Goal: Information Seeking & Learning: Learn about a topic

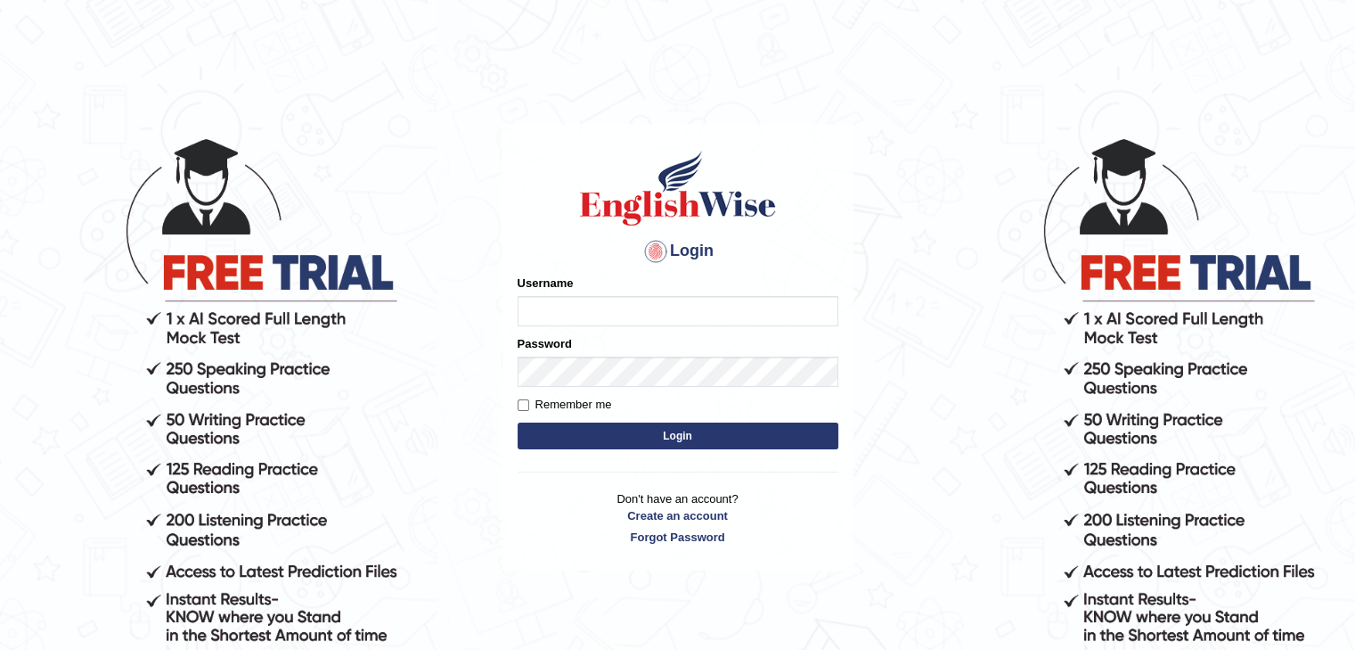
type input "monish_parramatta"
click at [643, 438] on button "Login" at bounding box center [678, 435] width 321 height 27
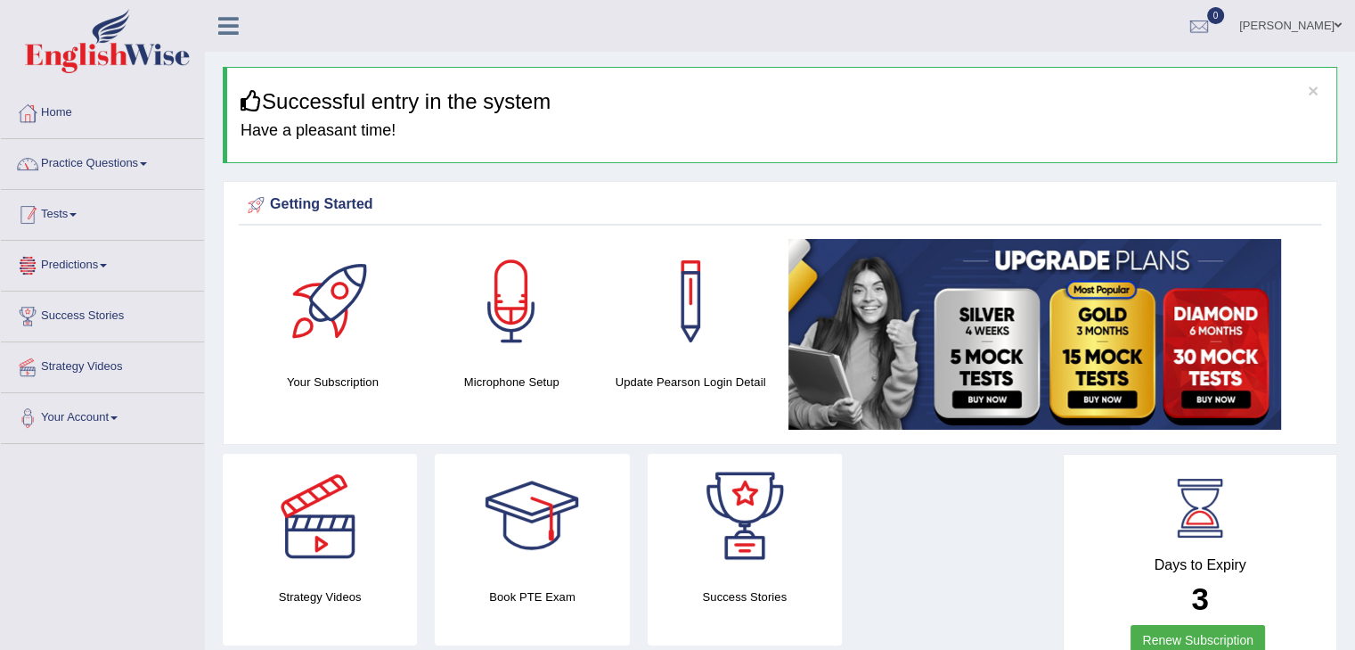
click at [87, 160] on link "Practice Questions" at bounding box center [102, 161] width 203 height 45
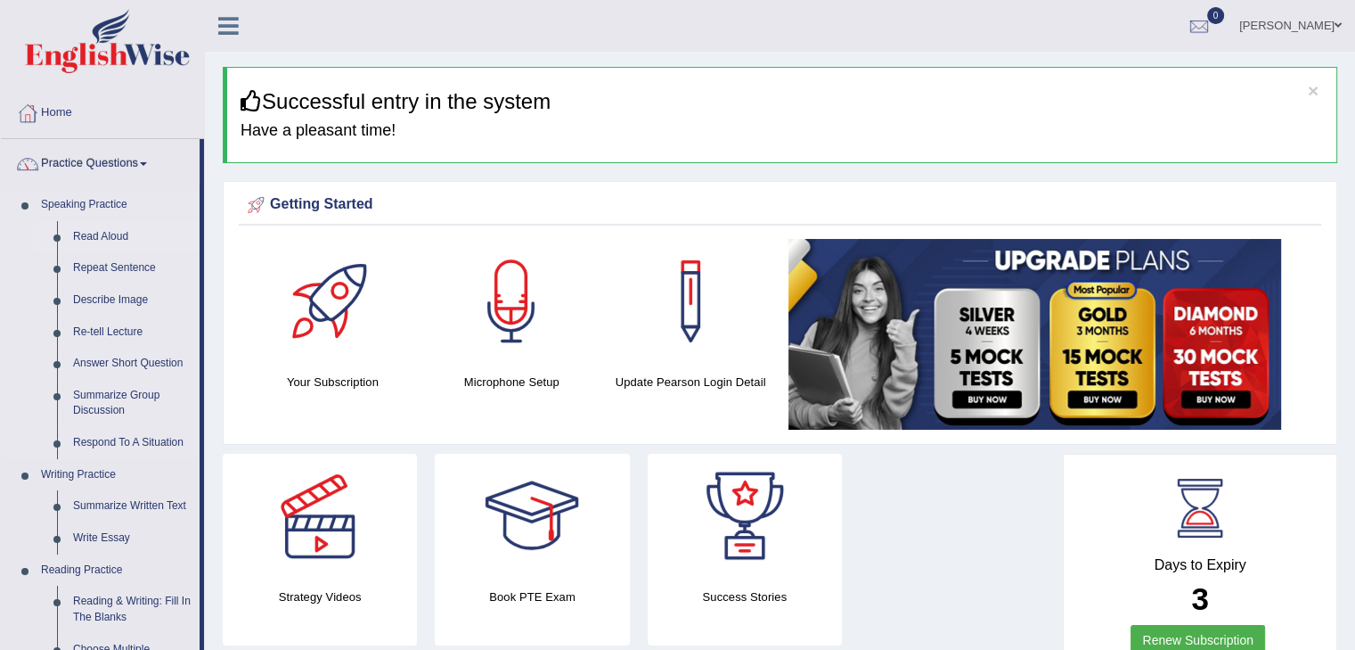
click at [108, 237] on link "Read Aloud" at bounding box center [132, 237] width 135 height 32
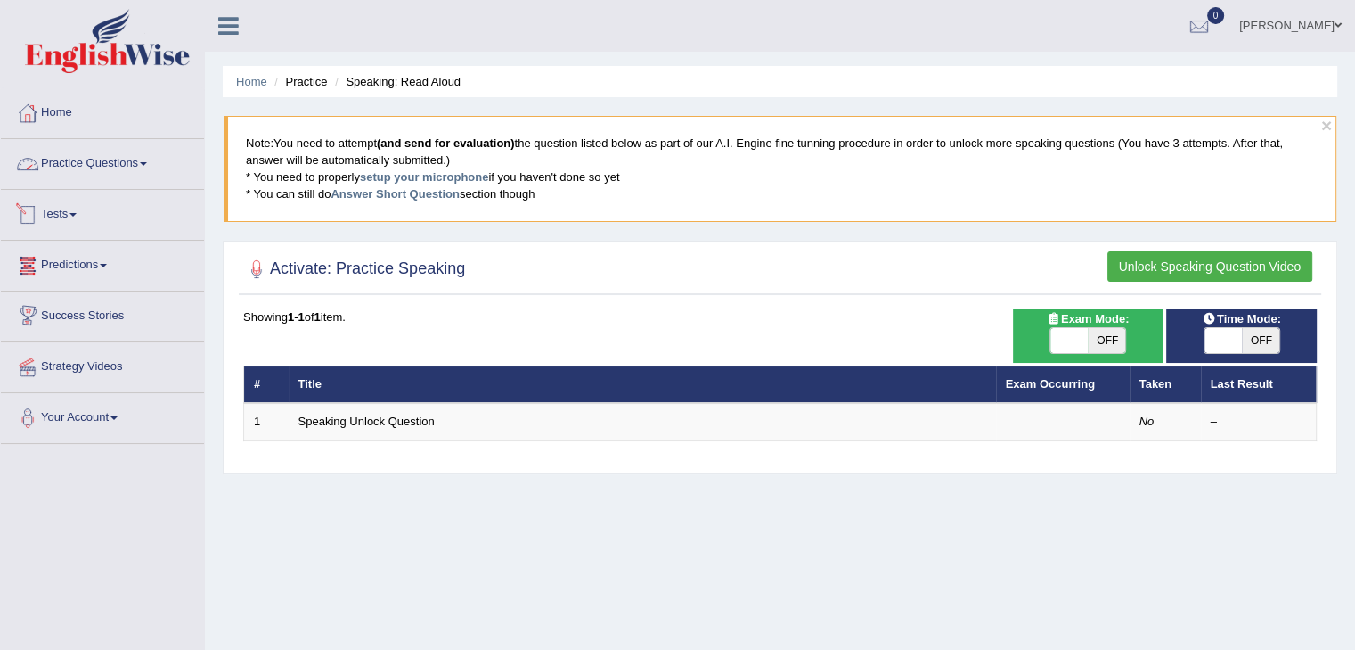
click at [77, 156] on link "Practice Questions" at bounding box center [102, 161] width 203 height 45
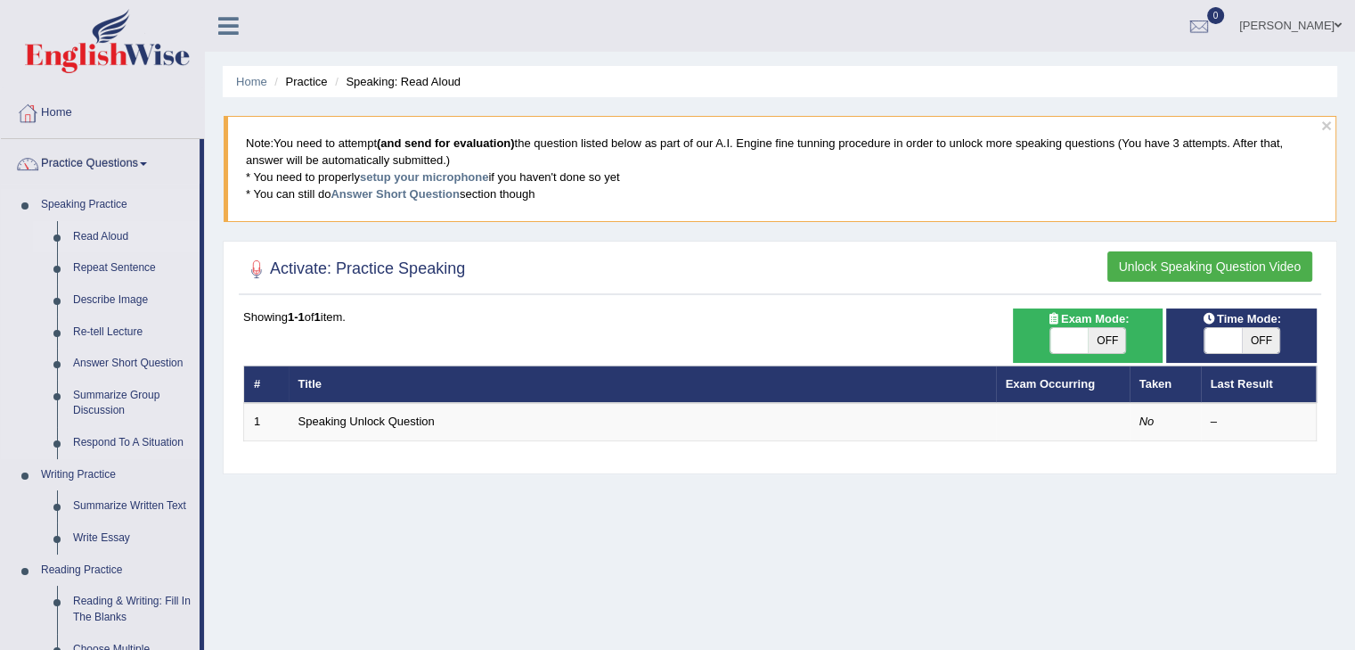
click at [82, 240] on link "Read Aloud" at bounding box center [132, 237] width 135 height 32
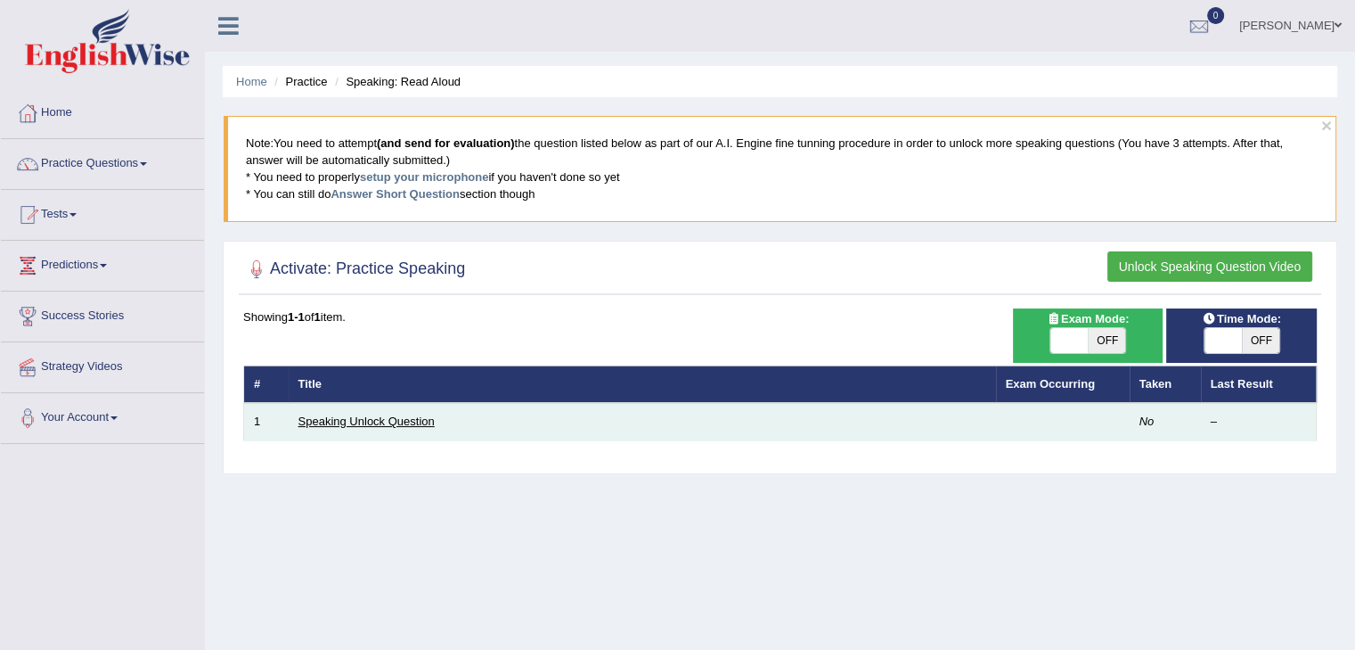
click at [392, 420] on link "Speaking Unlock Question" at bounding box center [367, 420] width 136 height 13
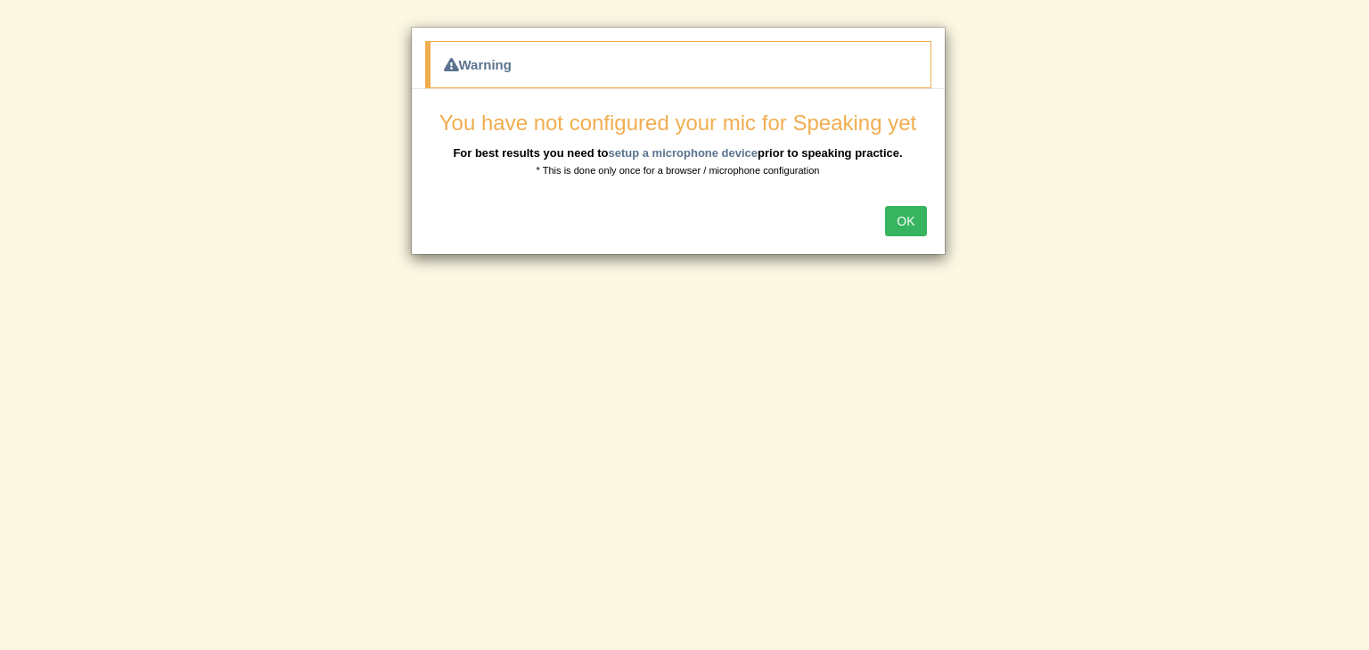
click at [909, 220] on button "OK" at bounding box center [905, 221] width 41 height 30
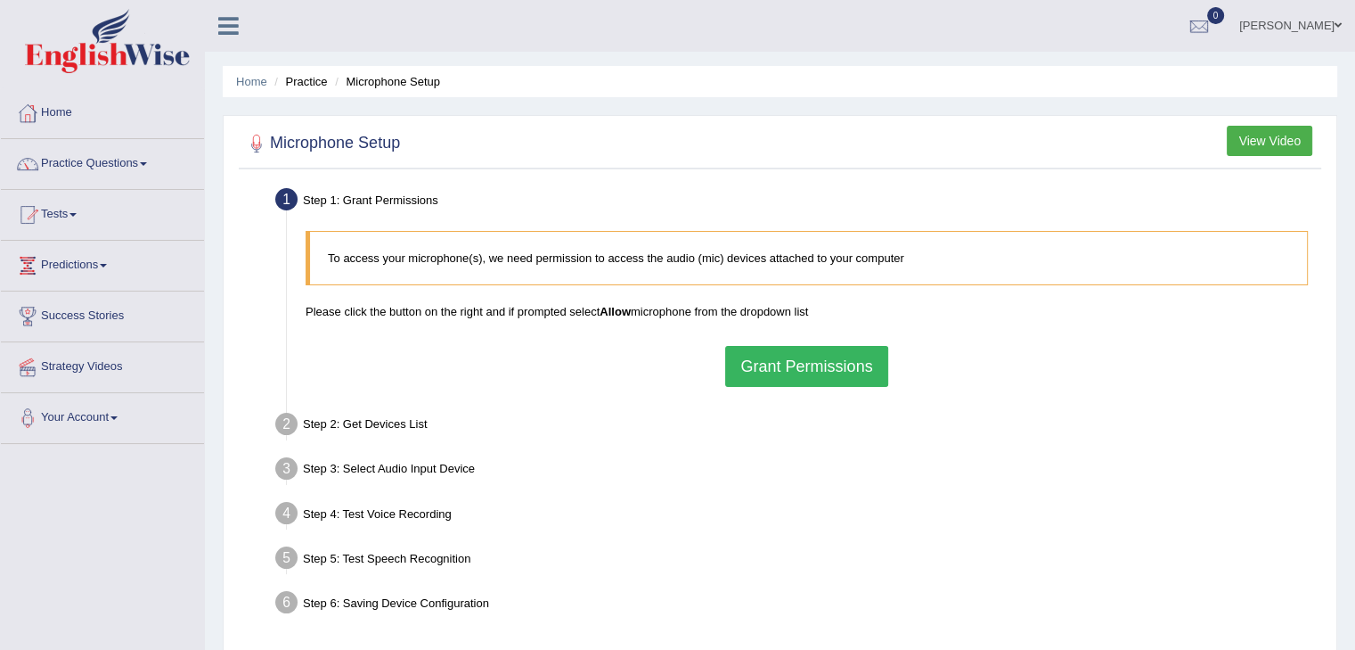
click at [819, 370] on button "Grant Permissions" at bounding box center [806, 366] width 162 height 41
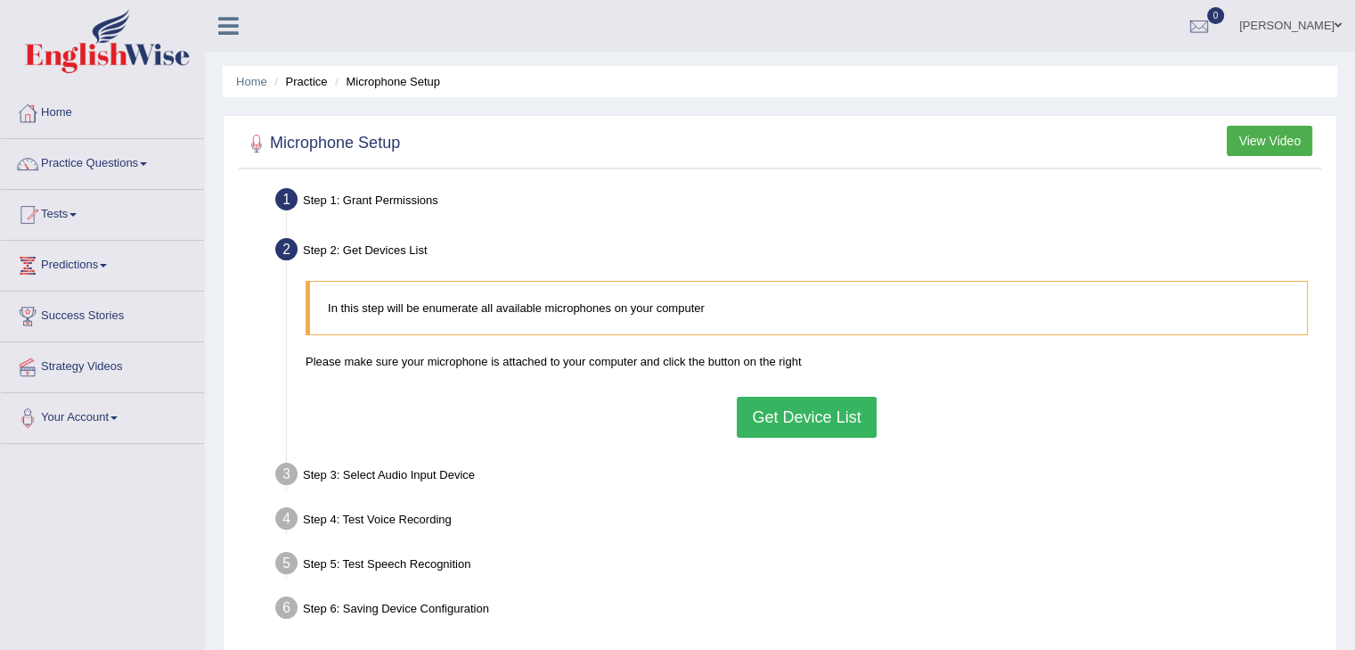
click at [798, 421] on button "Get Device List" at bounding box center [806, 417] width 139 height 41
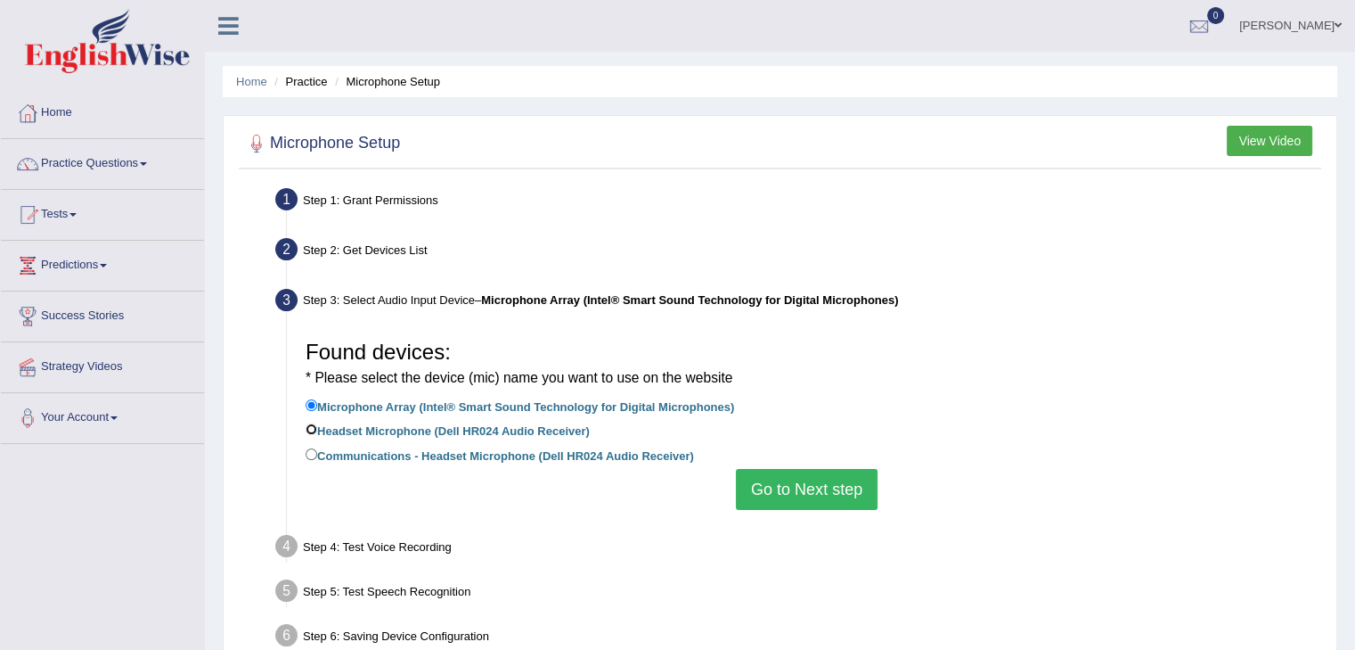
click at [312, 427] on input "Headset Microphone (Dell HR024 Audio Receiver)" at bounding box center [312, 429] width 12 height 12
radio input "true"
click at [313, 450] on input "Communications - Headset Microphone (Dell HR024 Audio Receiver)" at bounding box center [312, 454] width 12 height 12
radio input "true"
click at [814, 491] on button "Go to Next step" at bounding box center [807, 489] width 142 height 41
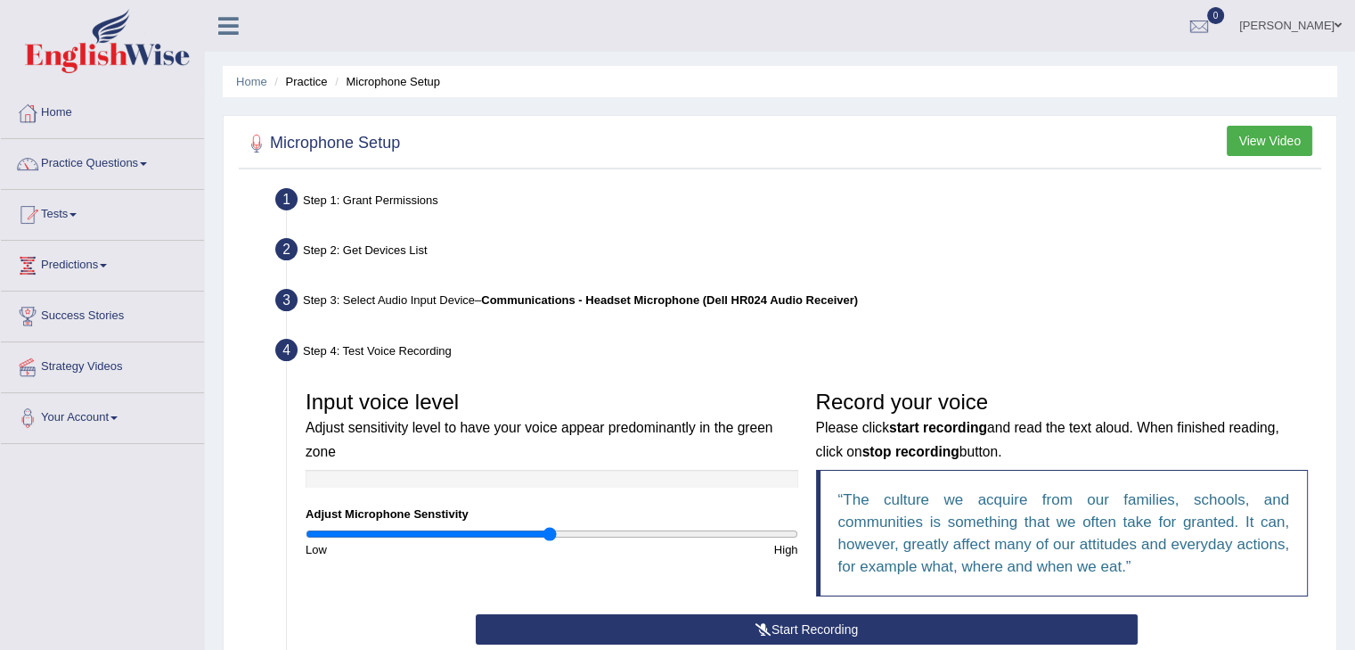
scroll to position [178, 0]
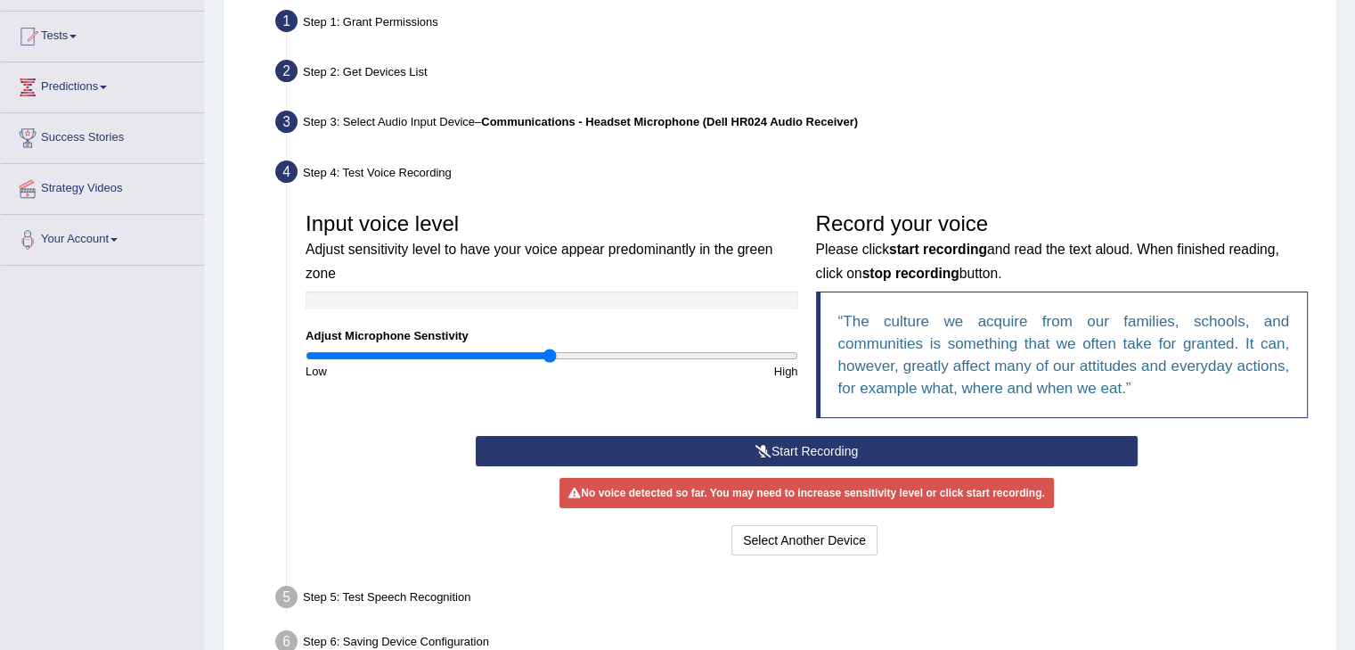
click at [838, 457] on button "Start Recording" at bounding box center [807, 451] width 662 height 30
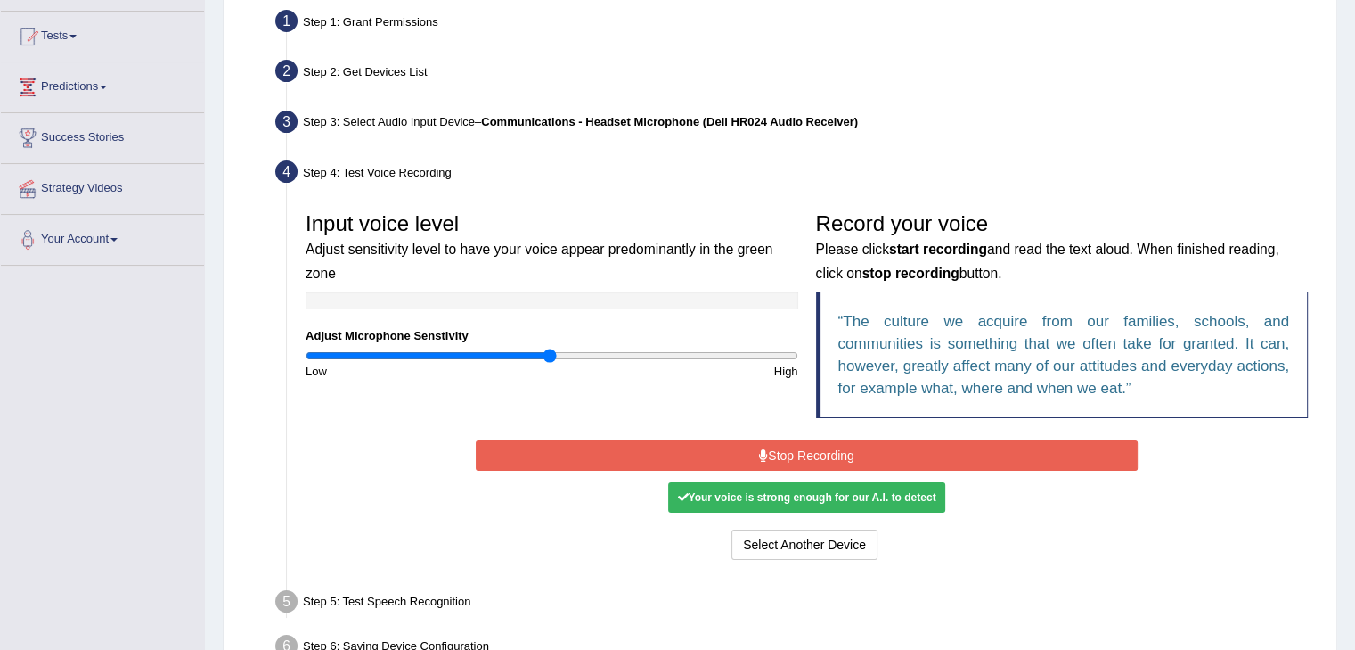
click at [802, 455] on button "Stop Recording" at bounding box center [807, 455] width 662 height 30
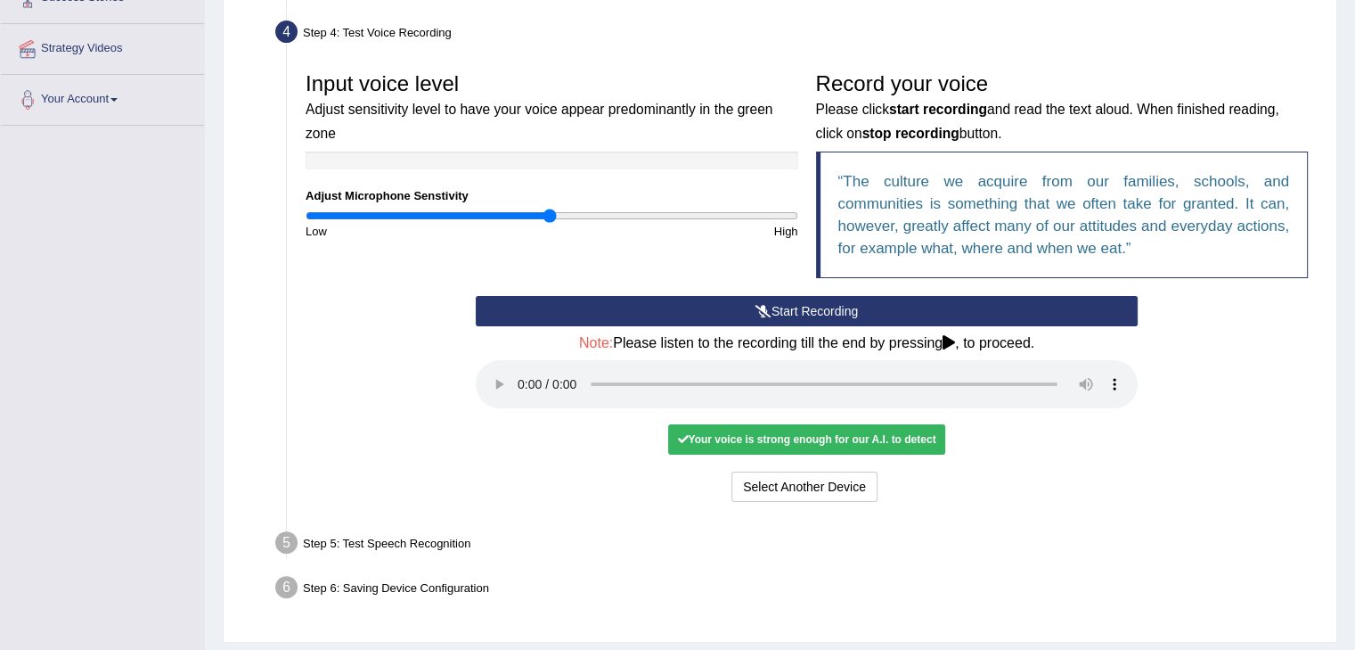
scroll to position [366, 0]
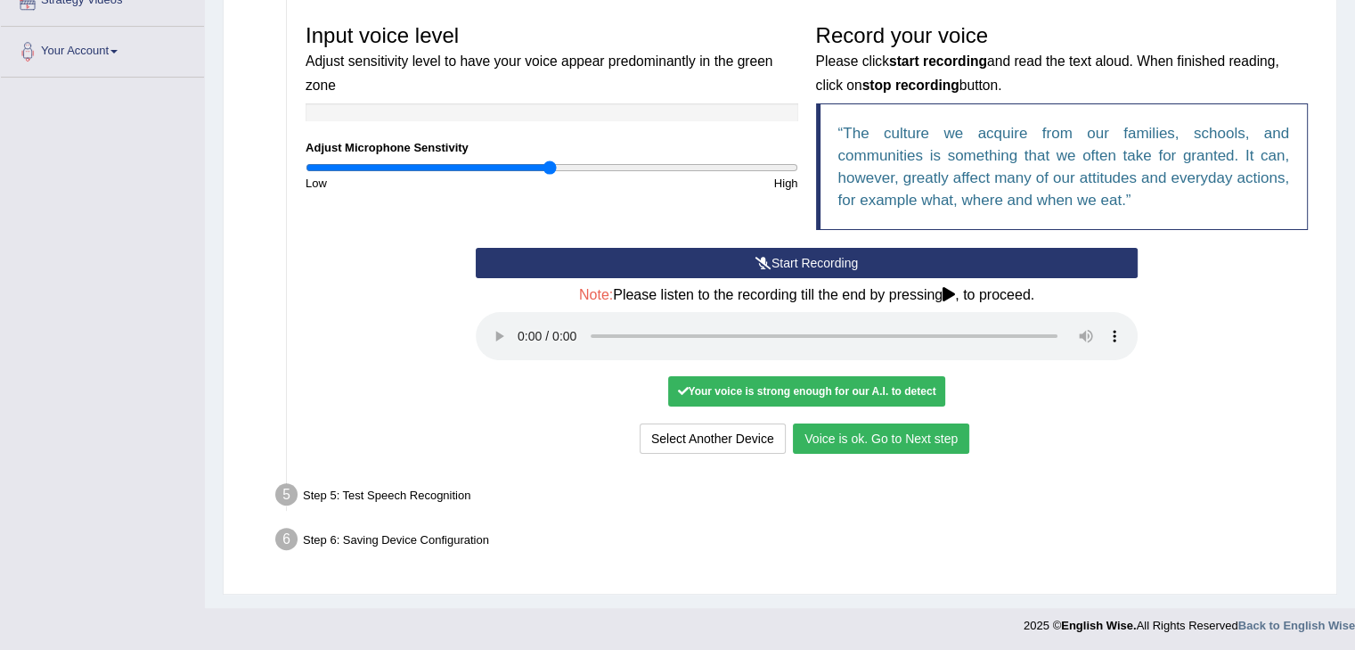
click at [903, 442] on button "Voice is ok. Go to Next step" at bounding box center [881, 438] width 176 height 30
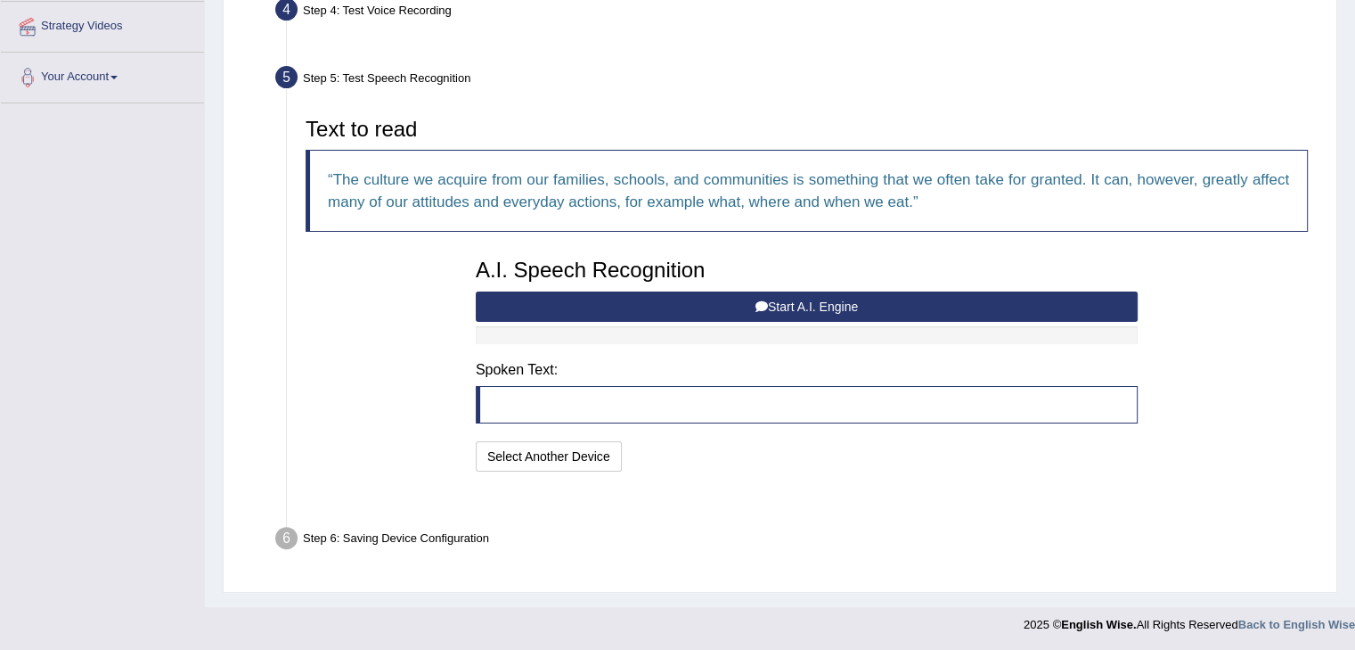
scroll to position [297, 0]
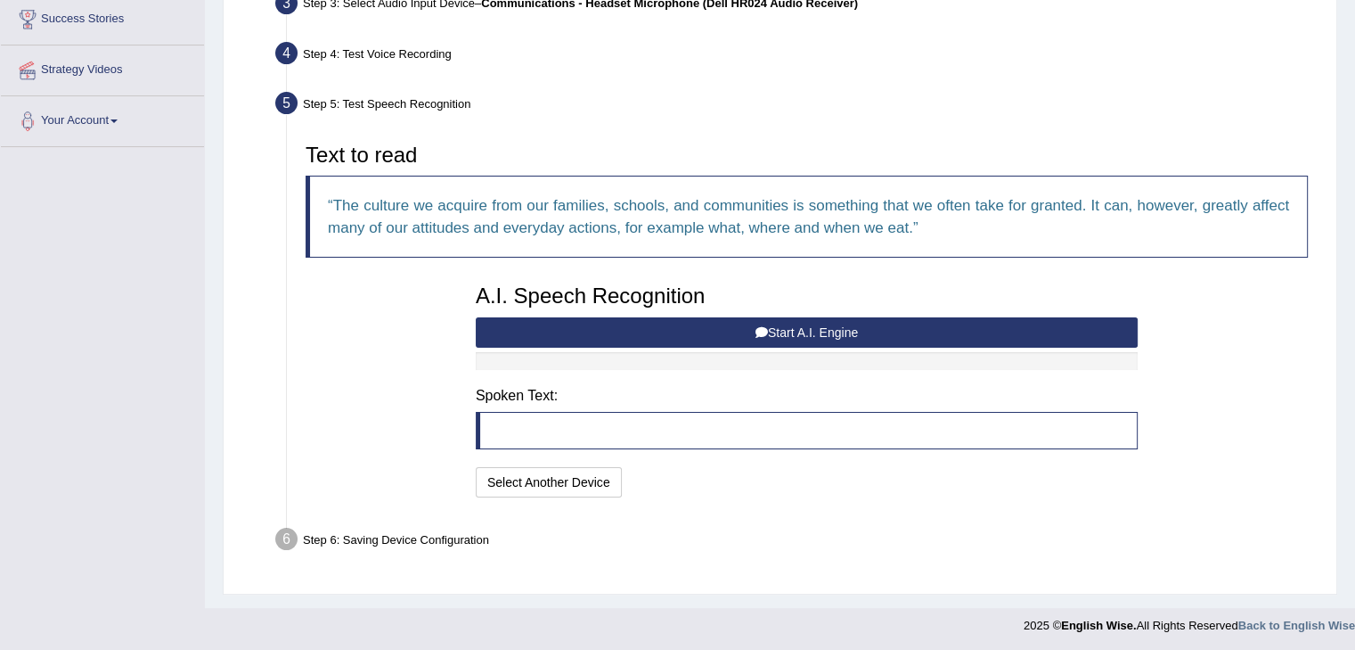
click at [793, 331] on button "Start A.I. Engine" at bounding box center [807, 332] width 662 height 30
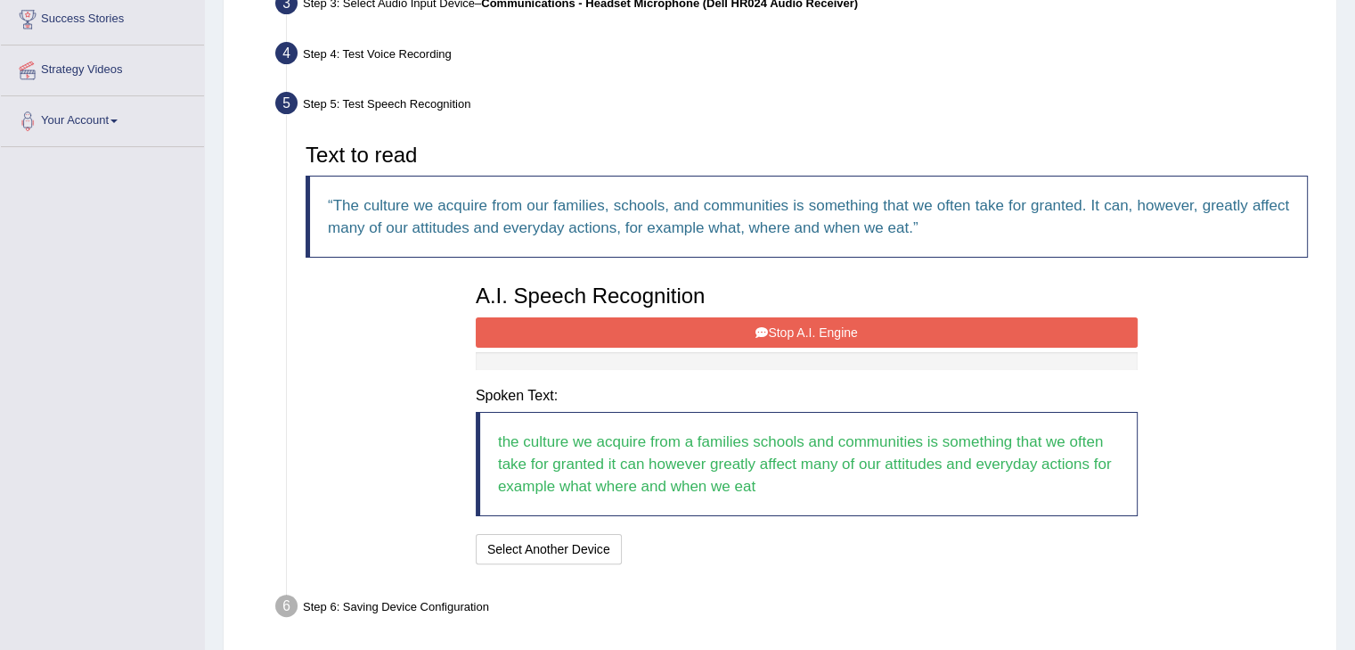
click at [815, 332] on button "Stop A.I. Engine" at bounding box center [807, 332] width 662 height 30
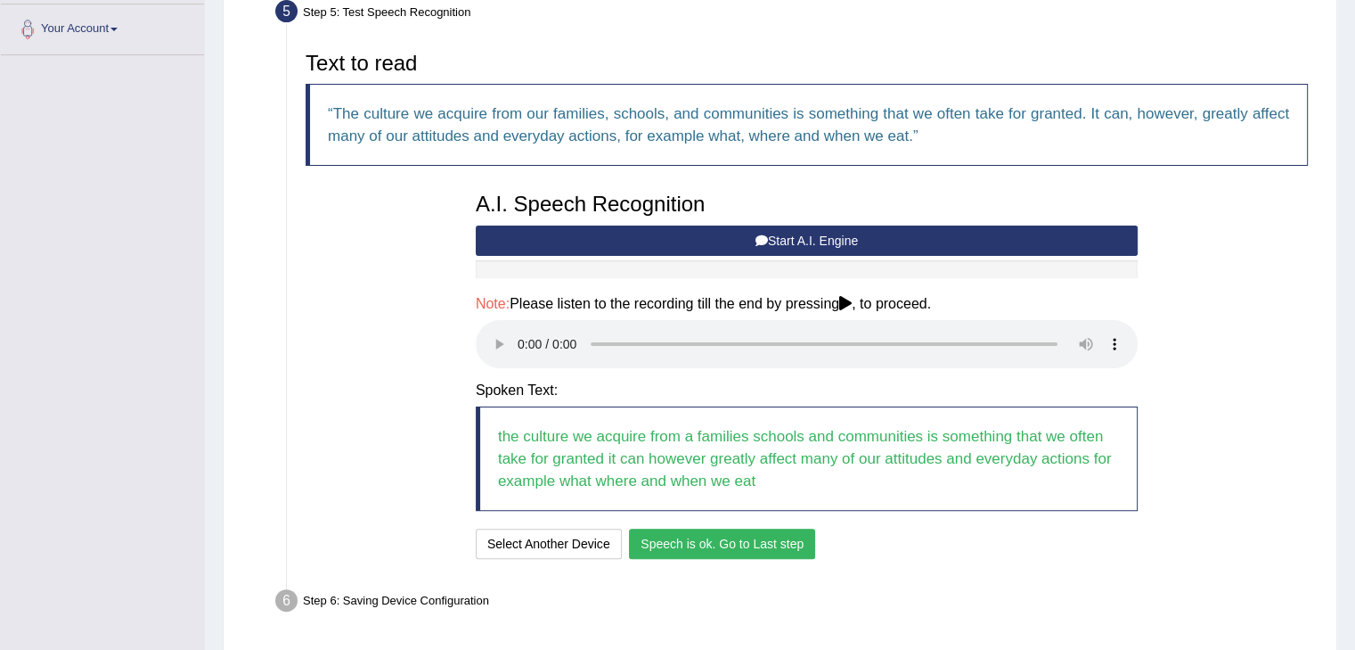
scroll to position [449, 0]
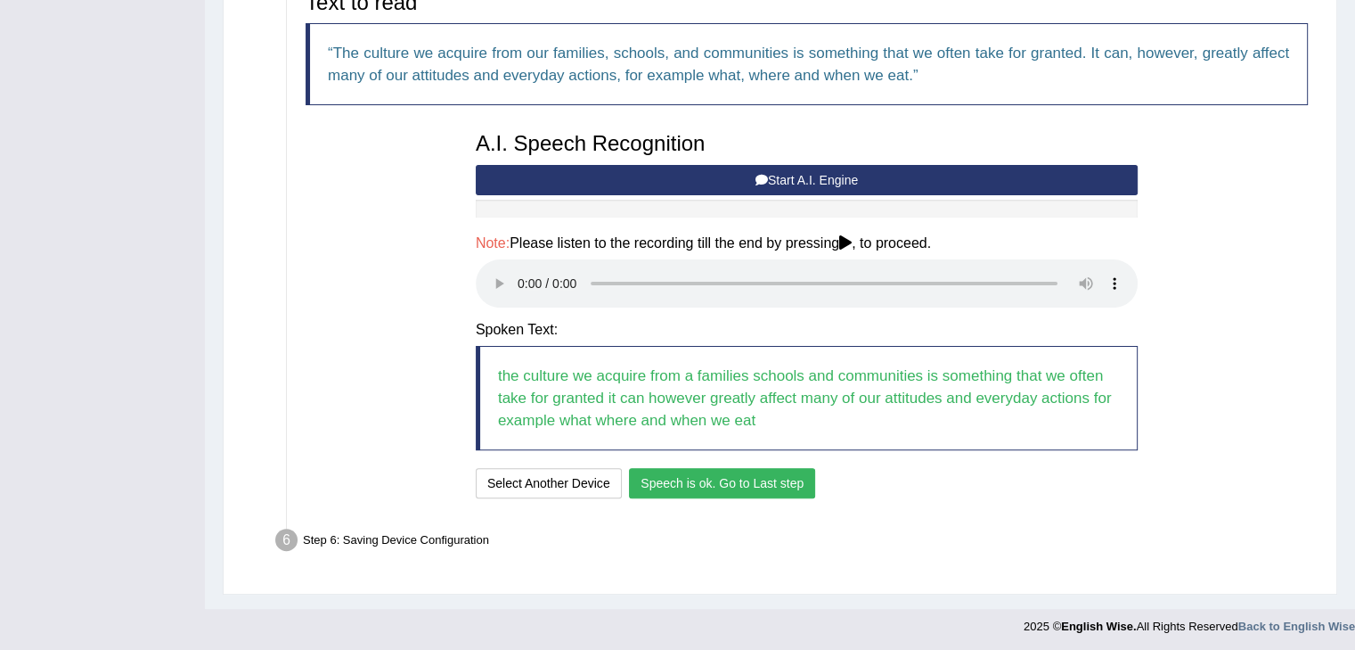
click at [753, 479] on button "Speech is ok. Go to Last step" at bounding box center [722, 483] width 186 height 30
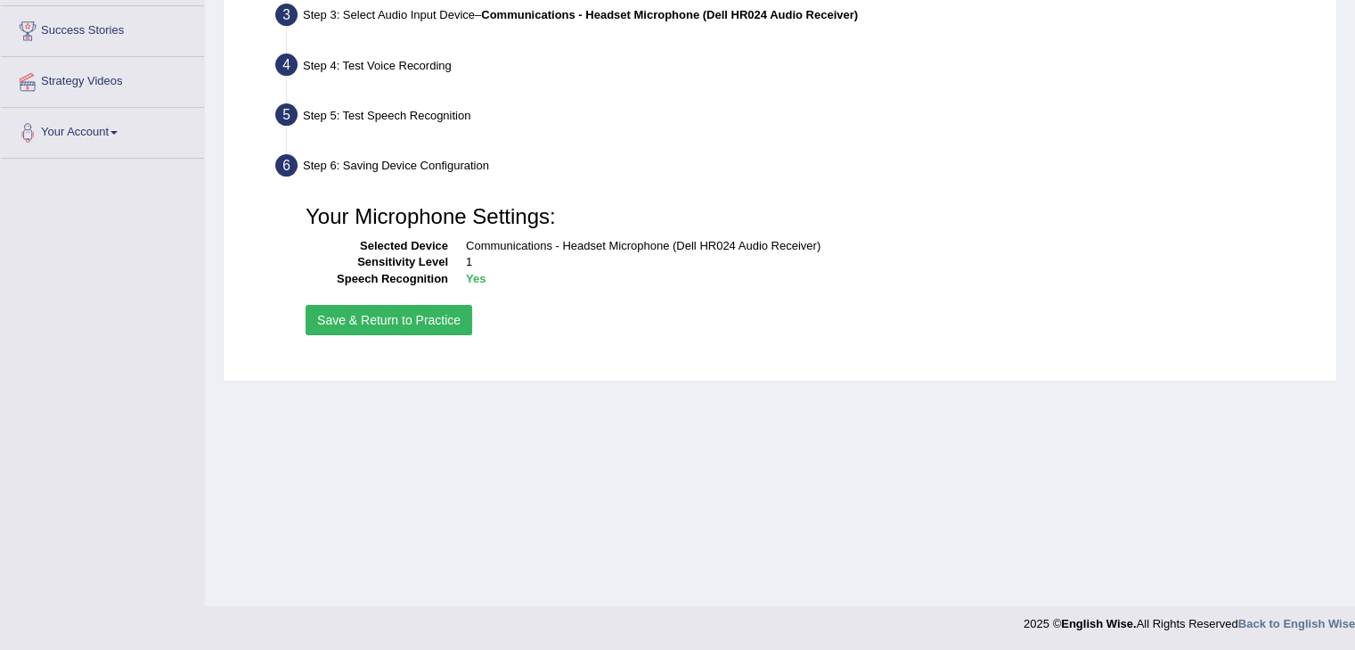
click at [422, 317] on button "Save & Return to Practice" at bounding box center [389, 320] width 167 height 30
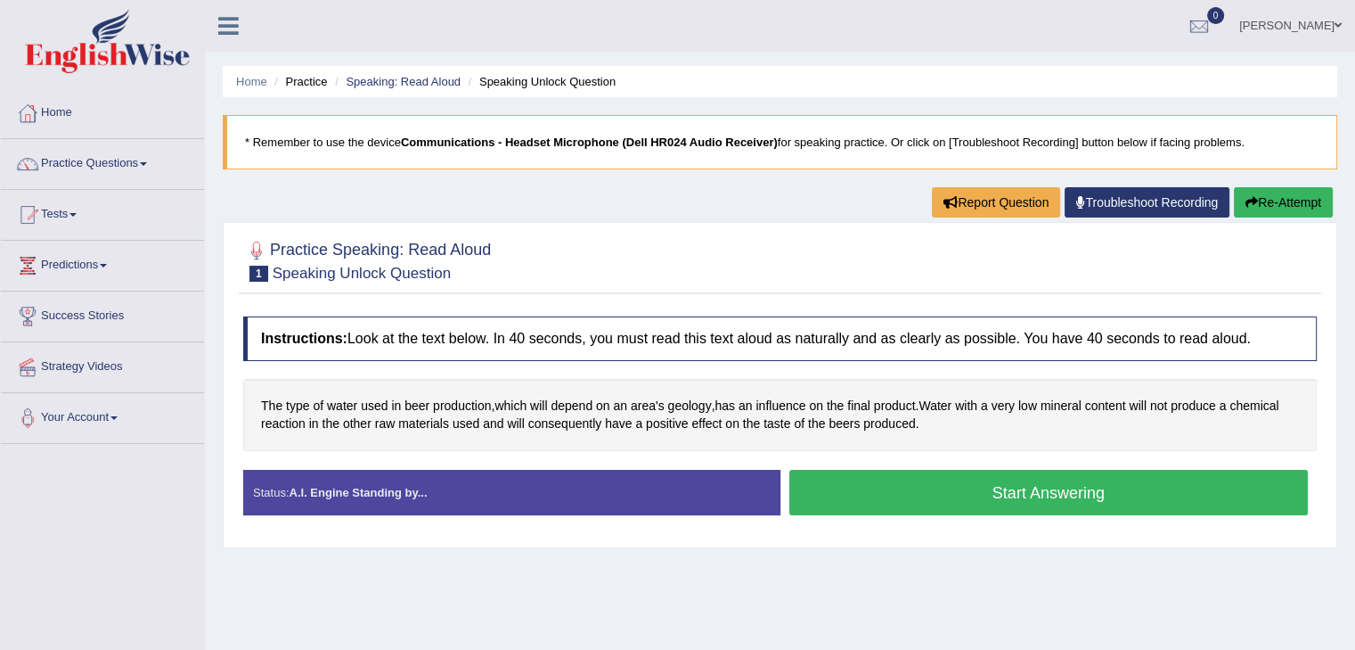
click at [1056, 494] on button "Start Answering" at bounding box center [1050, 492] width 520 height 45
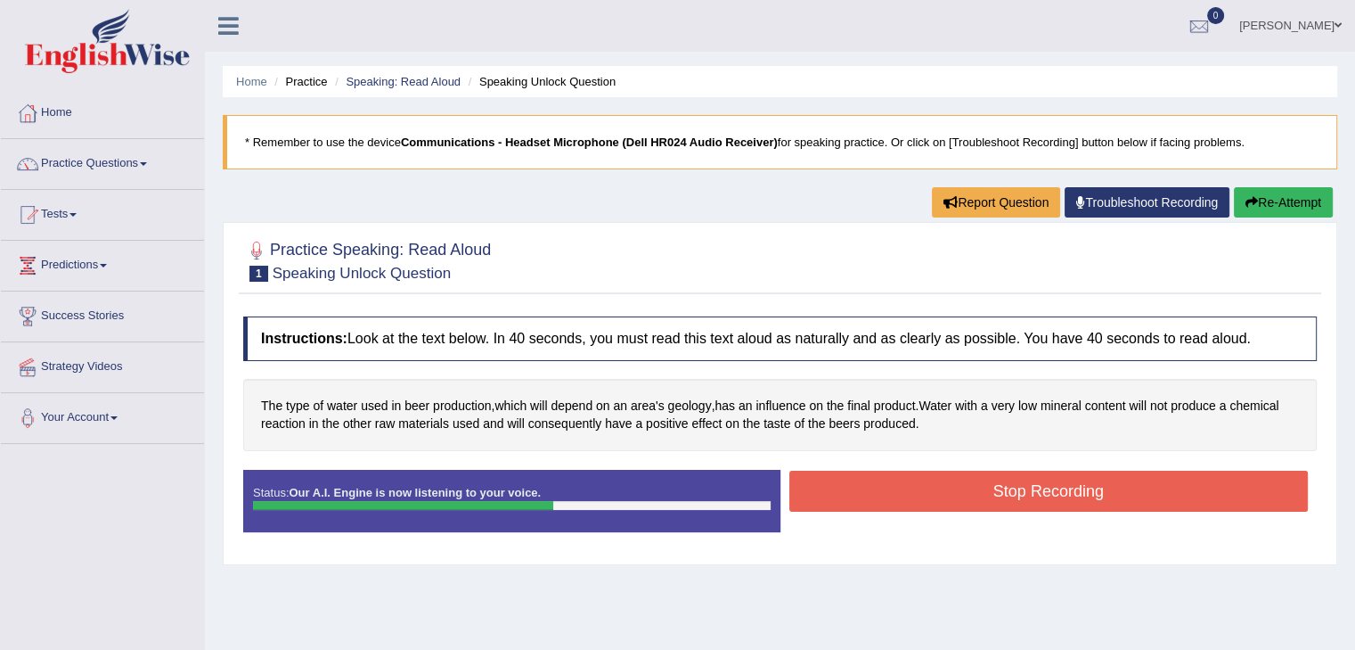
click at [1028, 493] on button "Stop Recording" at bounding box center [1050, 491] width 520 height 41
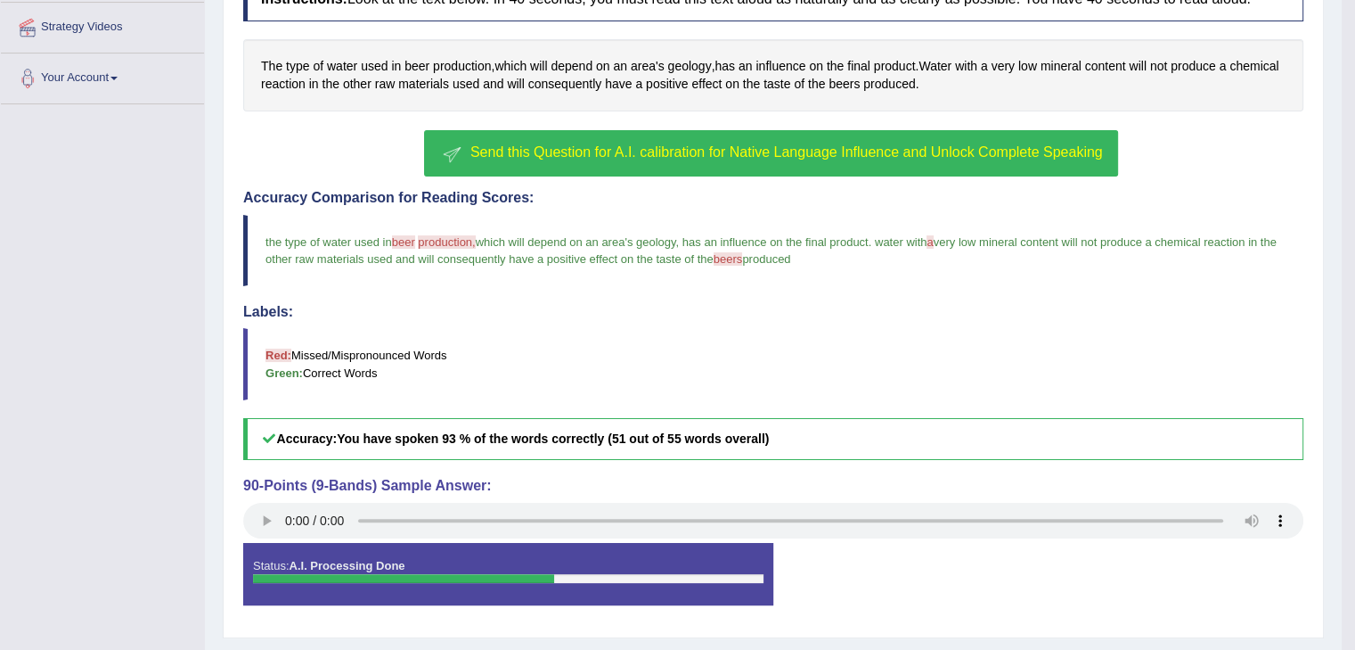
scroll to position [382, 0]
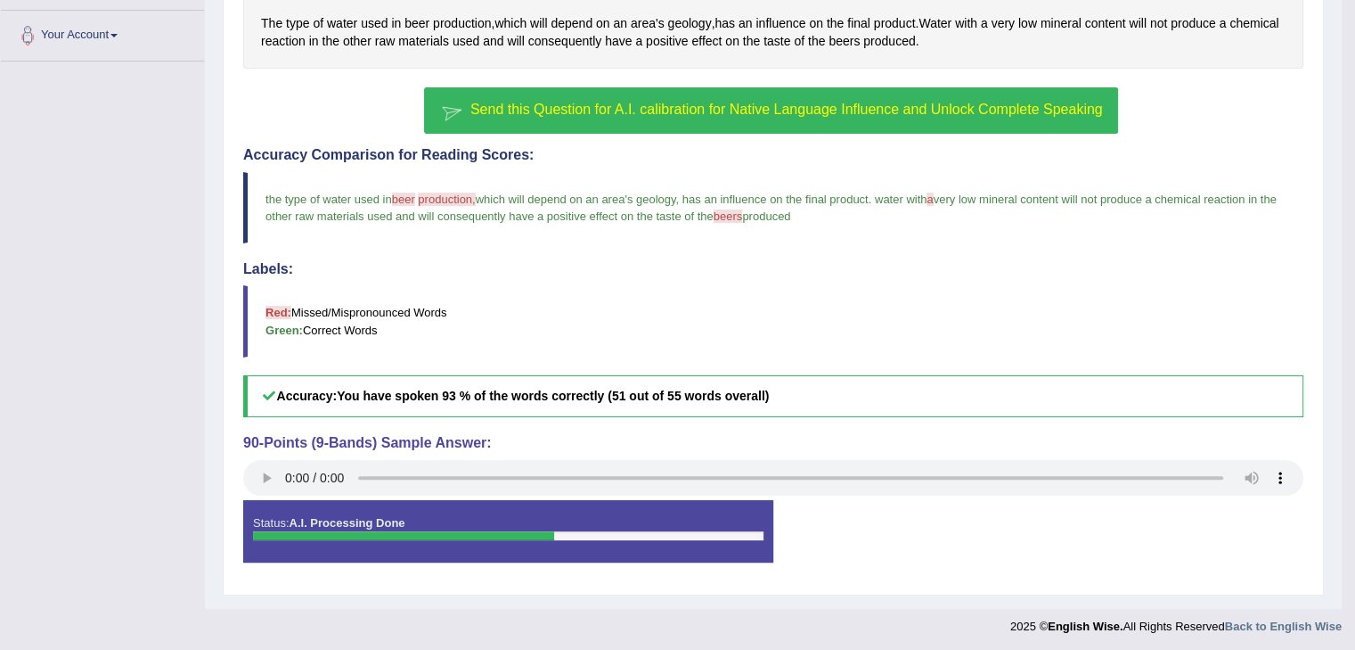
click at [703, 390] on b "You have spoken 93 % of the words correctly (51 out of 55 words overall)" at bounding box center [553, 396] width 432 height 14
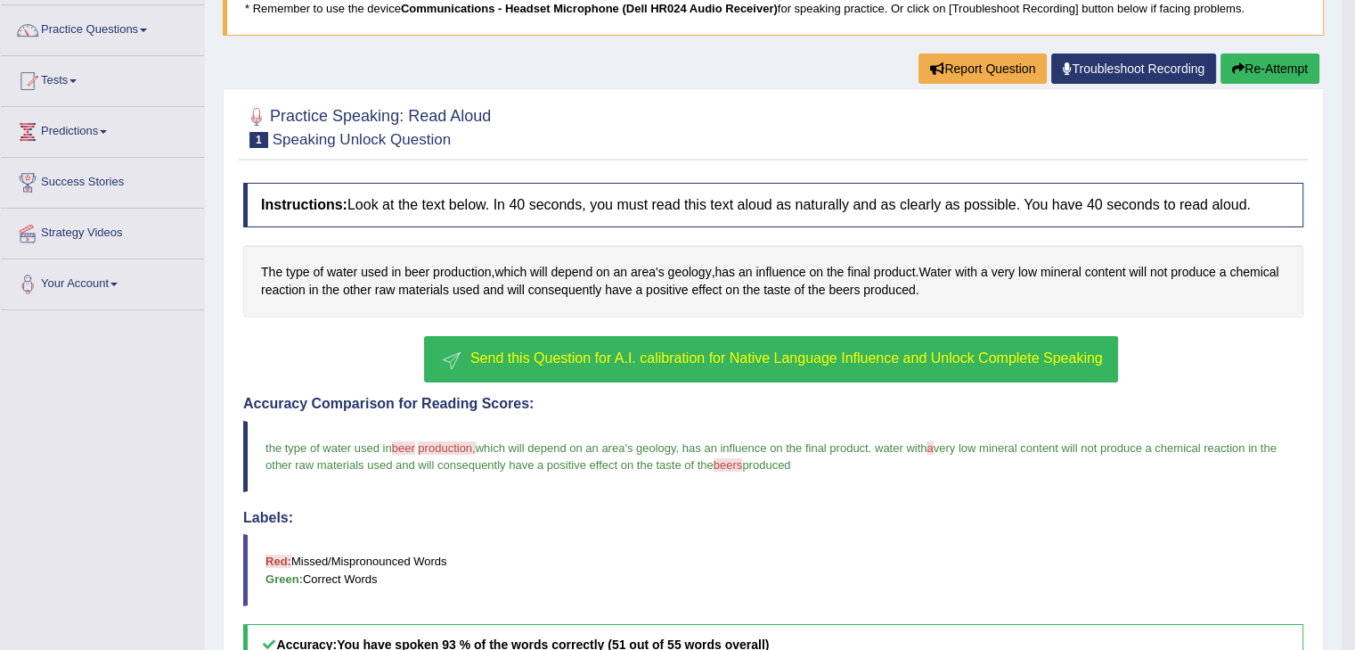
scroll to position [0, 0]
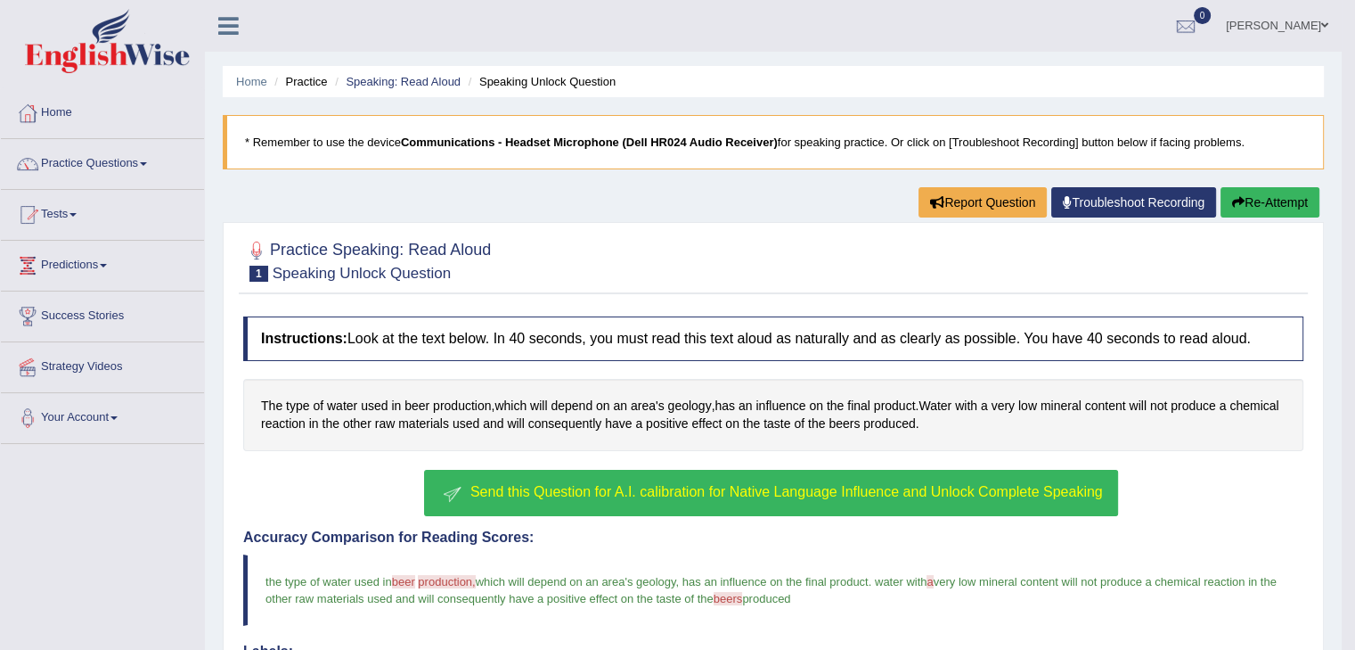
click at [563, 339] on h4 "Instructions: Look at the text below. In 40 seconds, you must read this text al…" at bounding box center [773, 338] width 1060 height 45
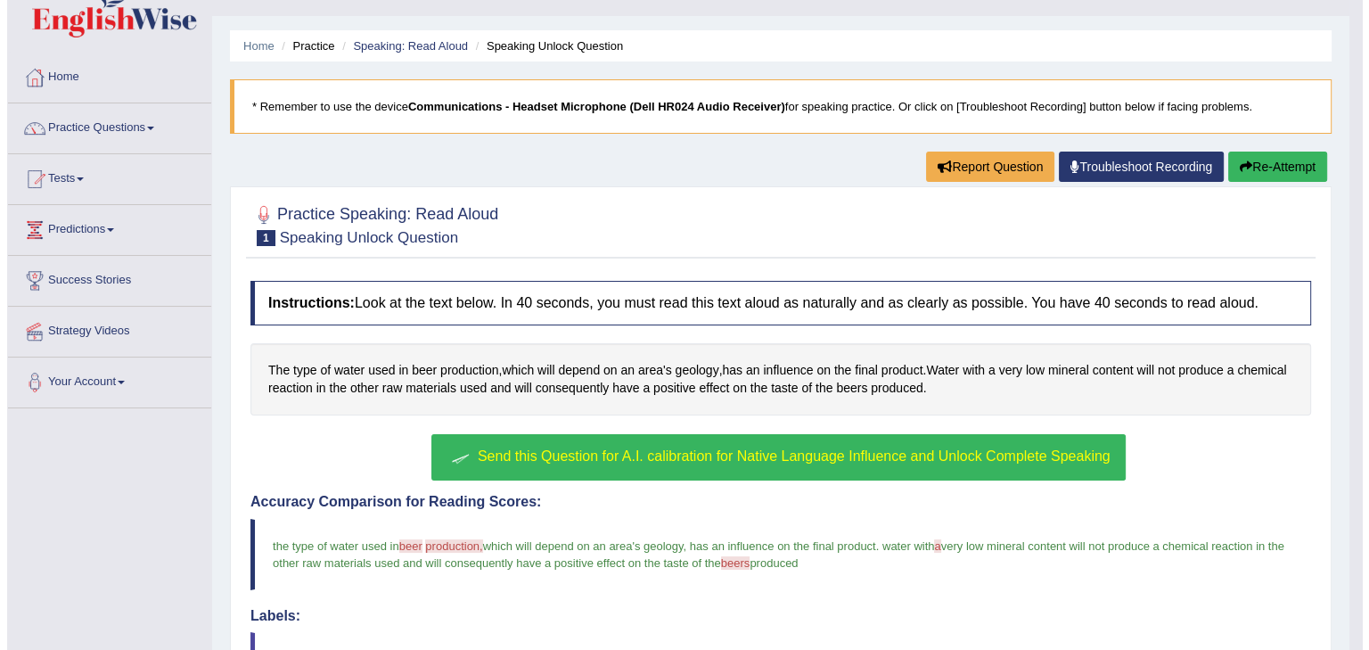
scroll to position [356, 0]
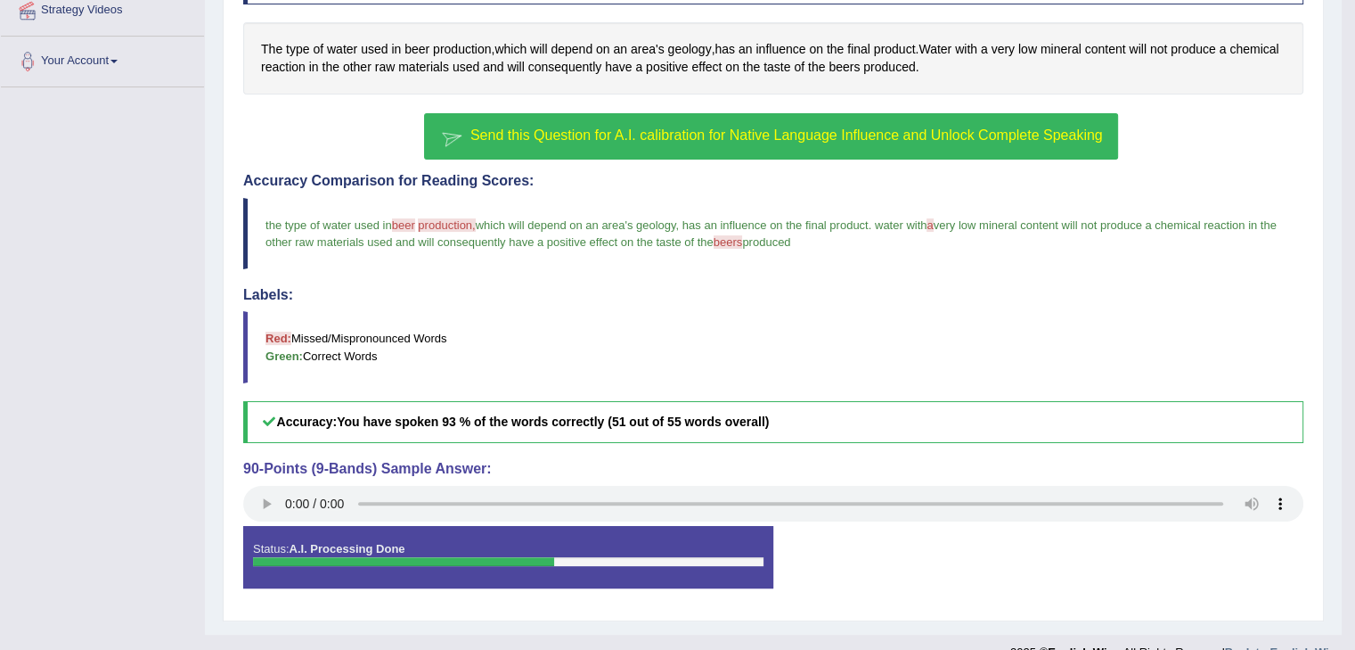
click at [684, 143] on span "Send this Question for A.I. calibration for Native Language Influence and Unloc…" at bounding box center [787, 134] width 633 height 15
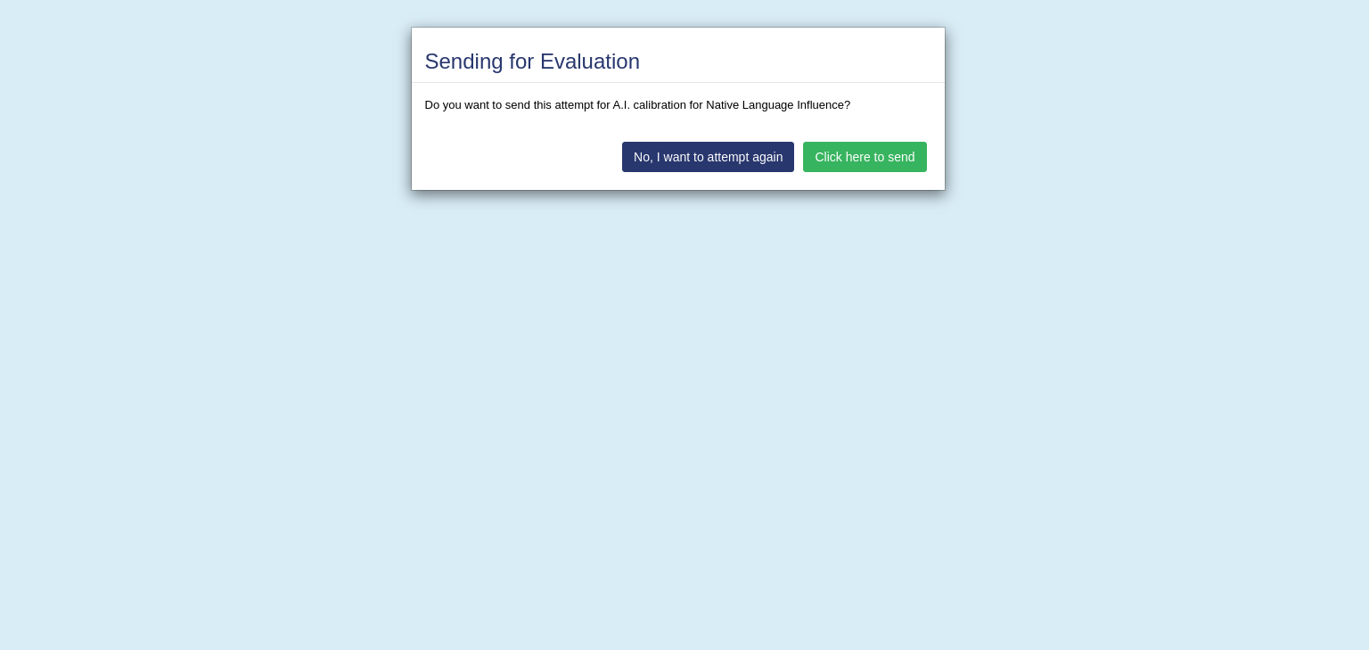
click at [723, 153] on button "No, I want to attempt again" at bounding box center [708, 157] width 172 height 30
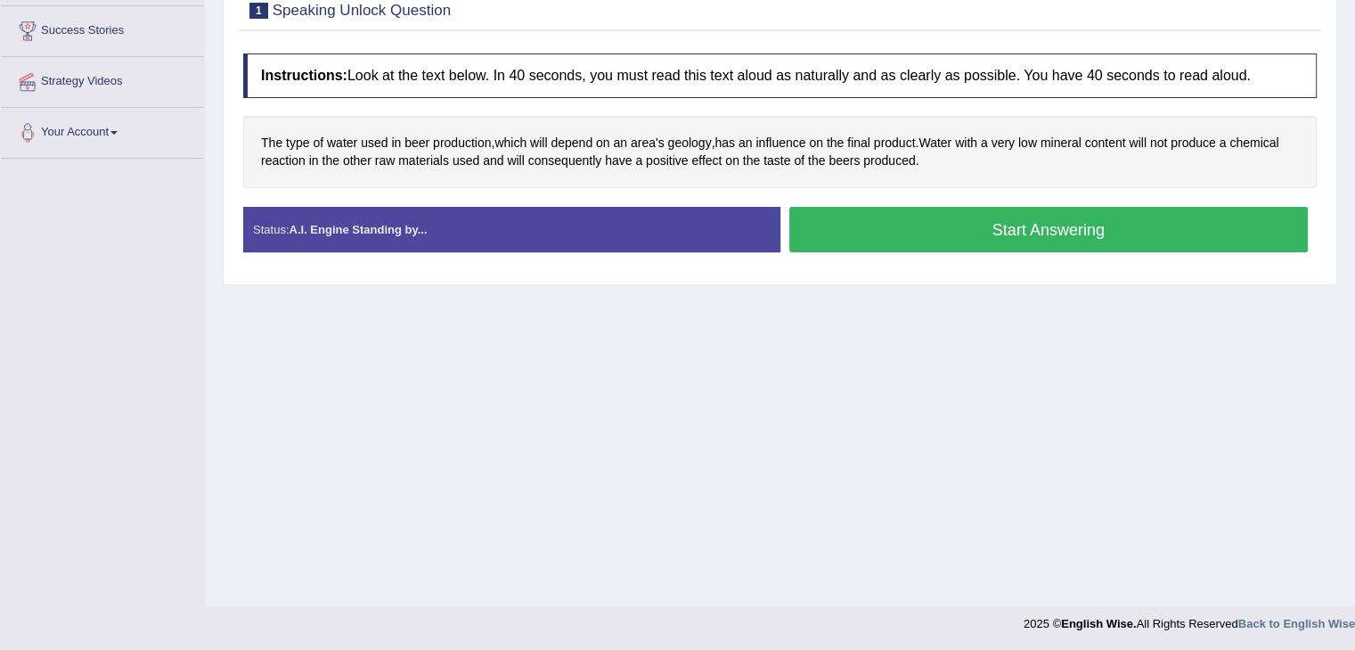
scroll to position [18, 0]
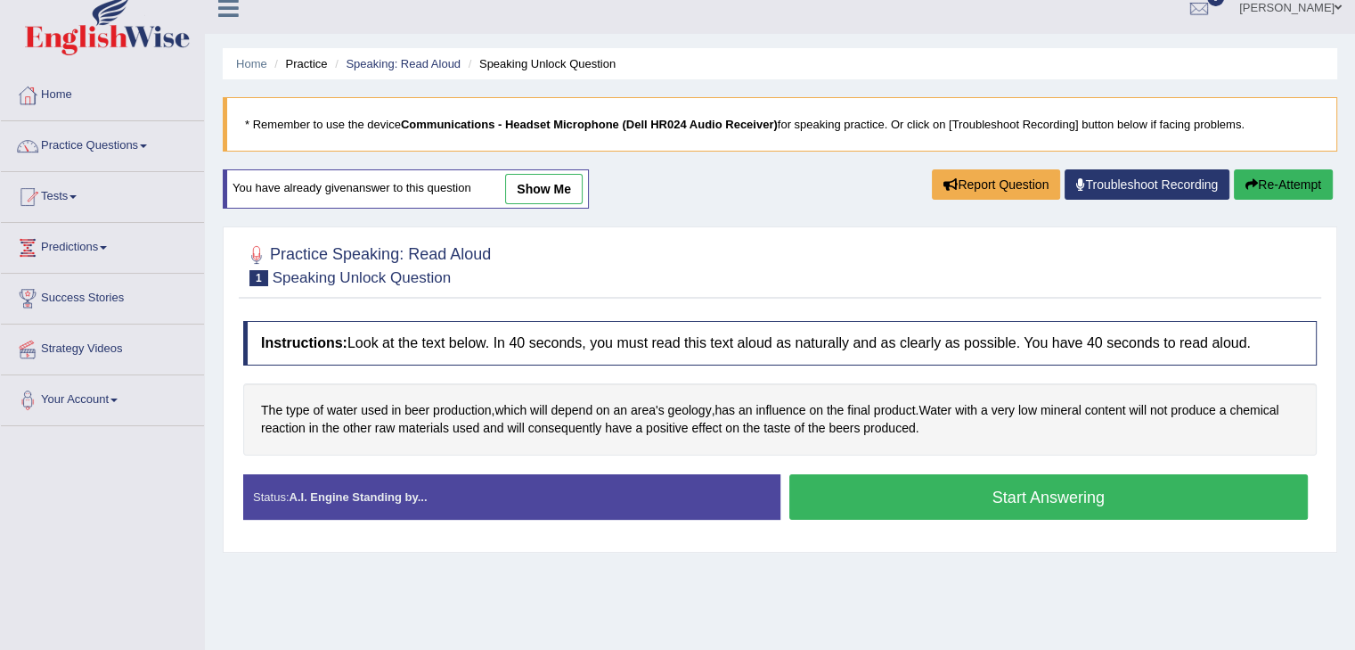
click at [1075, 503] on button "Start Answering" at bounding box center [1050, 496] width 520 height 45
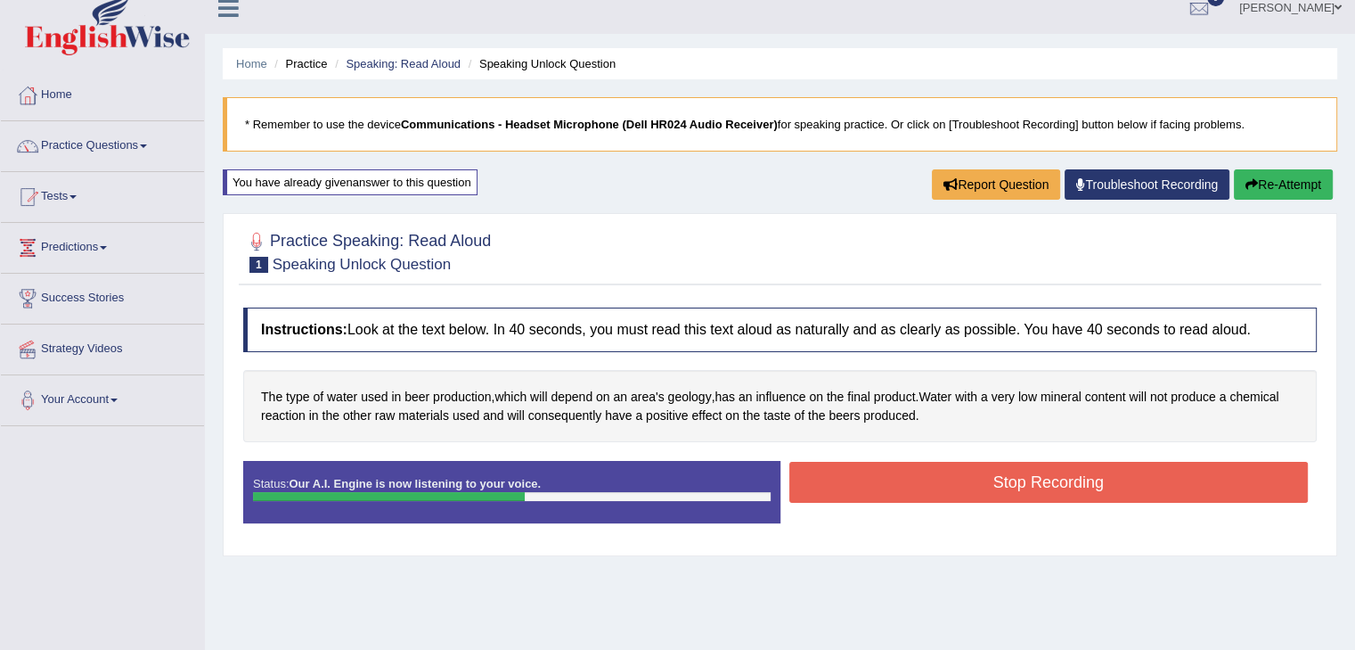
click at [1027, 470] on button "Stop Recording" at bounding box center [1050, 482] width 520 height 41
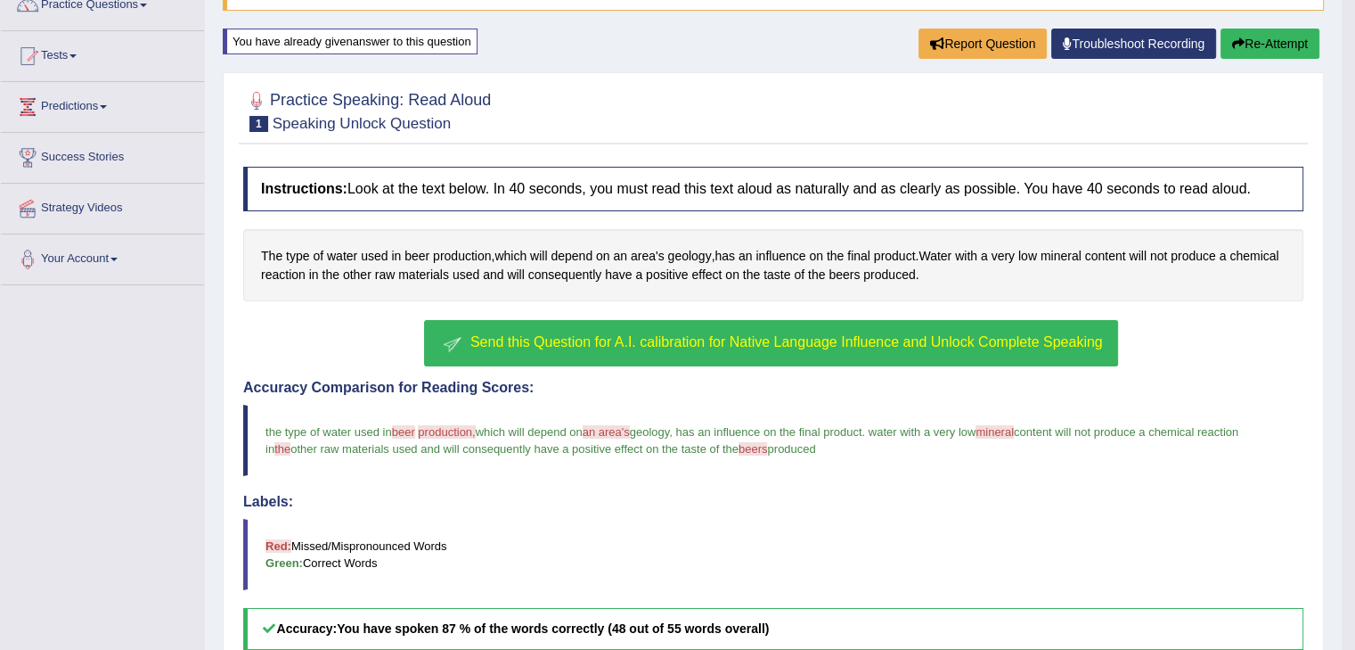
scroll to position [107, 0]
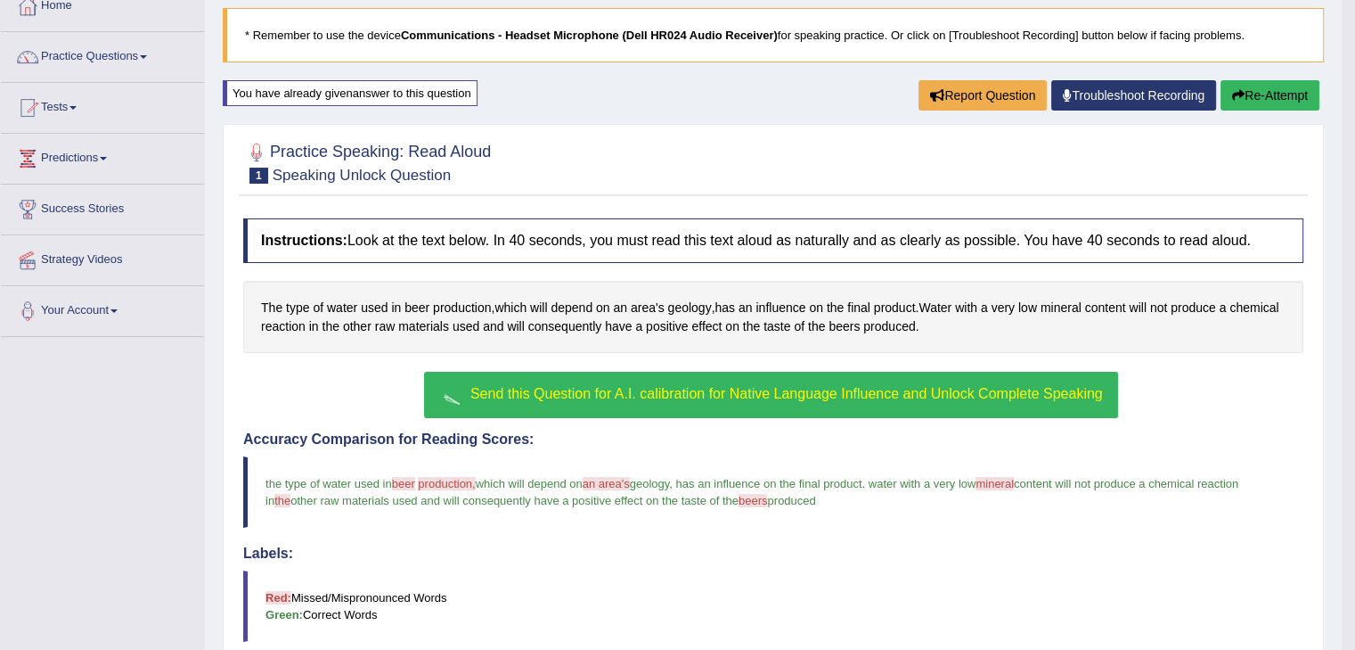
click at [1259, 96] on button "Re-Attempt" at bounding box center [1270, 95] width 99 height 30
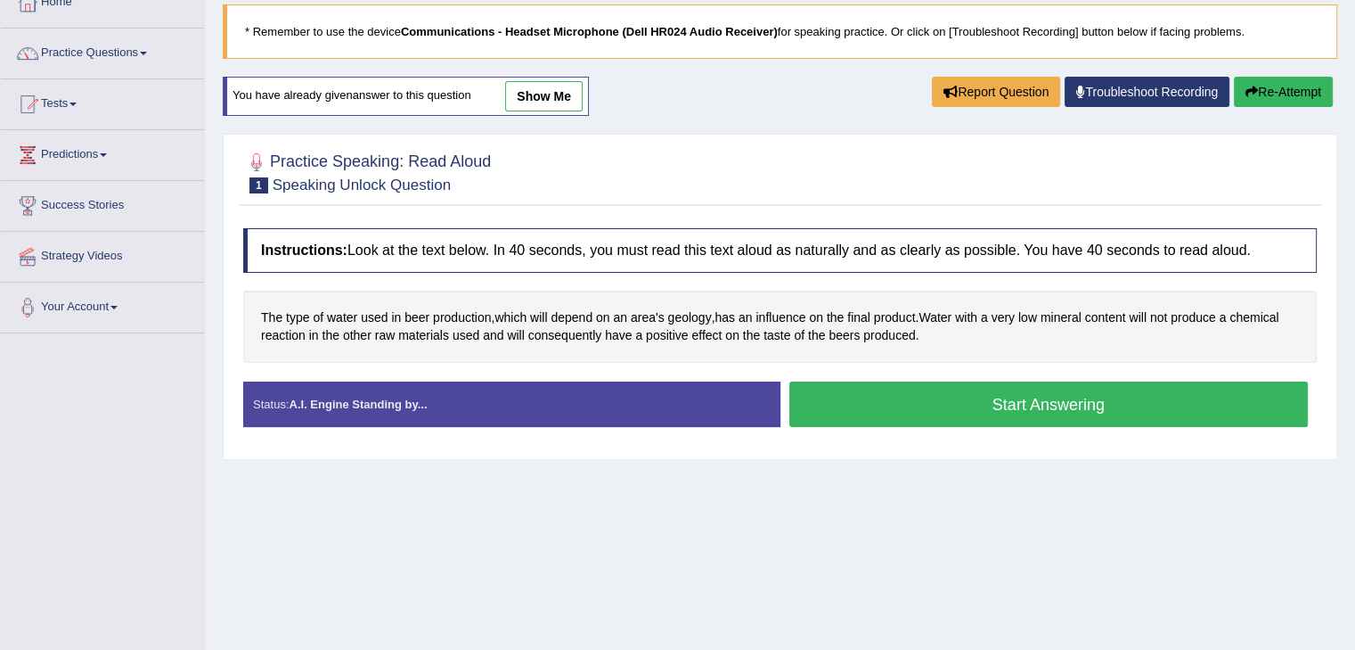
scroll to position [107, 0]
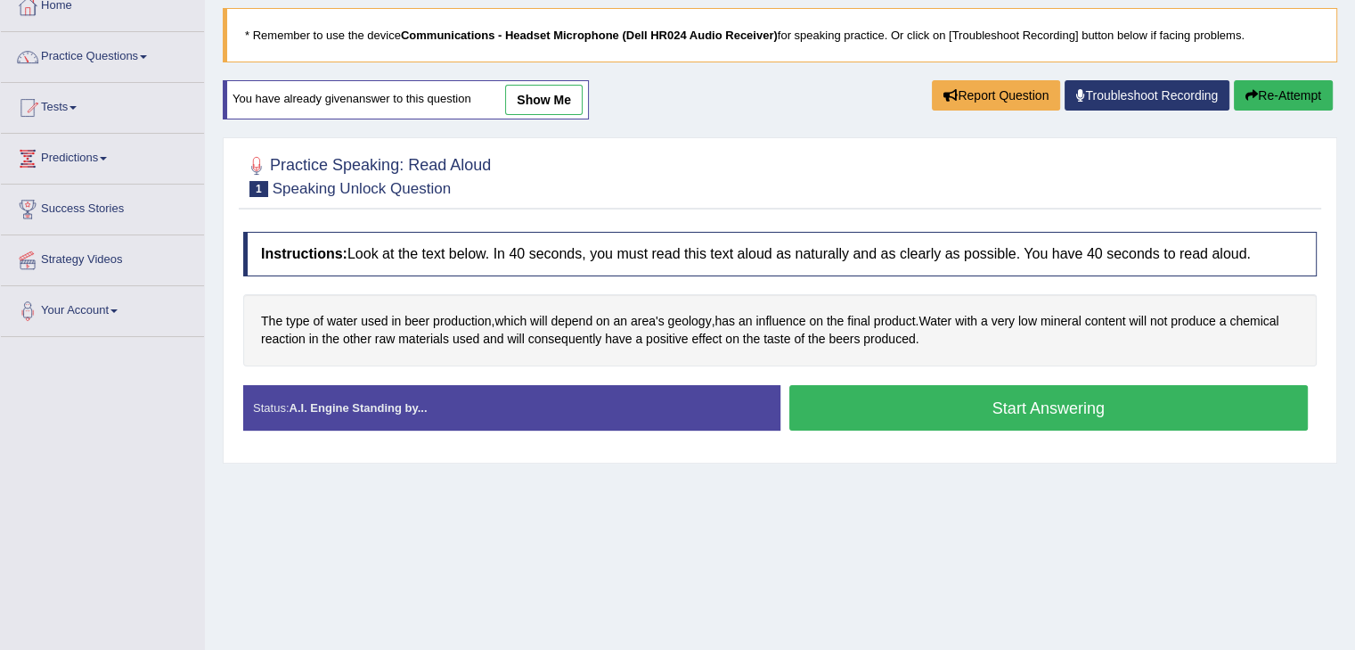
click at [1018, 411] on button "Start Answering" at bounding box center [1050, 407] width 520 height 45
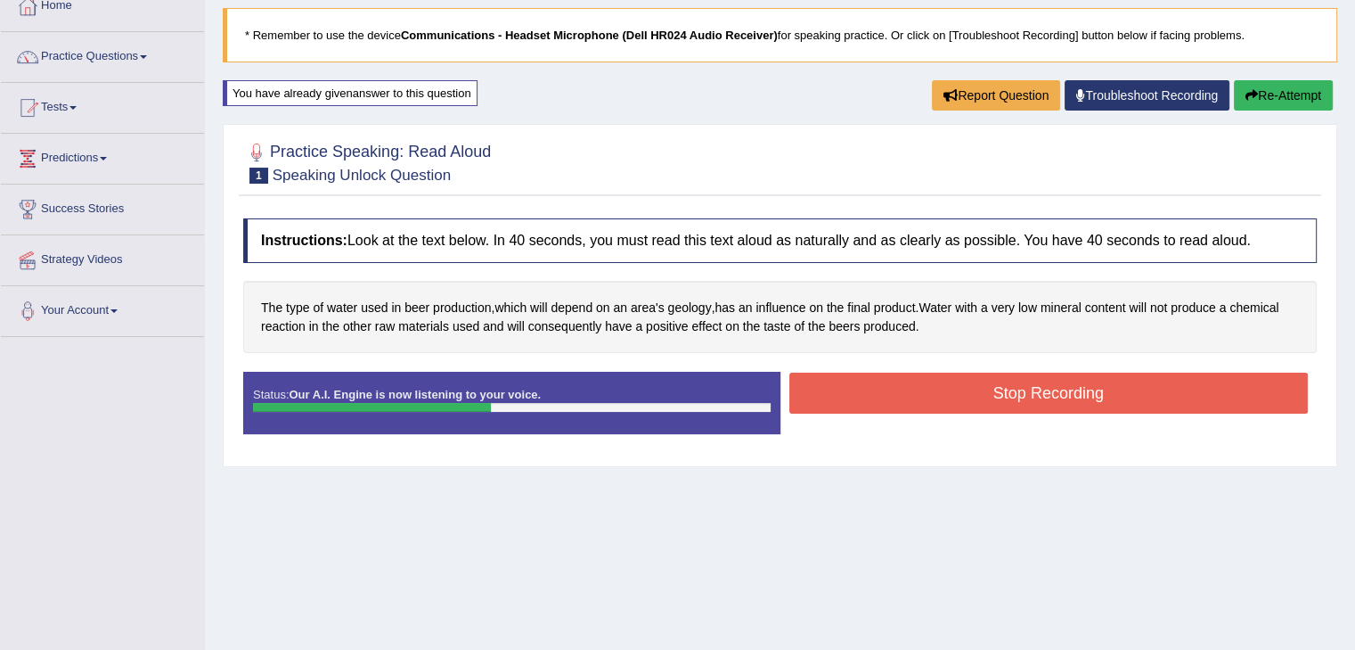
click at [1027, 389] on button "Stop Recording" at bounding box center [1050, 393] width 520 height 41
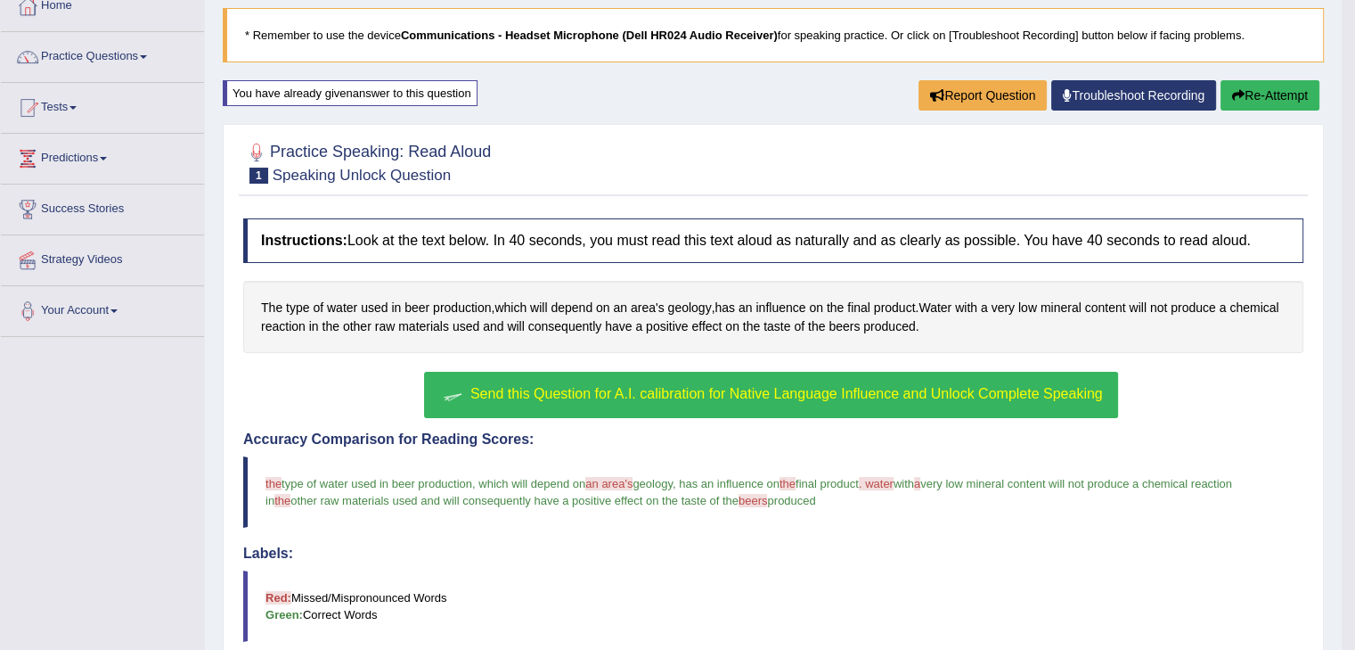
click at [1280, 104] on button "Re-Attempt" at bounding box center [1270, 95] width 99 height 30
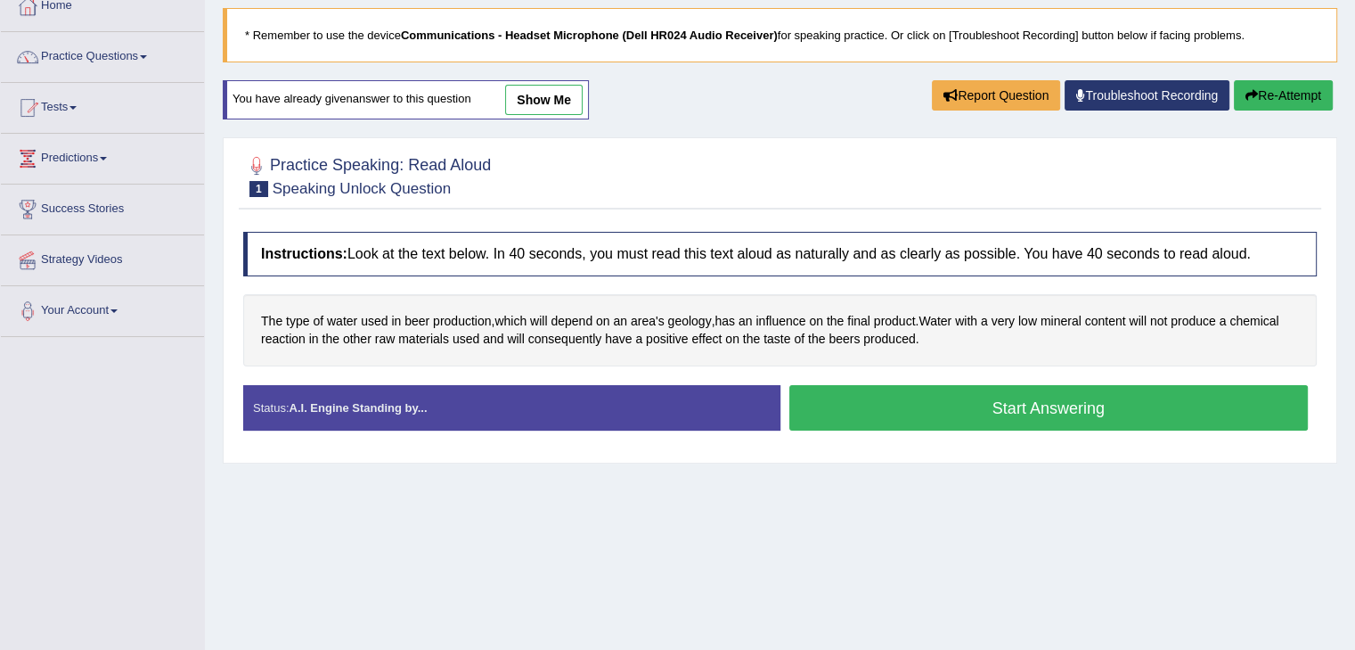
click at [1043, 411] on button "Start Answering" at bounding box center [1050, 407] width 520 height 45
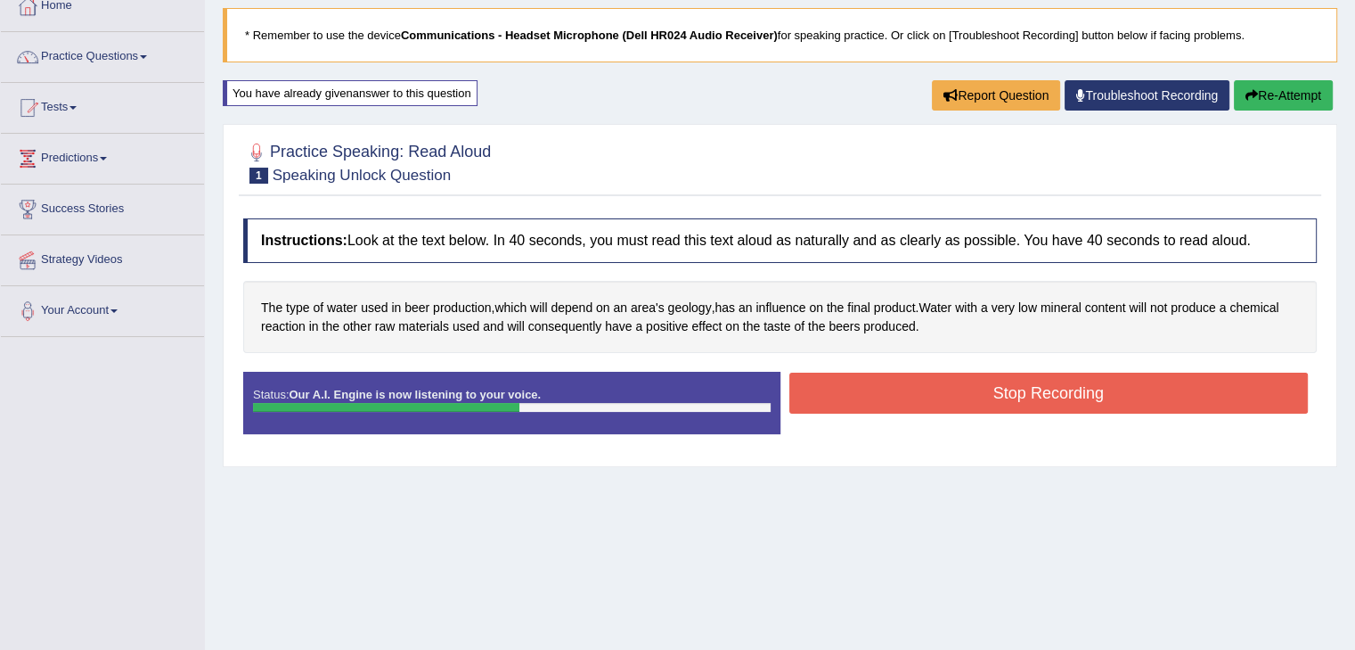
click at [1029, 383] on button "Stop Recording" at bounding box center [1050, 393] width 520 height 41
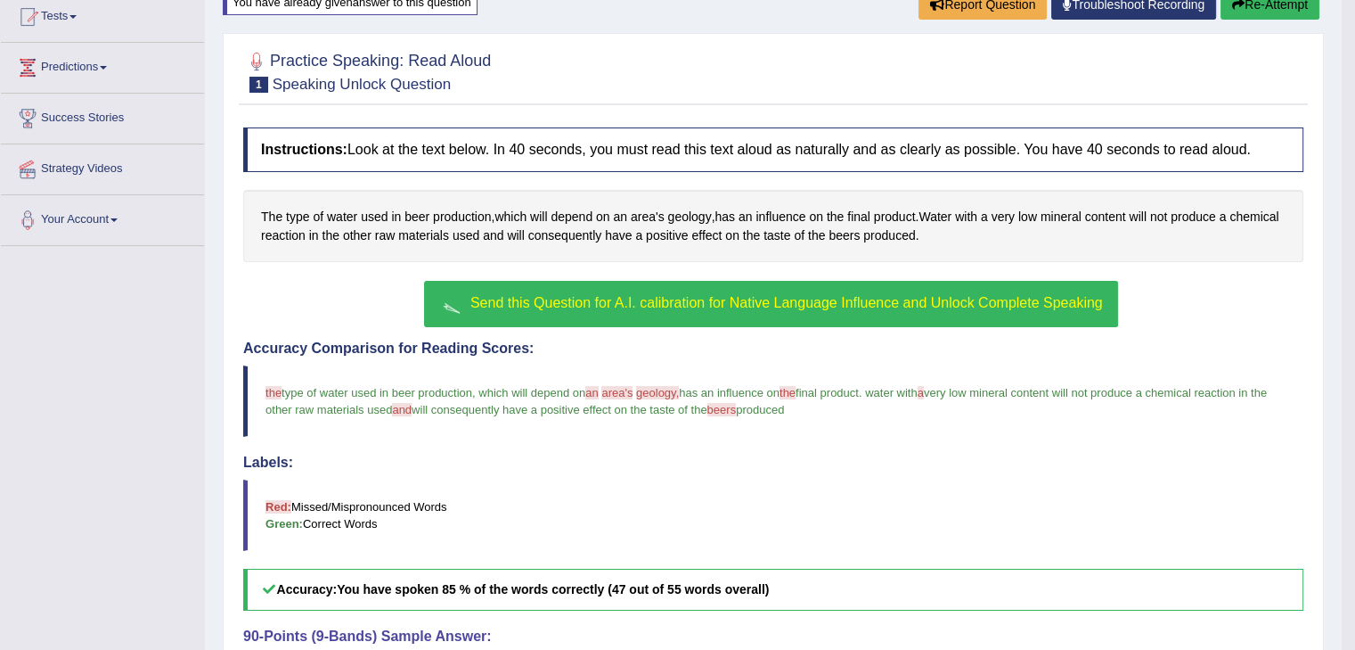
scroll to position [35, 0]
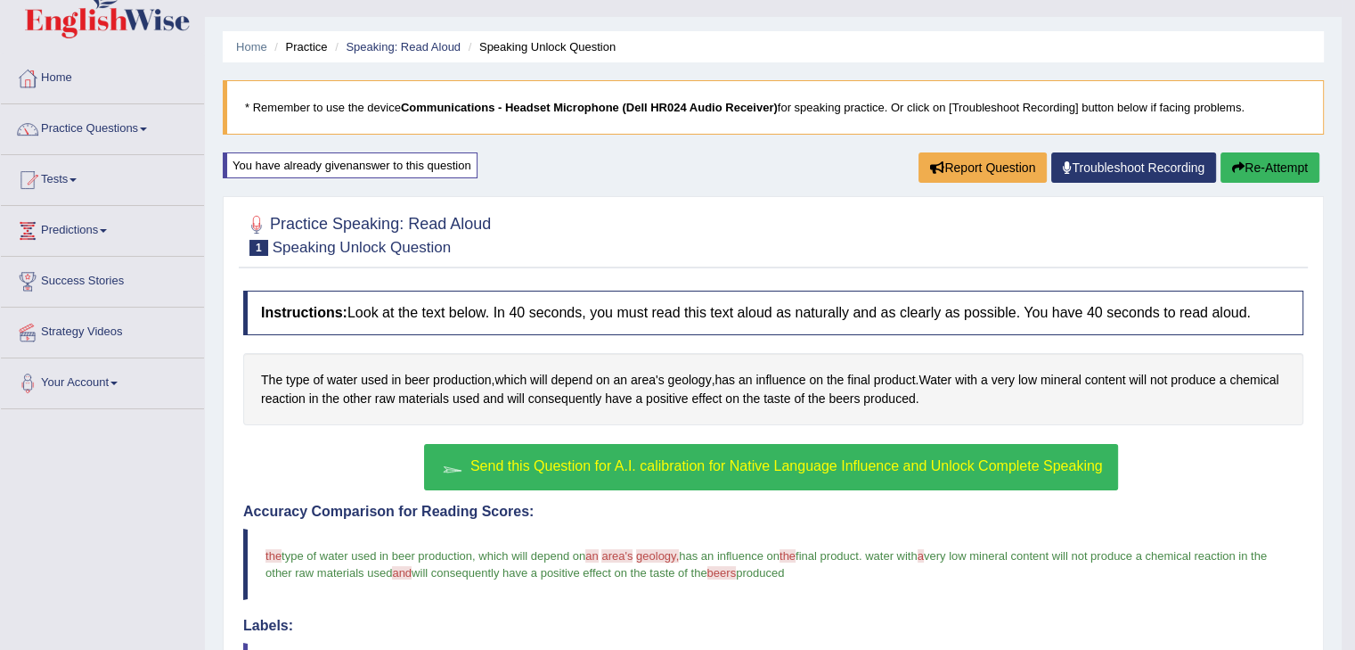
click at [1267, 171] on button "Re-Attempt" at bounding box center [1270, 167] width 99 height 30
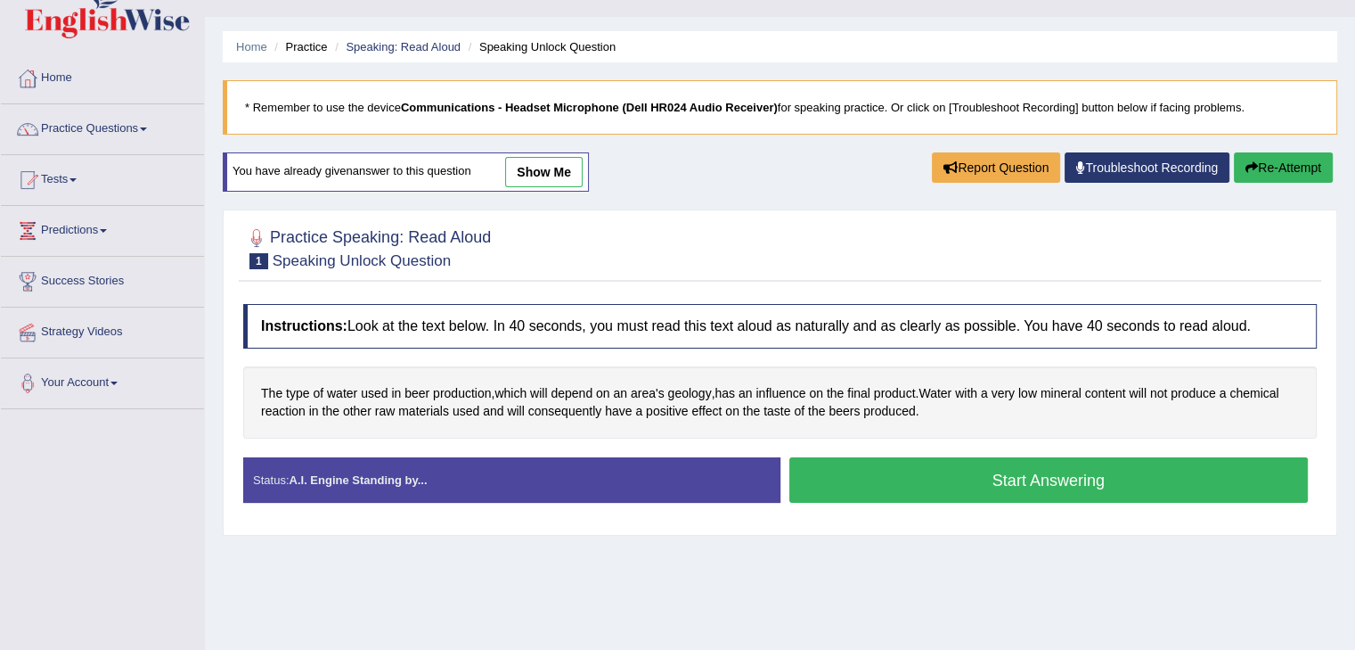
click at [1030, 469] on button "Start Answering" at bounding box center [1050, 479] width 520 height 45
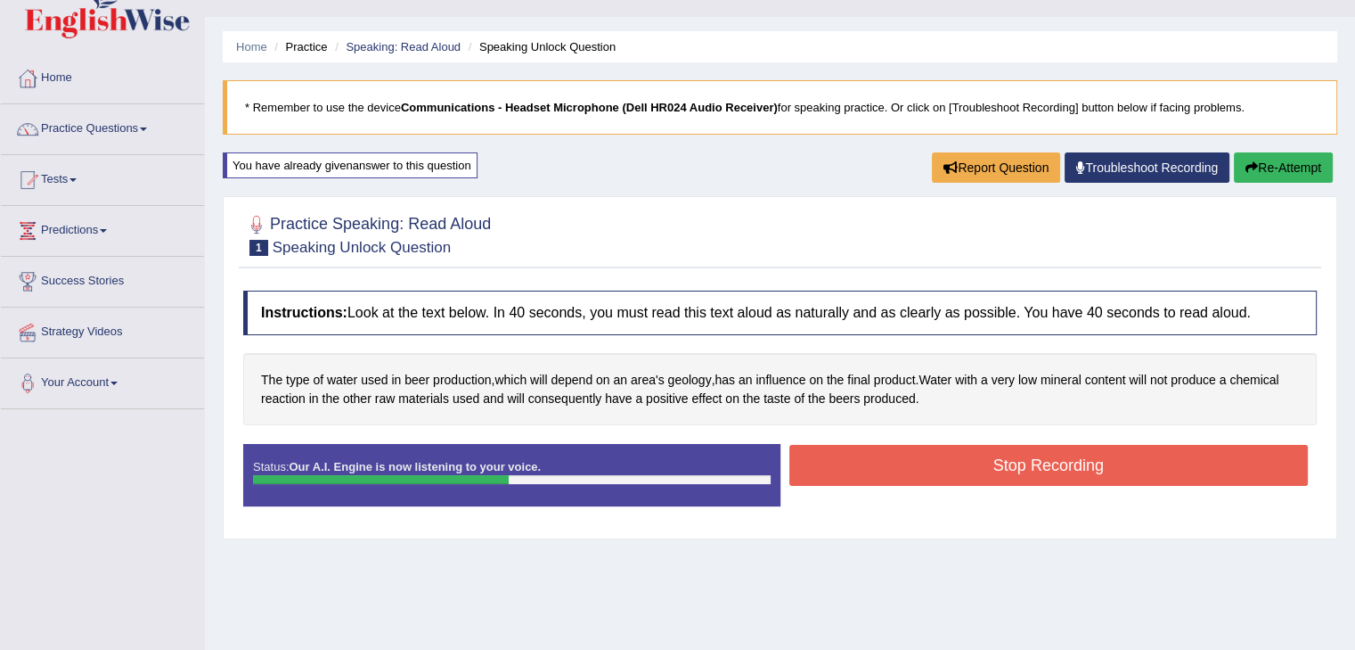
click at [1137, 472] on button "Stop Recording" at bounding box center [1050, 465] width 520 height 41
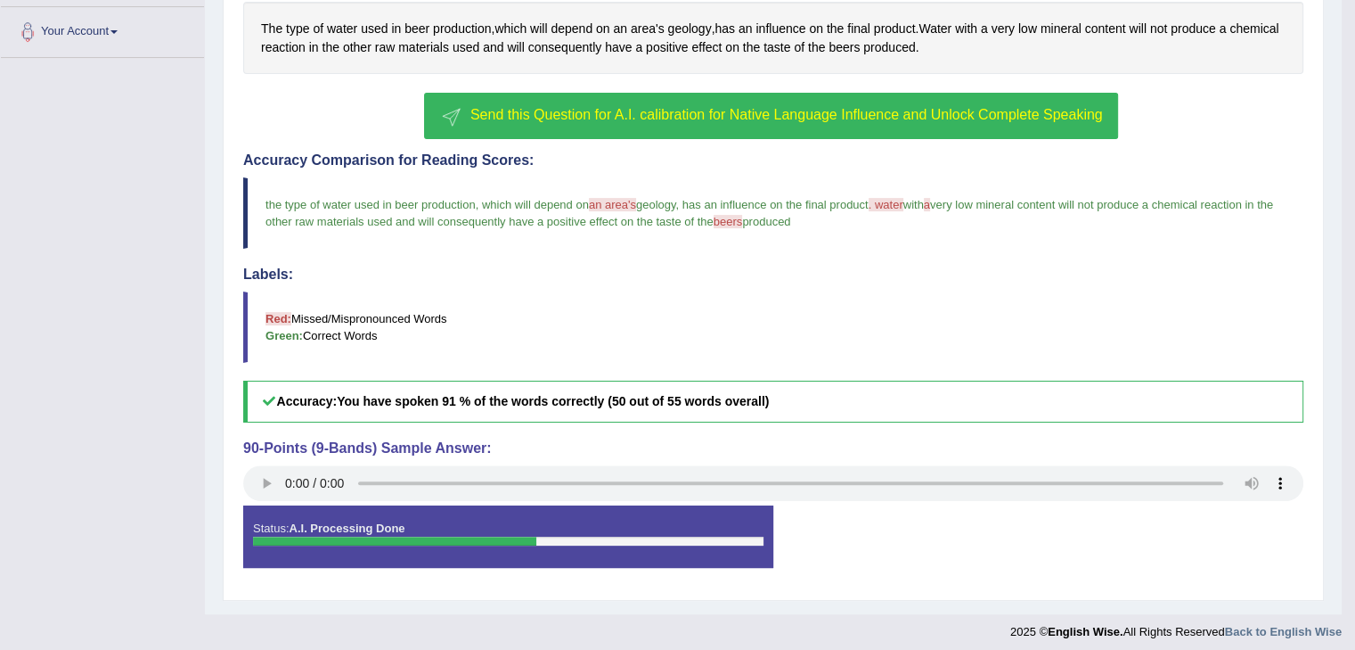
scroll to position [391, 0]
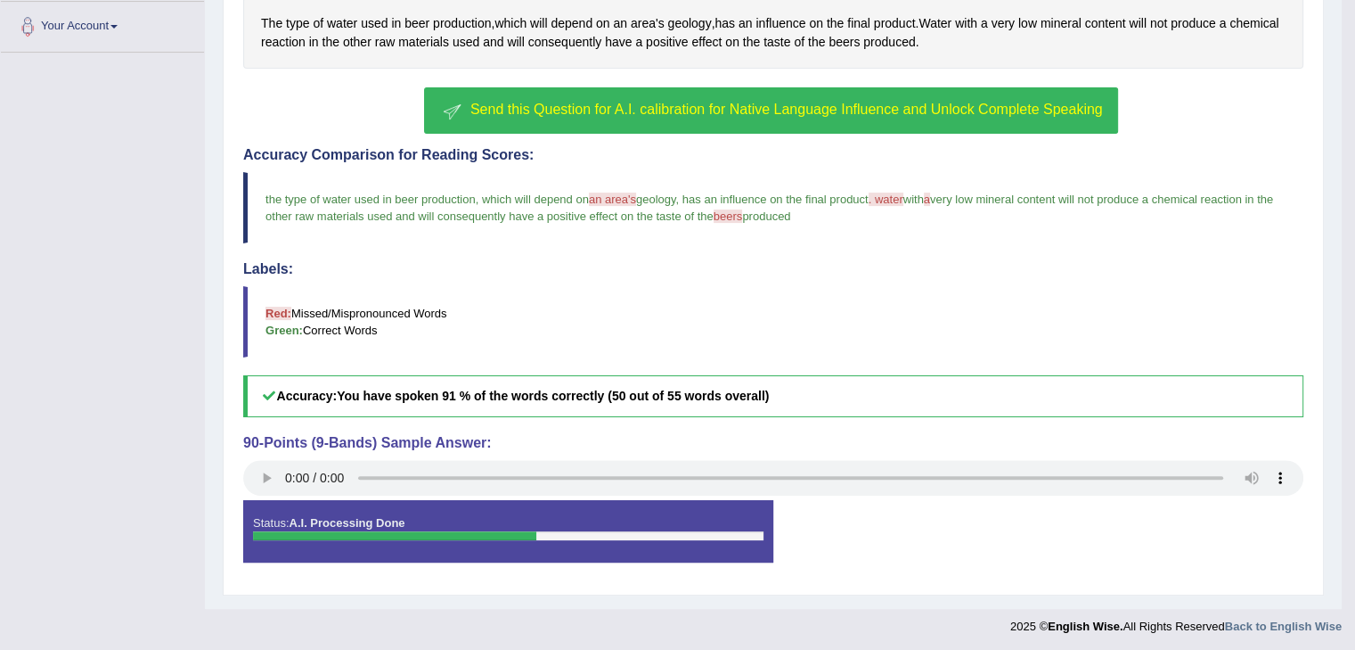
click at [733, 106] on span "Send this Question for A.I. calibration for Native Language Influence and Unloc…" at bounding box center [787, 109] width 633 height 15
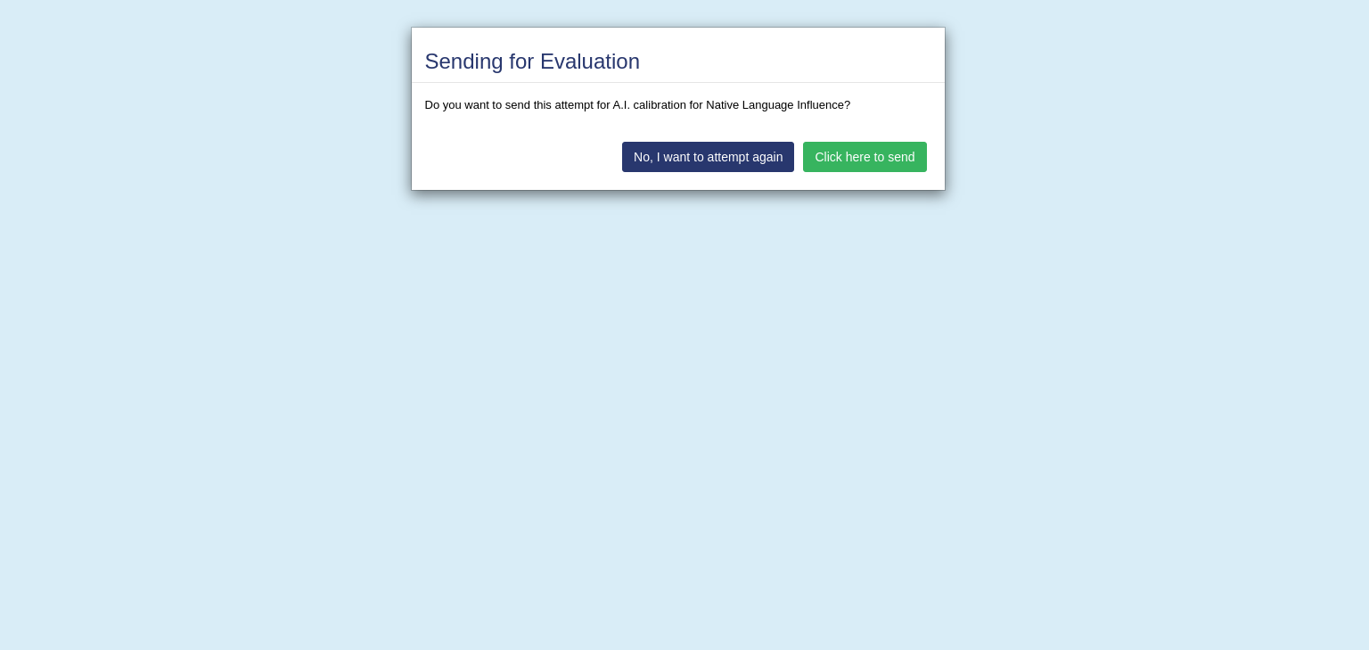
click at [852, 143] on button "Click here to send" at bounding box center [864, 157] width 123 height 30
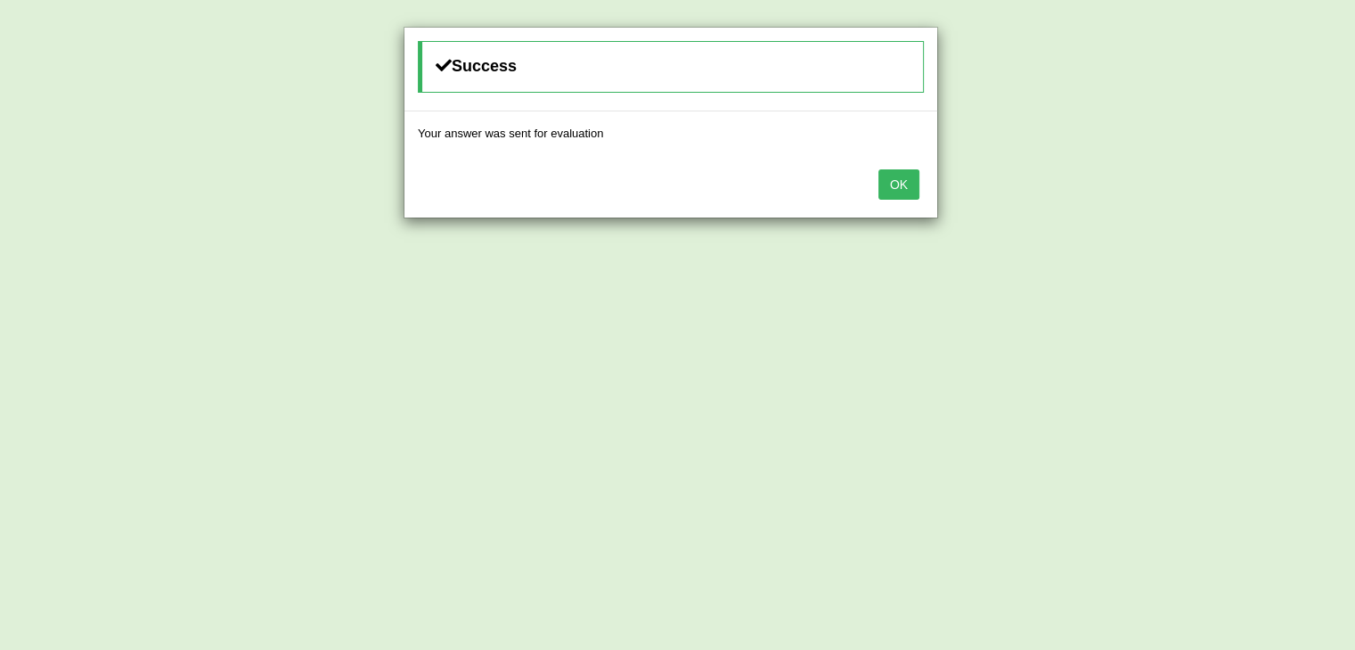
click at [898, 190] on button "OK" at bounding box center [899, 184] width 41 height 30
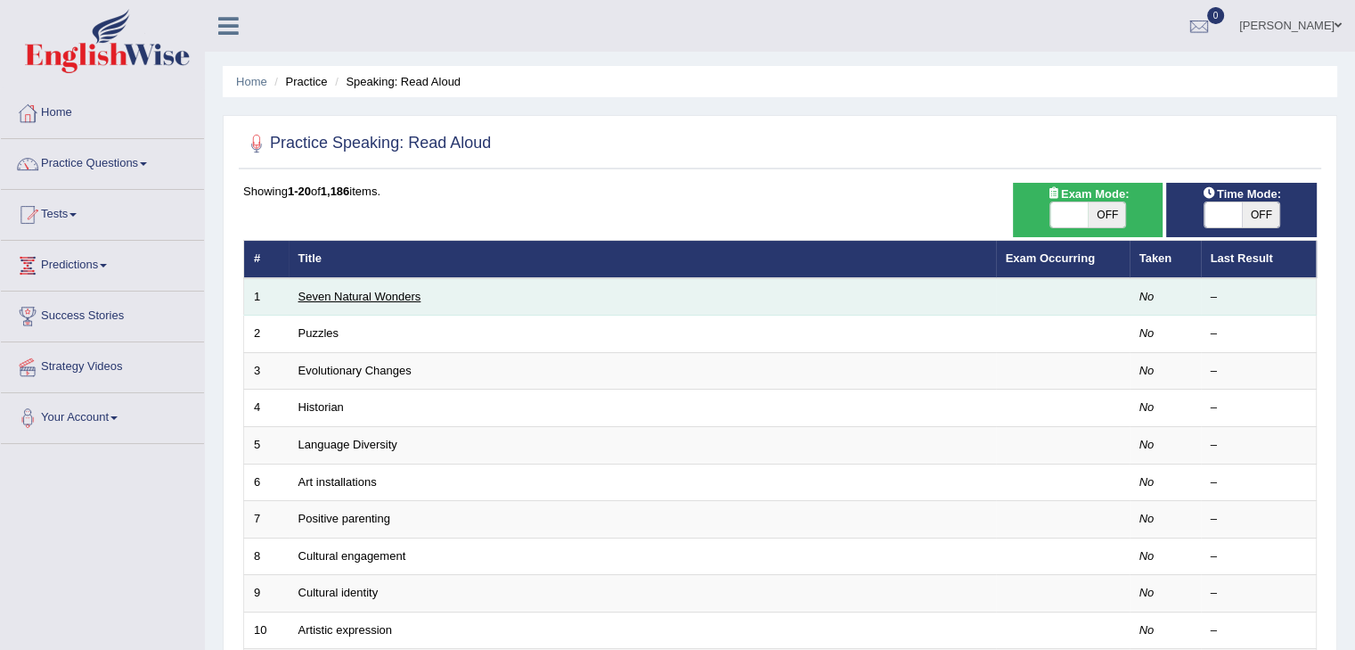
click at [380, 295] on link "Seven Natural Wonders" at bounding box center [360, 296] width 123 height 13
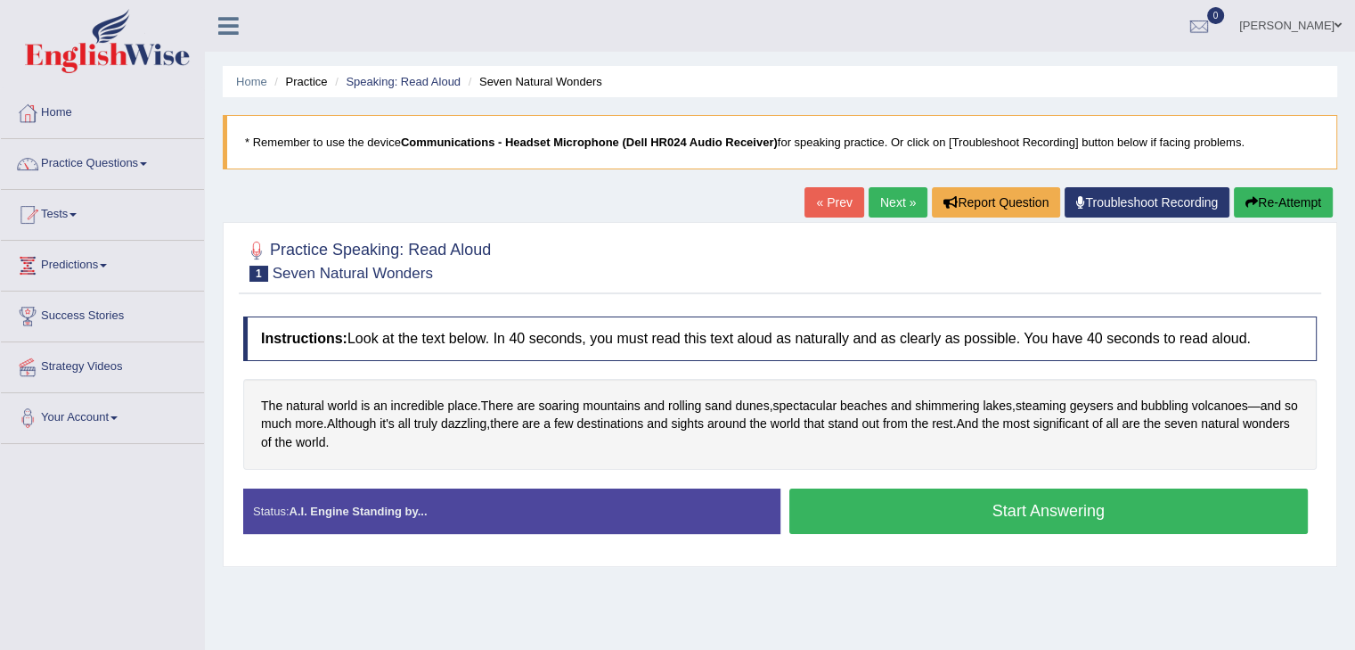
click at [1078, 517] on button "Start Answering" at bounding box center [1050, 510] width 520 height 45
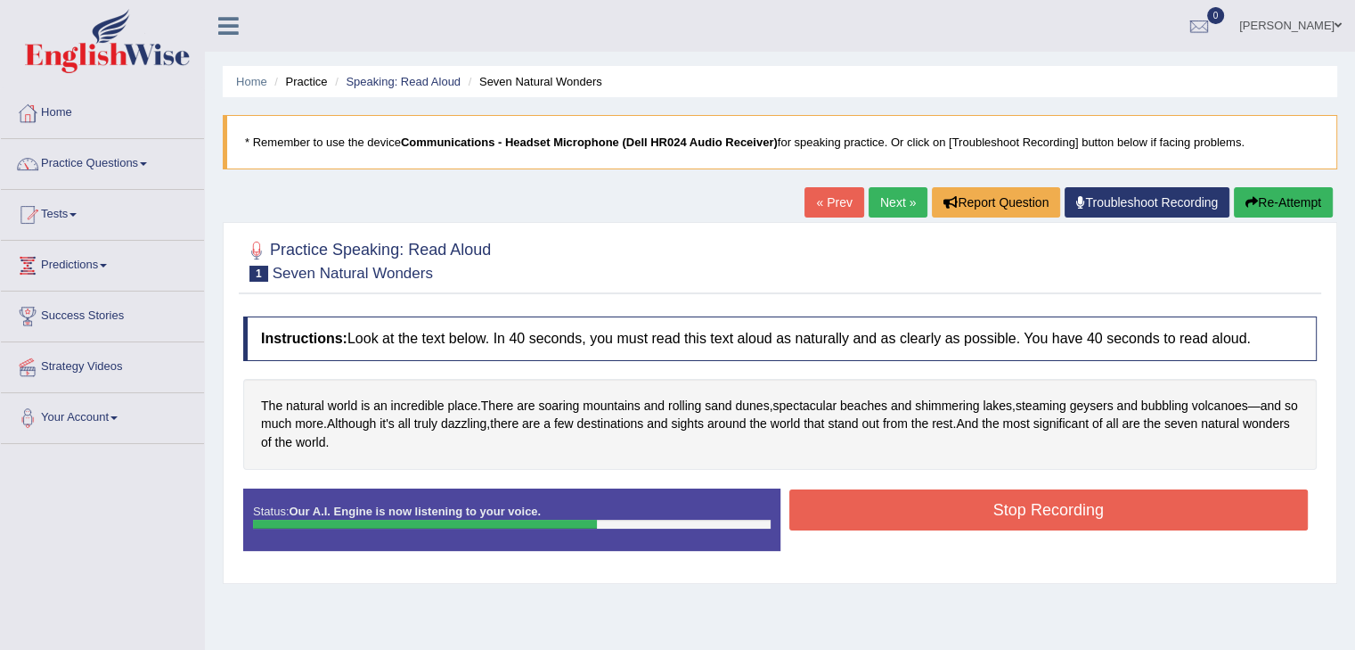
click at [1084, 514] on button "Stop Recording" at bounding box center [1050, 509] width 520 height 41
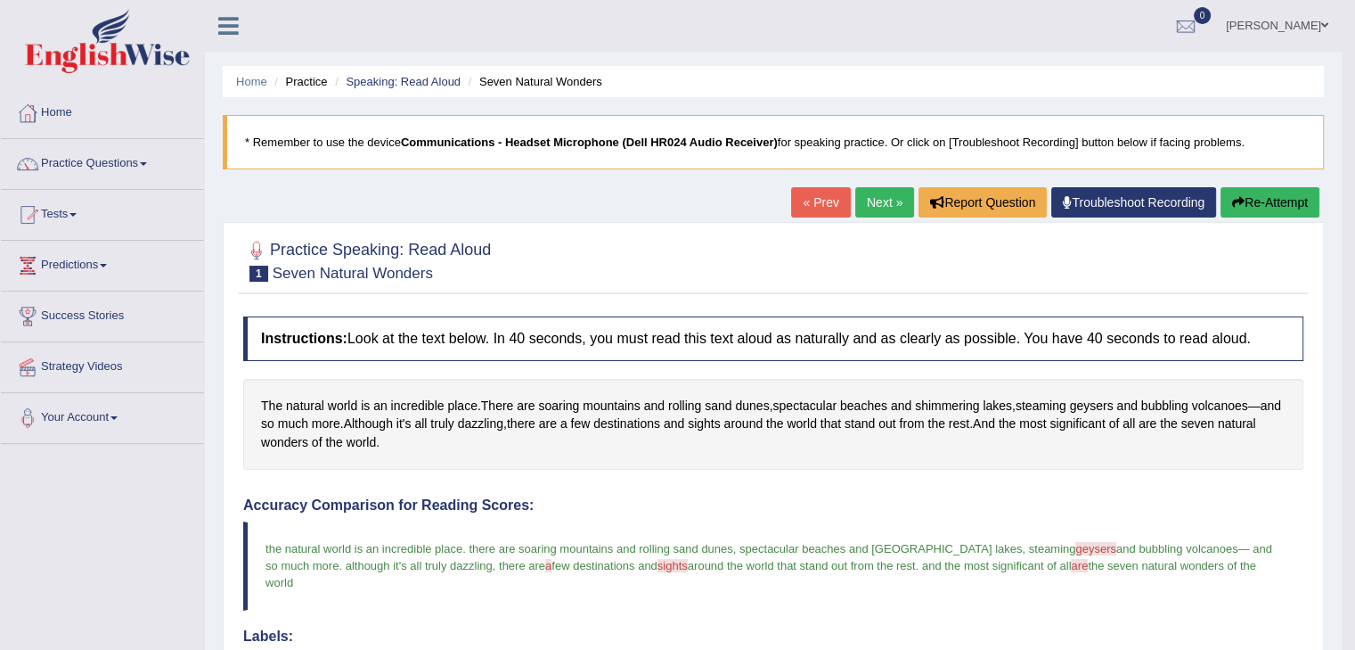
click at [872, 202] on link "Next »" at bounding box center [885, 202] width 59 height 30
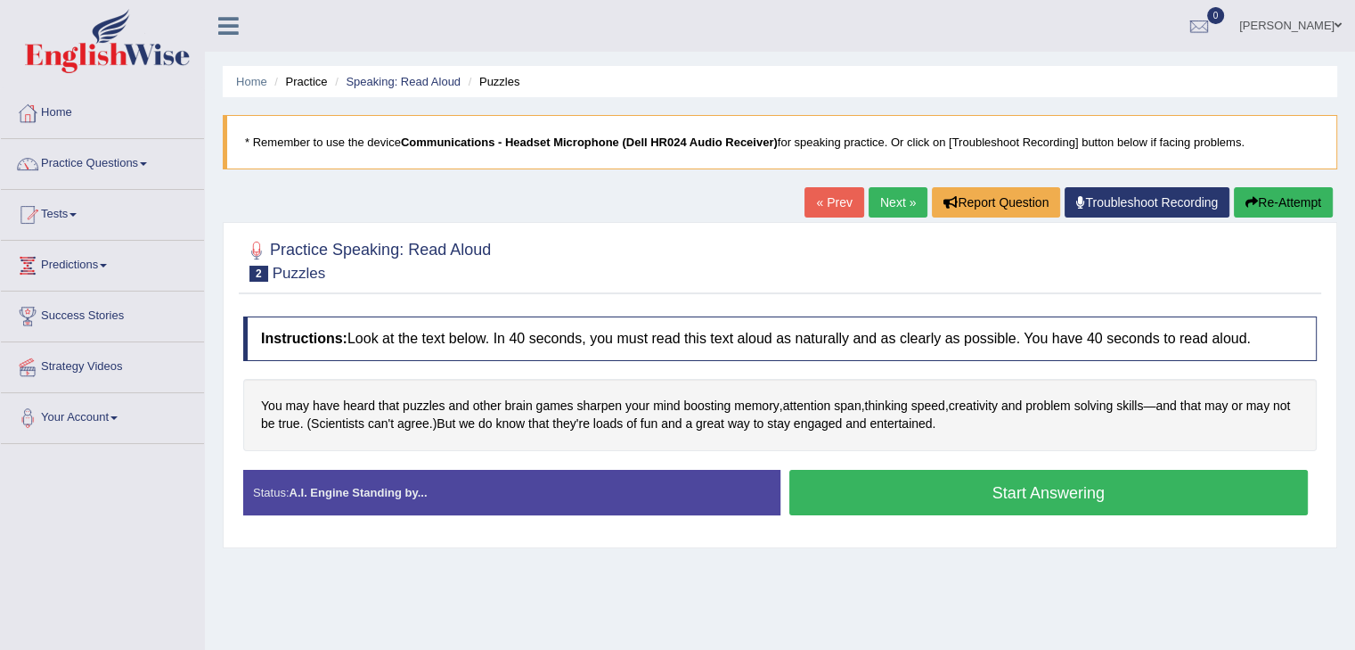
click at [1043, 495] on button "Start Answering" at bounding box center [1050, 492] width 520 height 45
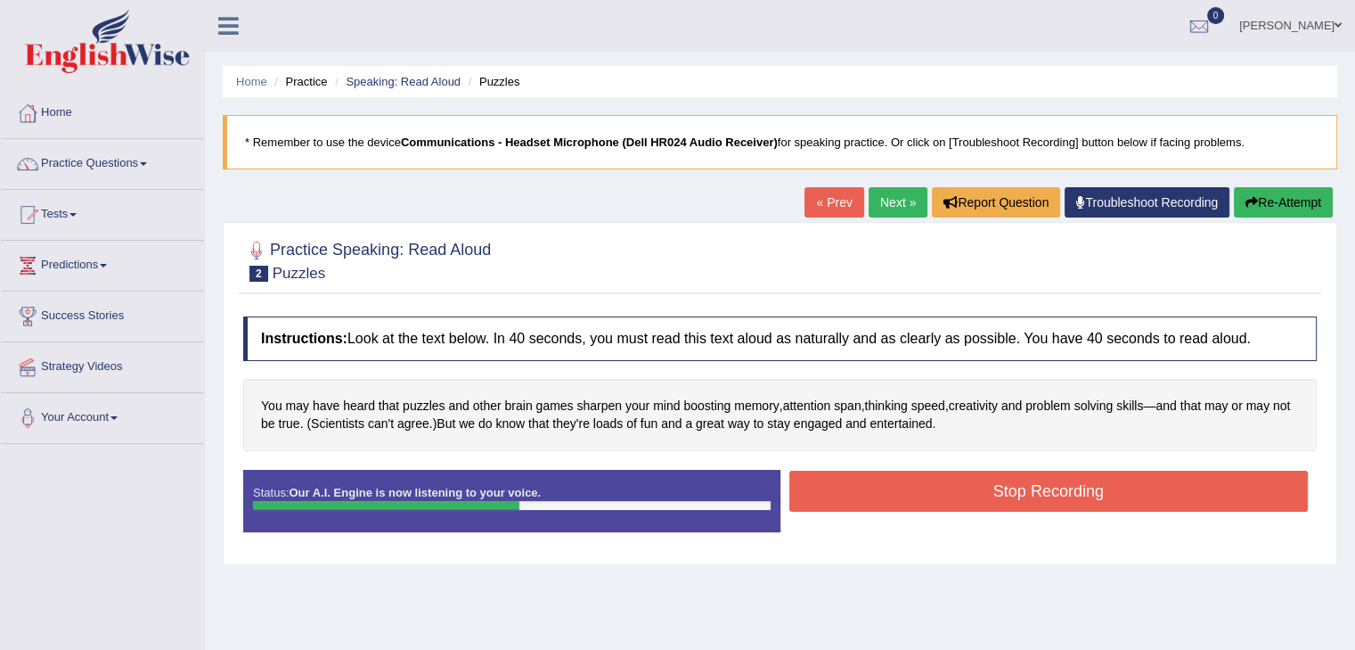
click at [1018, 492] on button "Stop Recording" at bounding box center [1050, 491] width 520 height 41
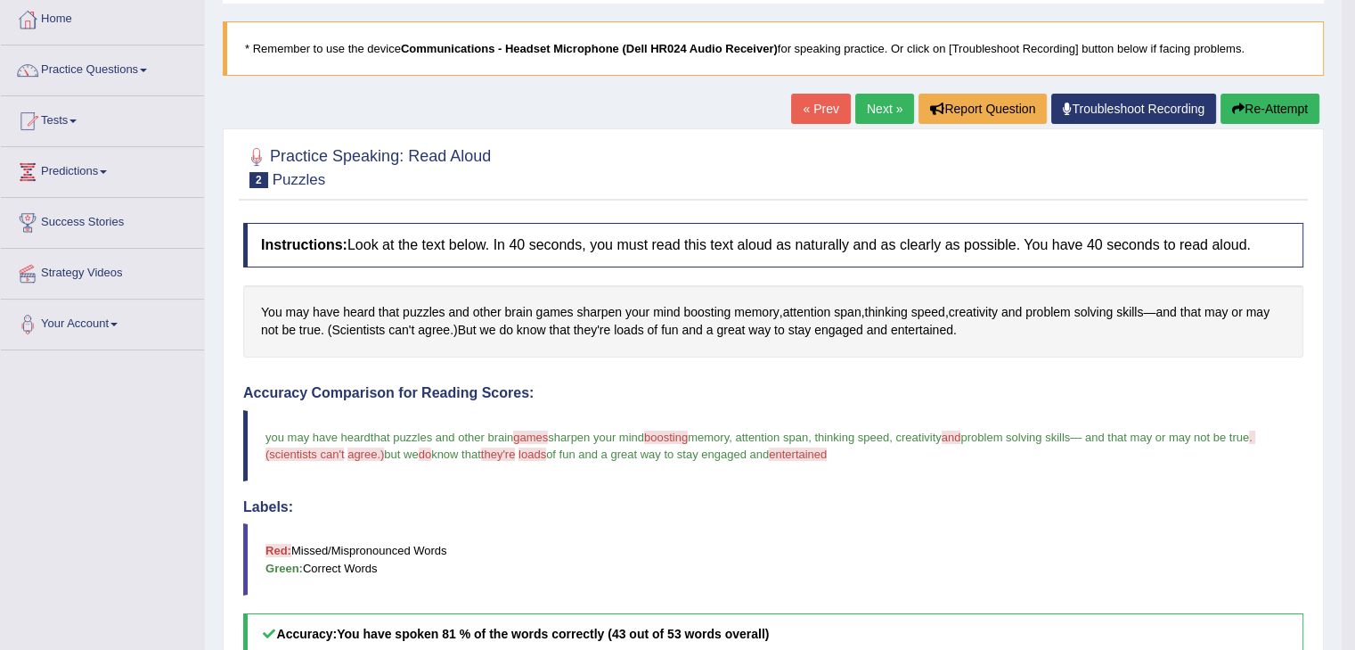
scroll to position [89, 0]
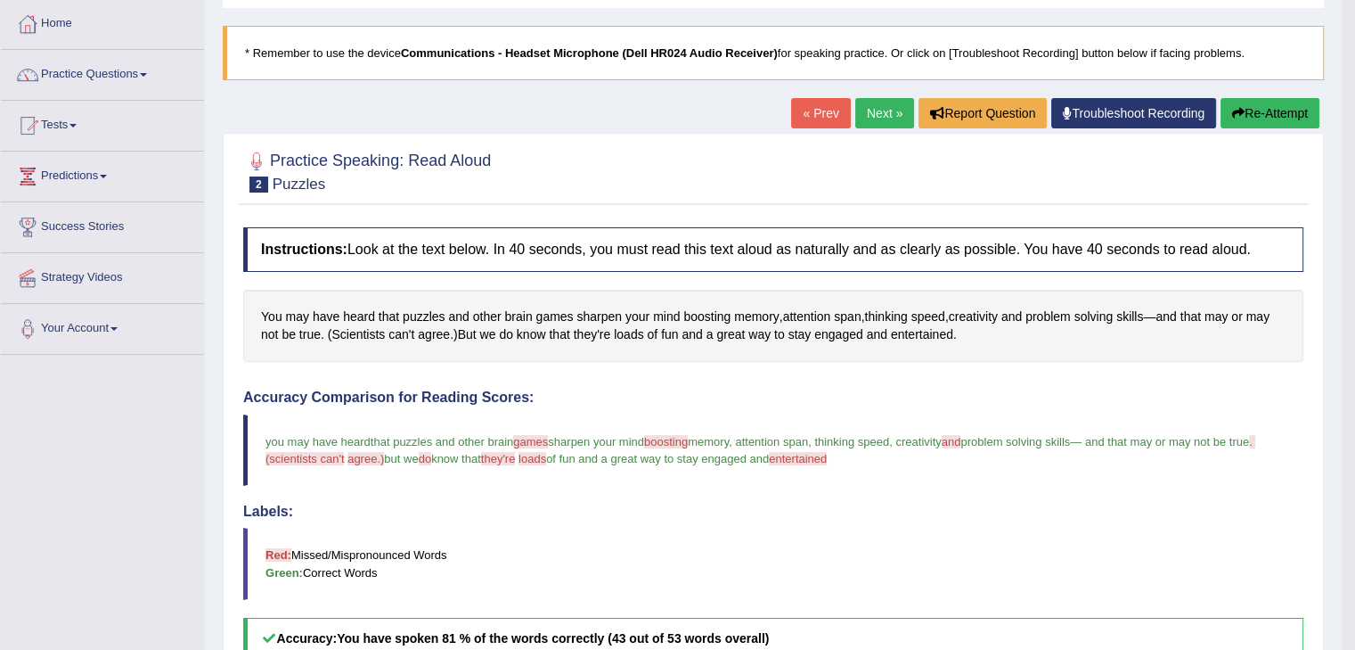
click at [868, 116] on link "Next »" at bounding box center [885, 113] width 59 height 30
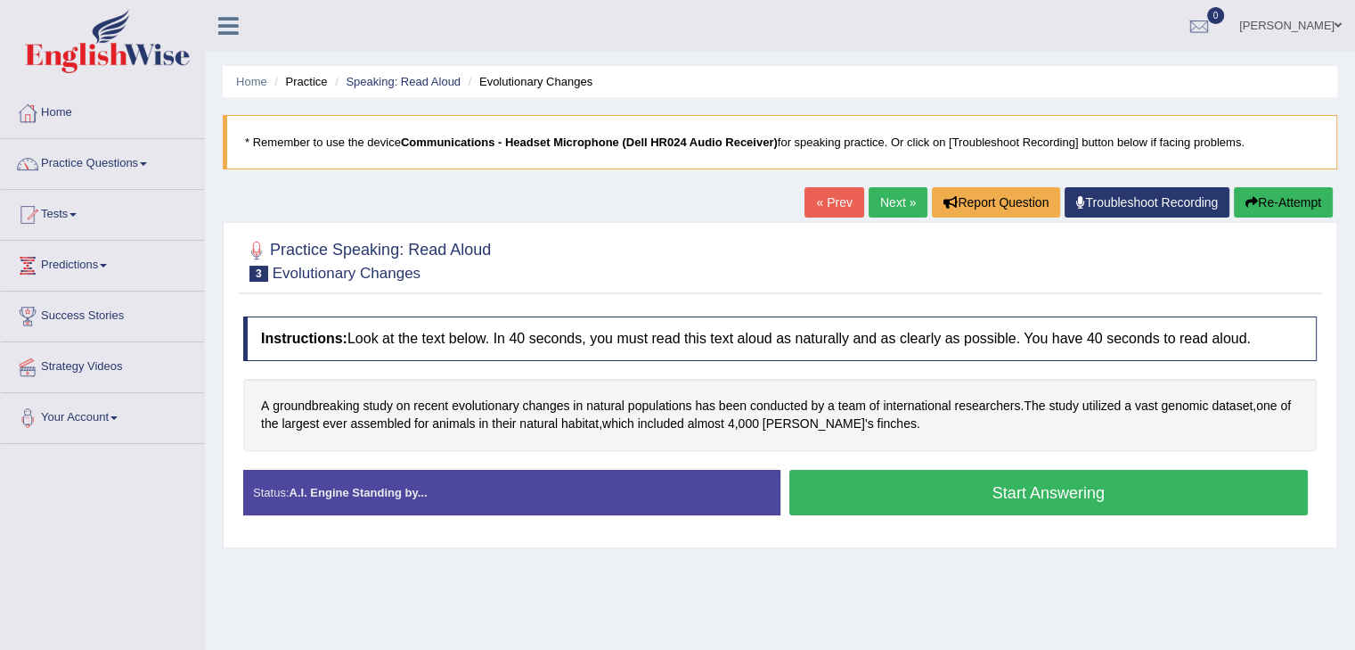
click at [1055, 501] on button "Start Answering" at bounding box center [1050, 492] width 520 height 45
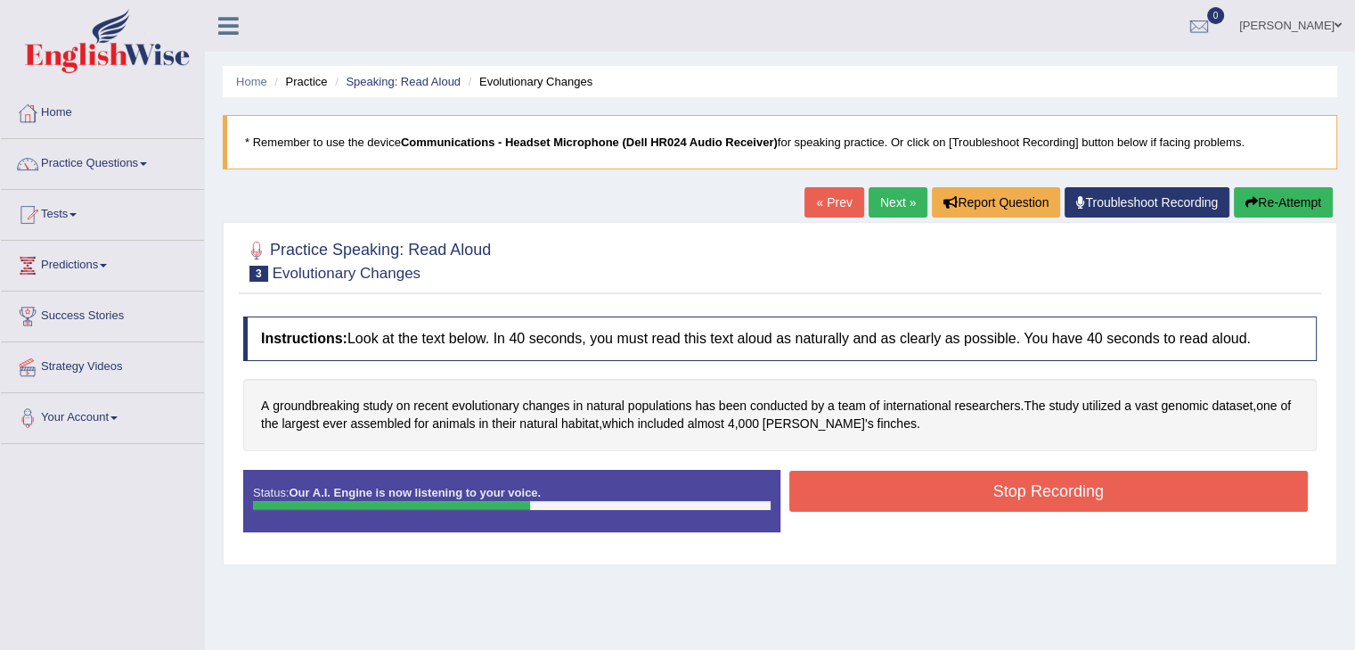
click at [1017, 487] on button "Stop Recording" at bounding box center [1050, 491] width 520 height 41
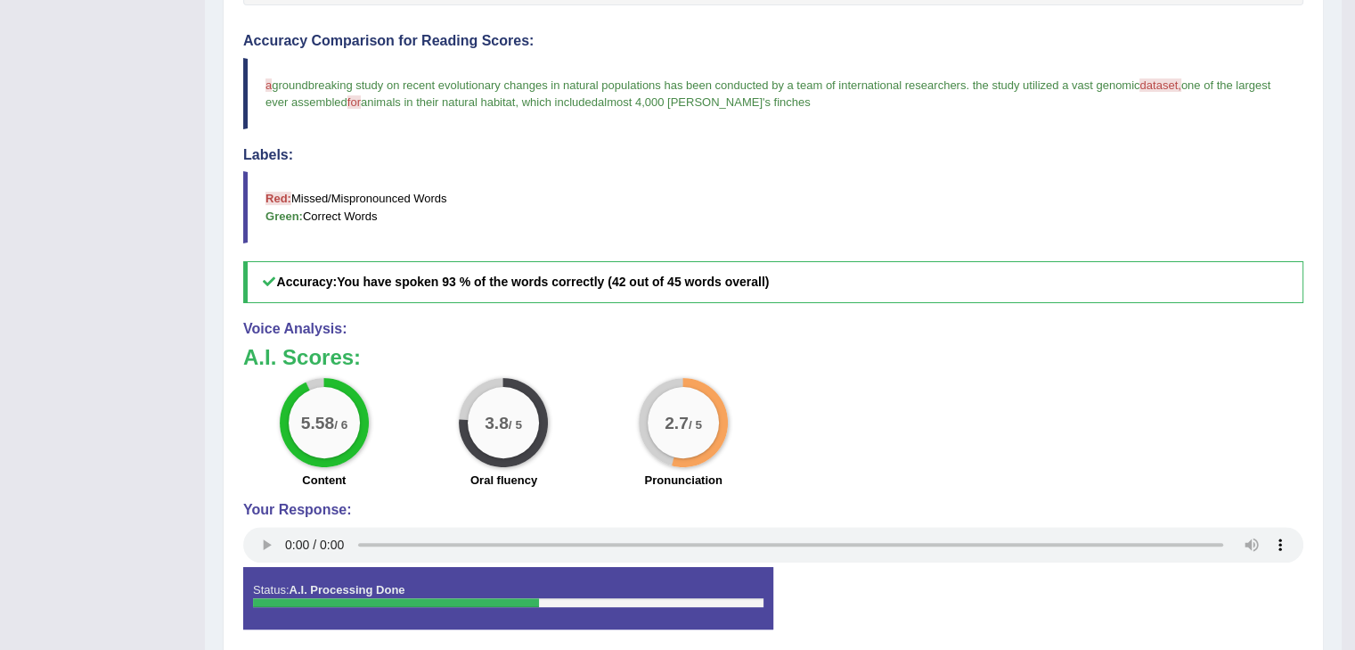
scroll to position [89, 0]
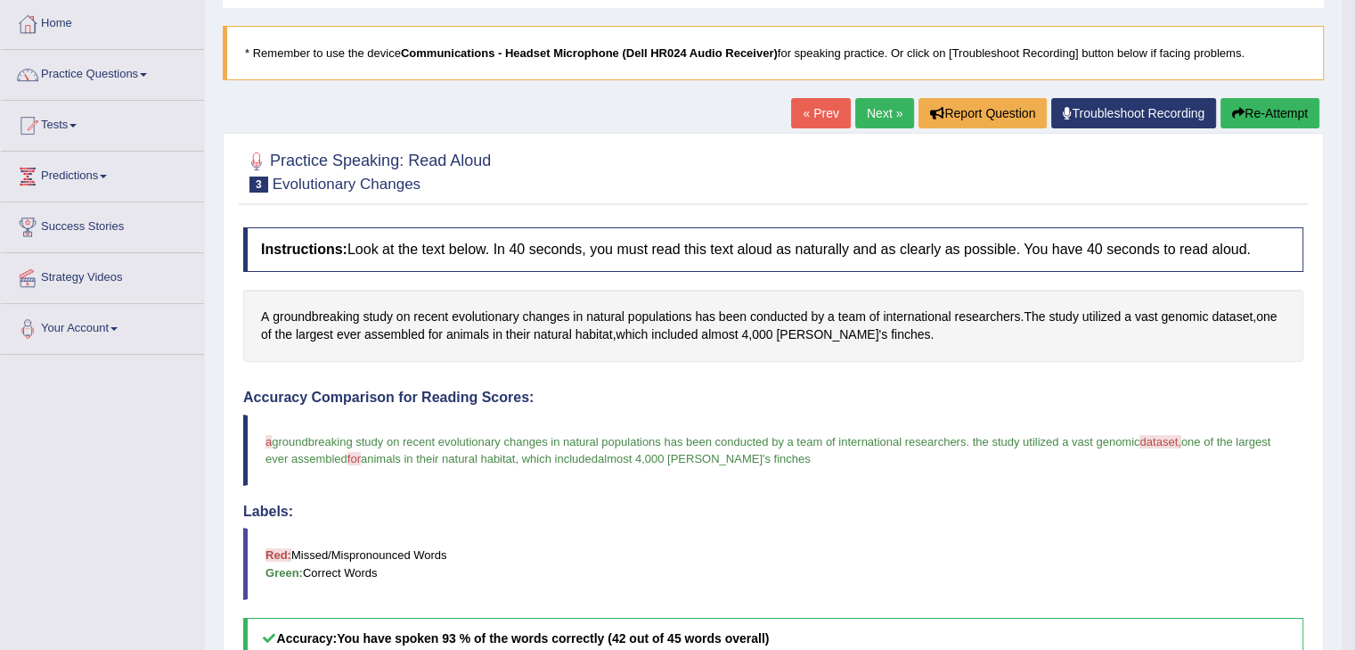
click at [1249, 108] on button "Re-Attempt" at bounding box center [1270, 113] width 99 height 30
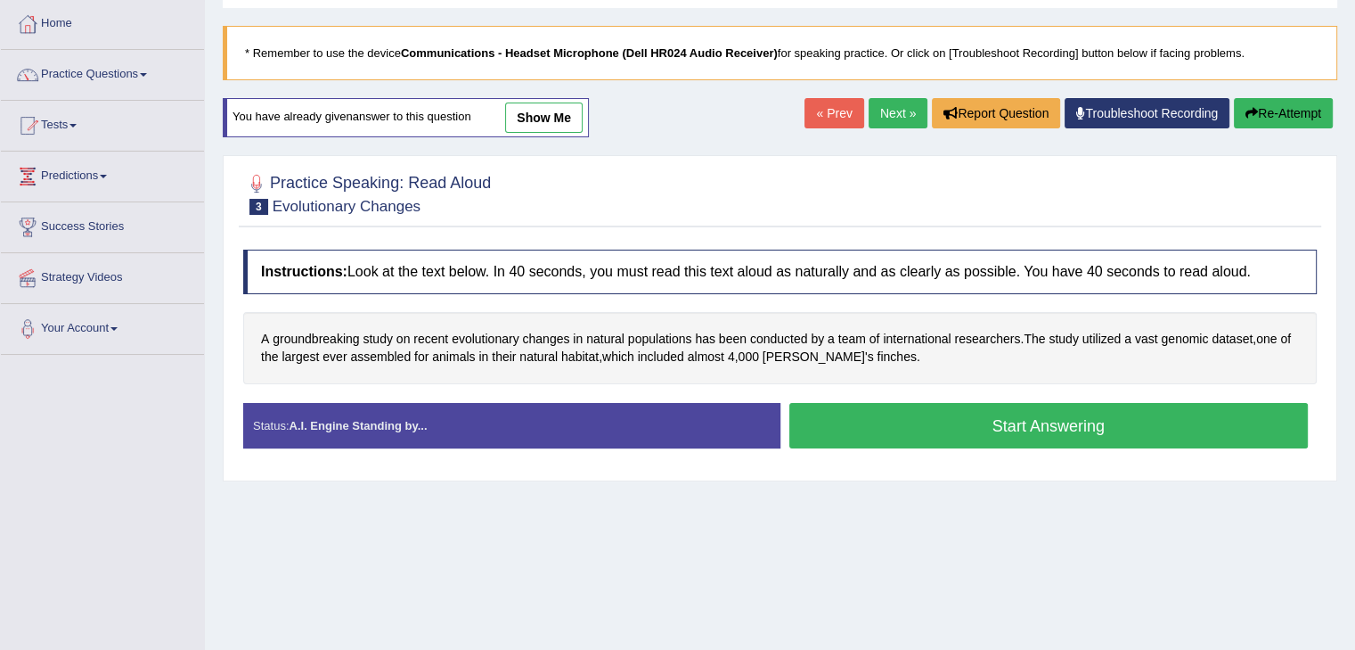
click at [1028, 424] on button "Start Answering" at bounding box center [1050, 425] width 520 height 45
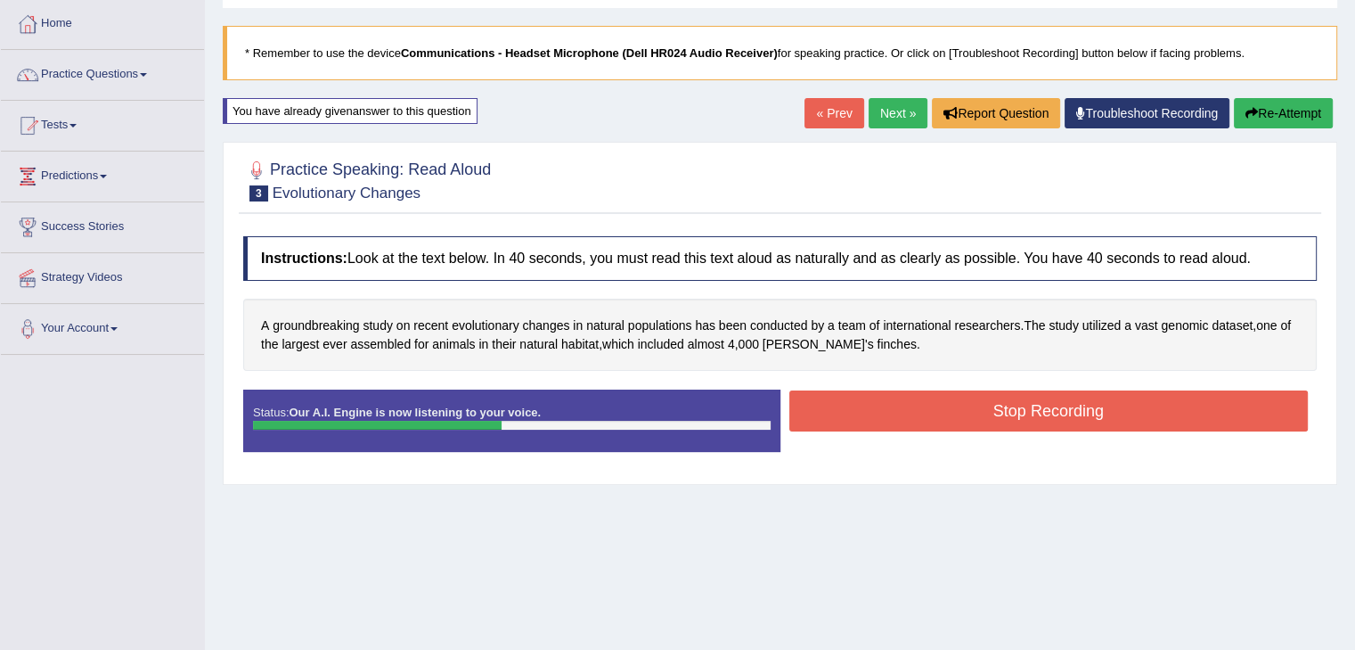
click at [1017, 402] on button "Stop Recording" at bounding box center [1050, 410] width 520 height 41
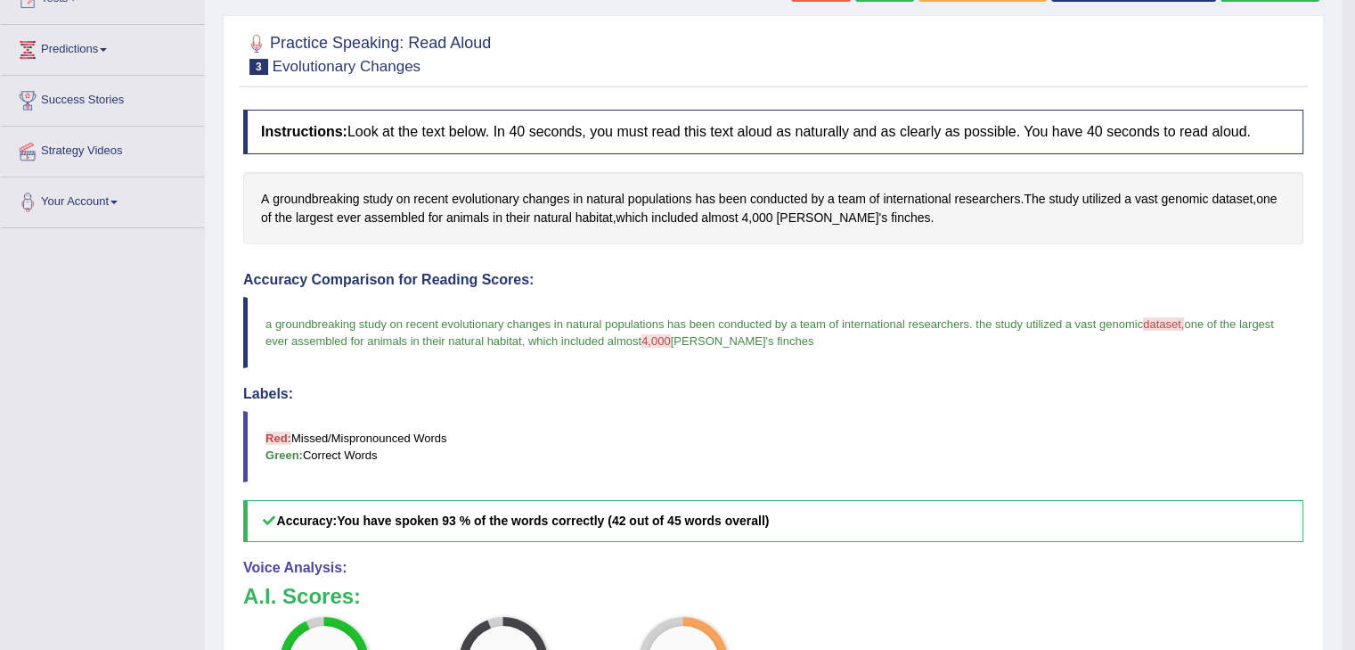
scroll to position [77, 0]
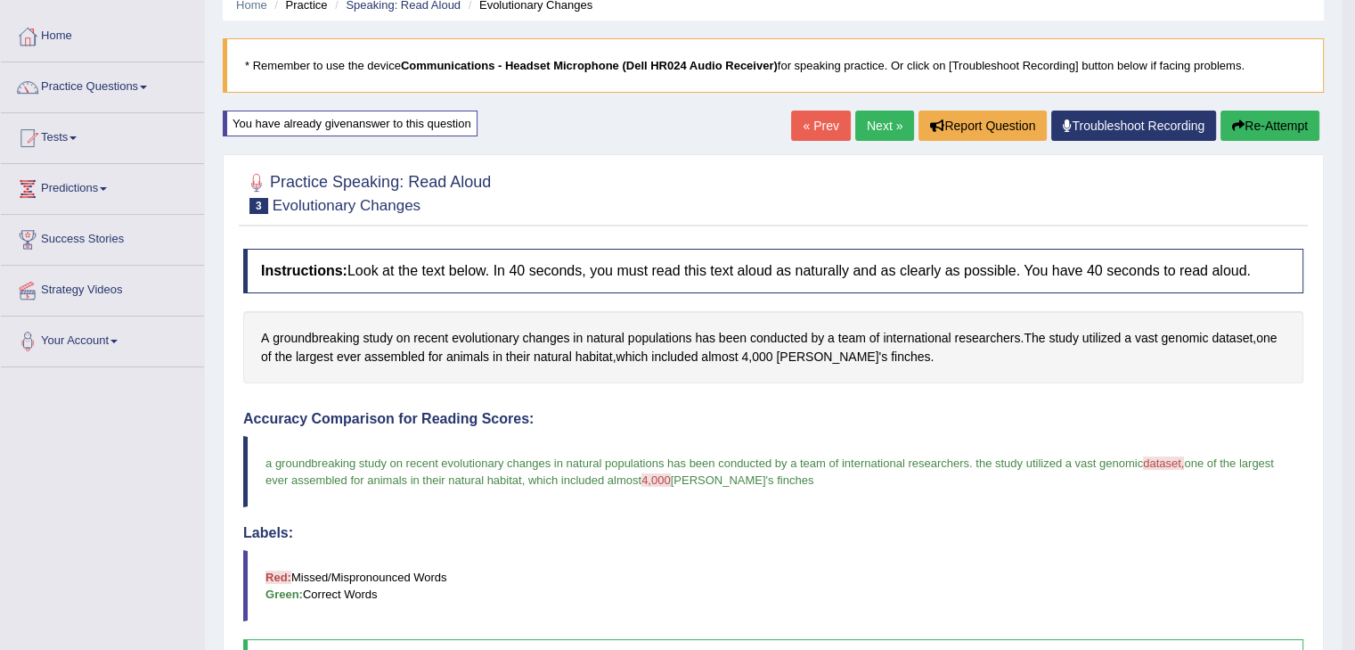
click at [877, 128] on link "Next »" at bounding box center [885, 126] width 59 height 30
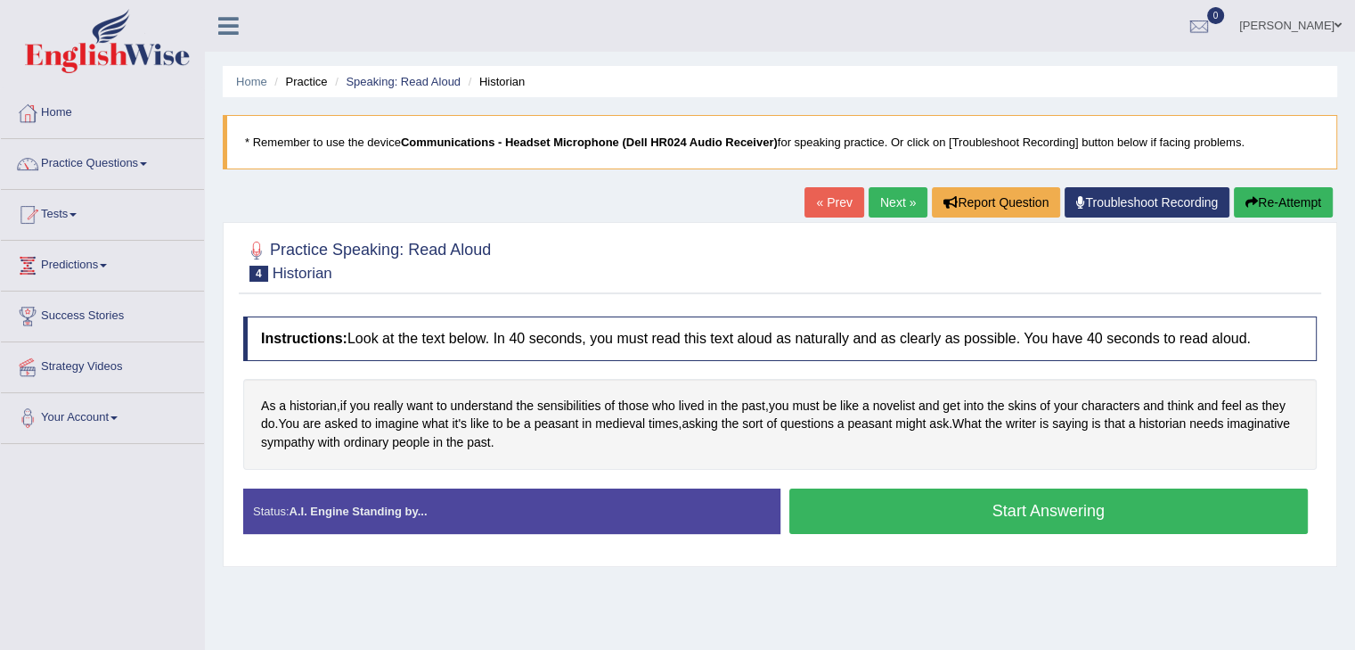
click at [1037, 515] on button "Start Answering" at bounding box center [1050, 510] width 520 height 45
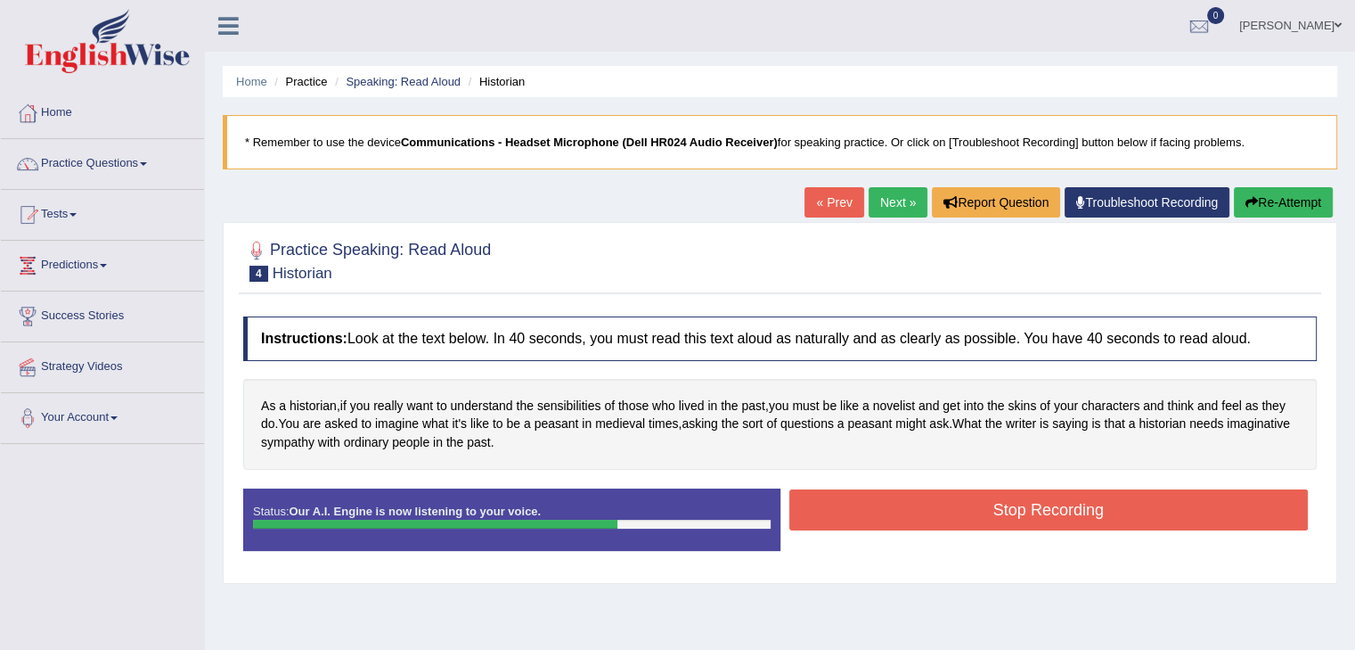
click at [1035, 525] on button "Stop Recording" at bounding box center [1050, 509] width 520 height 41
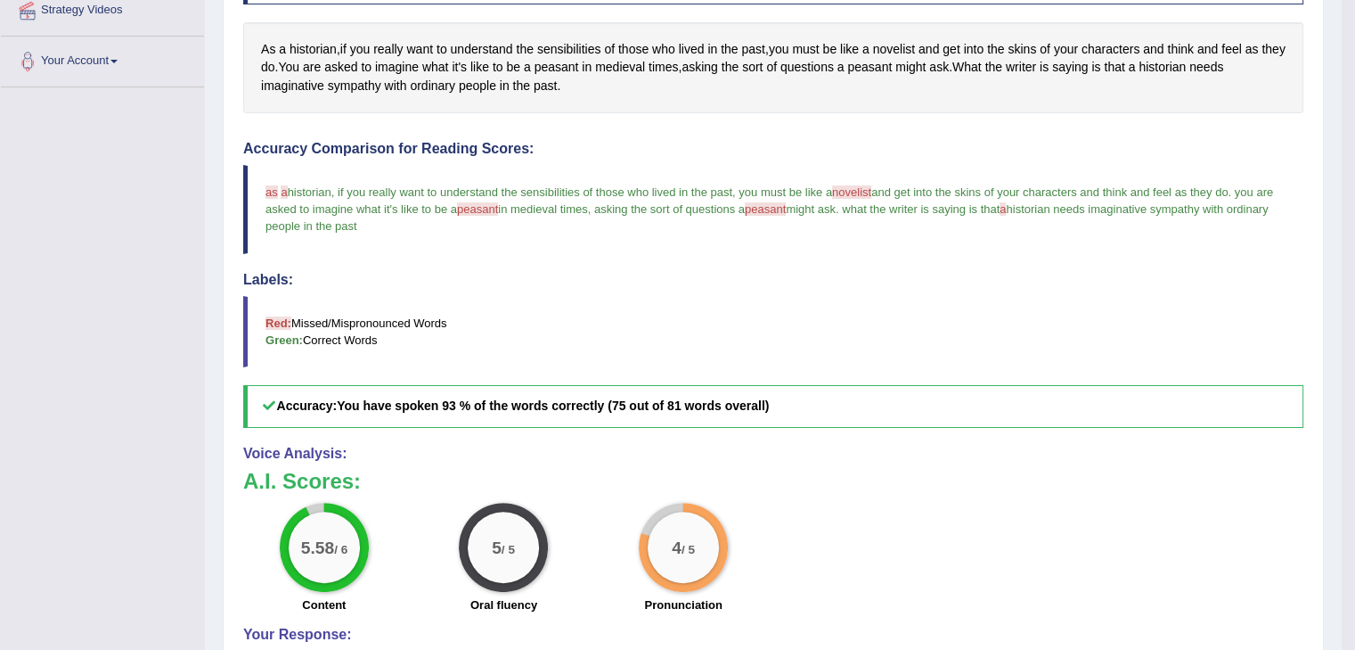
scroll to position [89, 0]
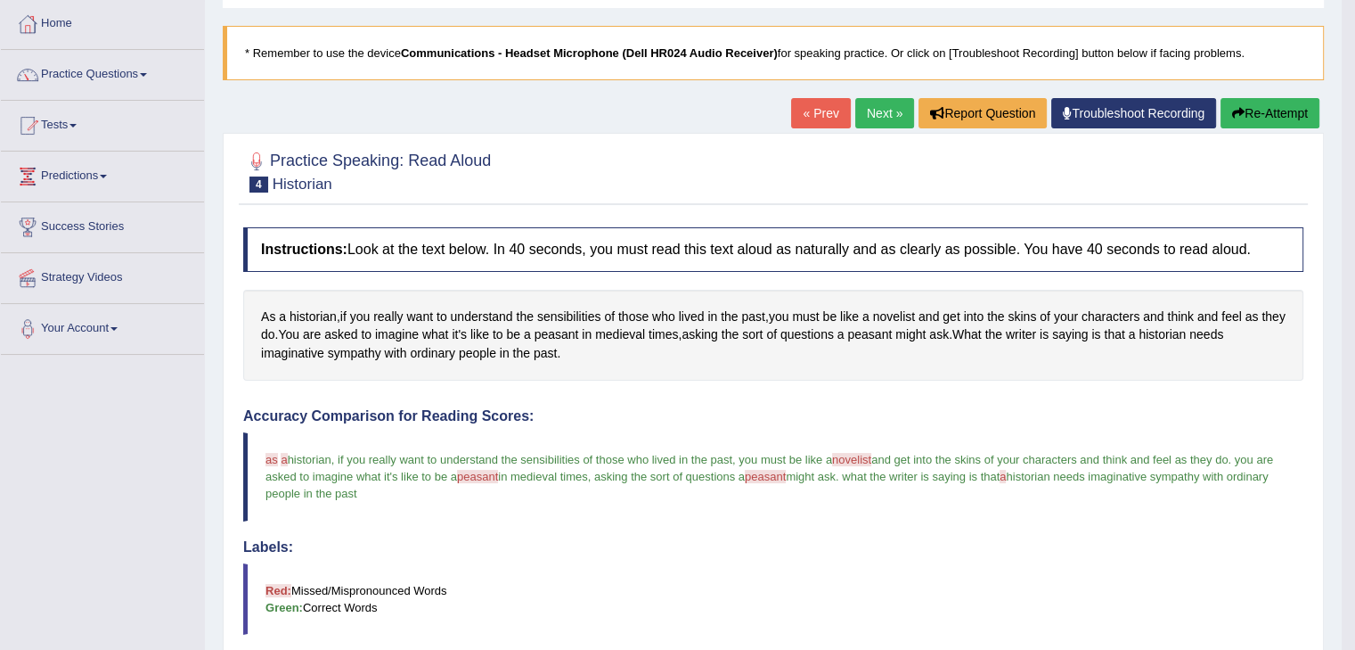
click at [872, 112] on link "Next »" at bounding box center [885, 113] width 59 height 30
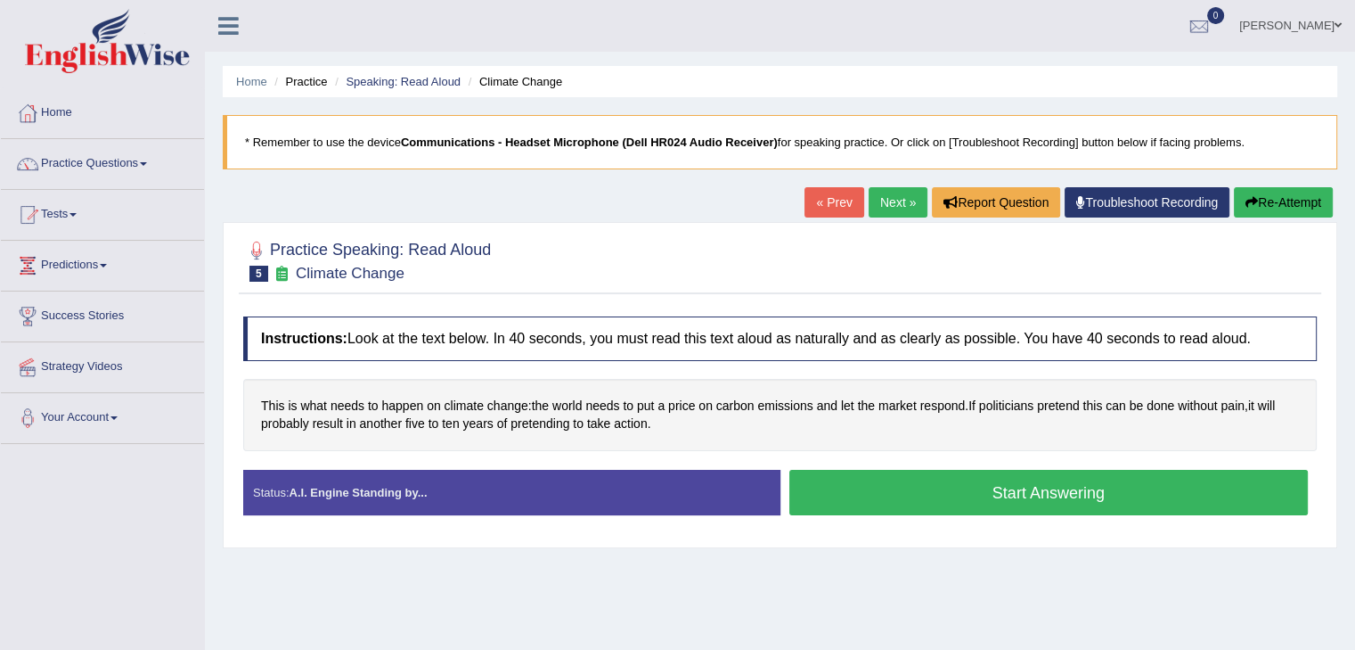
click at [1044, 490] on button "Start Answering" at bounding box center [1050, 492] width 520 height 45
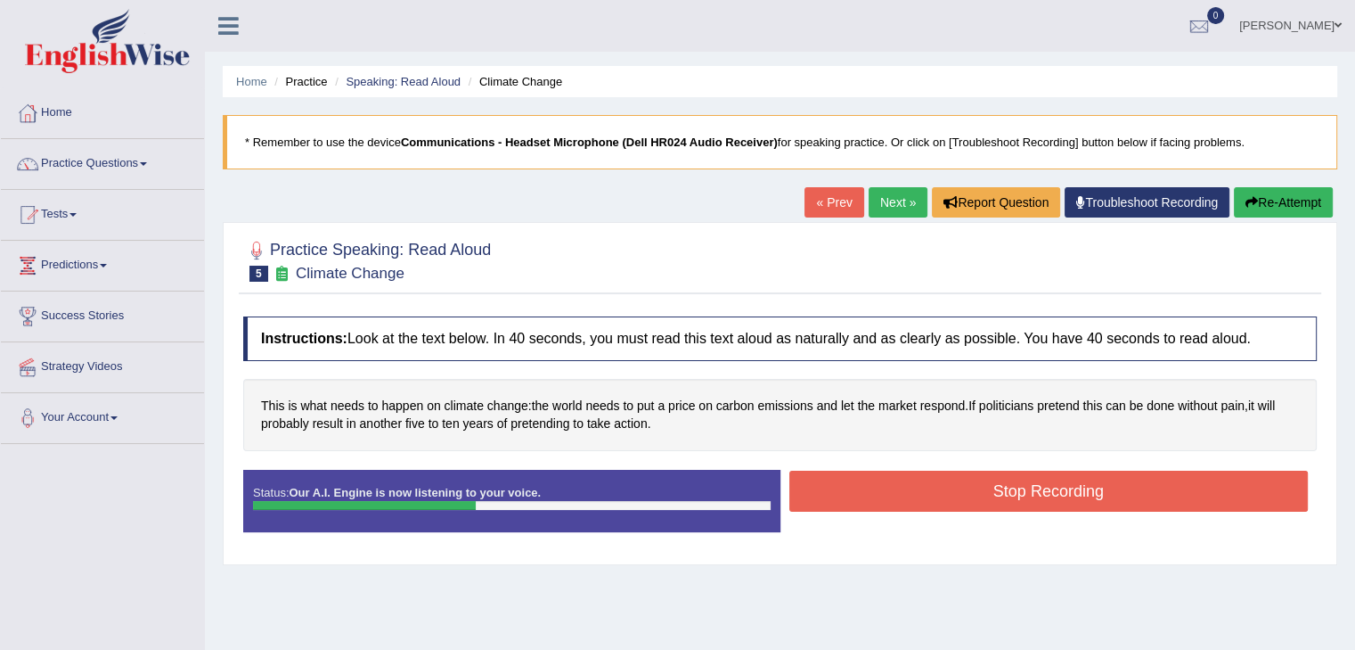
click at [1028, 477] on button "Stop Recording" at bounding box center [1050, 491] width 520 height 41
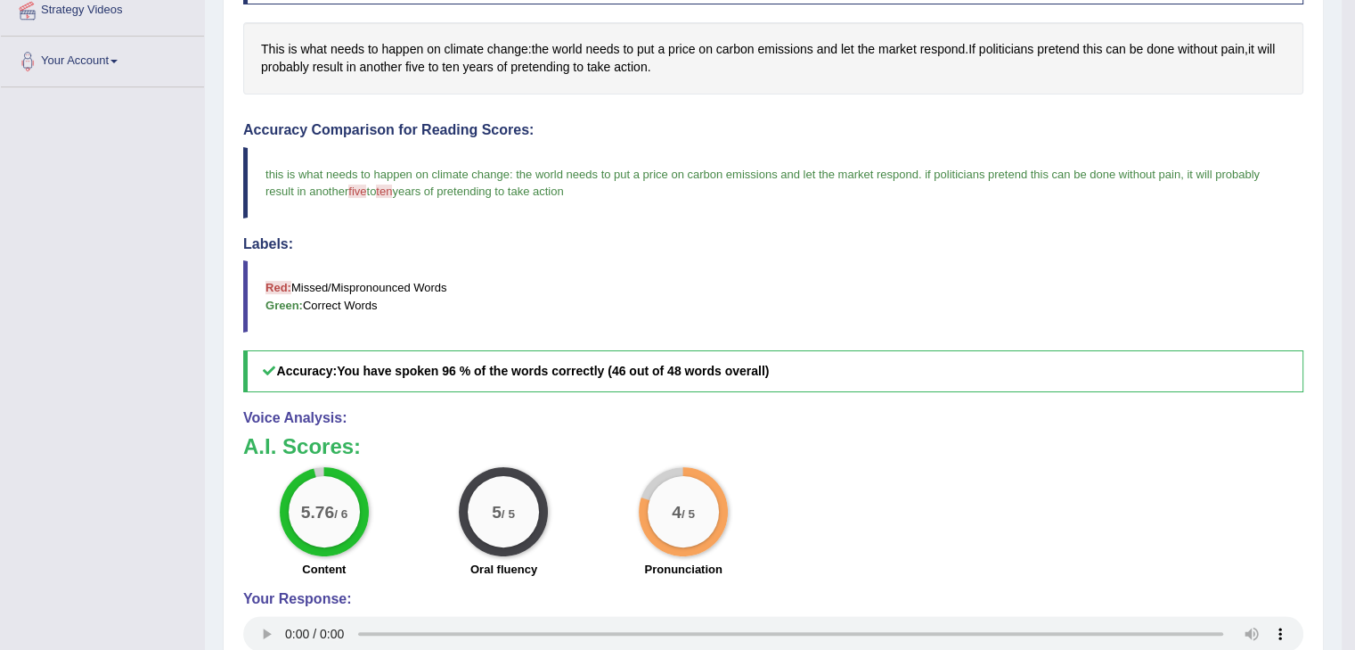
scroll to position [89, 0]
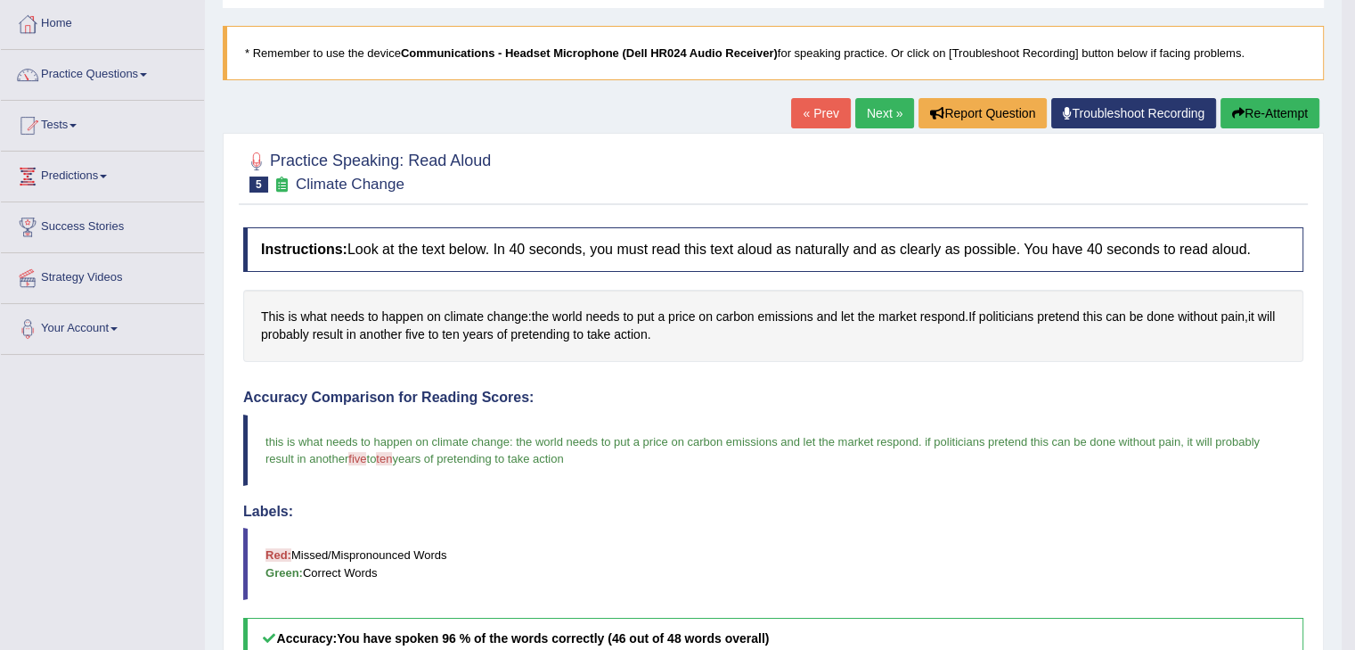
click at [874, 109] on link "Next »" at bounding box center [885, 113] width 59 height 30
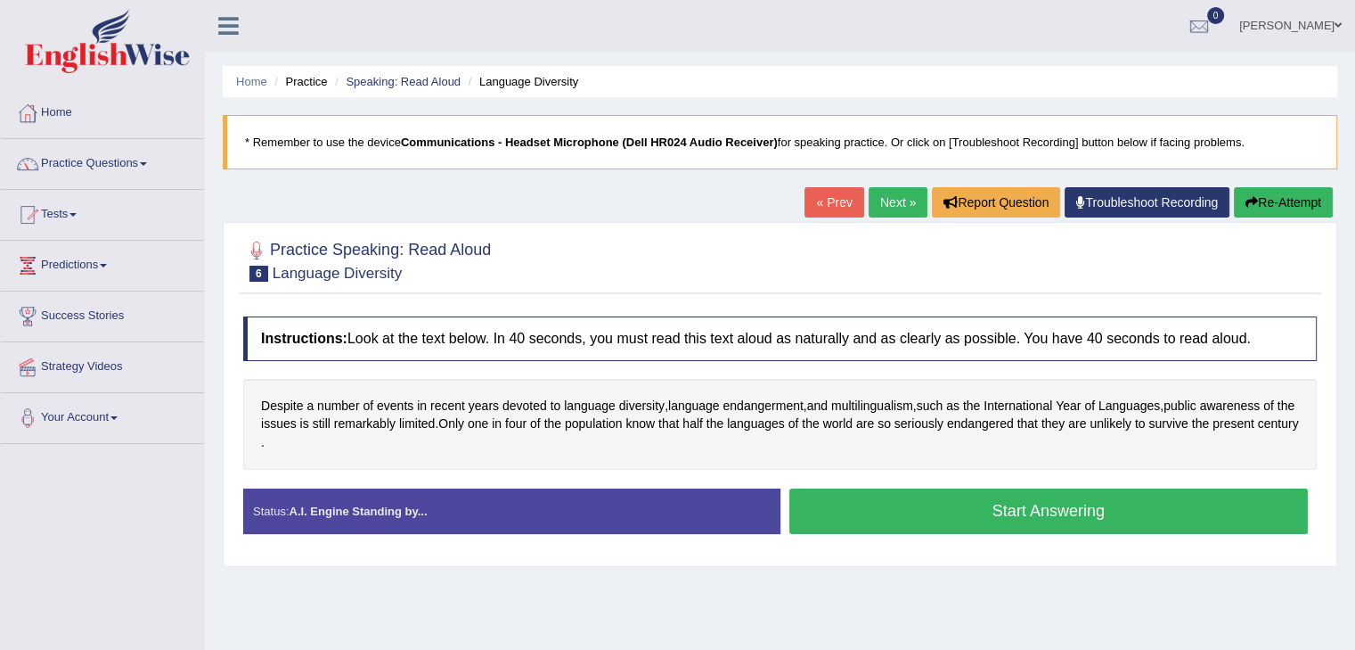
click at [1021, 514] on button "Start Answering" at bounding box center [1050, 510] width 520 height 45
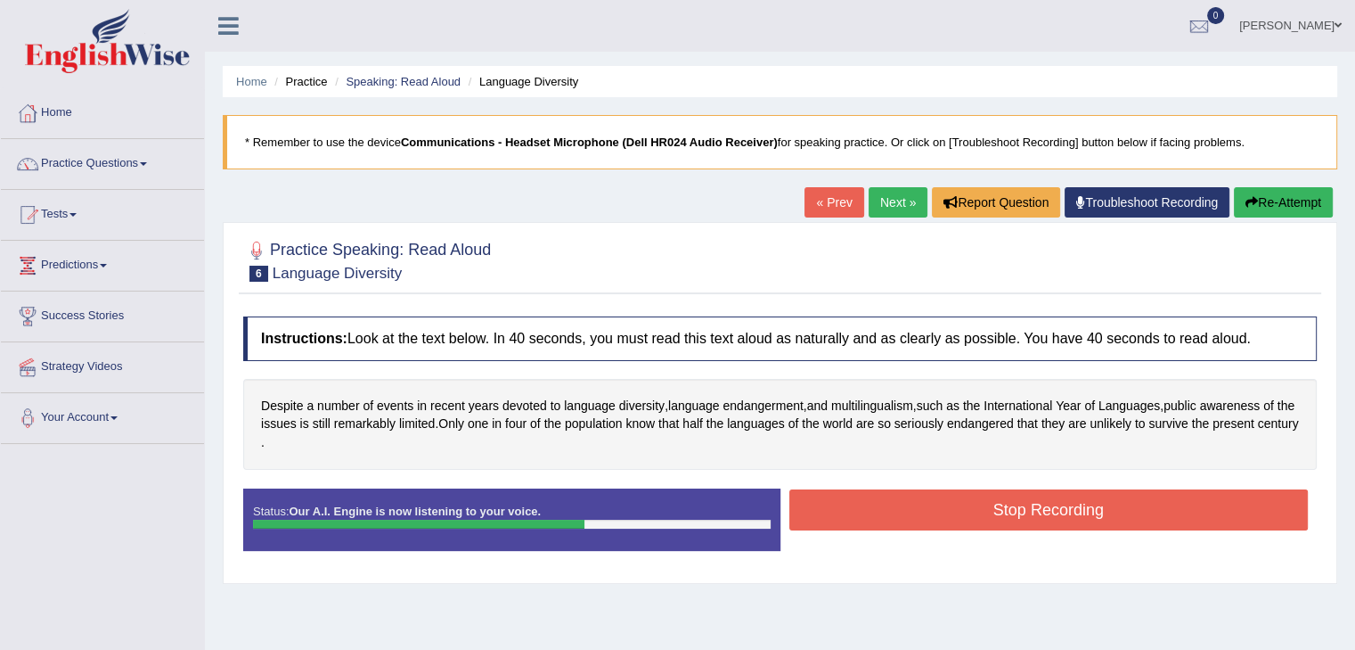
click at [998, 513] on button "Stop Recording" at bounding box center [1050, 509] width 520 height 41
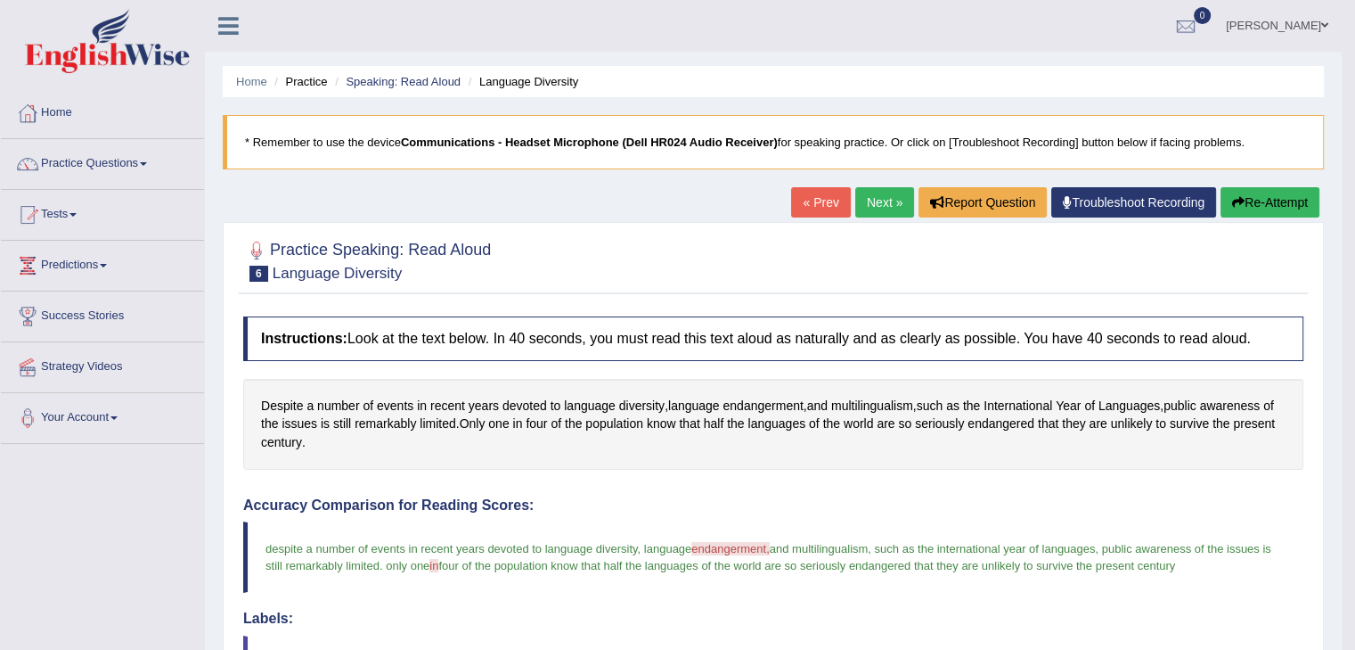
click at [869, 193] on link "Next »" at bounding box center [885, 202] width 59 height 30
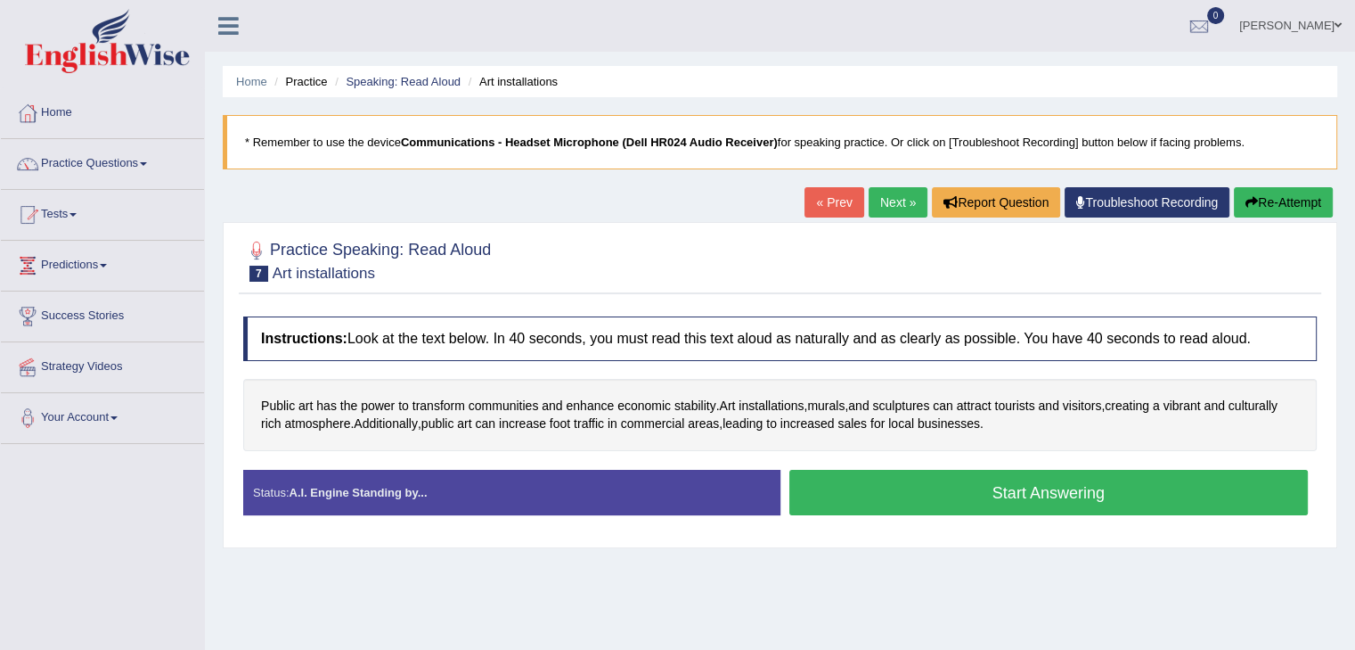
click at [1080, 495] on button "Start Answering" at bounding box center [1050, 492] width 520 height 45
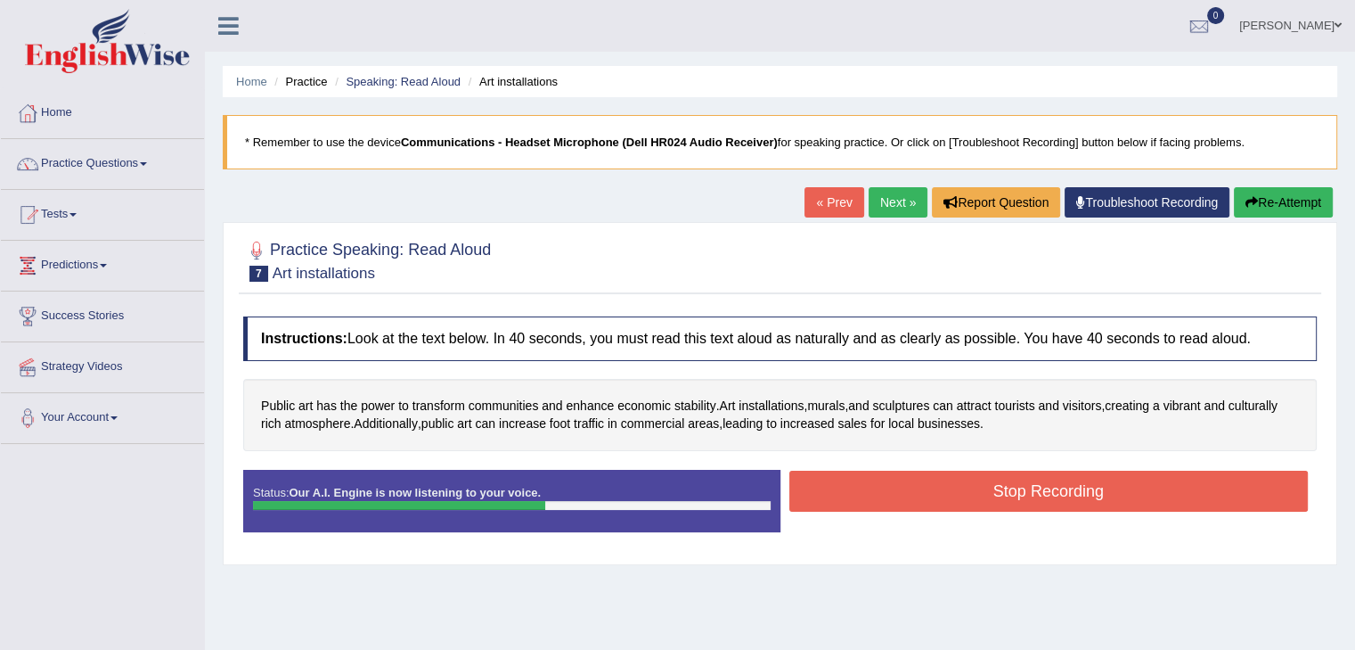
click at [957, 494] on button "Stop Recording" at bounding box center [1050, 491] width 520 height 41
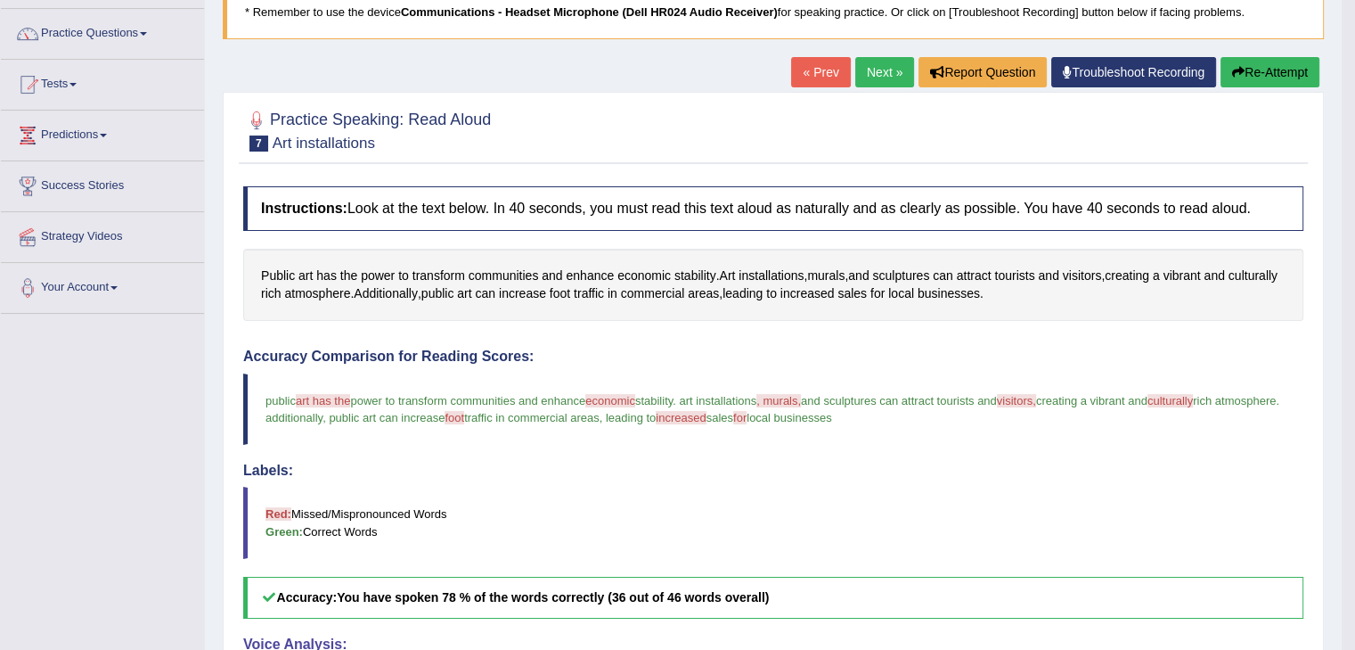
scroll to position [178, 0]
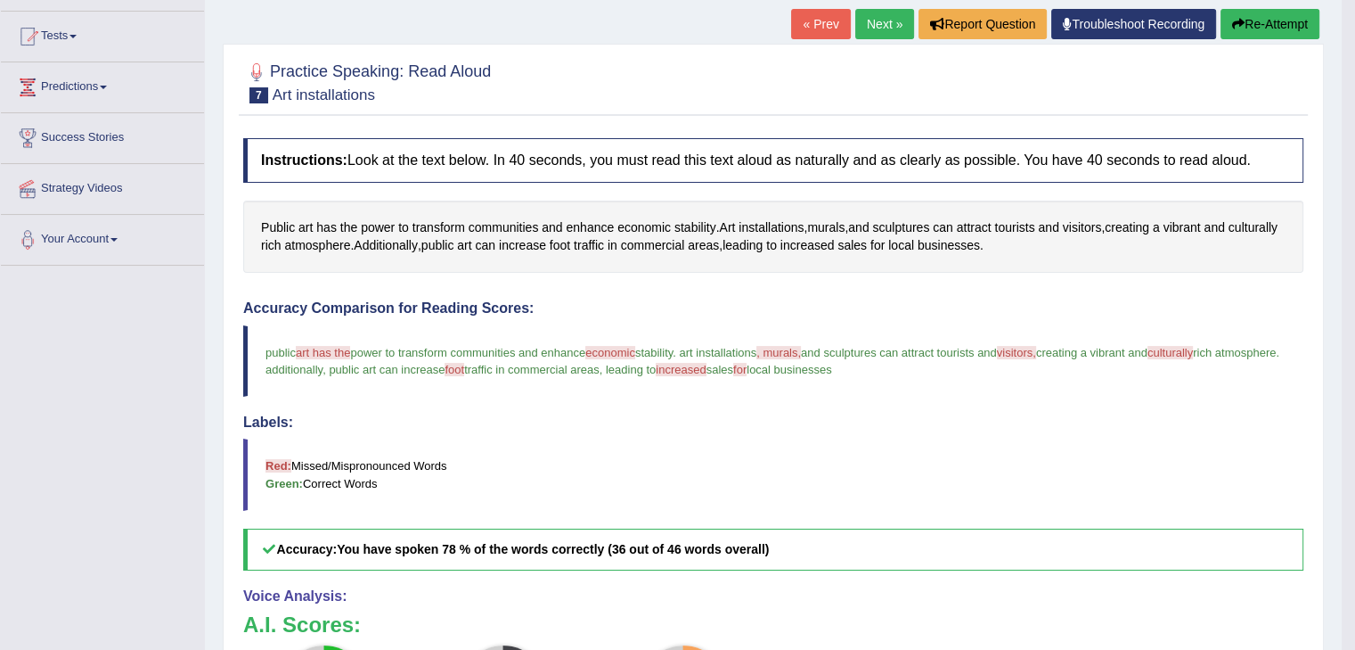
click at [1268, 25] on button "Re-Attempt" at bounding box center [1270, 24] width 99 height 30
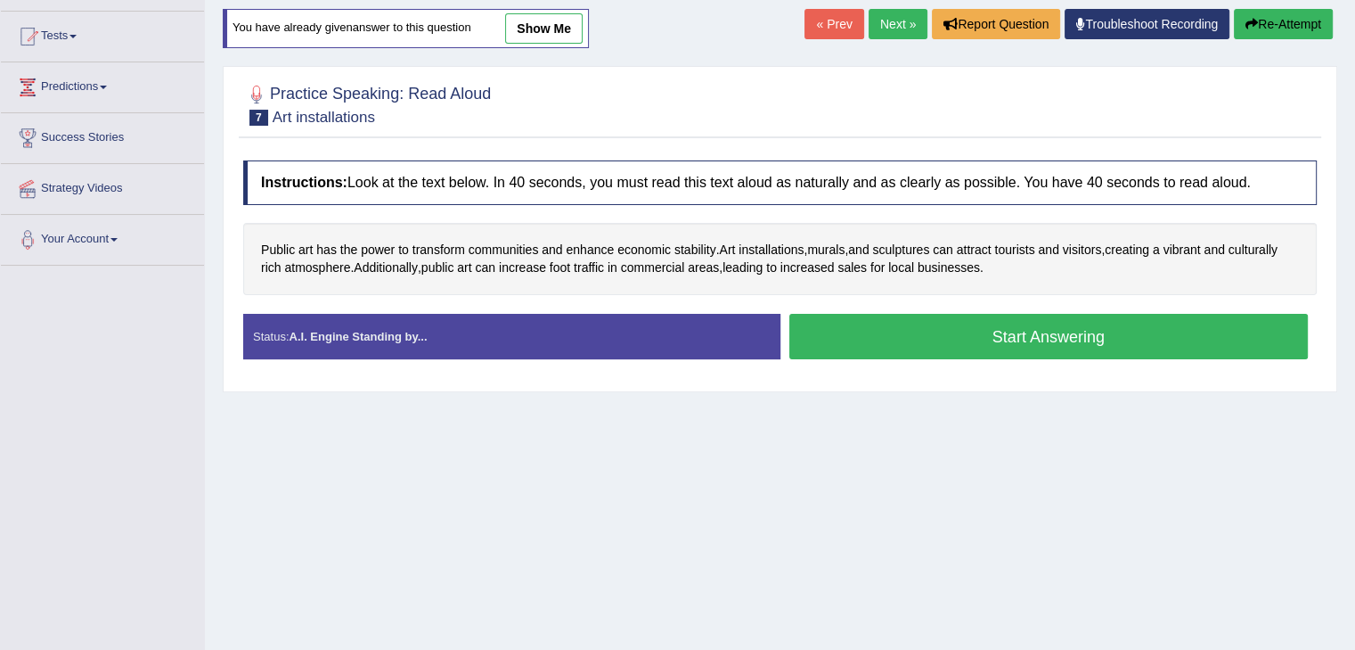
scroll to position [178, 0]
click at [1036, 340] on button "Start Answering" at bounding box center [1050, 336] width 520 height 45
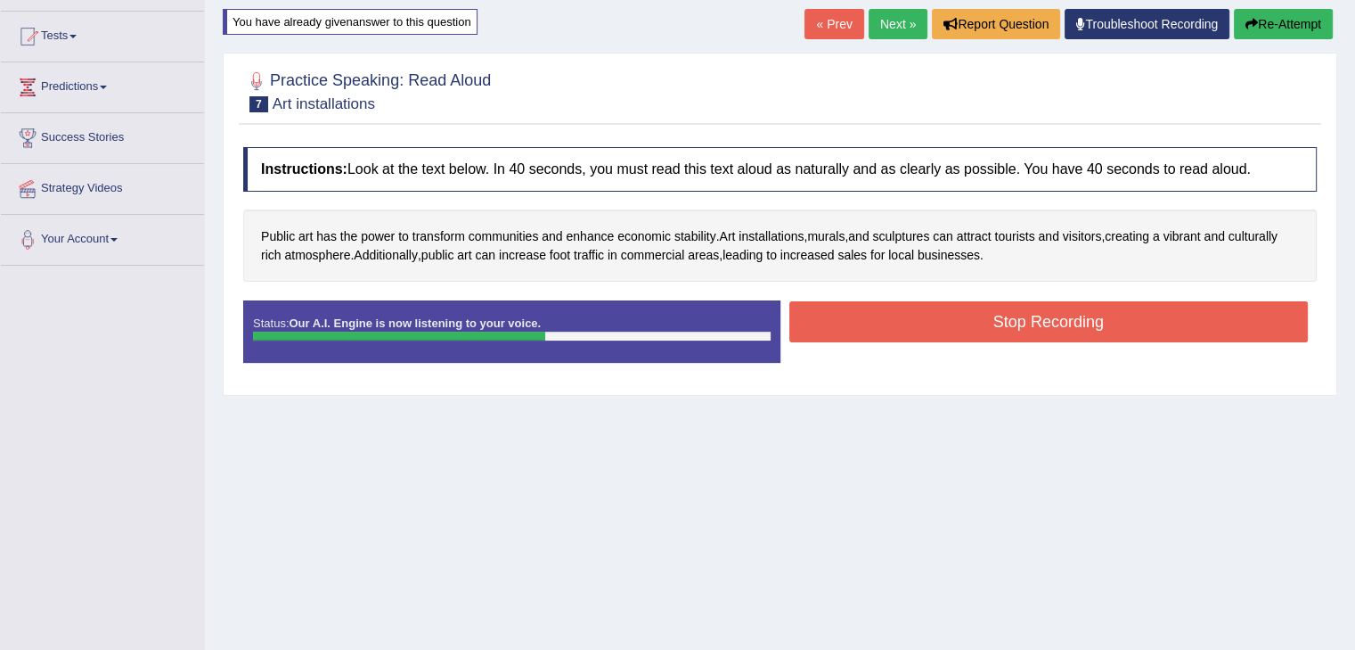
click at [1019, 316] on button "Stop Recording" at bounding box center [1050, 321] width 520 height 41
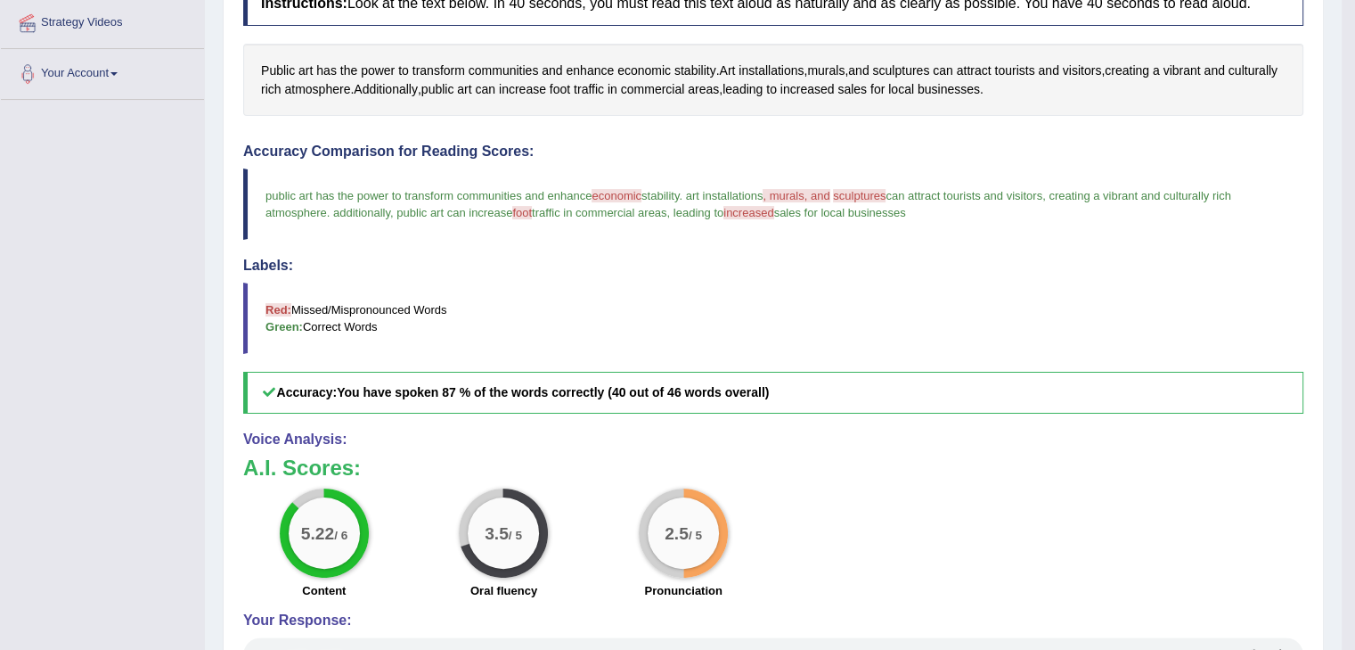
scroll to position [522, 0]
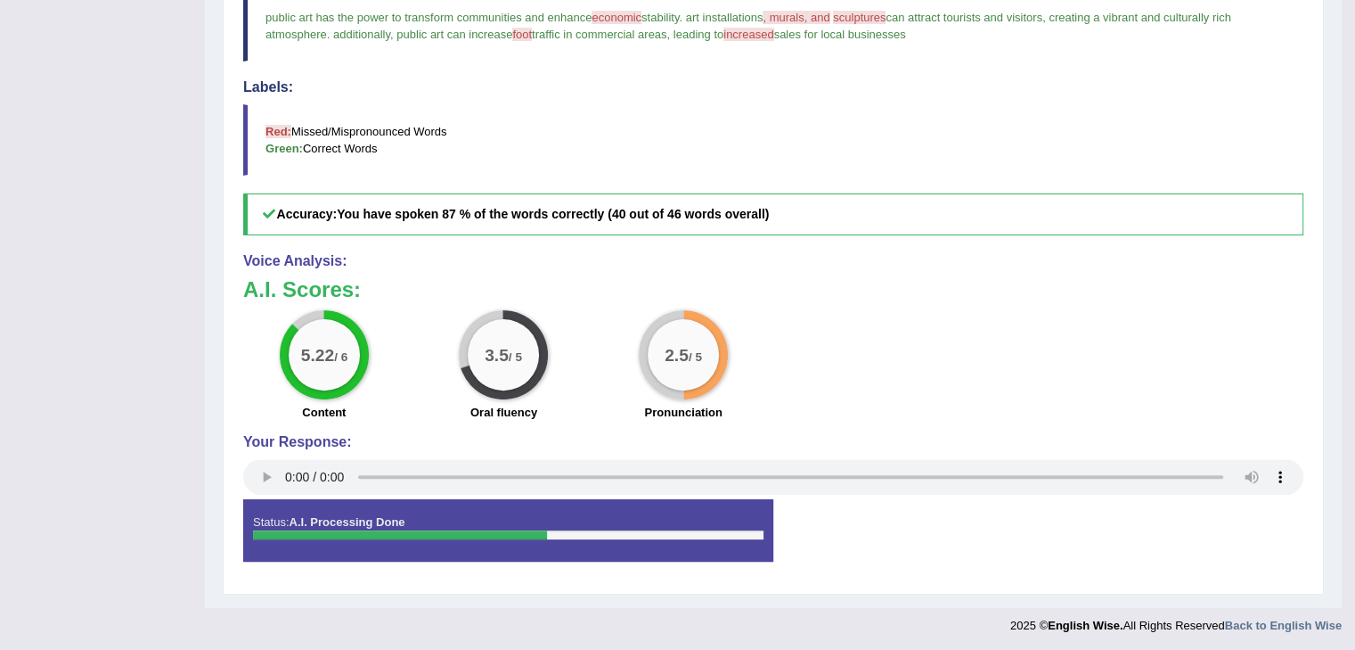
click at [1036, 573] on div "Status: A.I. Processing Done Start Answering Stop Recording" at bounding box center [773, 539] width 1060 height 80
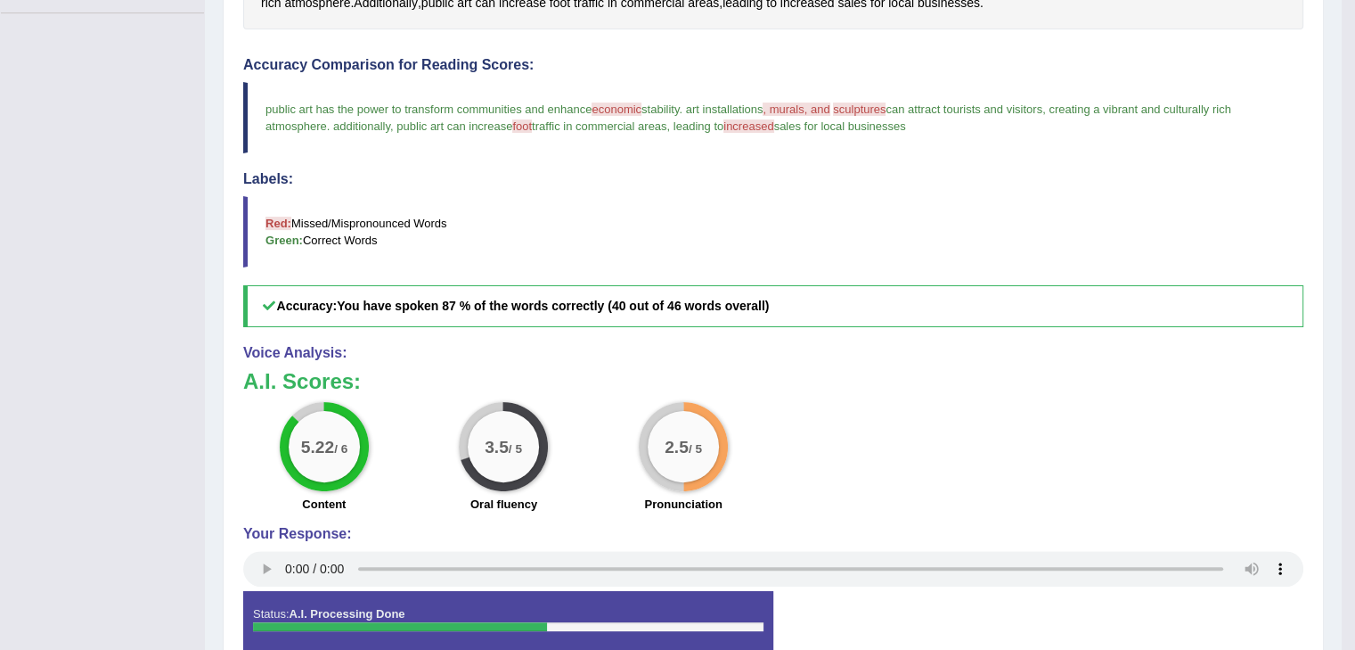
scroll to position [0, 0]
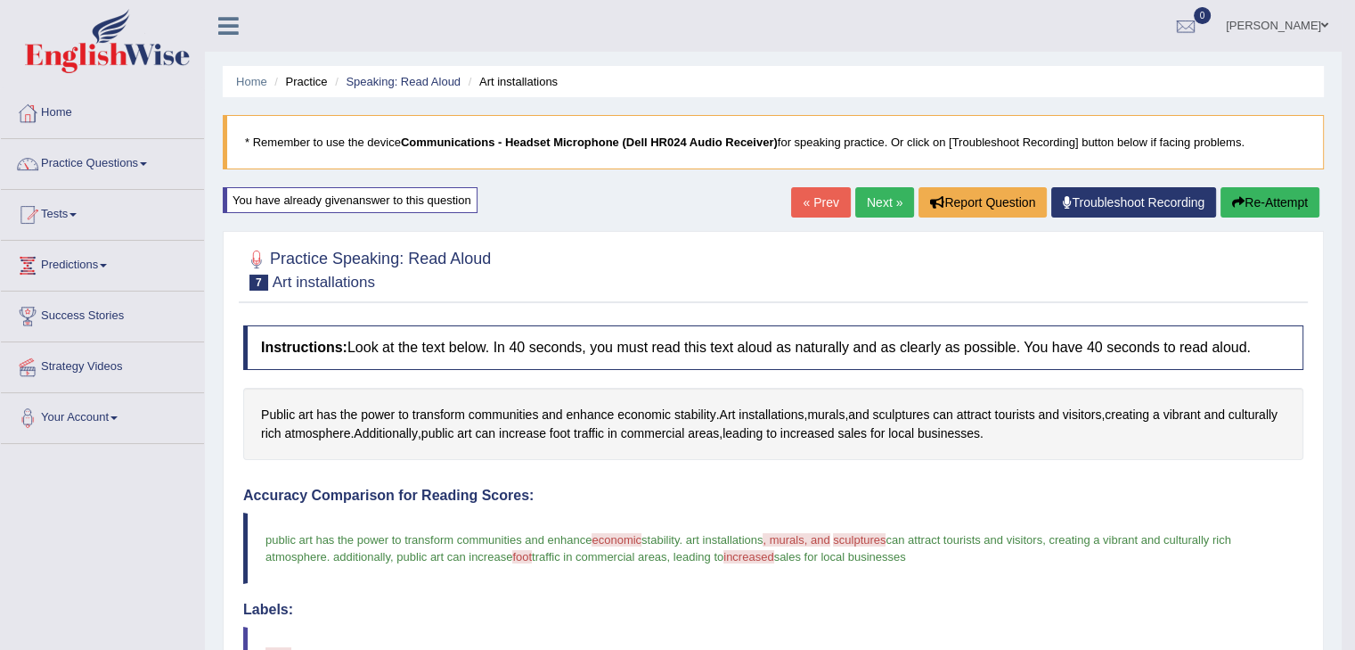
click at [1265, 199] on button "Re-Attempt" at bounding box center [1270, 202] width 99 height 30
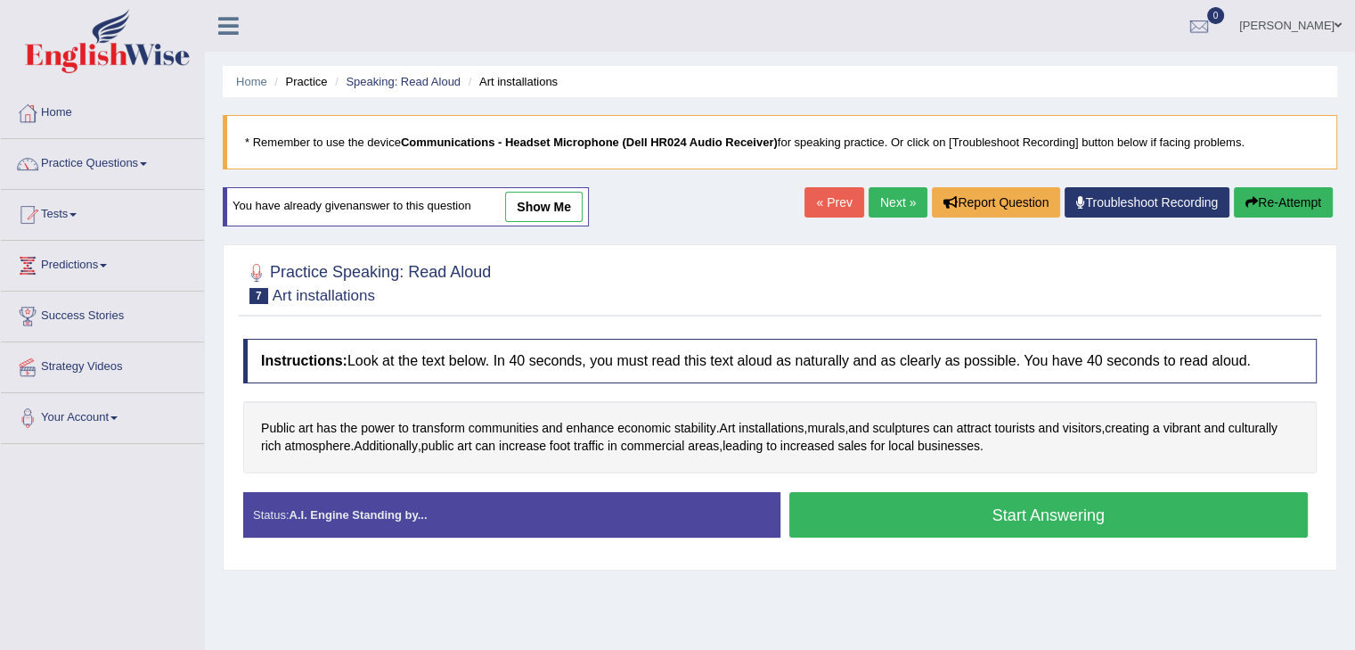
click at [1041, 505] on button "Start Answering" at bounding box center [1050, 514] width 520 height 45
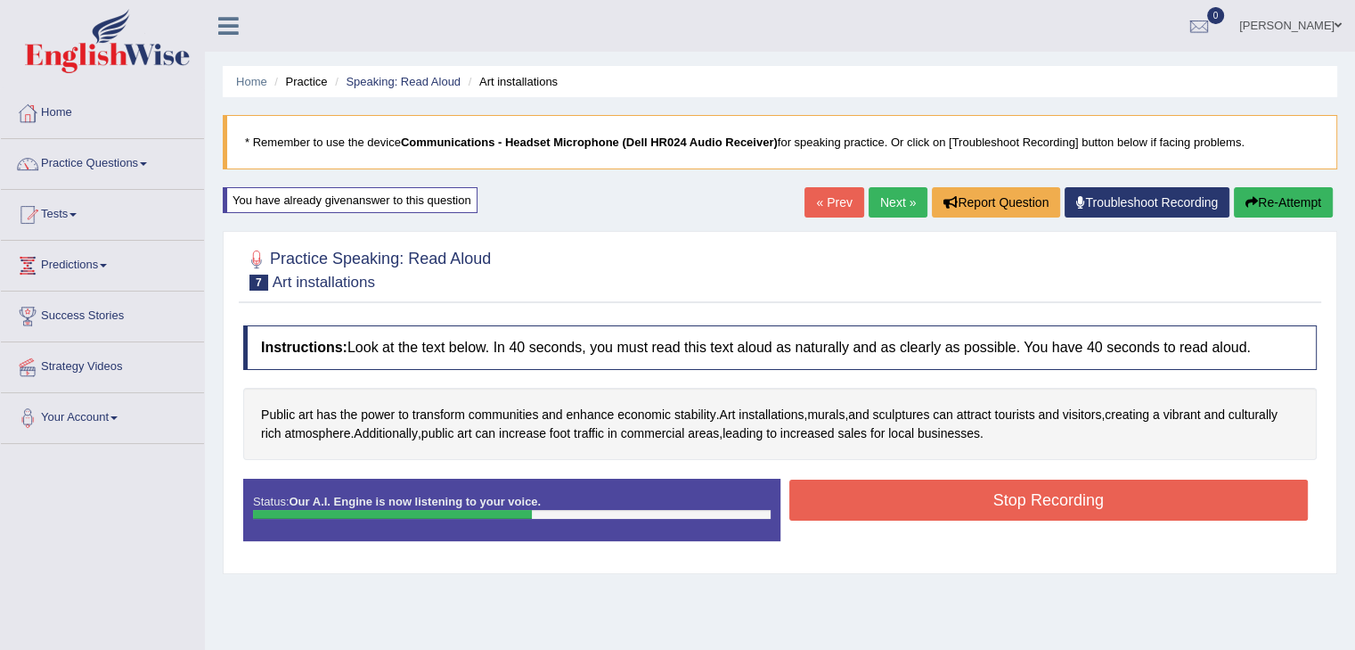
click at [1057, 511] on button "Stop Recording" at bounding box center [1050, 499] width 520 height 41
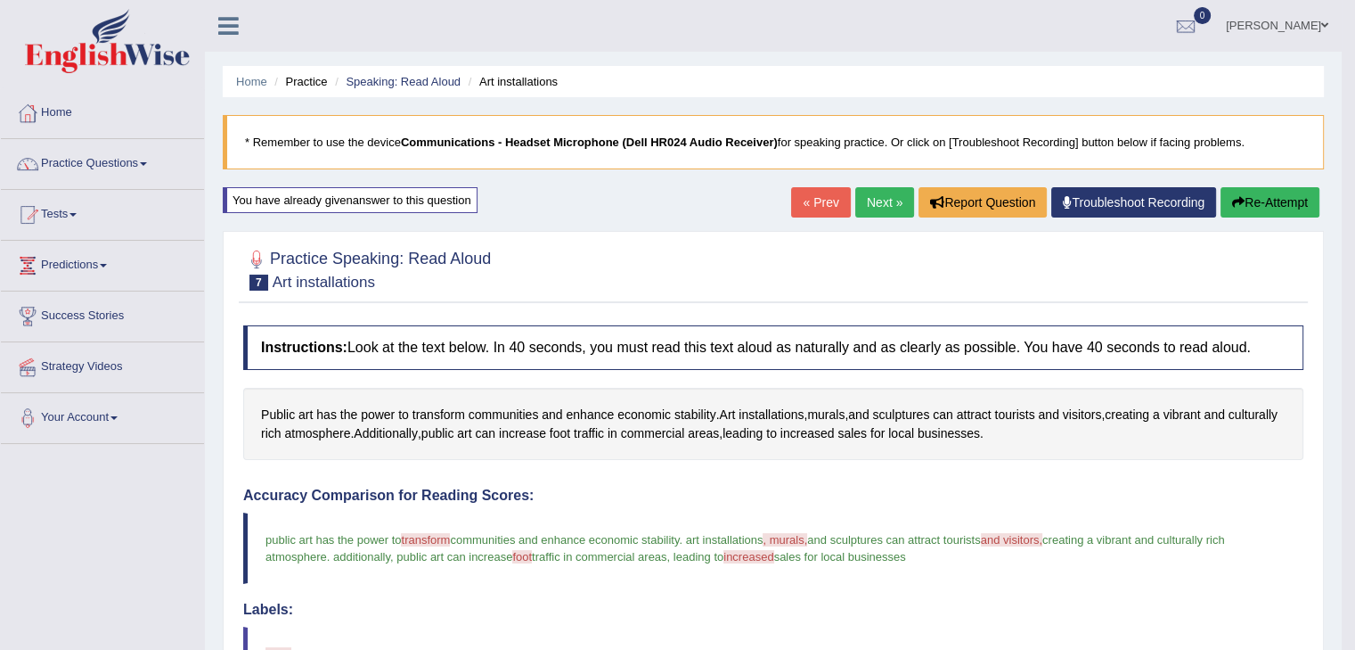
click at [1262, 201] on button "Re-Attempt" at bounding box center [1270, 202] width 99 height 30
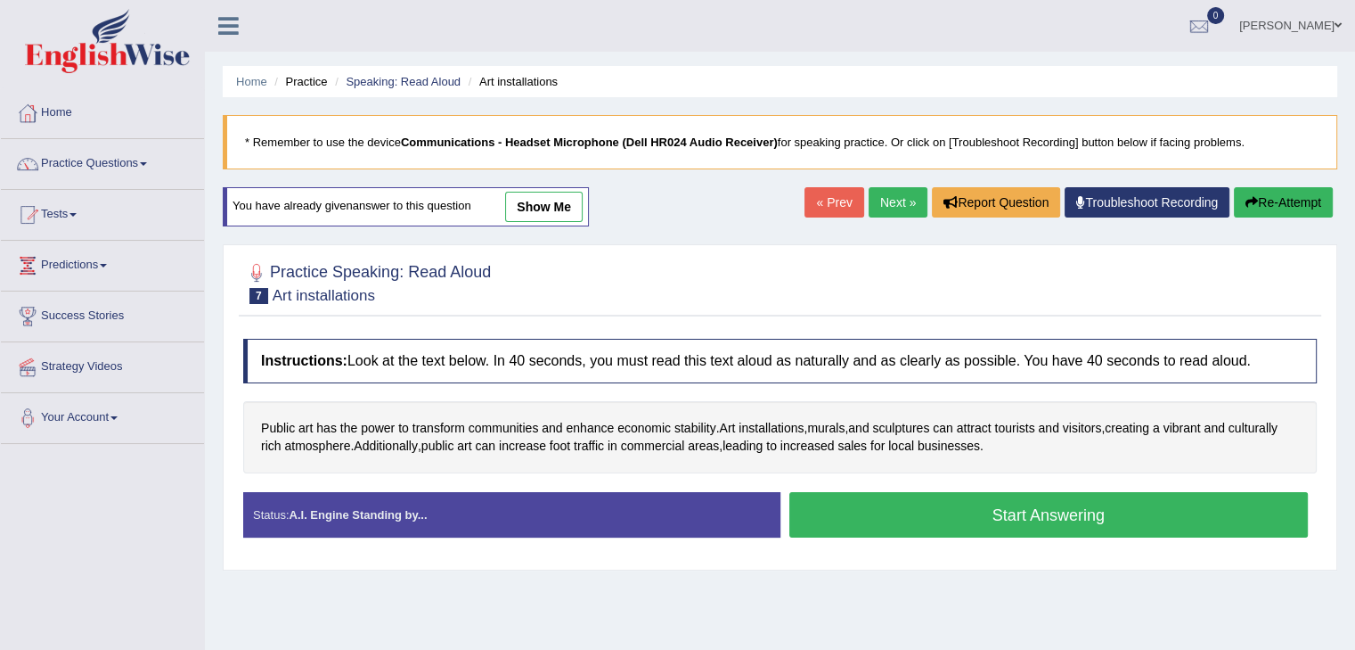
click at [1054, 512] on button "Start Answering" at bounding box center [1050, 514] width 520 height 45
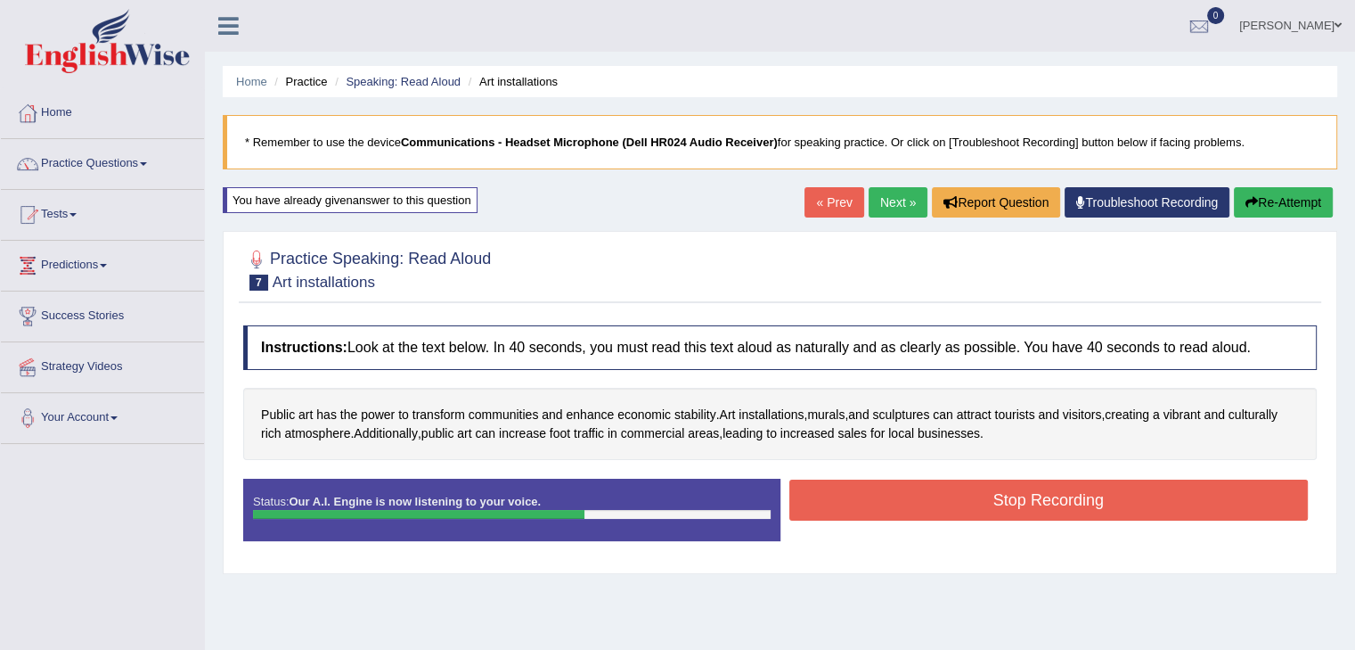
click at [1075, 496] on button "Stop Recording" at bounding box center [1050, 499] width 520 height 41
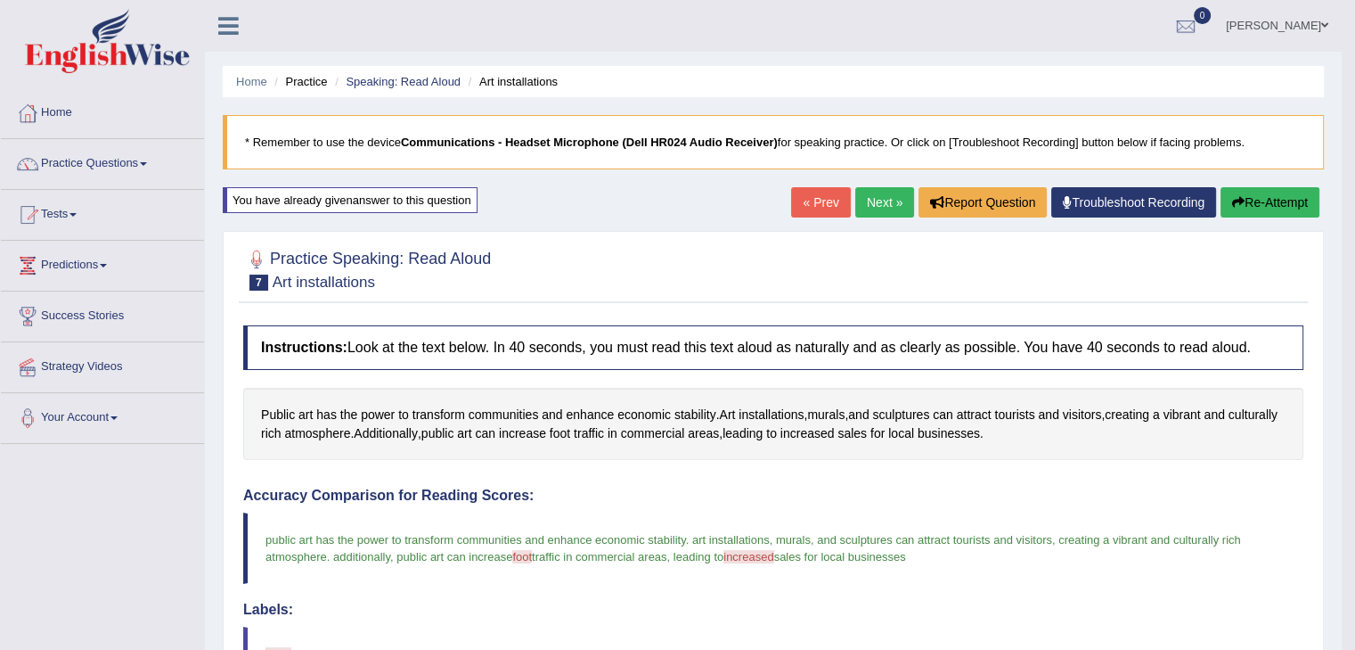
click at [877, 214] on link "Next »" at bounding box center [885, 202] width 59 height 30
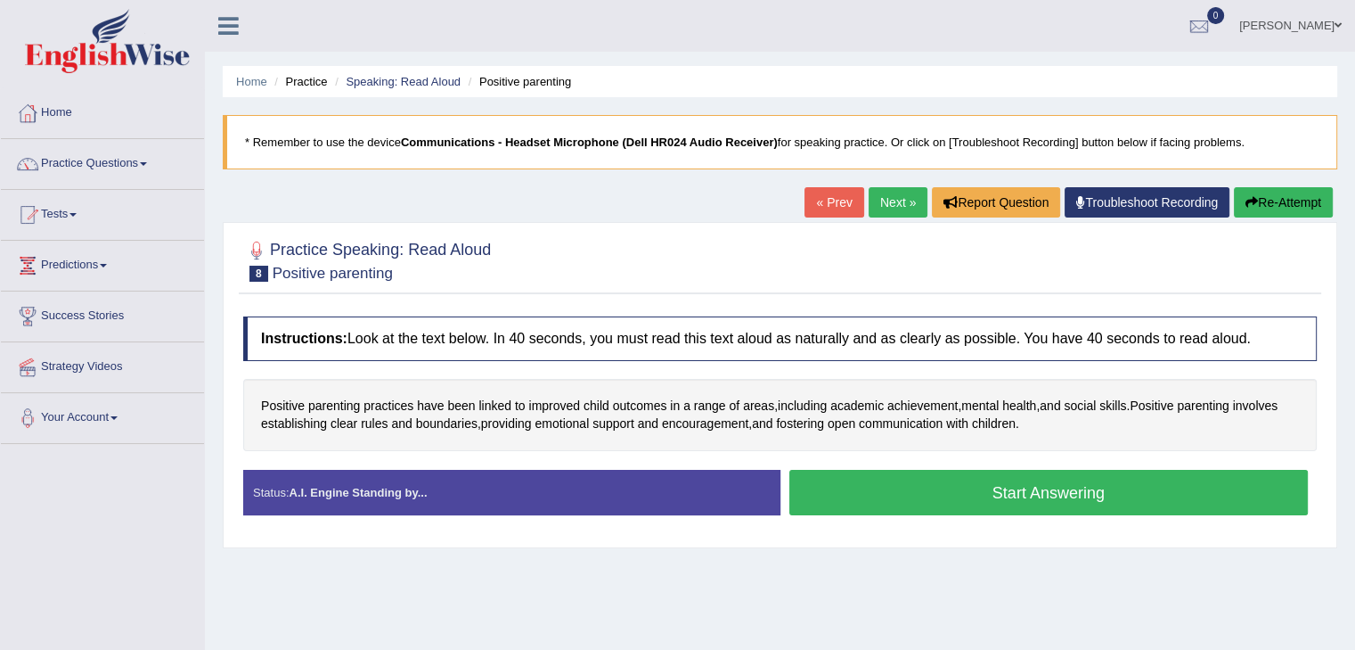
click at [1060, 492] on button "Start Answering" at bounding box center [1050, 492] width 520 height 45
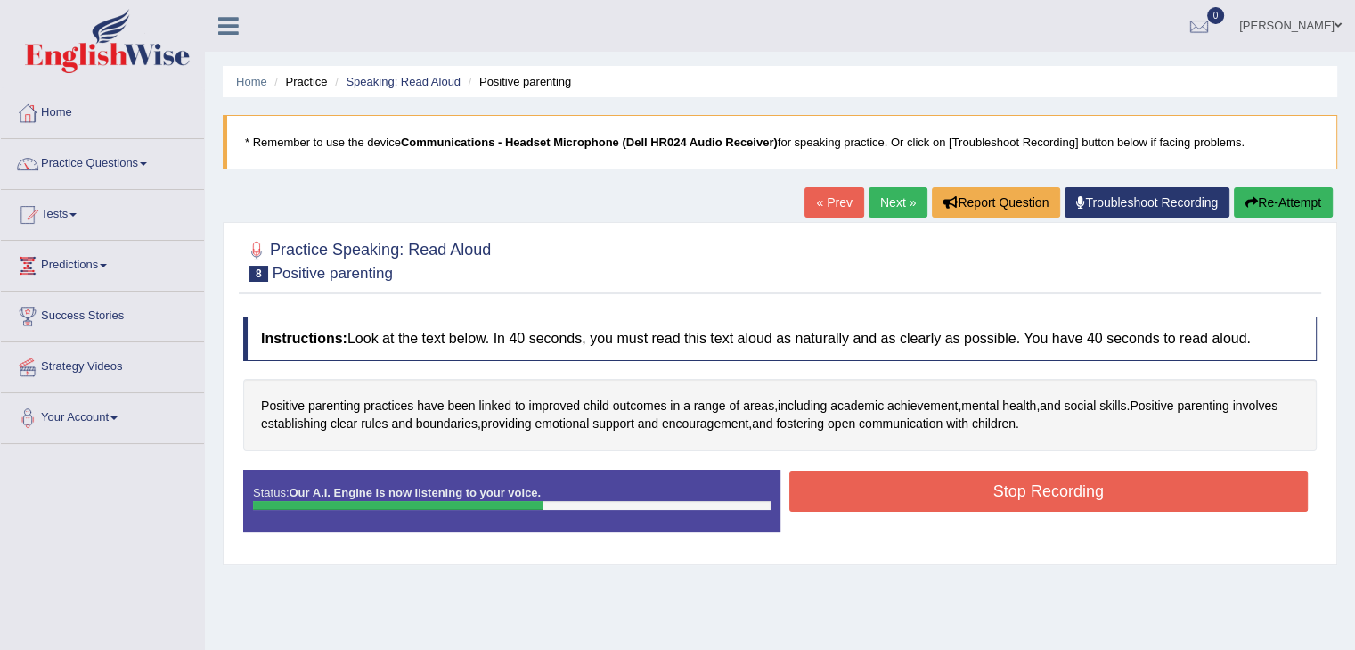
click at [1033, 476] on button "Stop Recording" at bounding box center [1050, 491] width 520 height 41
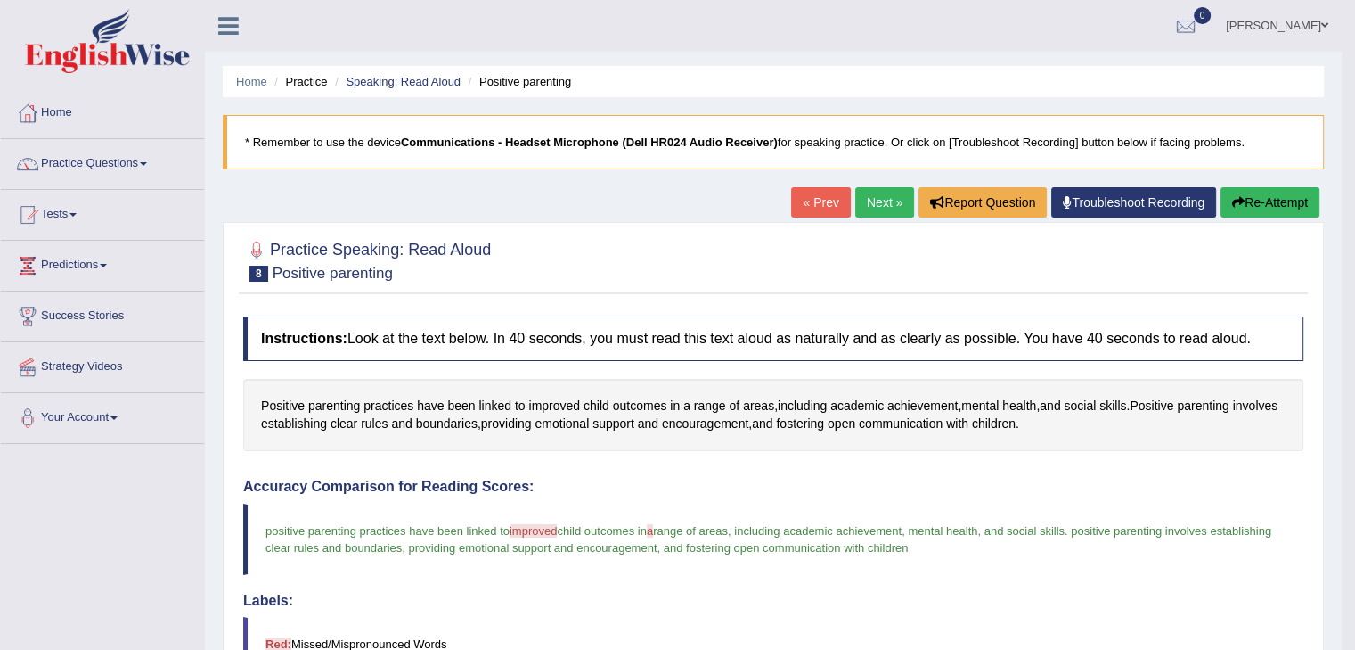
click at [1255, 198] on button "Re-Attempt" at bounding box center [1270, 202] width 99 height 30
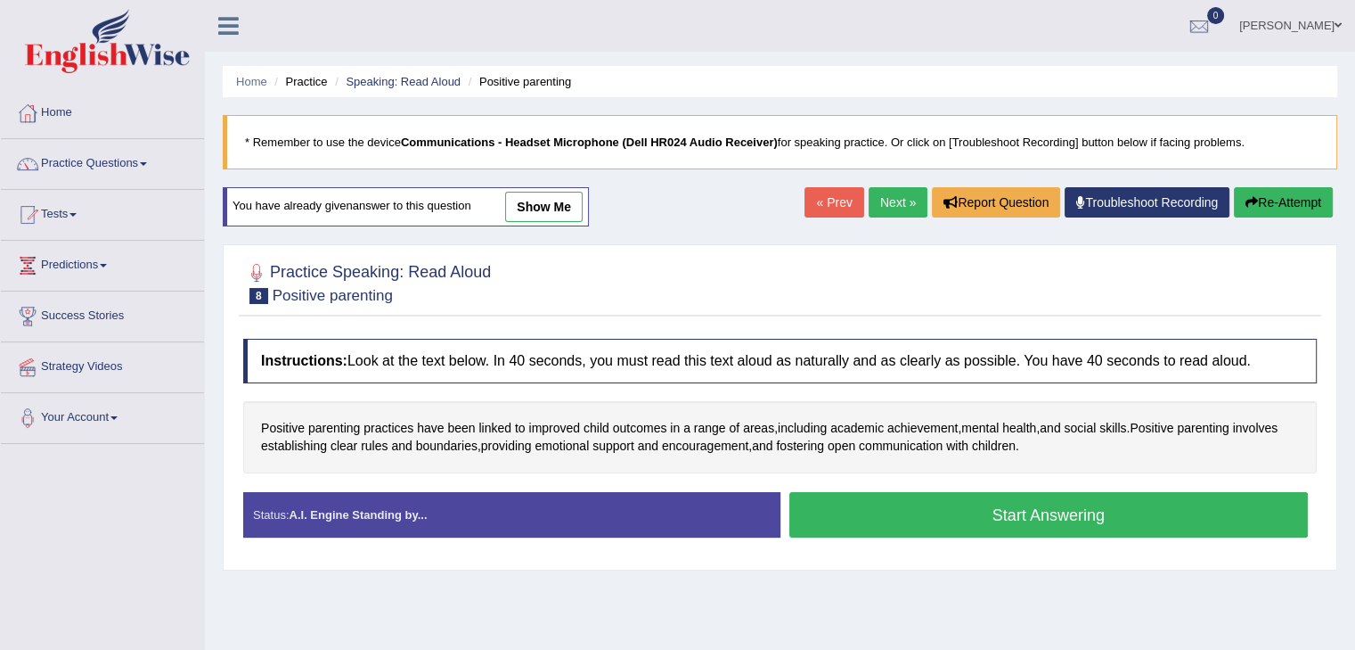
click at [1036, 526] on button "Start Answering" at bounding box center [1050, 514] width 520 height 45
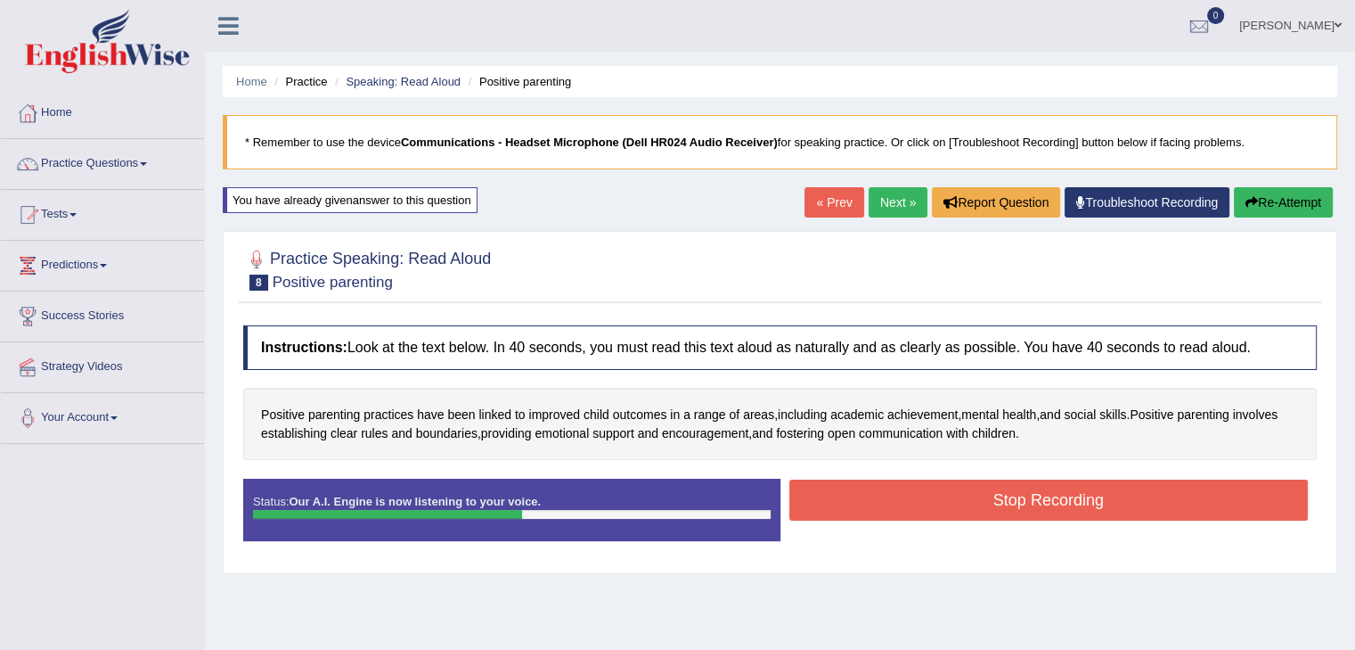
click at [1028, 508] on button "Stop Recording" at bounding box center [1050, 499] width 520 height 41
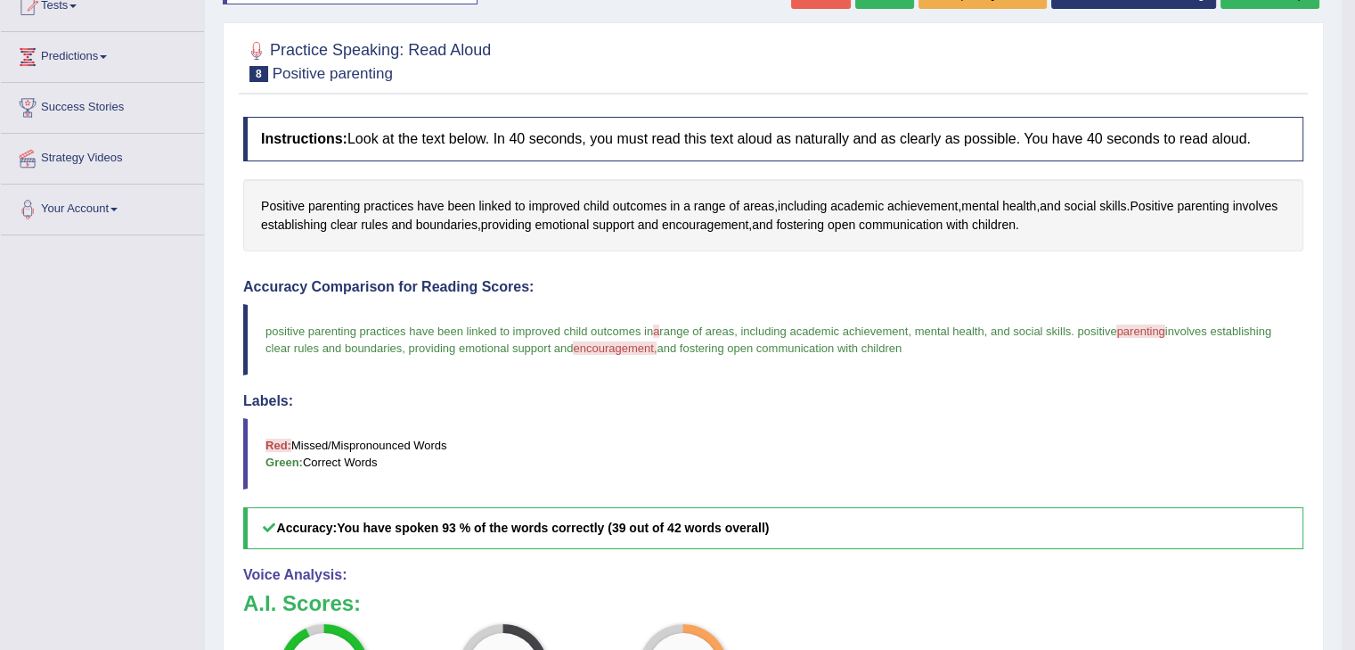
scroll to position [89, 0]
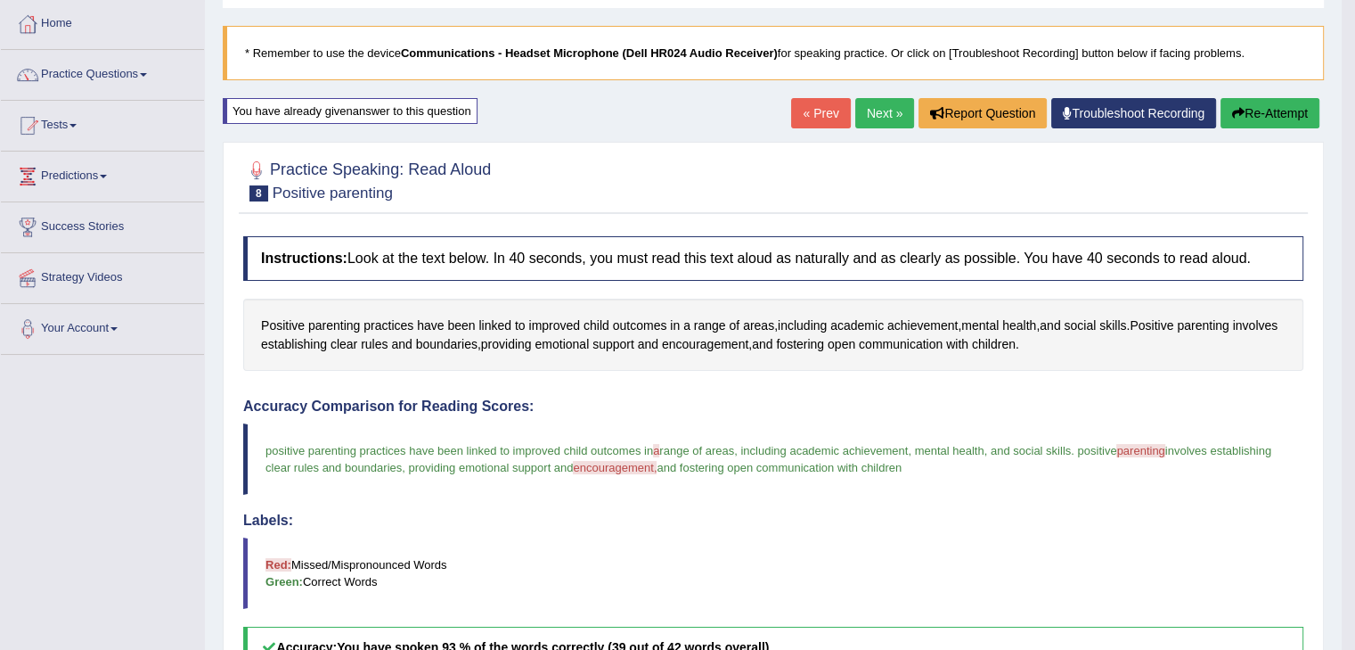
click at [870, 103] on link "Next »" at bounding box center [885, 113] width 59 height 30
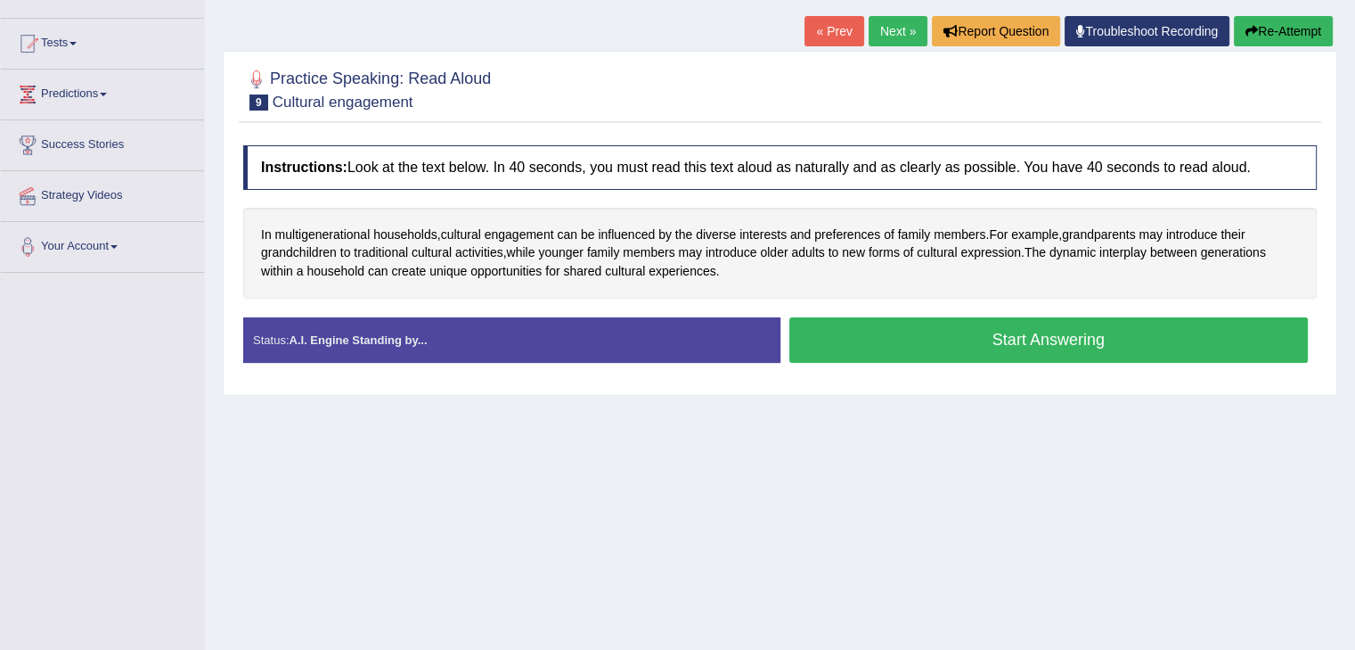
scroll to position [178, 0]
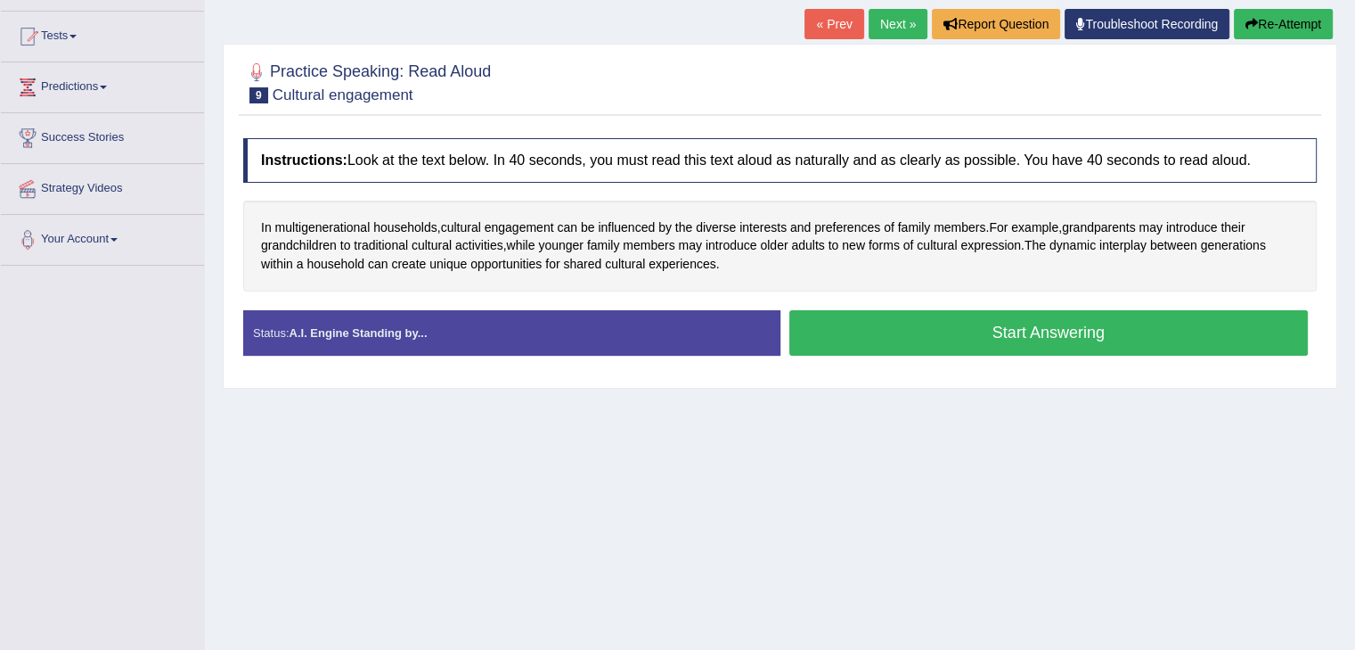
click at [255, 70] on div at bounding box center [256, 72] width 27 height 27
click at [455, 340] on div "Status: A.I. Engine Standing by..." at bounding box center [511, 332] width 537 height 45
click at [1044, 341] on button "Start Answering" at bounding box center [1050, 332] width 520 height 45
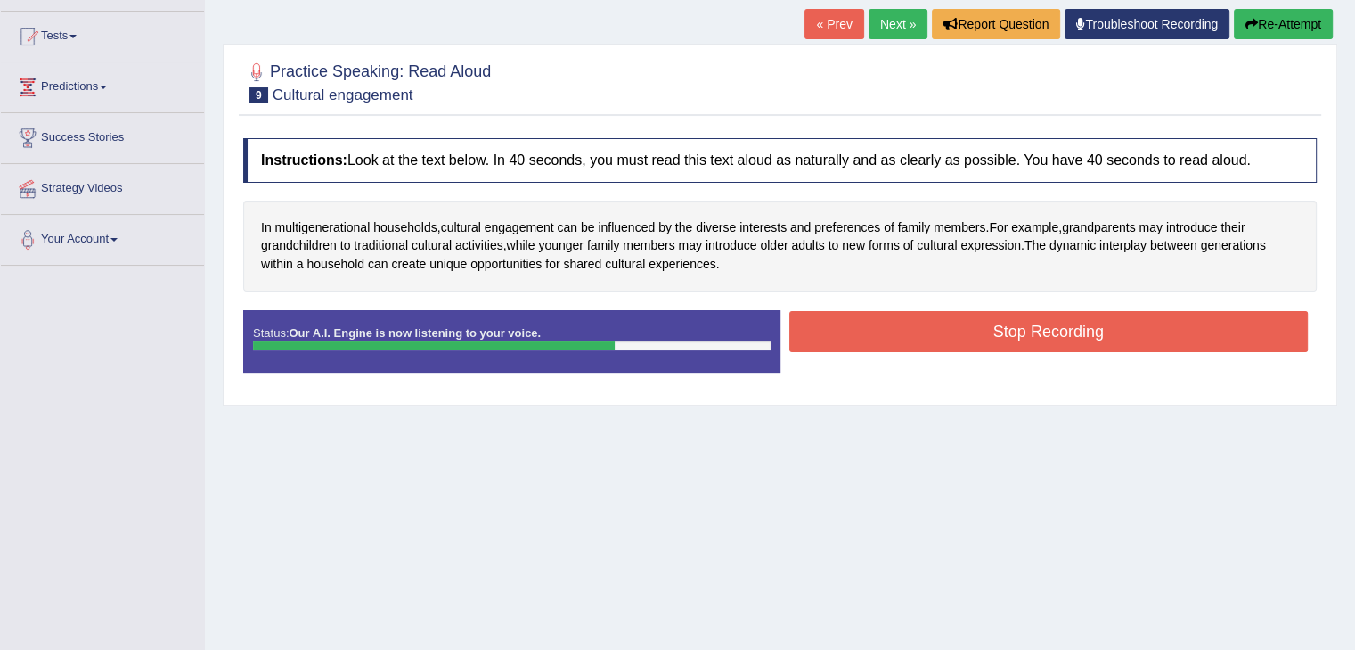
click at [1043, 322] on button "Stop Recording" at bounding box center [1050, 331] width 520 height 41
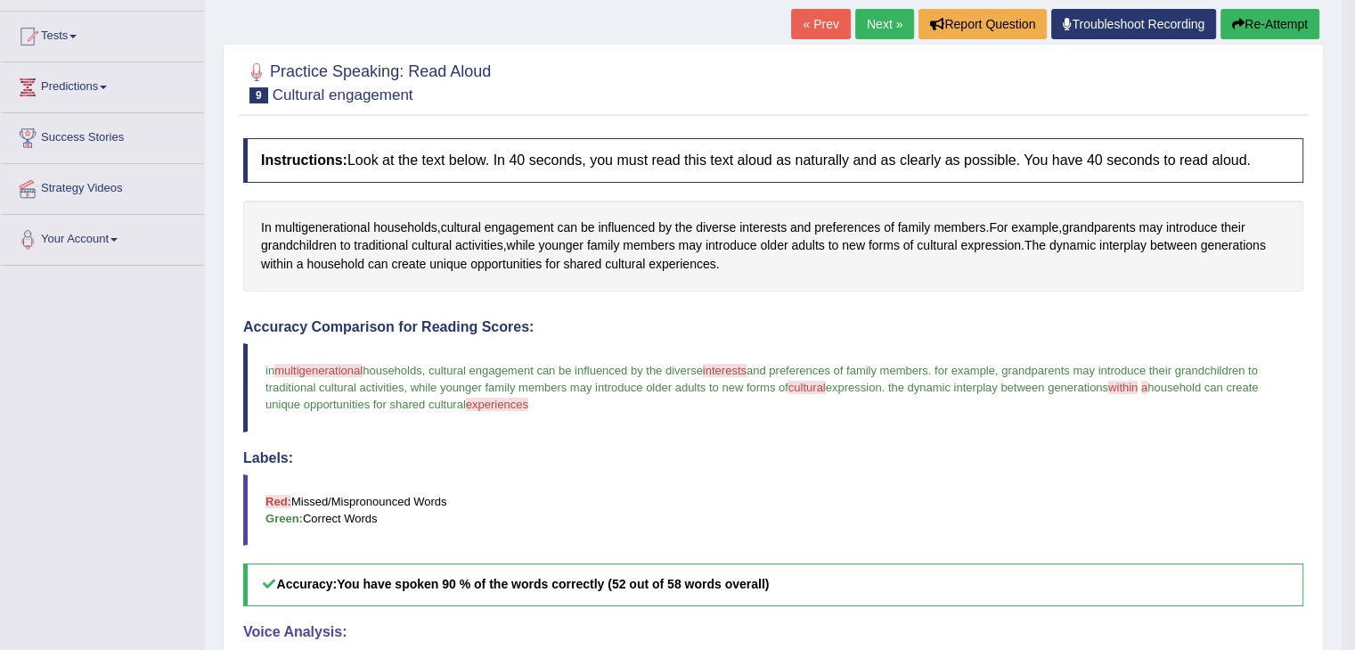
click at [1251, 1] on div "Home Practice Speaking: Read Aloud Cultural engagement * Remember to use the de…" at bounding box center [773, 400] width 1137 height 1157
click at [1252, 20] on button "Re-Attempt" at bounding box center [1270, 24] width 99 height 30
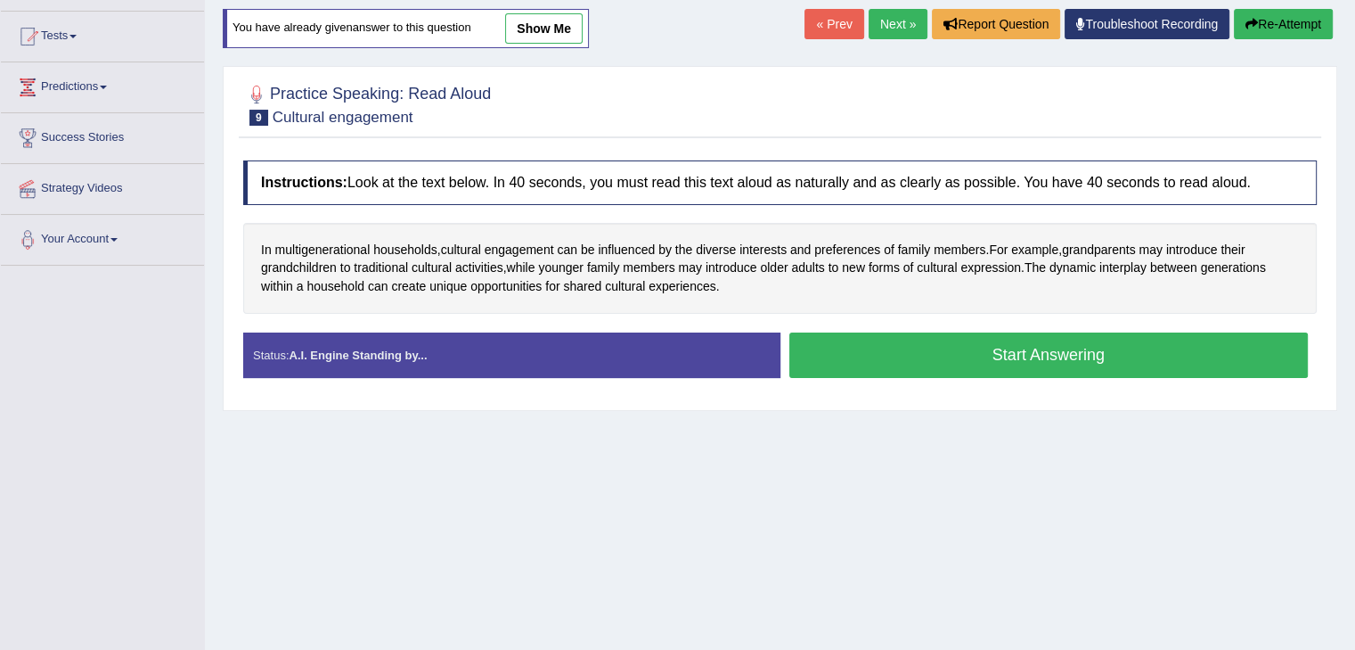
click at [1048, 356] on button "Start Answering" at bounding box center [1050, 354] width 520 height 45
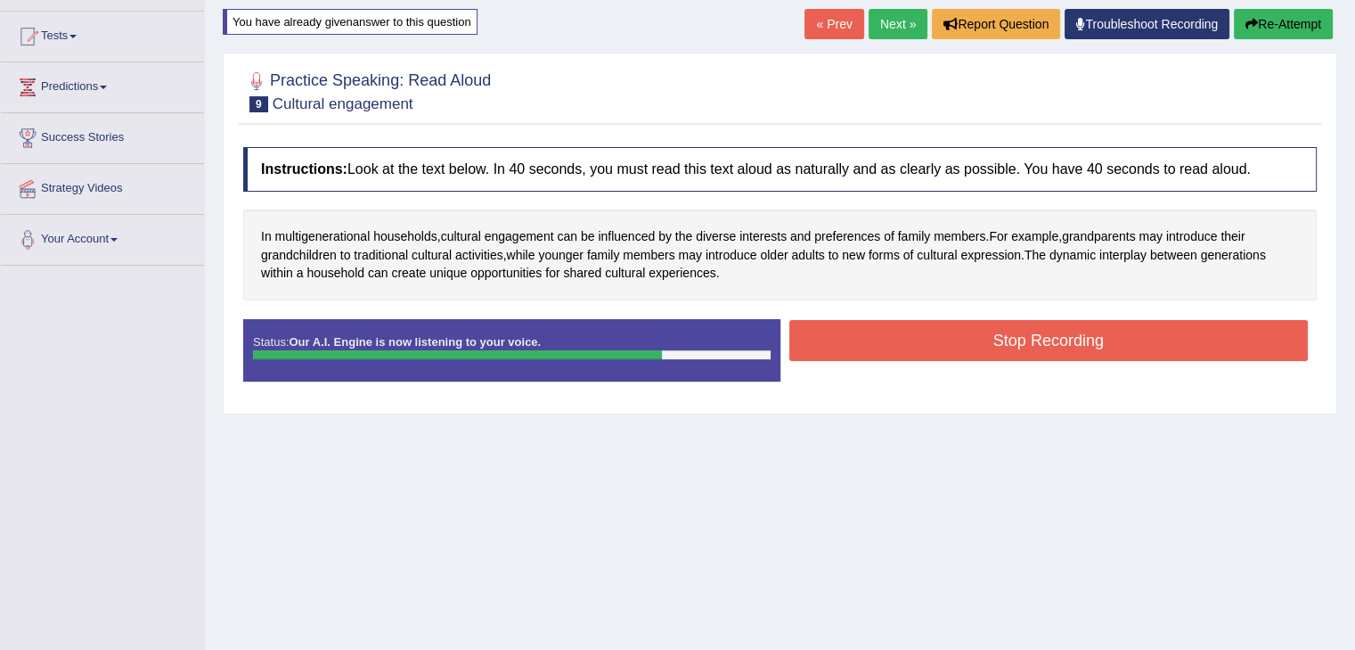
click at [1069, 330] on button "Stop Recording" at bounding box center [1050, 340] width 520 height 41
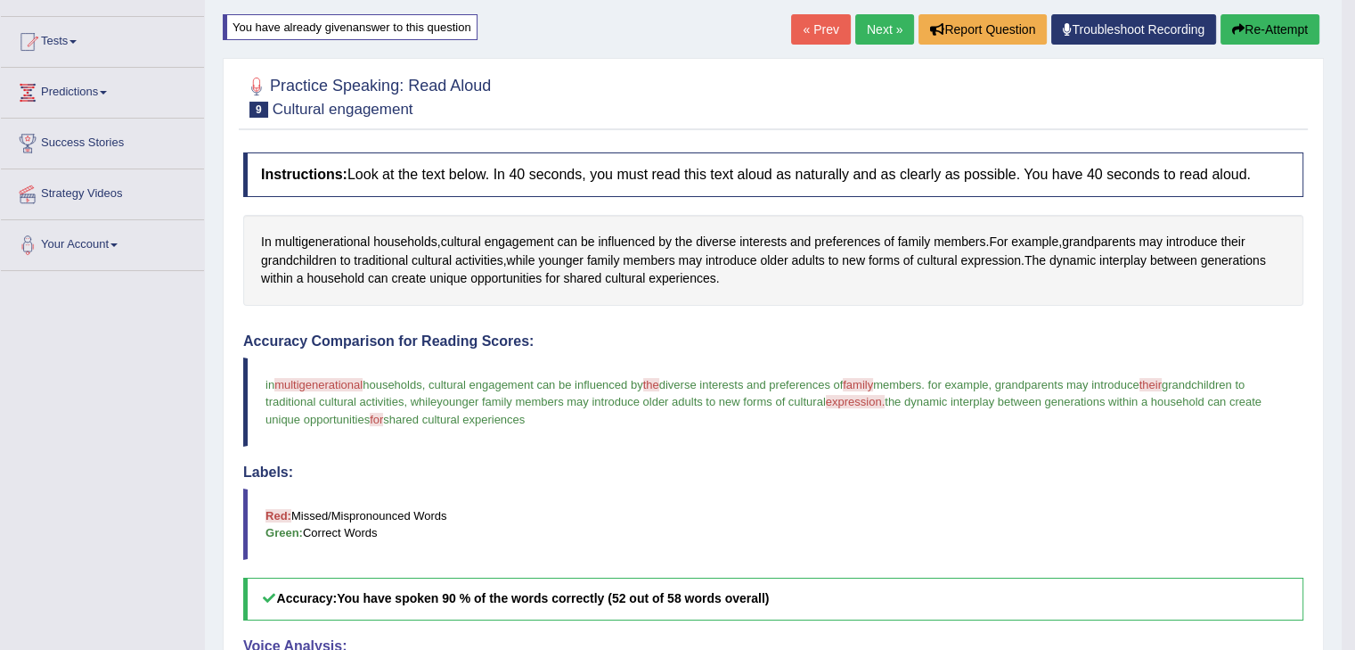
scroll to position [89, 0]
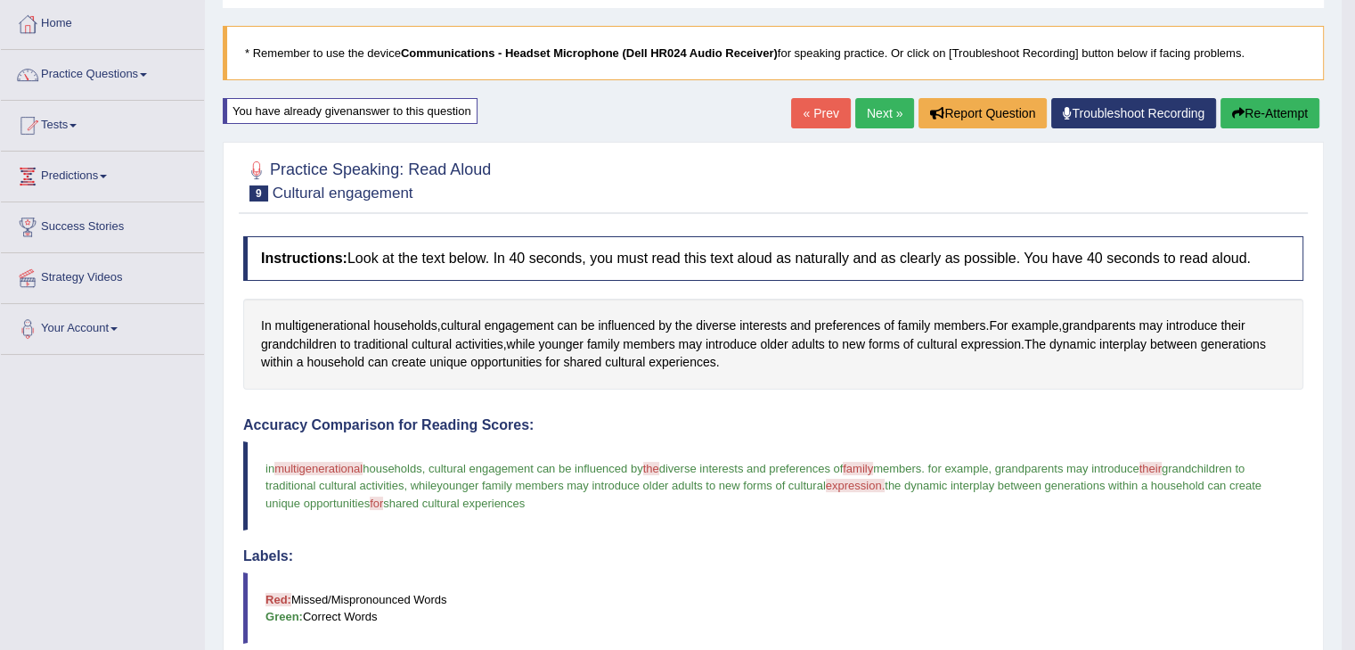
click at [1270, 115] on button "Re-Attempt" at bounding box center [1270, 113] width 99 height 30
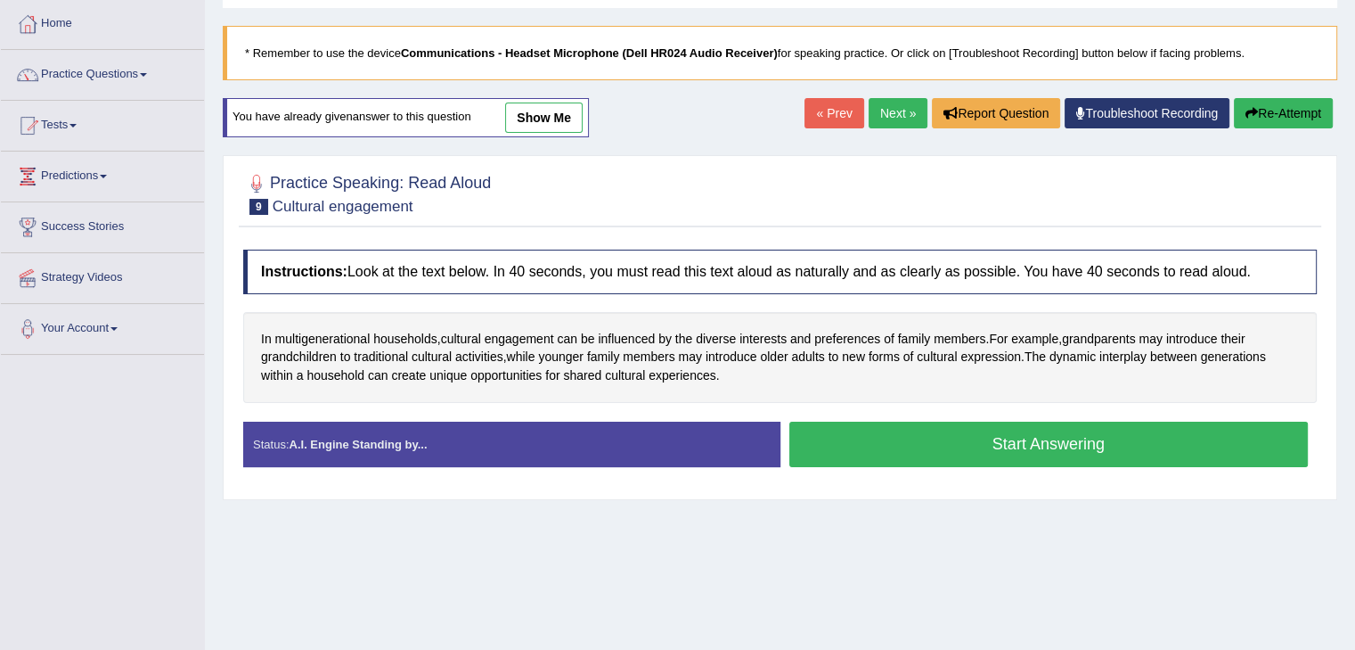
click at [1042, 447] on button "Start Answering" at bounding box center [1050, 444] width 520 height 45
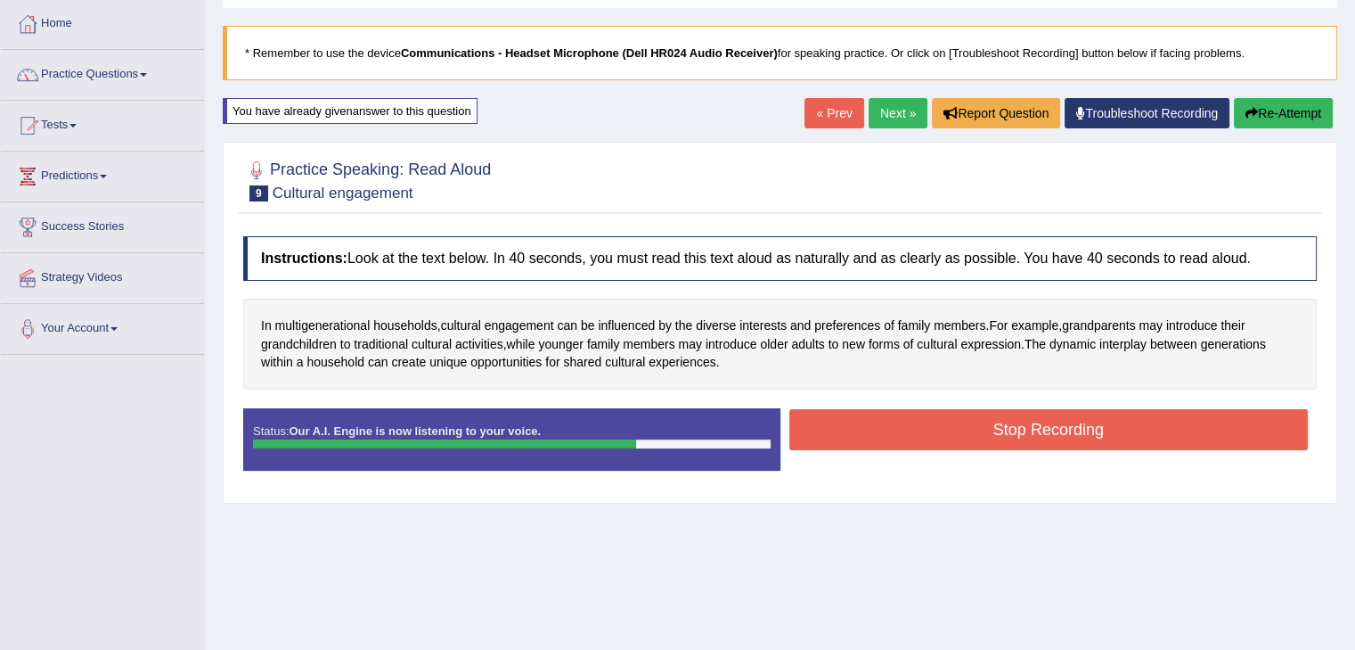
click at [1019, 422] on button "Stop Recording" at bounding box center [1050, 429] width 520 height 41
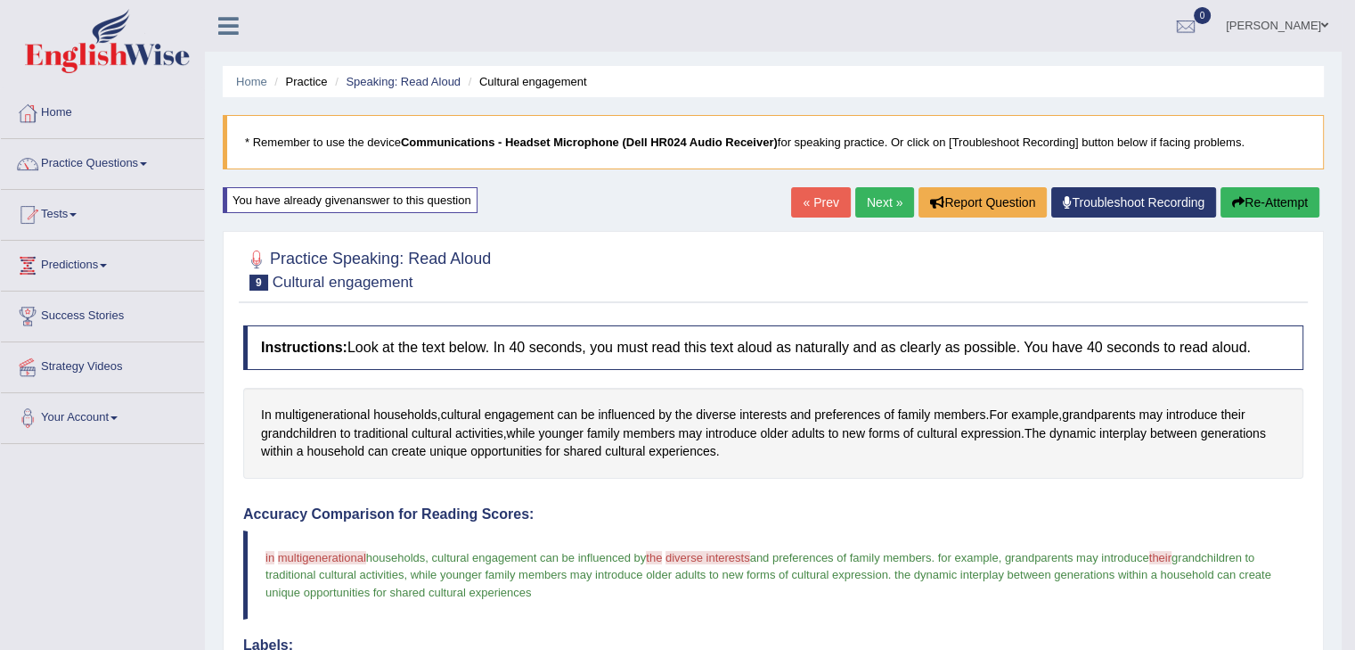
click at [872, 199] on link "Next »" at bounding box center [885, 202] width 59 height 30
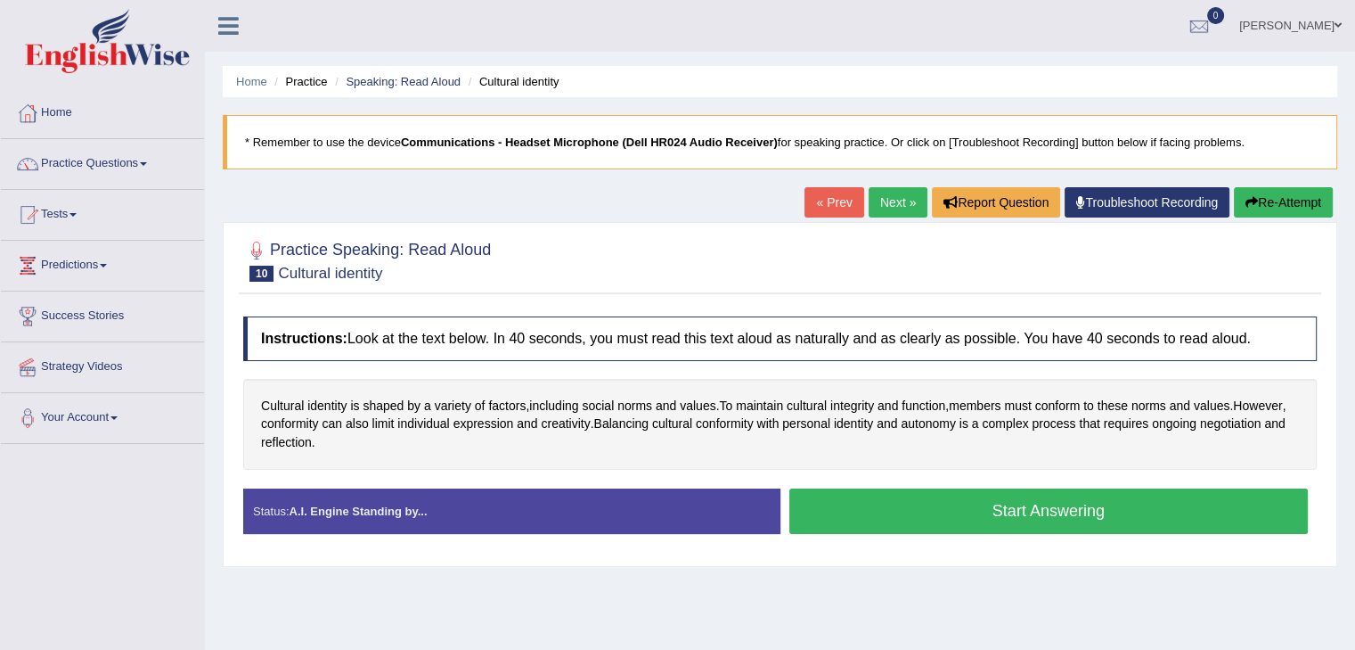
click at [1036, 508] on button "Start Answering" at bounding box center [1050, 510] width 520 height 45
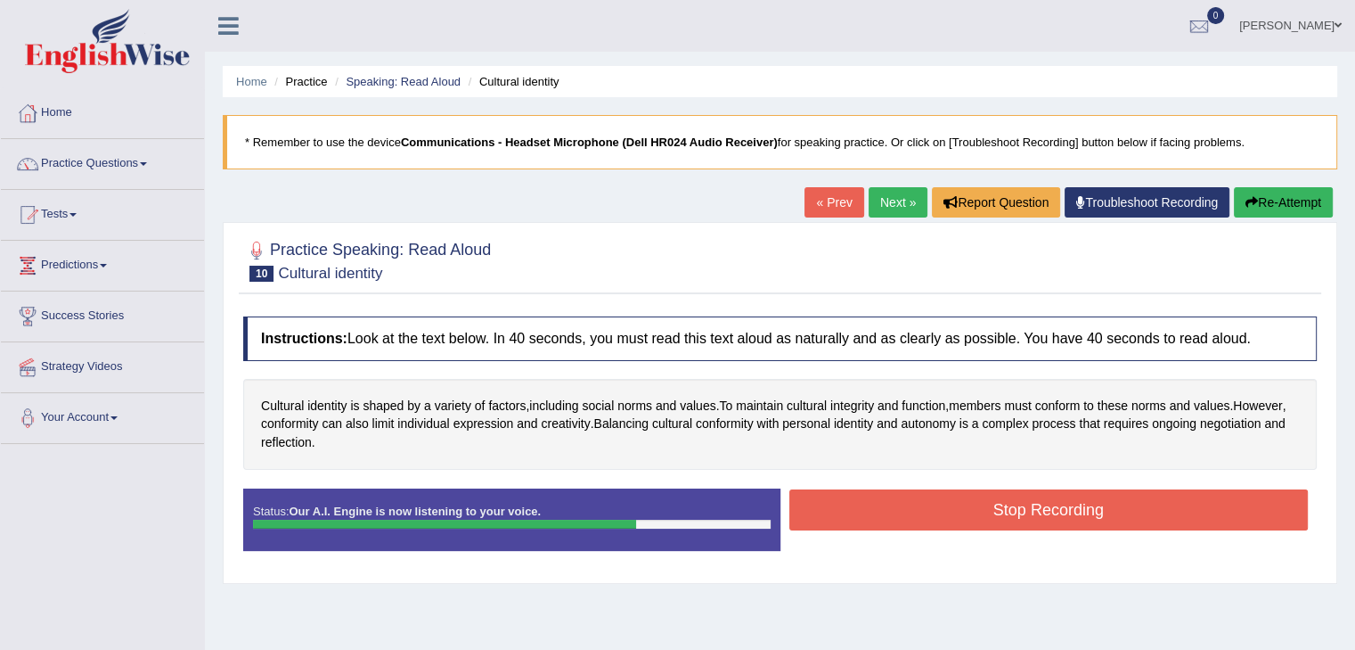
click at [954, 519] on button "Stop Recording" at bounding box center [1050, 509] width 520 height 41
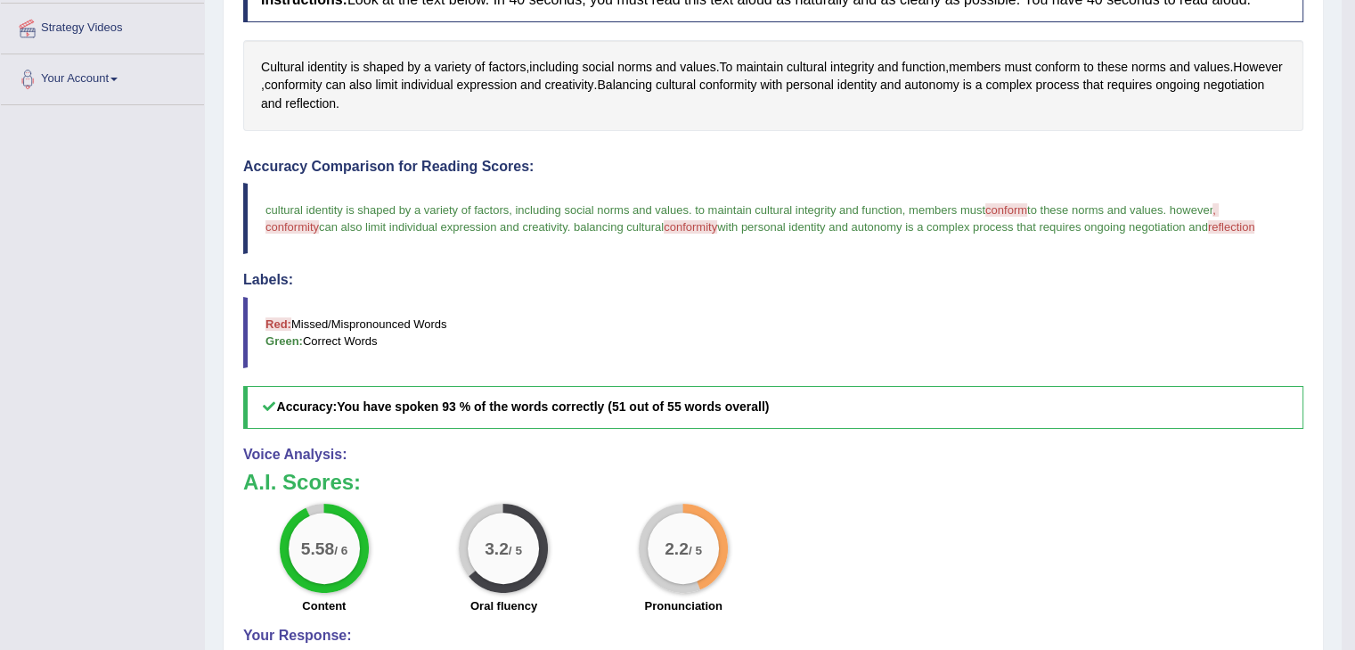
scroll to position [178, 0]
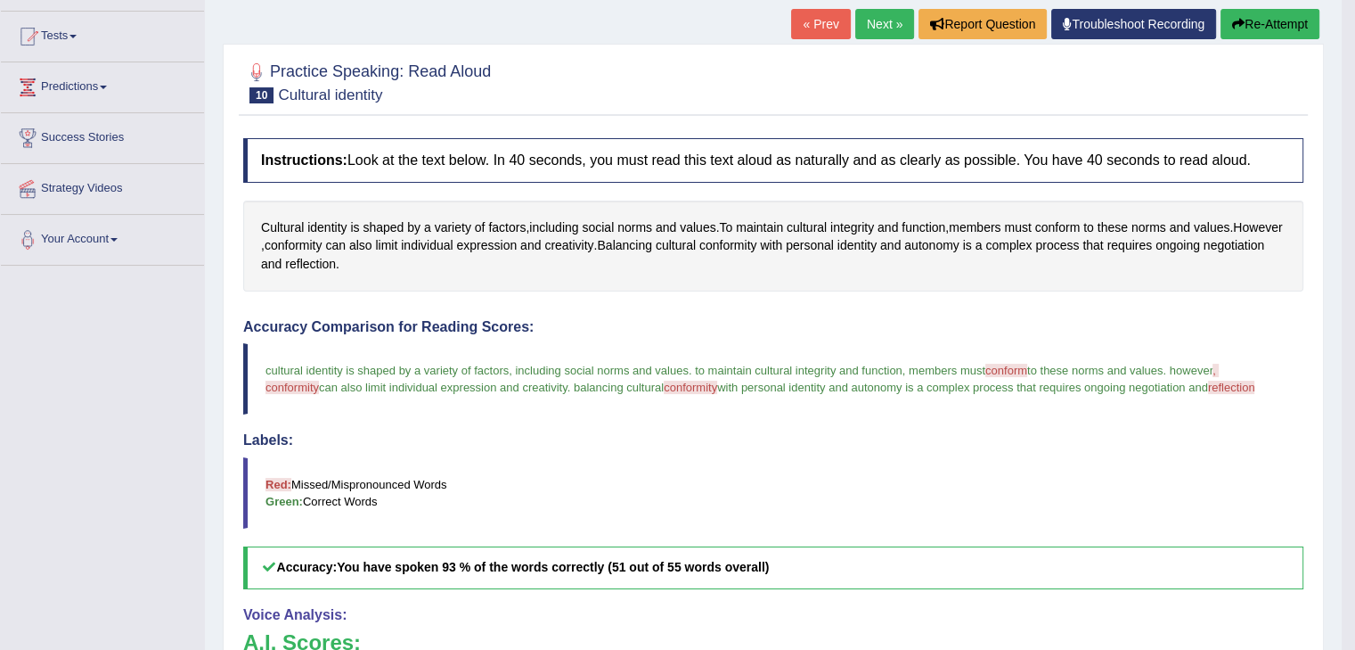
click at [1242, 29] on button "Re-Attempt" at bounding box center [1270, 24] width 99 height 30
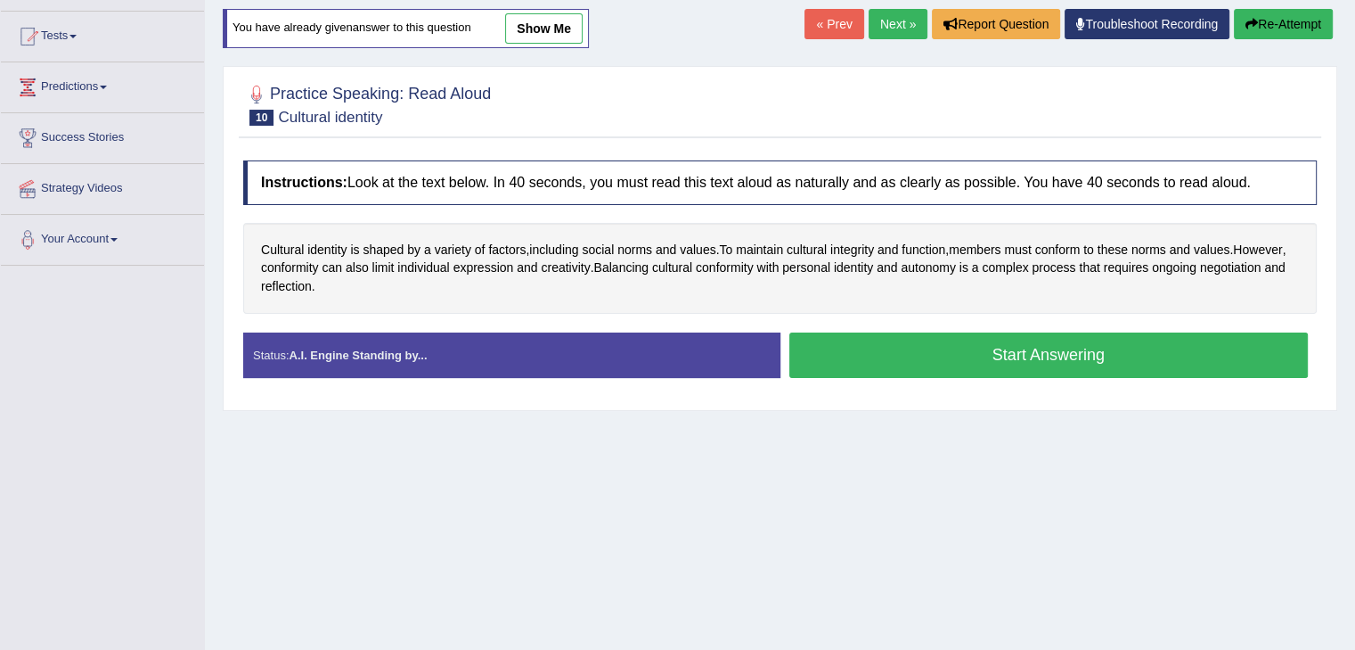
click at [1050, 359] on button "Start Answering" at bounding box center [1050, 354] width 520 height 45
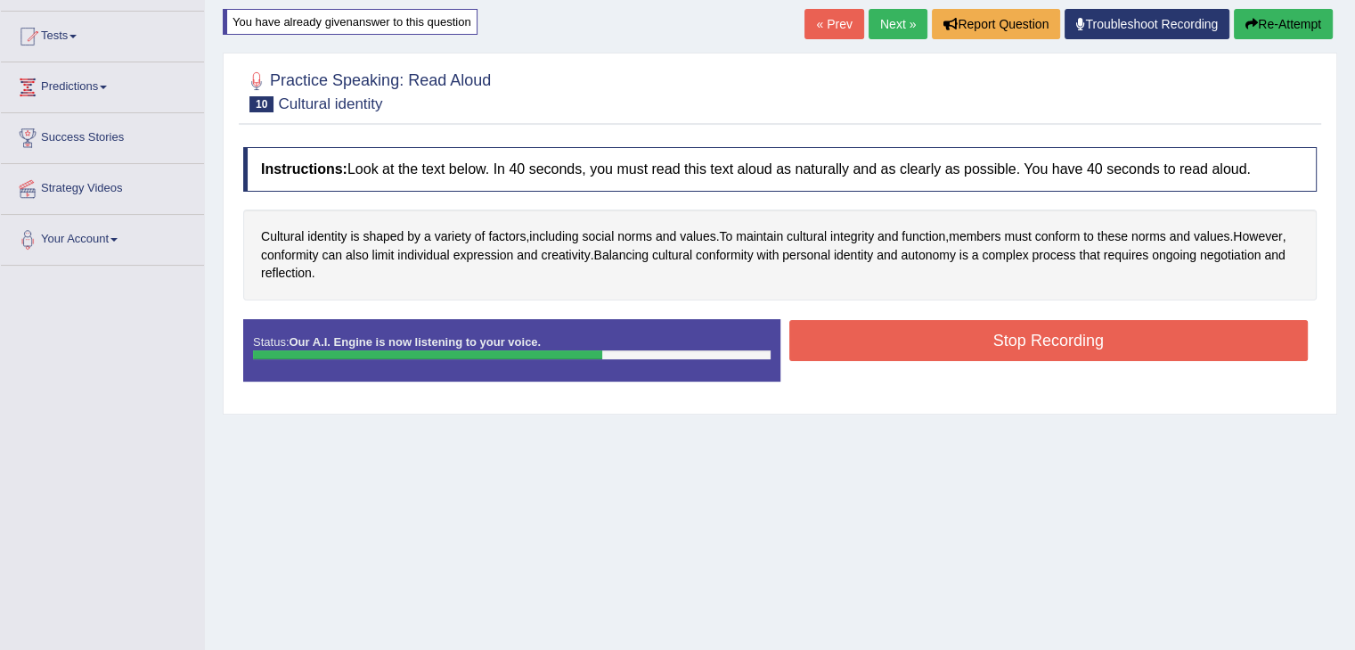
click at [1071, 332] on button "Stop Recording" at bounding box center [1050, 340] width 520 height 41
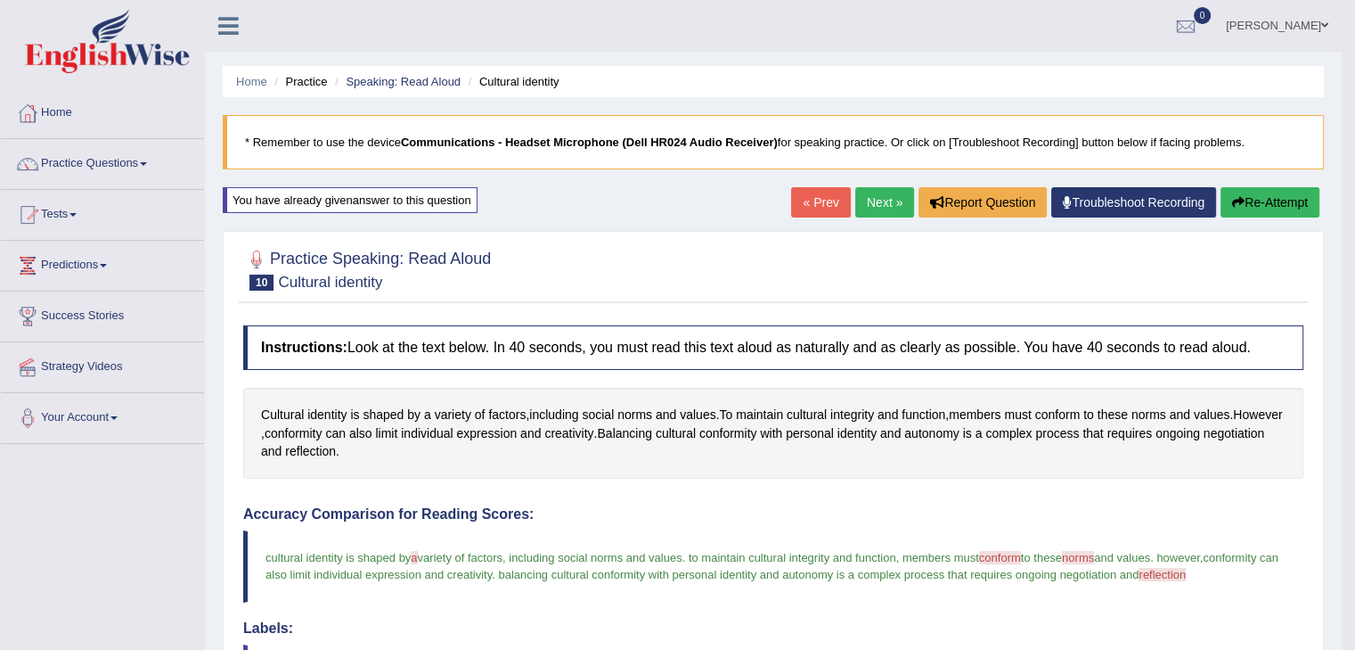
drag, startPoint x: 1262, startPoint y: 200, endPoint x: 1245, endPoint y: 223, distance: 28.7
click at [1262, 200] on button "Re-Attempt" at bounding box center [1270, 202] width 99 height 30
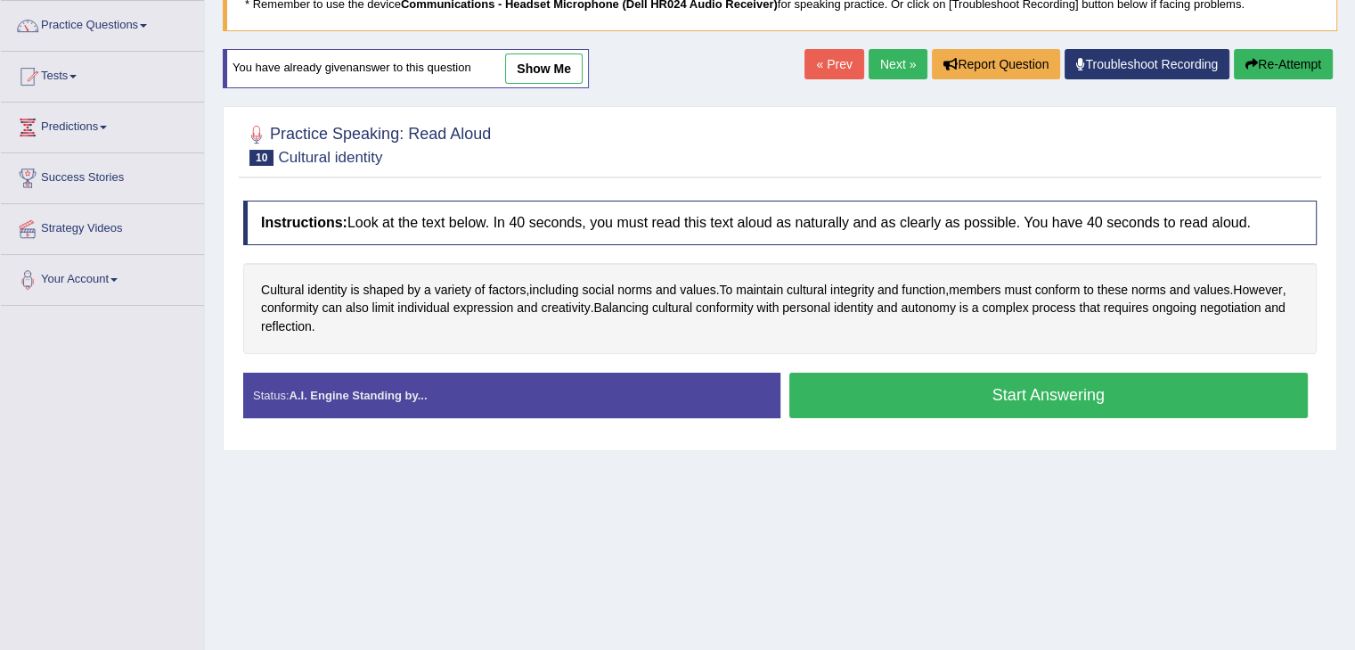
scroll to position [178, 0]
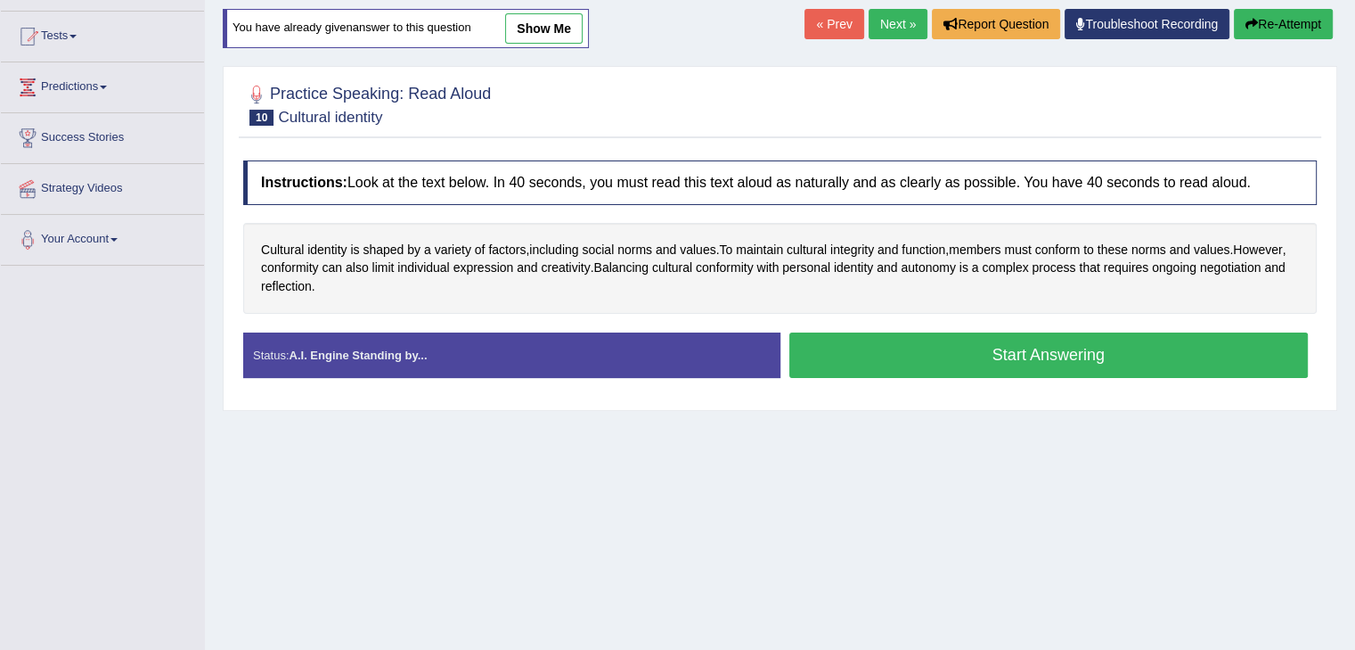
click at [1044, 361] on button "Start Answering" at bounding box center [1050, 354] width 520 height 45
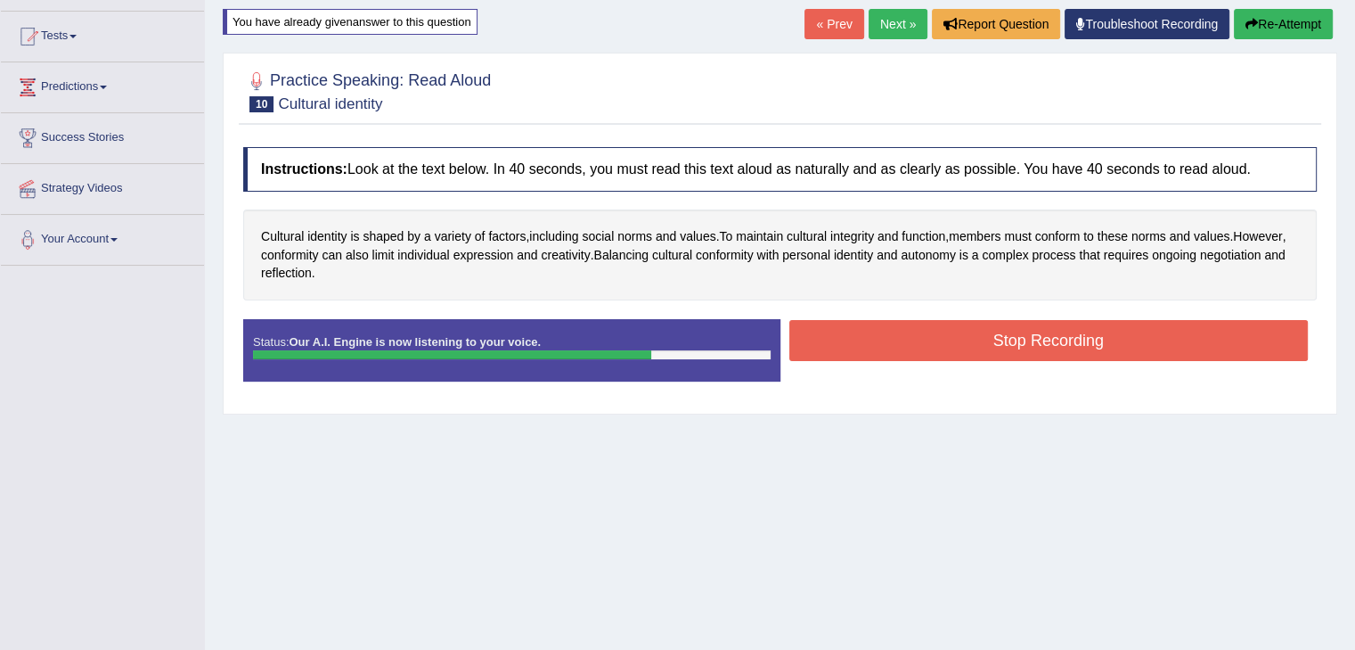
click at [1028, 325] on button "Stop Recording" at bounding box center [1050, 340] width 520 height 41
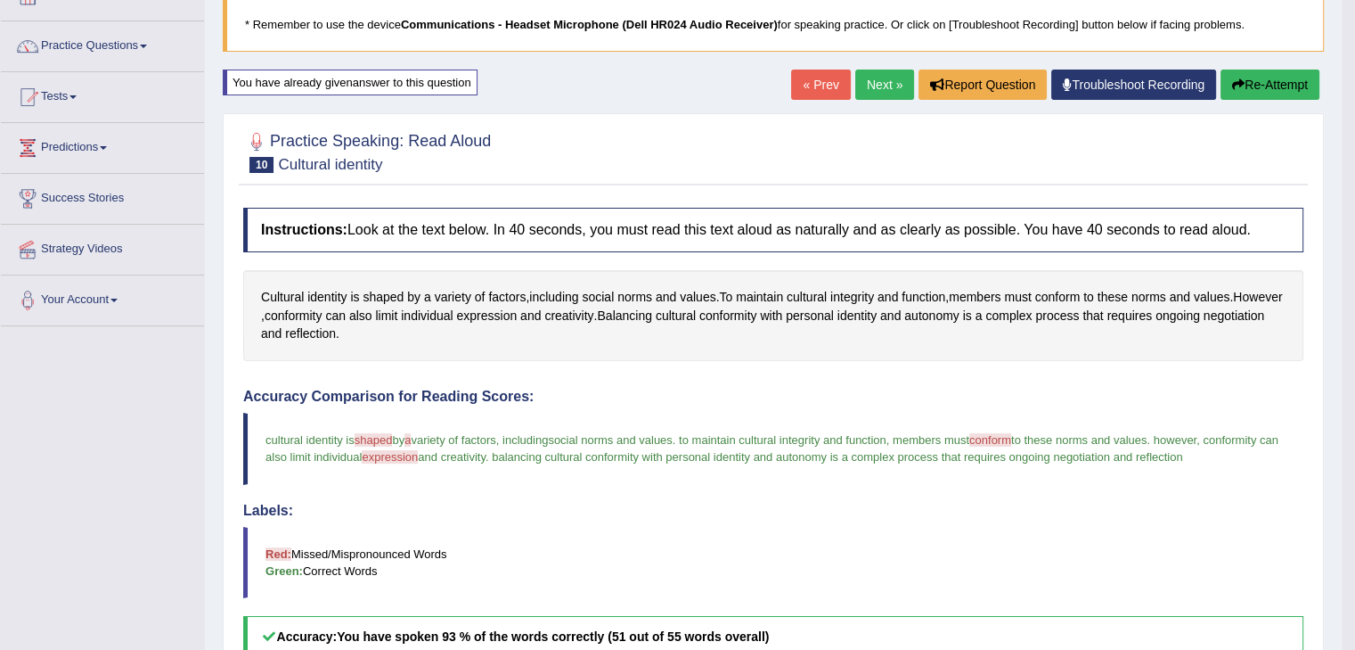
scroll to position [0, 0]
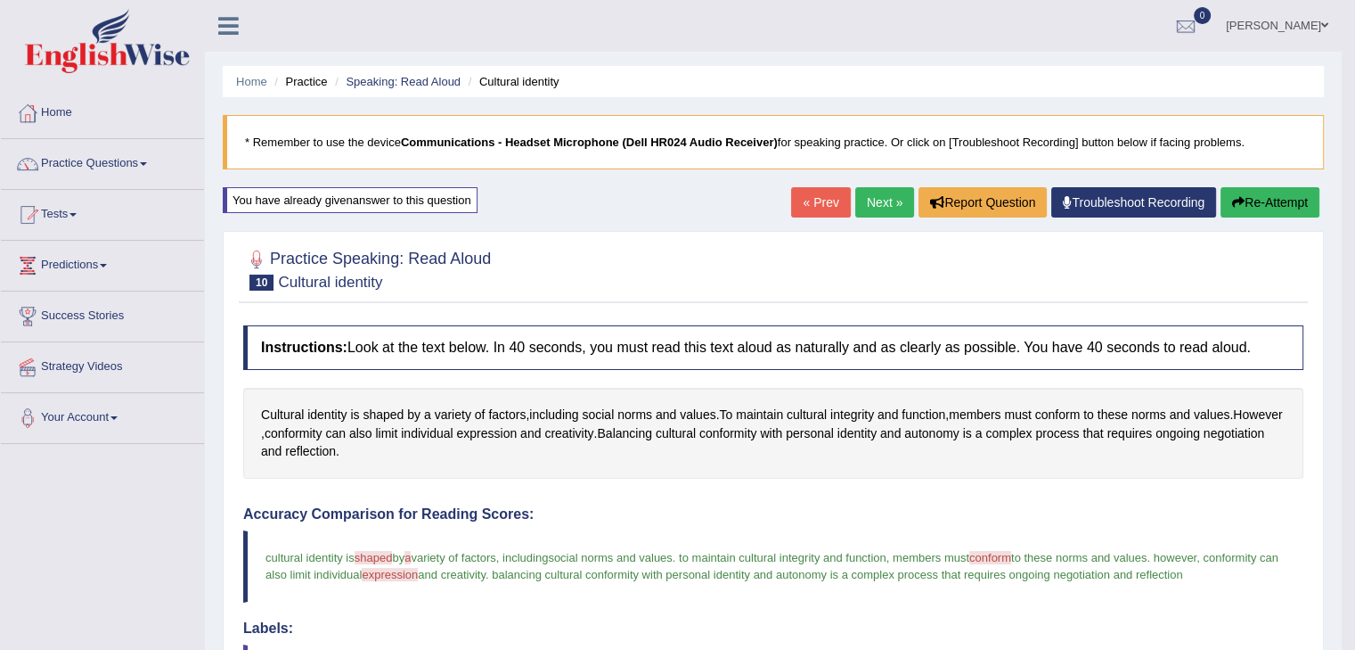
click at [1273, 199] on button "Re-Attempt" at bounding box center [1270, 202] width 99 height 30
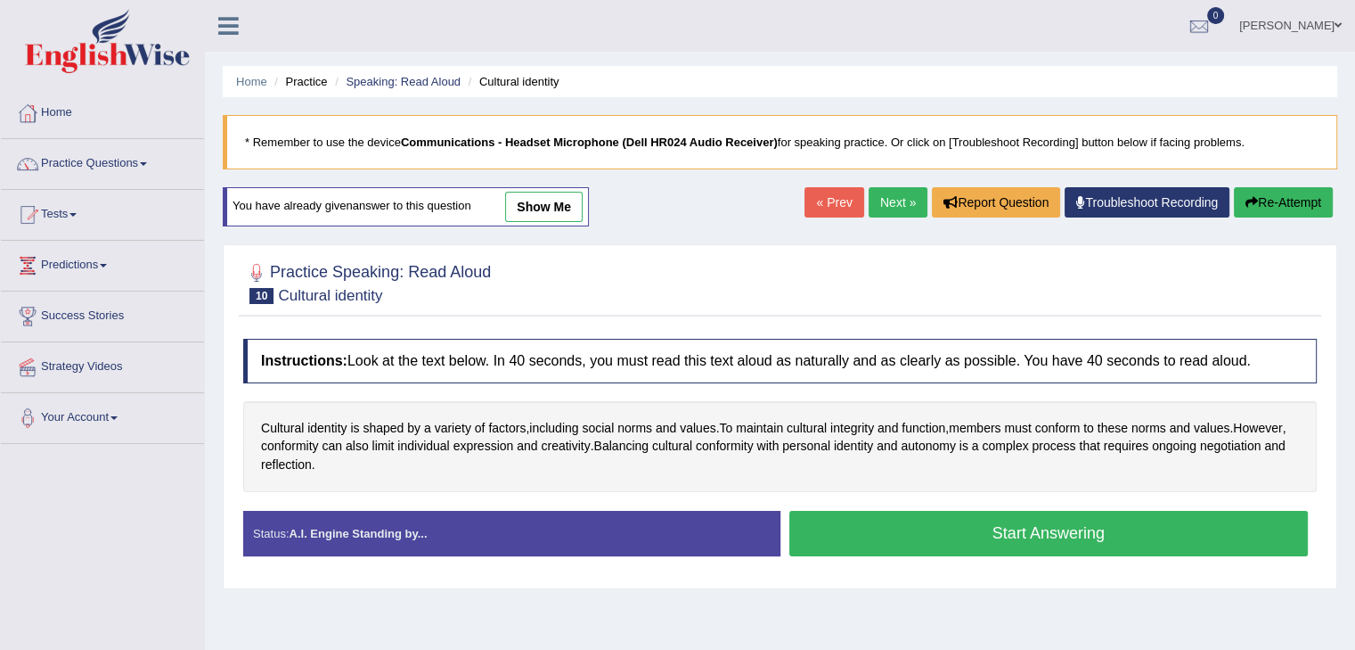
click at [1010, 541] on button "Start Answering" at bounding box center [1050, 533] width 520 height 45
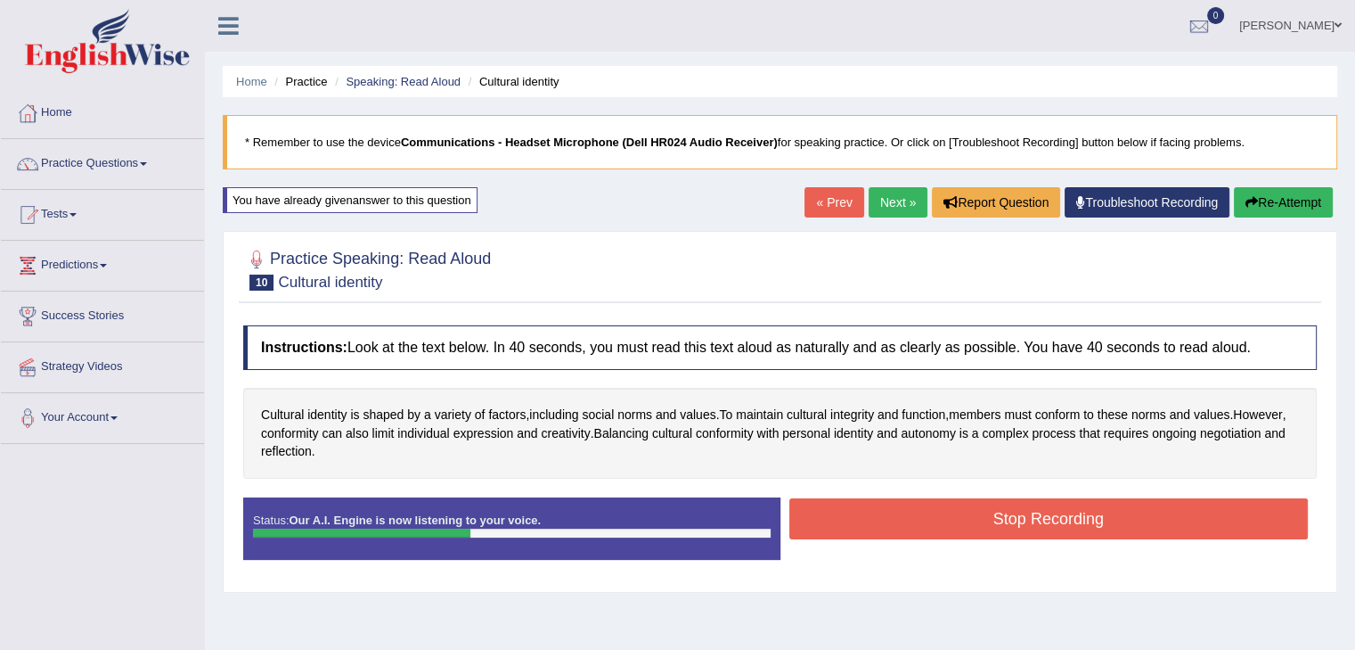
click at [1072, 523] on button "Stop Recording" at bounding box center [1050, 518] width 520 height 41
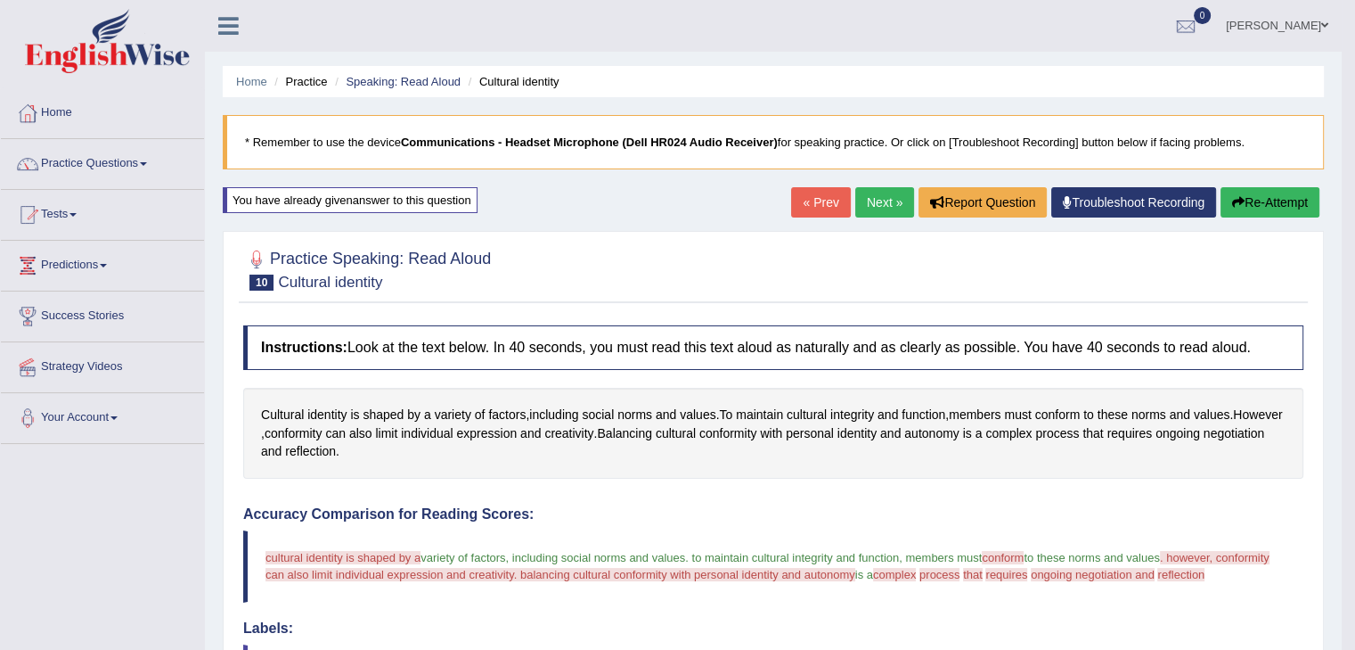
click at [1244, 203] on button "Re-Attempt" at bounding box center [1270, 202] width 99 height 30
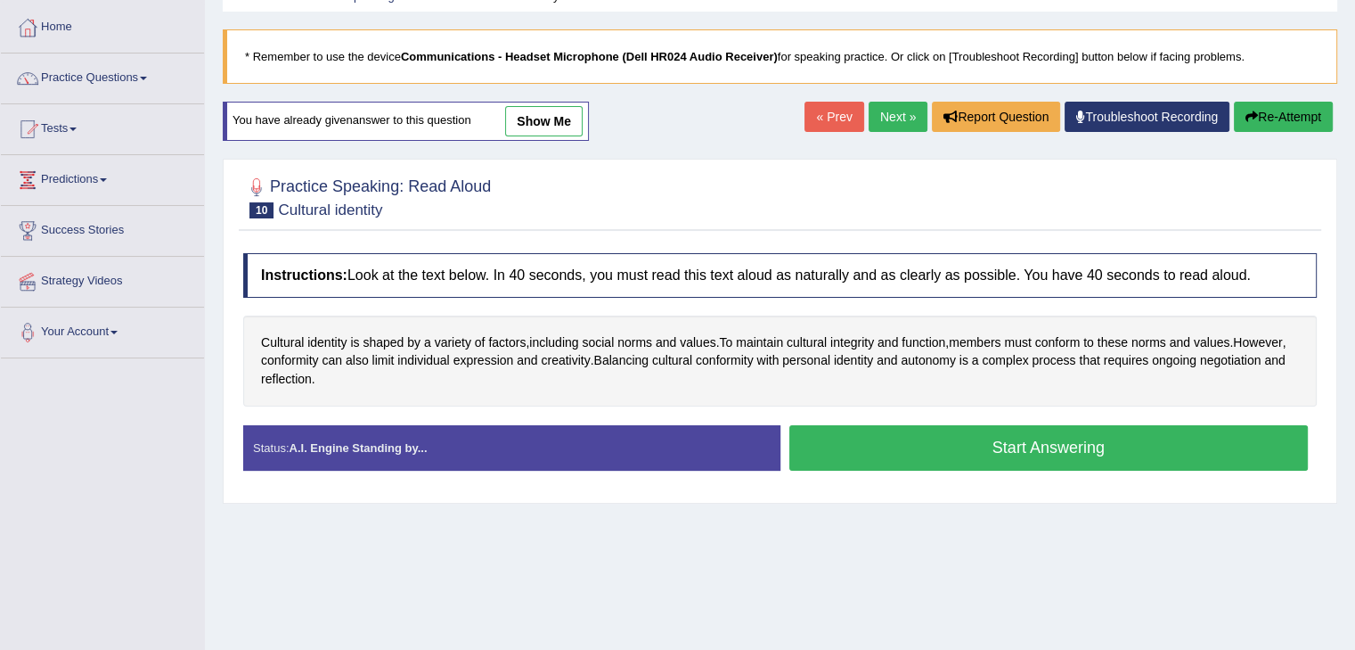
scroll to position [178, 0]
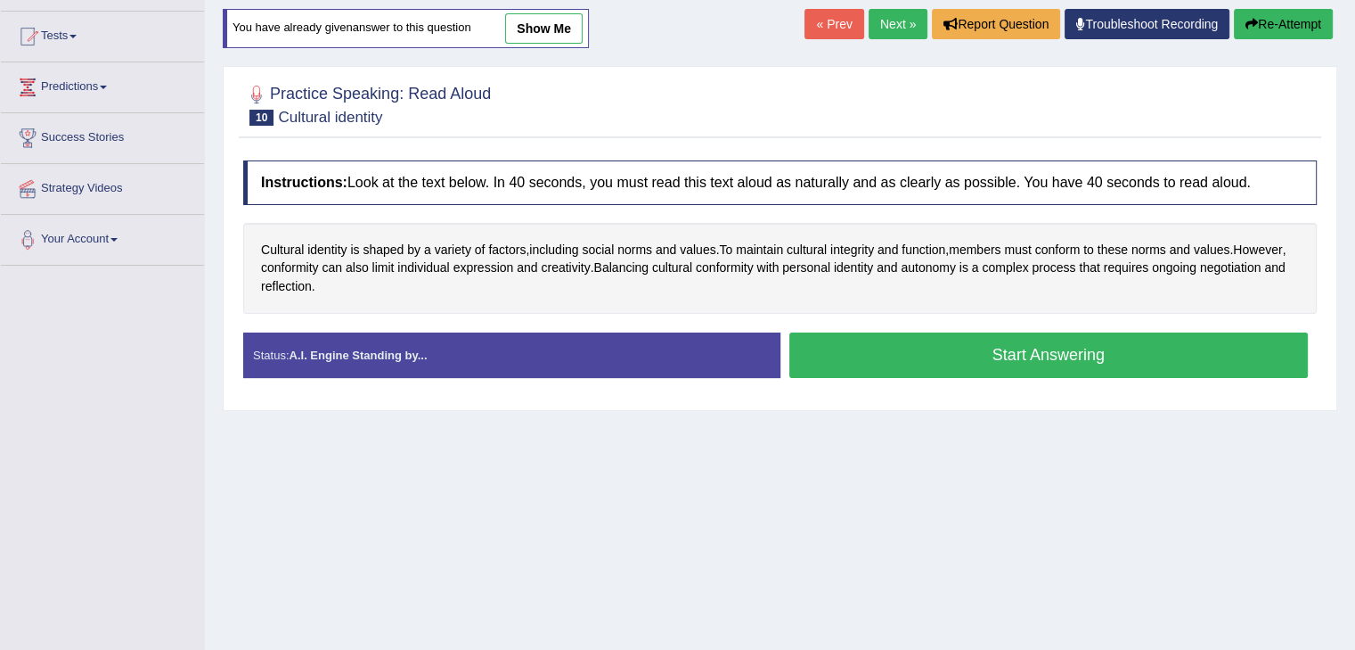
click at [1027, 362] on button "Start Answering" at bounding box center [1050, 354] width 520 height 45
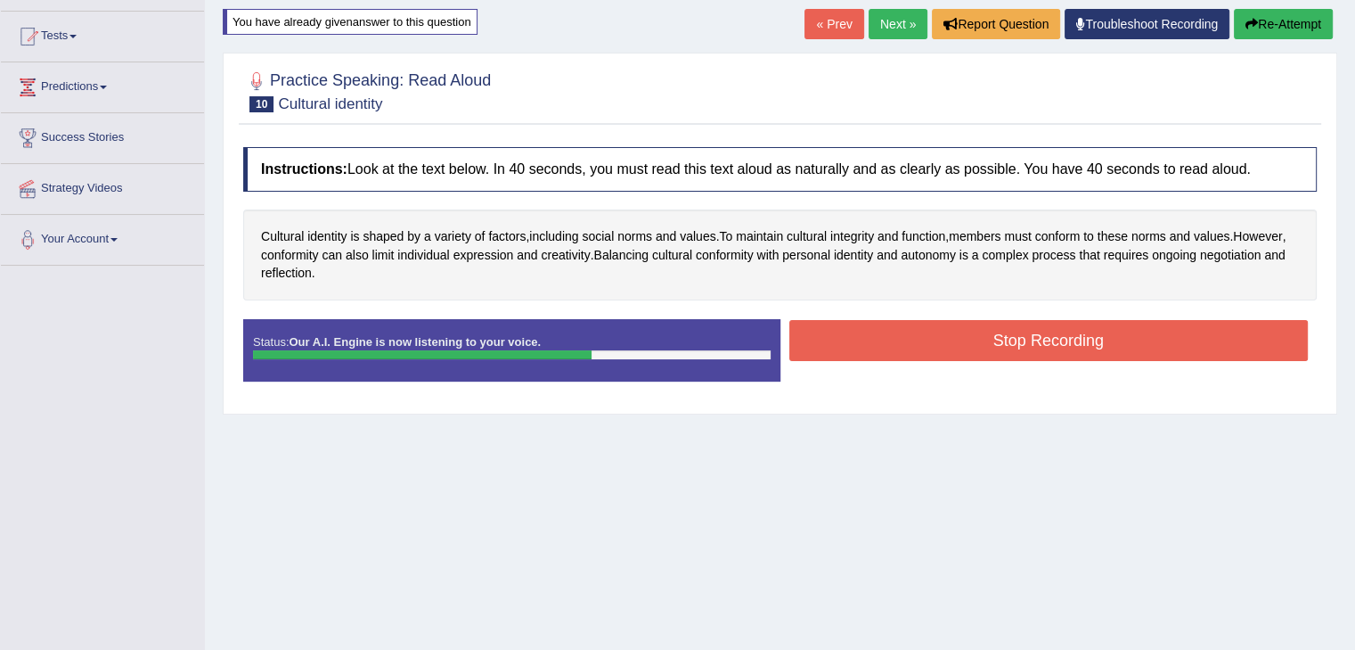
click at [1069, 349] on button "Stop Recording" at bounding box center [1050, 340] width 520 height 41
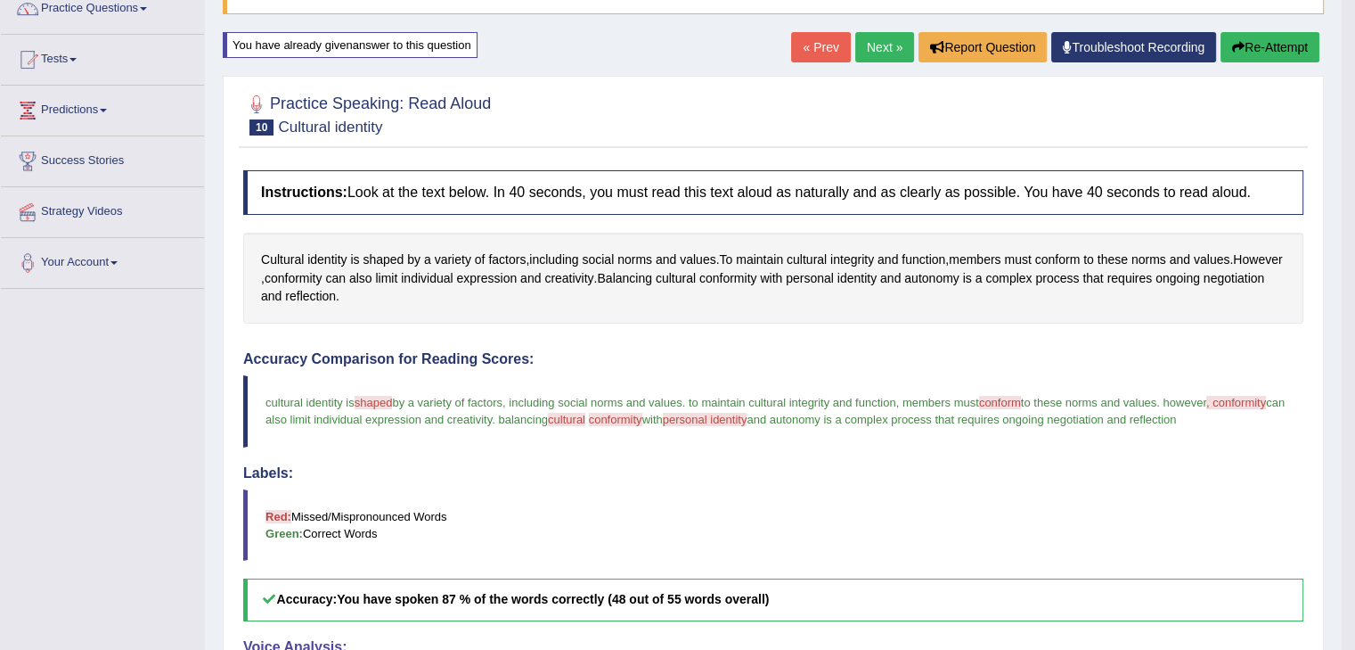
scroll to position [89, 0]
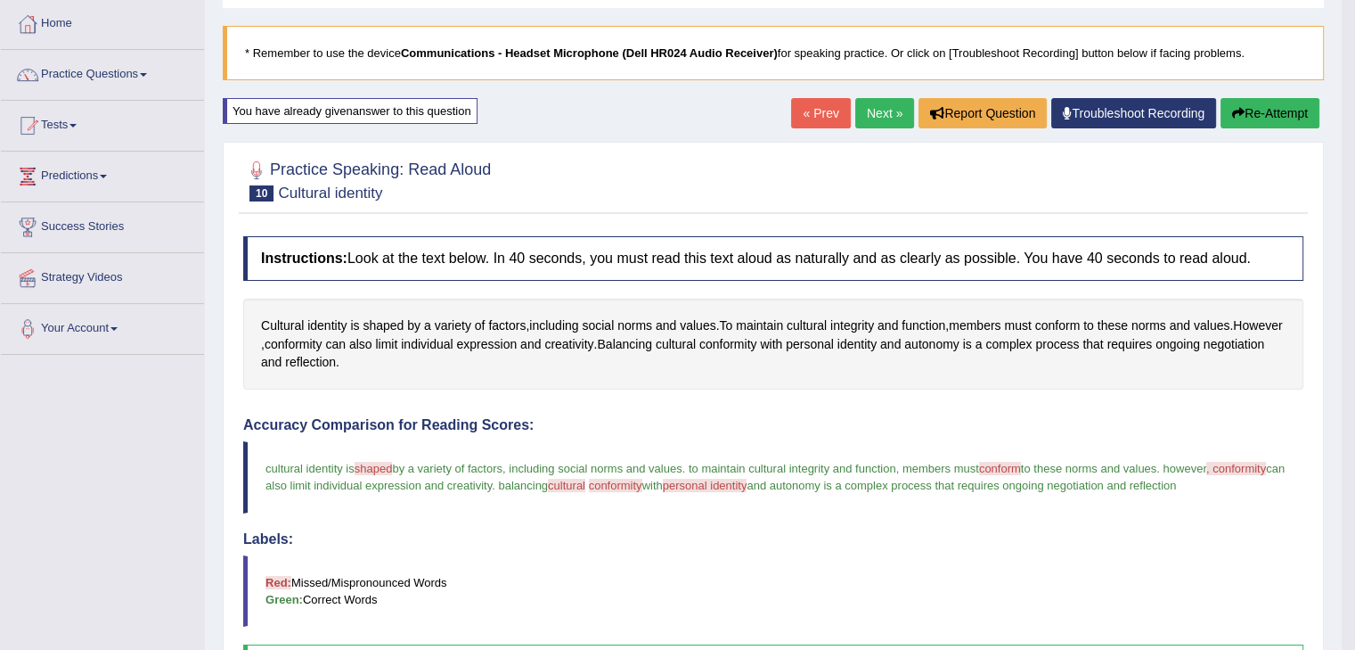
click at [866, 127] on link "Next »" at bounding box center [885, 113] width 59 height 30
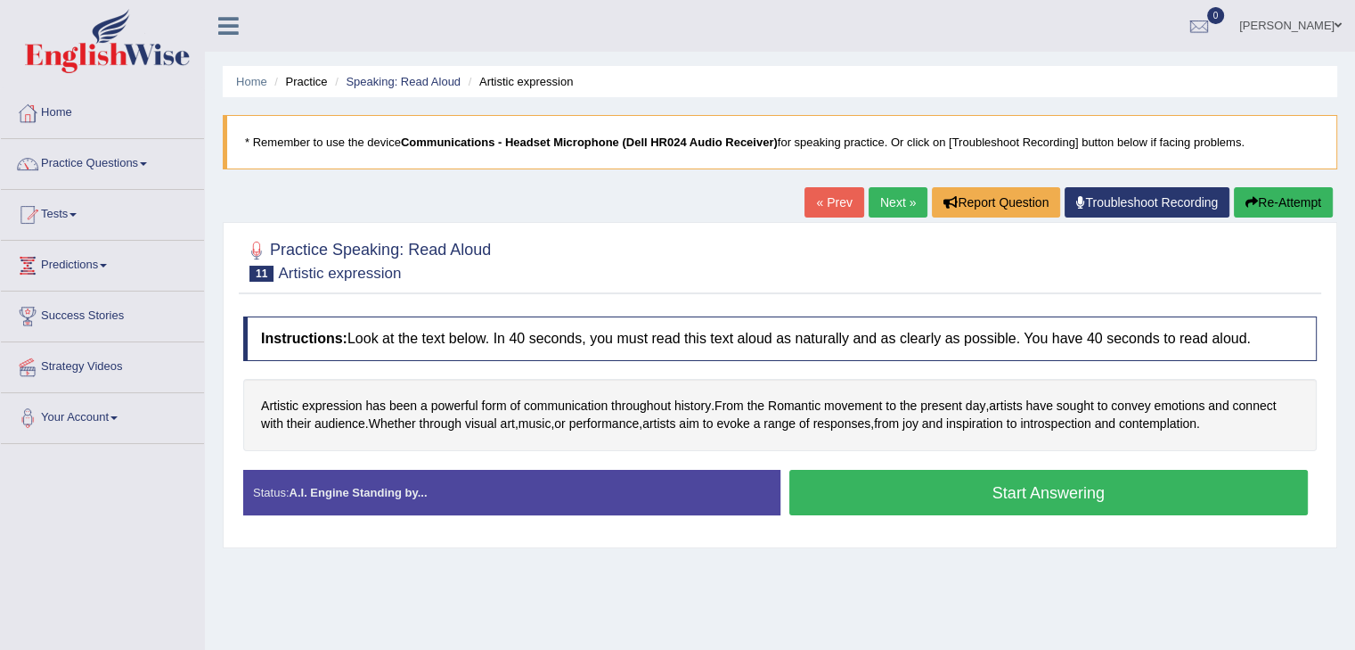
click at [1043, 498] on button "Start Answering" at bounding box center [1050, 492] width 520 height 45
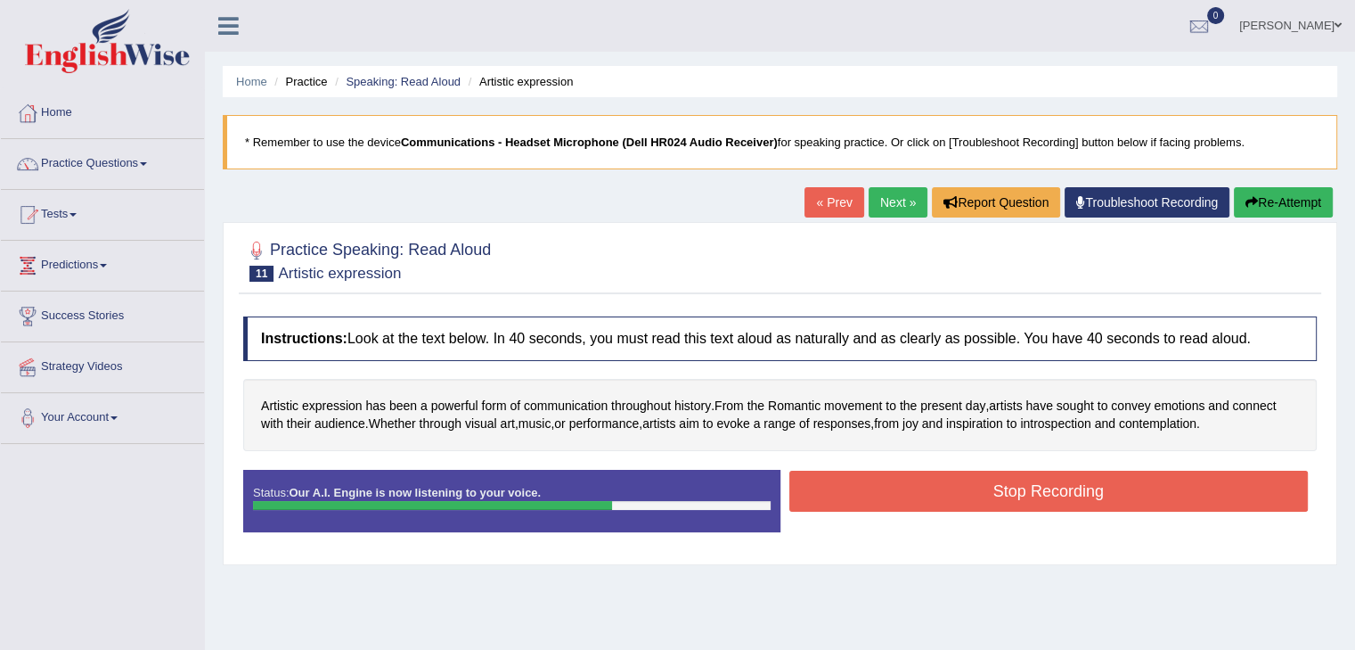
click at [1052, 504] on button "Stop Recording" at bounding box center [1050, 491] width 520 height 41
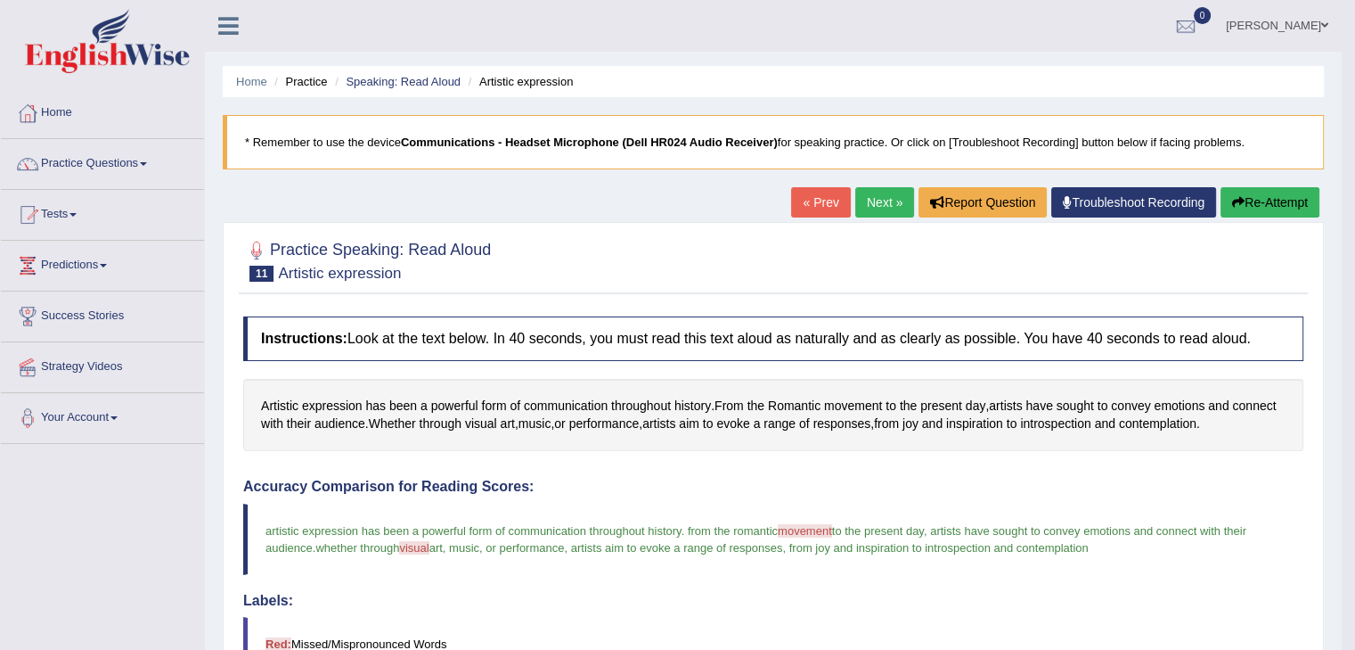
click at [1270, 202] on button "Re-Attempt" at bounding box center [1270, 202] width 99 height 30
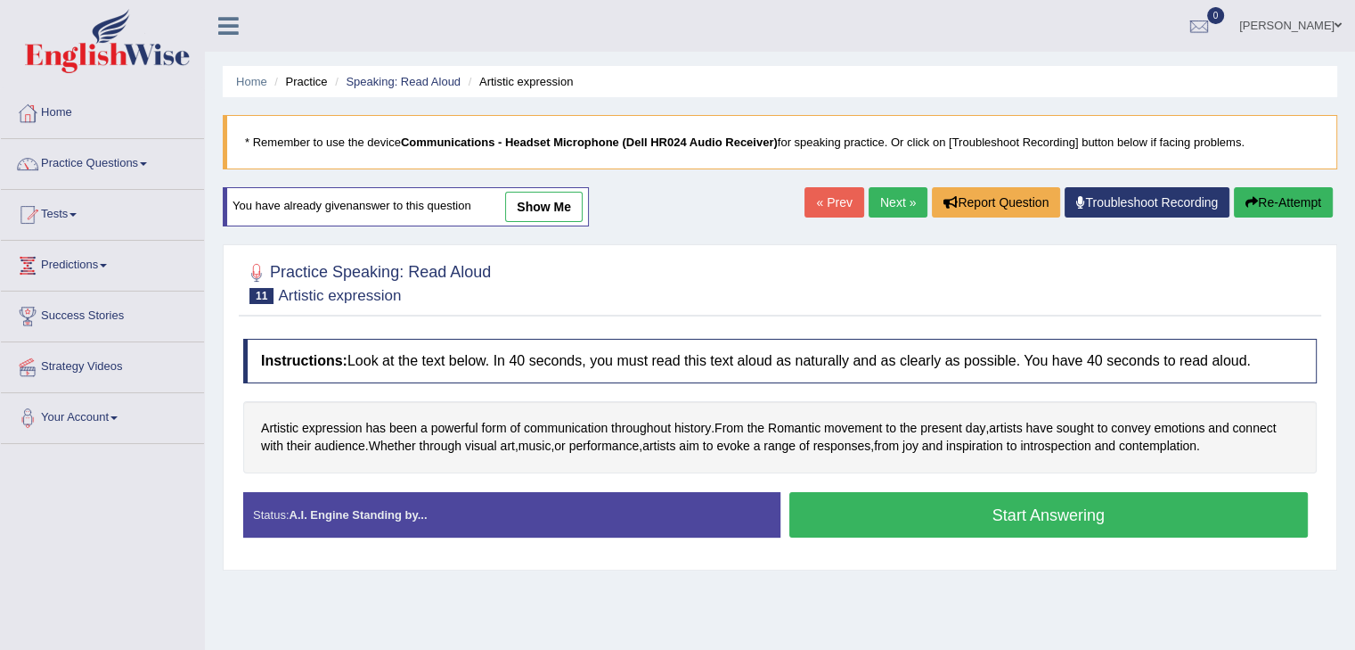
click at [1066, 516] on button "Start Answering" at bounding box center [1050, 514] width 520 height 45
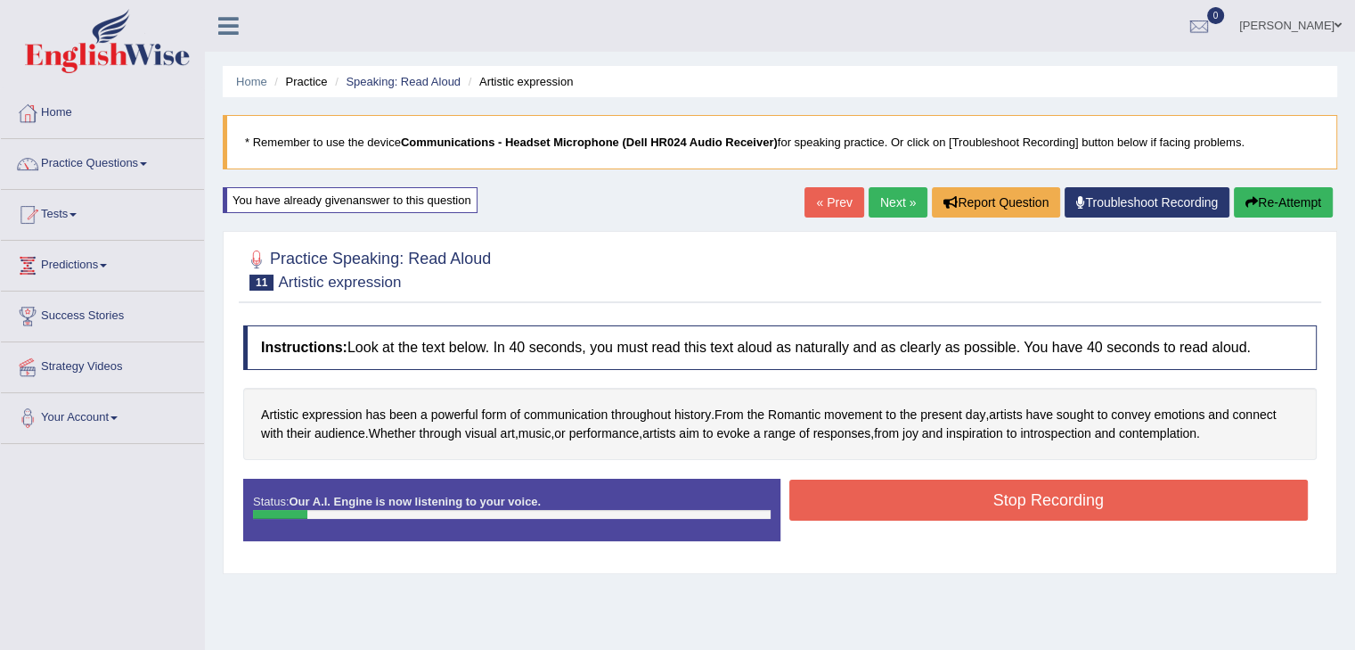
click at [1036, 486] on button "Stop Recording" at bounding box center [1050, 499] width 520 height 41
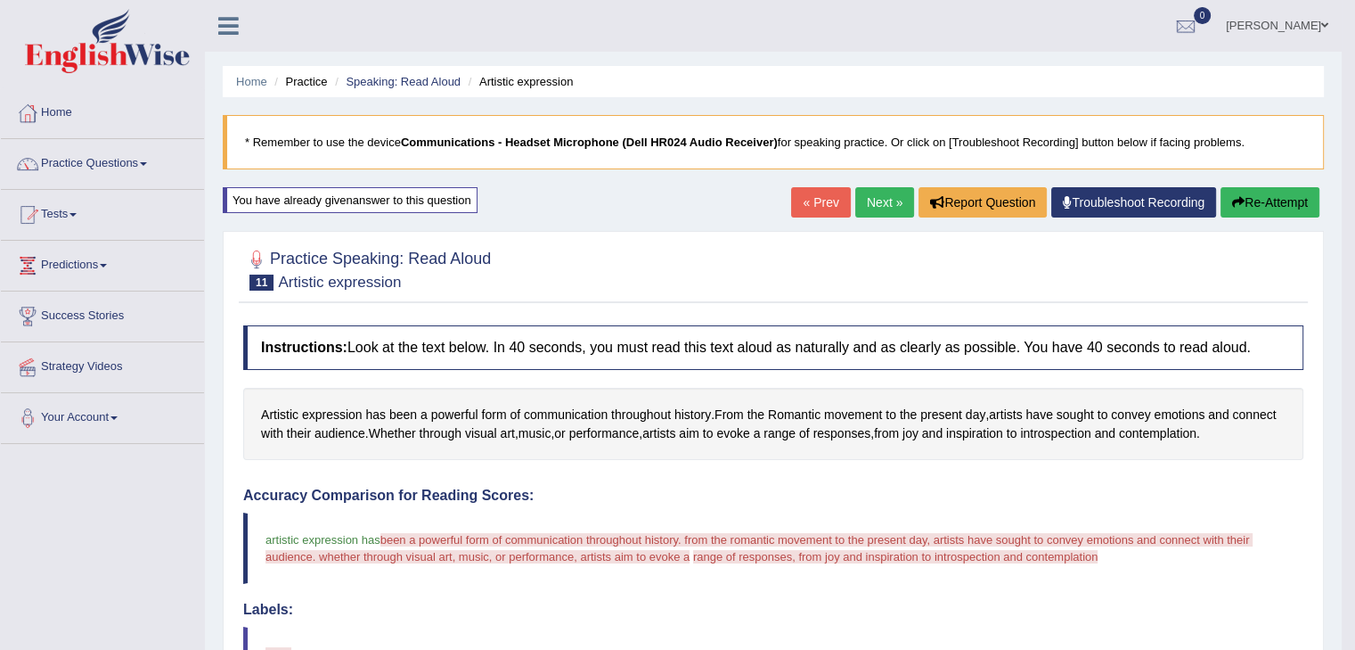
click at [1245, 202] on button "Re-Attempt" at bounding box center [1270, 202] width 99 height 30
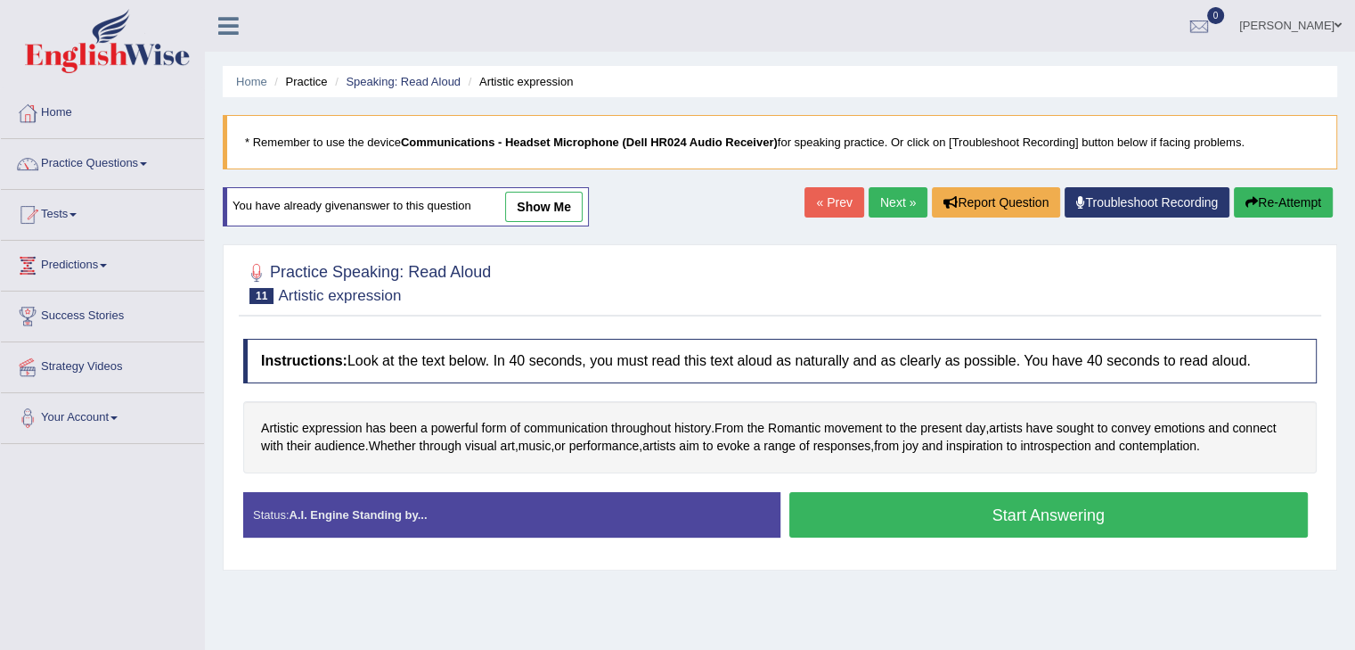
click at [1017, 514] on button "Start Answering" at bounding box center [1050, 514] width 520 height 45
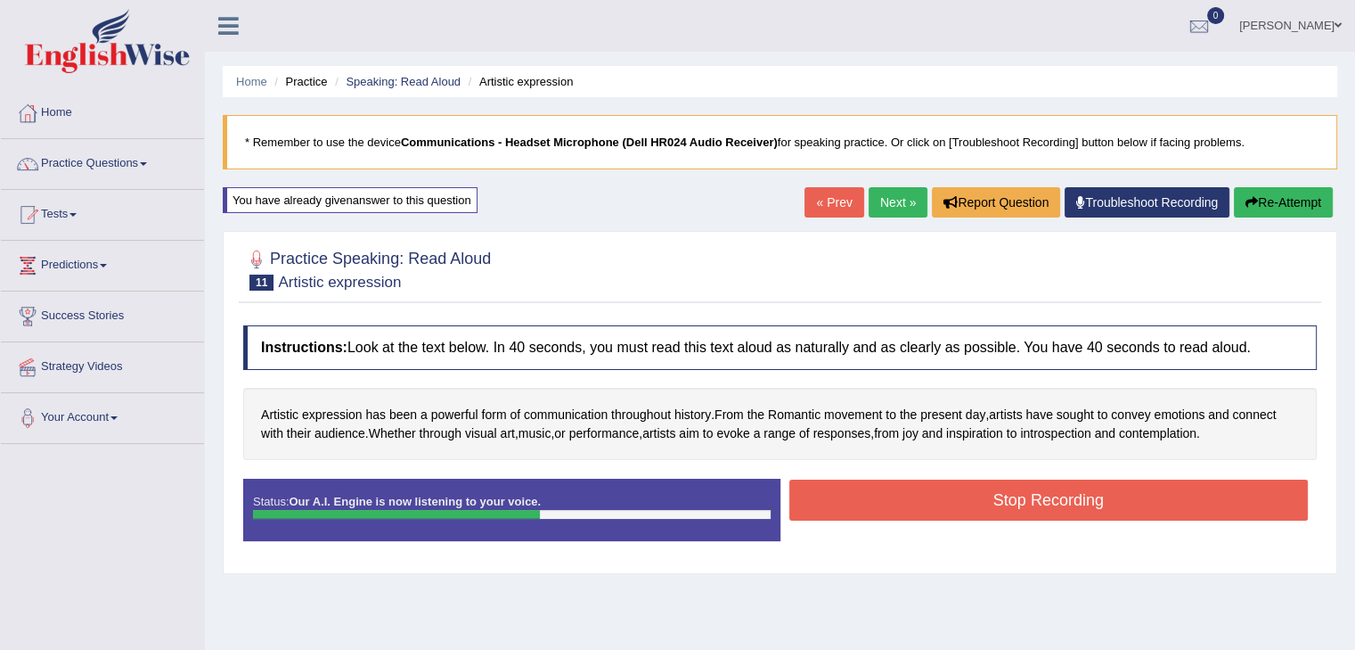
click at [1074, 502] on button "Stop Recording" at bounding box center [1050, 499] width 520 height 41
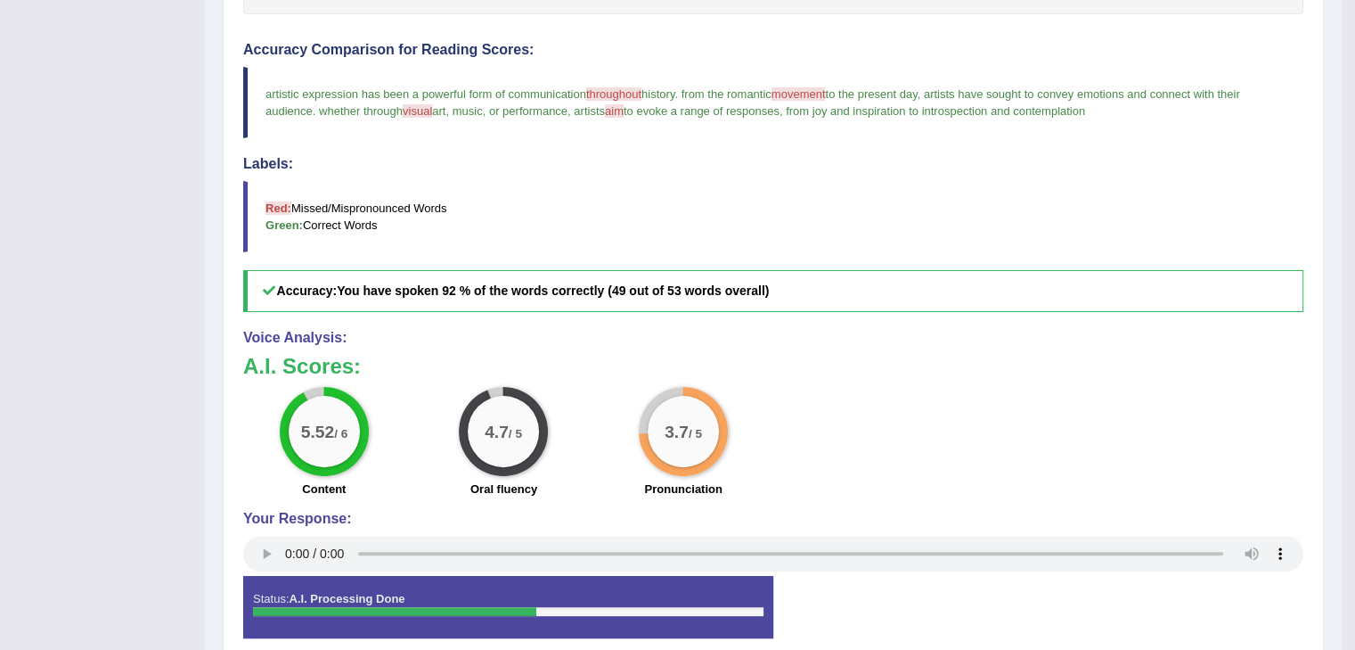
scroll to position [178, 0]
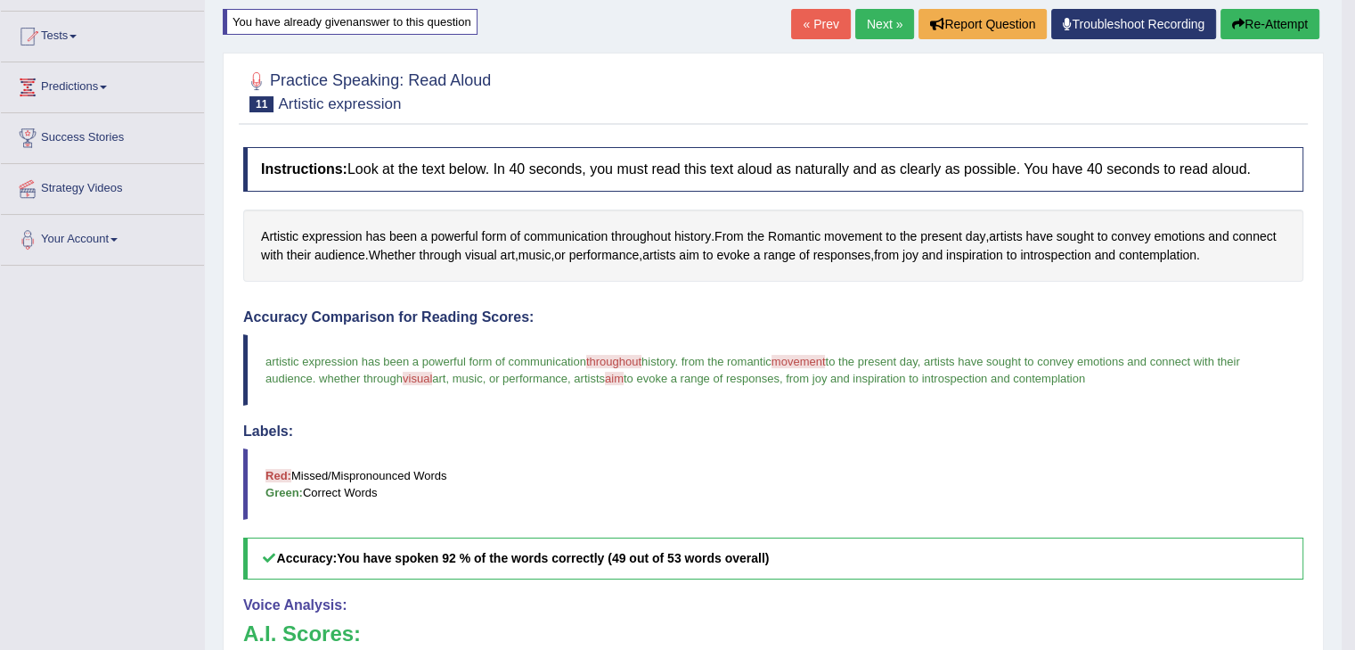
click at [866, 20] on link "Next »" at bounding box center [885, 24] width 59 height 30
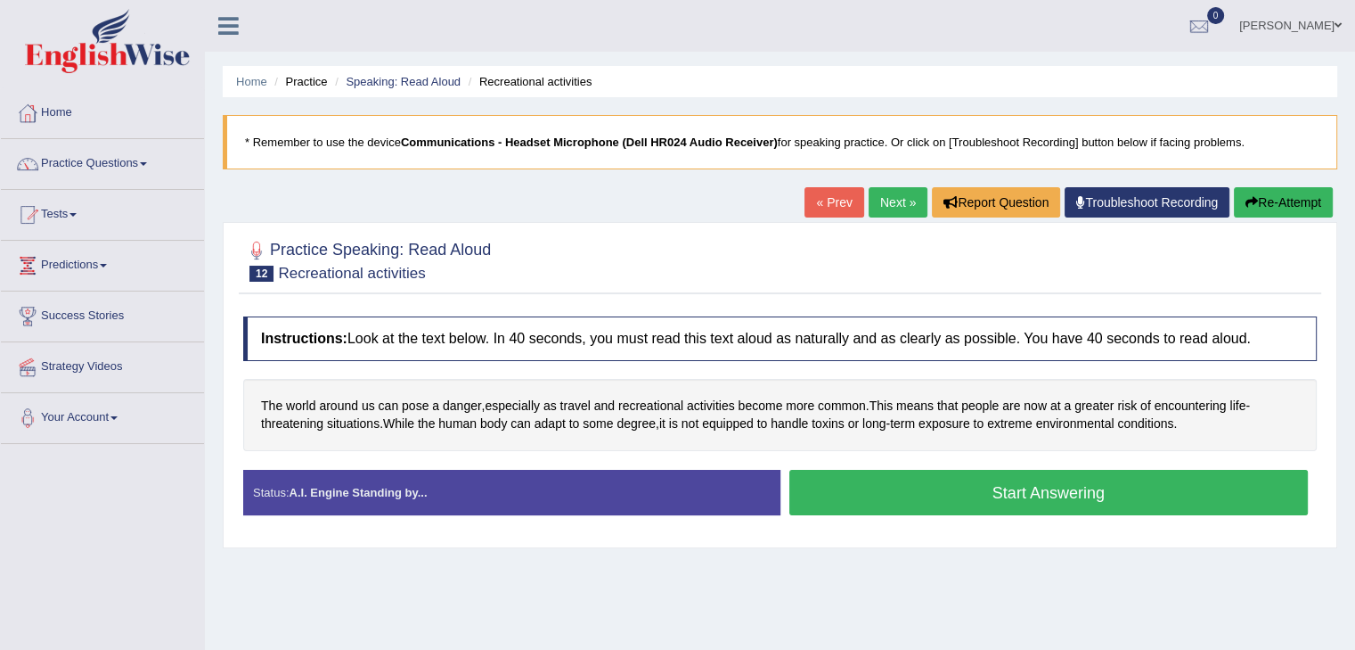
click at [1077, 505] on button "Start Answering" at bounding box center [1050, 492] width 520 height 45
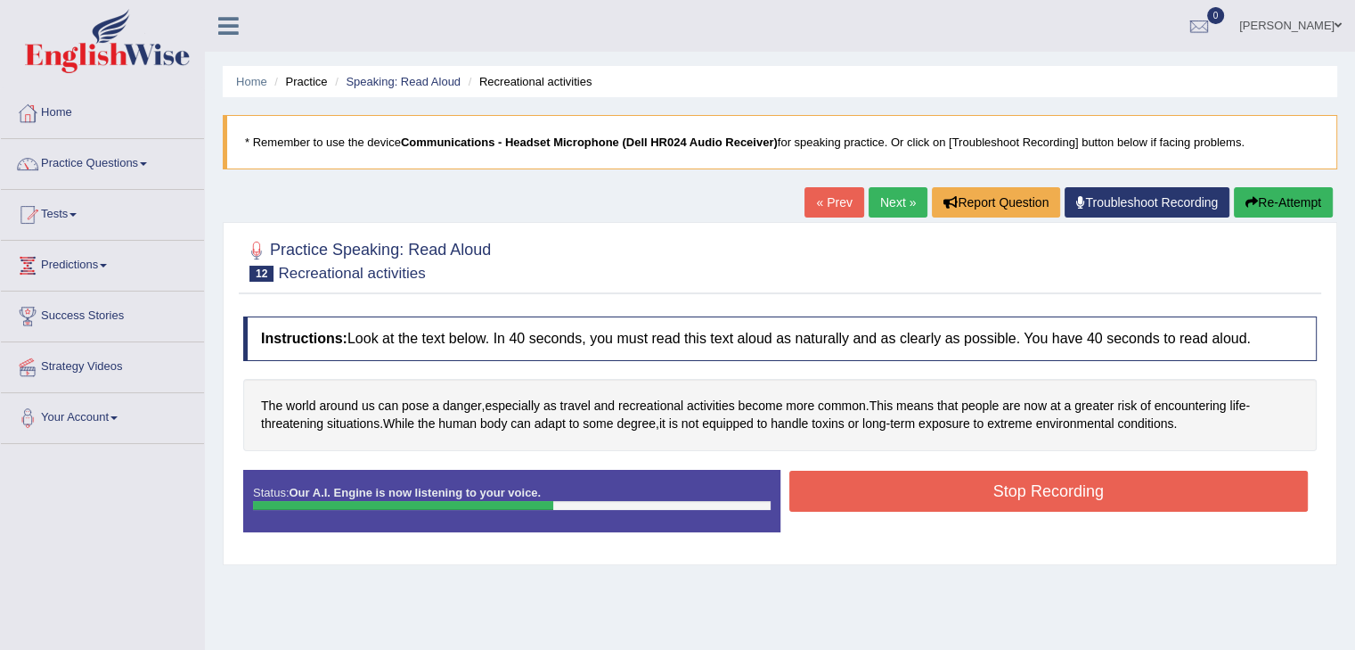
click at [1024, 496] on button "Stop Recording" at bounding box center [1050, 491] width 520 height 41
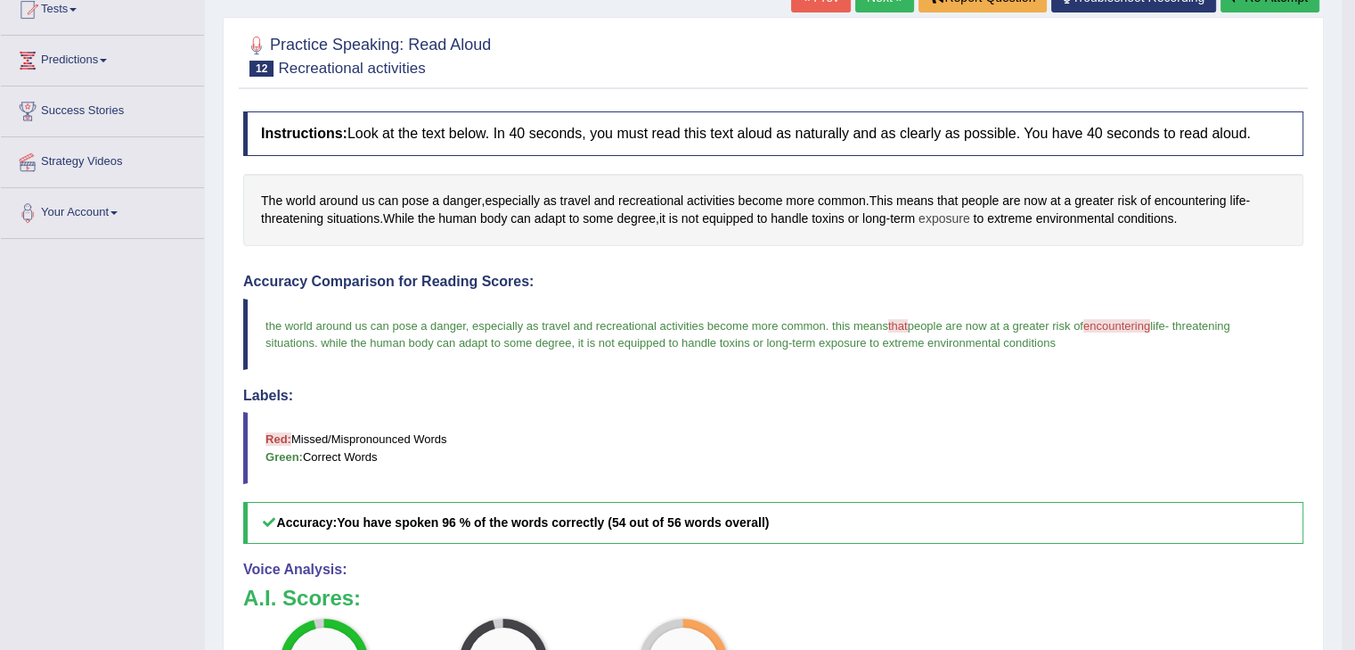
scroll to position [89, 0]
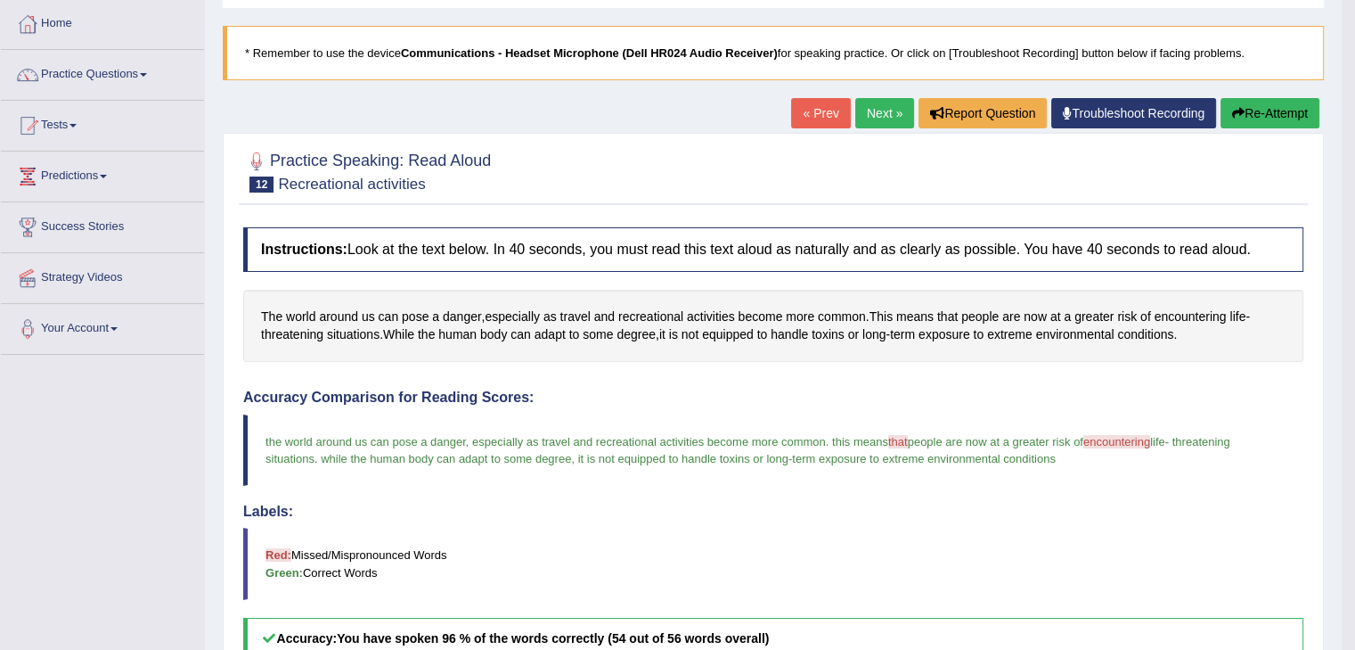
click at [856, 103] on link "Next »" at bounding box center [885, 113] width 59 height 30
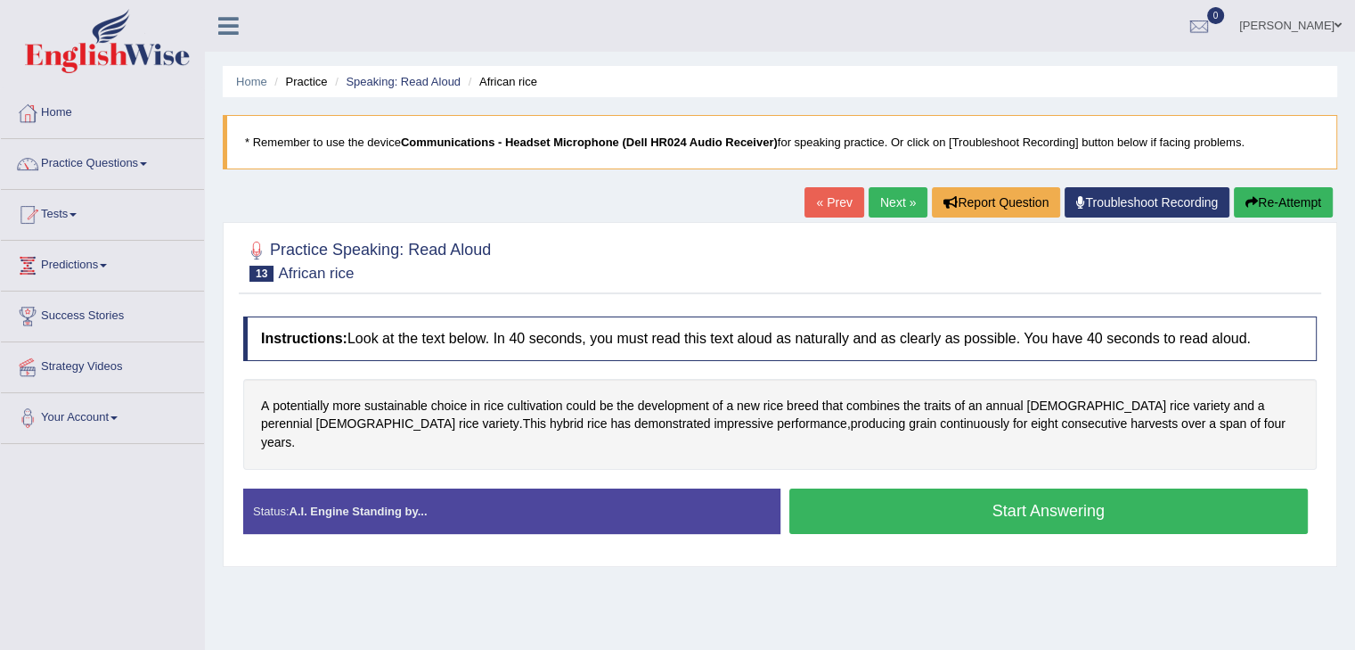
click at [1061, 490] on button "Start Answering" at bounding box center [1050, 510] width 520 height 45
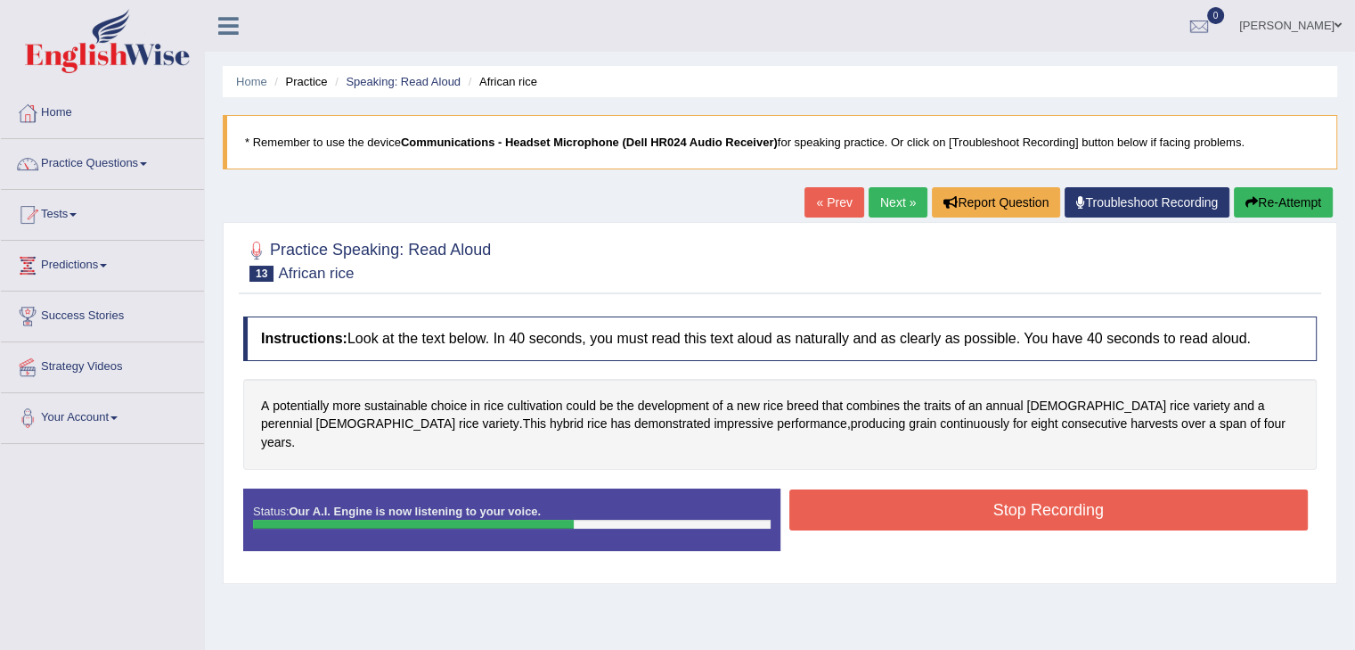
click at [1012, 499] on button "Stop Recording" at bounding box center [1050, 509] width 520 height 41
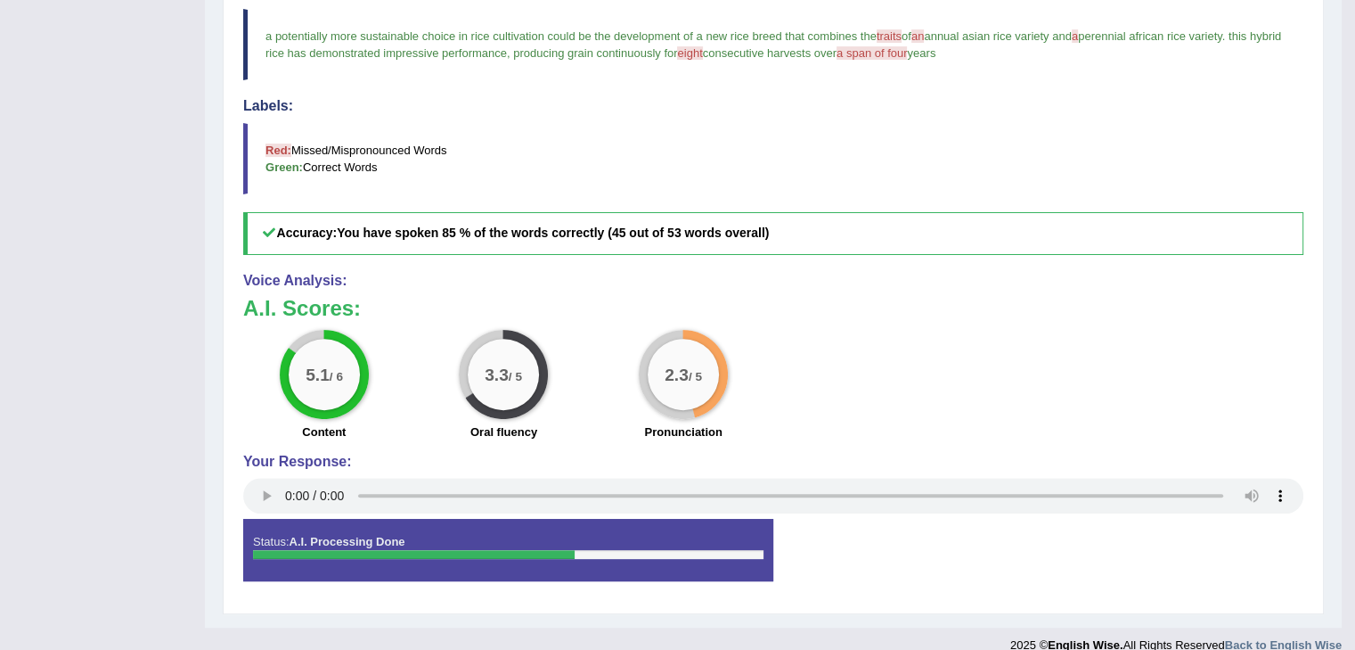
scroll to position [67, 0]
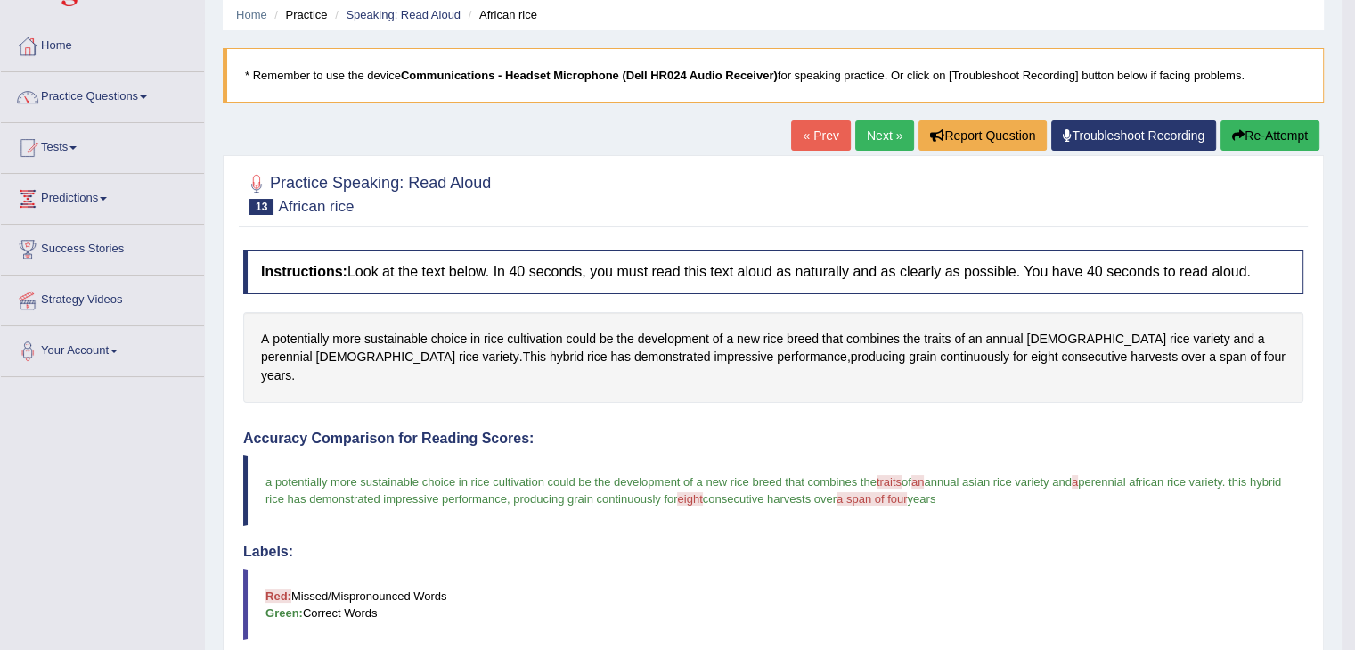
click at [1284, 131] on button "Re-Attempt" at bounding box center [1270, 135] width 99 height 30
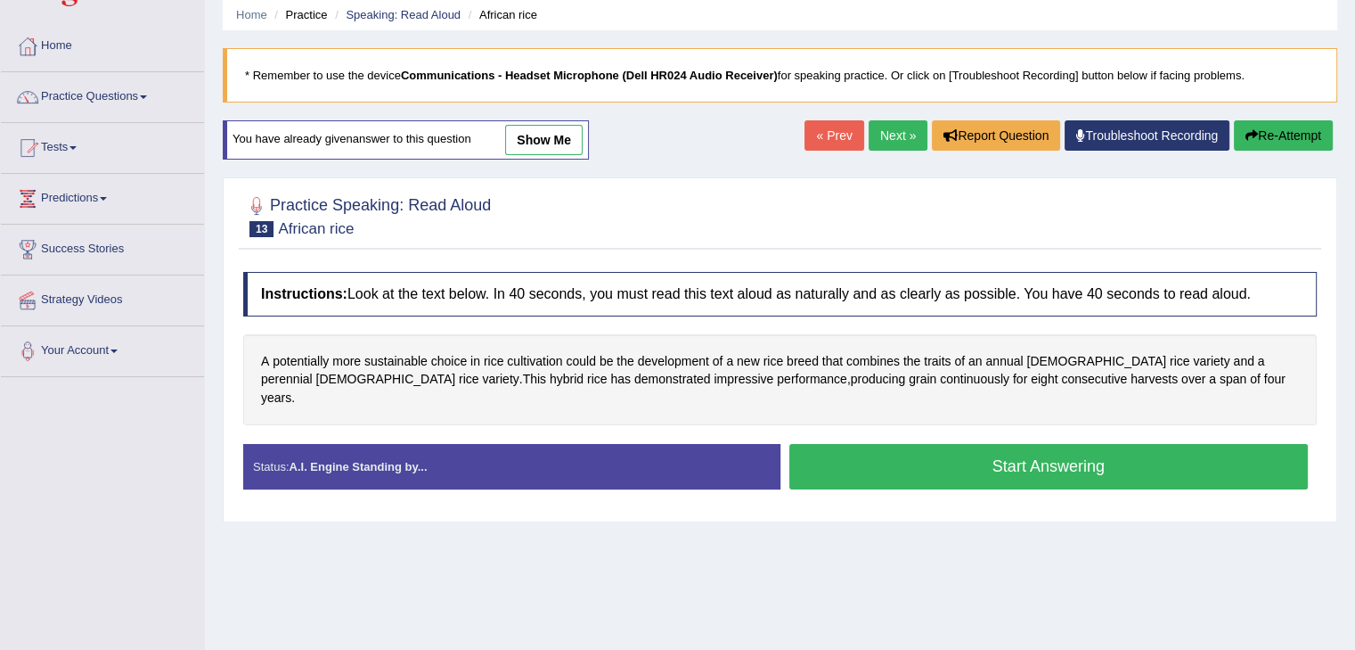
click at [1055, 454] on button "Start Answering" at bounding box center [1050, 466] width 520 height 45
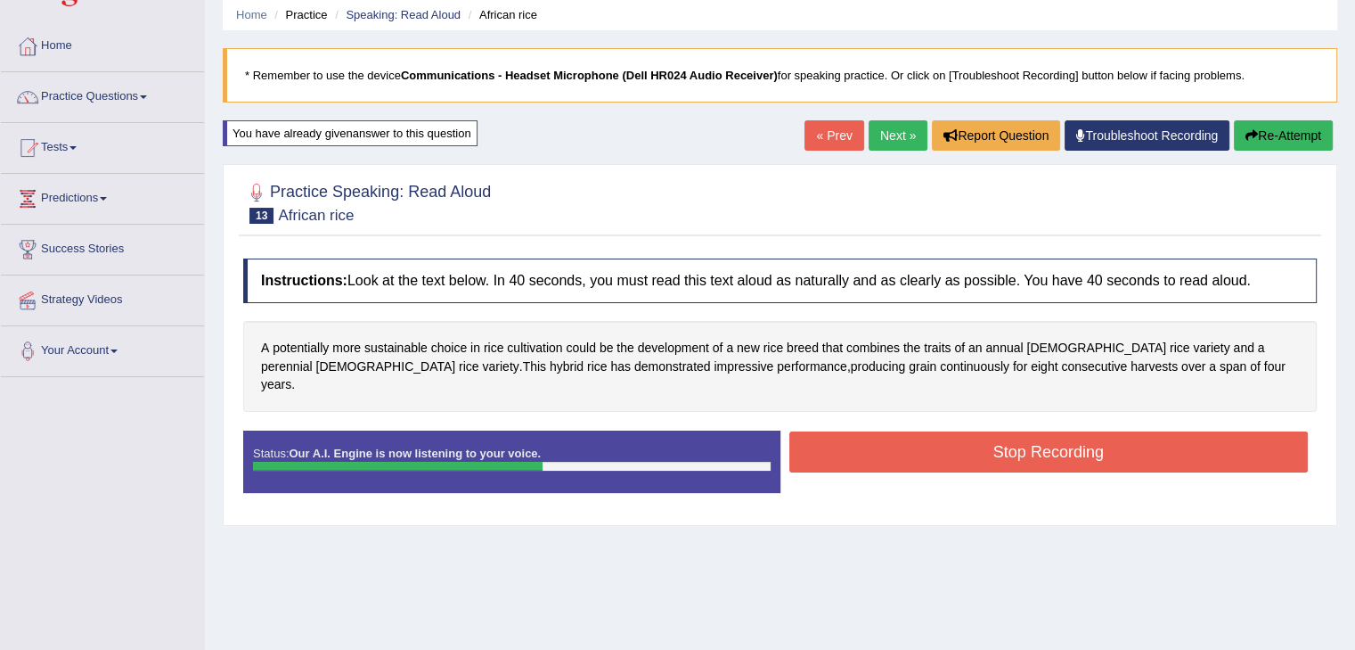
click at [1013, 432] on button "Stop Recording" at bounding box center [1050, 451] width 520 height 41
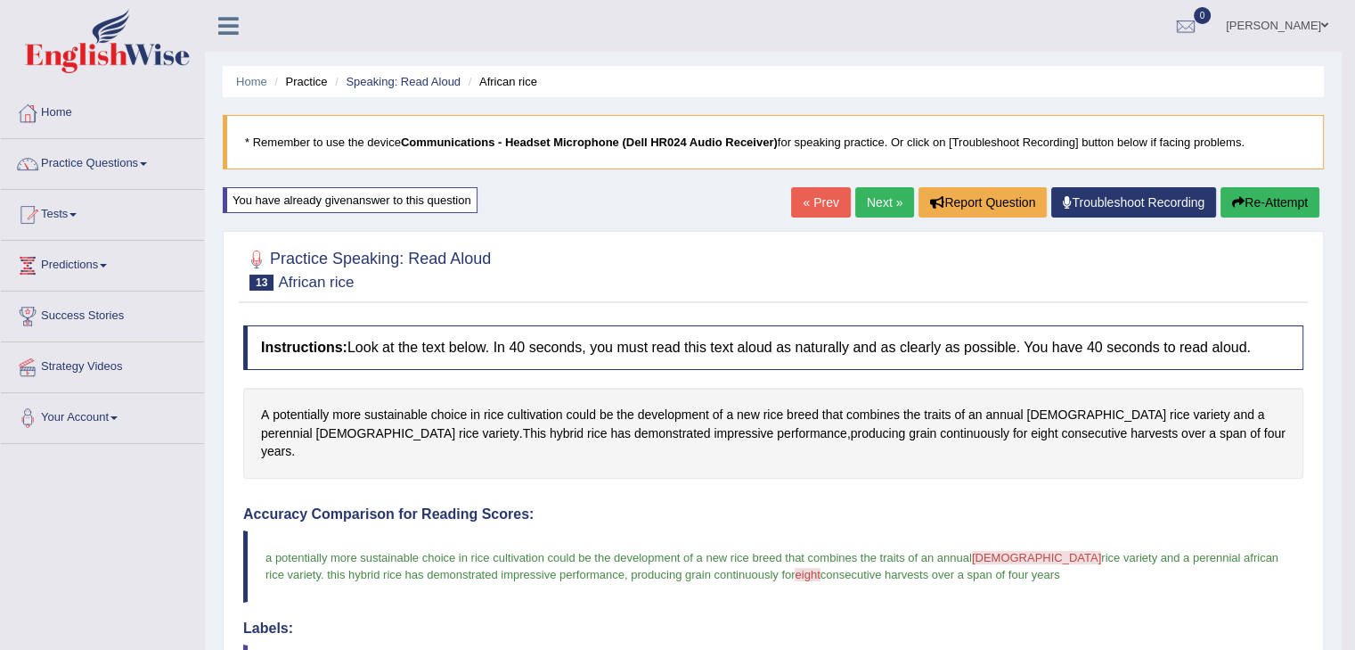
click at [863, 194] on link "Next »" at bounding box center [885, 202] width 59 height 30
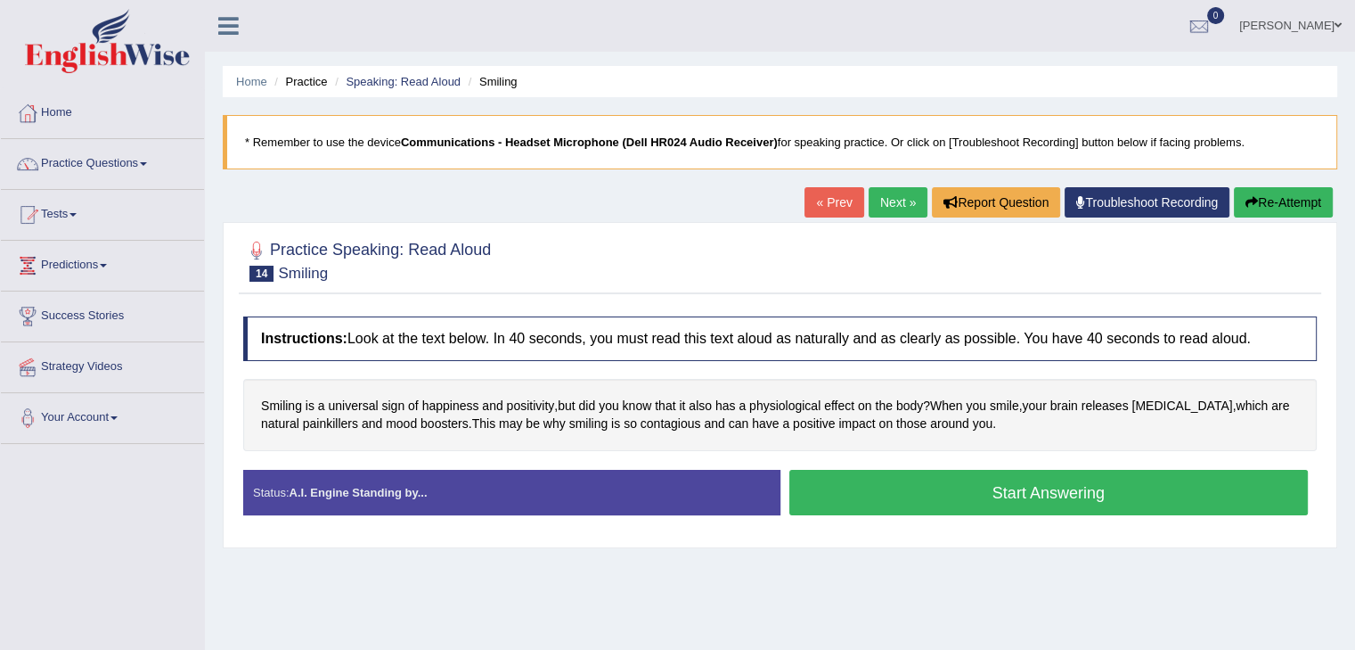
click at [1044, 480] on button "Start Answering" at bounding box center [1050, 492] width 520 height 45
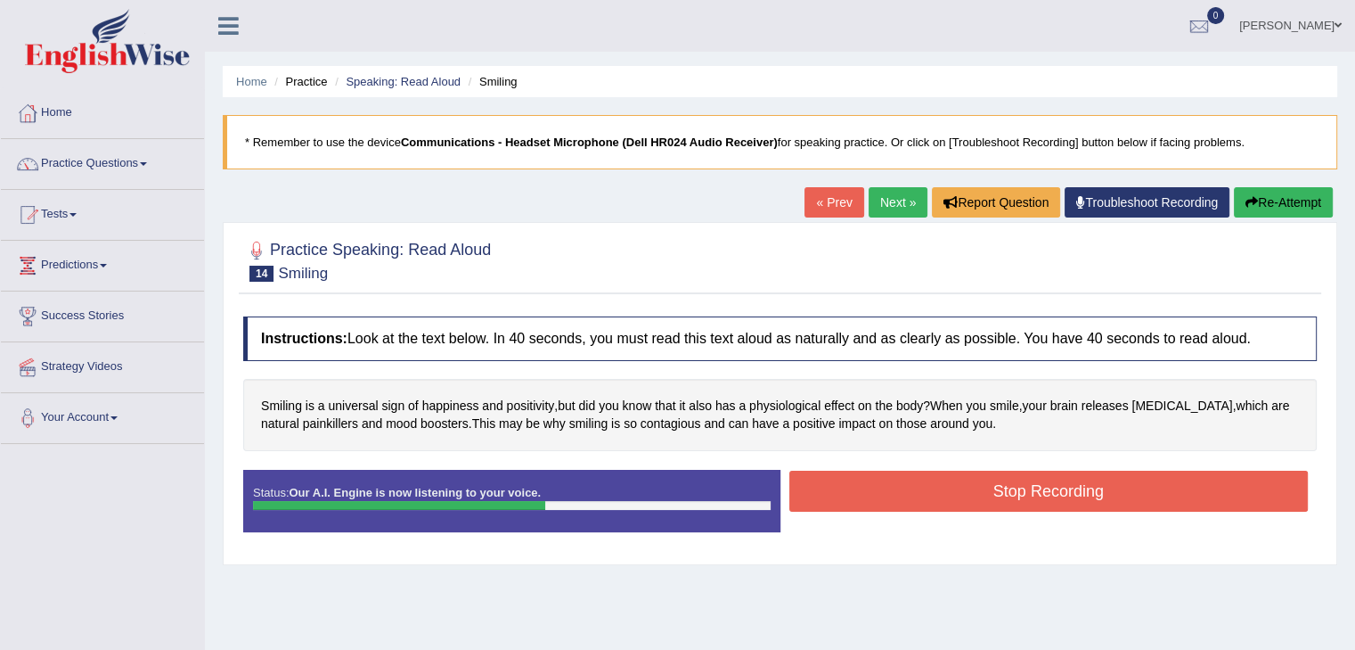
click at [1091, 490] on button "Stop Recording" at bounding box center [1050, 491] width 520 height 41
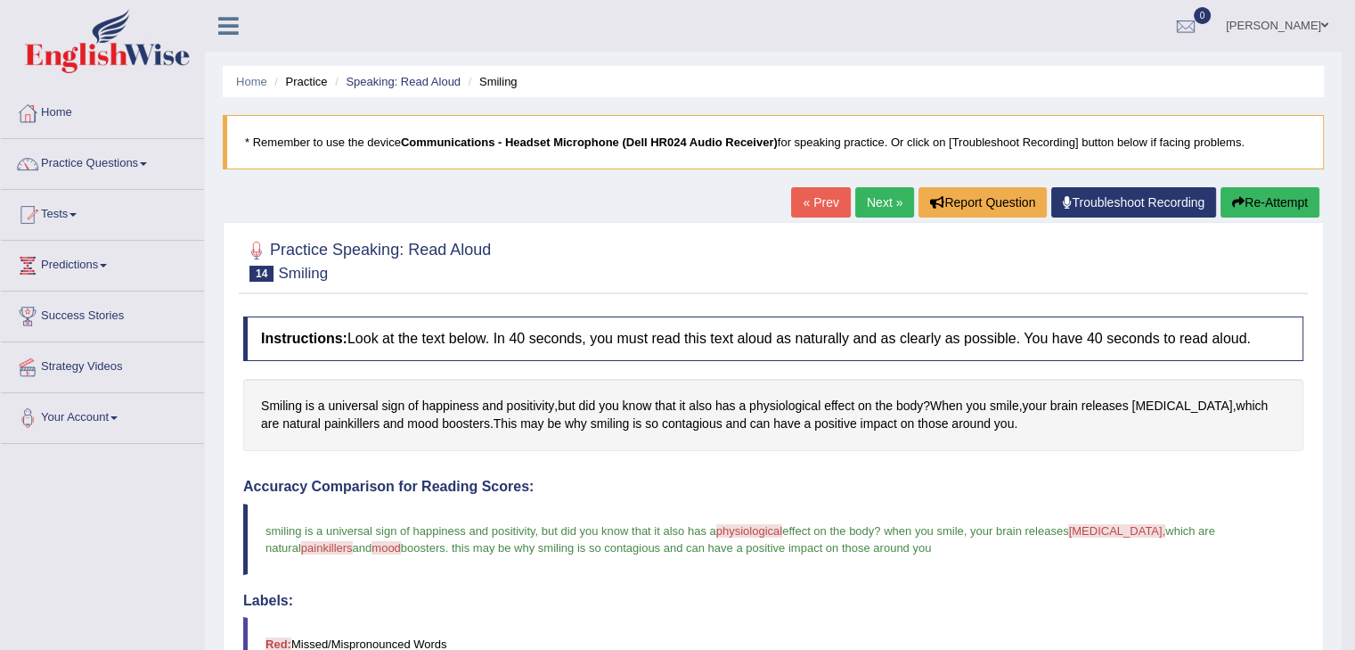
click at [860, 188] on link "Next »" at bounding box center [885, 202] width 59 height 30
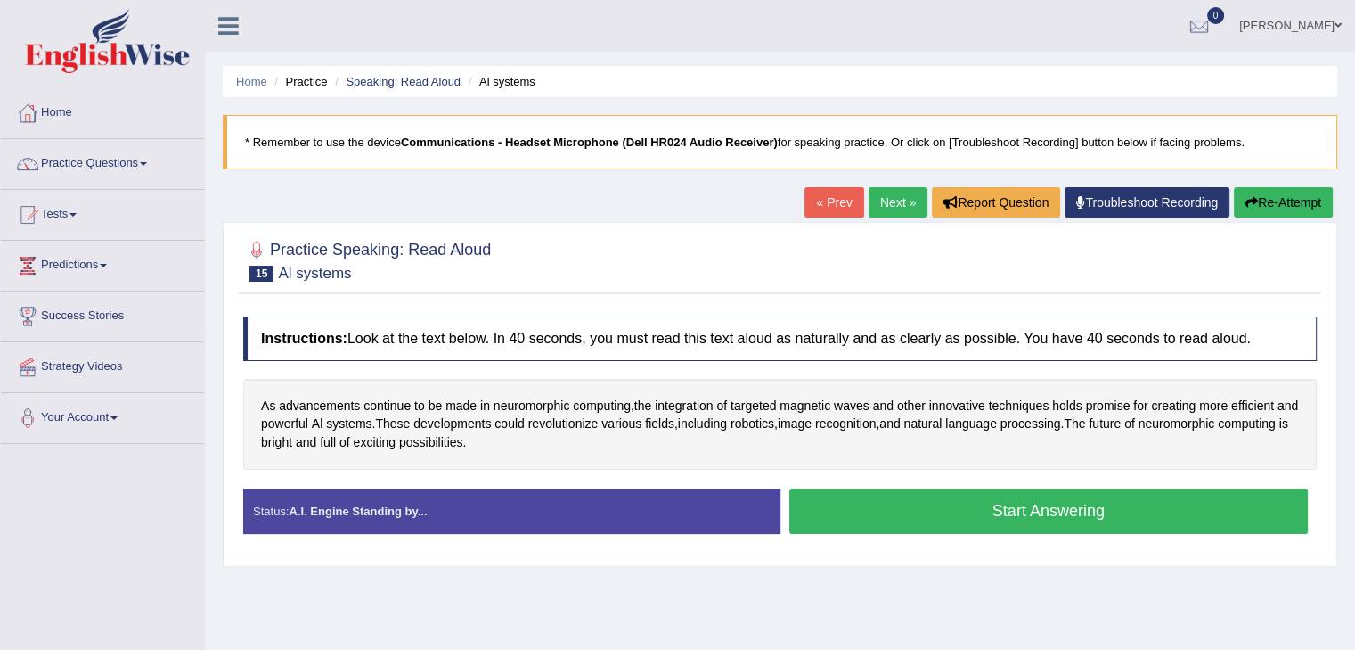
click at [1055, 504] on button "Start Answering" at bounding box center [1050, 510] width 520 height 45
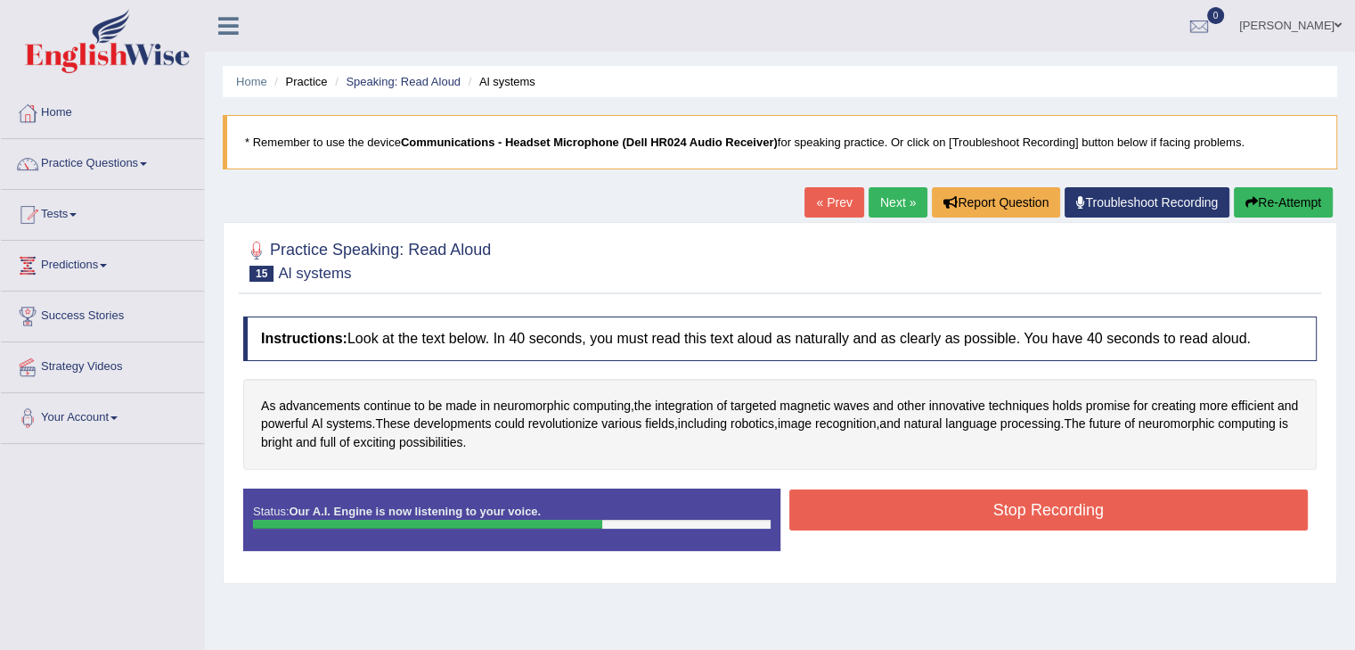
click at [1069, 507] on button "Stop Recording" at bounding box center [1050, 509] width 520 height 41
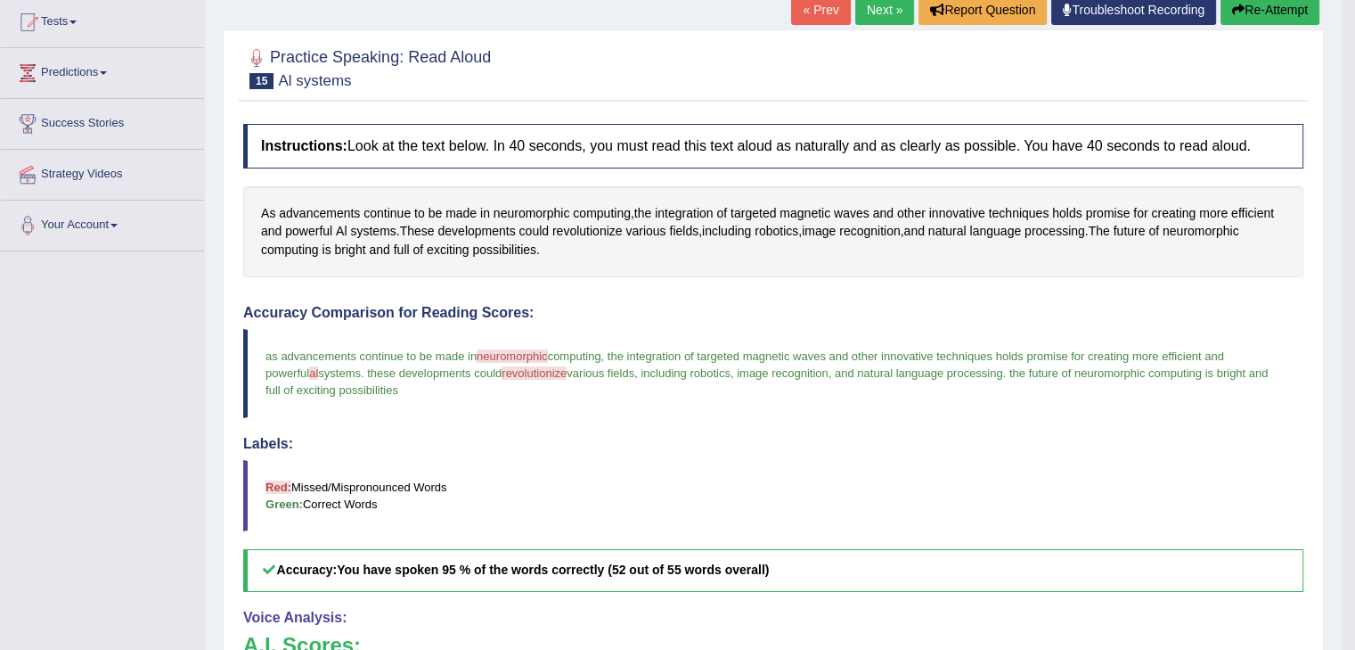
scroll to position [178, 0]
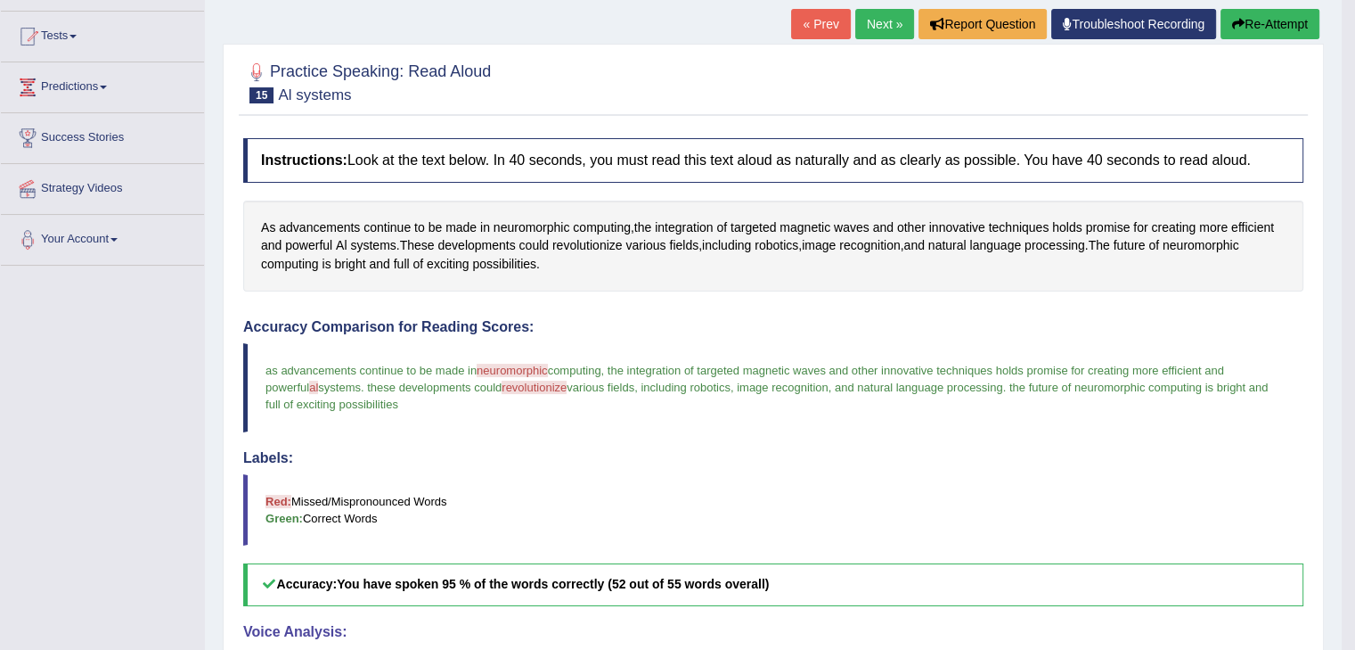
click at [1254, 19] on button "Re-Attempt" at bounding box center [1270, 24] width 99 height 30
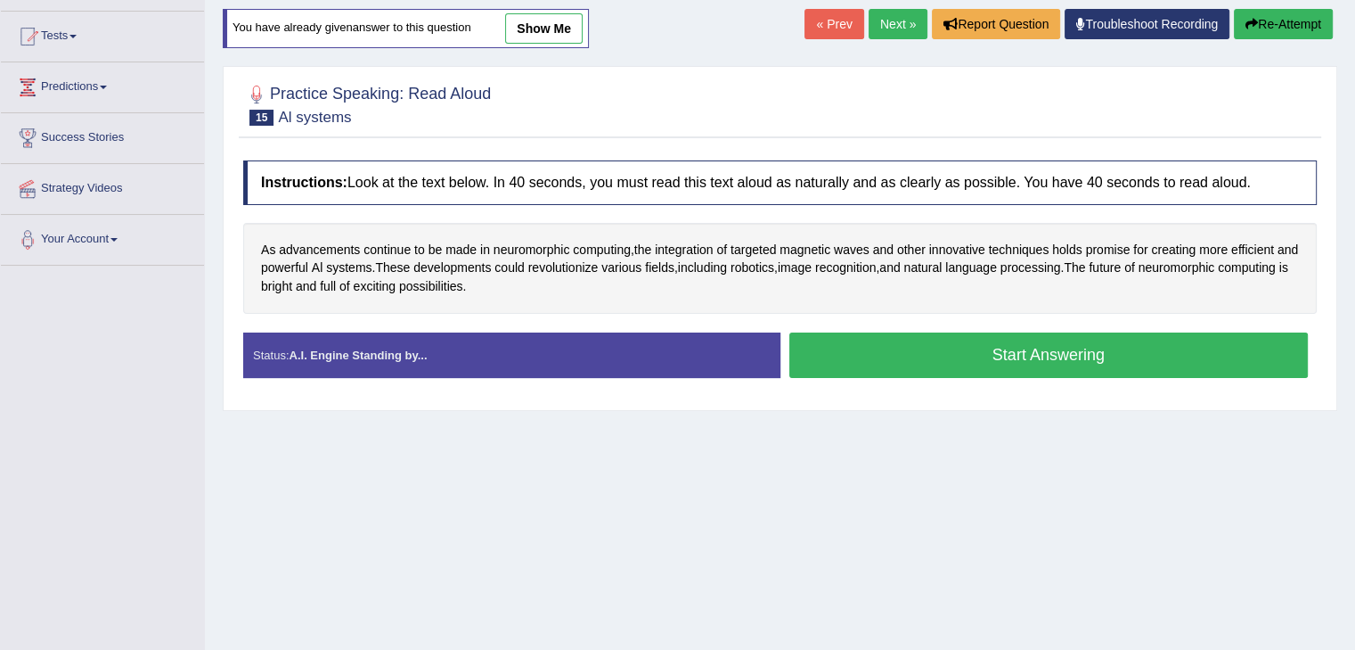
click at [1072, 366] on button "Start Answering" at bounding box center [1050, 354] width 520 height 45
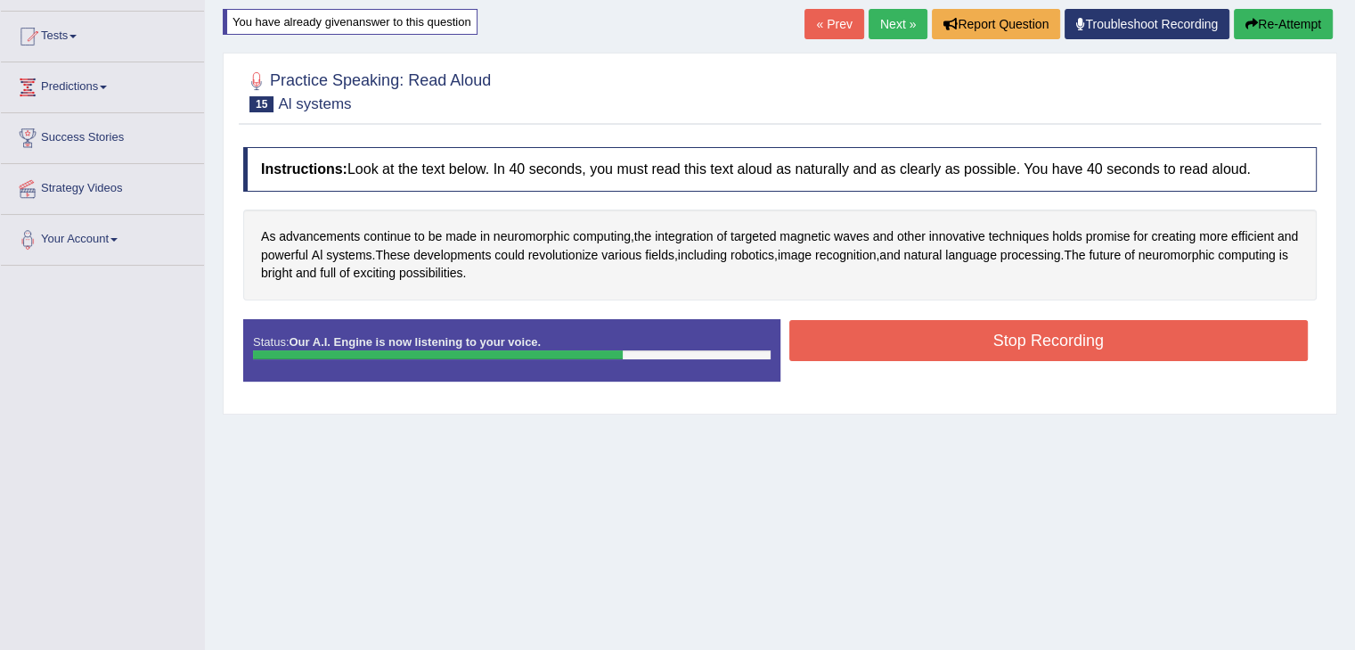
click at [1071, 348] on button "Stop Recording" at bounding box center [1050, 340] width 520 height 41
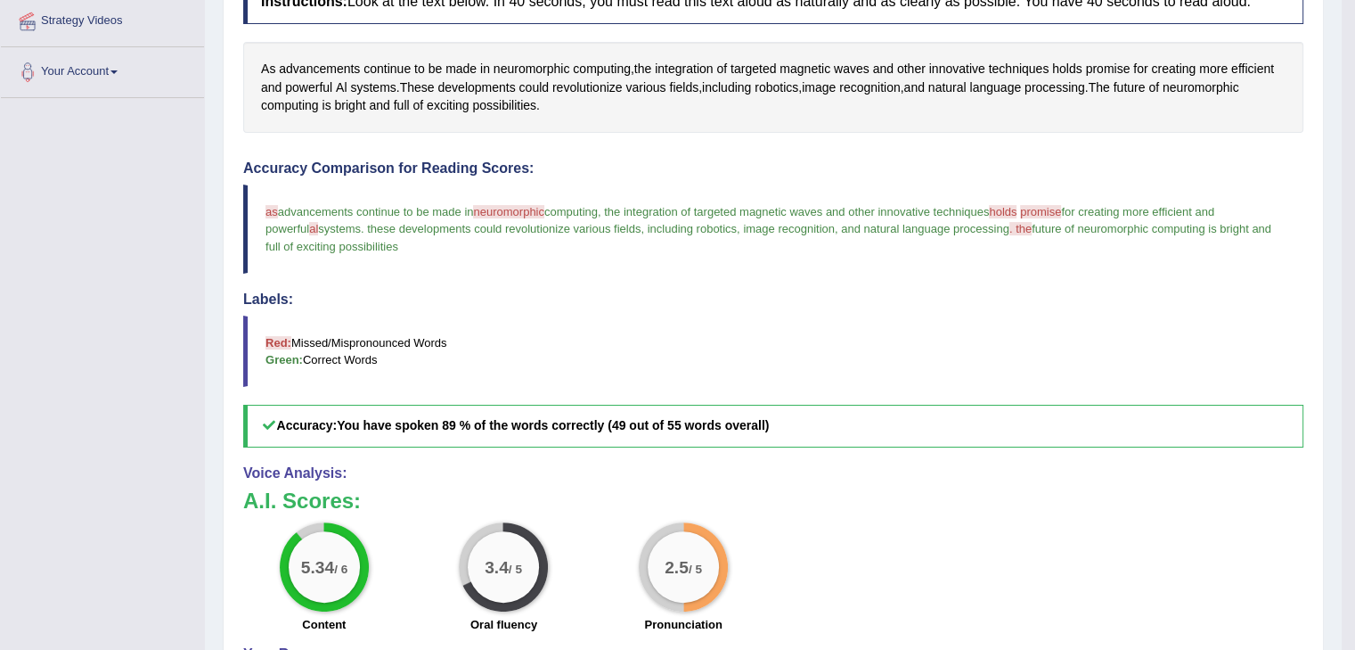
scroll to position [178, 0]
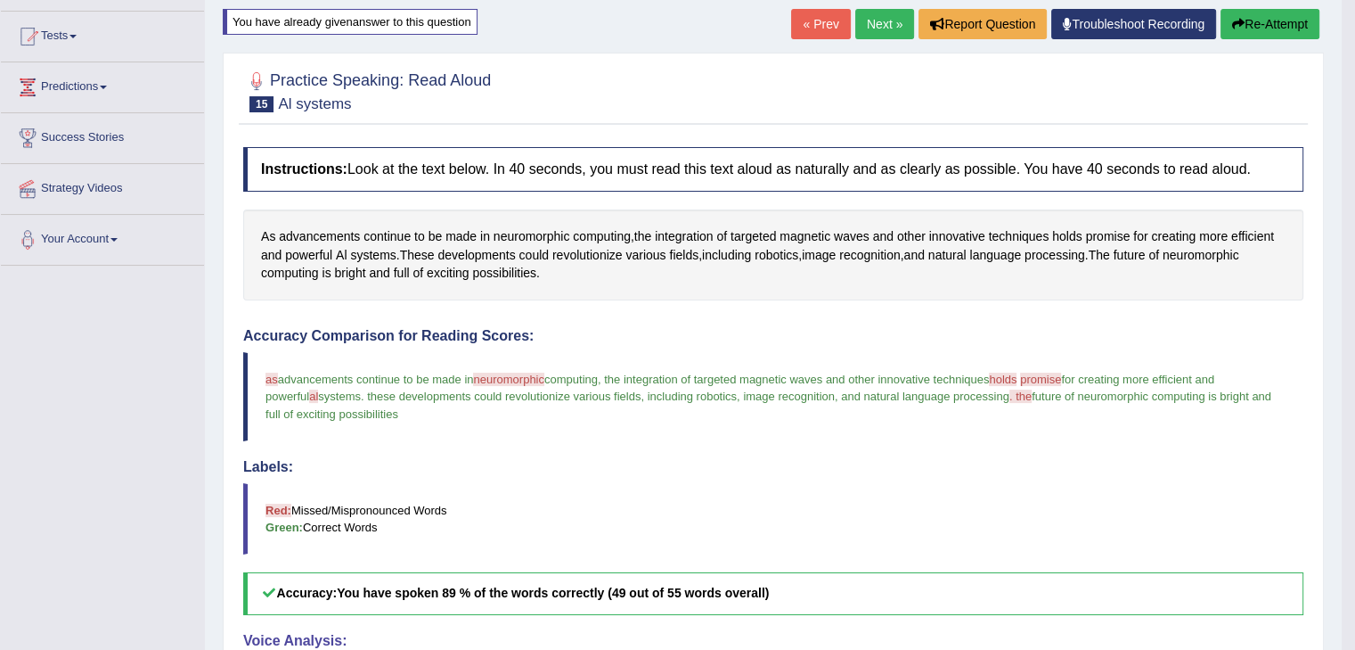
click at [1248, 22] on button "Re-Attempt" at bounding box center [1270, 24] width 99 height 30
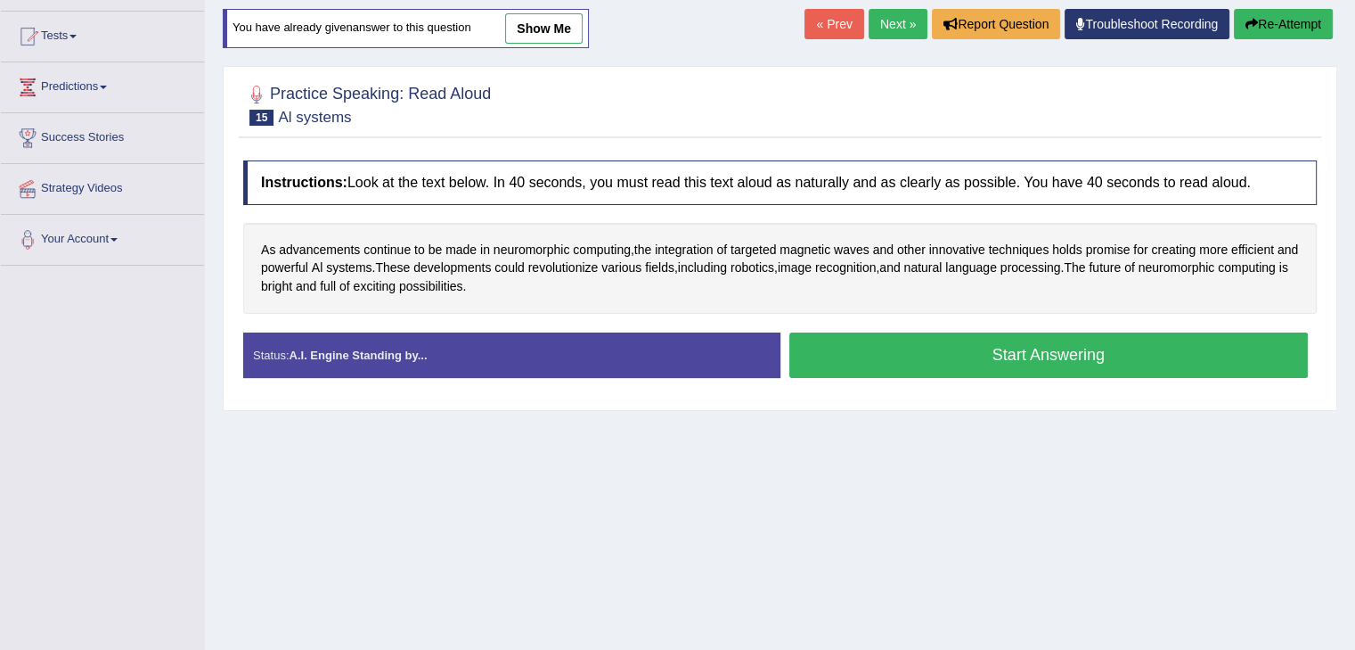
click at [1057, 364] on button "Start Answering" at bounding box center [1050, 354] width 520 height 45
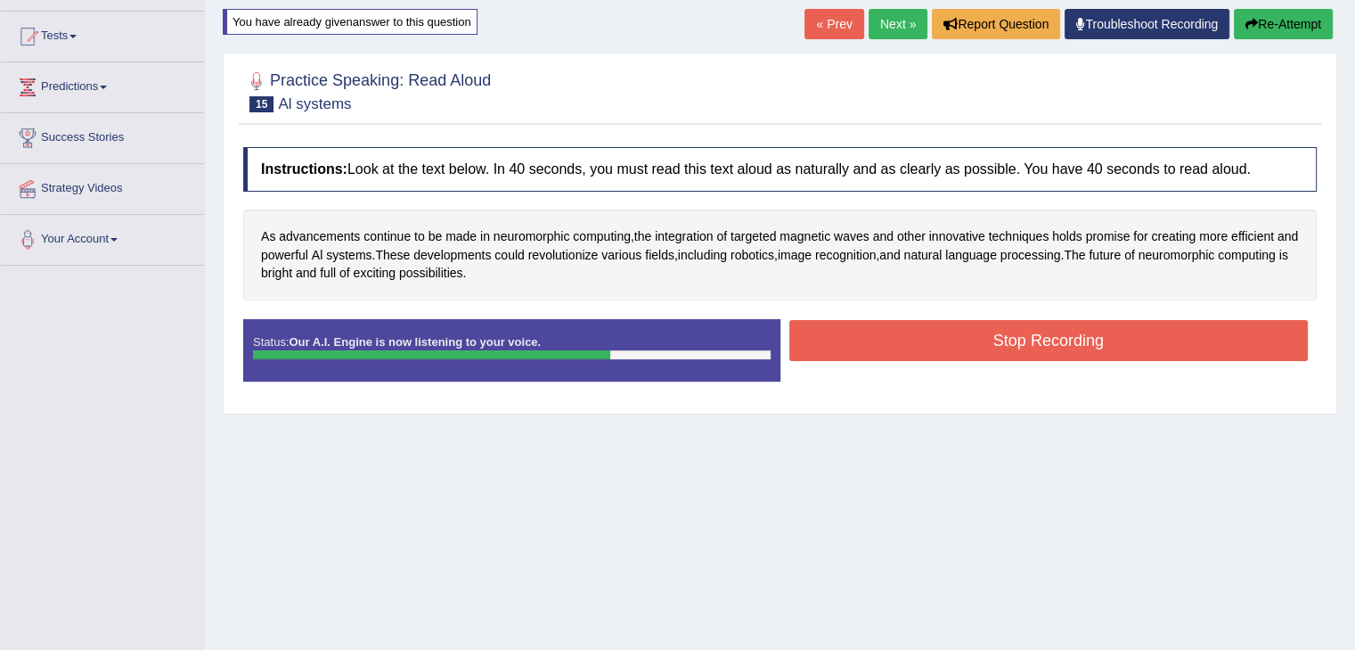
click at [1087, 350] on button "Stop Recording" at bounding box center [1050, 340] width 520 height 41
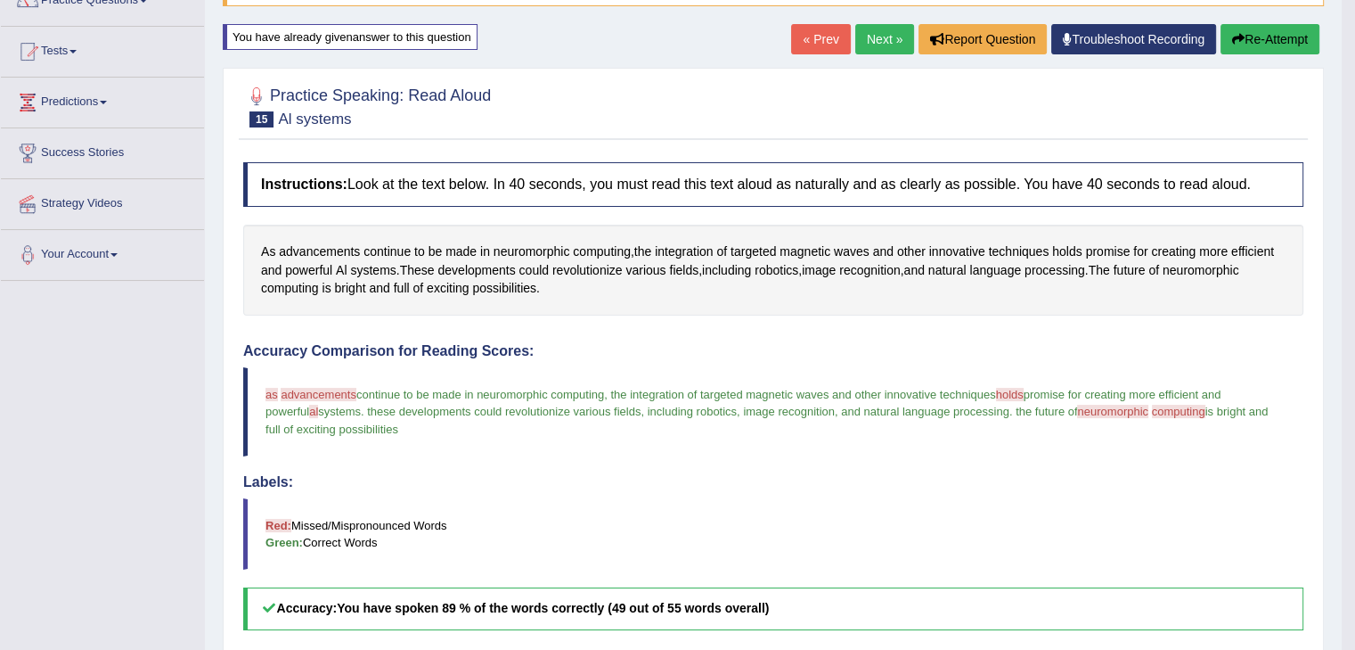
scroll to position [89, 0]
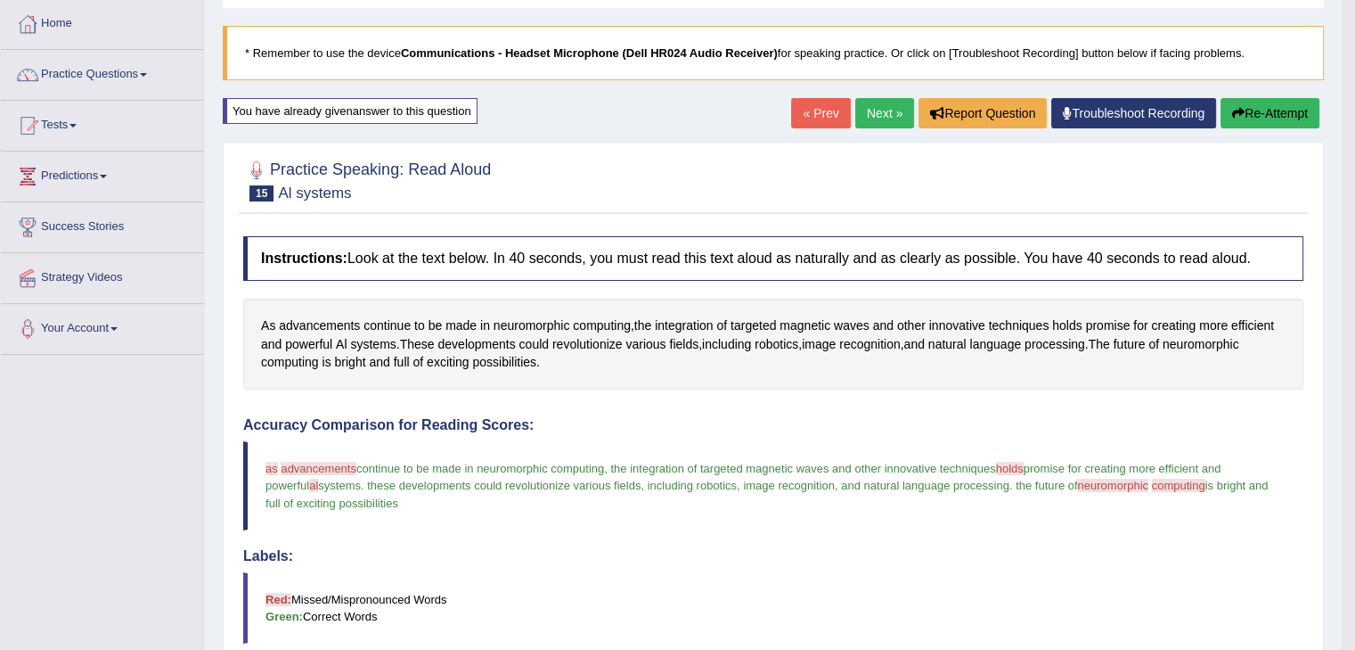
click at [1260, 113] on button "Re-Attempt" at bounding box center [1270, 113] width 99 height 30
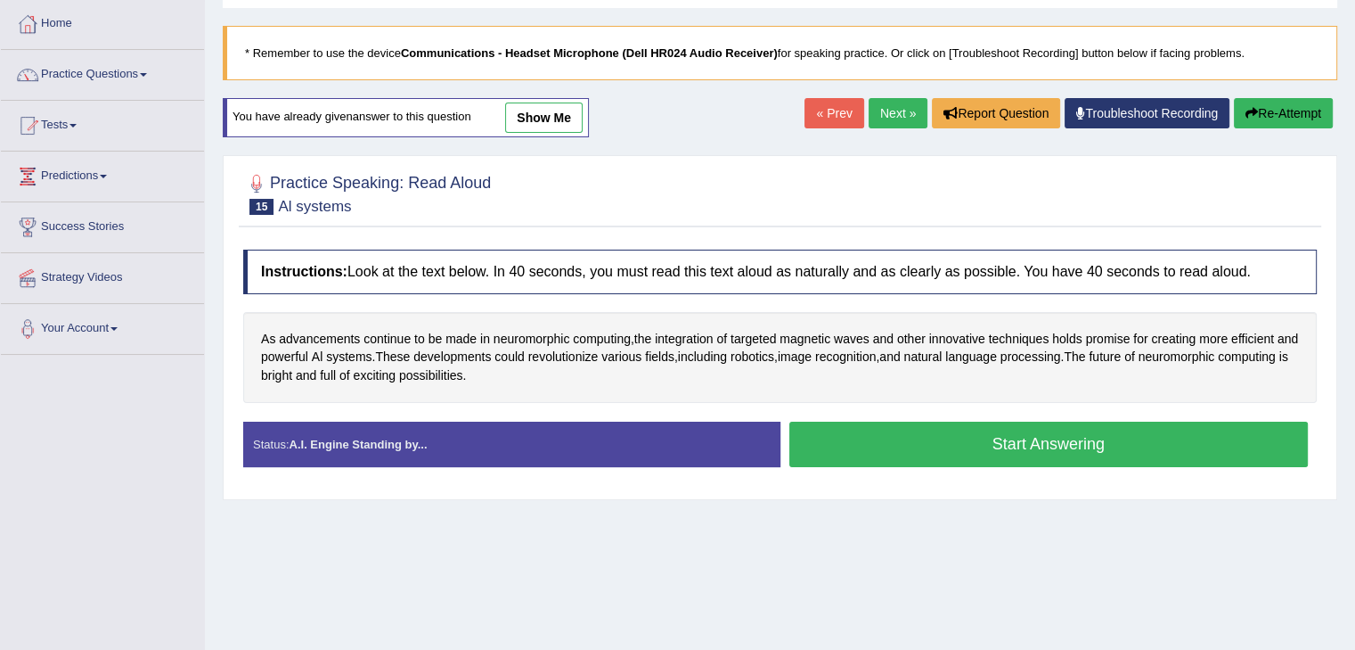
click at [1060, 453] on button "Start Answering" at bounding box center [1050, 444] width 520 height 45
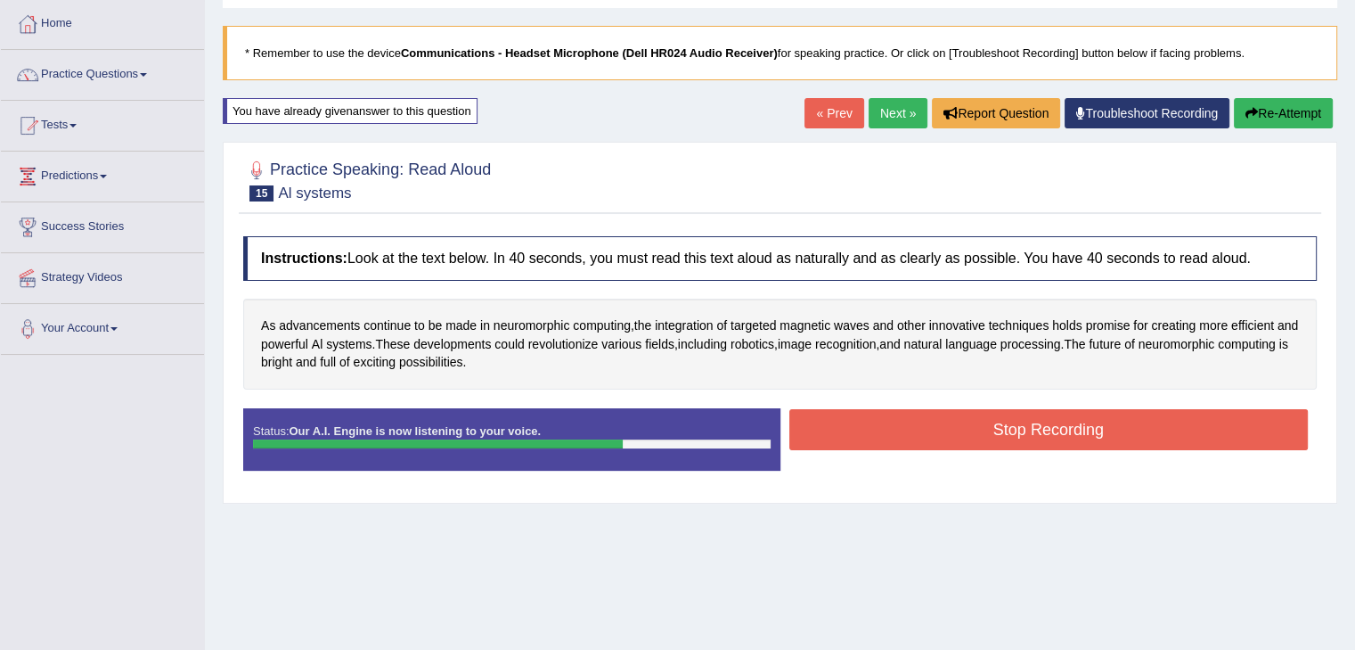
click at [1064, 423] on button "Stop Recording" at bounding box center [1050, 429] width 520 height 41
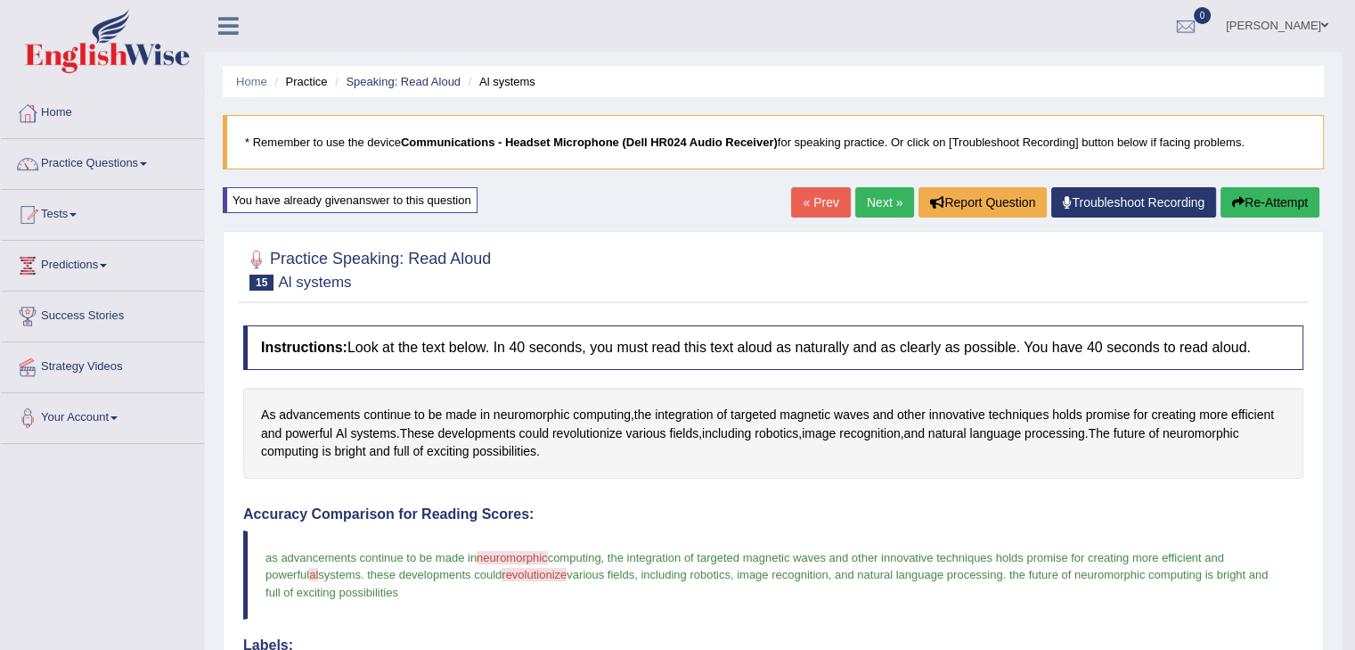
click at [874, 192] on link "Next »" at bounding box center [885, 202] width 59 height 30
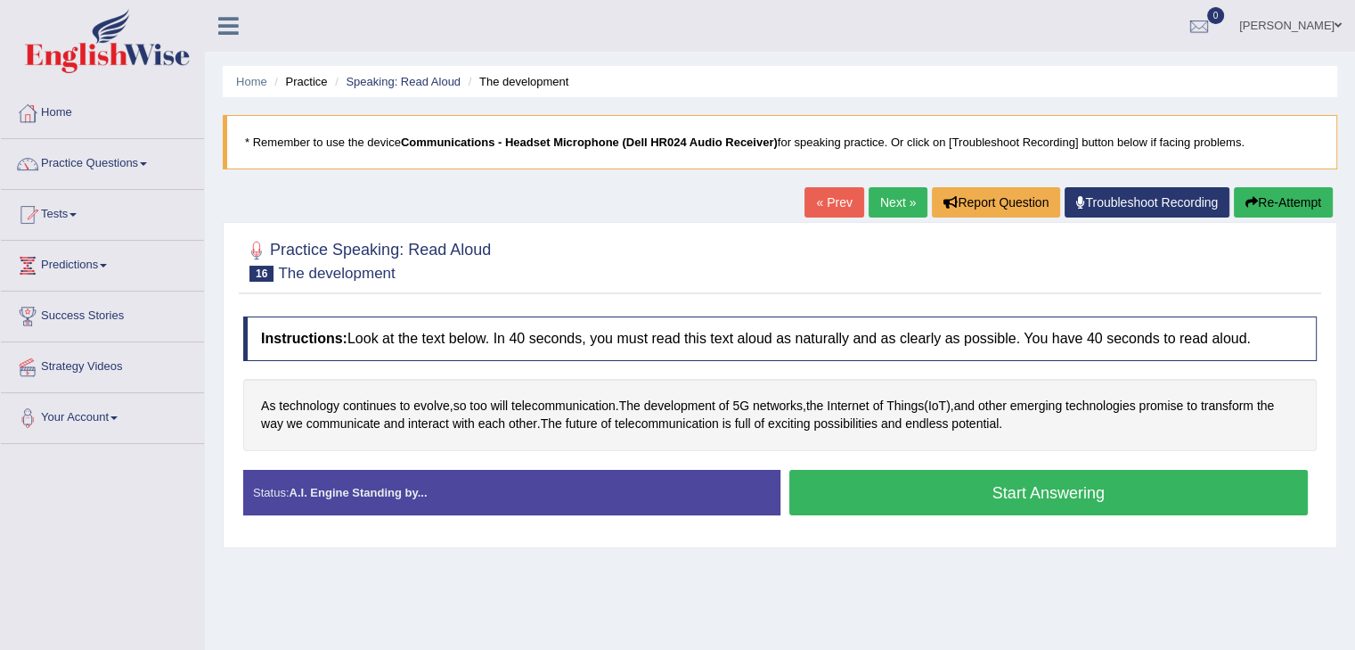
click at [1061, 498] on button "Start Answering" at bounding box center [1050, 492] width 520 height 45
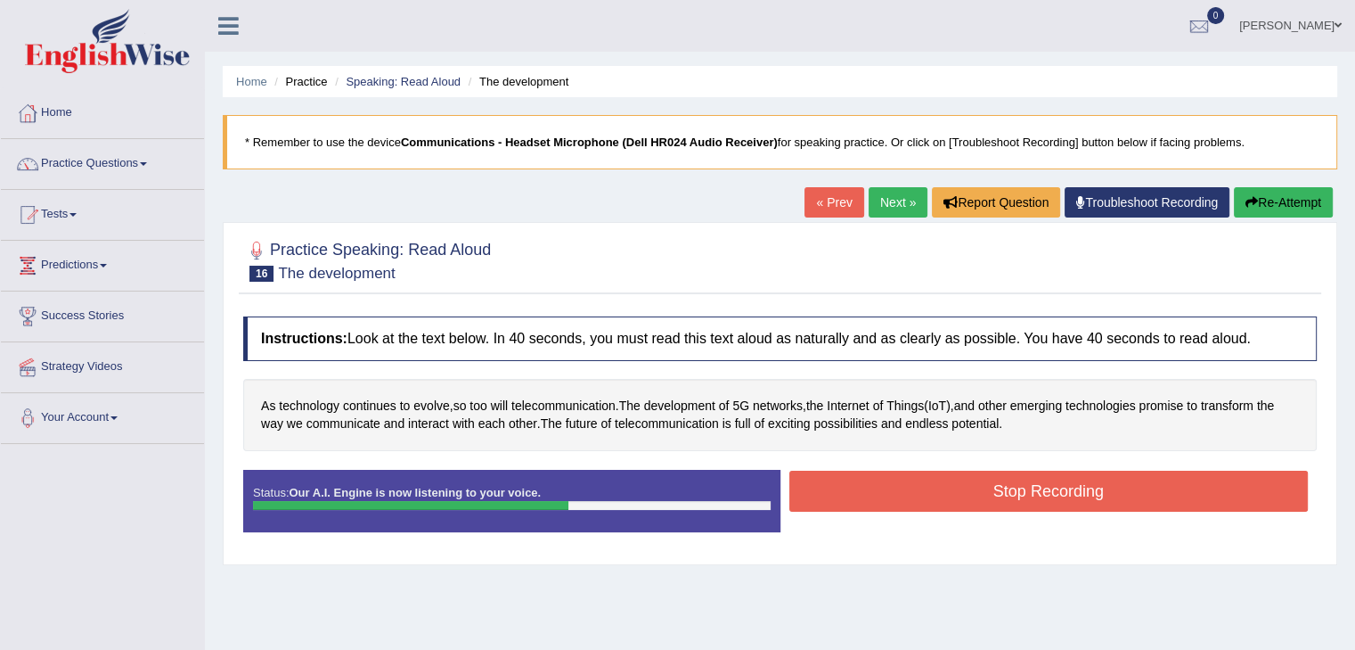
click at [1067, 471] on button "Stop Recording" at bounding box center [1050, 491] width 520 height 41
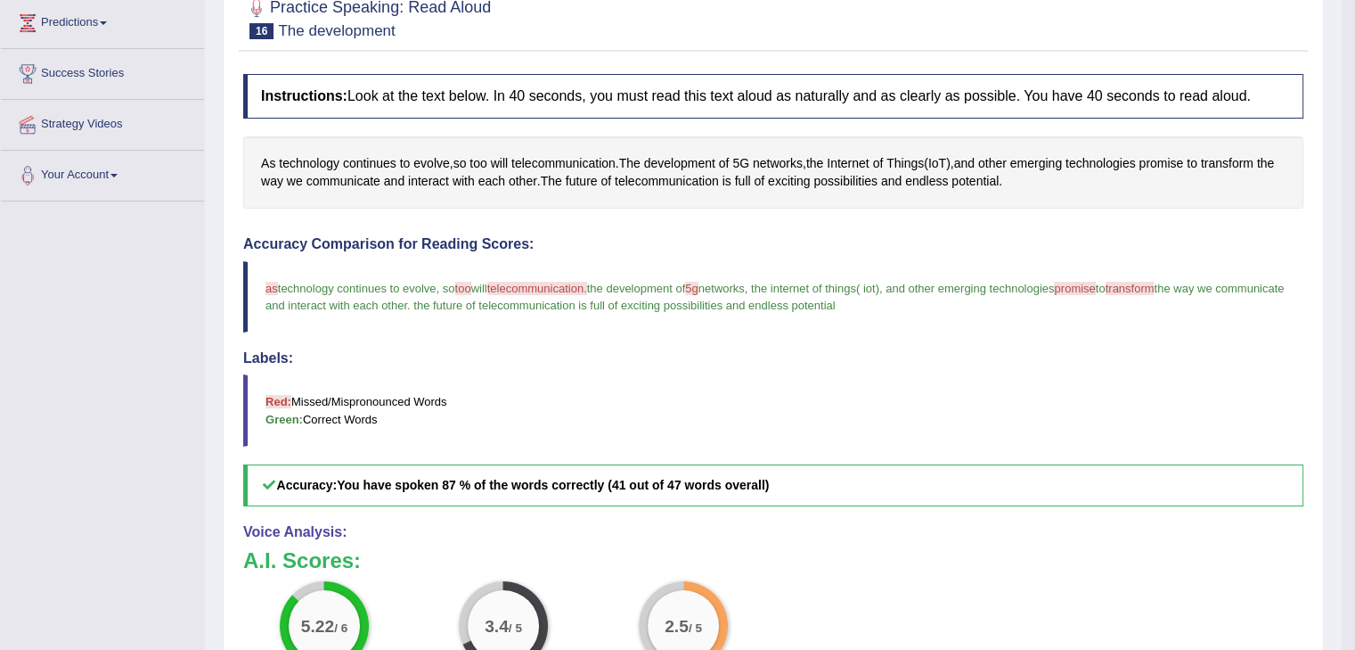
scroll to position [89, 0]
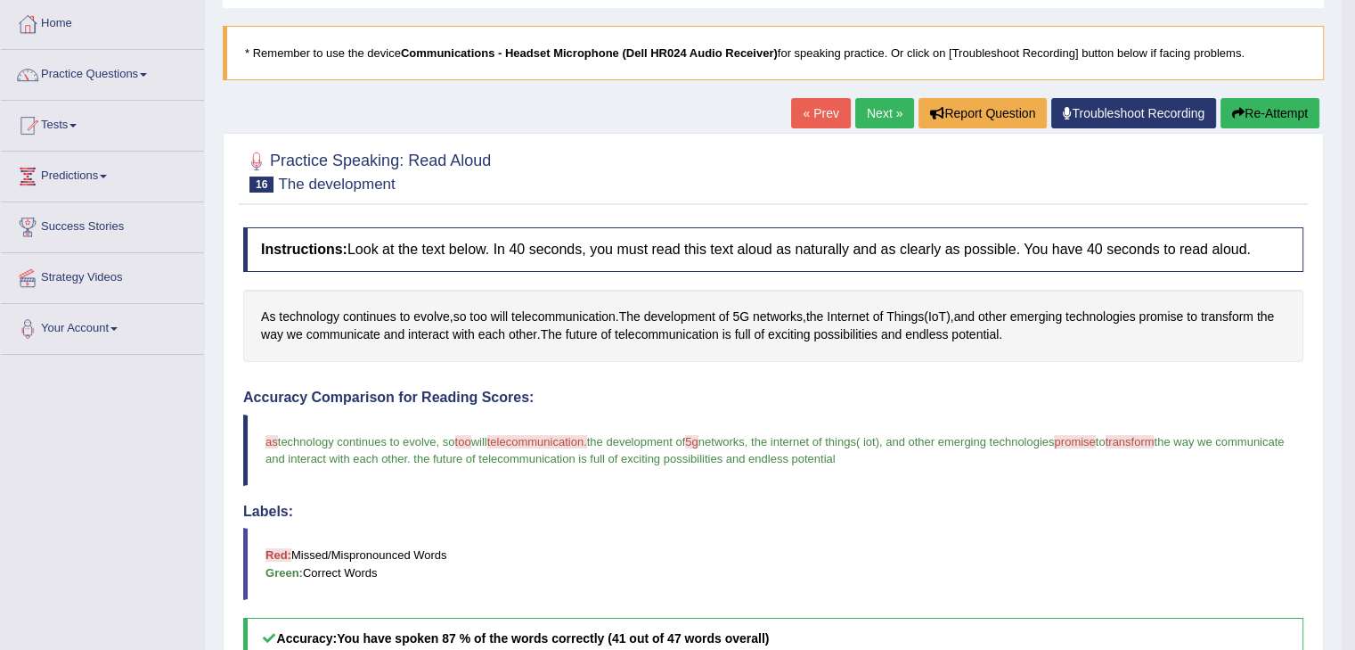
click at [1269, 118] on button "Re-Attempt" at bounding box center [1270, 113] width 99 height 30
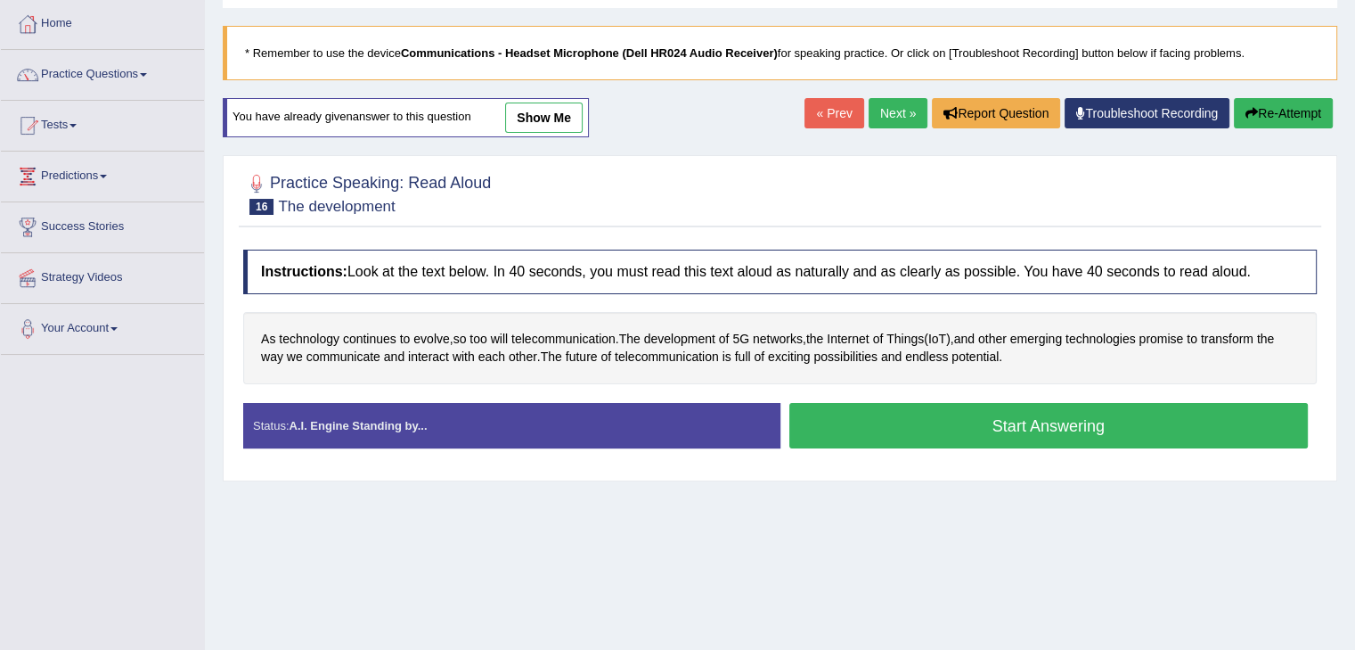
click at [1043, 418] on button "Start Answering" at bounding box center [1050, 425] width 520 height 45
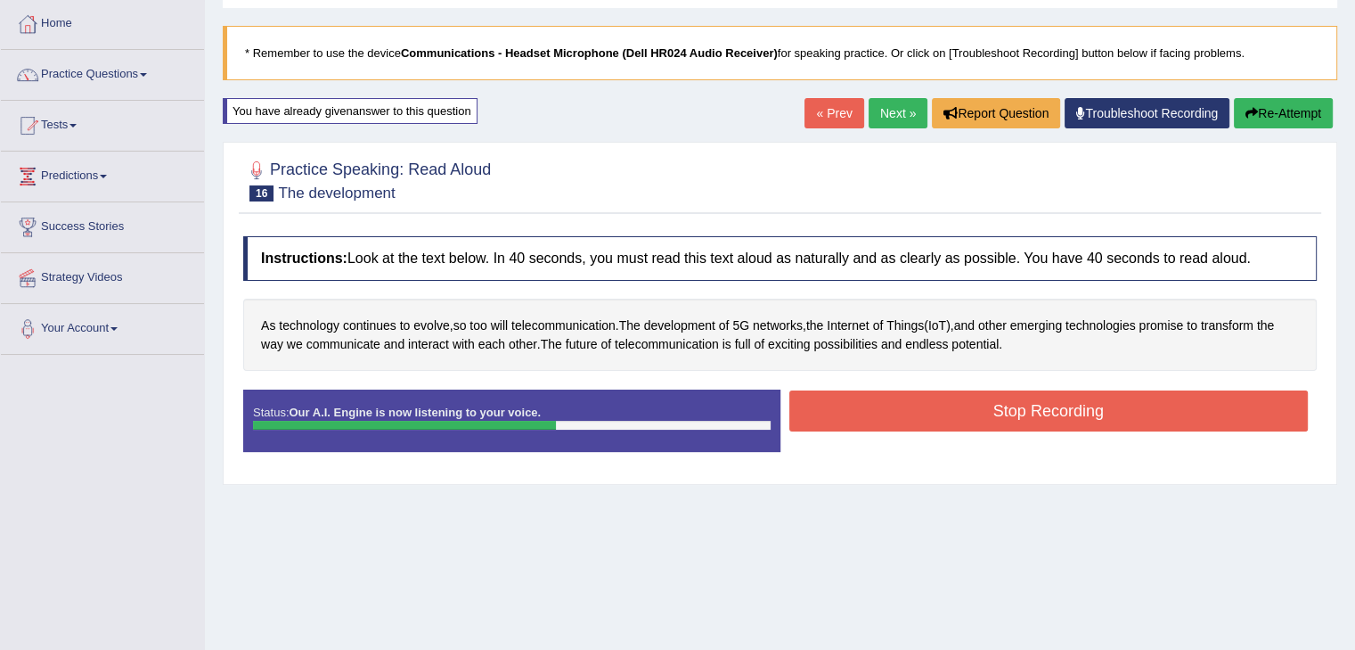
click at [982, 407] on button "Stop Recording" at bounding box center [1050, 410] width 520 height 41
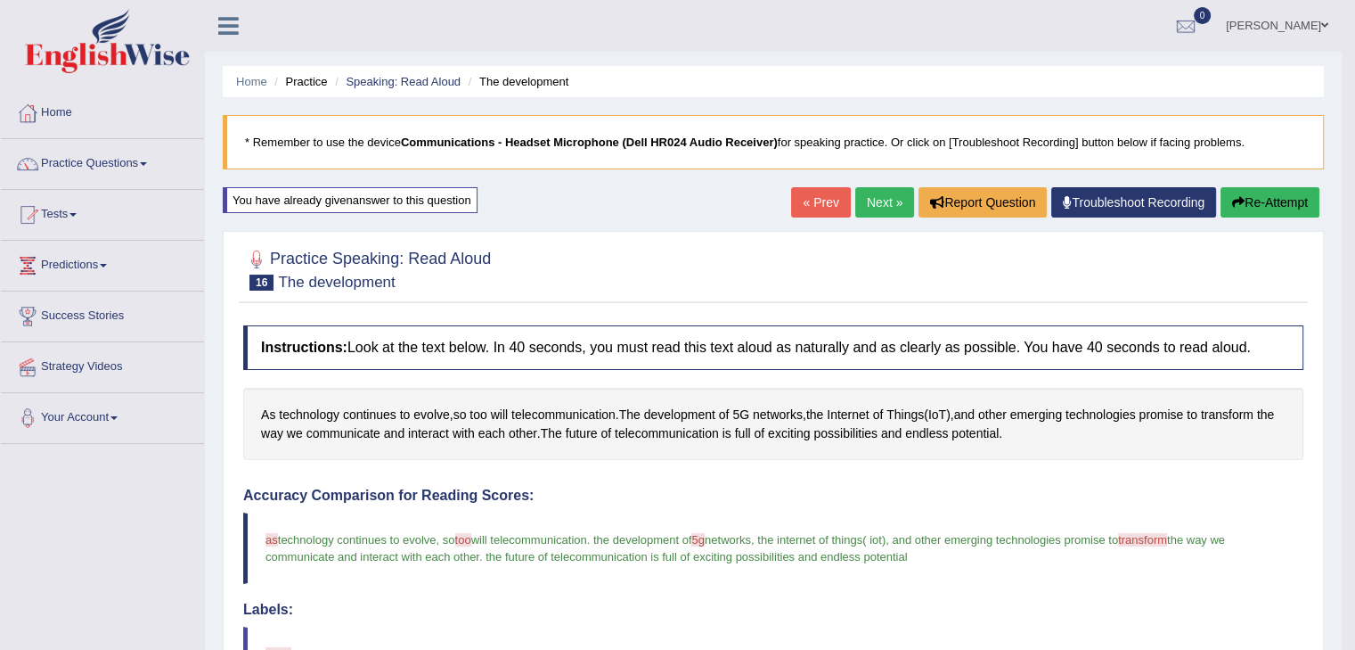
click at [1265, 220] on div "« Prev Next » Report Question Troubleshoot Recording Re-Attempt" at bounding box center [1057, 204] width 533 height 35
click at [1263, 201] on button "Re-Attempt" at bounding box center [1270, 202] width 99 height 30
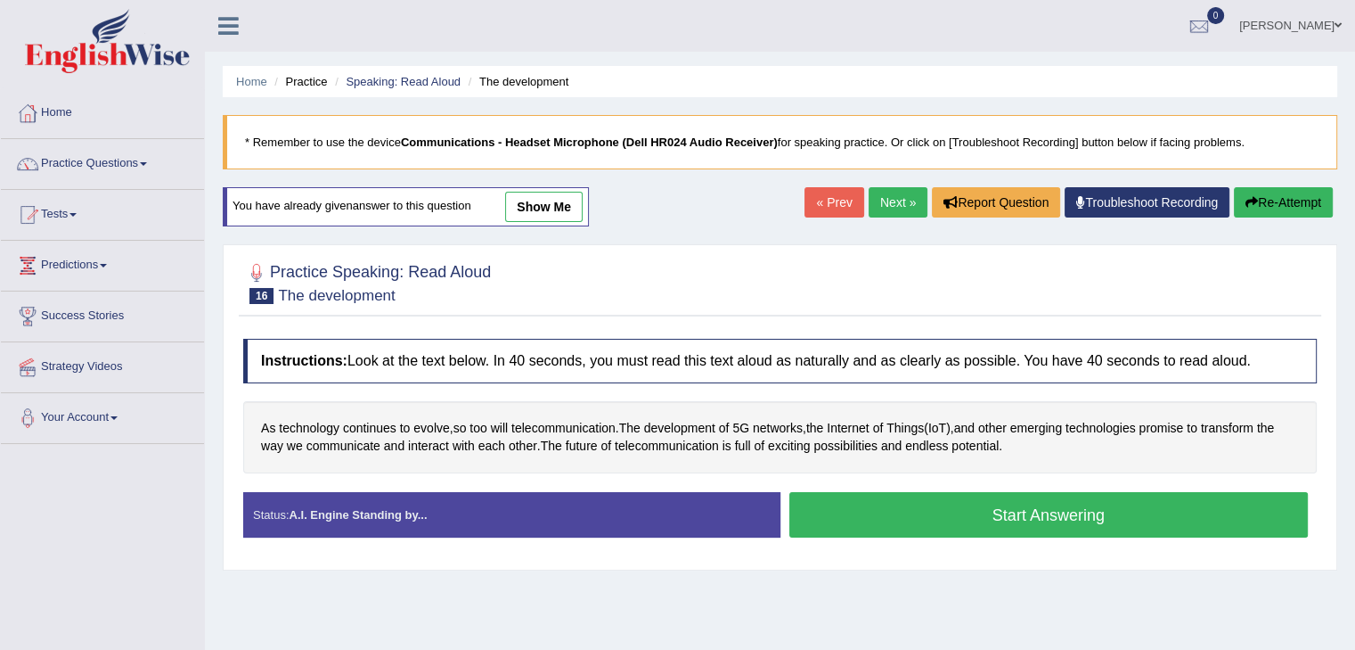
click at [1086, 525] on button "Start Answering" at bounding box center [1050, 514] width 520 height 45
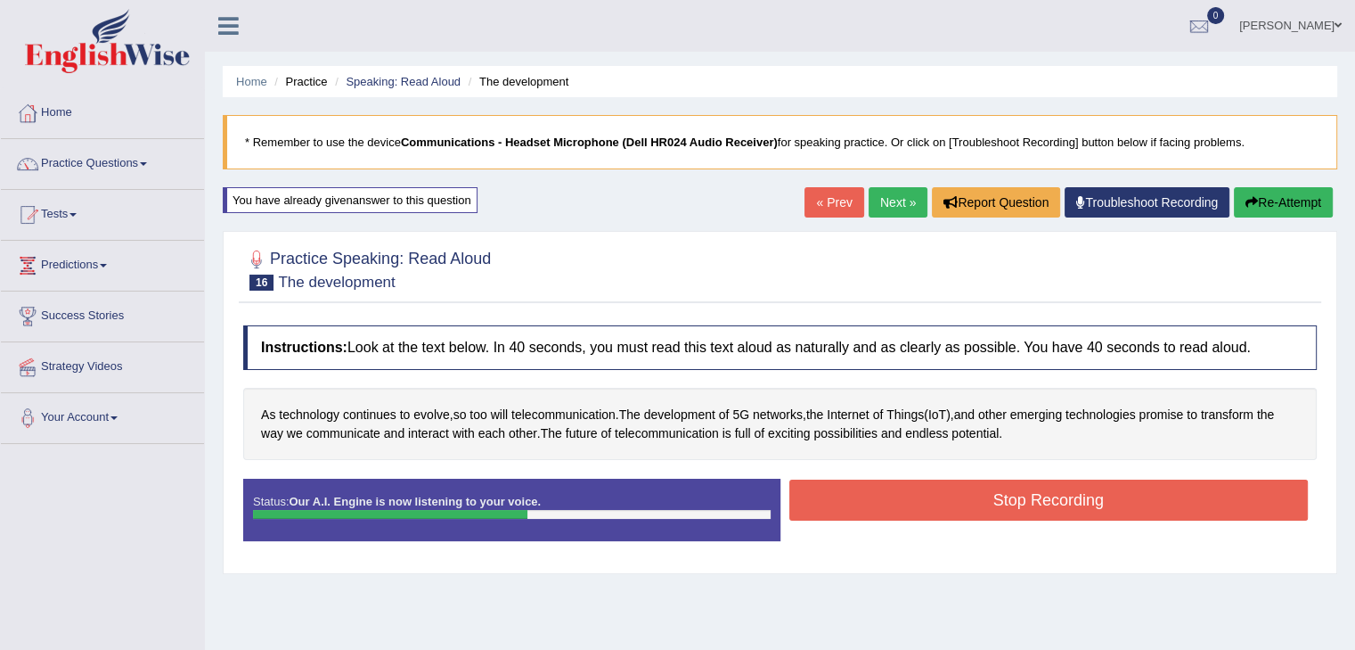
click at [1040, 498] on button "Stop Recording" at bounding box center [1050, 499] width 520 height 41
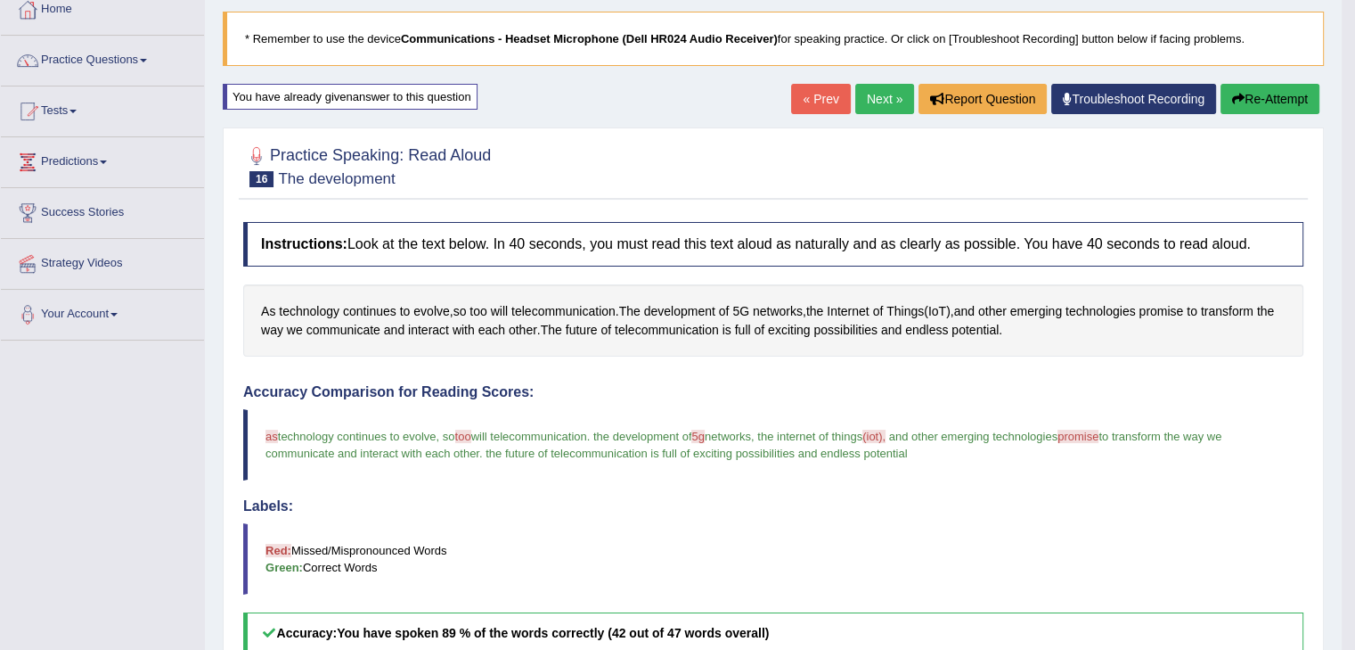
scroll to position [89, 0]
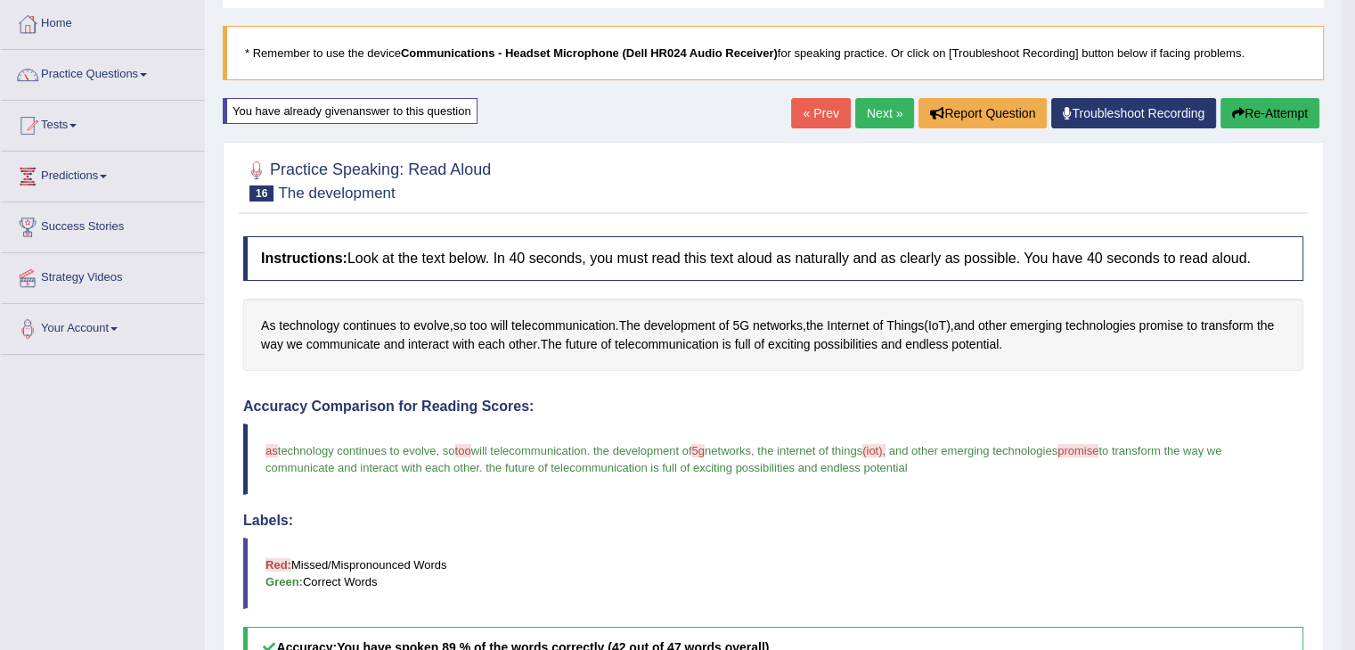
click at [1248, 117] on button "Re-Attempt" at bounding box center [1270, 113] width 99 height 30
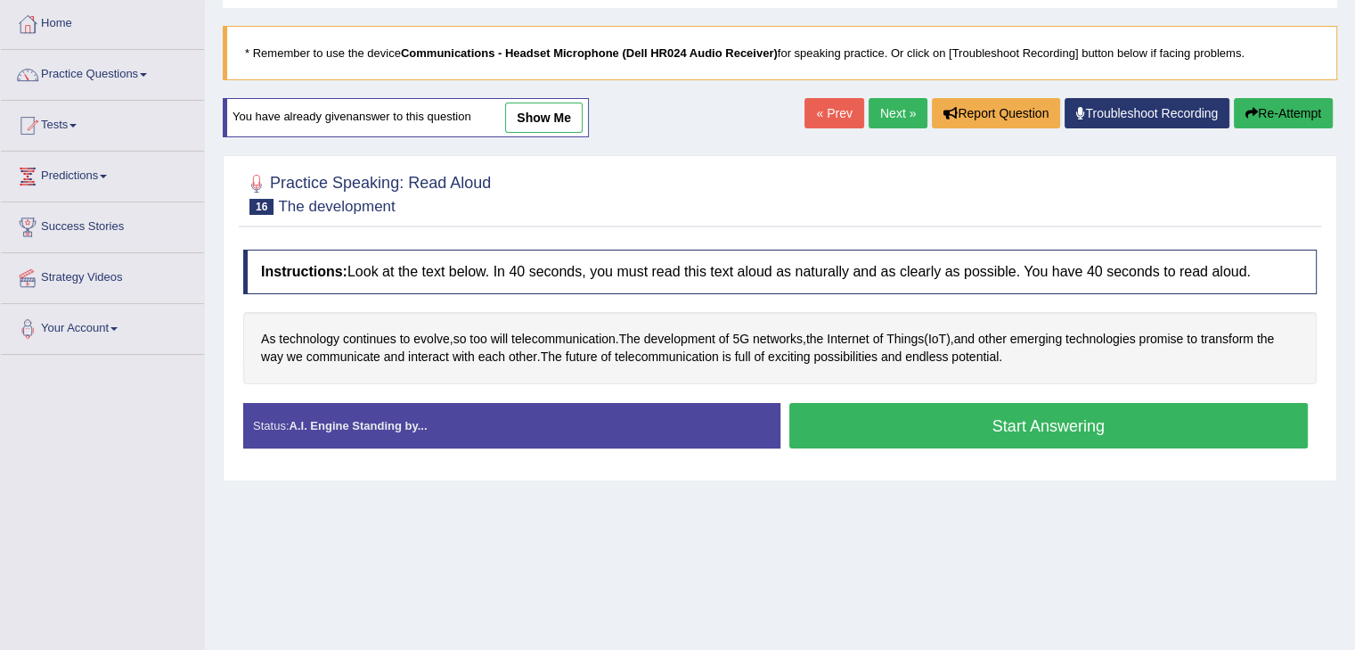
click at [1009, 425] on button "Start Answering" at bounding box center [1050, 425] width 520 height 45
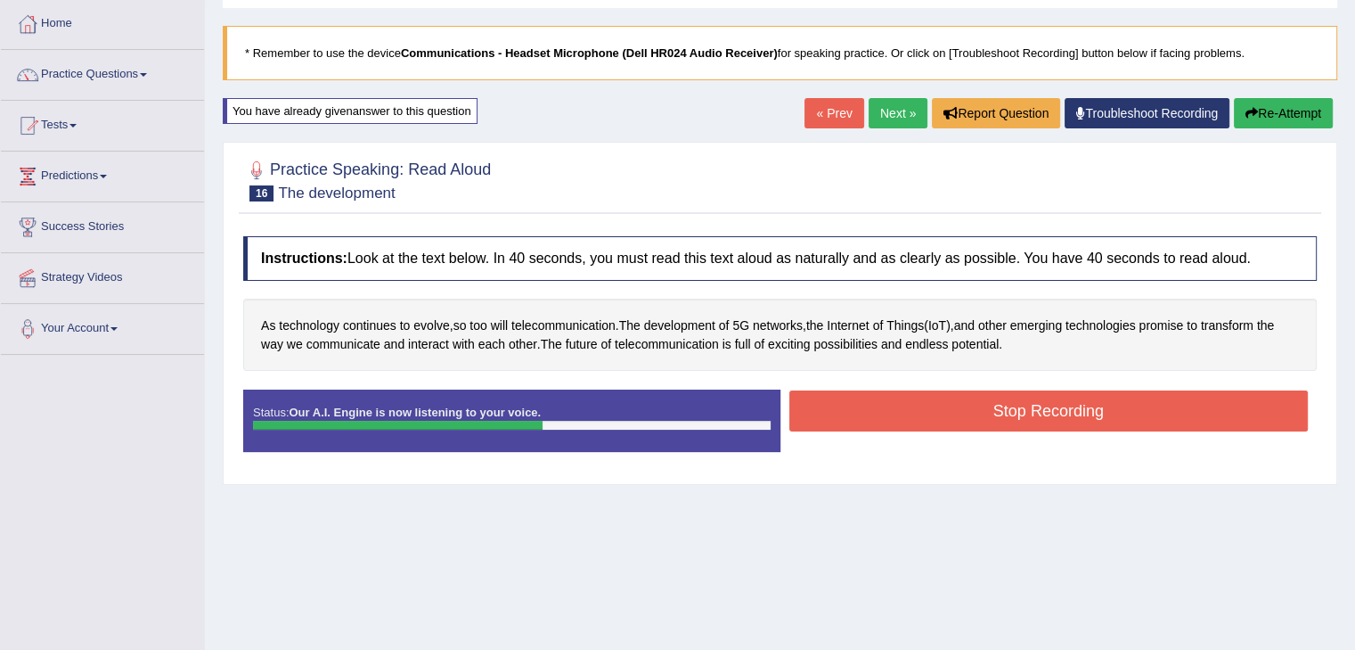
click at [993, 414] on button "Stop Recording" at bounding box center [1050, 410] width 520 height 41
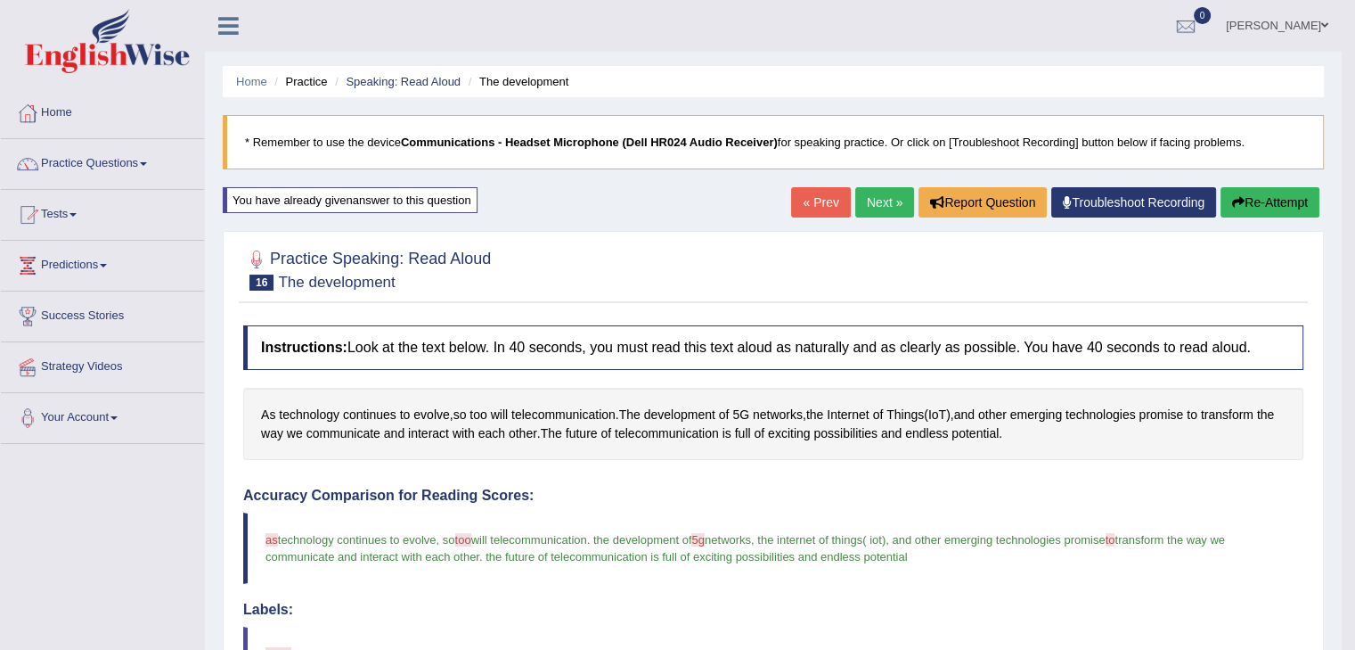
click at [864, 201] on link "Next »" at bounding box center [885, 202] width 59 height 30
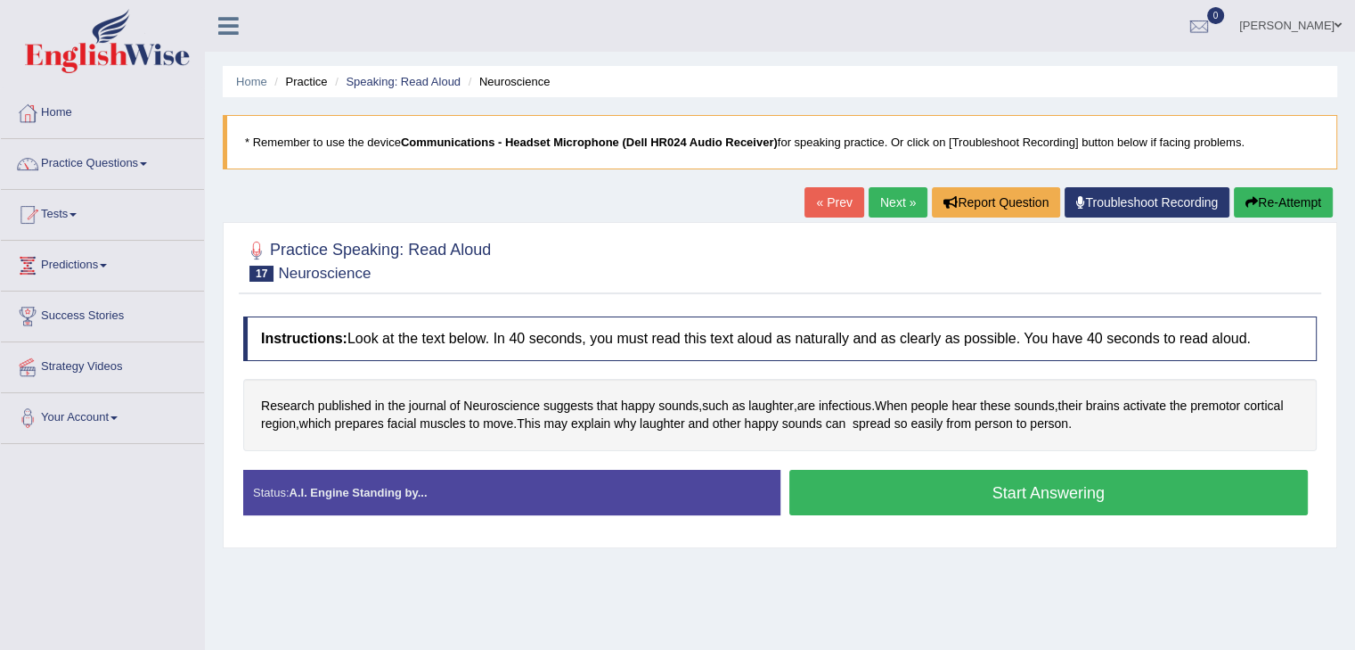
click at [1027, 493] on button "Start Answering" at bounding box center [1050, 492] width 520 height 45
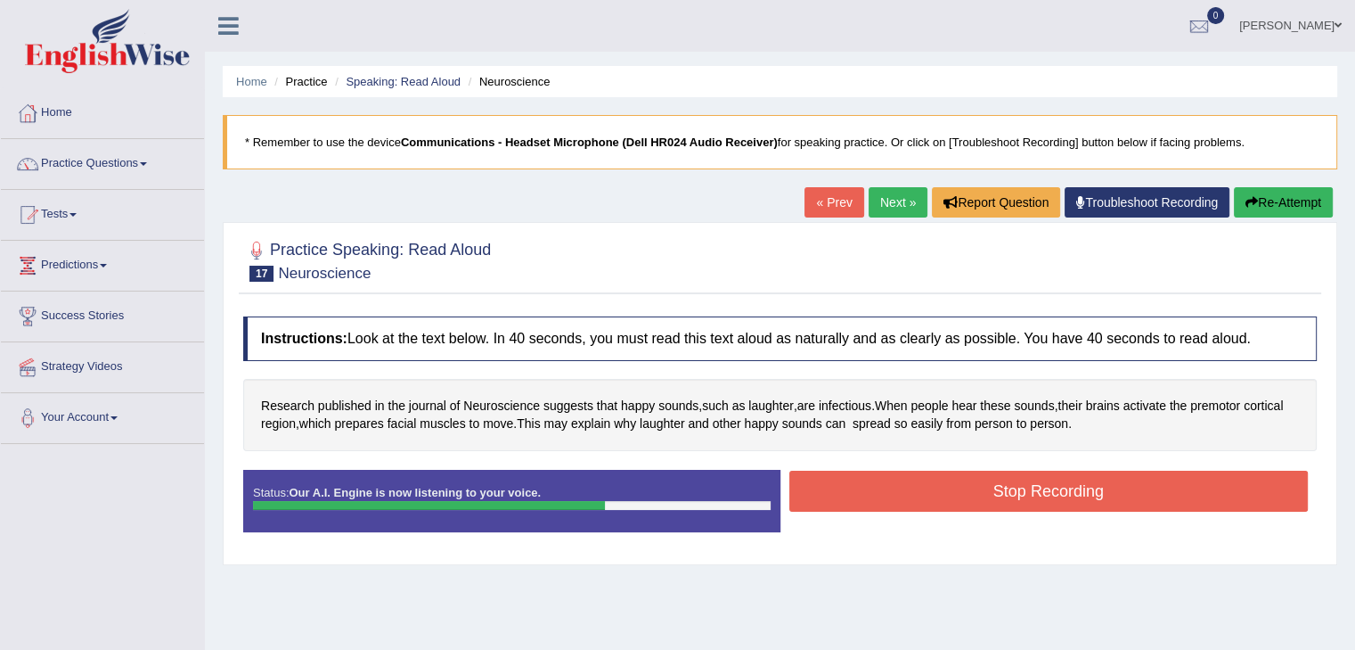
click at [1055, 477] on button "Stop Recording" at bounding box center [1050, 491] width 520 height 41
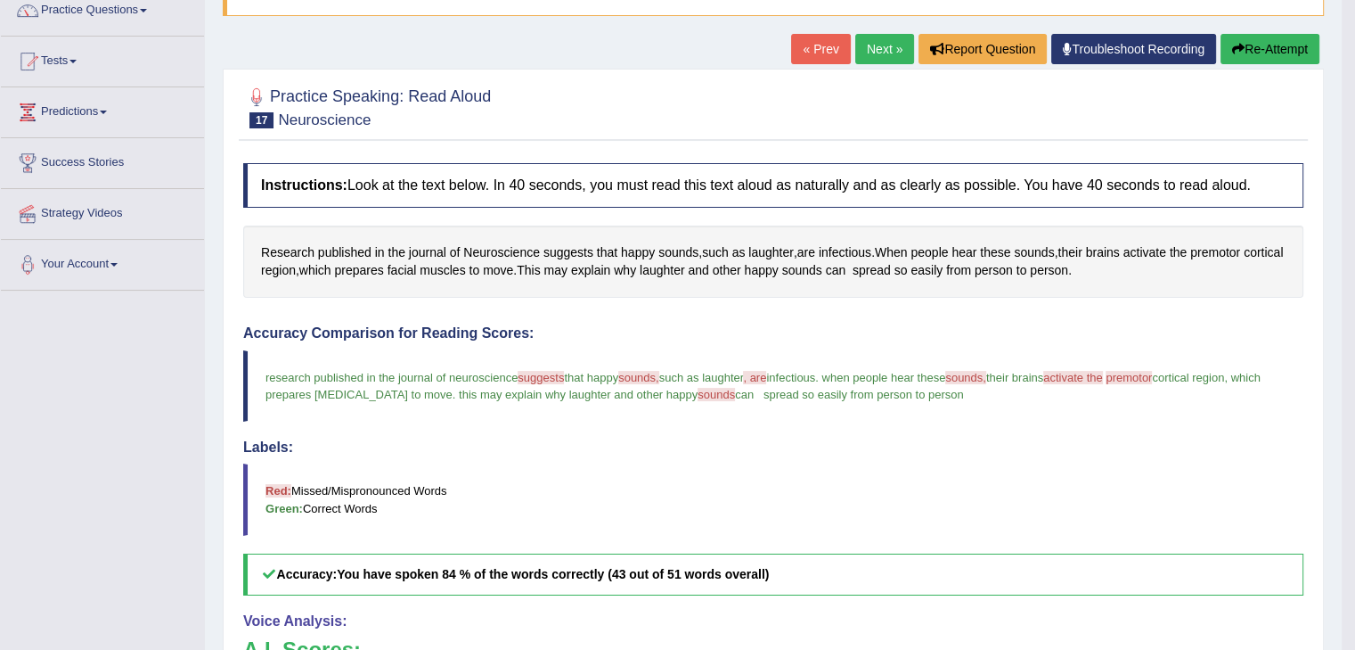
scroll to position [89, 0]
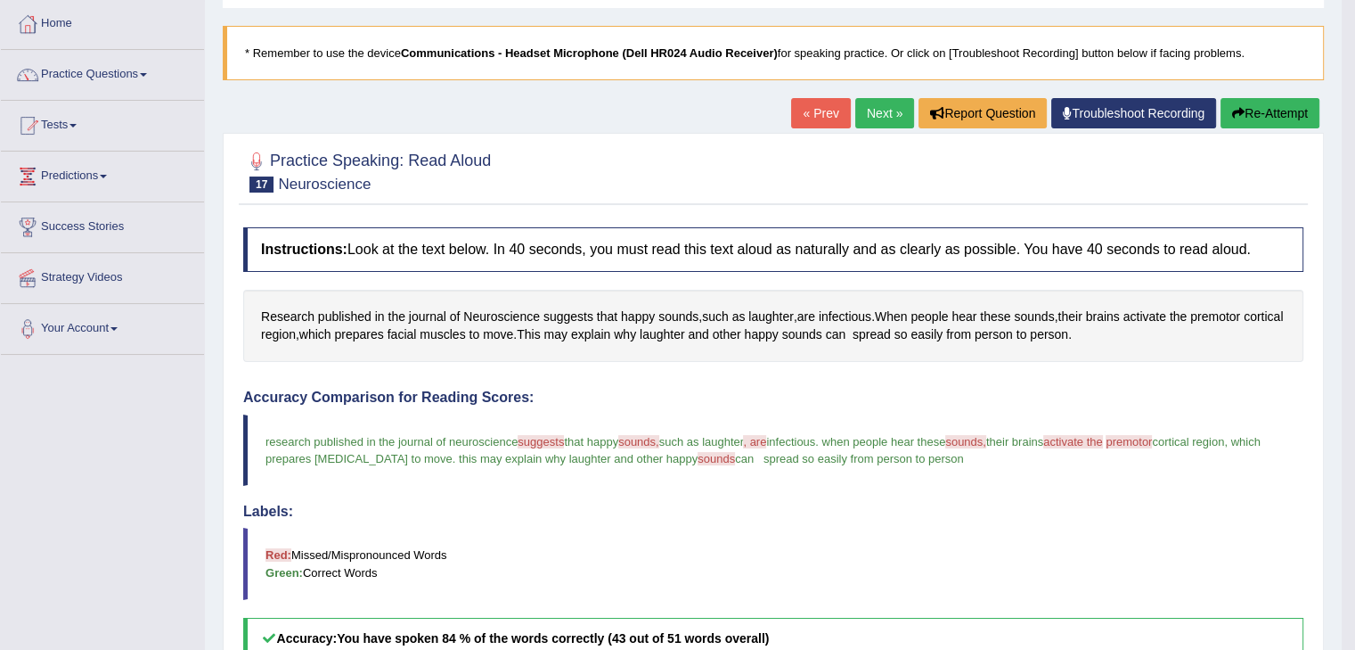
click at [1273, 123] on button "Re-Attempt" at bounding box center [1270, 113] width 99 height 30
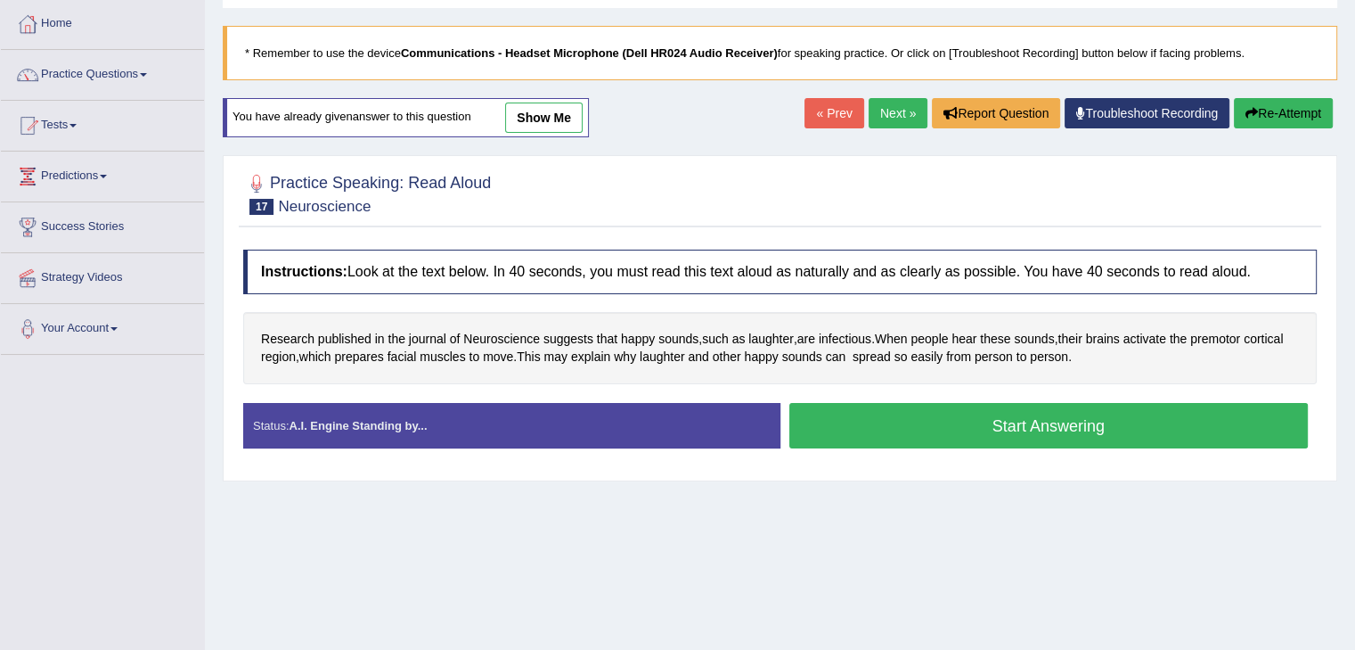
click at [1089, 432] on button "Start Answering" at bounding box center [1050, 425] width 520 height 45
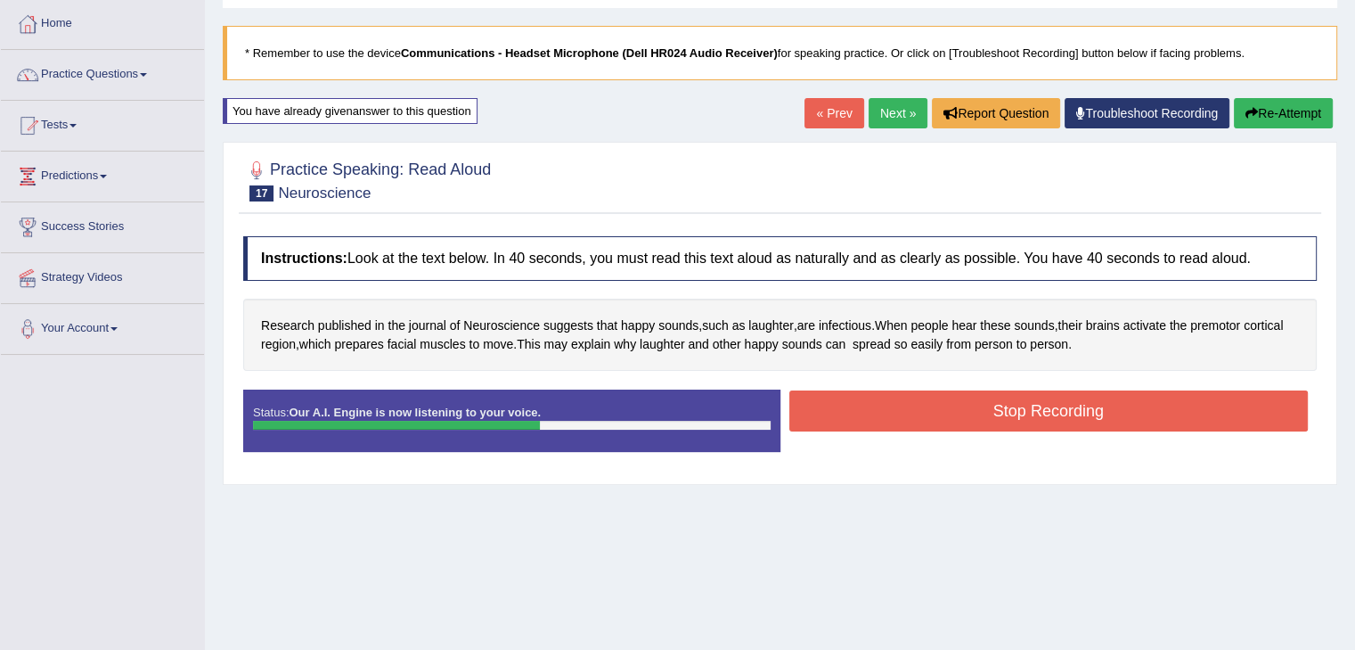
click at [1064, 421] on button "Stop Recording" at bounding box center [1050, 410] width 520 height 41
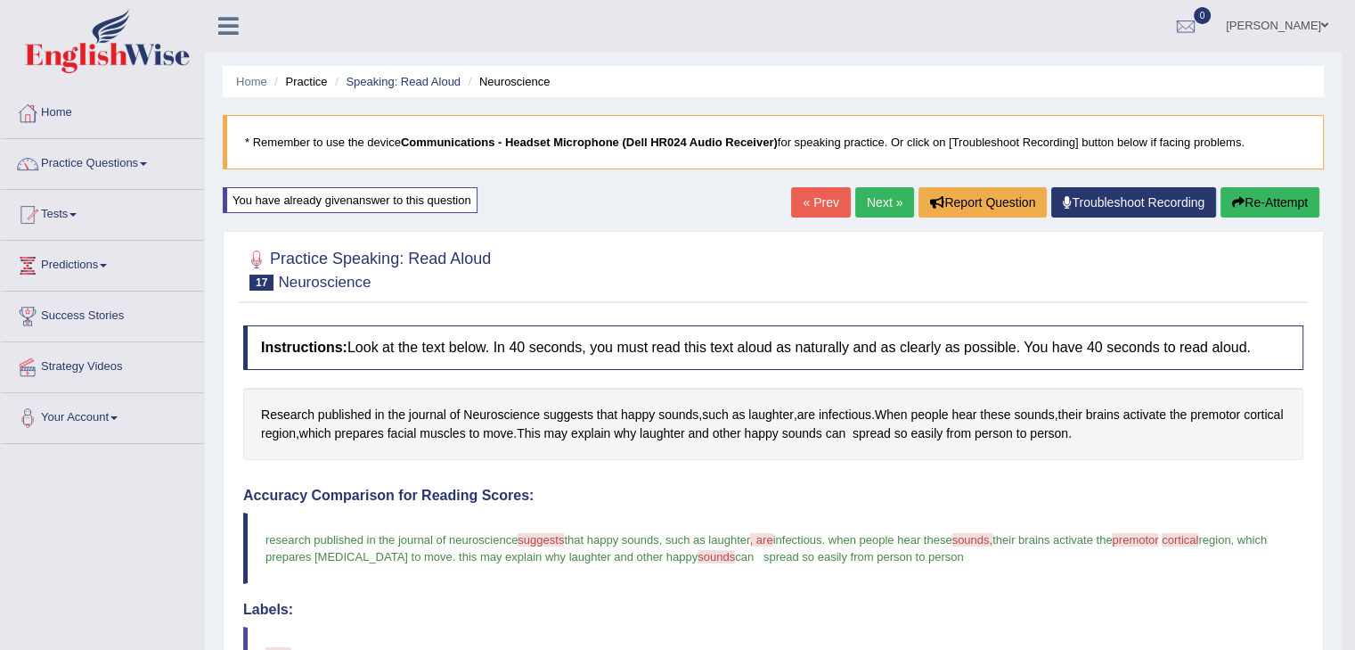
click at [880, 204] on link "Next »" at bounding box center [885, 202] width 59 height 30
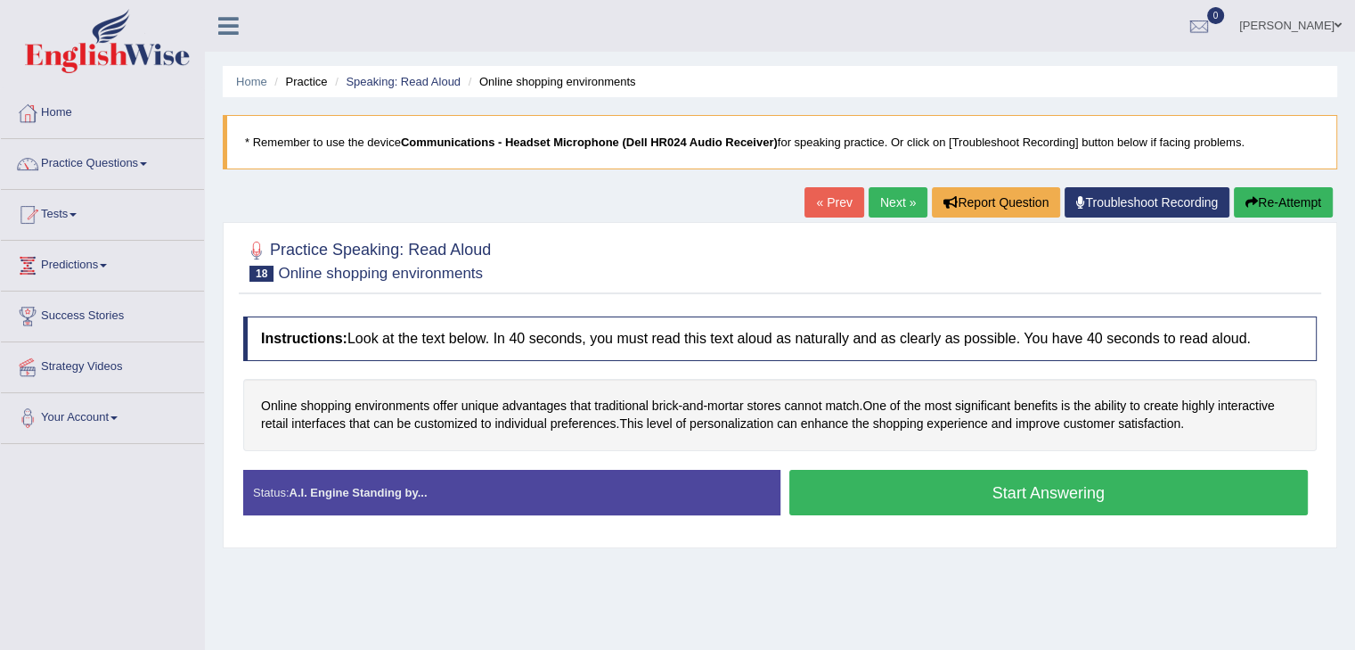
click at [1071, 475] on button "Start Answering" at bounding box center [1050, 492] width 520 height 45
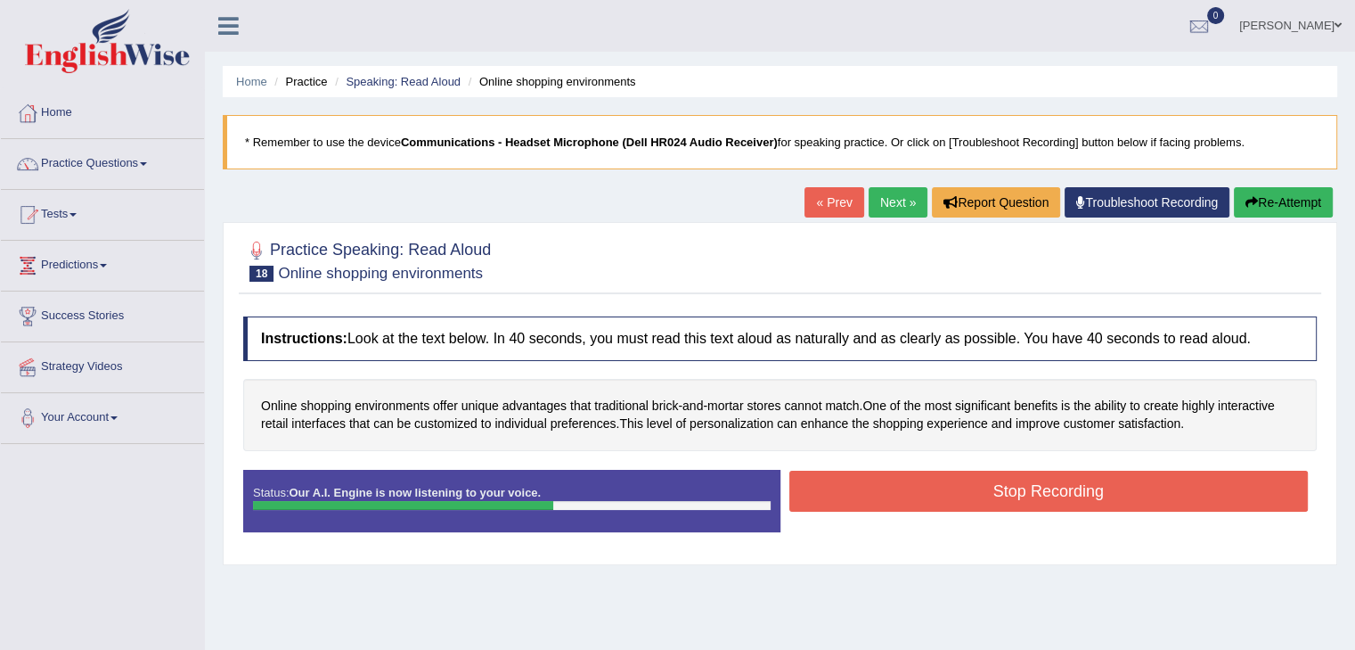
click at [1043, 490] on button "Stop Recording" at bounding box center [1050, 491] width 520 height 41
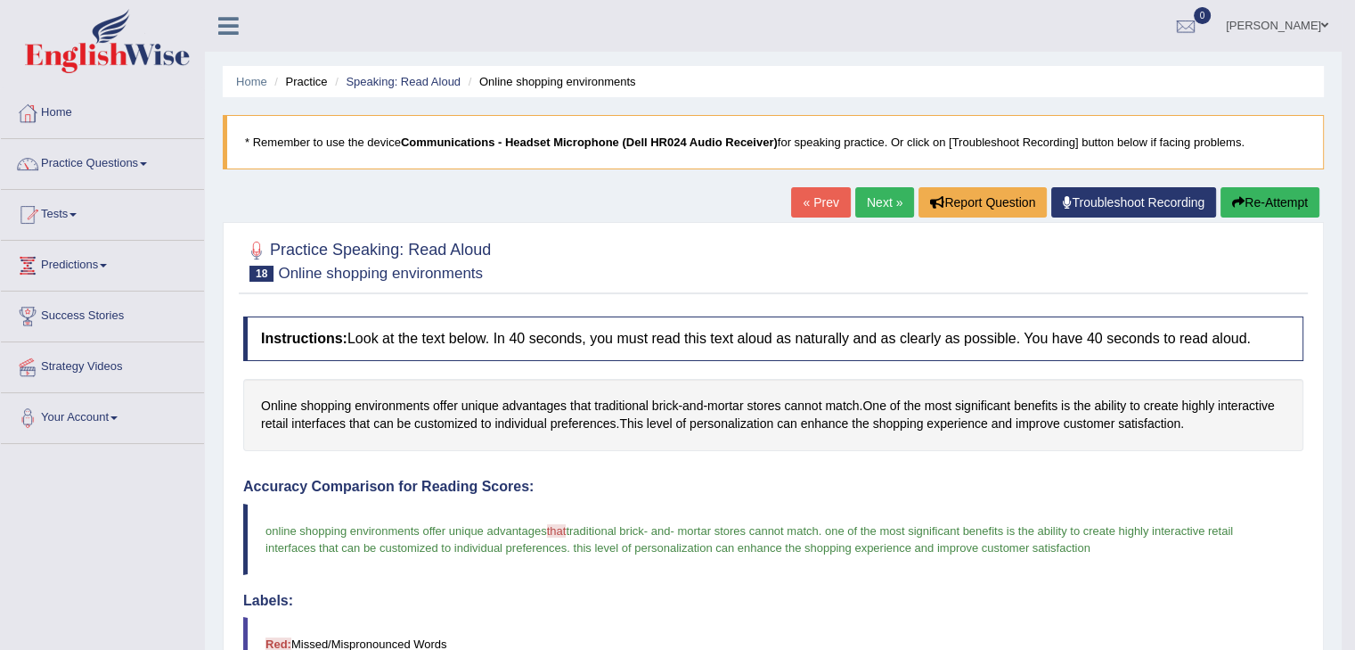
click at [1259, 211] on button "Re-Attempt" at bounding box center [1270, 202] width 99 height 30
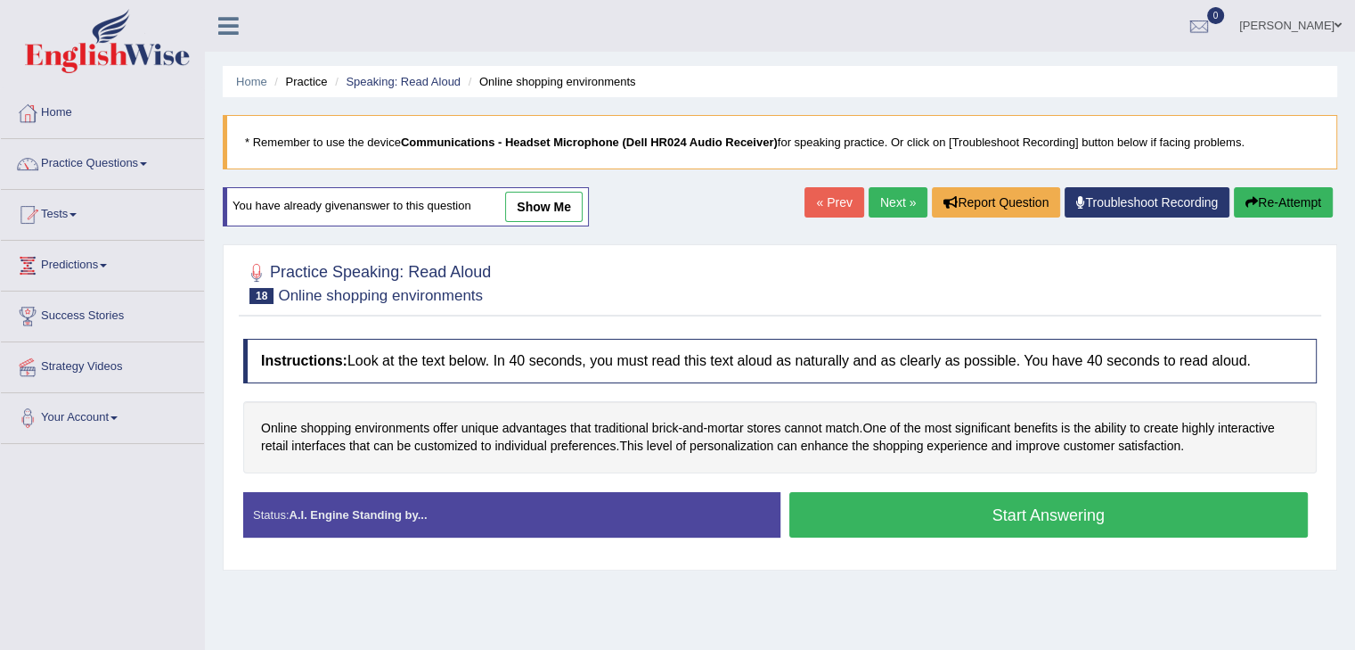
click at [1061, 489] on div "Instructions: Look at the text below. In 40 seconds, you must read this text al…" at bounding box center [780, 445] width 1083 height 231
click at [1069, 523] on button "Start Answering" at bounding box center [1050, 514] width 520 height 45
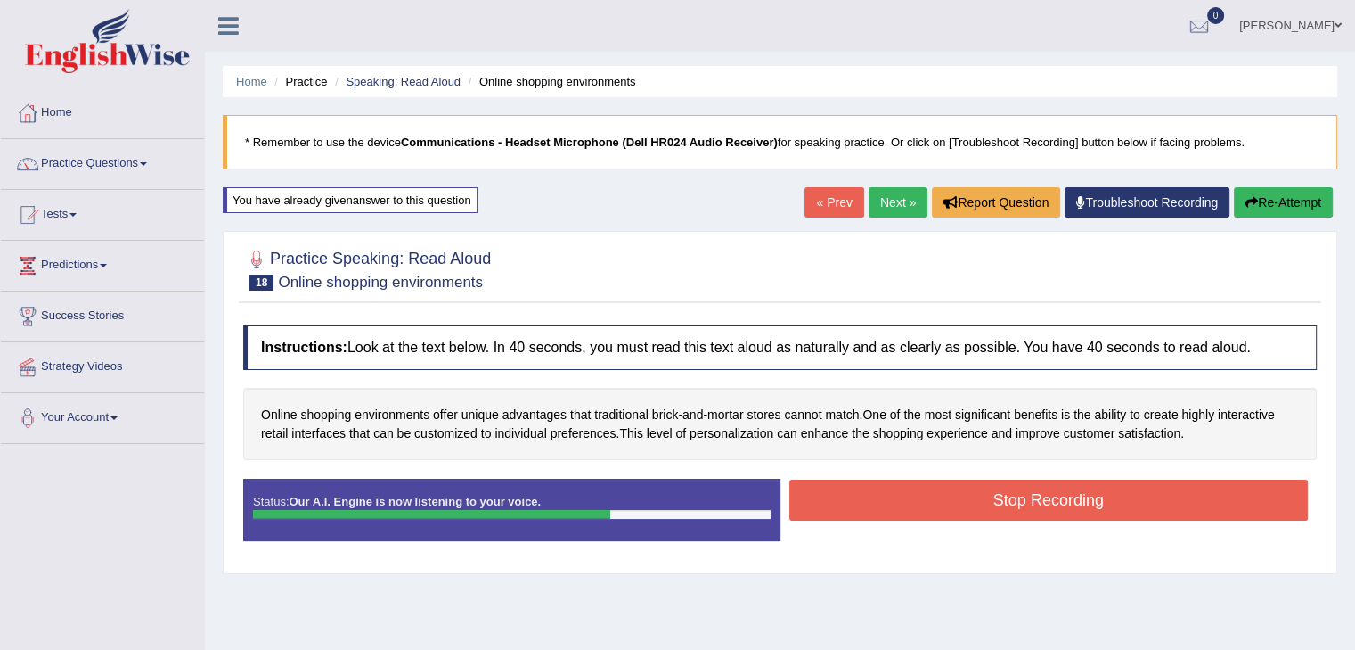
click at [1121, 491] on button "Stop Recording" at bounding box center [1050, 499] width 520 height 41
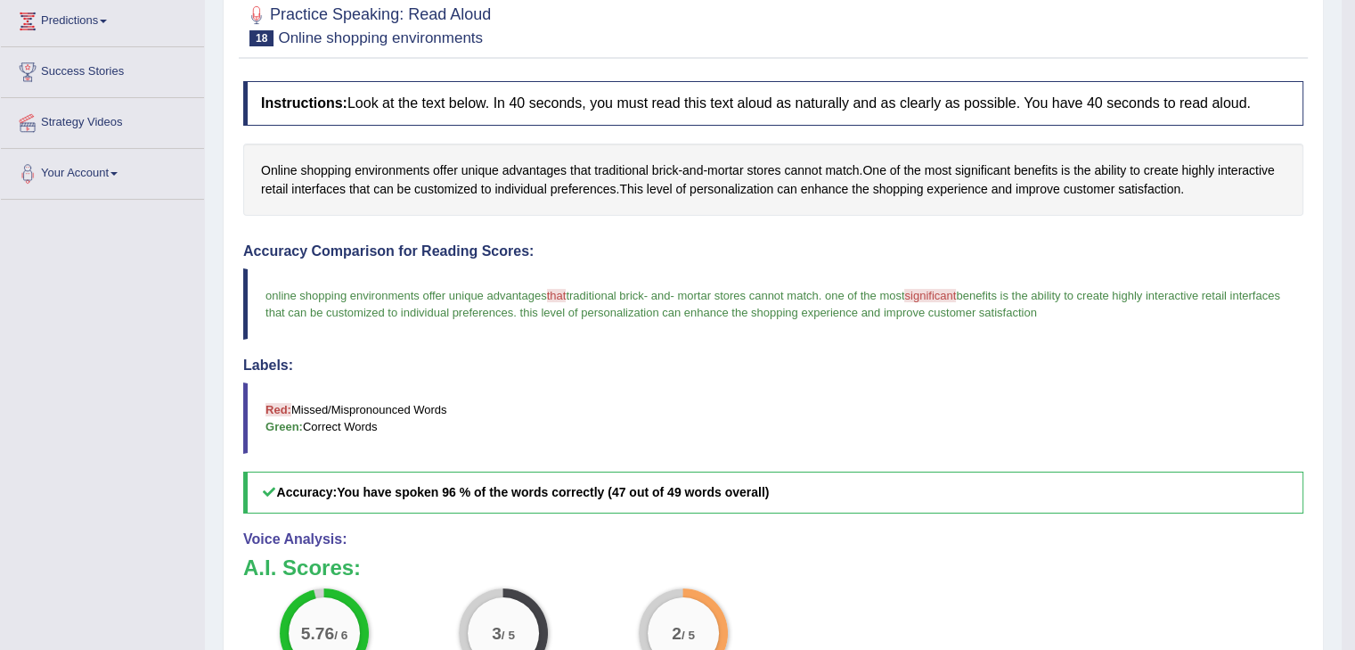
scroll to position [89, 0]
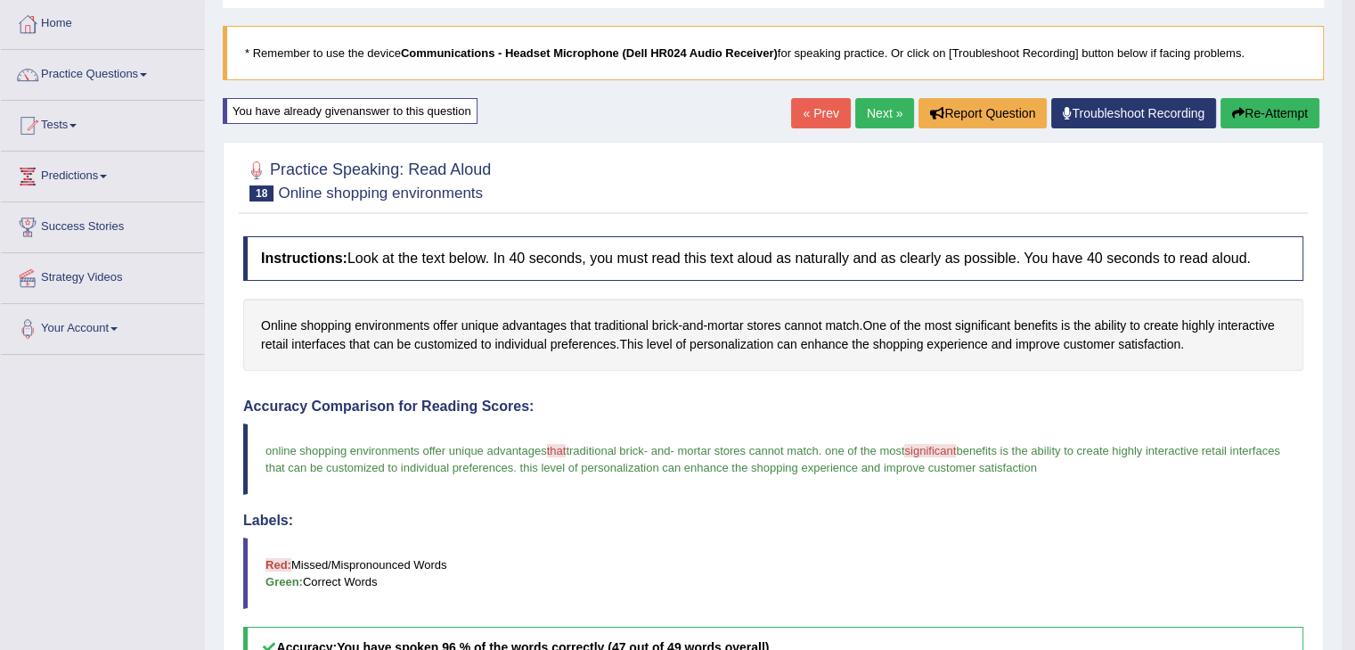
click at [1269, 110] on button "Re-Attempt" at bounding box center [1270, 113] width 99 height 30
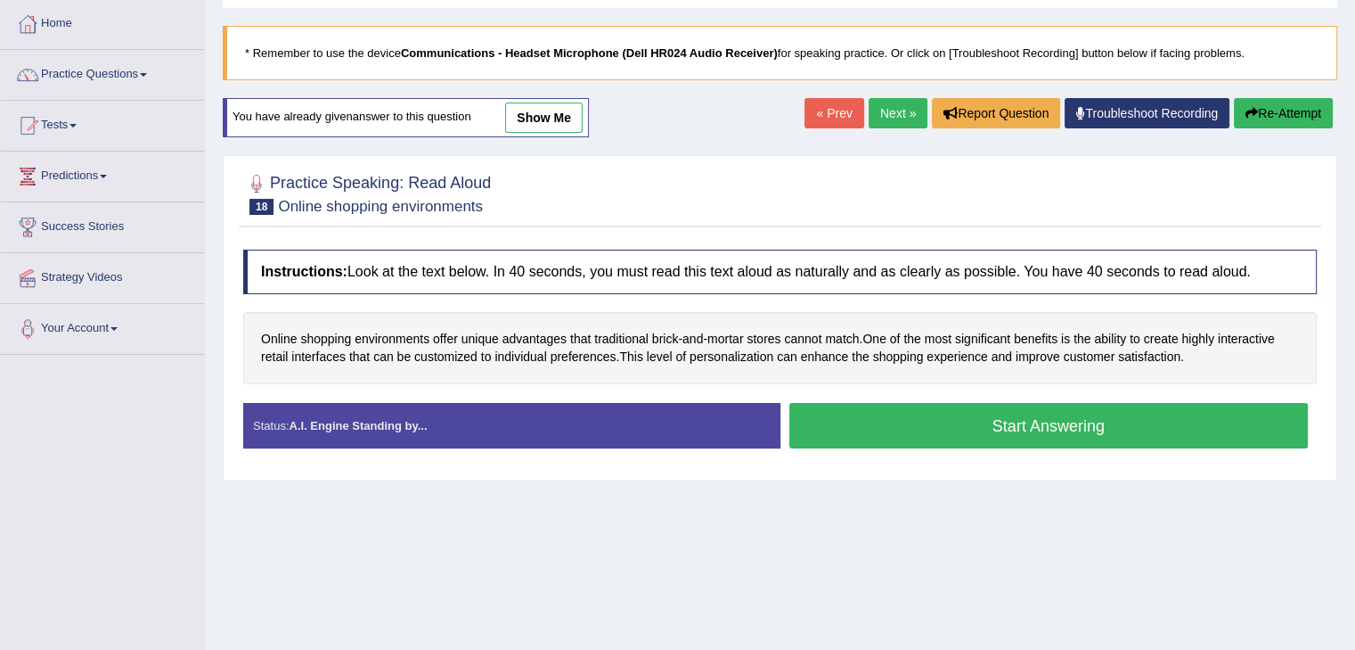
click at [1054, 428] on button "Start Answering" at bounding box center [1050, 425] width 520 height 45
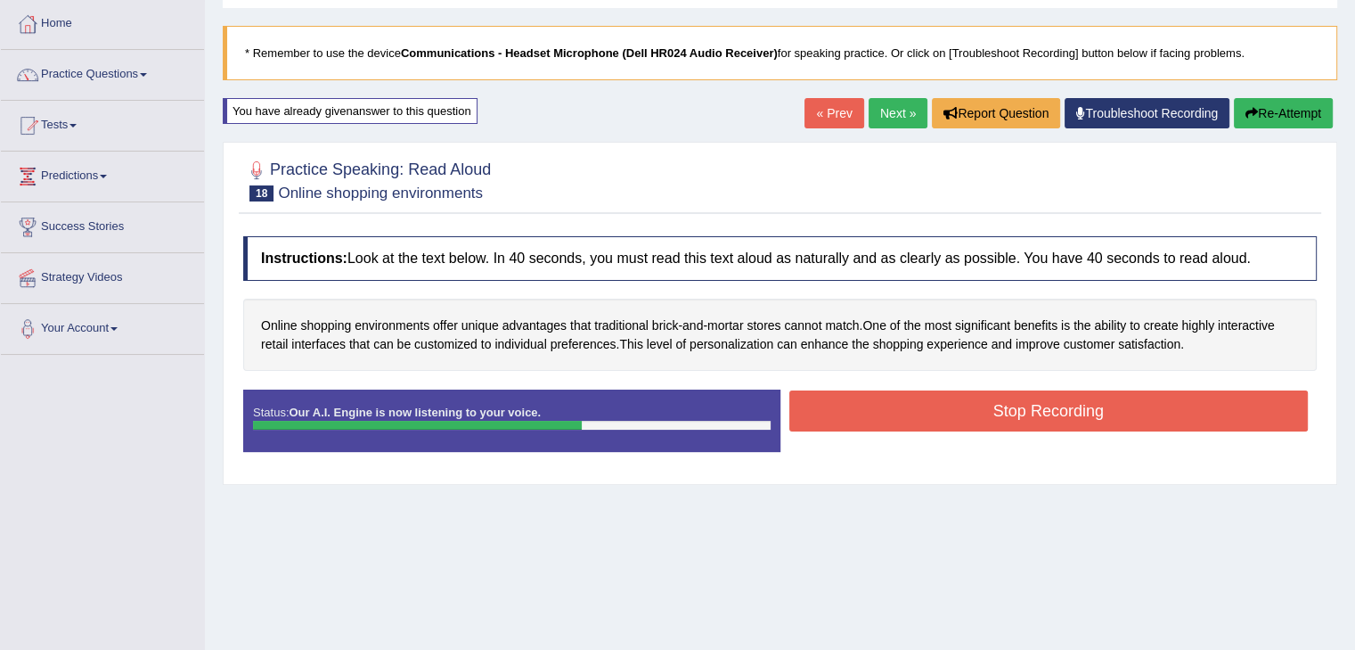
click at [1055, 414] on button "Stop Recording" at bounding box center [1050, 410] width 520 height 41
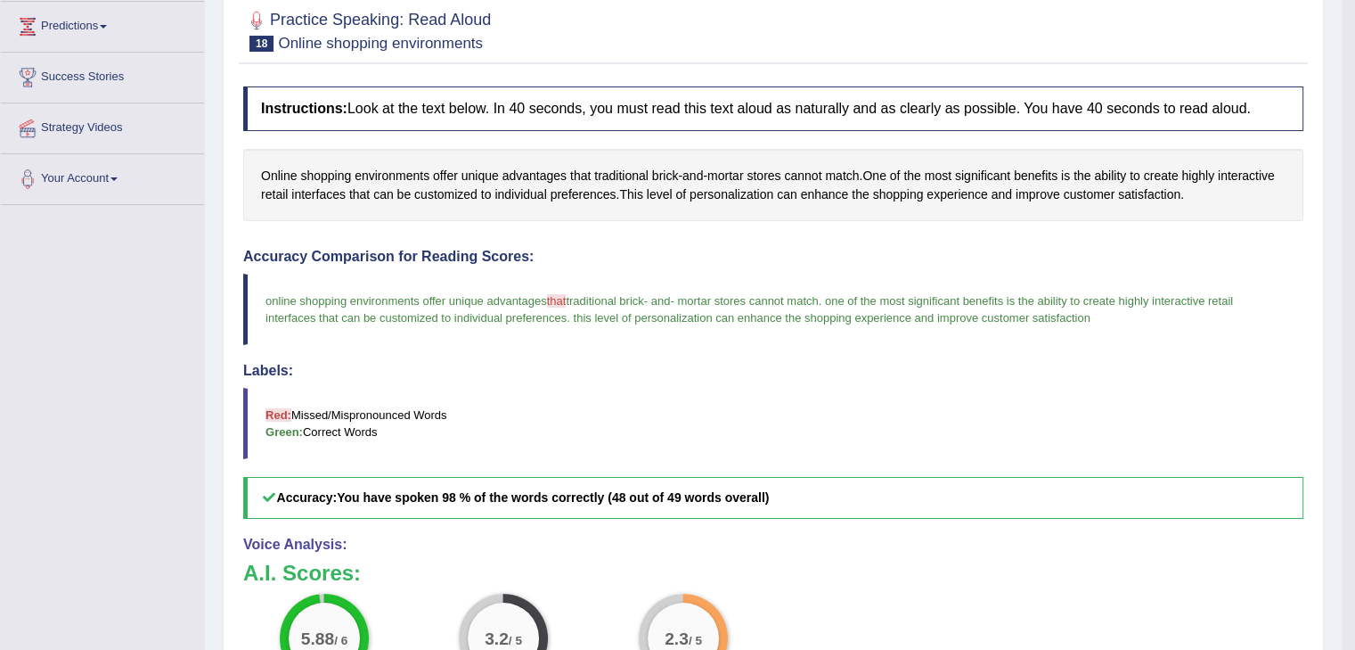
scroll to position [89, 0]
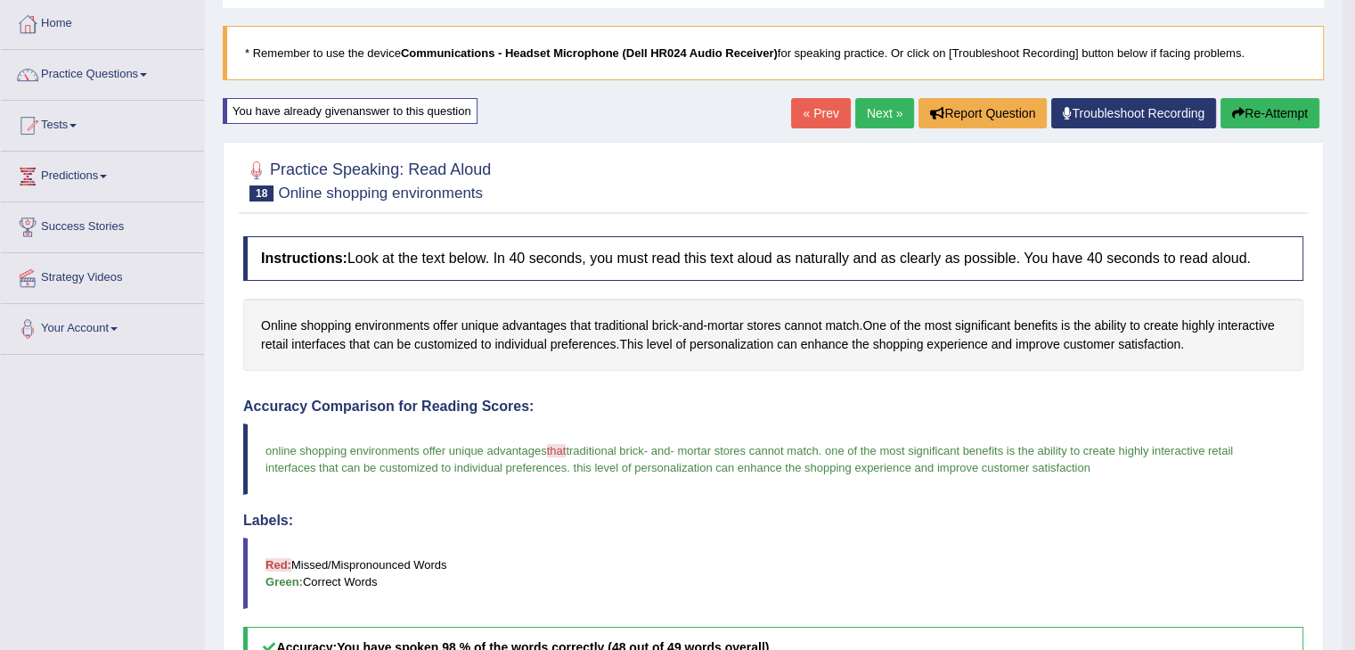
click at [1257, 115] on button "Re-Attempt" at bounding box center [1270, 113] width 99 height 30
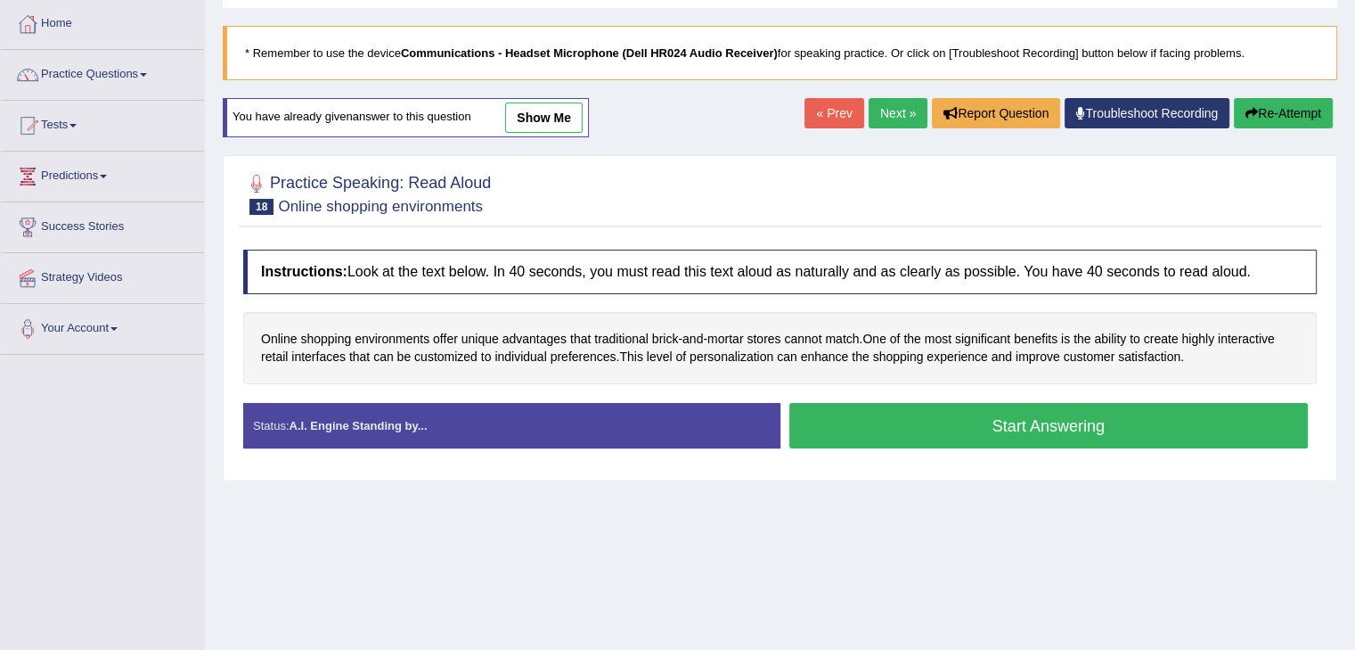
click at [1066, 436] on button "Start Answering" at bounding box center [1050, 425] width 520 height 45
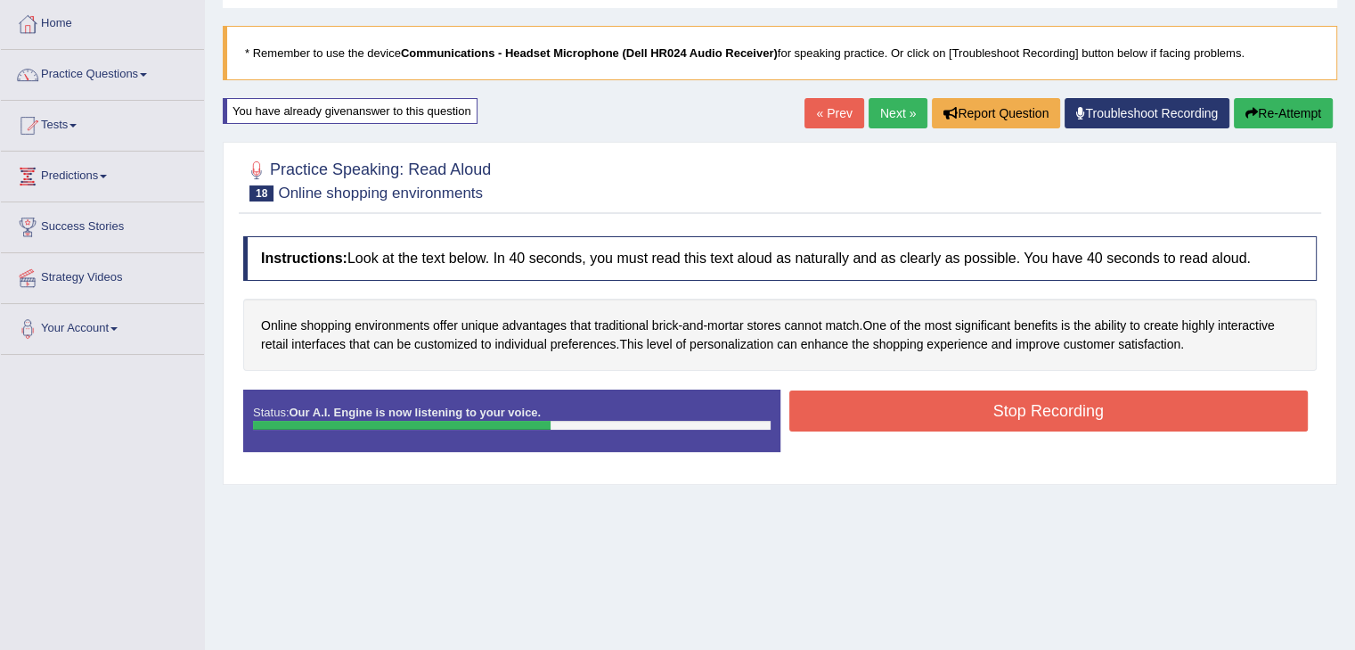
click at [1030, 400] on button "Stop Recording" at bounding box center [1050, 410] width 520 height 41
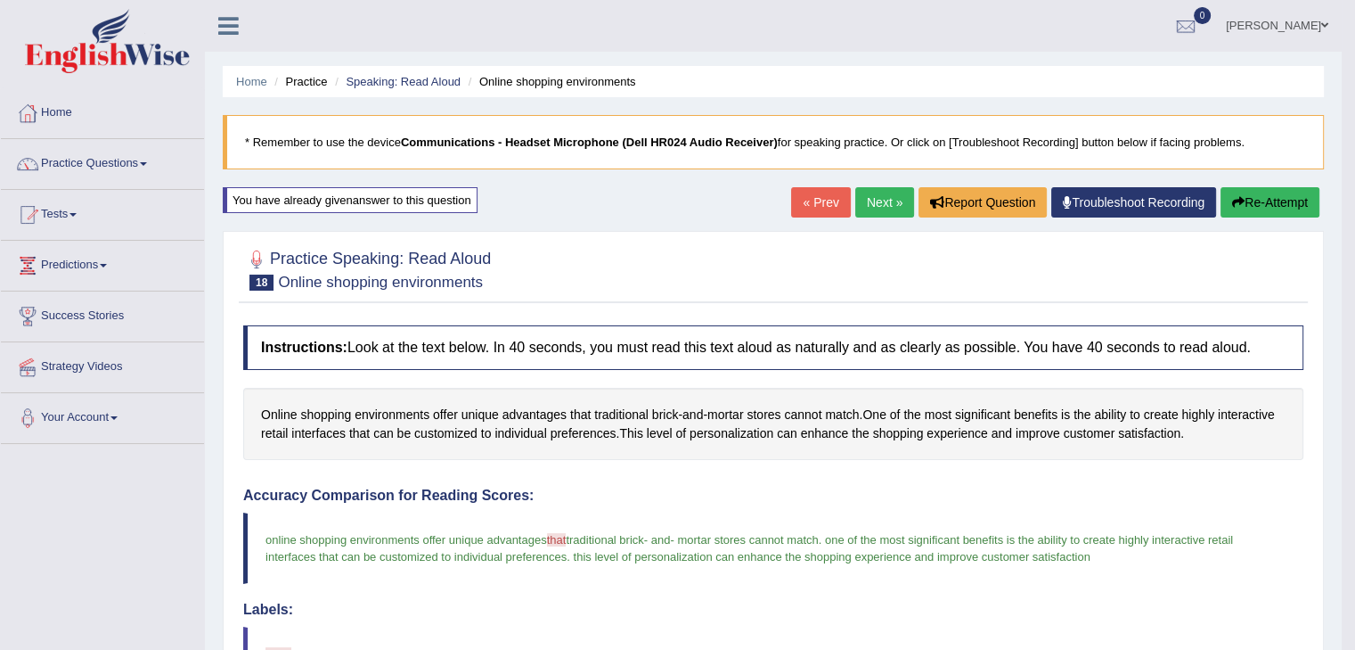
click at [872, 187] on link "Next »" at bounding box center [885, 202] width 59 height 30
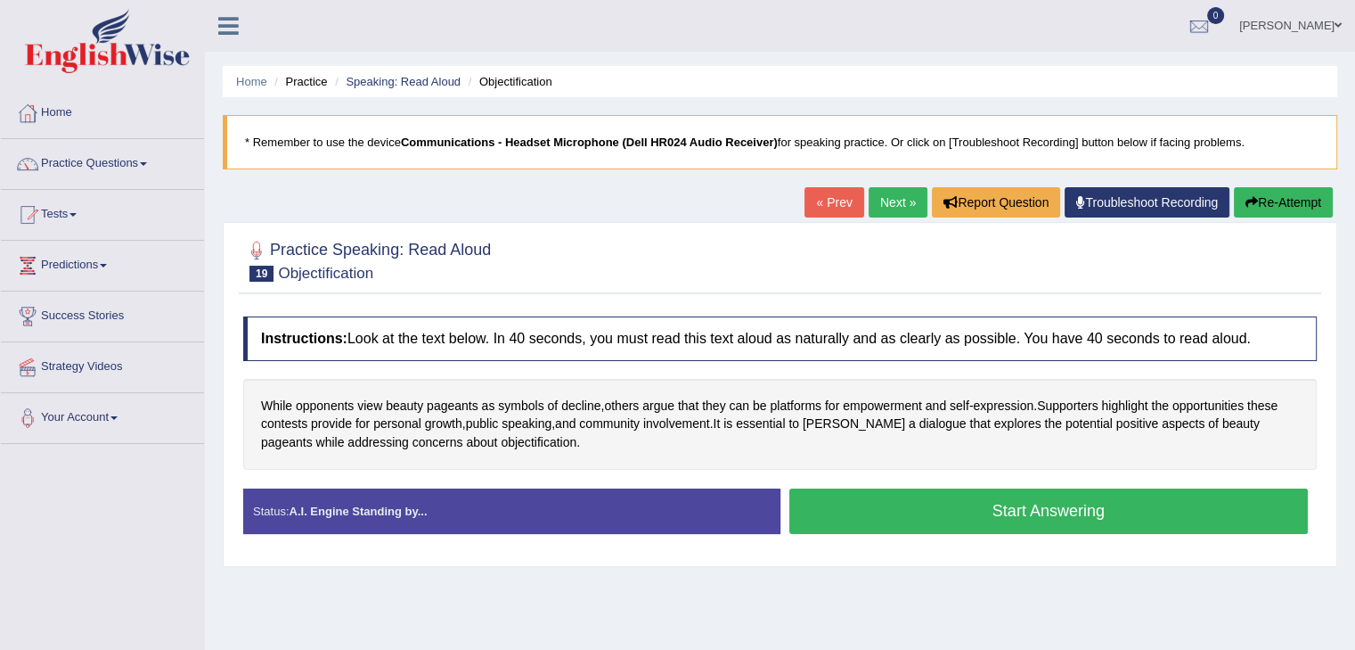
click at [1047, 512] on button "Start Answering" at bounding box center [1050, 510] width 520 height 45
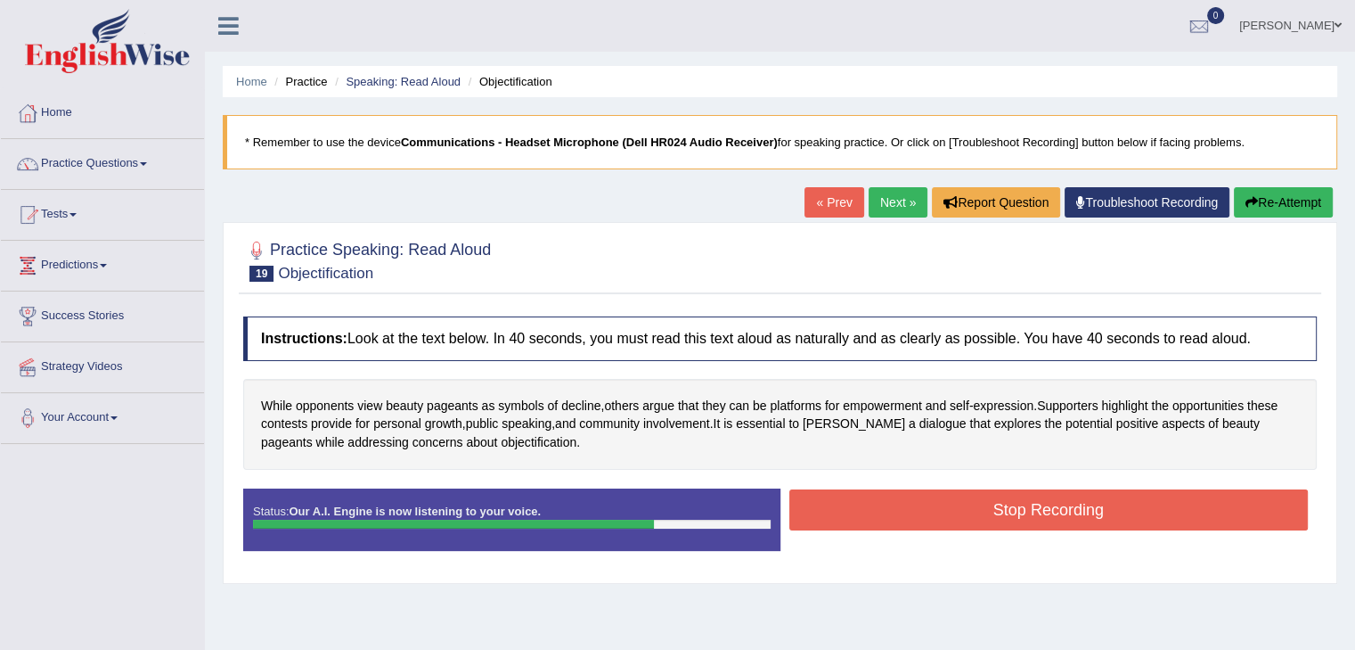
click at [1055, 501] on button "Stop Recording" at bounding box center [1050, 509] width 520 height 41
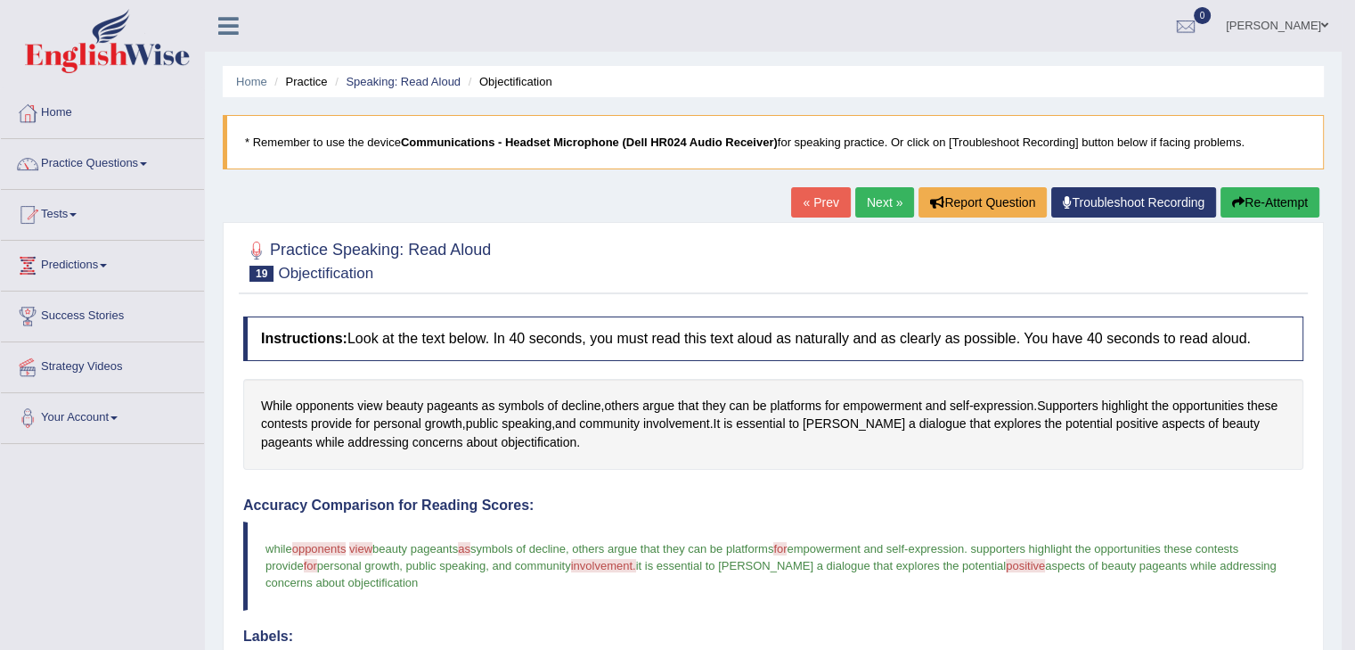
click at [1257, 202] on button "Re-Attempt" at bounding box center [1270, 202] width 99 height 30
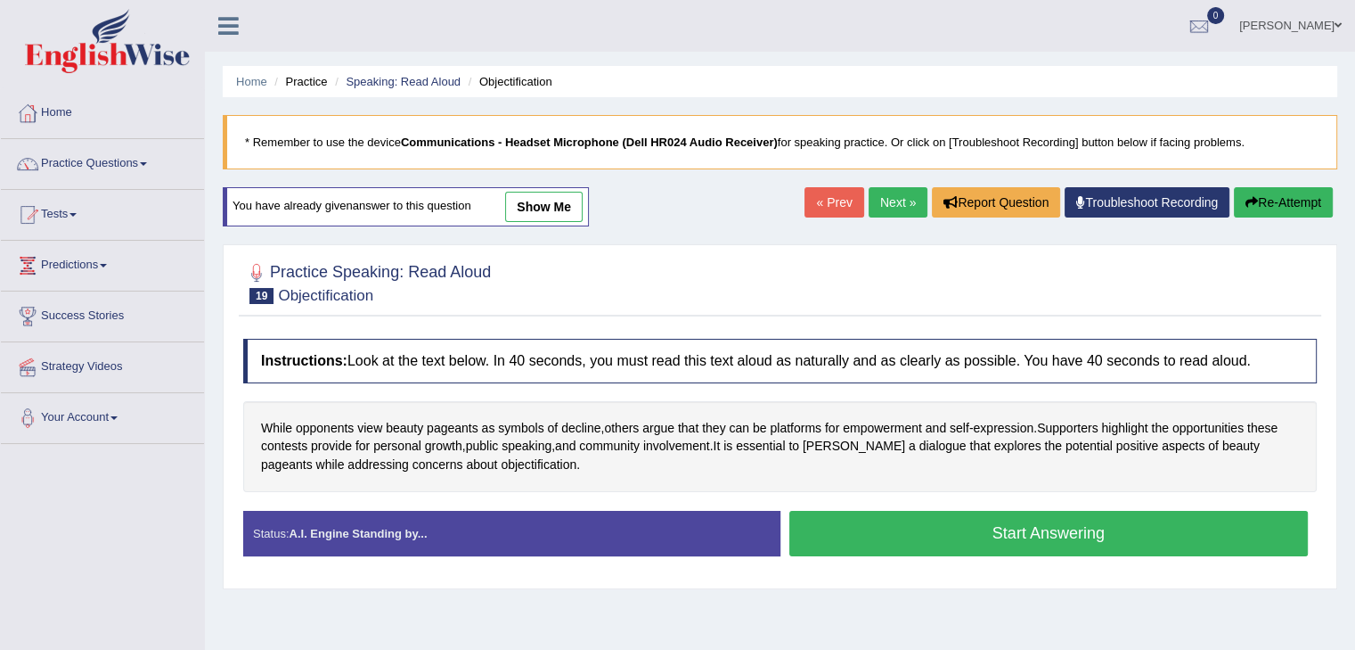
click at [1050, 539] on button "Start Answering" at bounding box center [1050, 533] width 520 height 45
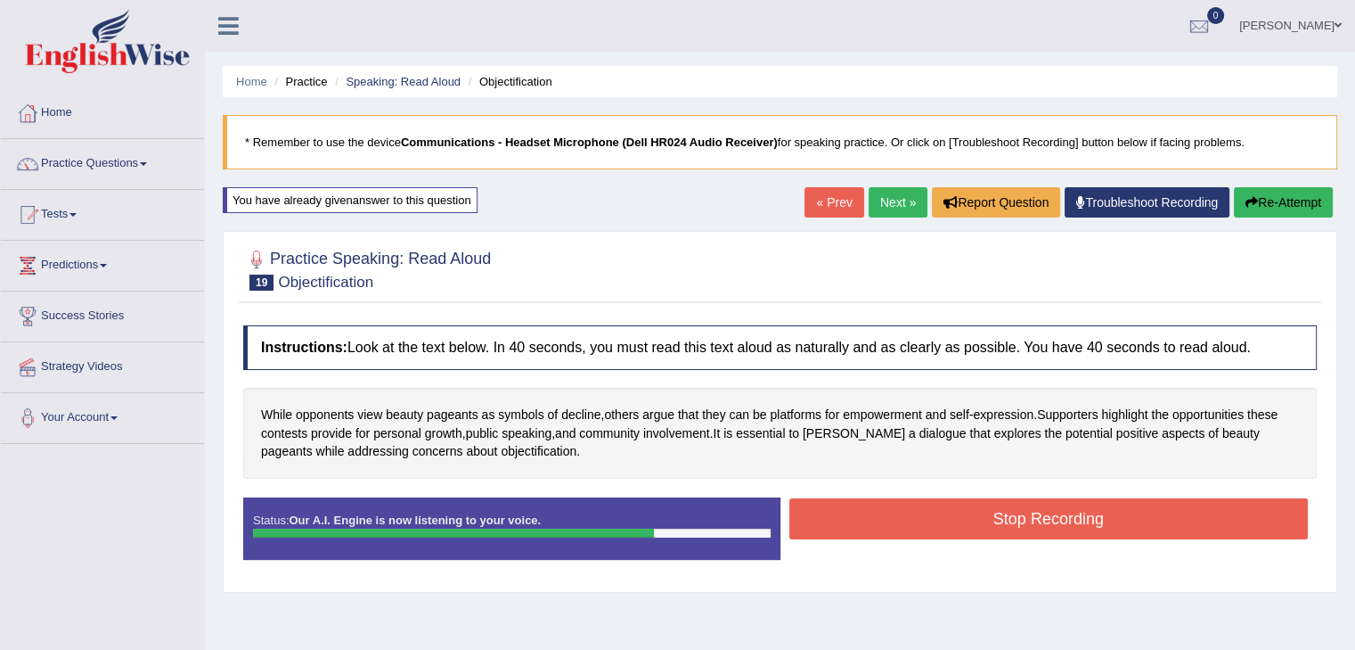
click at [1021, 514] on button "Stop Recording" at bounding box center [1050, 518] width 520 height 41
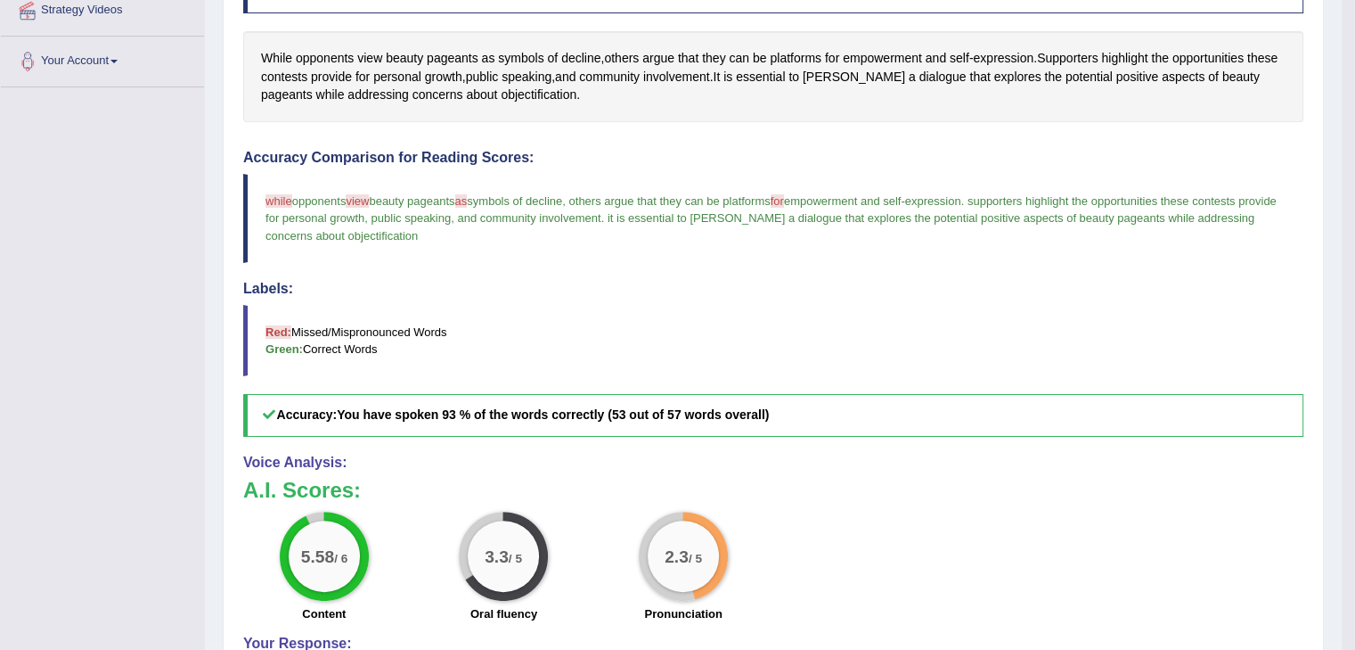
scroll to position [89, 0]
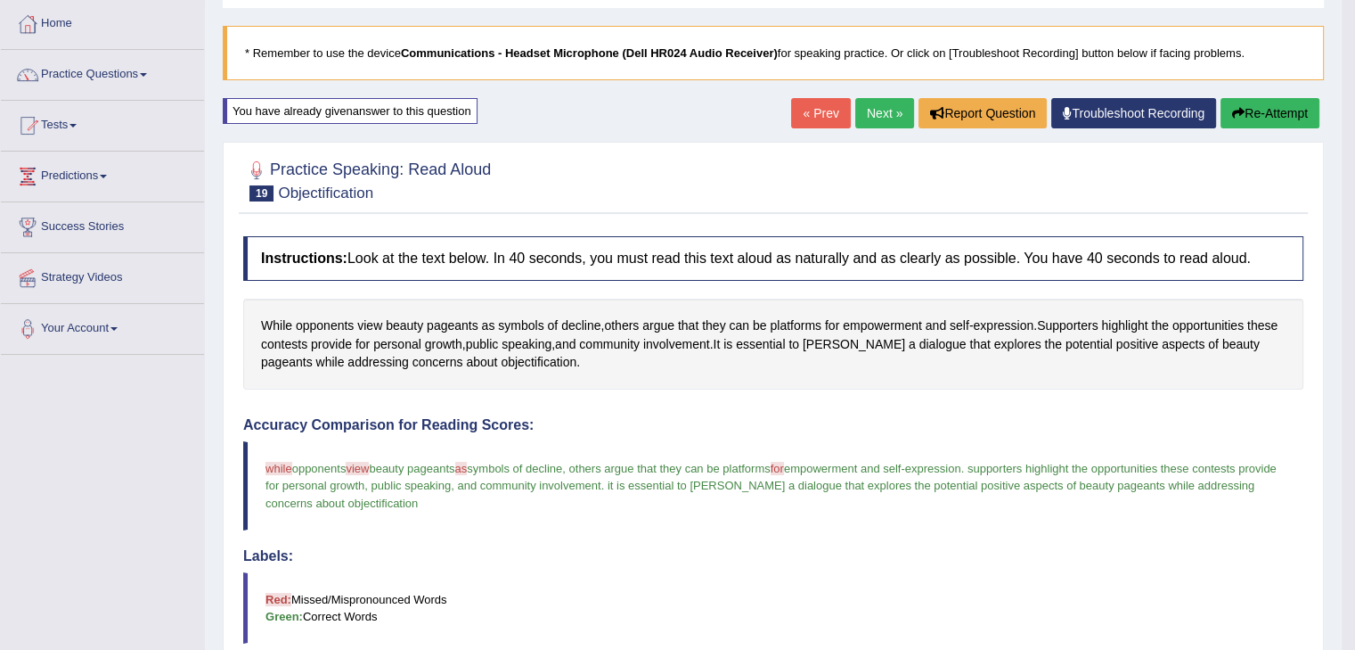
click at [1265, 113] on button "Re-Attempt" at bounding box center [1270, 113] width 99 height 30
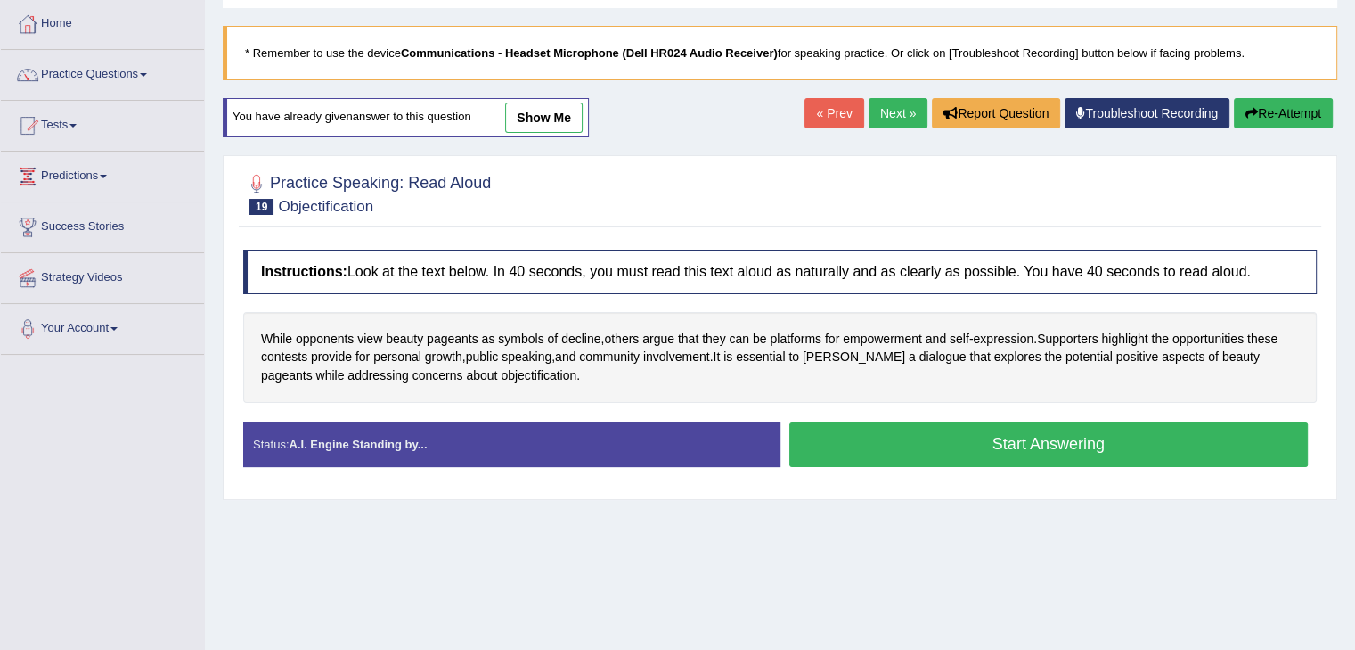
click at [1027, 447] on button "Start Answering" at bounding box center [1050, 444] width 520 height 45
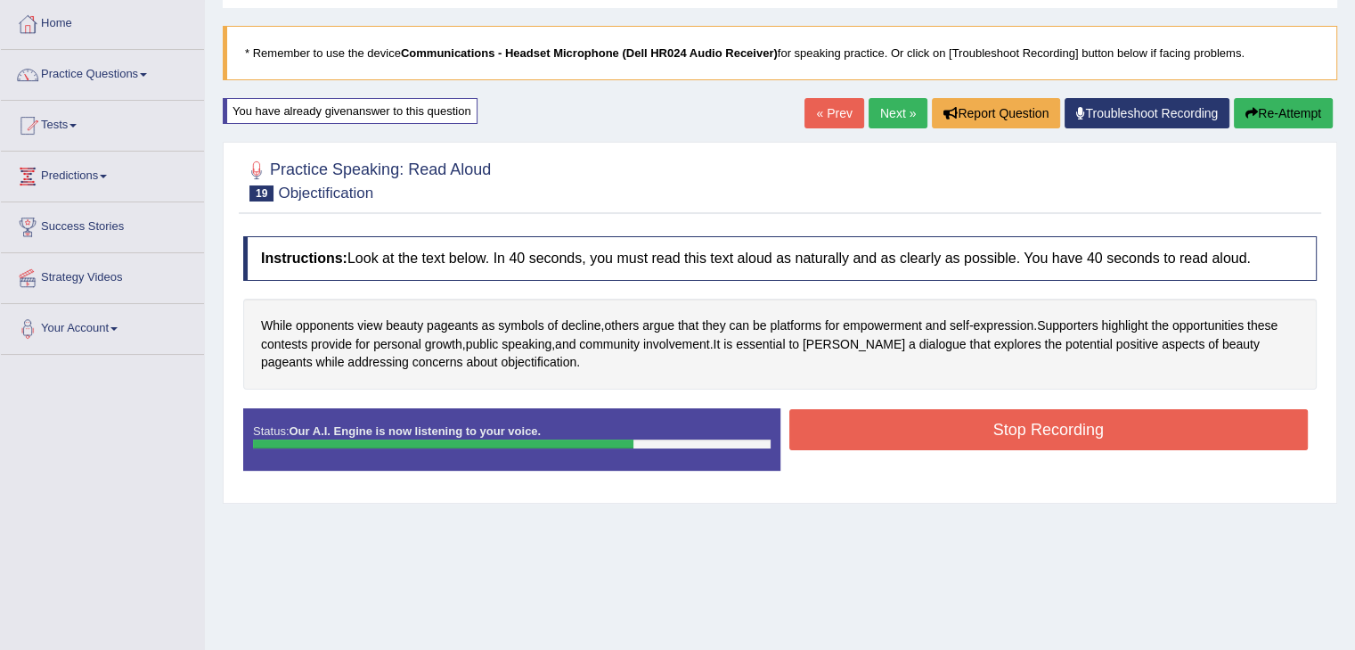
click at [1010, 450] on div "Stop Recording" at bounding box center [1049, 431] width 537 height 45
click at [1010, 436] on button "Stop Recording" at bounding box center [1050, 429] width 520 height 41
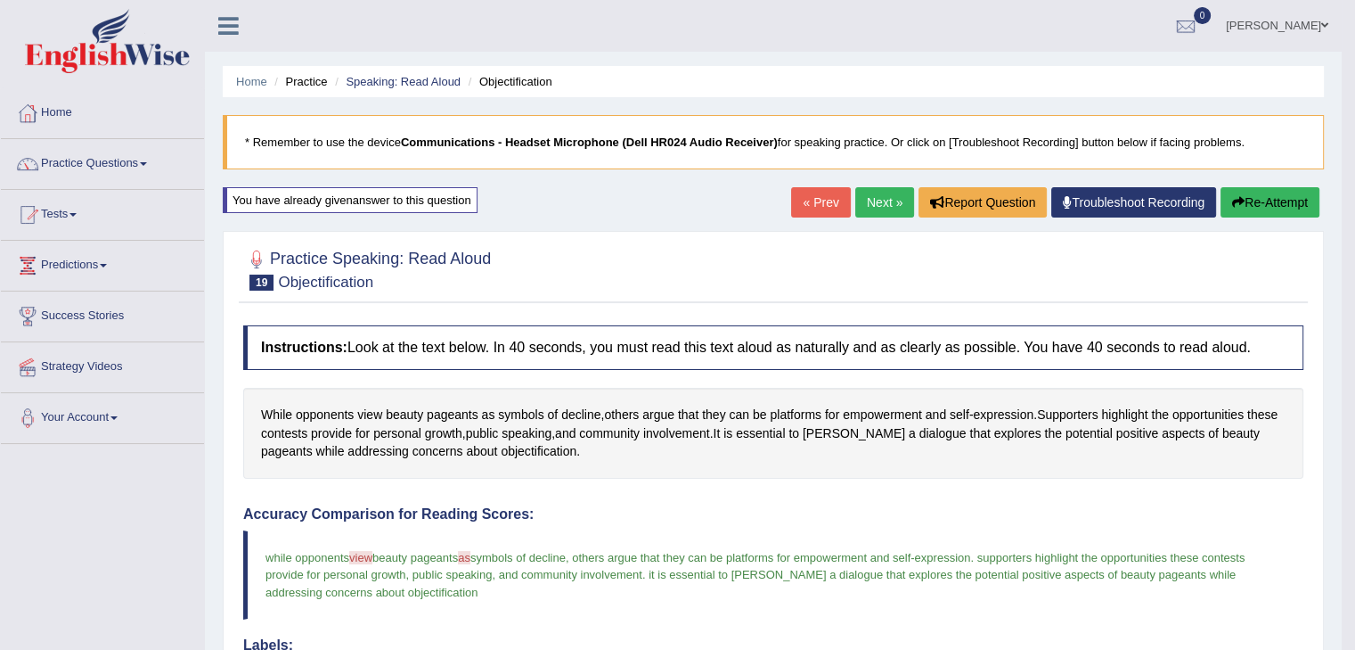
click at [872, 209] on link "Next »" at bounding box center [885, 202] width 59 height 30
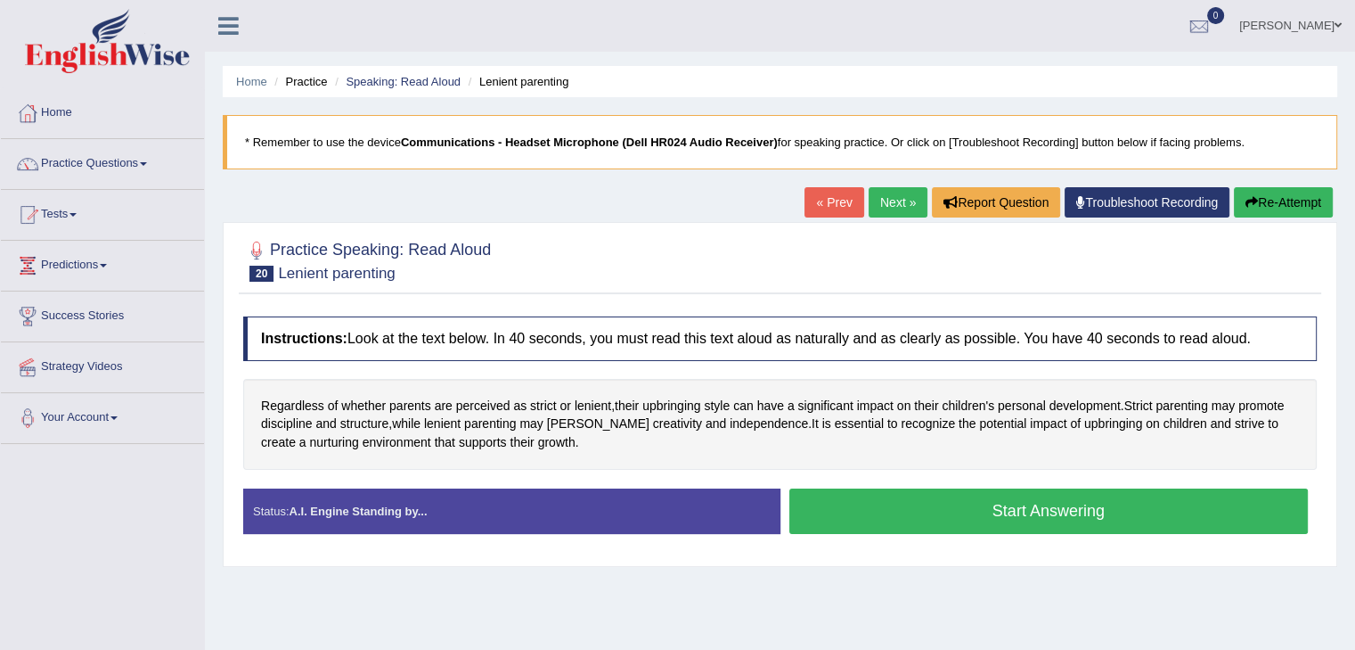
click at [1051, 518] on button "Start Answering" at bounding box center [1050, 510] width 520 height 45
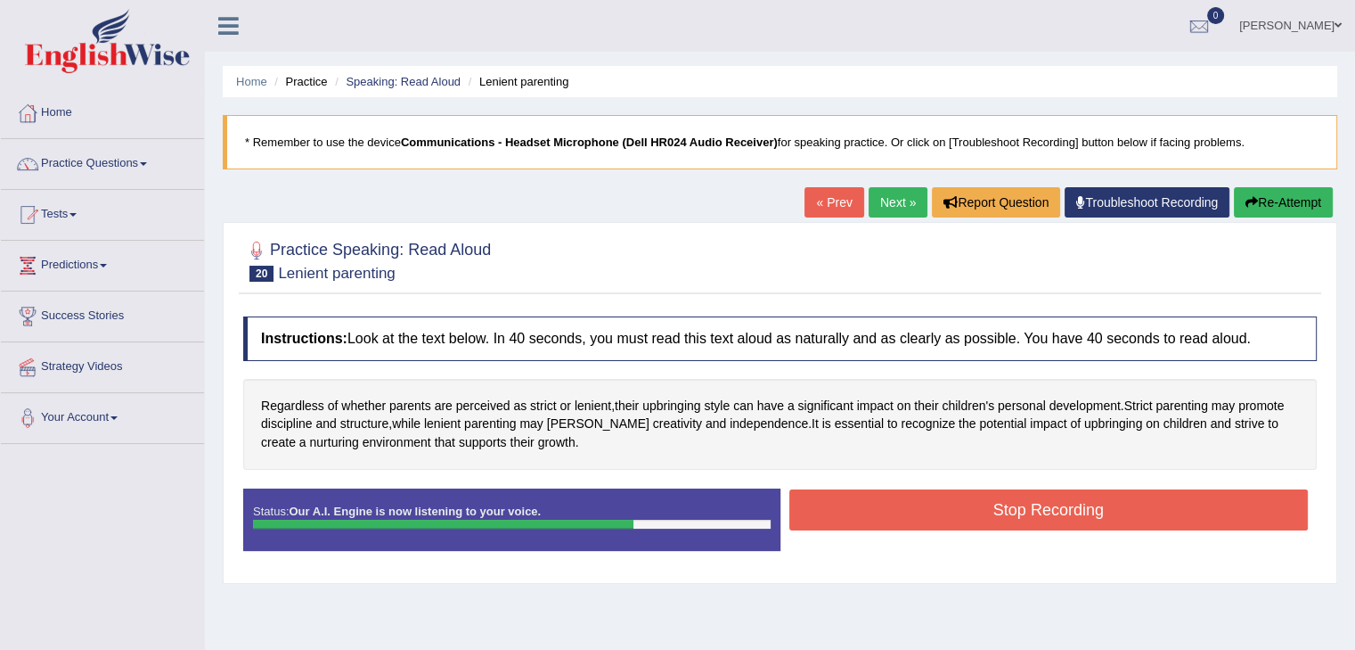
click at [1057, 503] on button "Stop Recording" at bounding box center [1050, 509] width 520 height 41
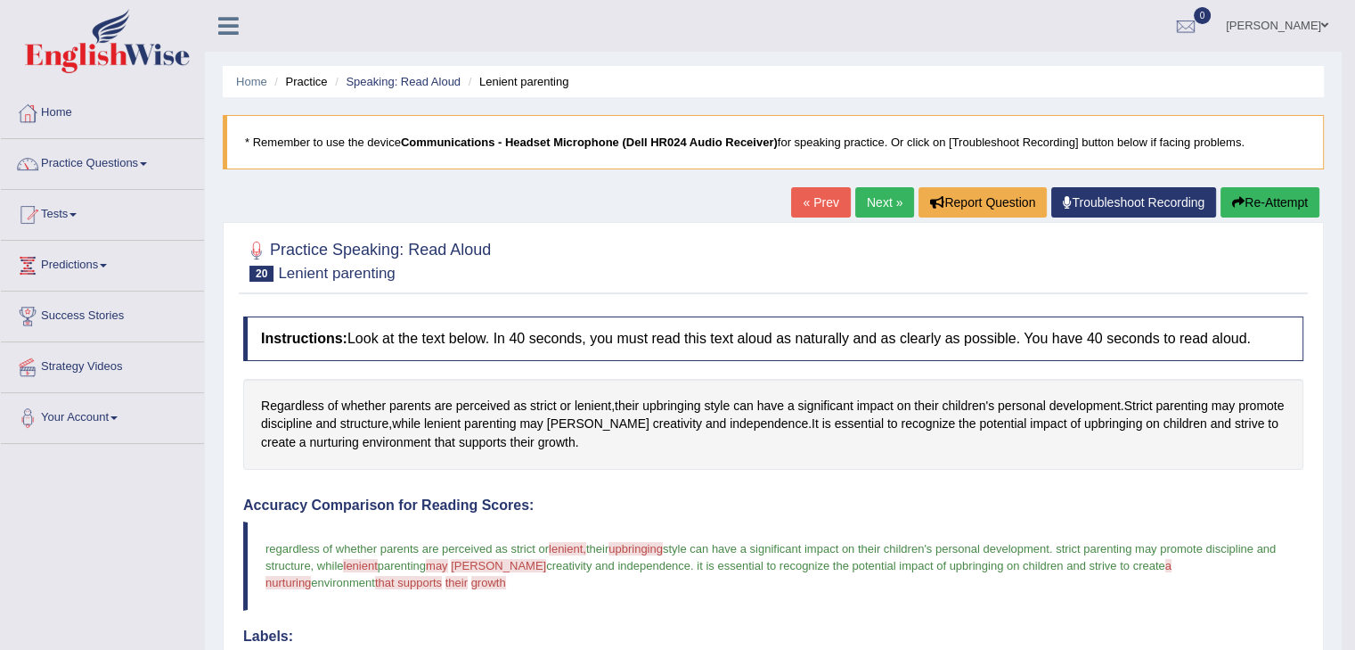
click at [1258, 199] on button "Re-Attempt" at bounding box center [1270, 202] width 99 height 30
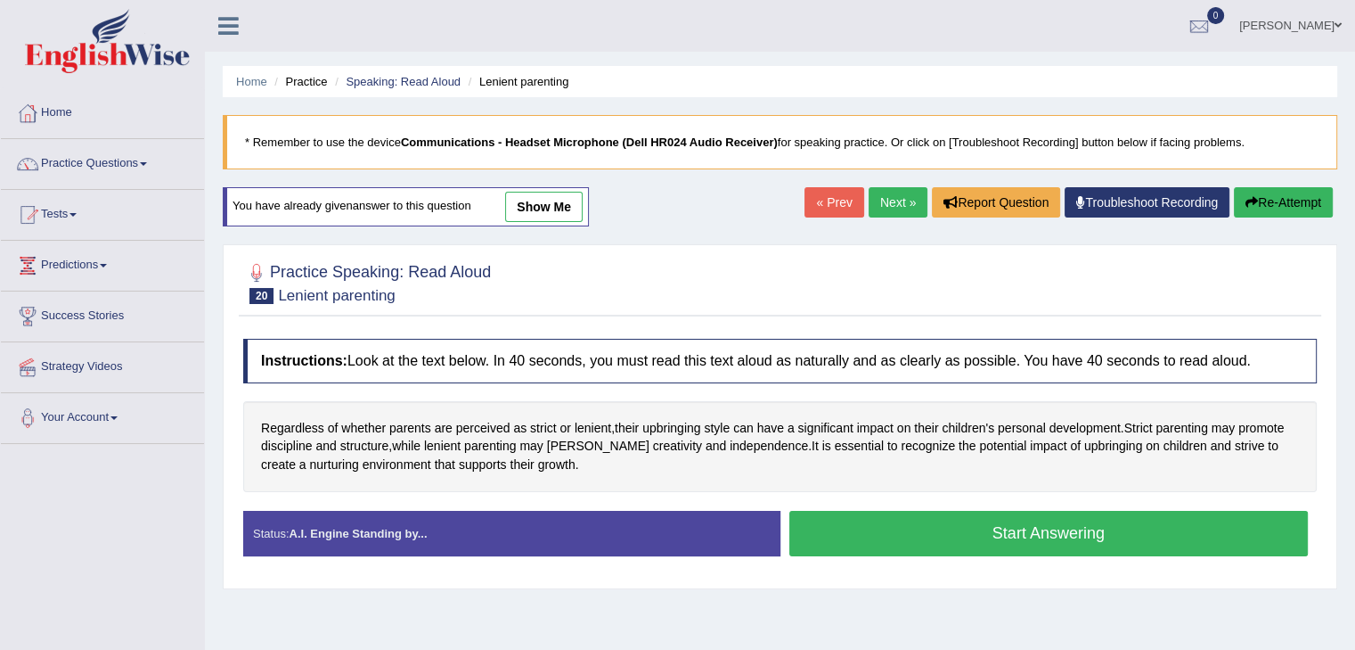
click at [1031, 531] on button "Start Answering" at bounding box center [1050, 533] width 520 height 45
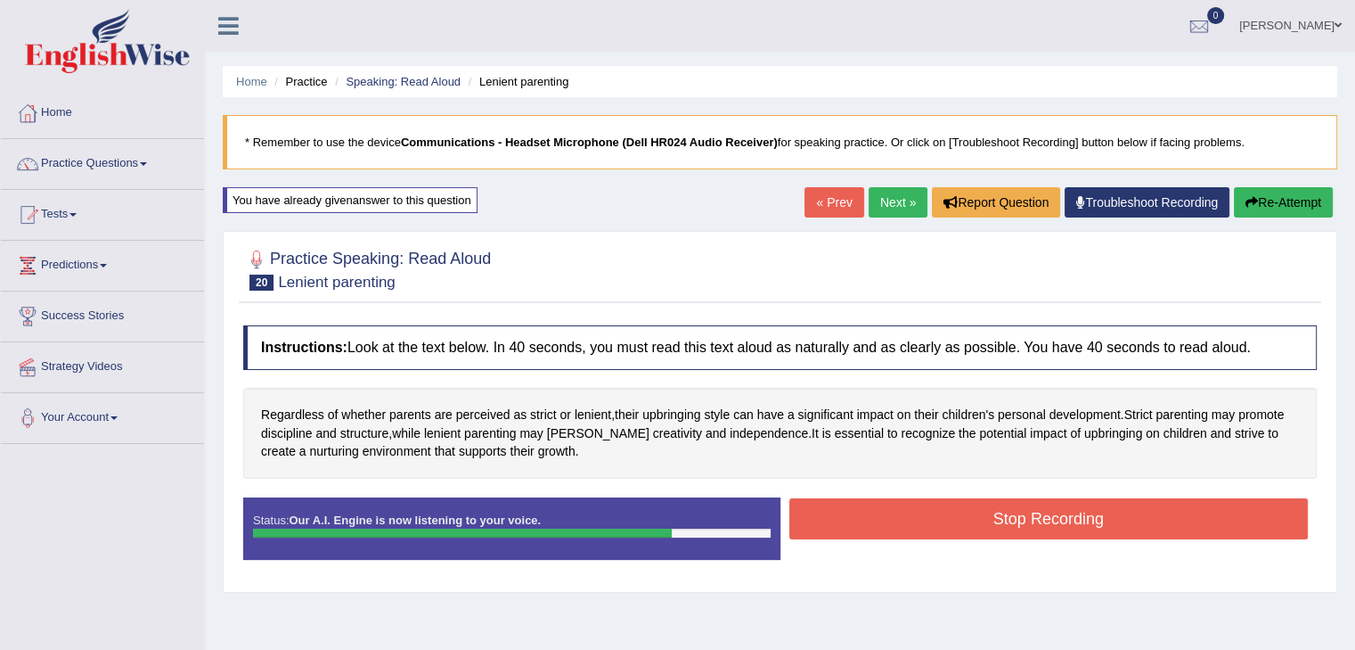
click at [1024, 523] on button "Stop Recording" at bounding box center [1050, 518] width 520 height 41
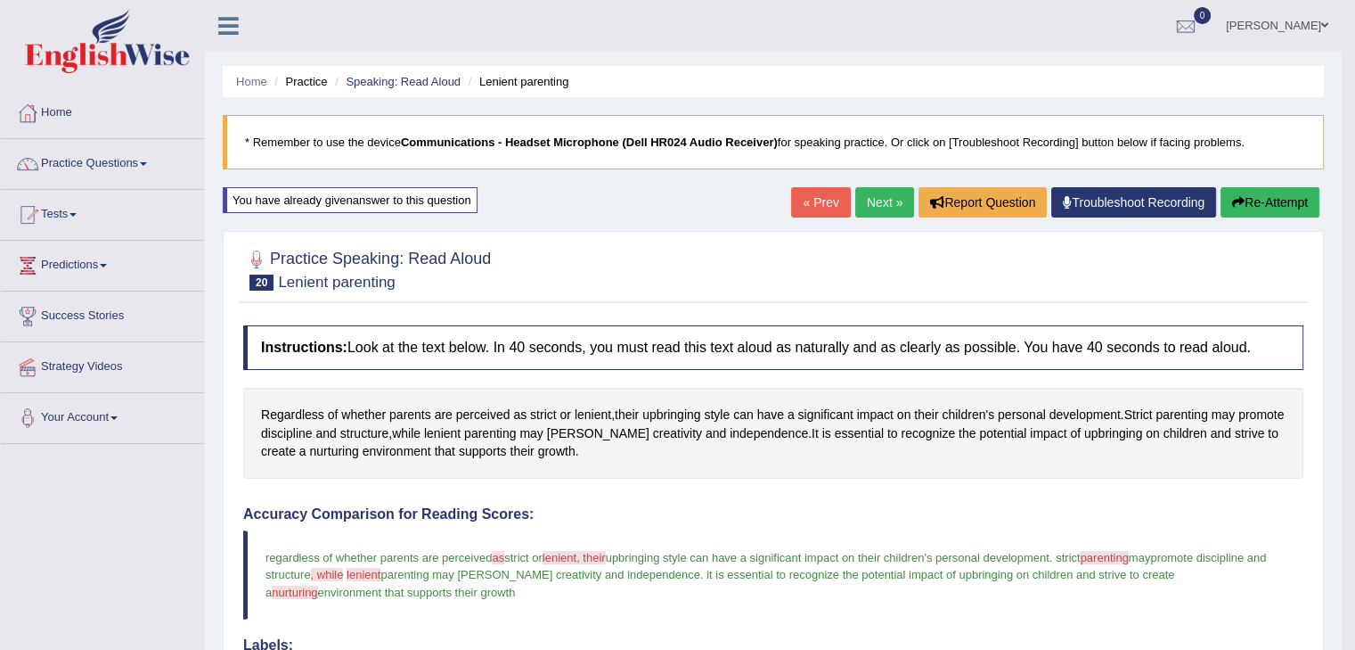
click at [1281, 198] on button "Re-Attempt" at bounding box center [1270, 202] width 99 height 30
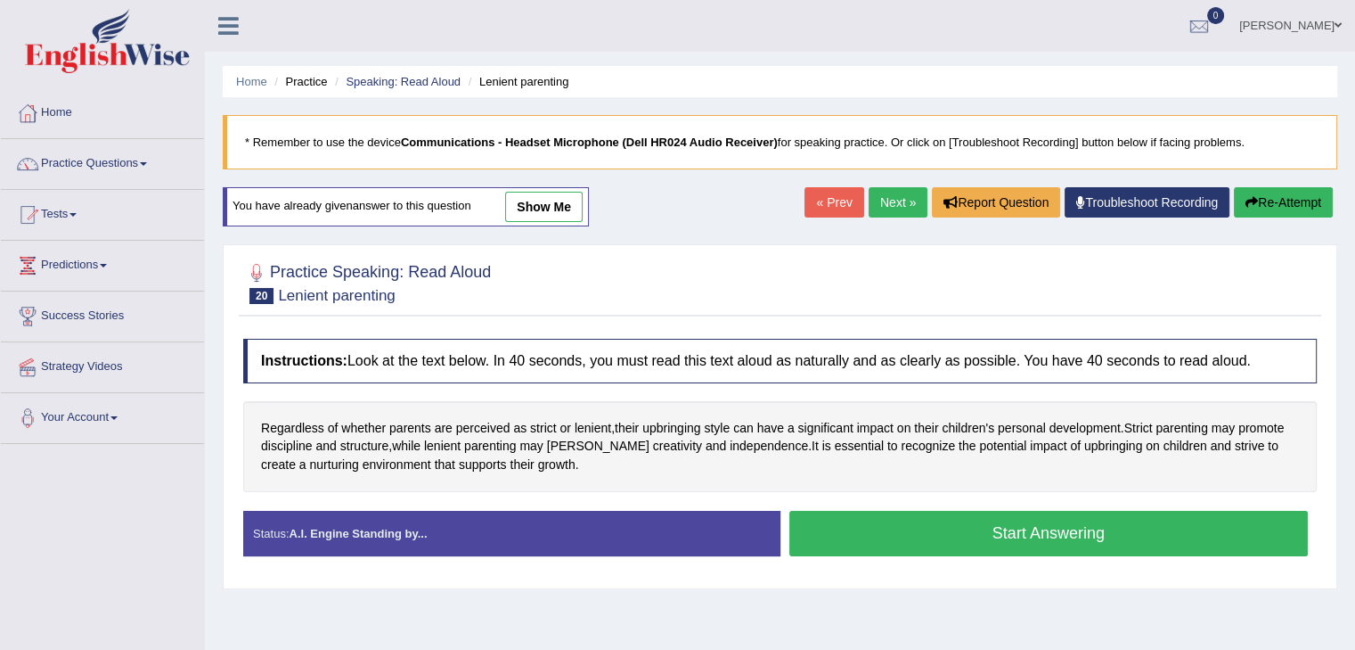
click at [1113, 528] on button "Start Answering" at bounding box center [1050, 533] width 520 height 45
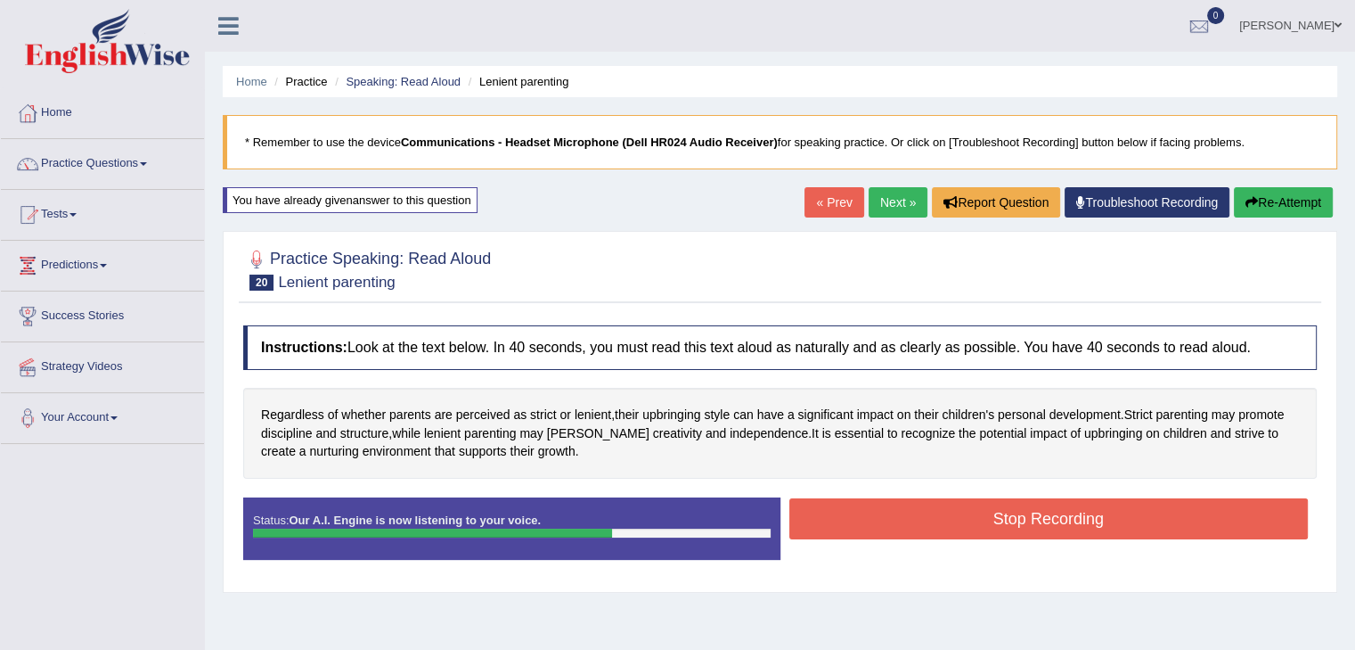
click at [1042, 530] on button "Stop Recording" at bounding box center [1050, 518] width 520 height 41
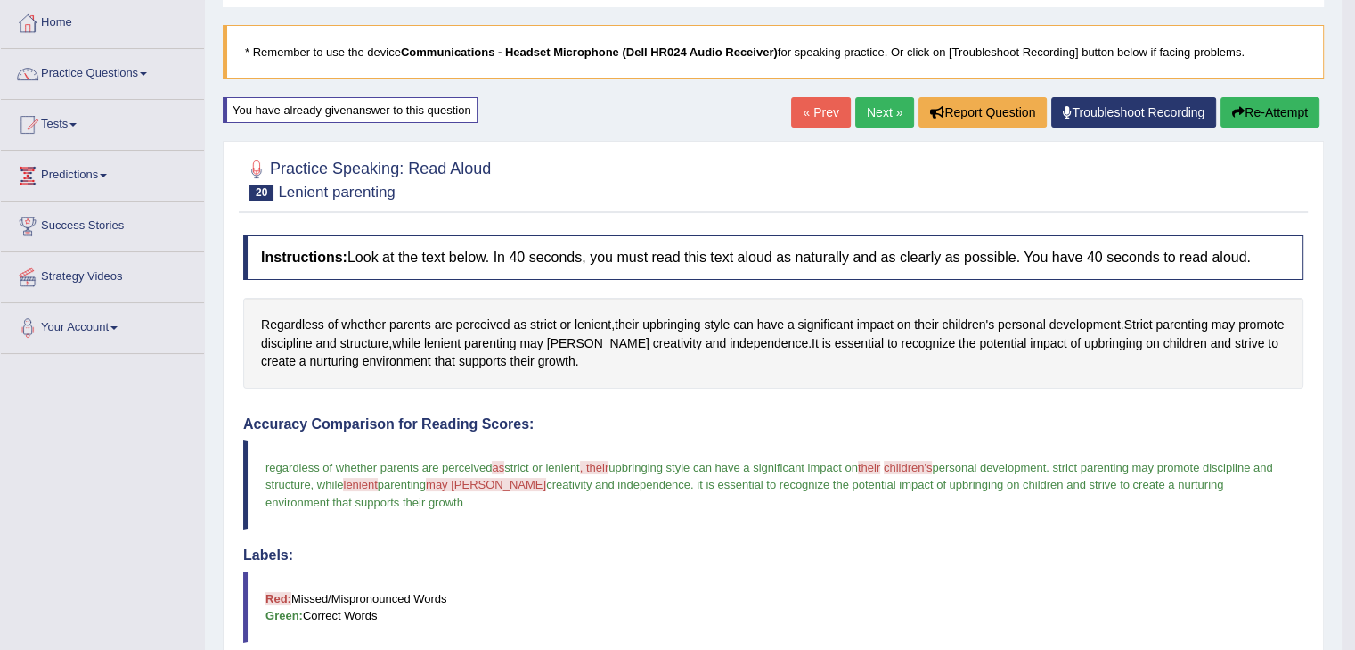
scroll to position [89, 0]
click at [1268, 112] on button "Re-Attempt" at bounding box center [1270, 113] width 99 height 30
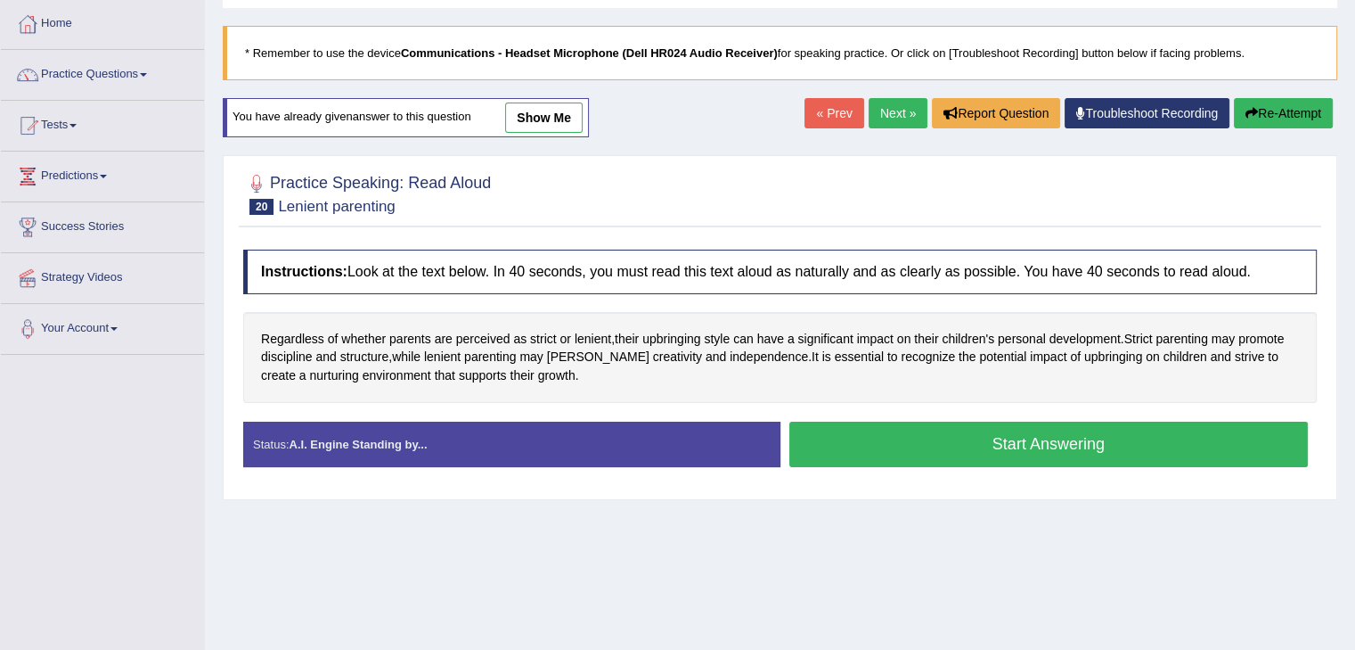
click at [1055, 440] on button "Start Answering" at bounding box center [1050, 444] width 520 height 45
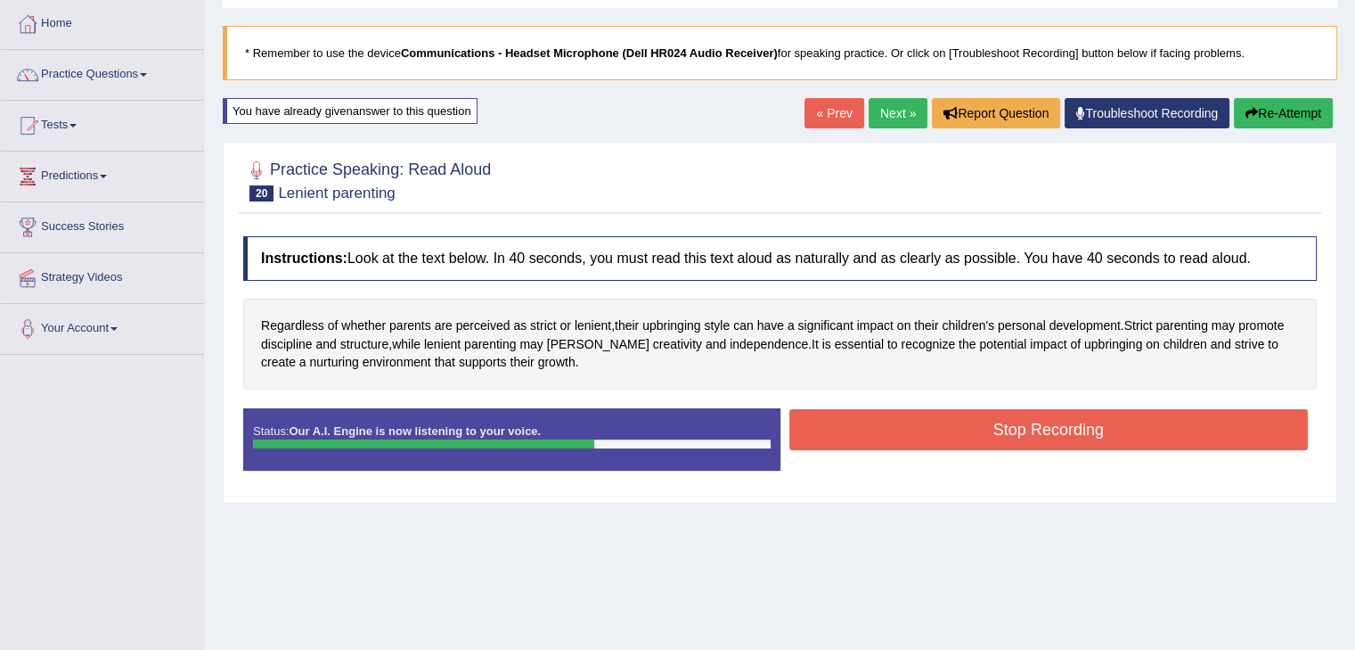
click at [1000, 429] on button "Stop Recording" at bounding box center [1050, 429] width 520 height 41
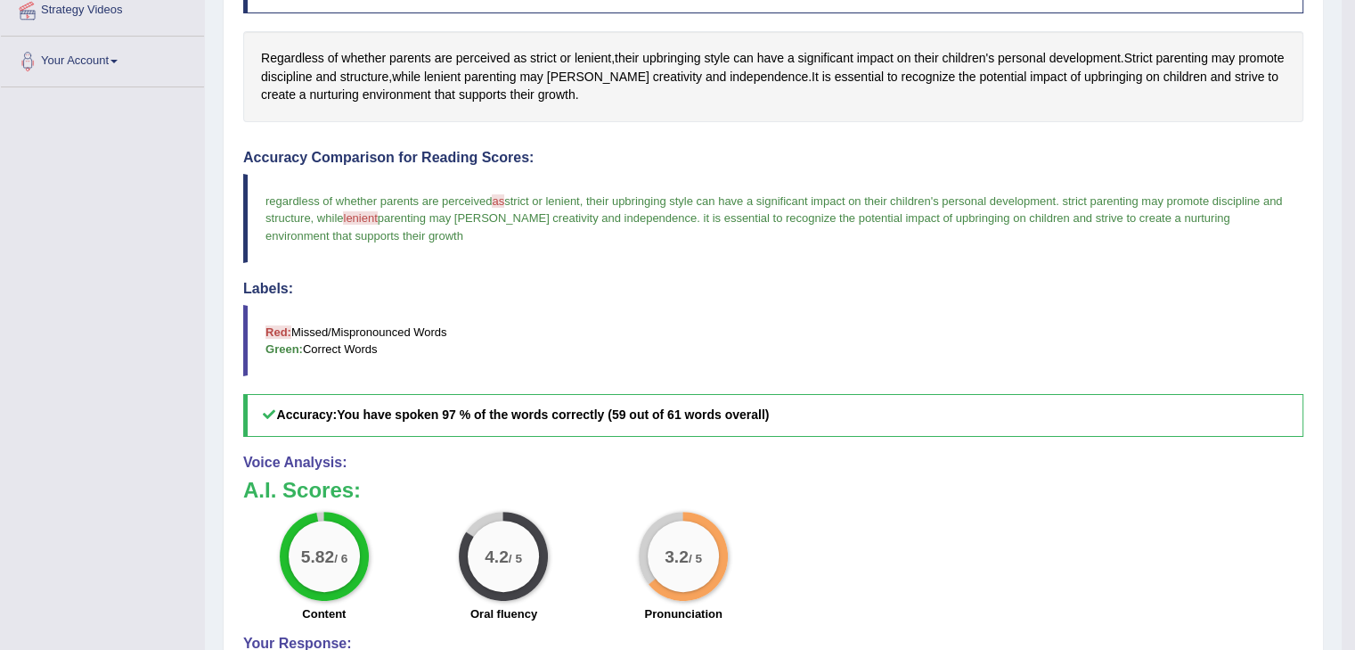
scroll to position [89, 0]
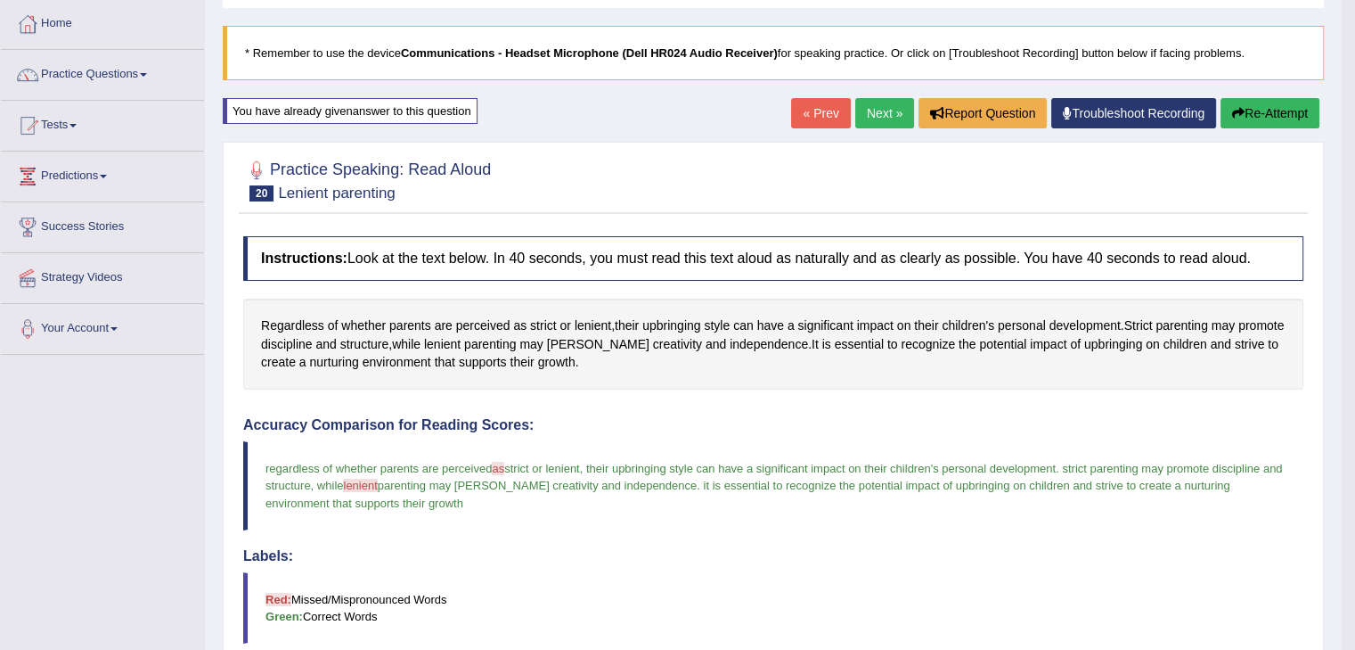
click at [882, 111] on link "Next »" at bounding box center [885, 113] width 59 height 30
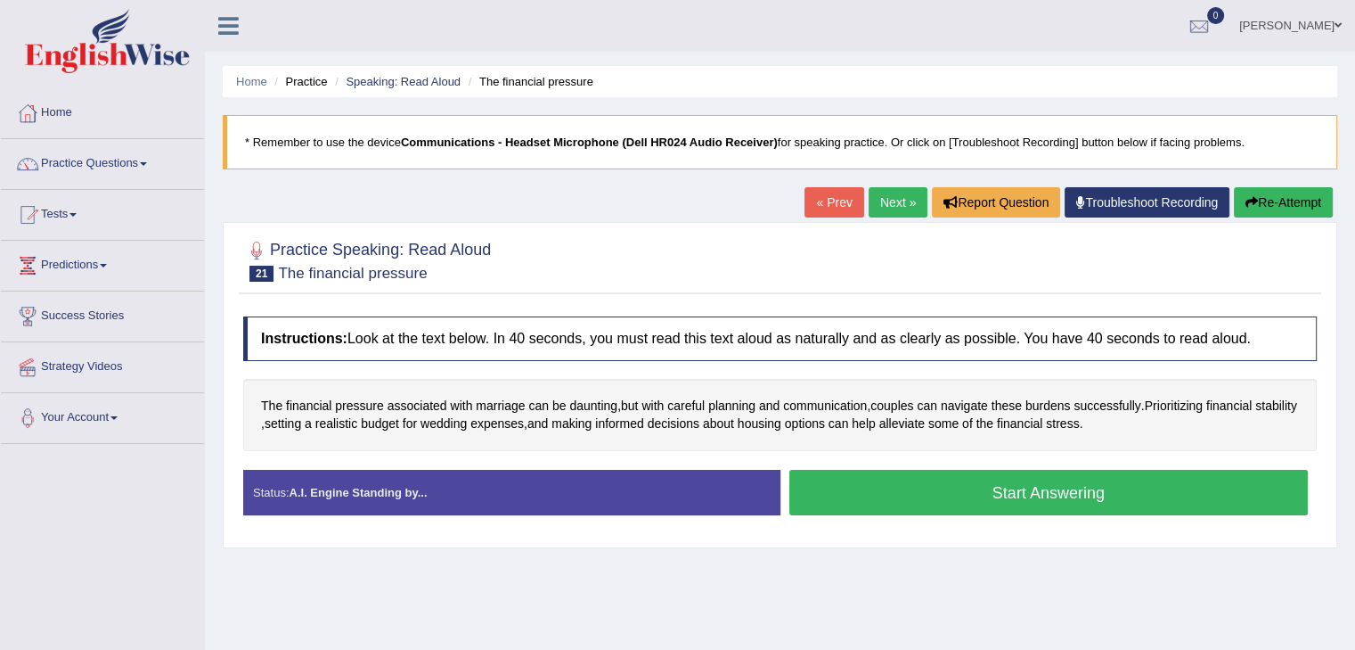
click at [1066, 500] on button "Start Answering" at bounding box center [1050, 492] width 520 height 45
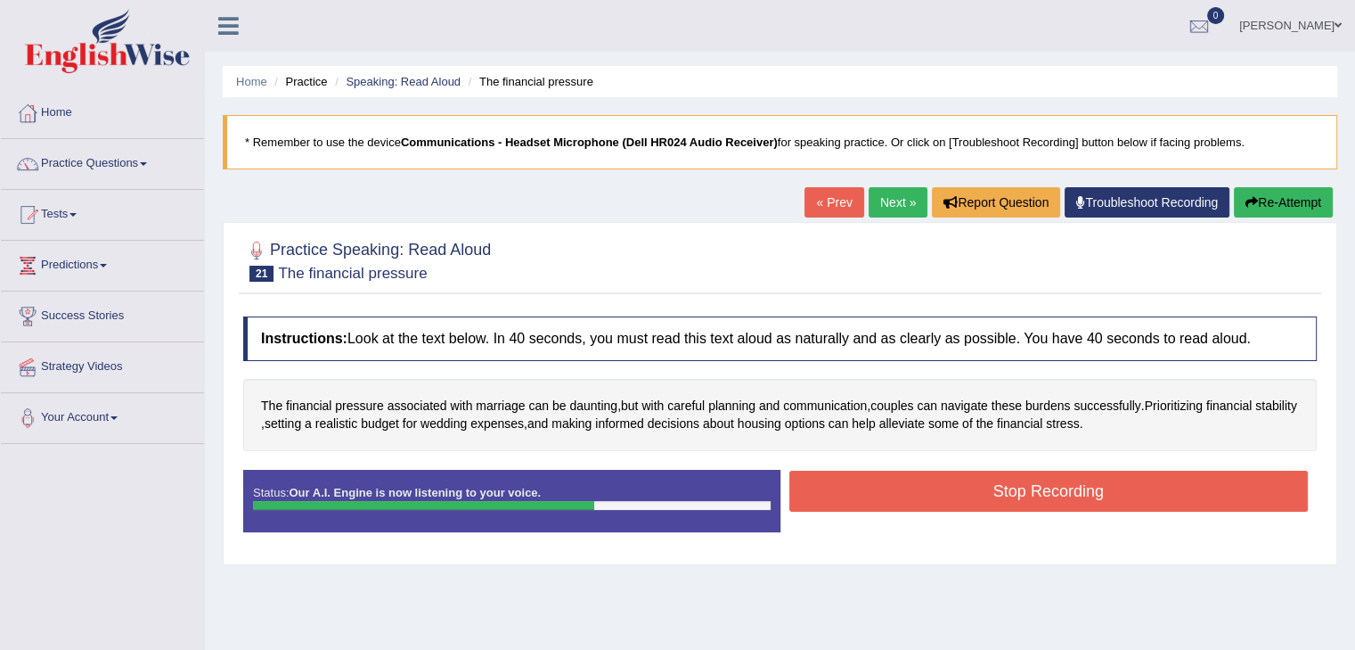
click at [1045, 476] on button "Stop Recording" at bounding box center [1050, 491] width 520 height 41
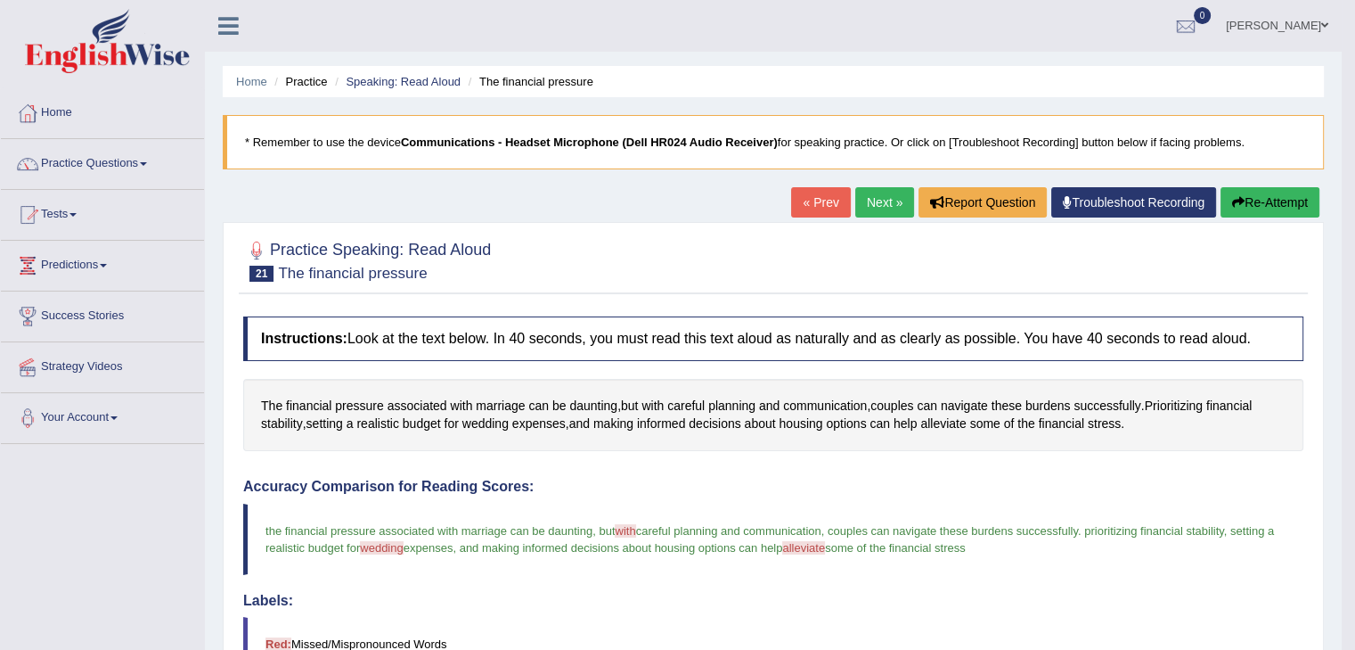
click at [1270, 199] on button "Re-Attempt" at bounding box center [1270, 202] width 99 height 30
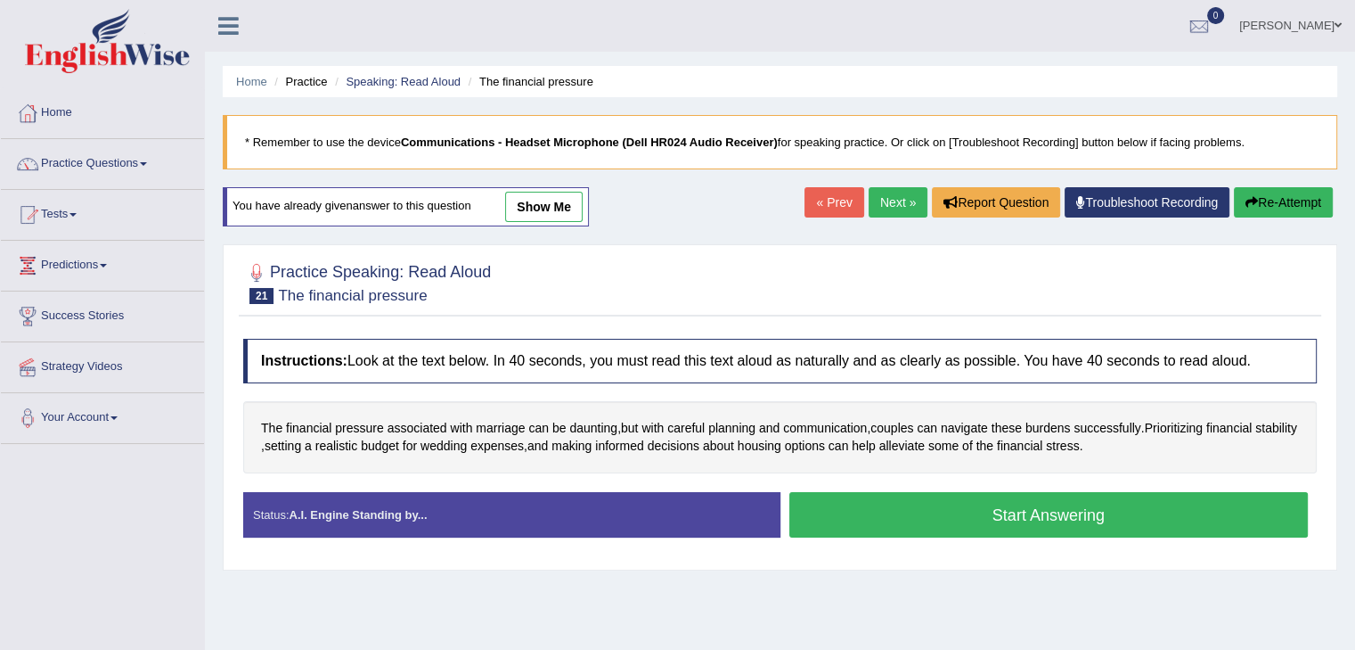
click at [1069, 521] on button "Start Answering" at bounding box center [1050, 514] width 520 height 45
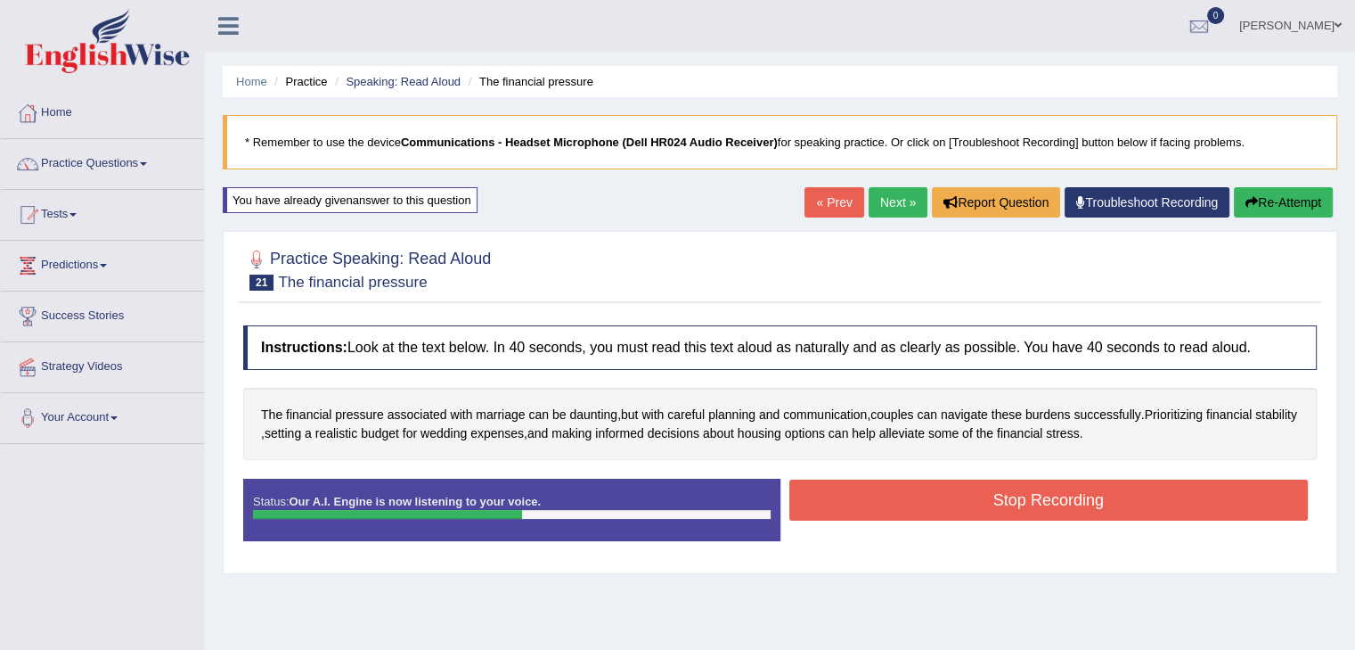
click at [1044, 502] on button "Stop Recording" at bounding box center [1050, 499] width 520 height 41
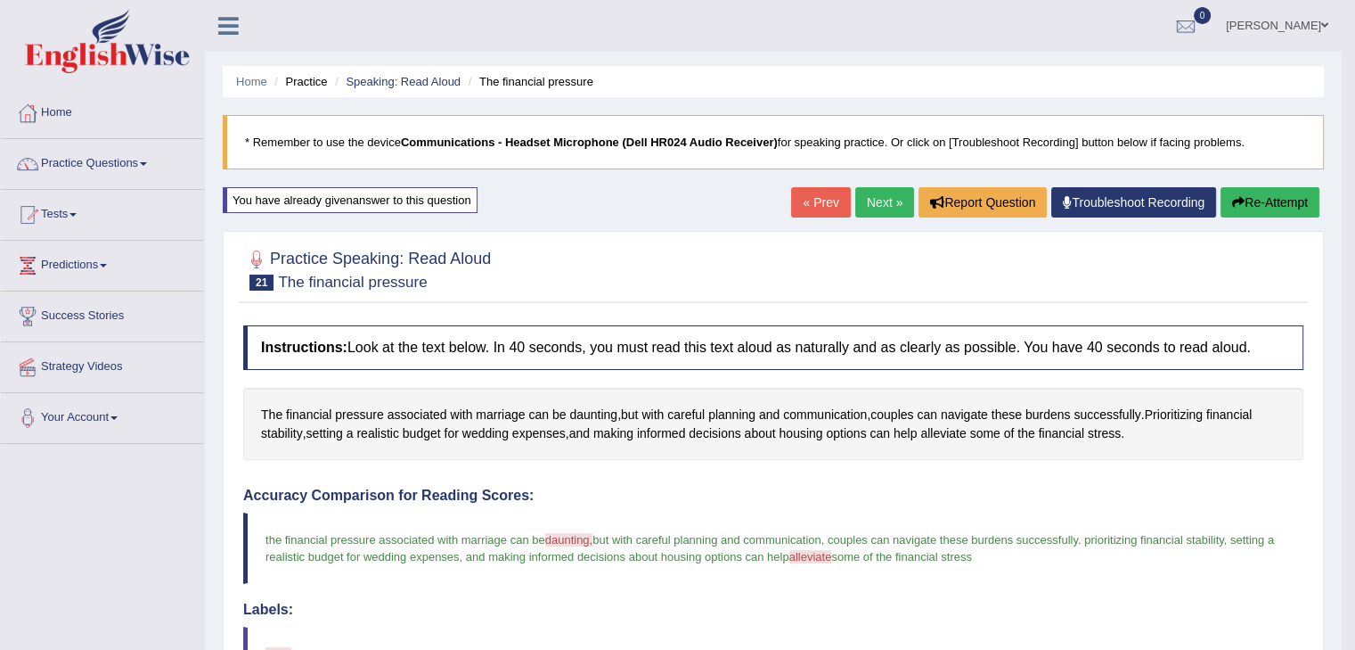
click at [1282, 201] on button "Re-Attempt" at bounding box center [1270, 202] width 99 height 30
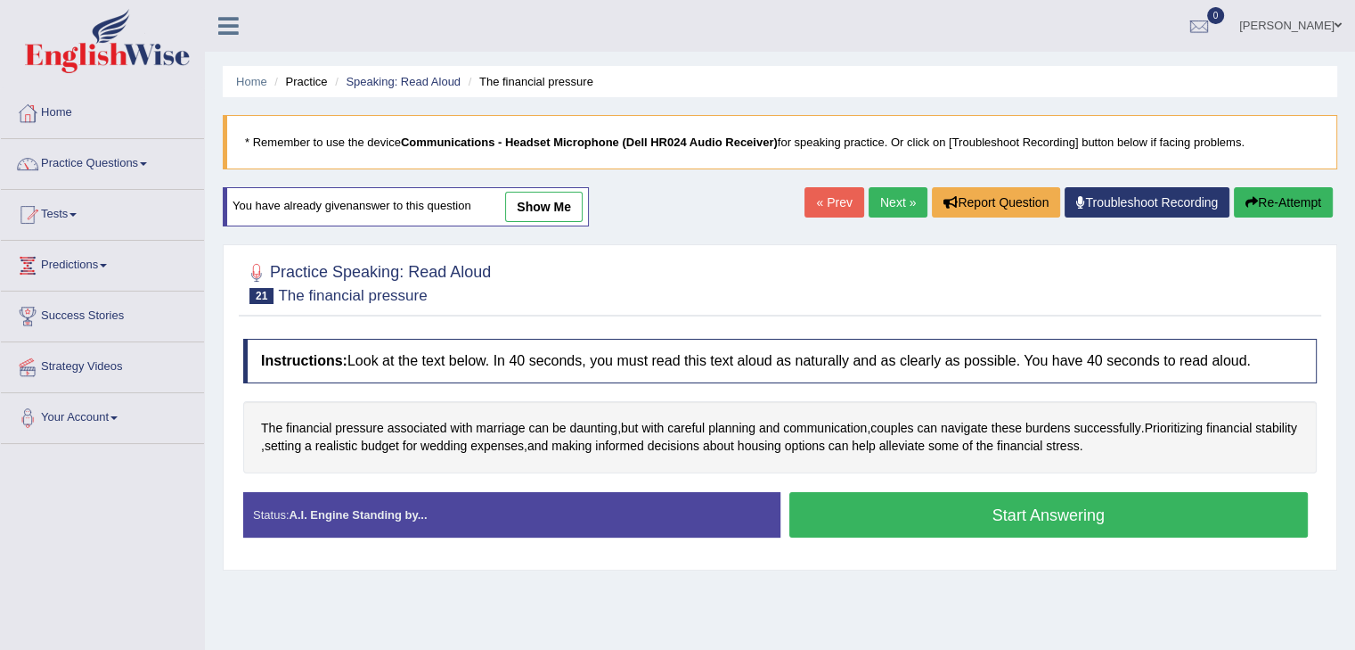
click at [1048, 522] on button "Start Answering" at bounding box center [1050, 514] width 520 height 45
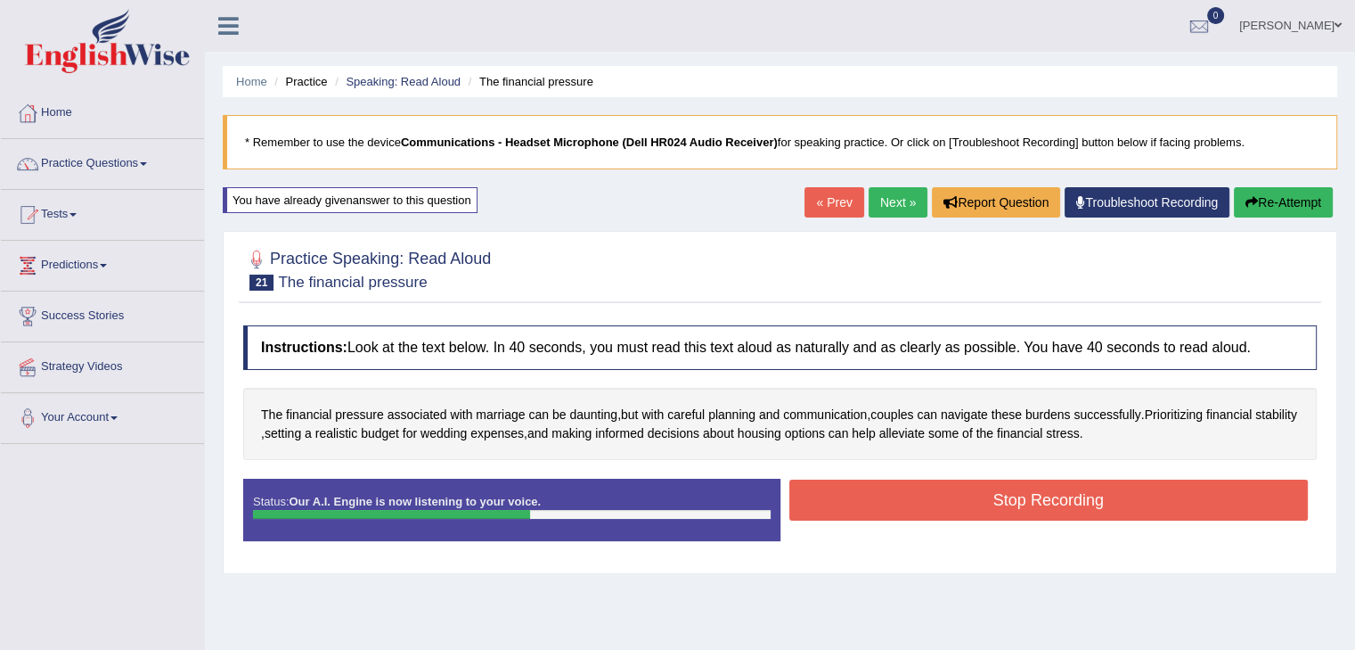
click at [1004, 502] on button "Stop Recording" at bounding box center [1050, 499] width 520 height 41
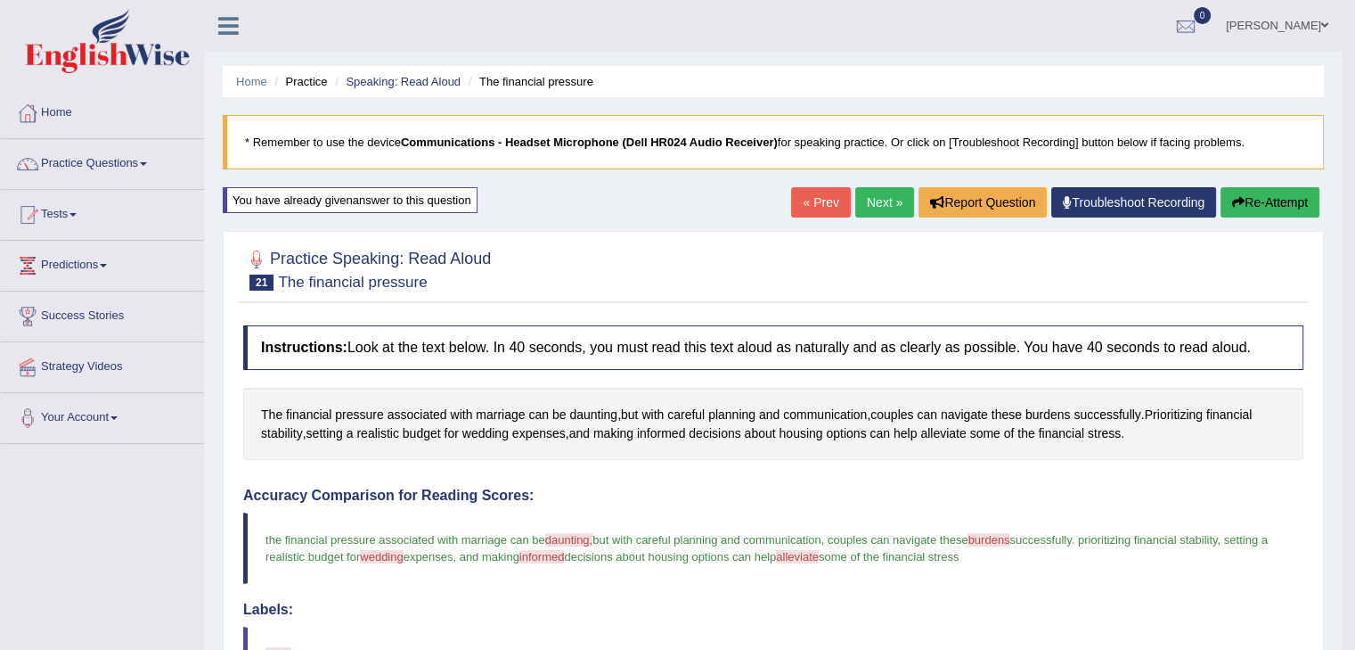
click at [1262, 213] on button "Re-Attempt" at bounding box center [1270, 202] width 99 height 30
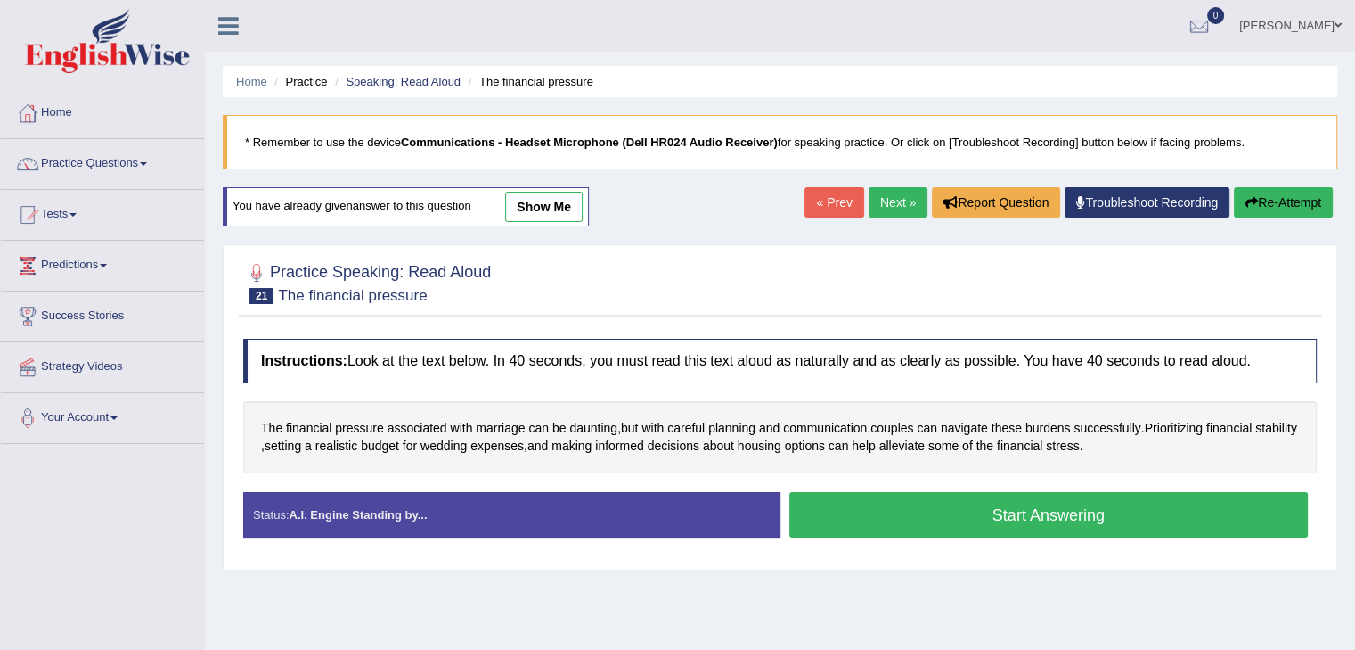
click at [1077, 522] on button "Start Answering" at bounding box center [1050, 514] width 520 height 45
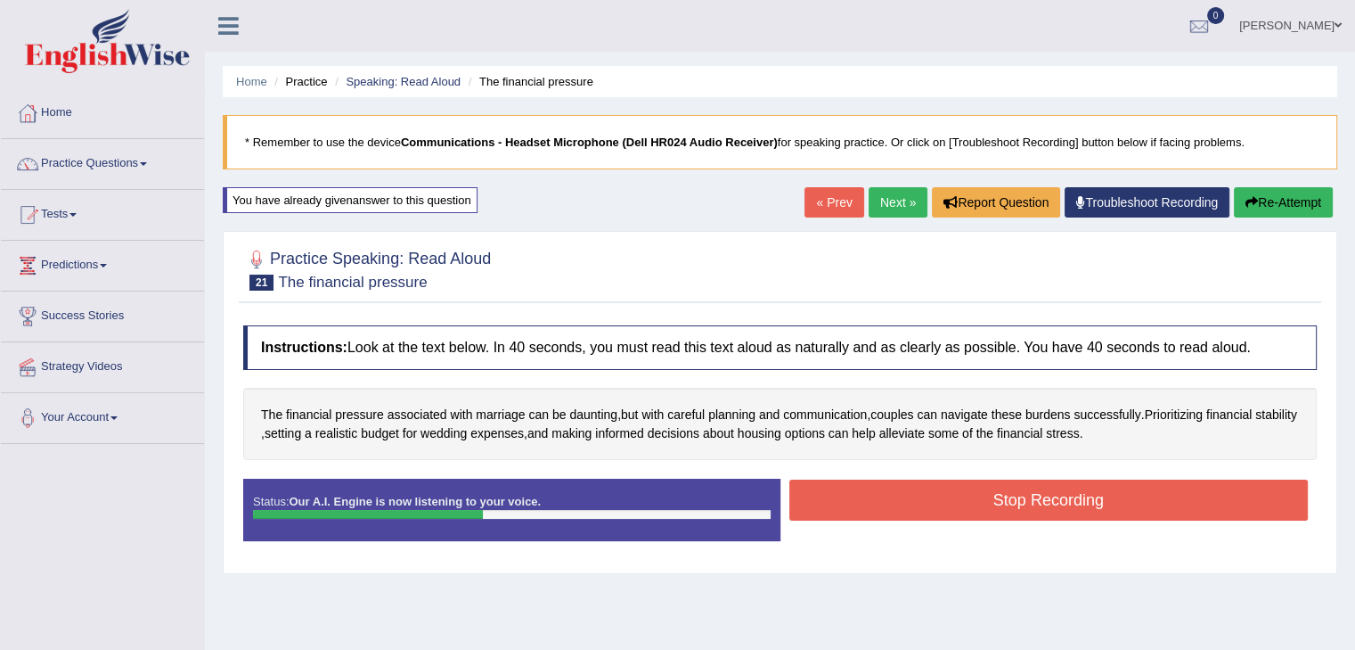
click at [1070, 509] on button "Stop Recording" at bounding box center [1050, 499] width 520 height 41
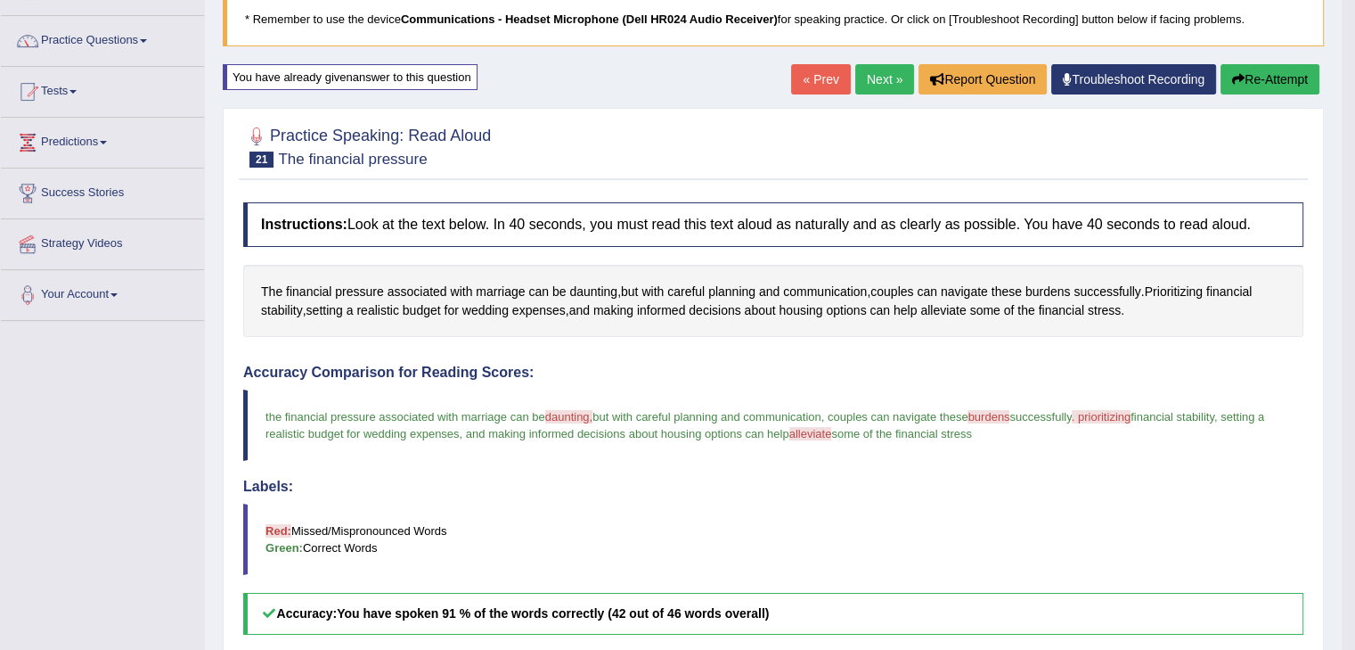
scroll to position [89, 0]
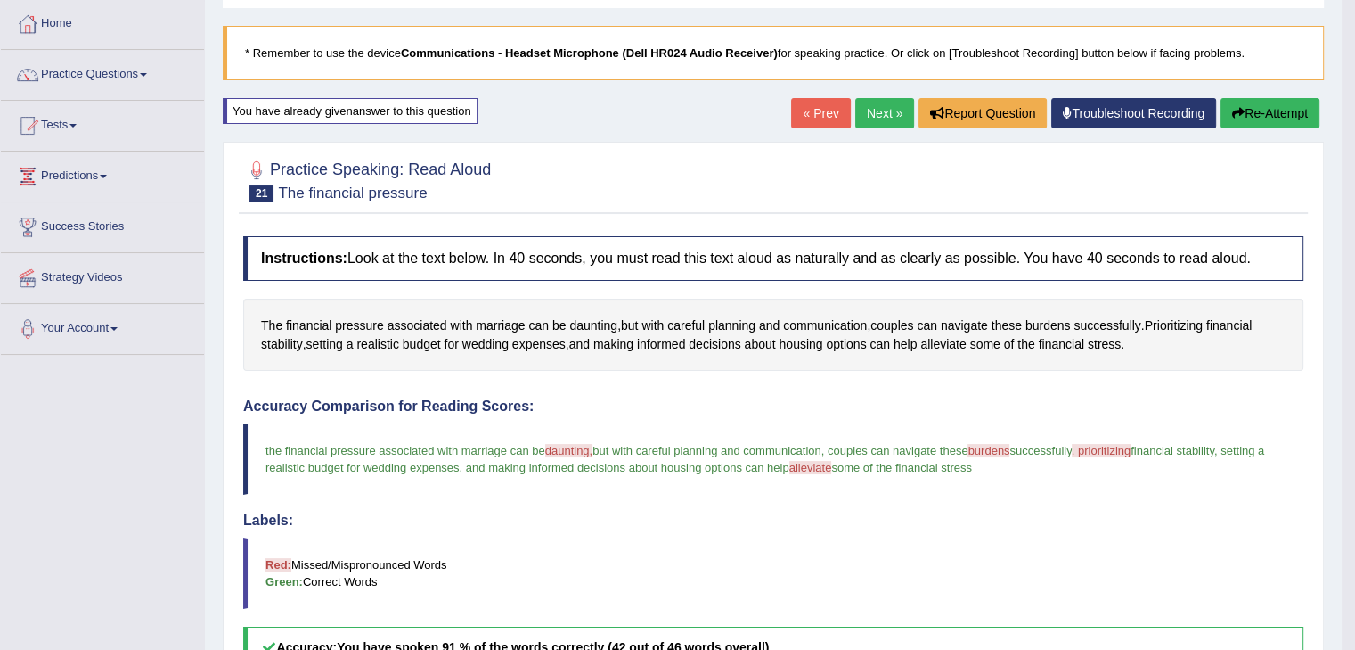
click at [875, 114] on link "Next »" at bounding box center [885, 113] width 59 height 30
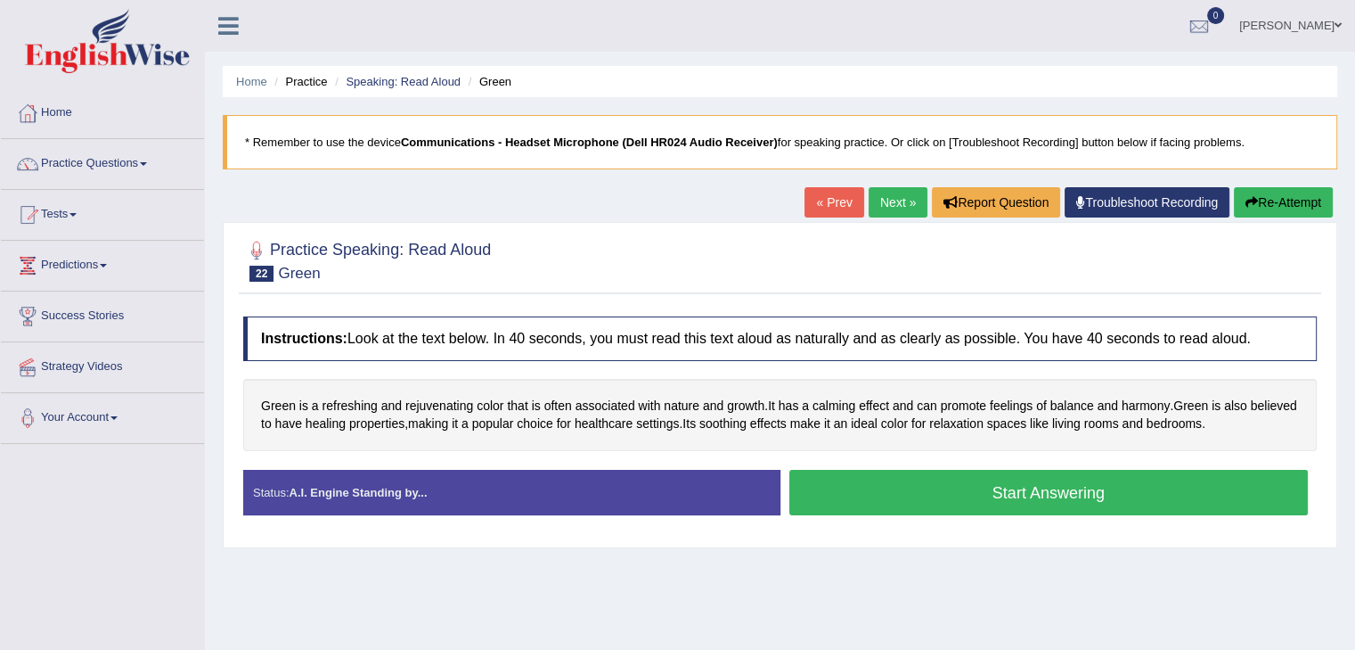
click at [1045, 492] on button "Start Answering" at bounding box center [1050, 492] width 520 height 45
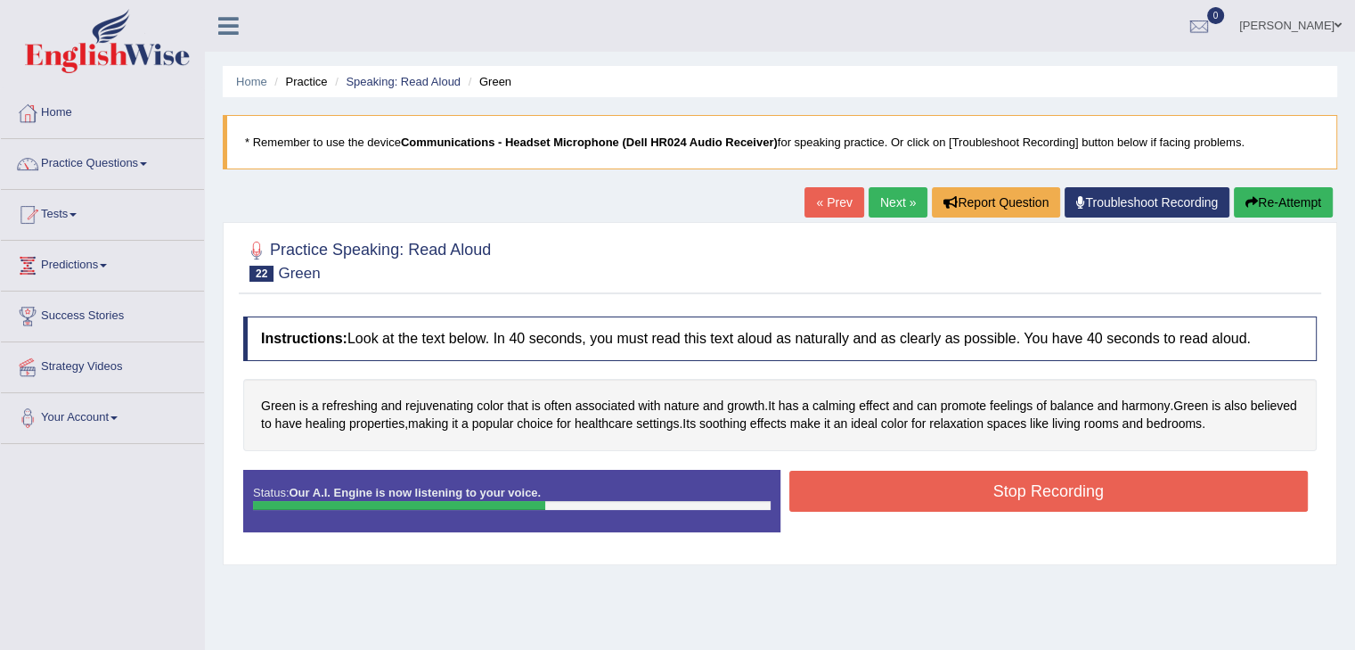
click at [1032, 484] on button "Stop Recording" at bounding box center [1050, 491] width 520 height 41
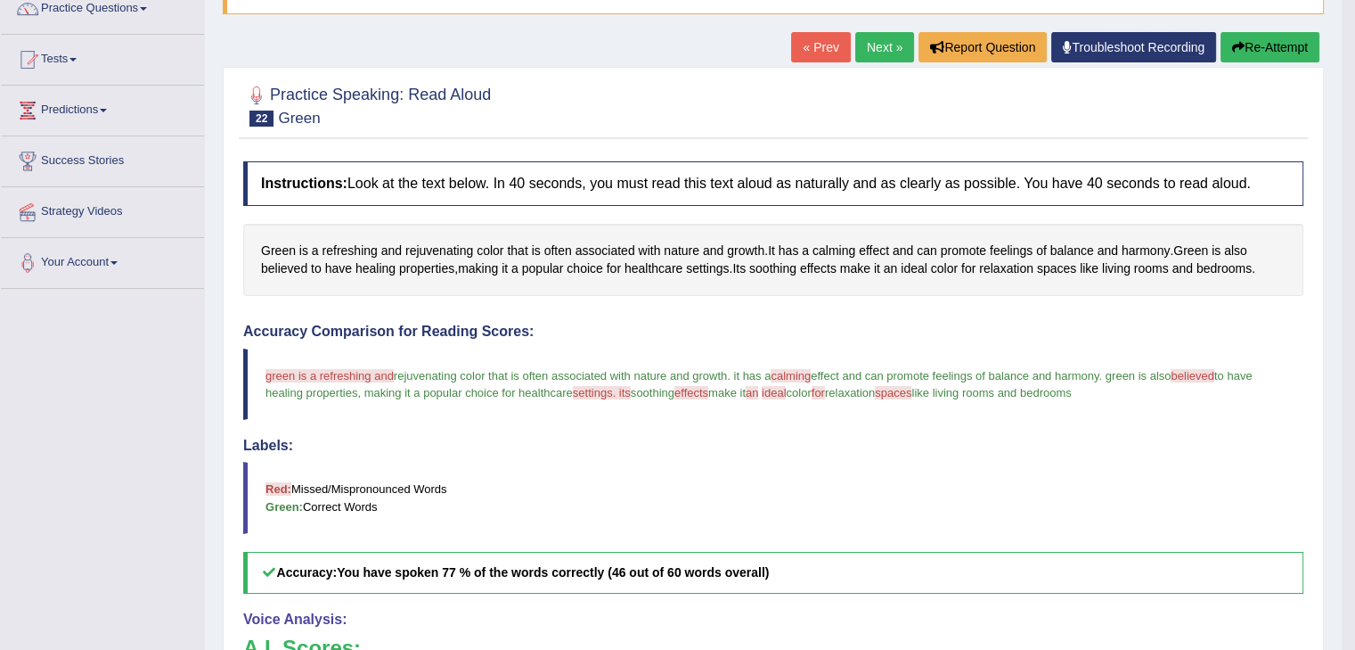
scroll to position [89, 0]
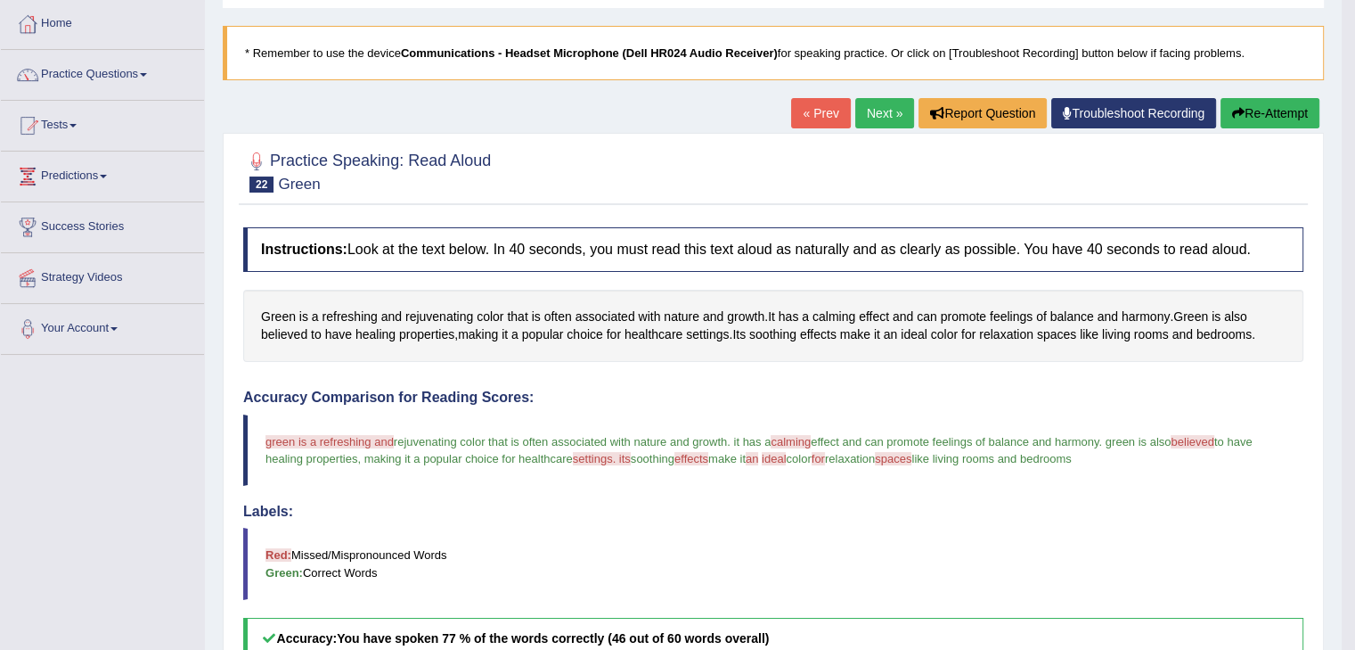
click at [1280, 110] on button "Re-Attempt" at bounding box center [1270, 113] width 99 height 30
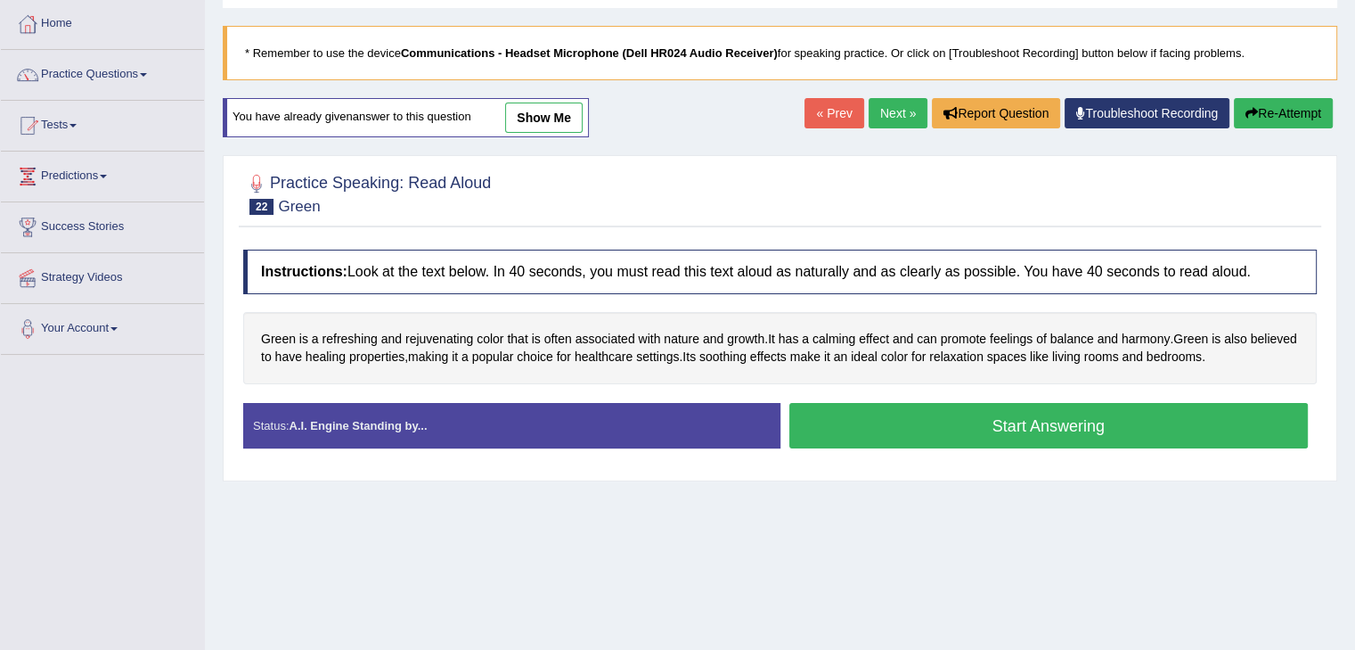
click at [1066, 422] on button "Start Answering" at bounding box center [1050, 425] width 520 height 45
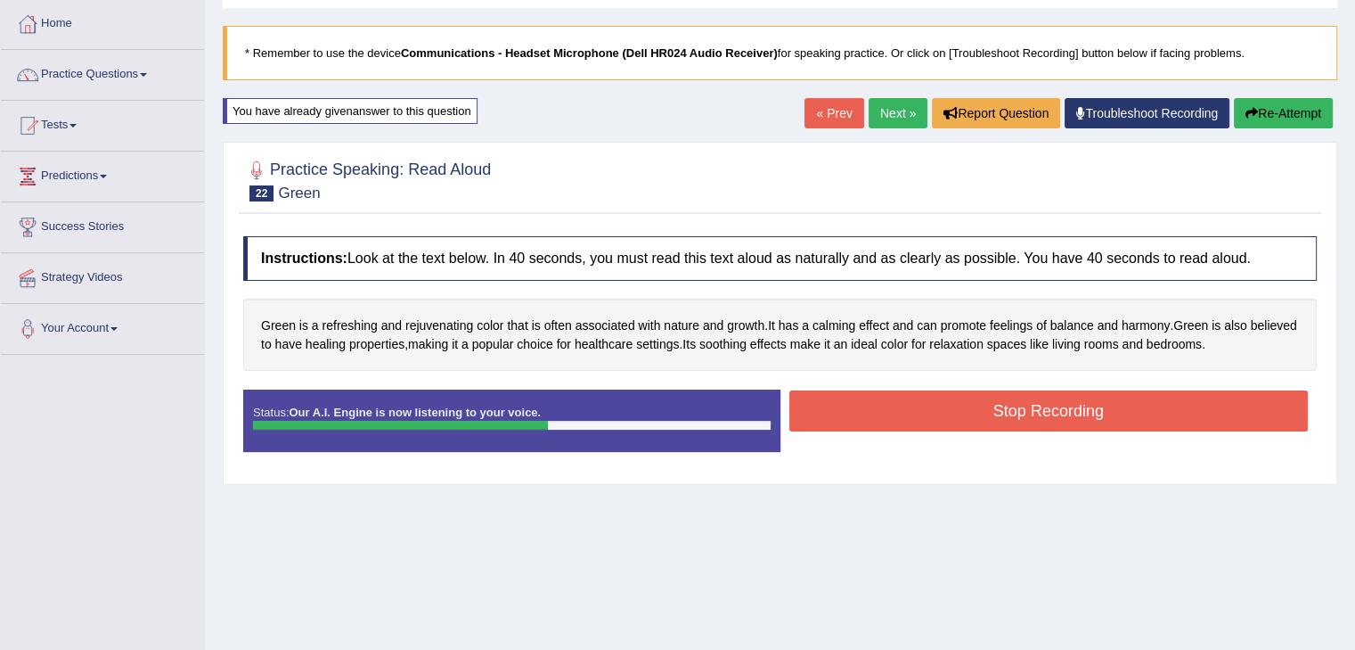
click at [1088, 409] on button "Stop Recording" at bounding box center [1050, 410] width 520 height 41
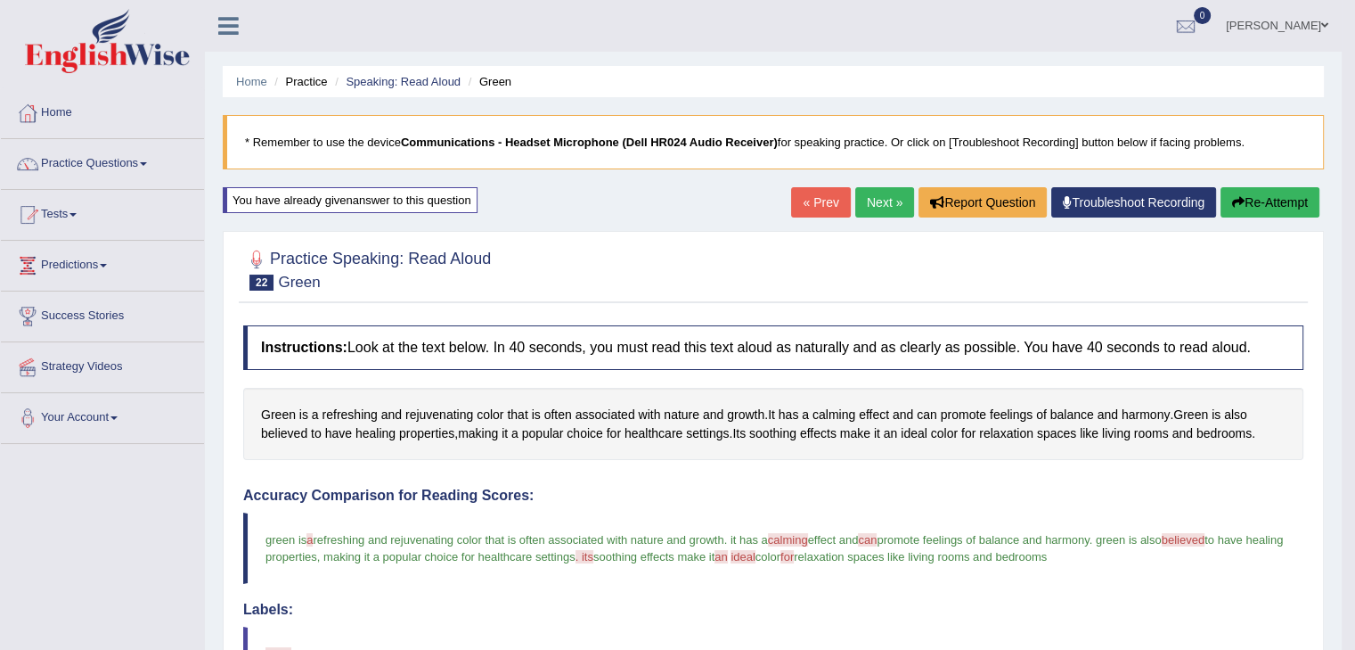
click at [872, 195] on link "Next »" at bounding box center [885, 202] width 59 height 30
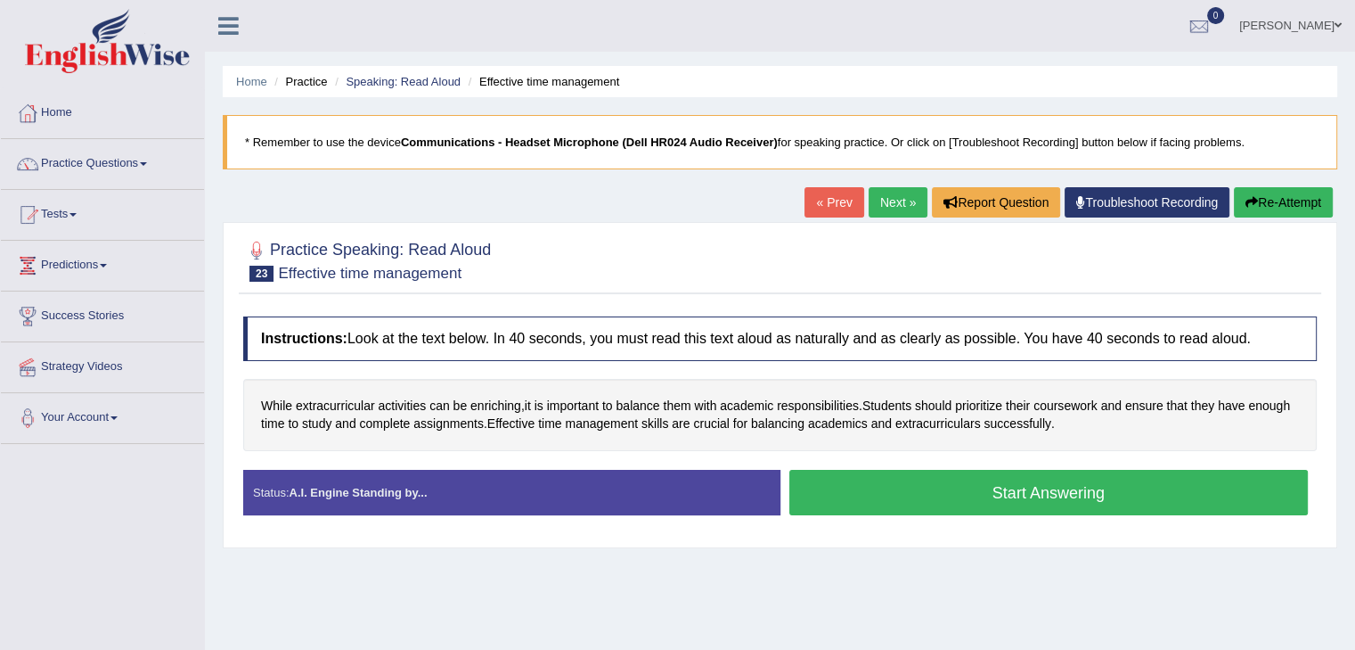
click at [1068, 493] on button "Start Answering" at bounding box center [1050, 492] width 520 height 45
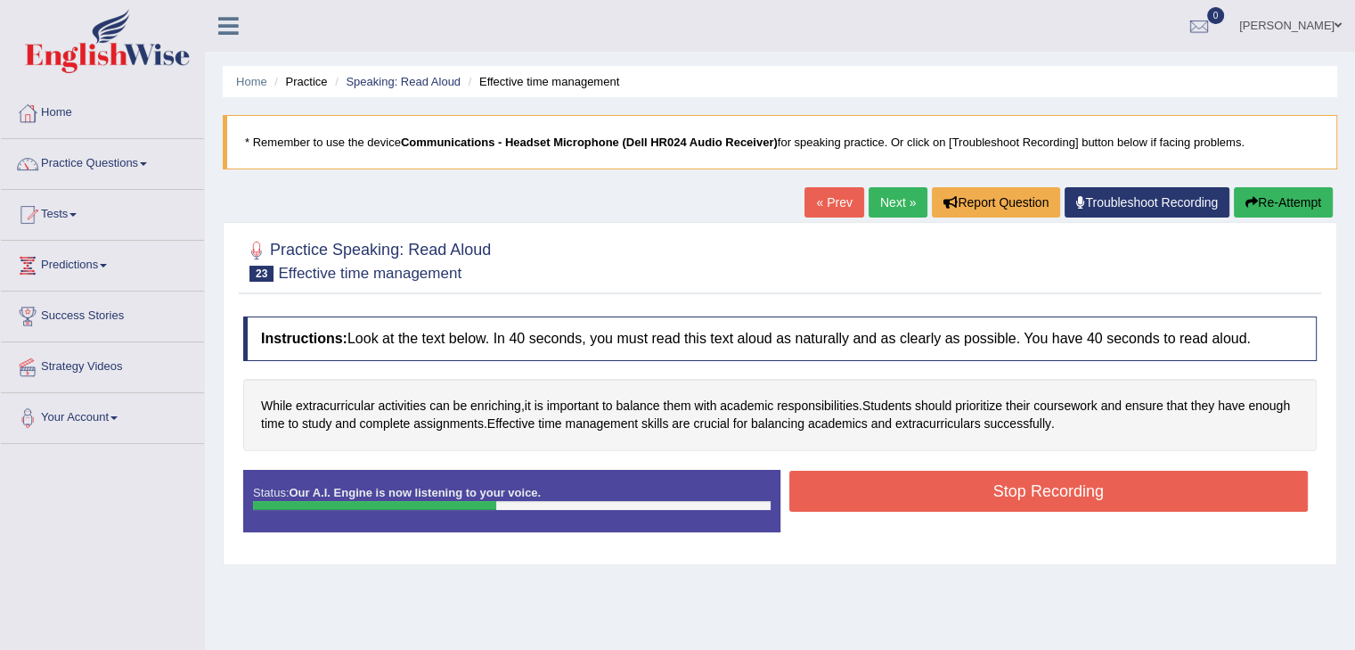
click at [1005, 461] on div "Instructions: Look at the text below. In 40 seconds, you must read this text al…" at bounding box center [780, 431] width 1083 height 248
click at [1004, 487] on button "Stop Recording" at bounding box center [1050, 491] width 520 height 41
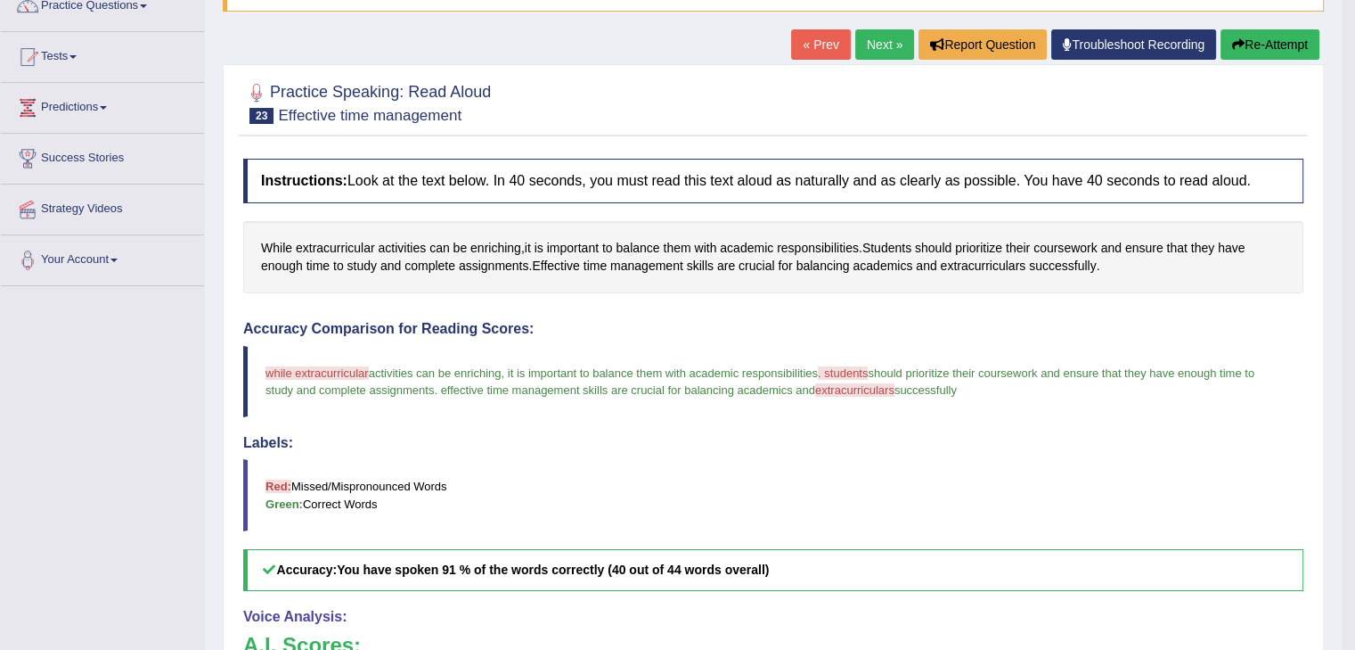
scroll to position [89, 0]
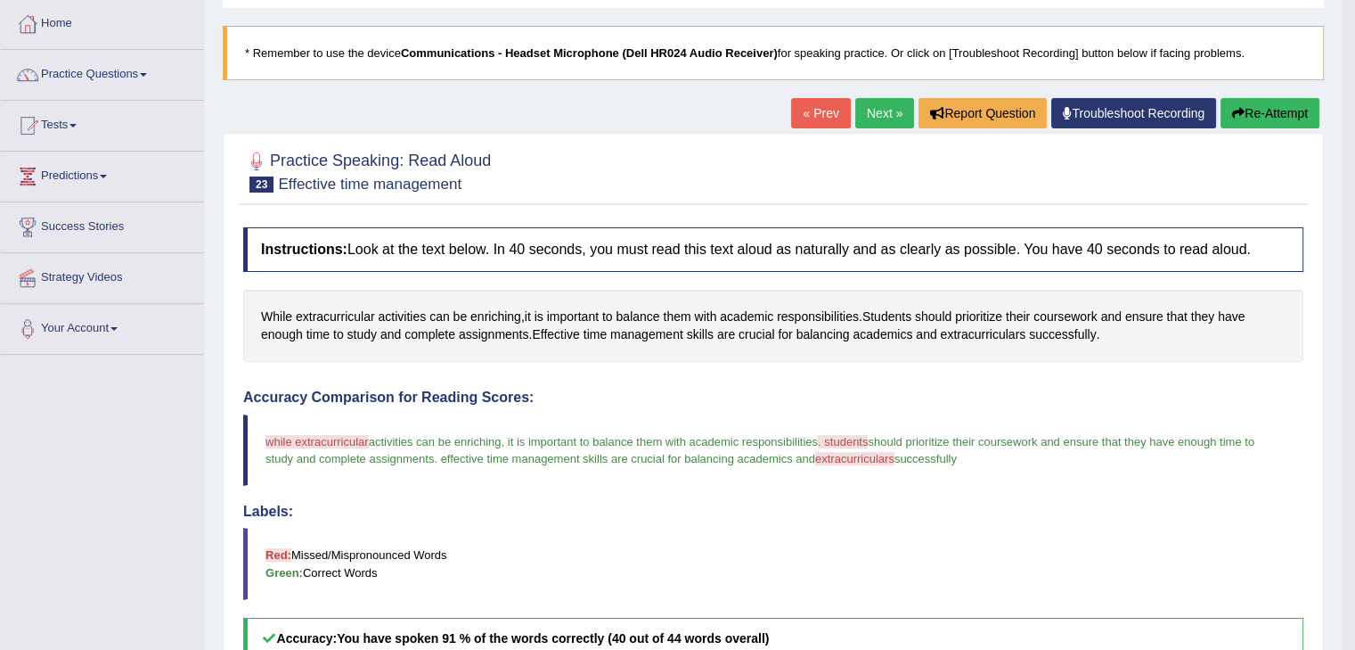
click at [1276, 104] on button "Re-Attempt" at bounding box center [1270, 113] width 99 height 30
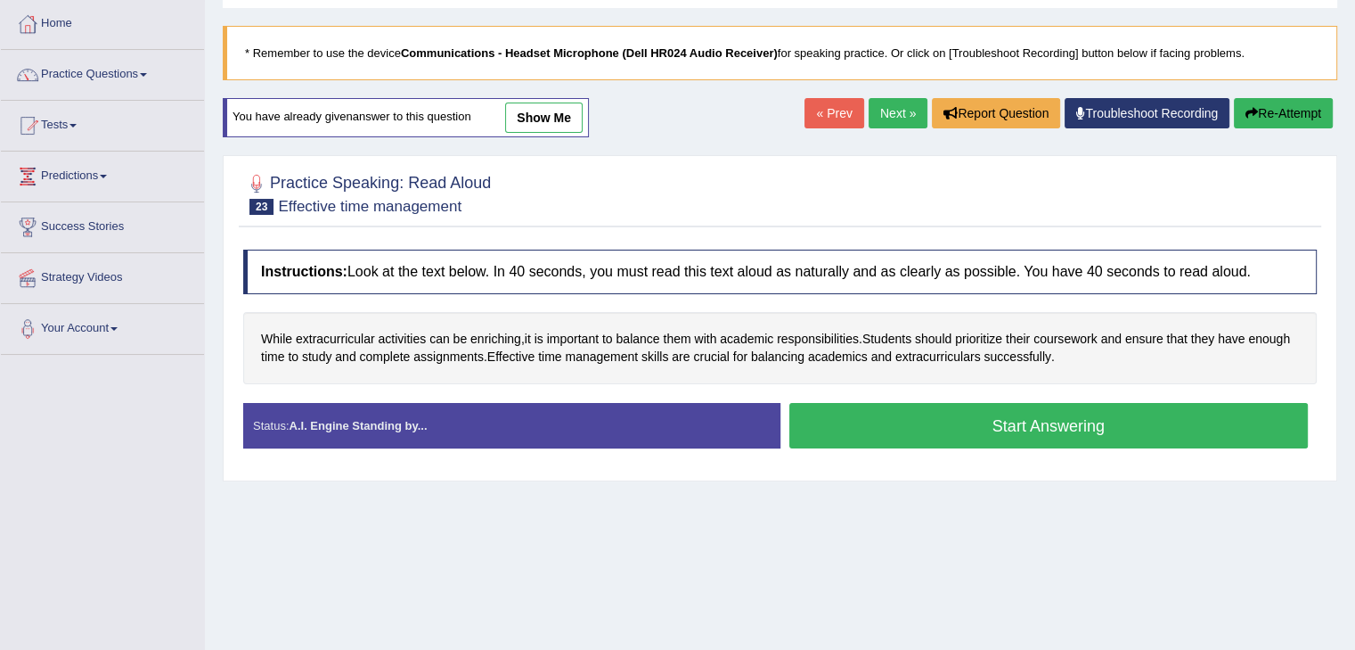
click at [1059, 439] on button "Start Answering" at bounding box center [1050, 425] width 520 height 45
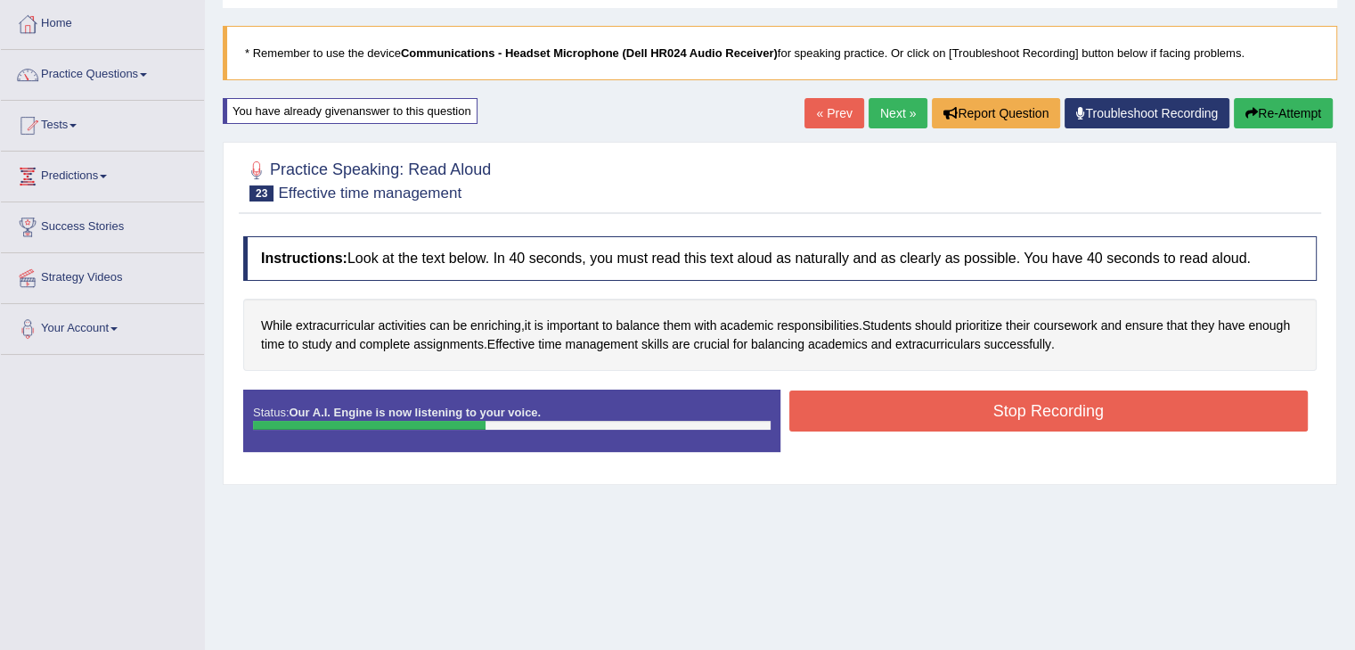
click at [997, 409] on button "Stop Recording" at bounding box center [1050, 410] width 520 height 41
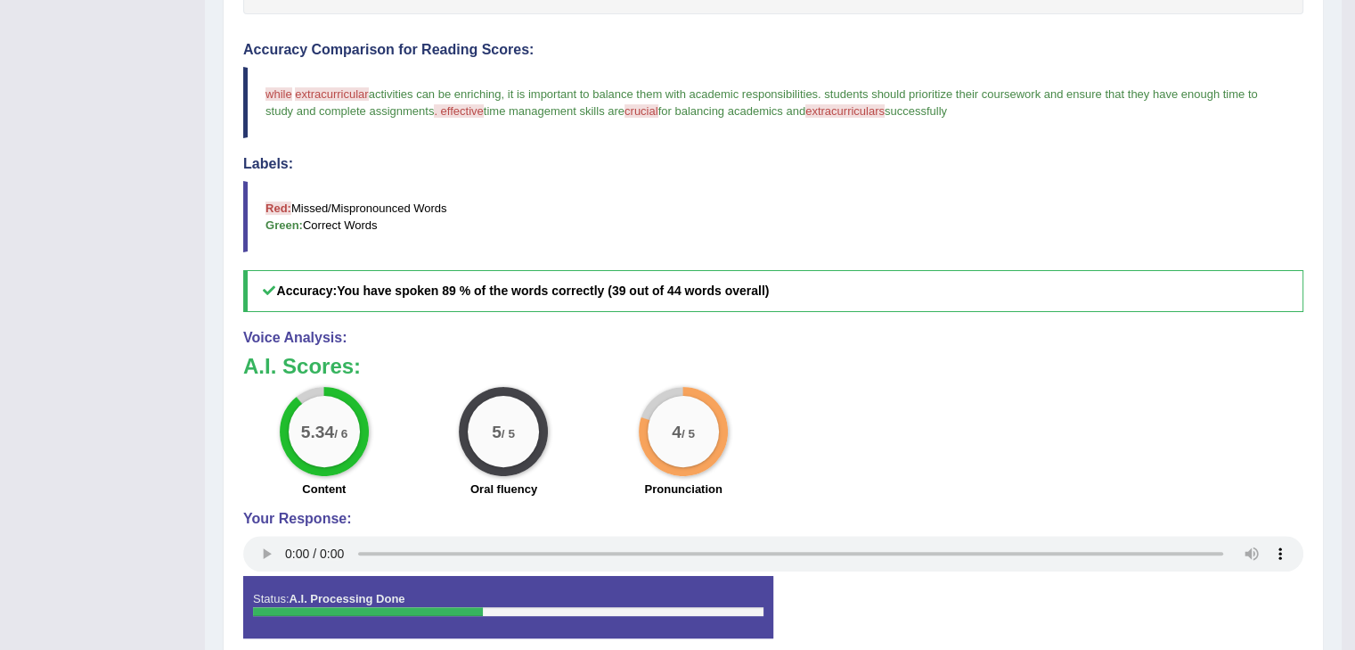
scroll to position [89, 0]
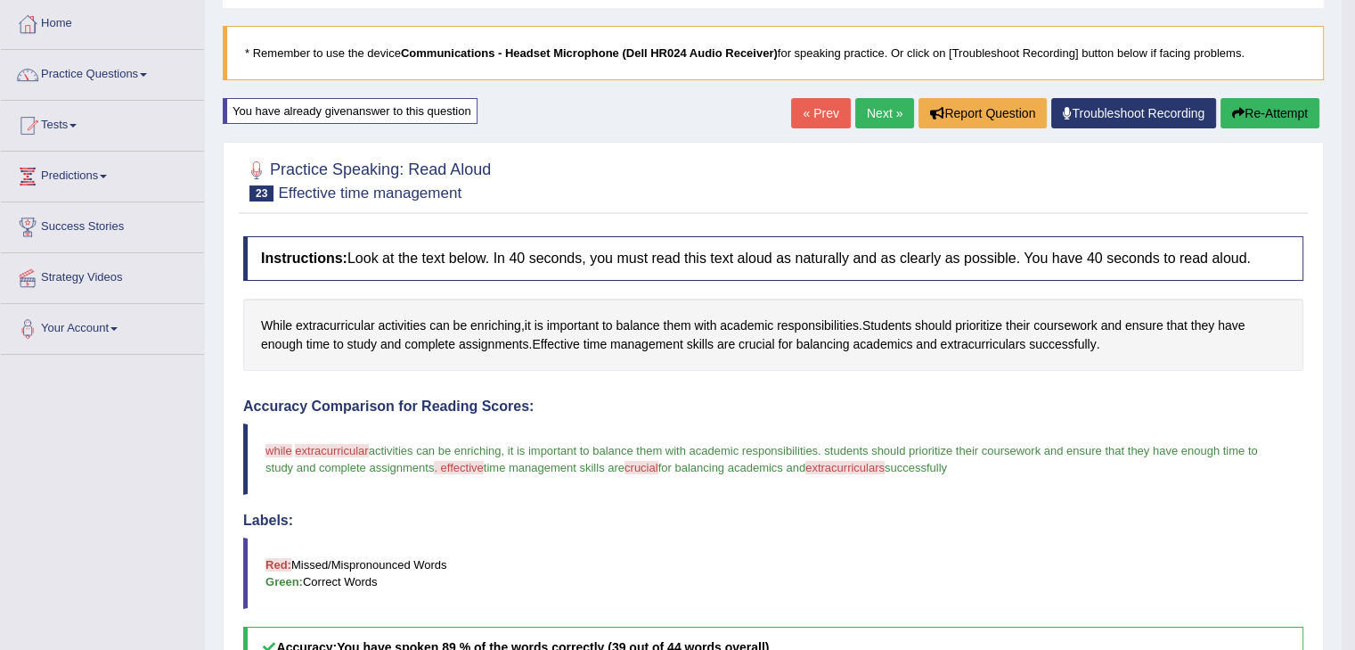
click at [875, 111] on link "Next »" at bounding box center [885, 113] width 59 height 30
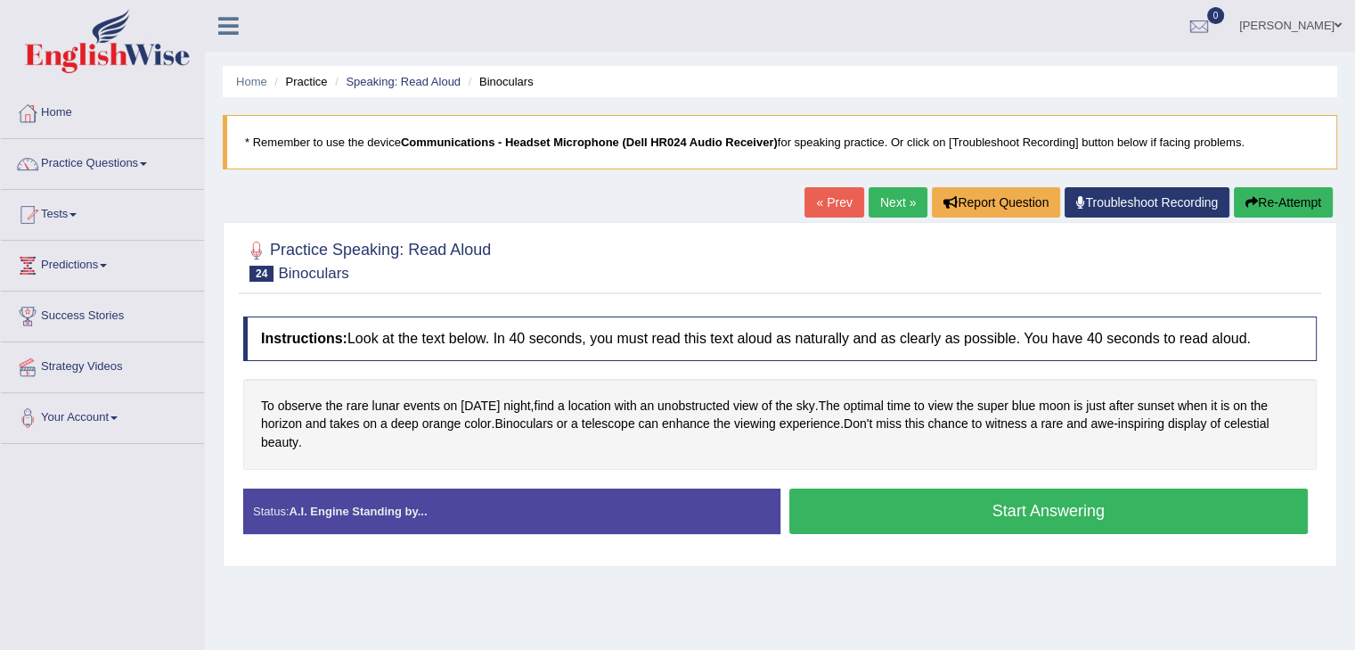
click at [1071, 505] on button "Start Answering" at bounding box center [1050, 510] width 520 height 45
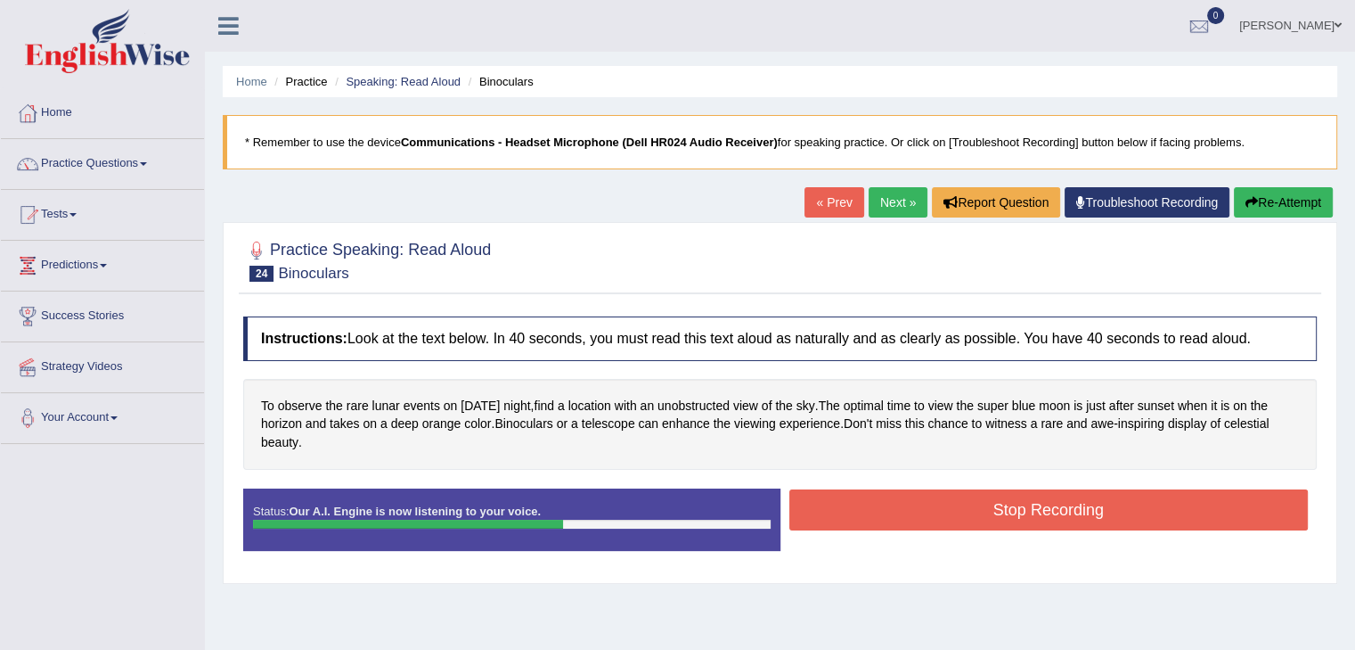
drag, startPoint x: 978, startPoint y: 504, endPoint x: 852, endPoint y: 547, distance: 133.0
click at [975, 505] on button "Stop Recording" at bounding box center [1050, 509] width 520 height 41
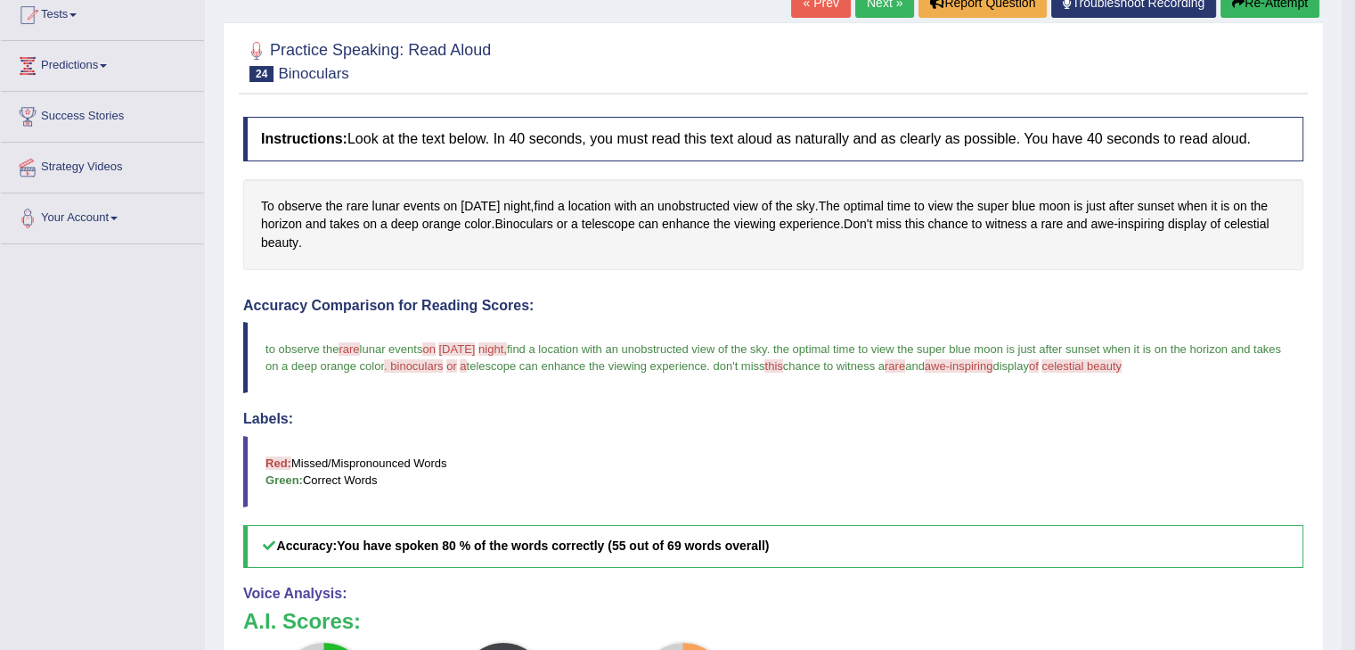
scroll to position [178, 0]
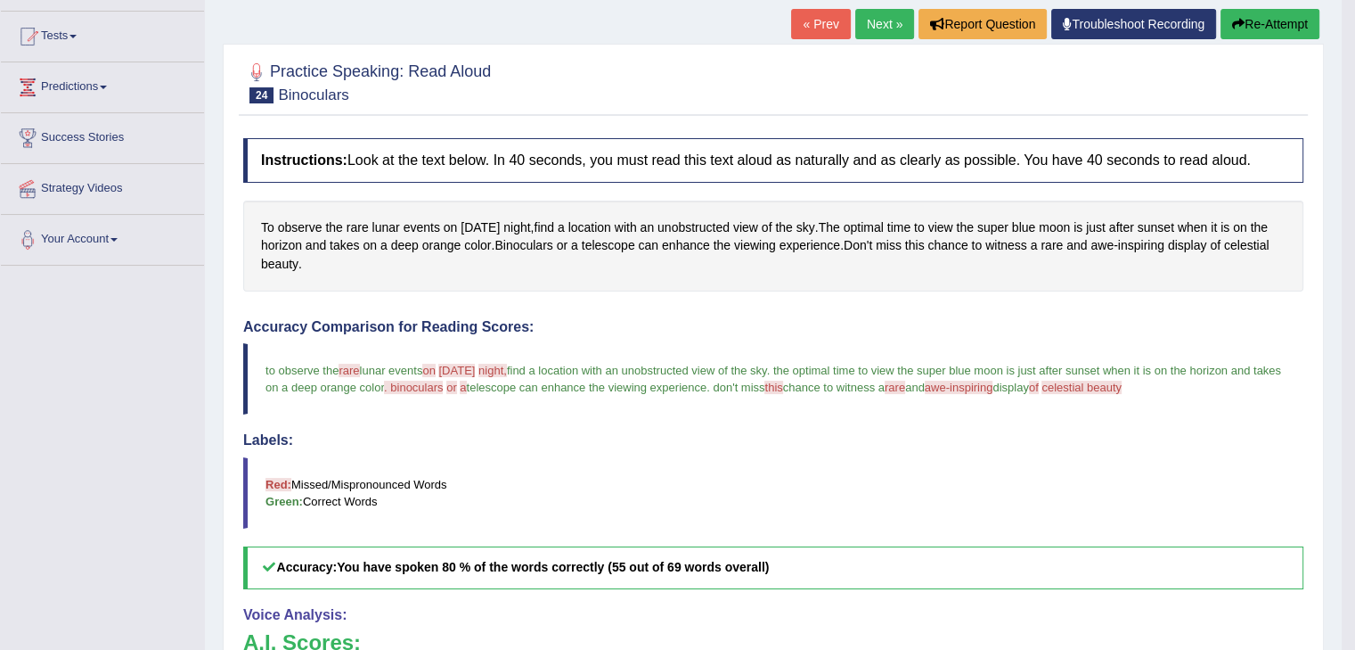
click at [1264, 24] on button "Re-Attempt" at bounding box center [1270, 24] width 99 height 30
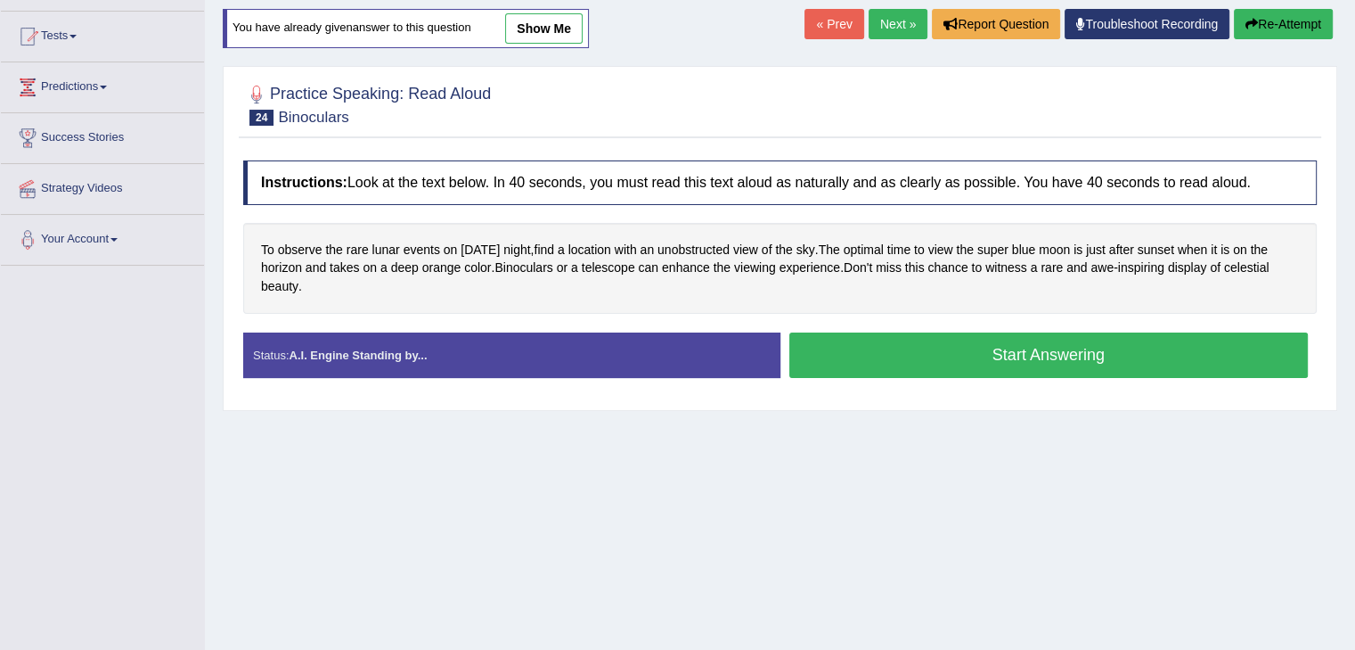
click at [1062, 359] on button "Start Answering" at bounding box center [1050, 354] width 520 height 45
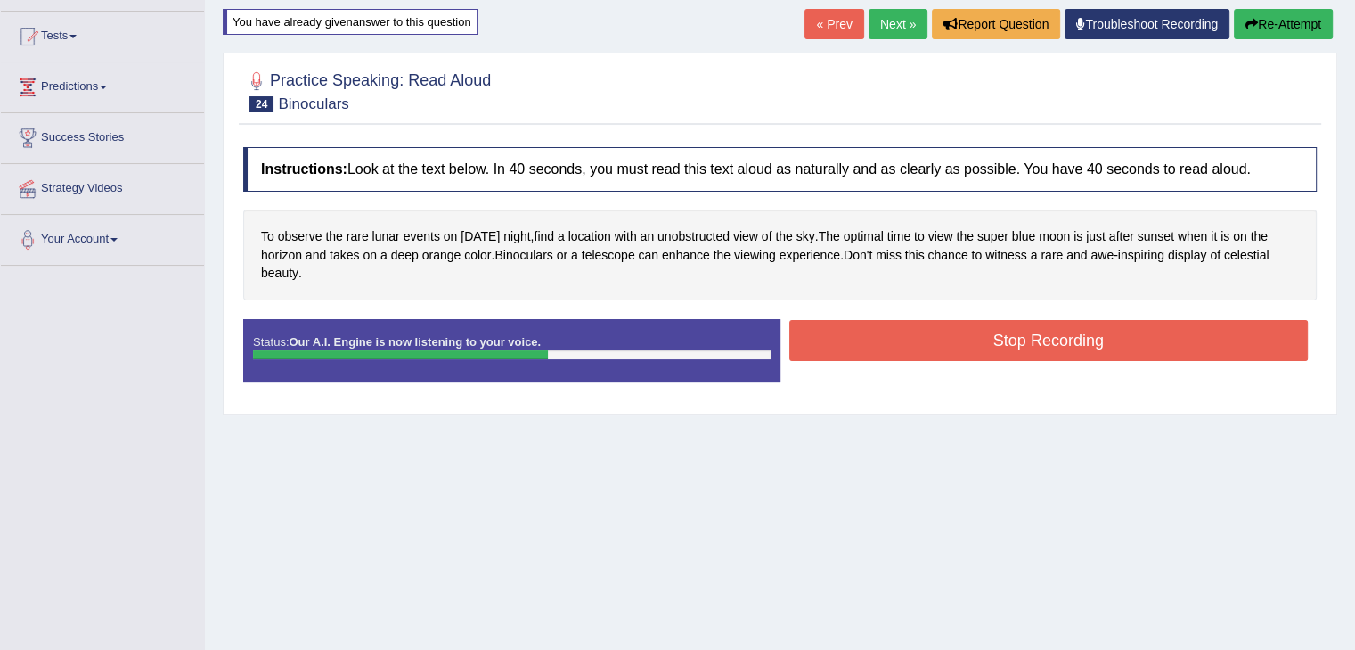
click at [984, 340] on button "Stop Recording" at bounding box center [1050, 340] width 520 height 41
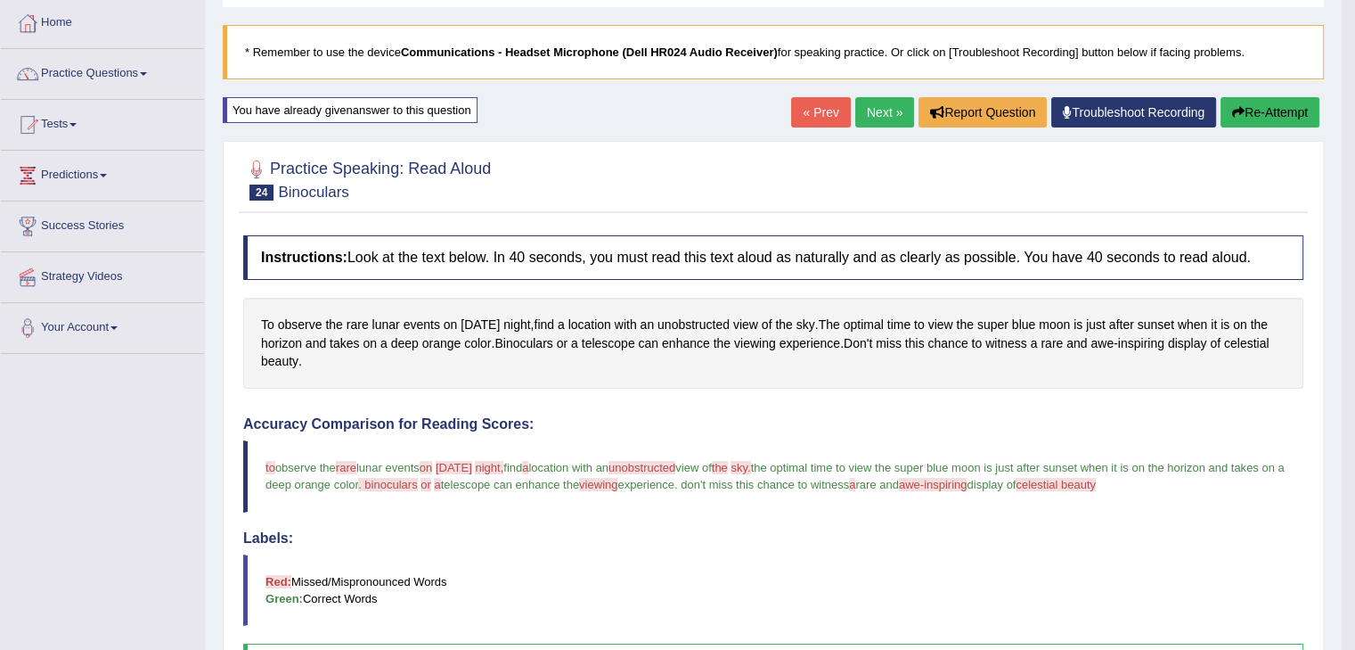
scroll to position [89, 0]
click at [1249, 111] on button "Re-Attempt" at bounding box center [1270, 113] width 99 height 30
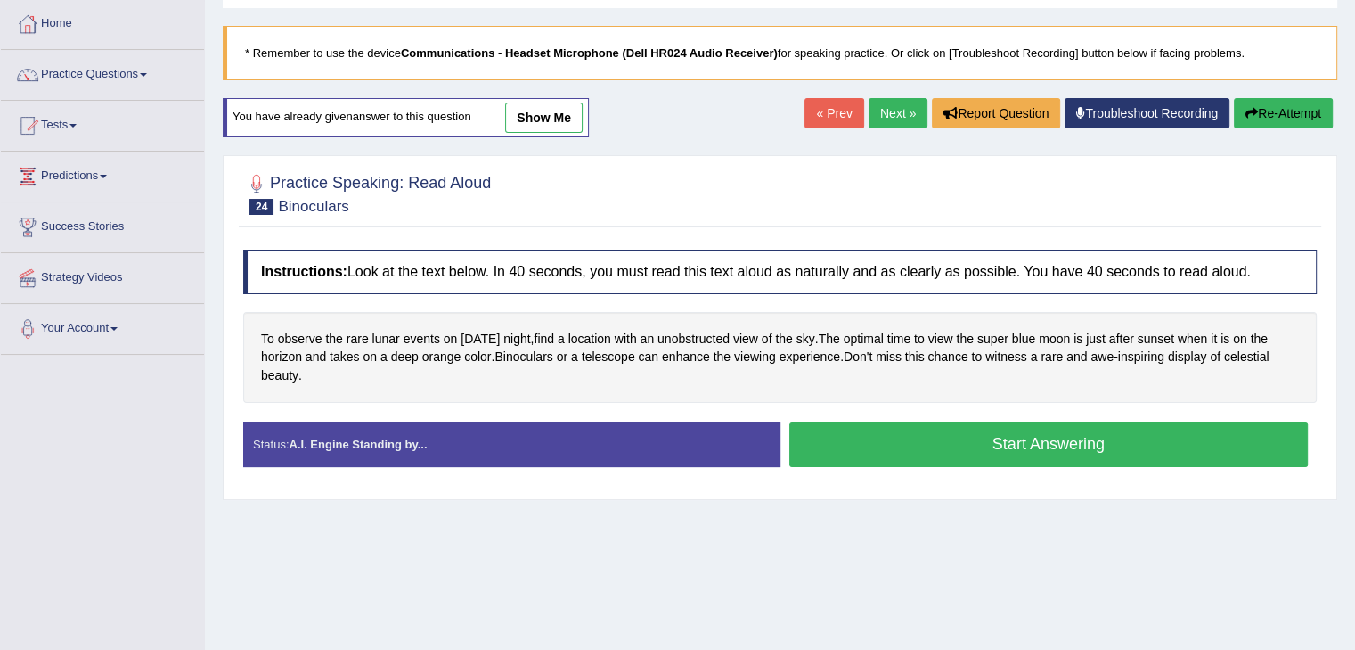
click at [1023, 438] on button "Start Answering" at bounding box center [1050, 444] width 520 height 45
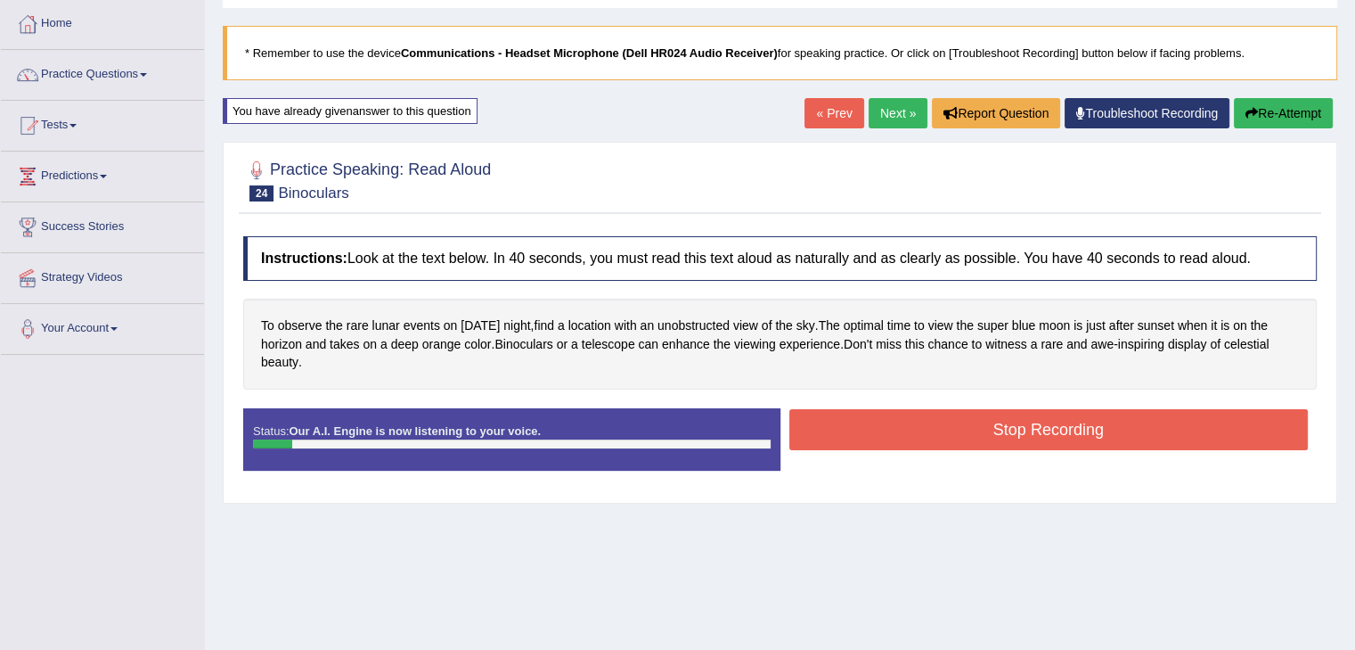
click at [970, 435] on button "Stop Recording" at bounding box center [1050, 429] width 520 height 41
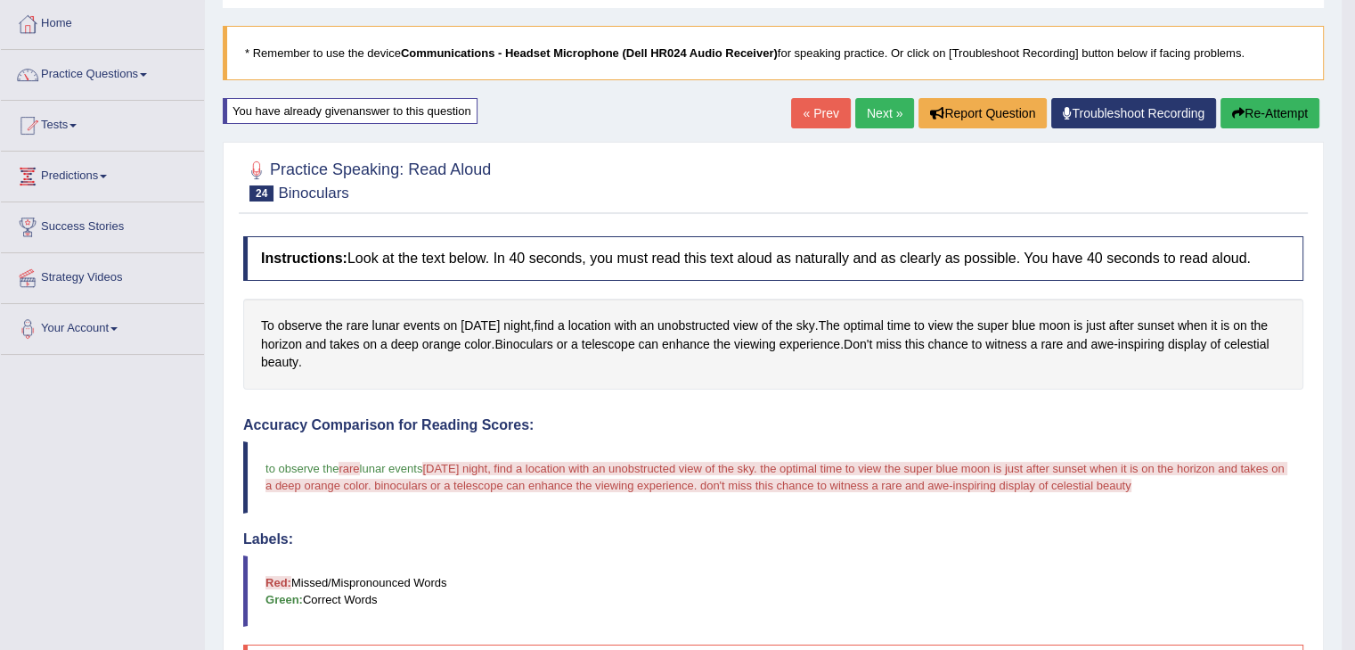
click at [1266, 117] on button "Re-Attempt" at bounding box center [1270, 113] width 99 height 30
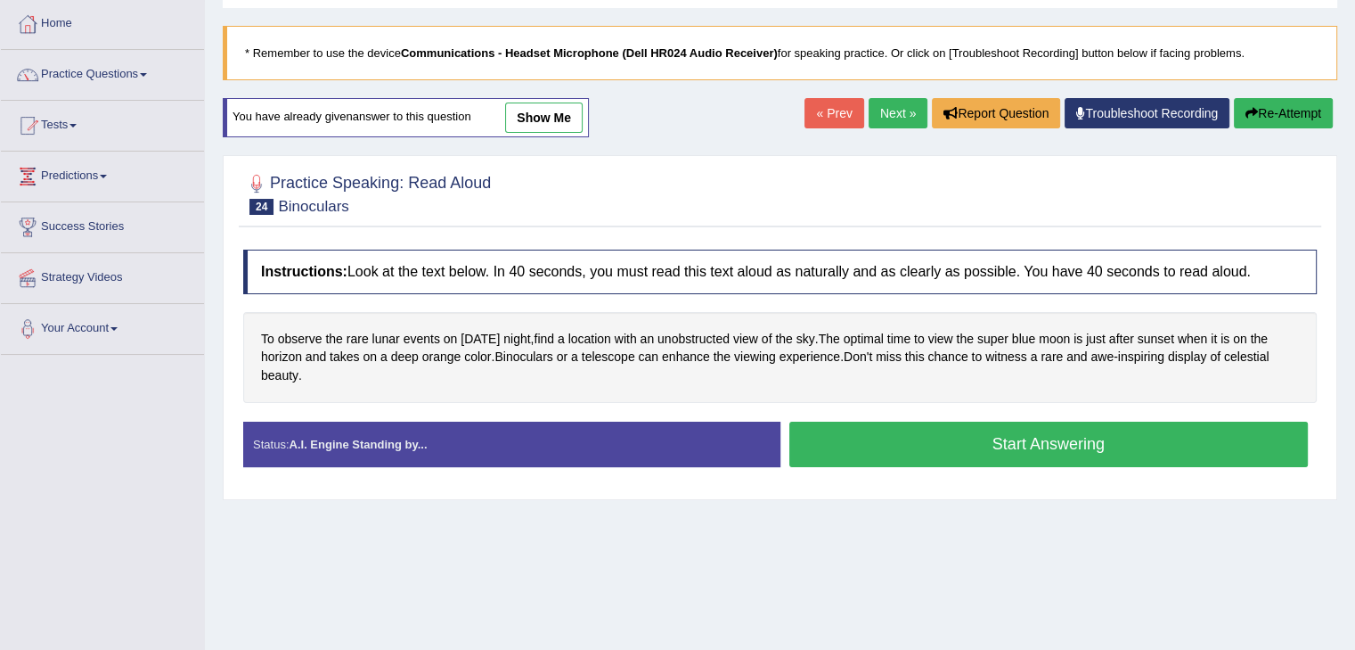
click at [1013, 452] on button "Start Answering" at bounding box center [1050, 444] width 520 height 45
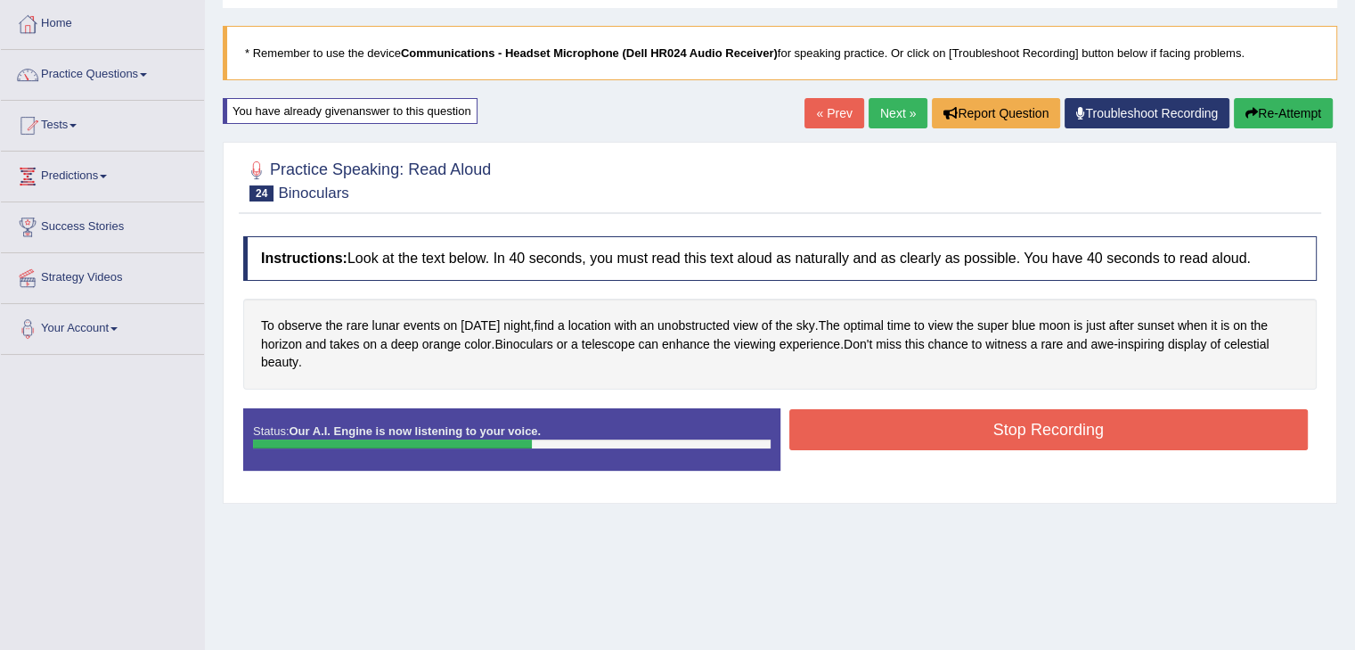
click at [976, 423] on button "Stop Recording" at bounding box center [1050, 429] width 520 height 41
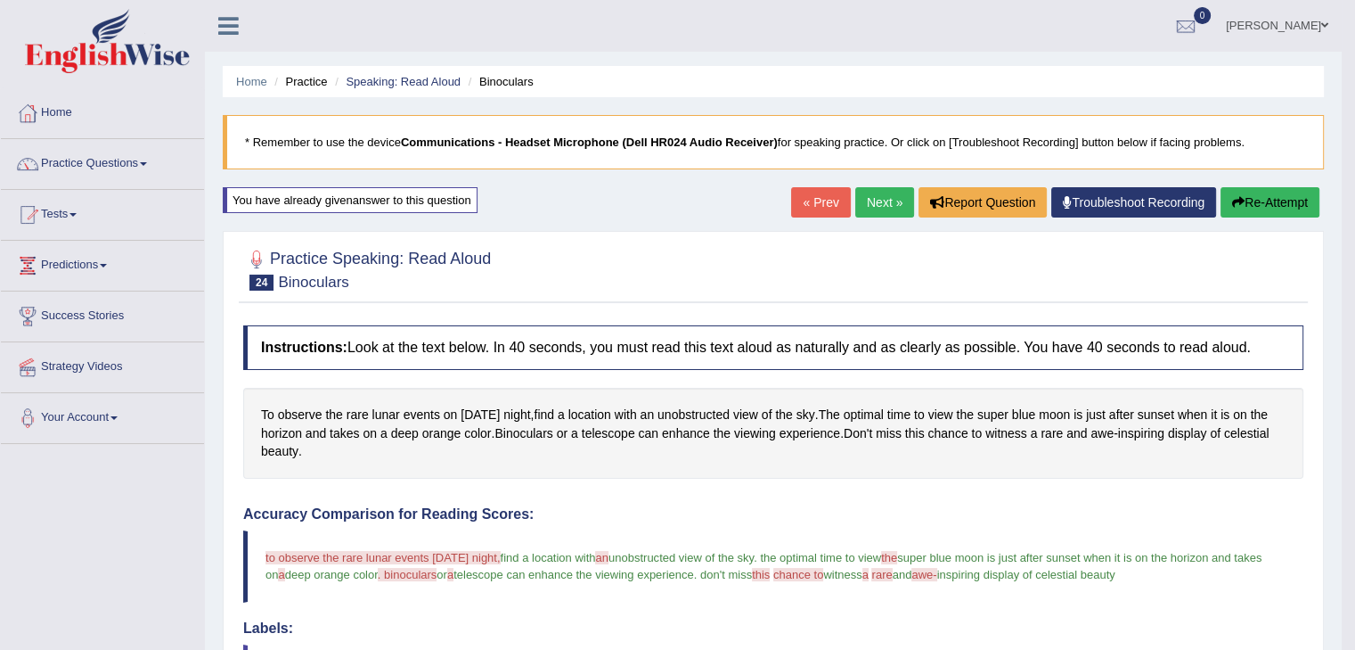
click at [873, 199] on link "Next »" at bounding box center [885, 202] width 59 height 30
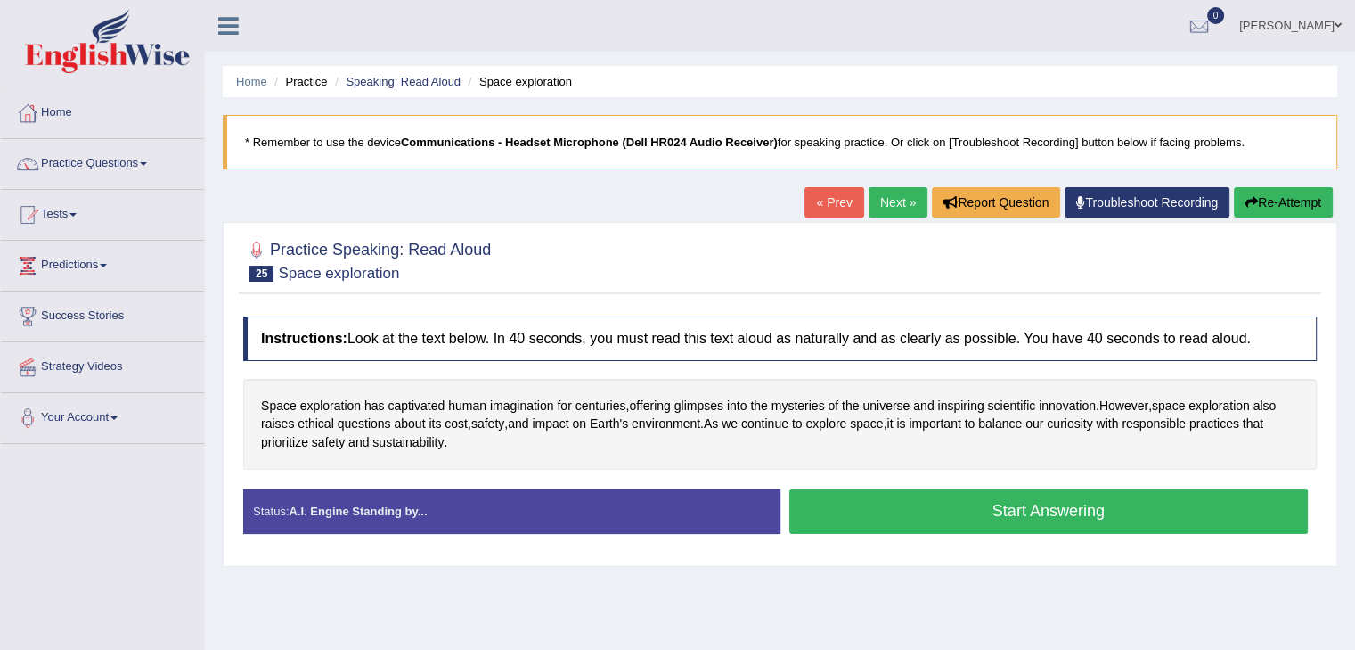
click at [1060, 498] on button "Start Answering" at bounding box center [1050, 510] width 520 height 45
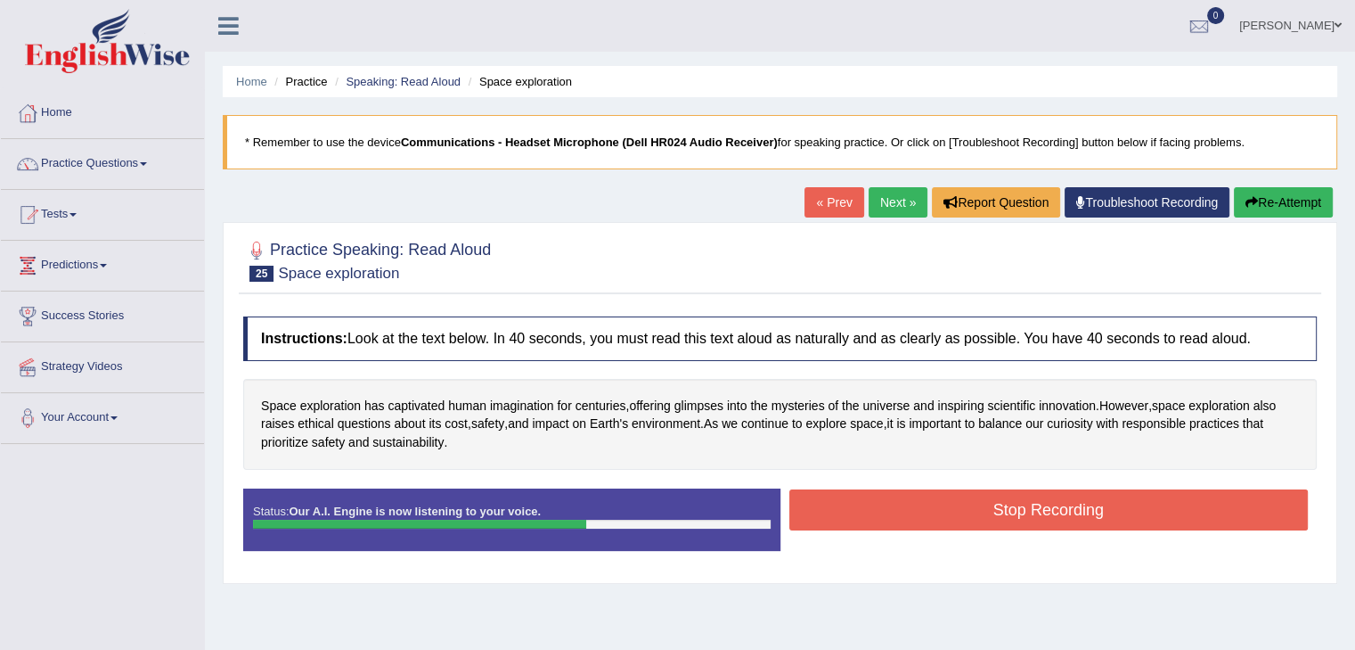
click at [1077, 520] on button "Stop Recording" at bounding box center [1050, 509] width 520 height 41
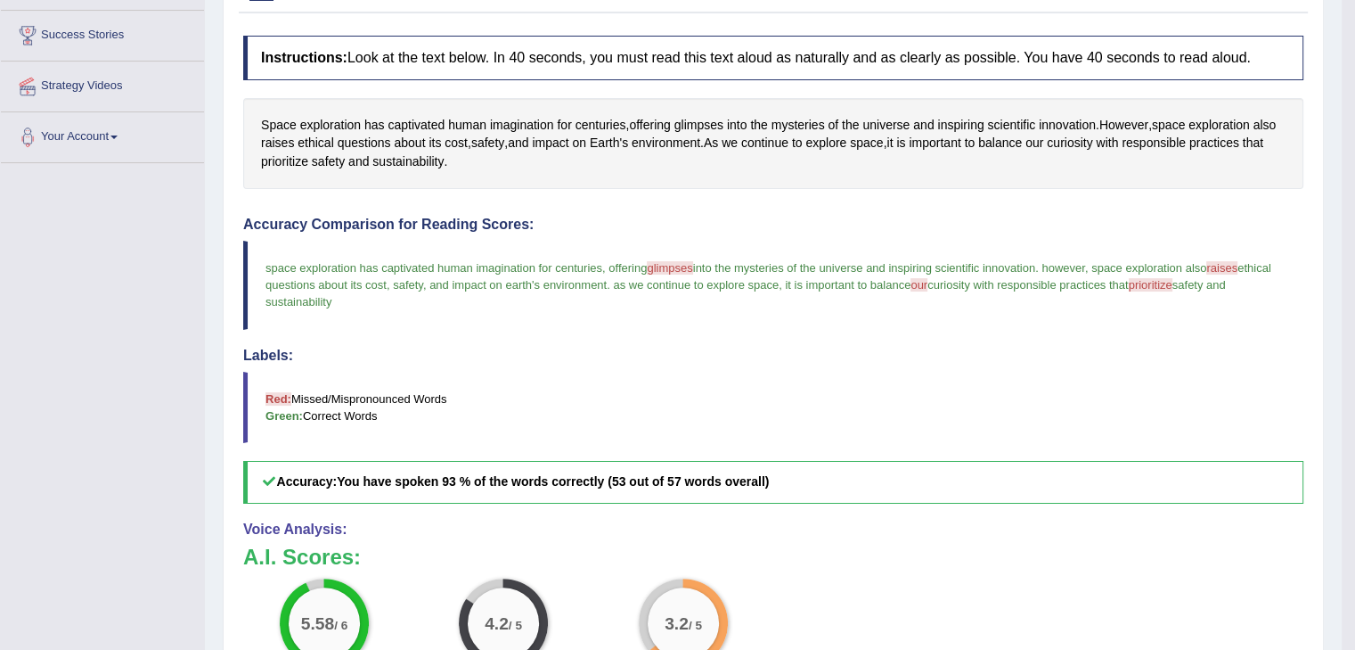
scroll to position [89, 0]
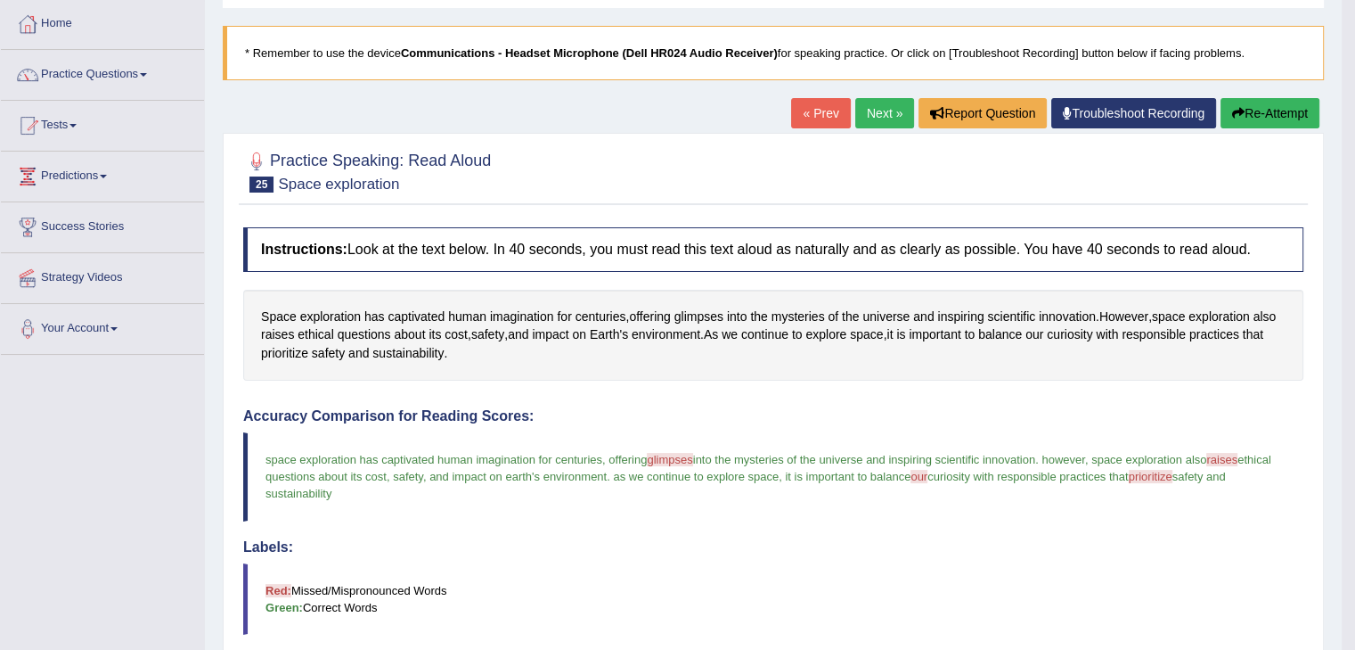
click at [870, 117] on link "Next »" at bounding box center [885, 113] width 59 height 30
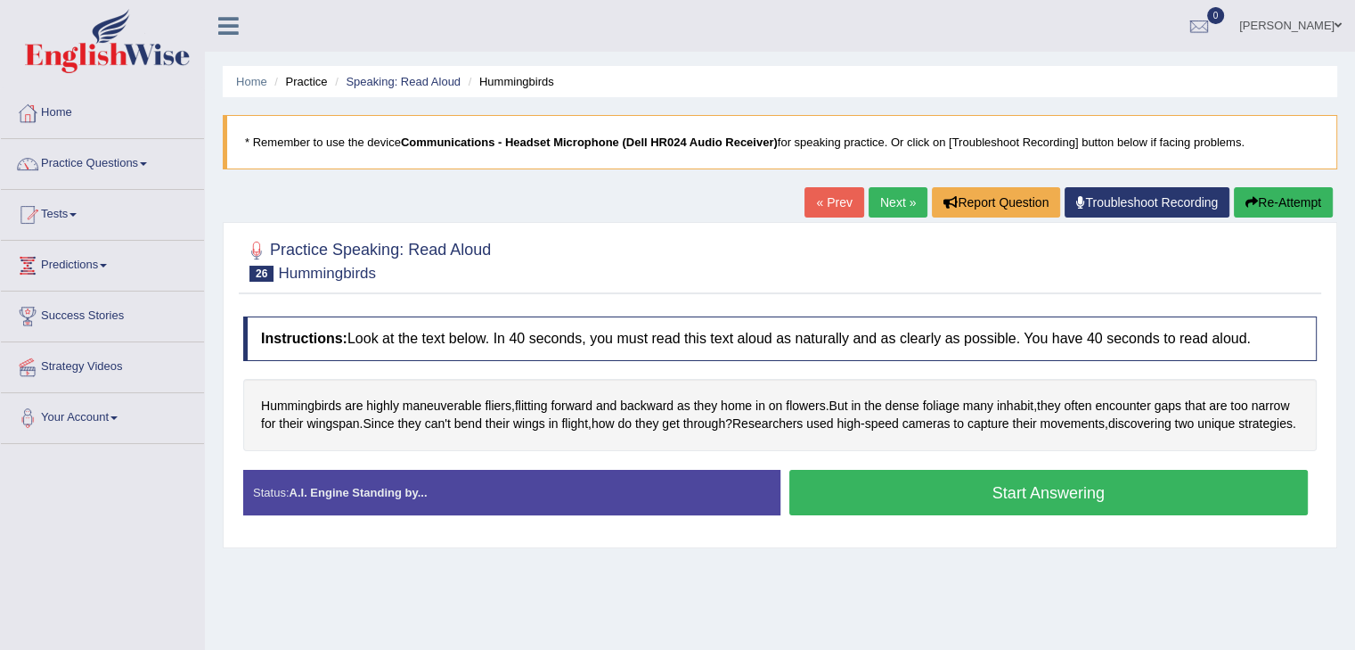
click at [1048, 506] on button "Start Answering" at bounding box center [1050, 492] width 520 height 45
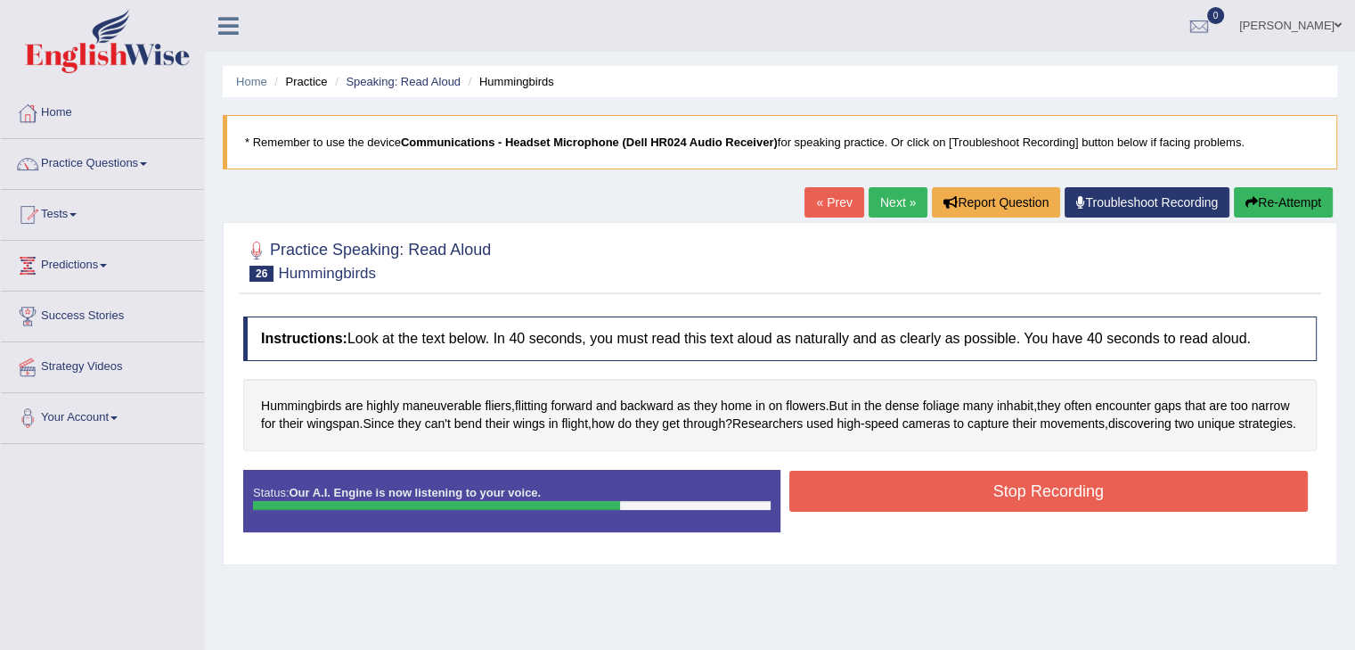
click at [1019, 512] on button "Stop Recording" at bounding box center [1050, 491] width 520 height 41
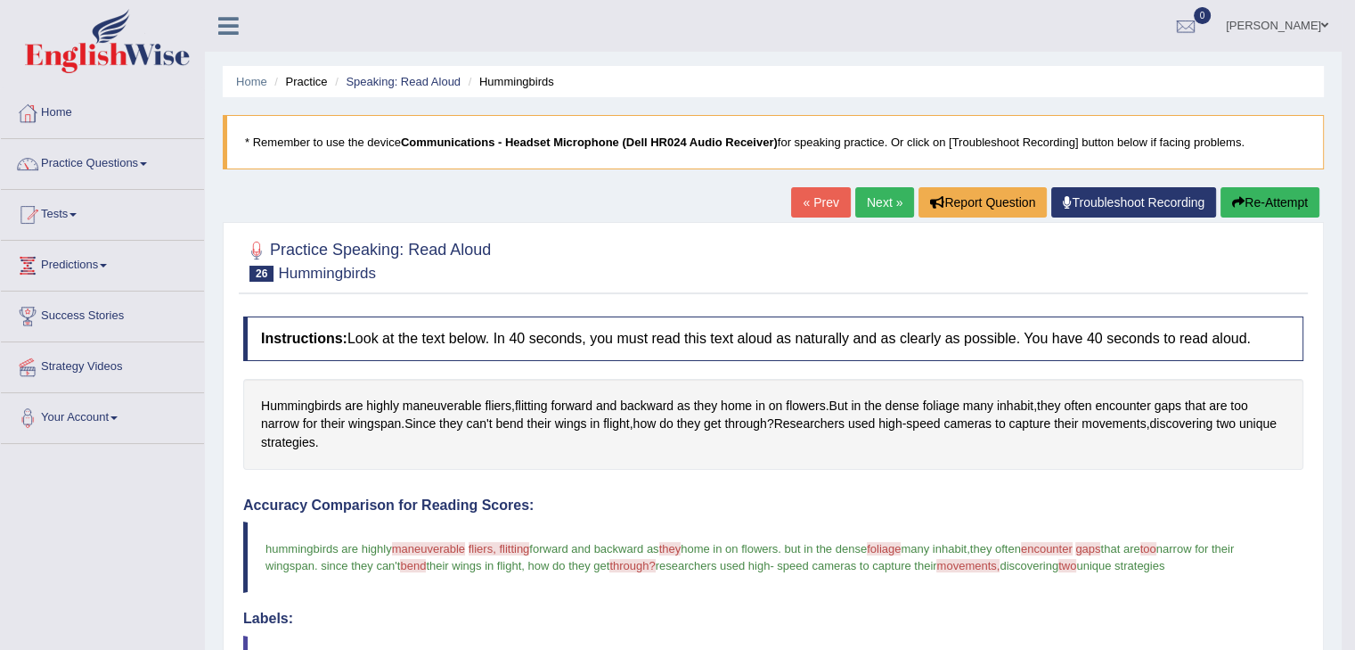
click at [1263, 207] on button "Re-Attempt" at bounding box center [1270, 202] width 99 height 30
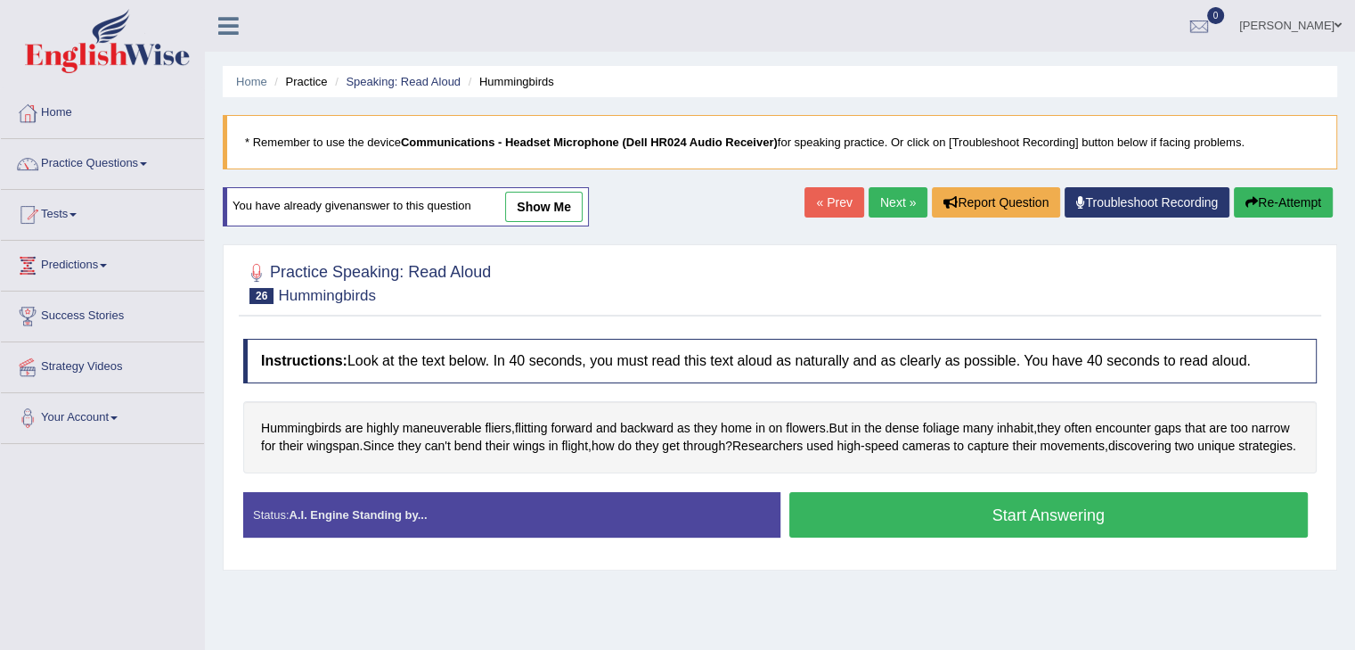
click at [1027, 537] on button "Start Answering" at bounding box center [1050, 514] width 520 height 45
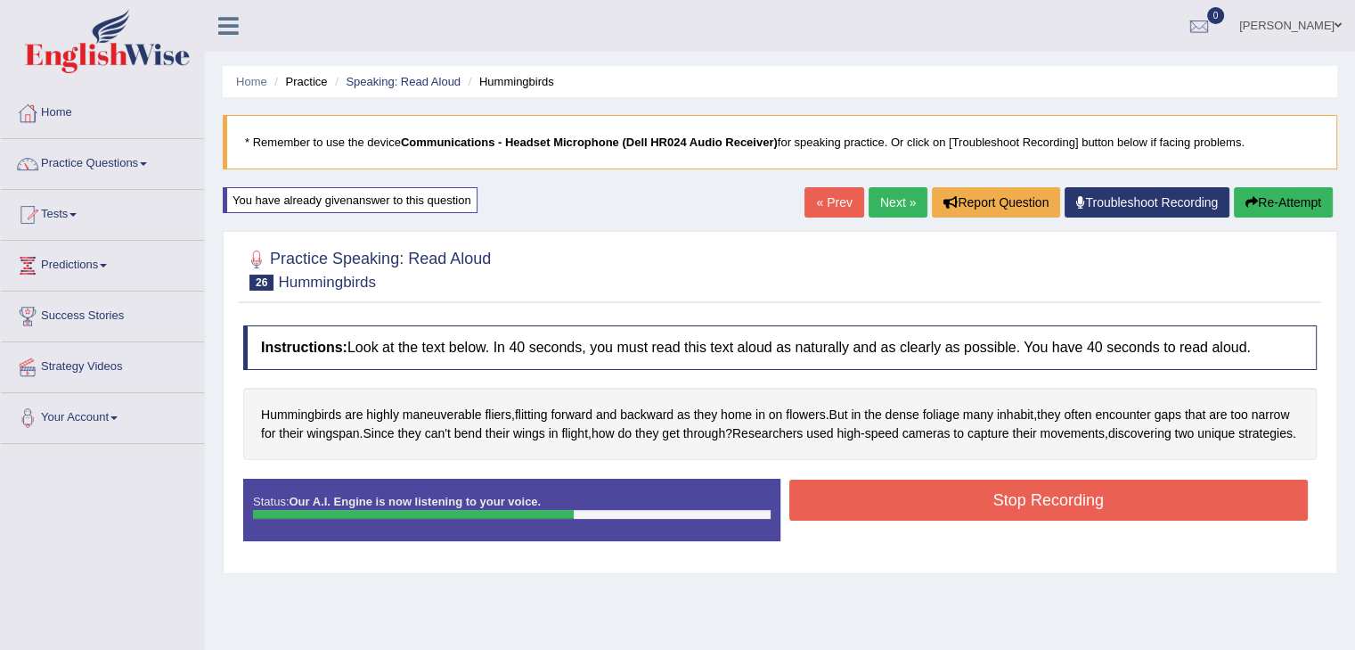
click at [995, 520] on button "Stop Recording" at bounding box center [1050, 499] width 520 height 41
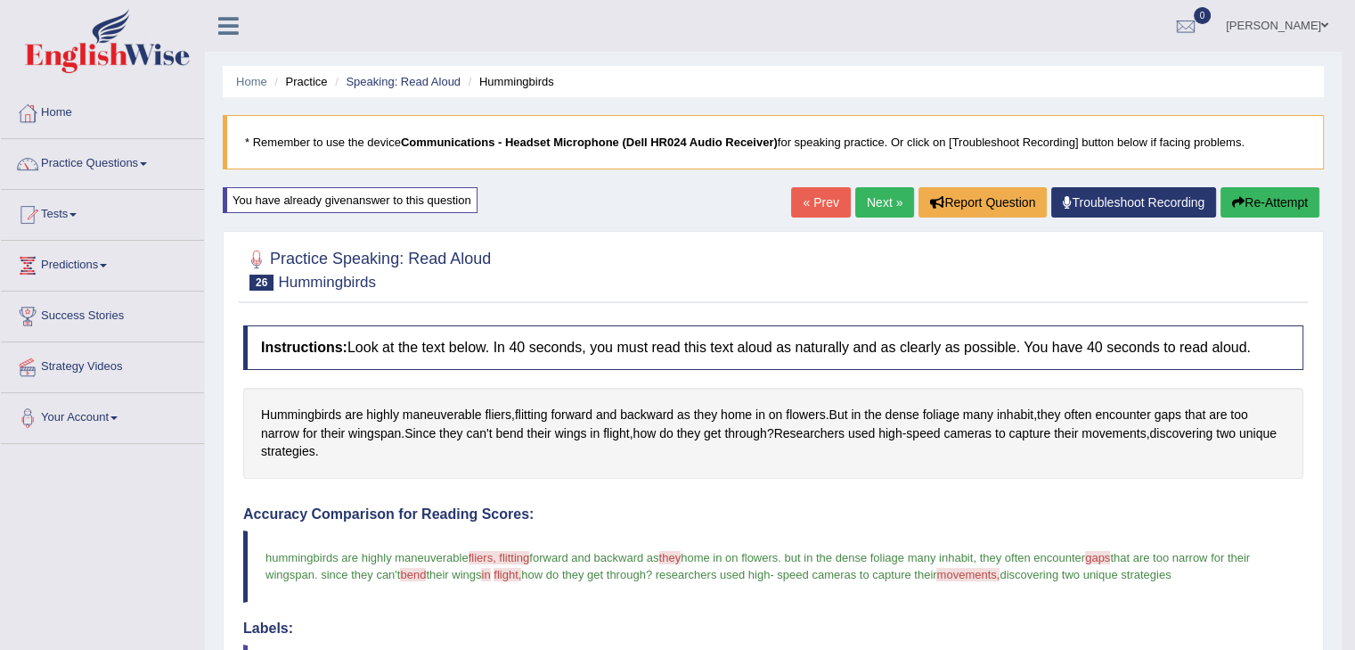
click at [871, 198] on link "Next »" at bounding box center [885, 202] width 59 height 30
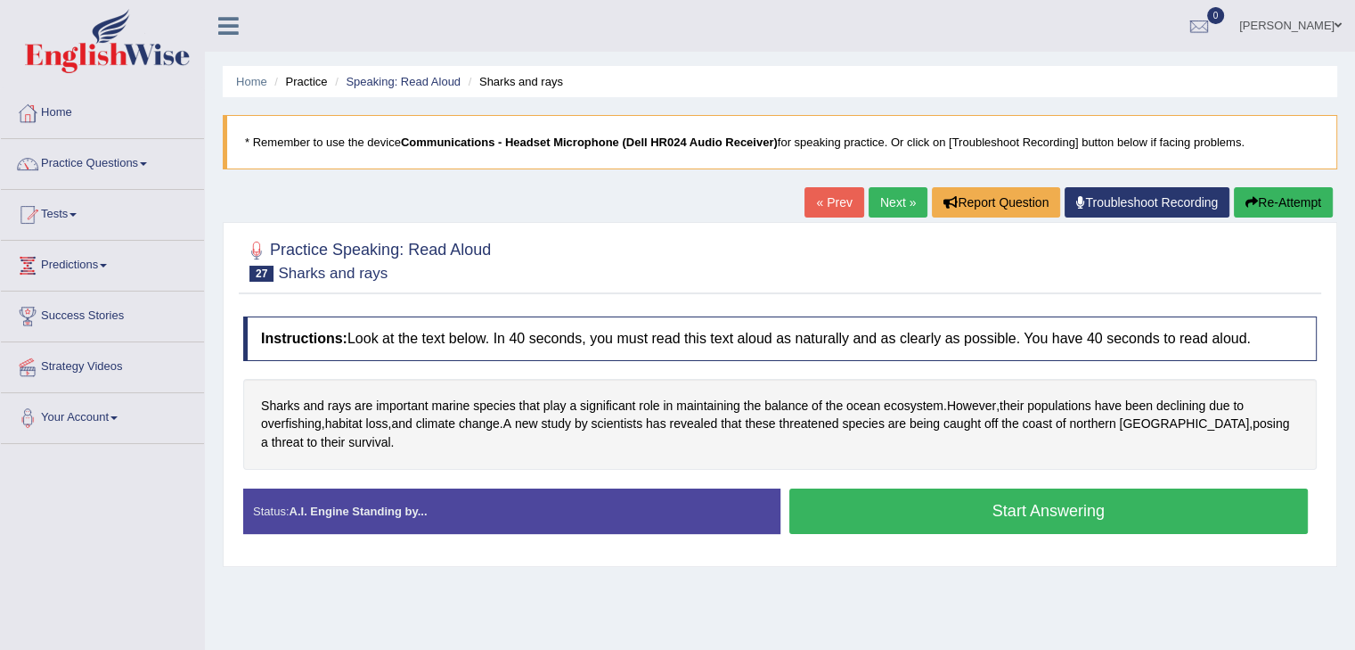
click at [1041, 512] on button "Start Answering" at bounding box center [1050, 510] width 520 height 45
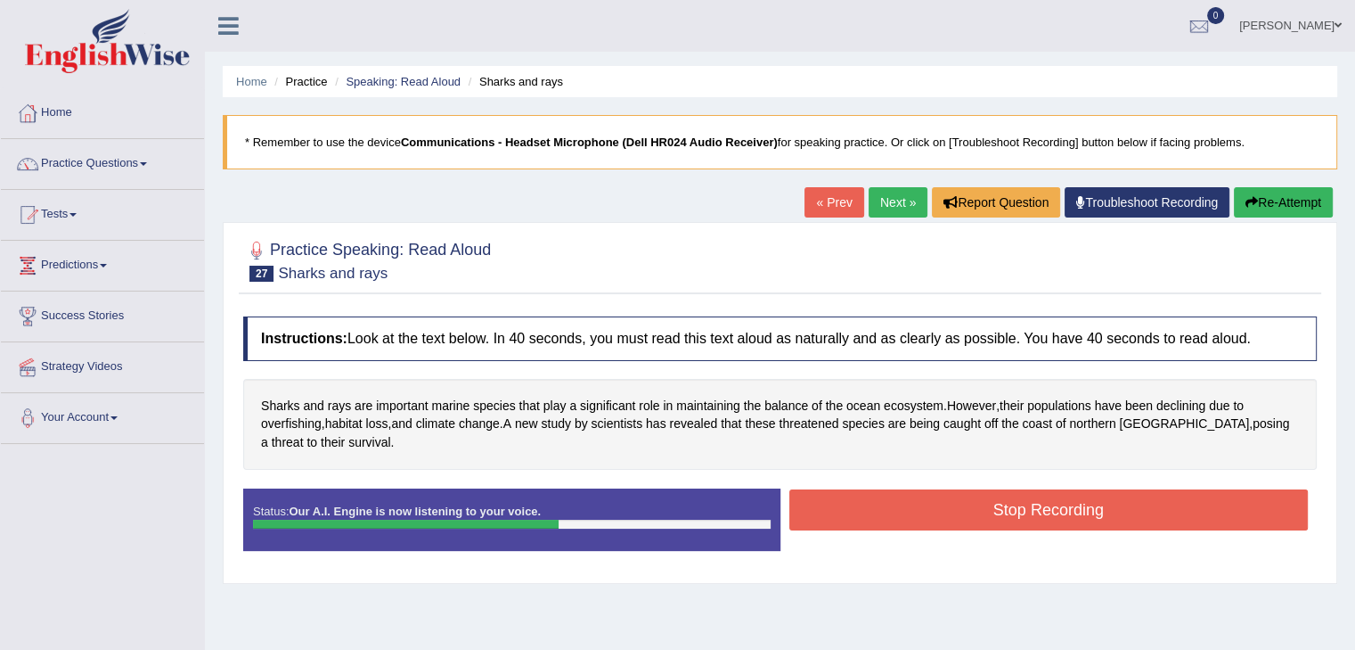
click at [1093, 528] on button "Stop Recording" at bounding box center [1050, 509] width 520 height 41
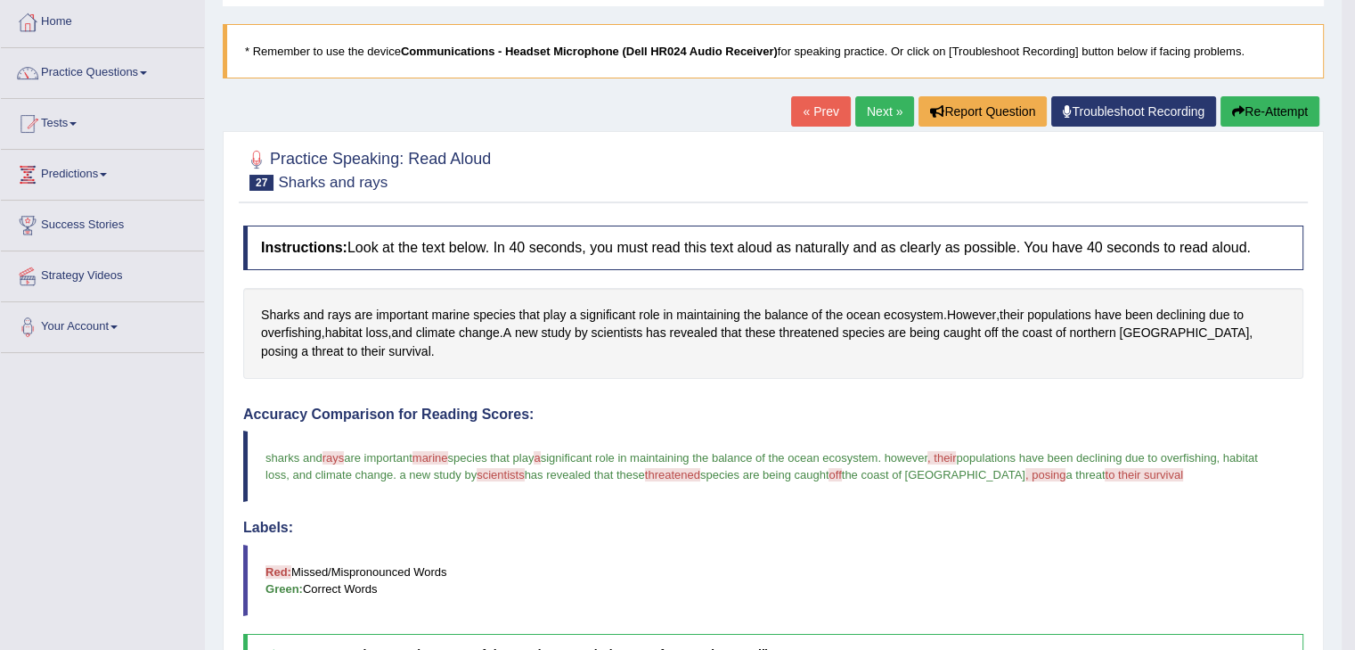
scroll to position [89, 0]
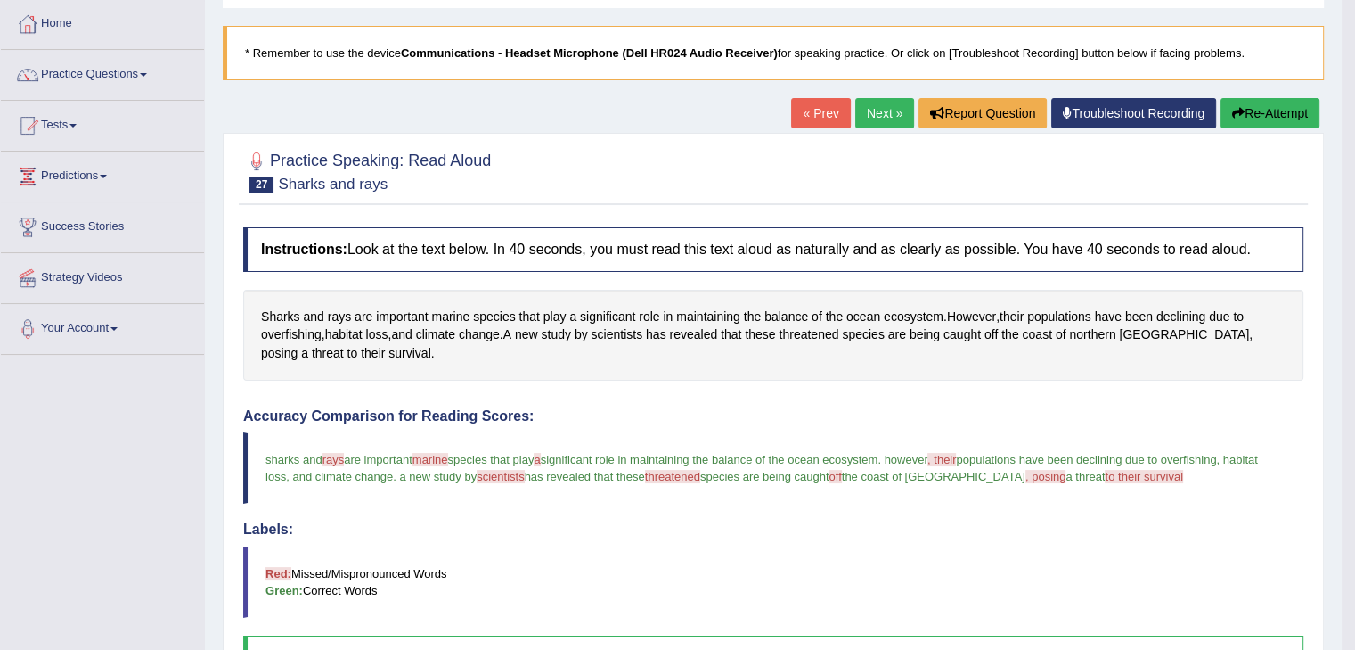
click at [1257, 115] on button "Re-Attempt" at bounding box center [1270, 113] width 99 height 30
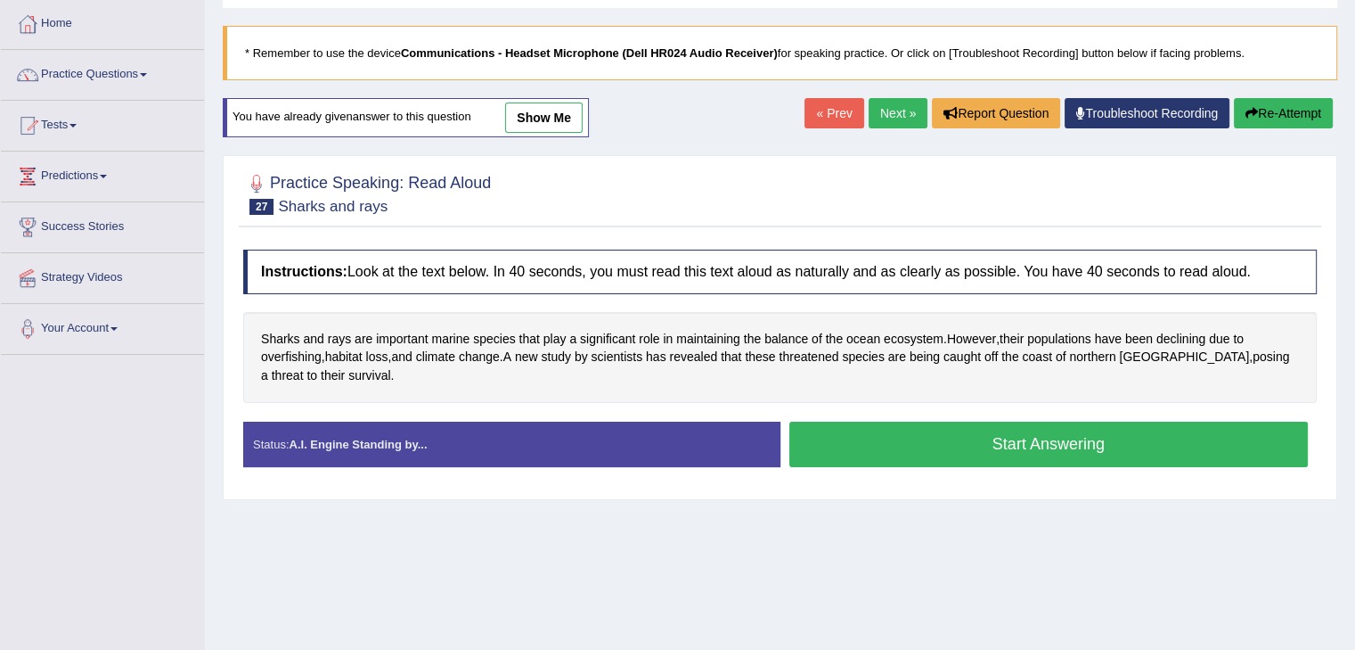
click at [1019, 442] on button "Start Answering" at bounding box center [1050, 444] width 520 height 45
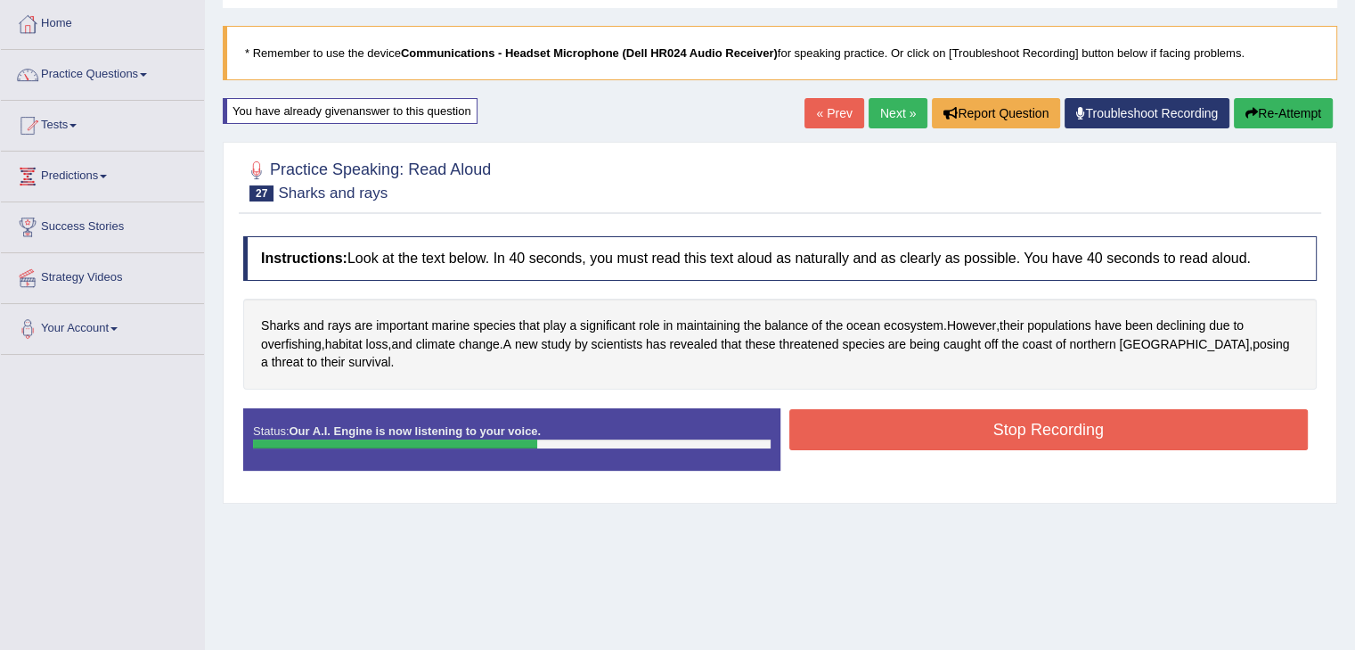
click at [1012, 410] on button "Stop Recording" at bounding box center [1050, 429] width 520 height 41
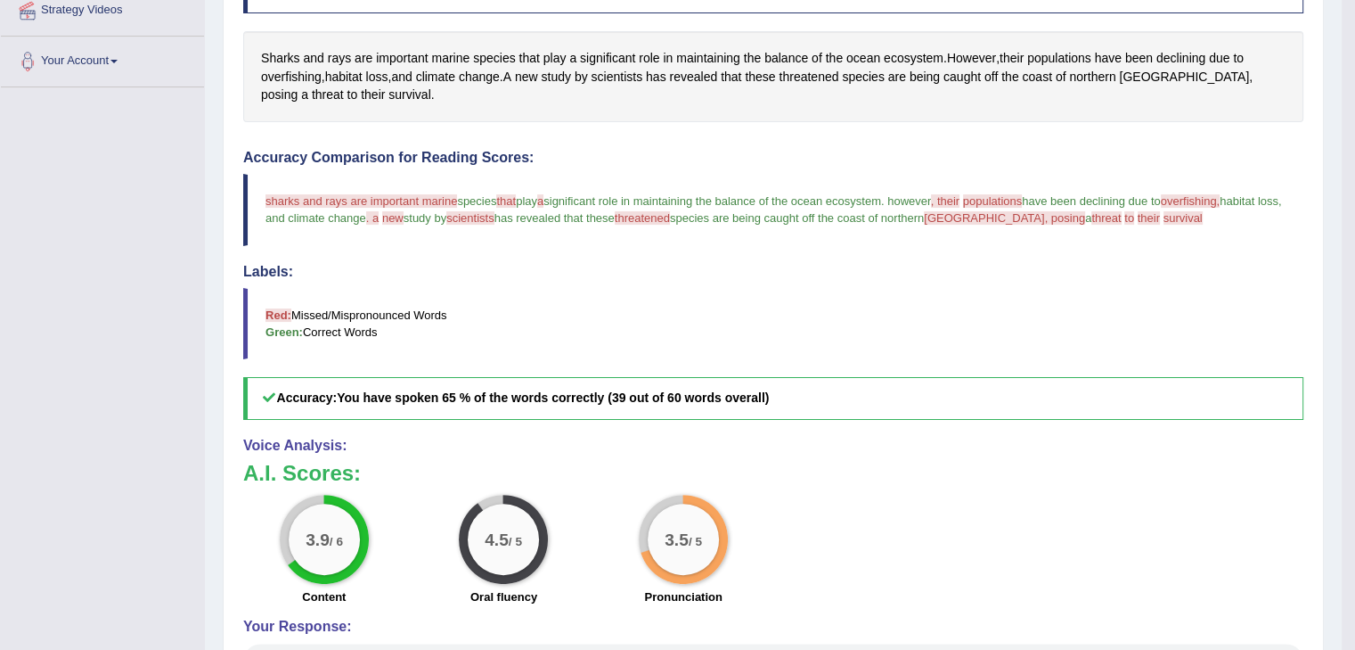
scroll to position [89, 0]
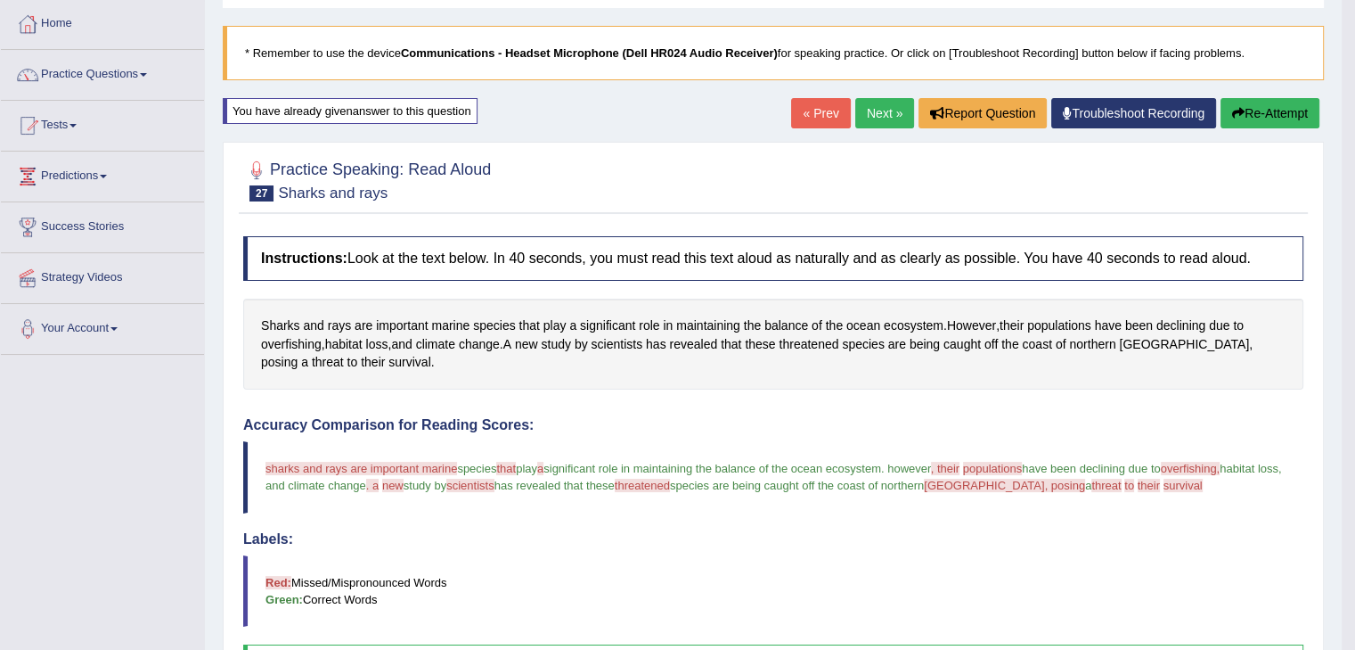
click at [1242, 120] on button "Re-Attempt" at bounding box center [1270, 113] width 99 height 30
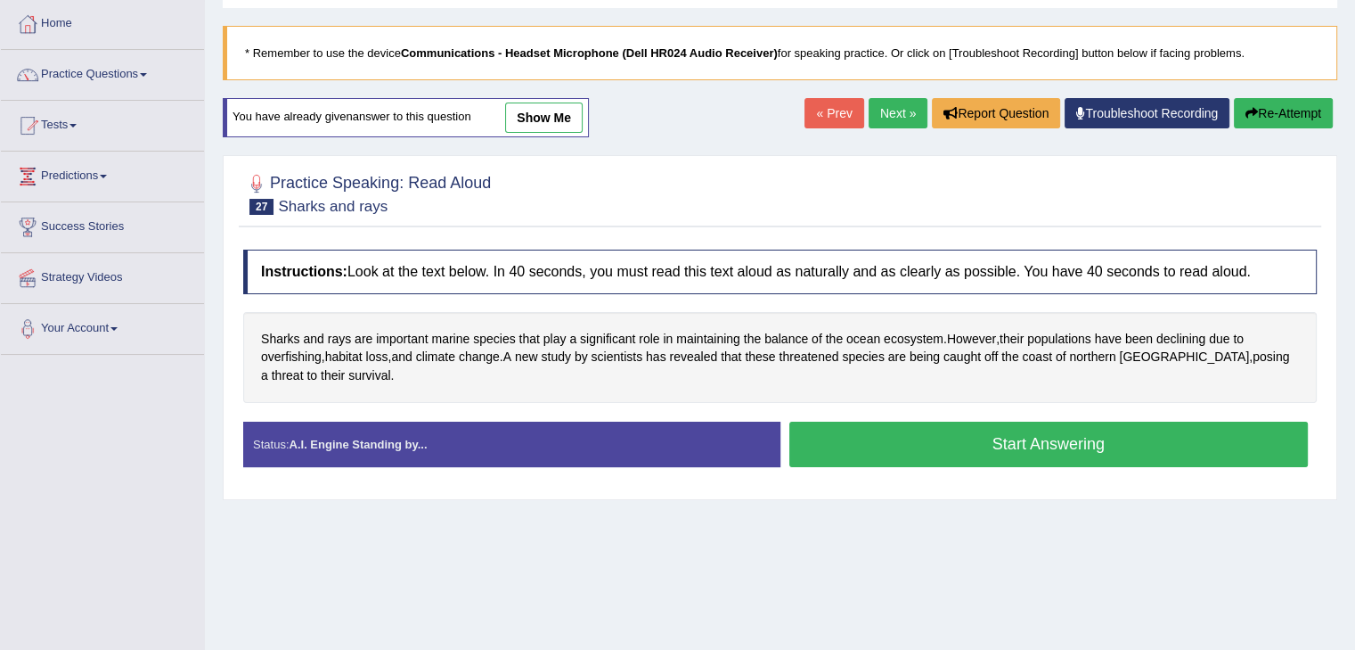
click at [1048, 443] on button "Start Answering" at bounding box center [1050, 444] width 520 height 45
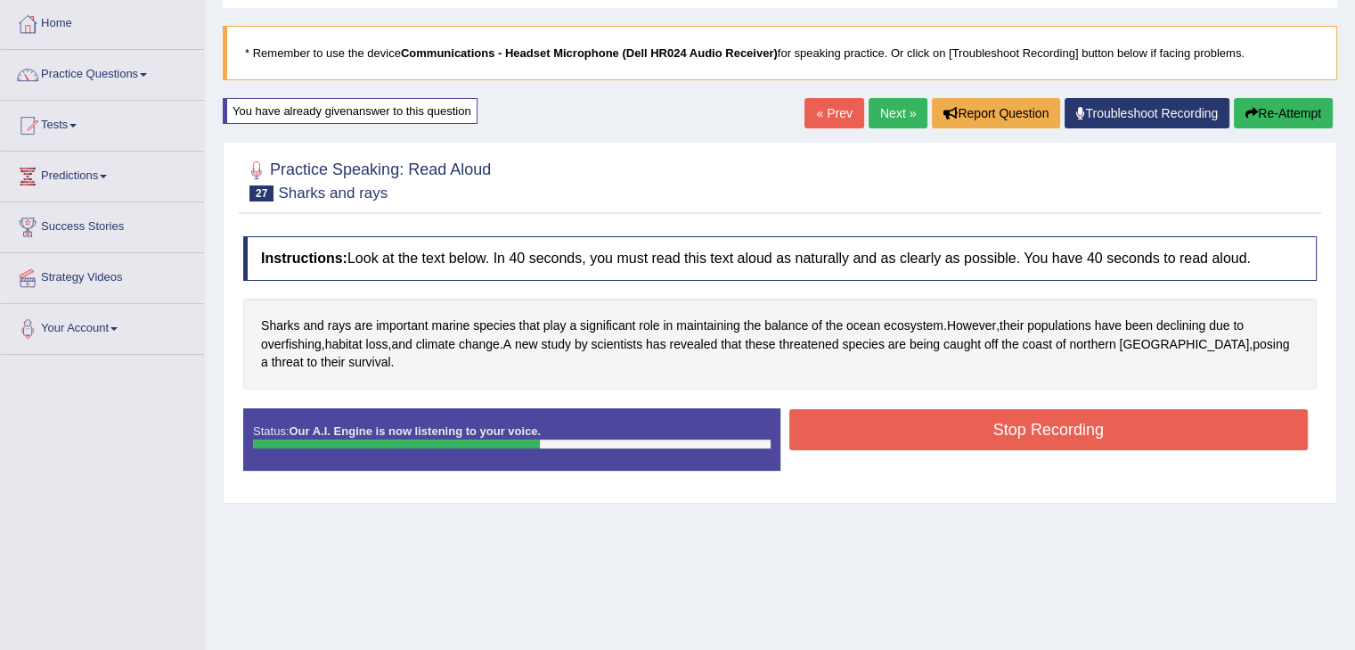
click at [1060, 431] on button "Stop Recording" at bounding box center [1050, 429] width 520 height 41
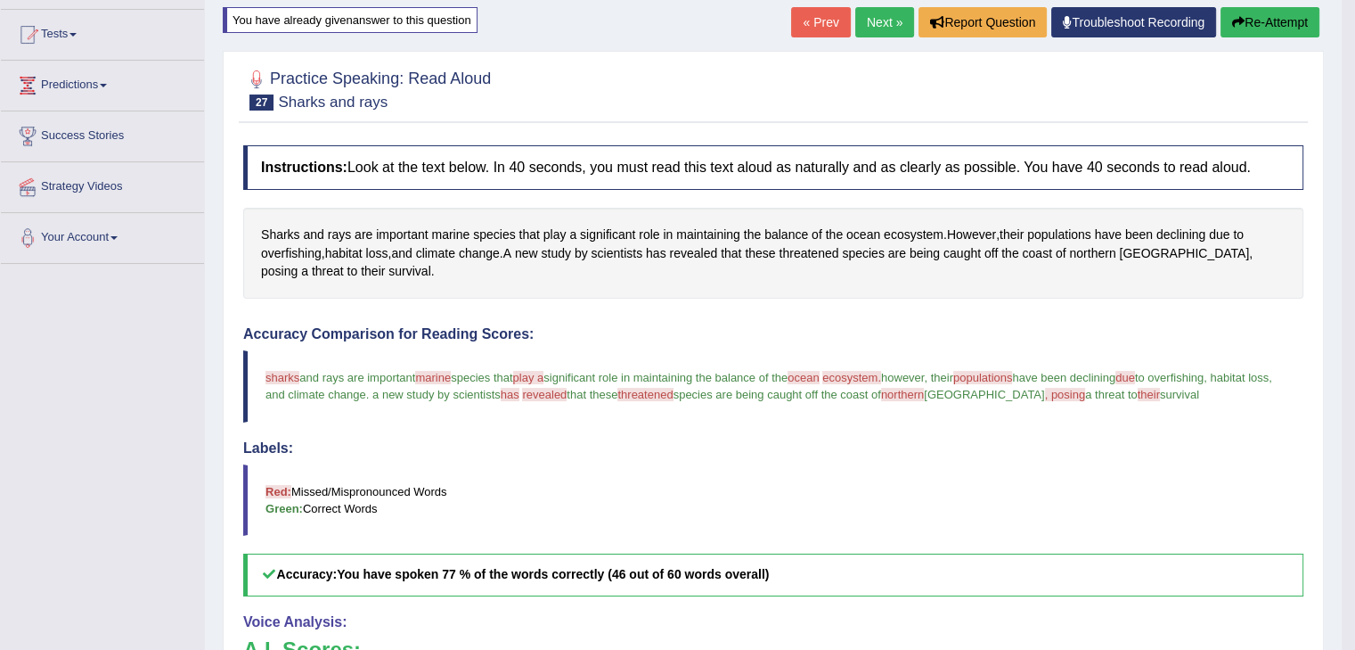
scroll to position [178, 0]
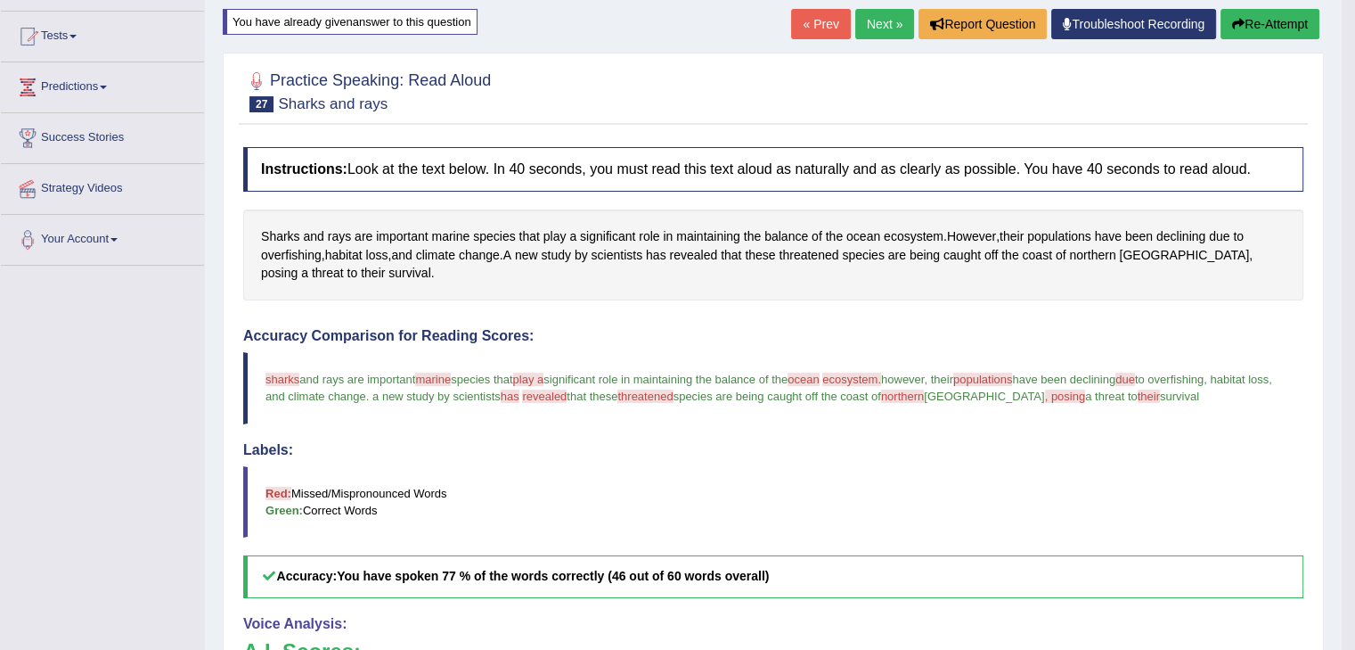
click at [1249, 19] on button "Re-Attempt" at bounding box center [1270, 24] width 99 height 30
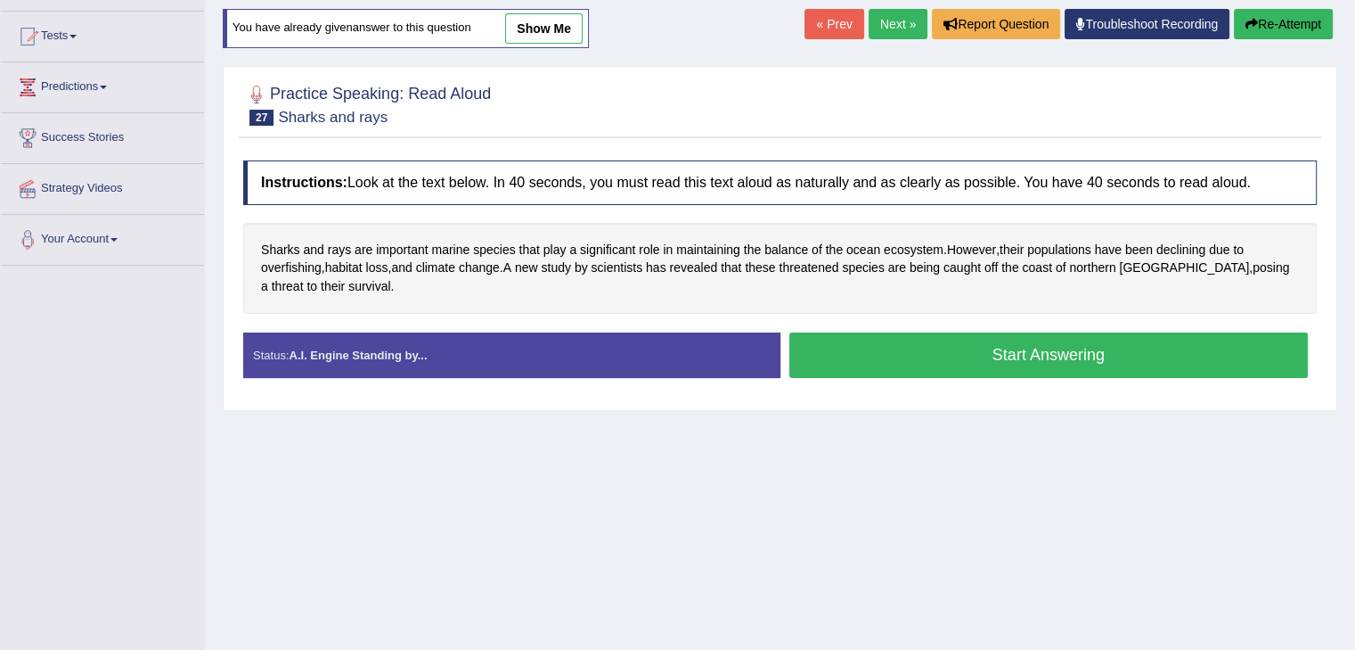
scroll to position [178, 0]
click at [1034, 359] on button "Start Answering" at bounding box center [1050, 354] width 520 height 45
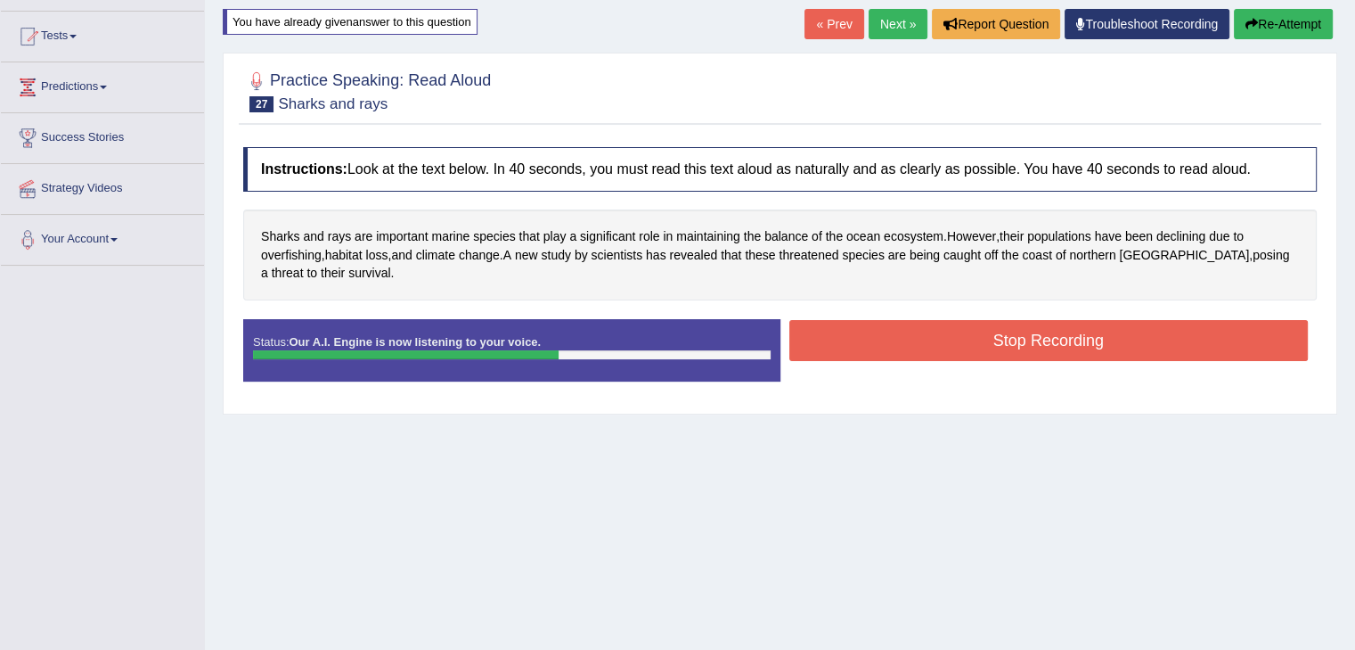
click at [953, 340] on button "Stop Recording" at bounding box center [1050, 340] width 520 height 41
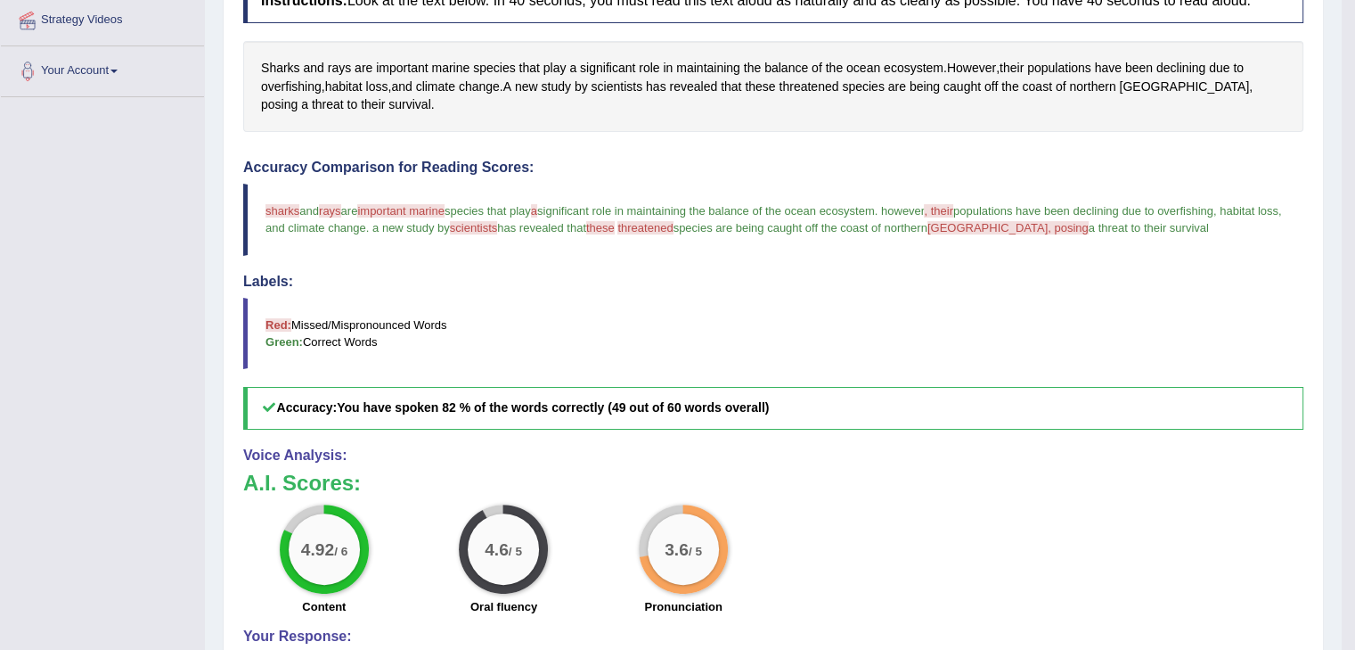
scroll to position [184, 0]
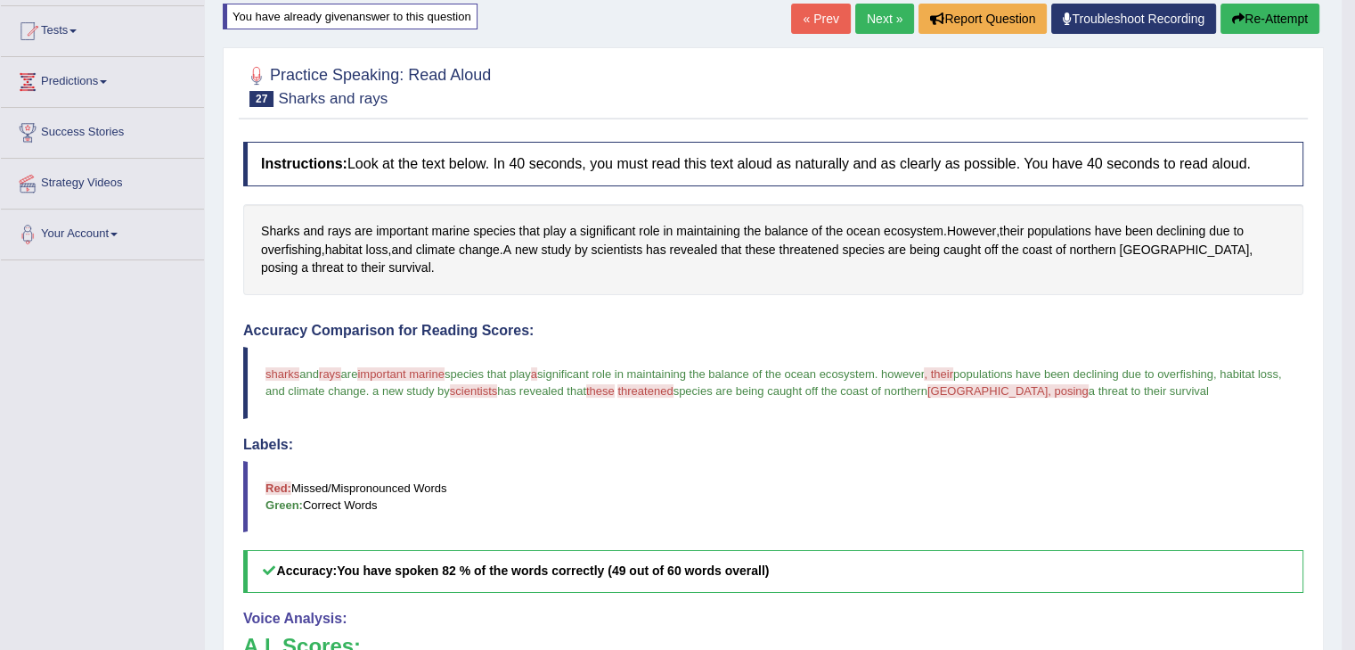
click at [1251, 21] on button "Re-Attempt" at bounding box center [1270, 19] width 99 height 30
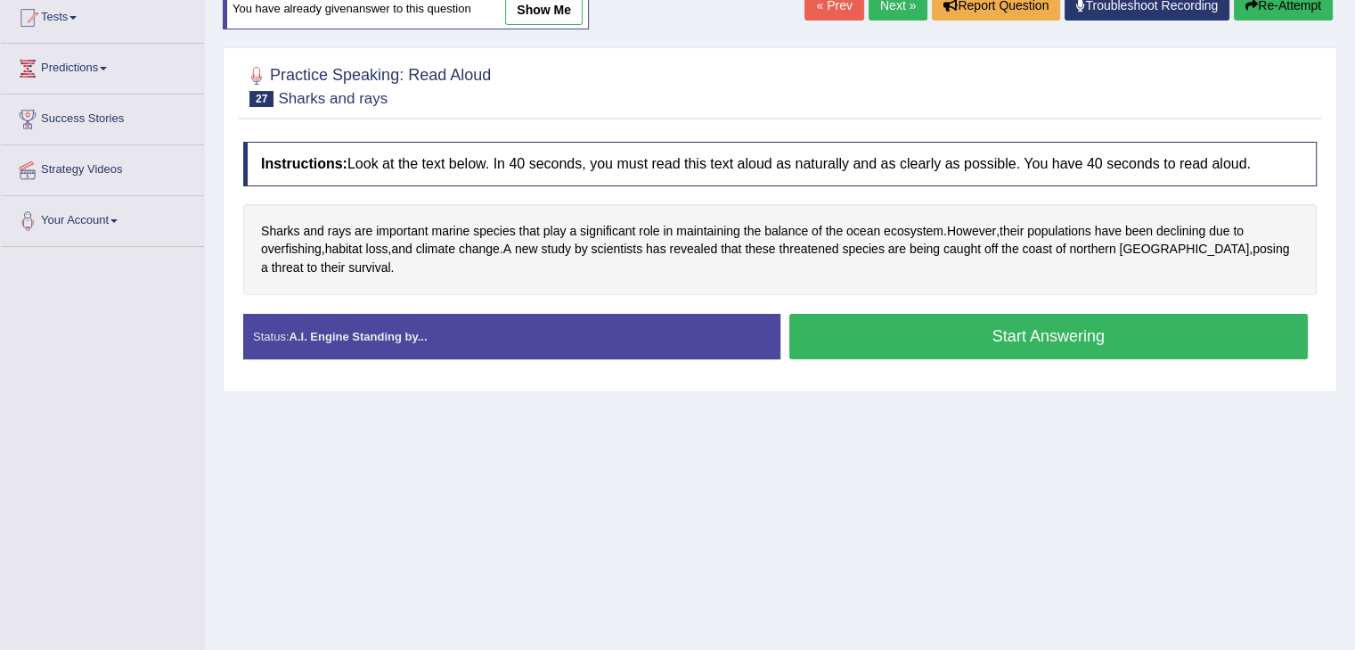
click at [981, 334] on button "Start Answering" at bounding box center [1050, 336] width 520 height 45
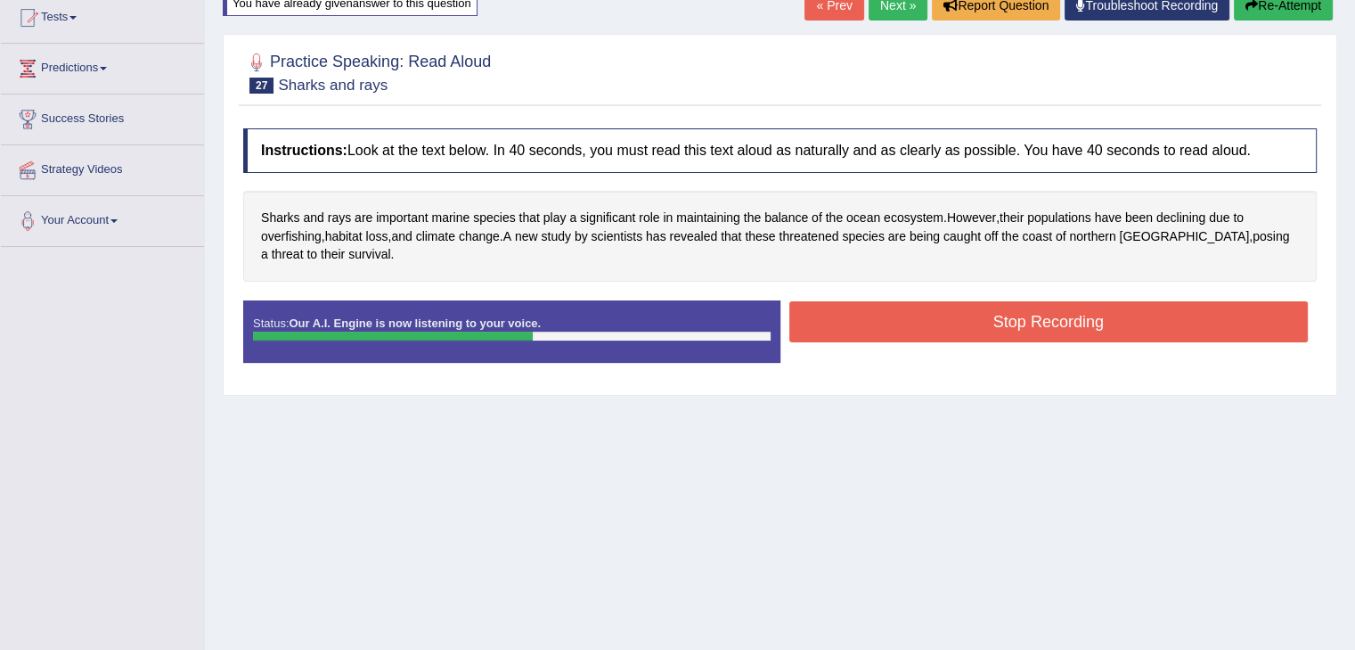
click at [1012, 317] on button "Stop Recording" at bounding box center [1050, 321] width 520 height 41
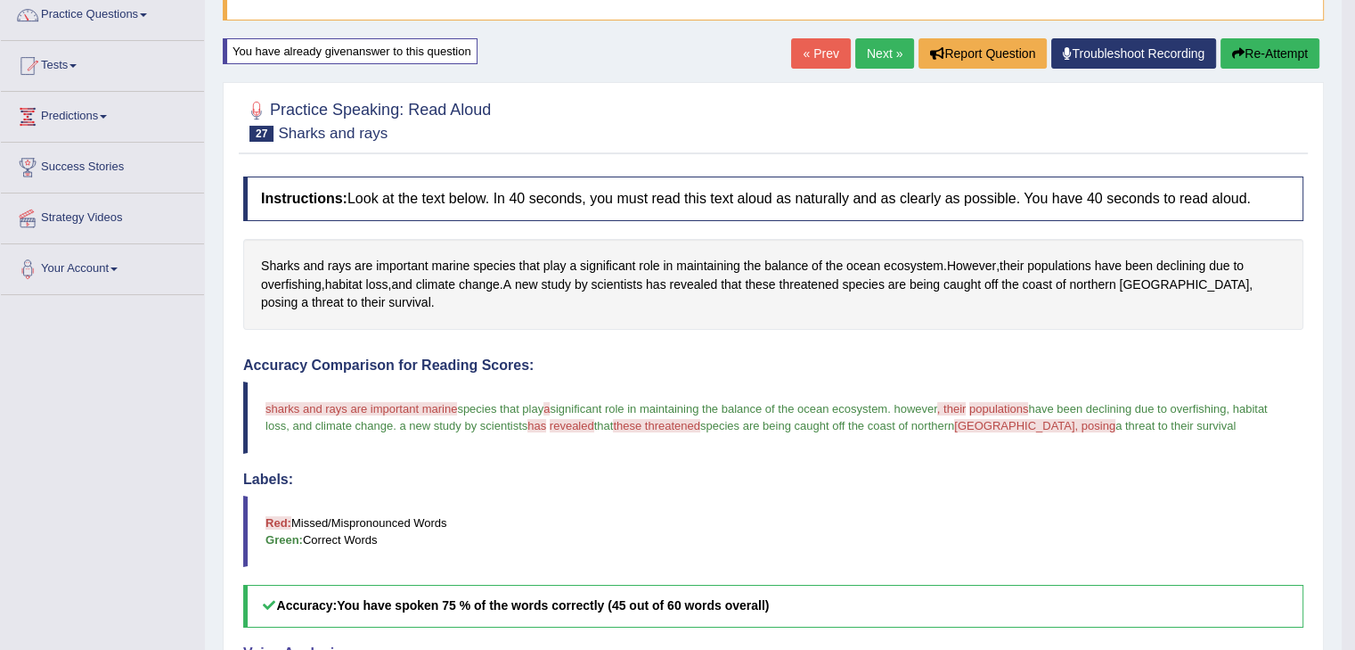
scroll to position [19, 0]
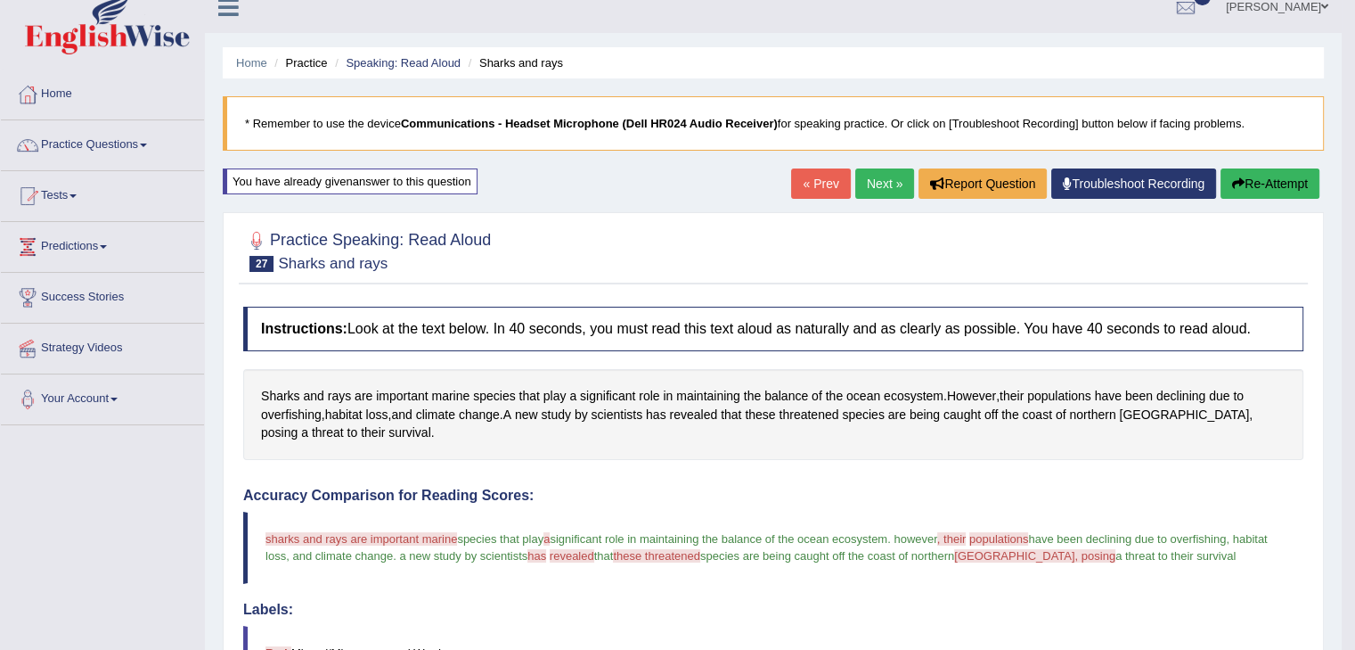
click at [1246, 188] on button "Re-Attempt" at bounding box center [1270, 183] width 99 height 30
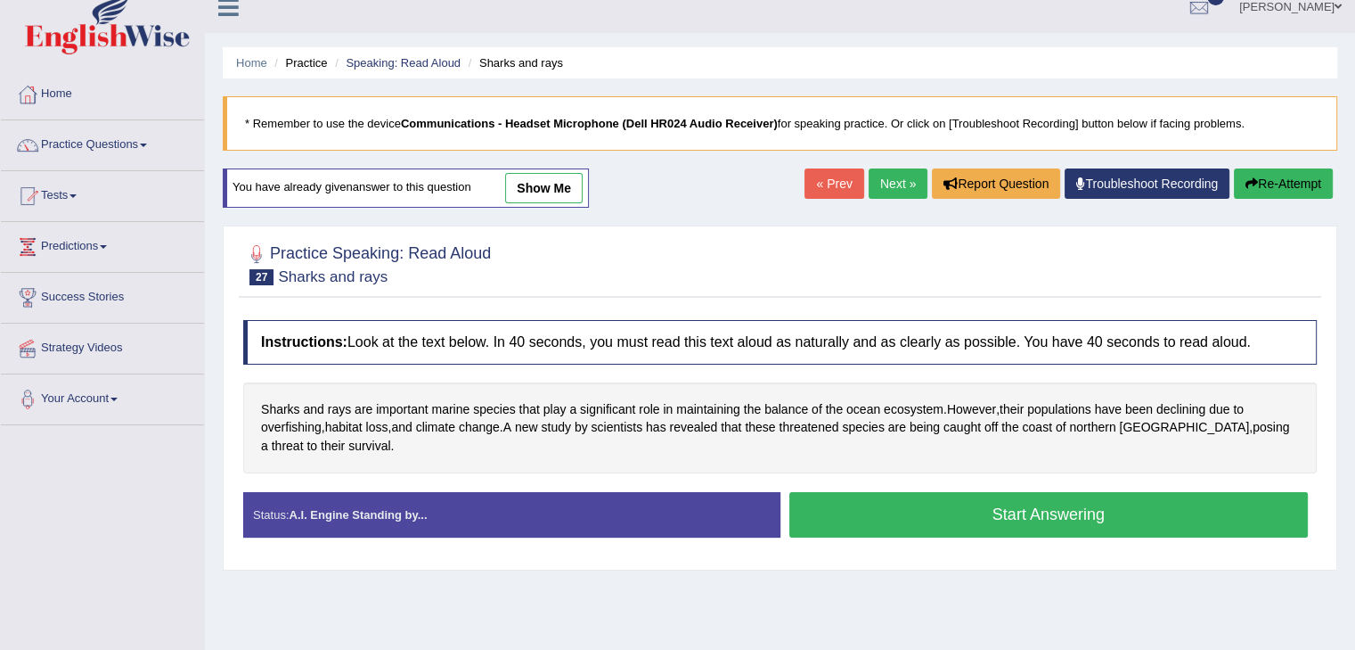
click at [1061, 518] on button "Start Answering" at bounding box center [1050, 514] width 520 height 45
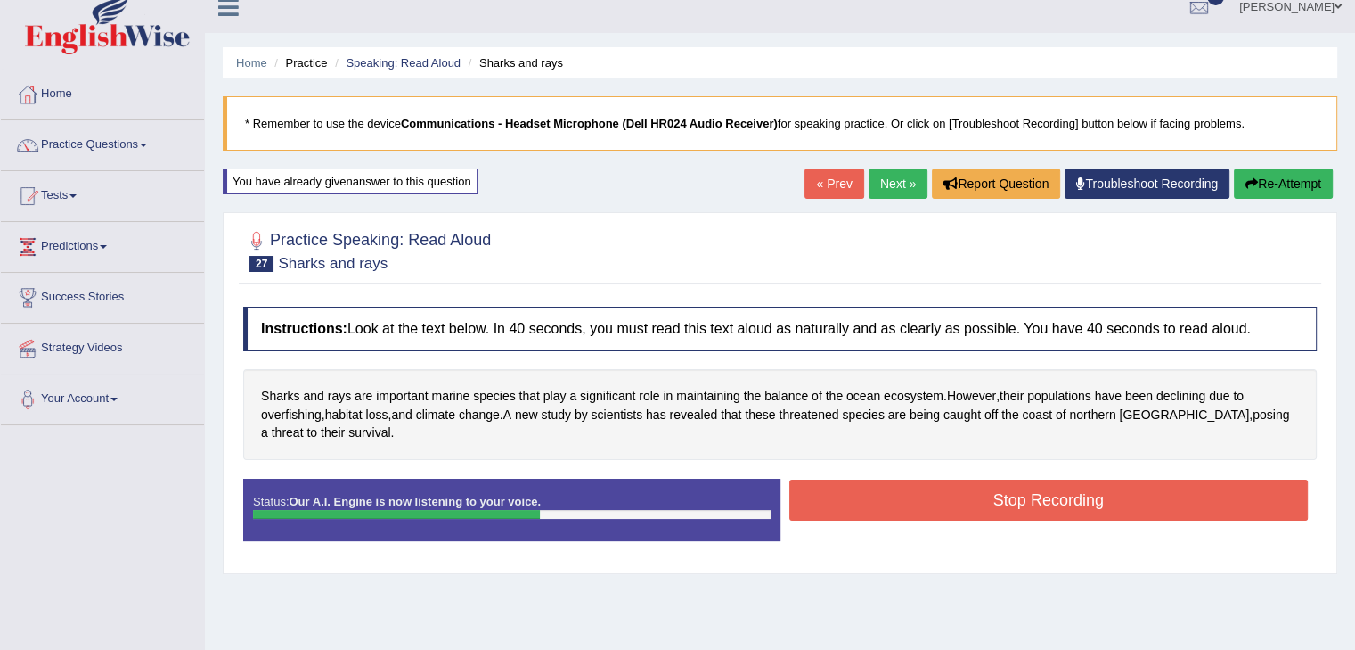
click at [1052, 499] on button "Stop Recording" at bounding box center [1050, 499] width 520 height 41
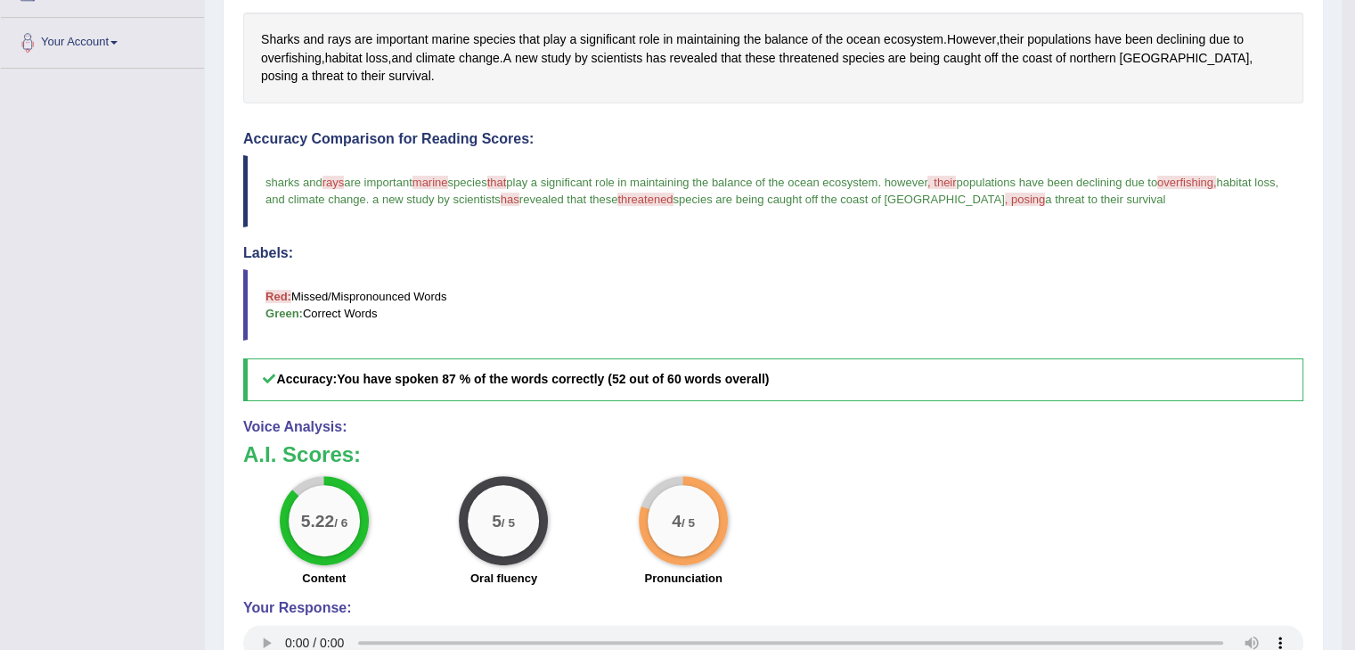
scroll to position [108, 0]
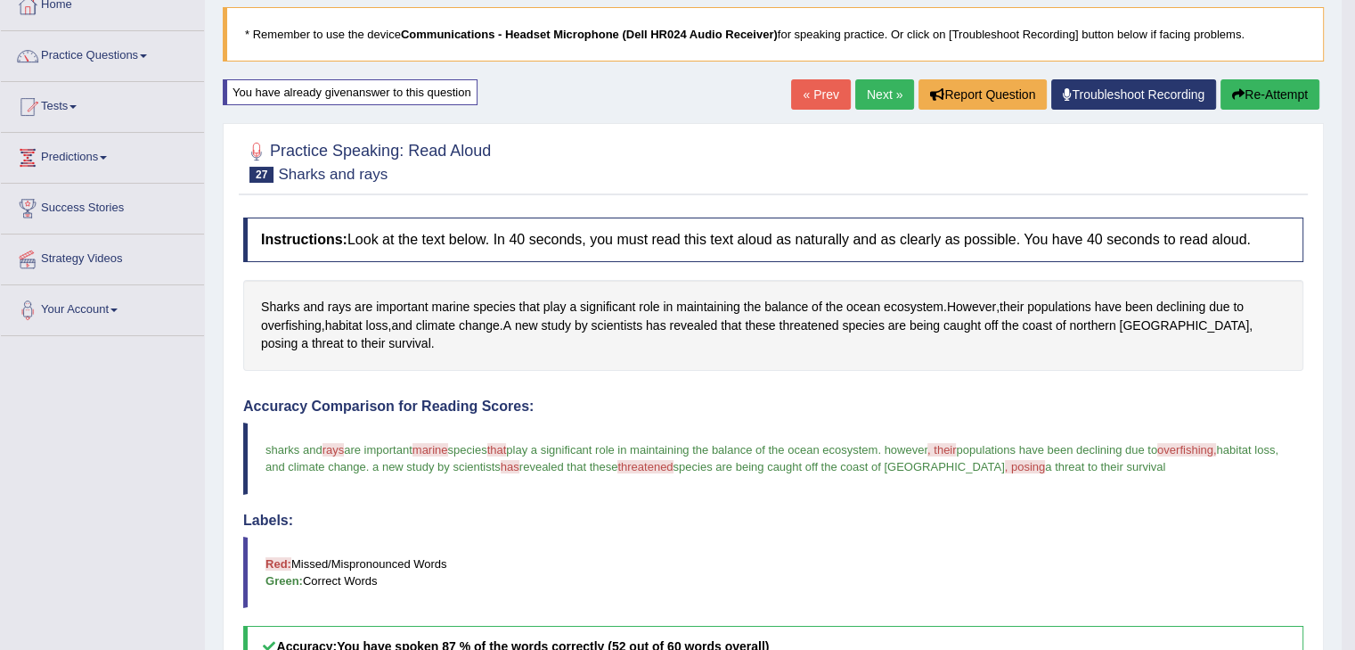
drag, startPoint x: 868, startPoint y: 92, endPoint x: 866, endPoint y: 111, distance: 19.7
click at [868, 92] on link "Next »" at bounding box center [885, 94] width 59 height 30
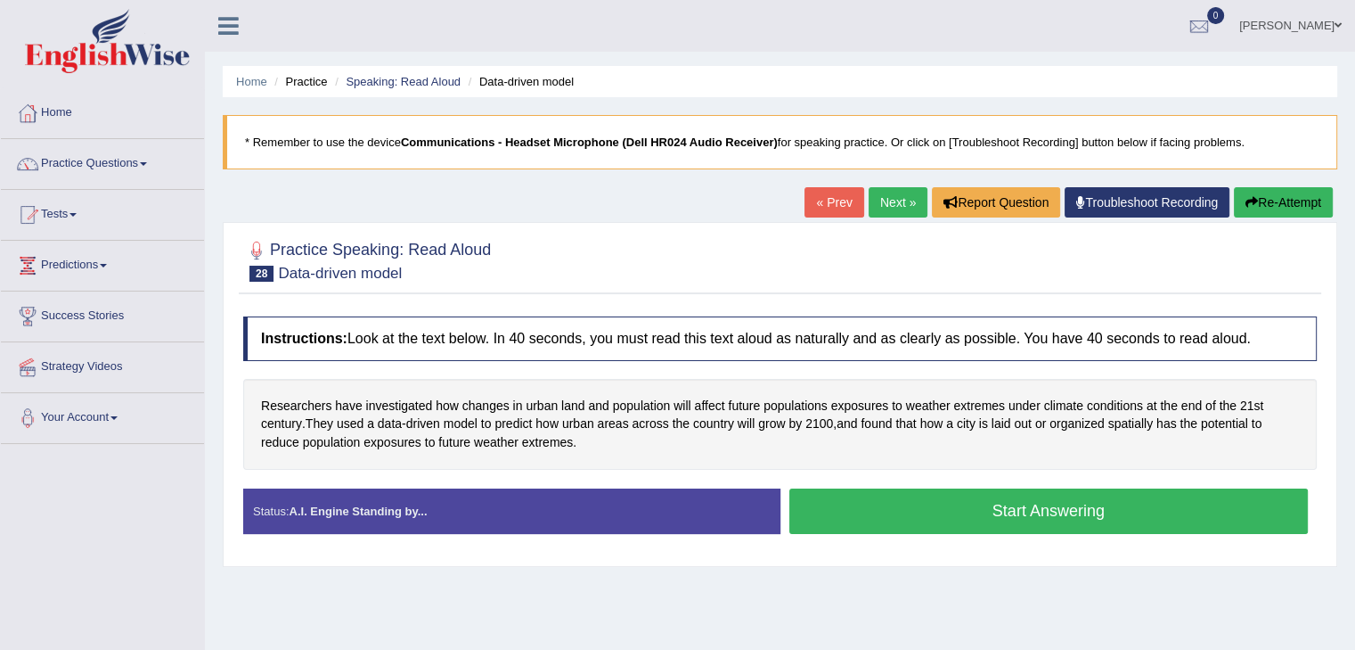
click at [1083, 509] on button "Start Answering" at bounding box center [1050, 510] width 520 height 45
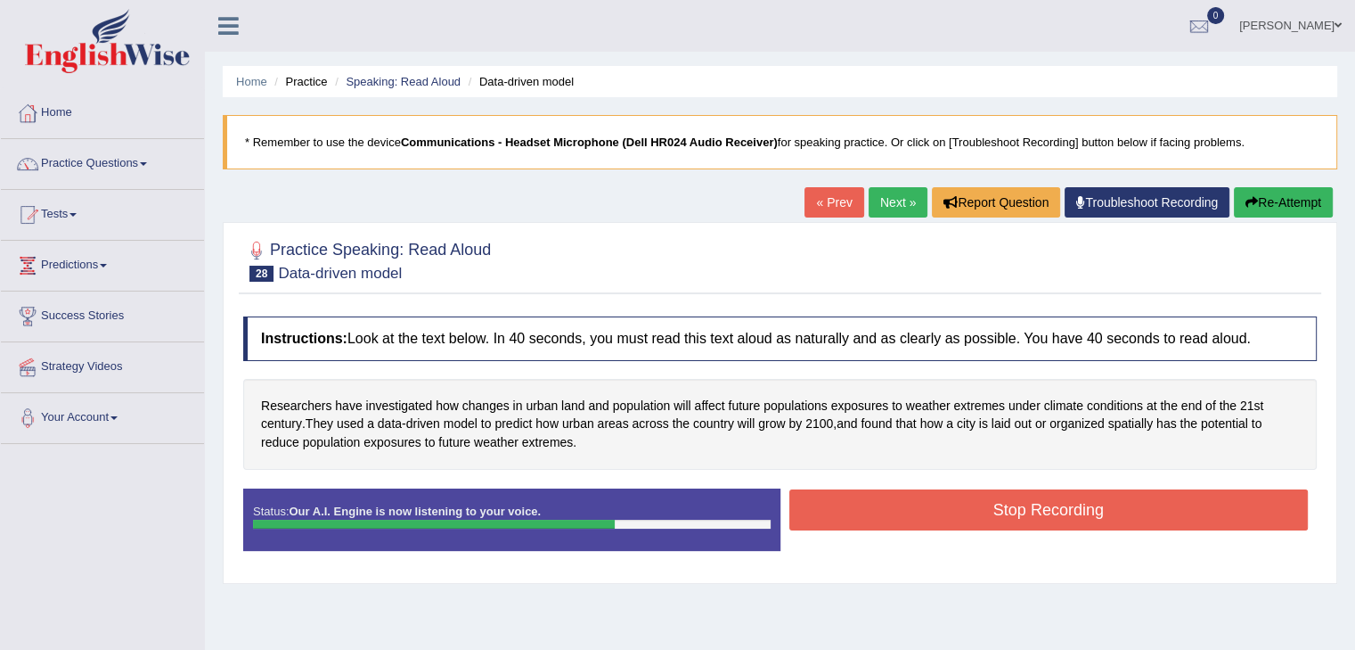
click at [1023, 516] on button "Stop Recording" at bounding box center [1050, 509] width 520 height 41
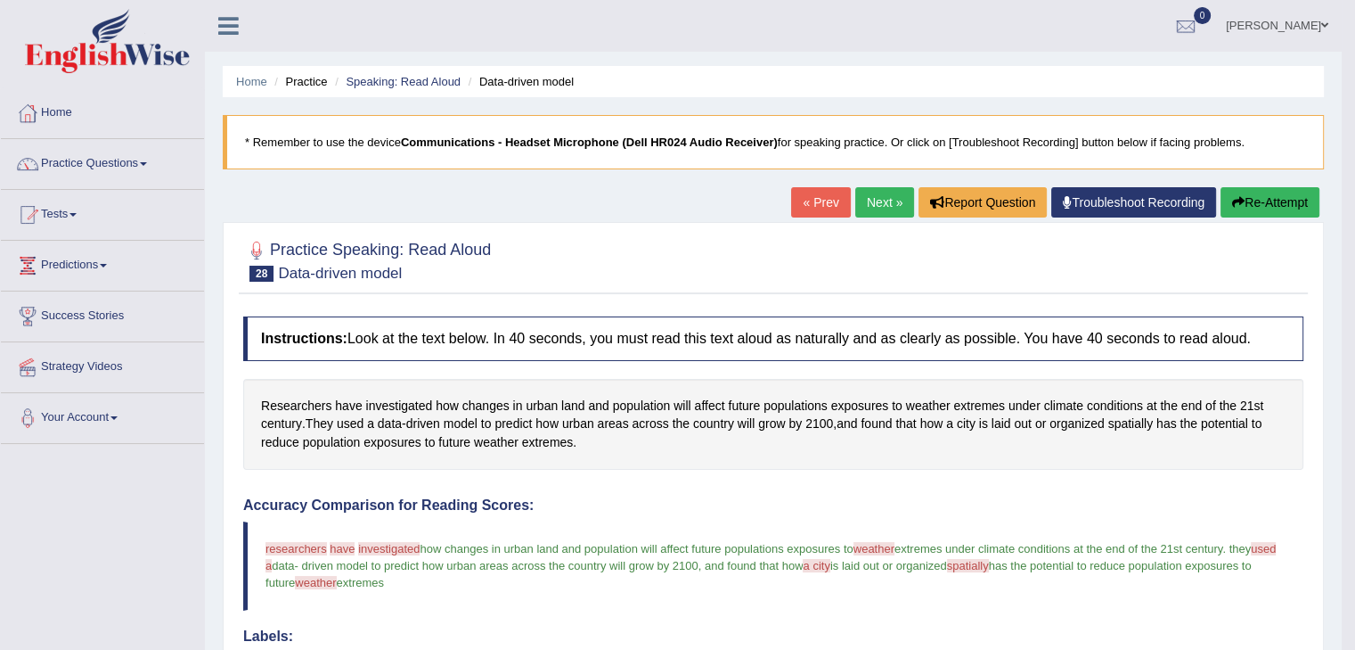
click at [1248, 190] on button "Re-Attempt" at bounding box center [1270, 202] width 99 height 30
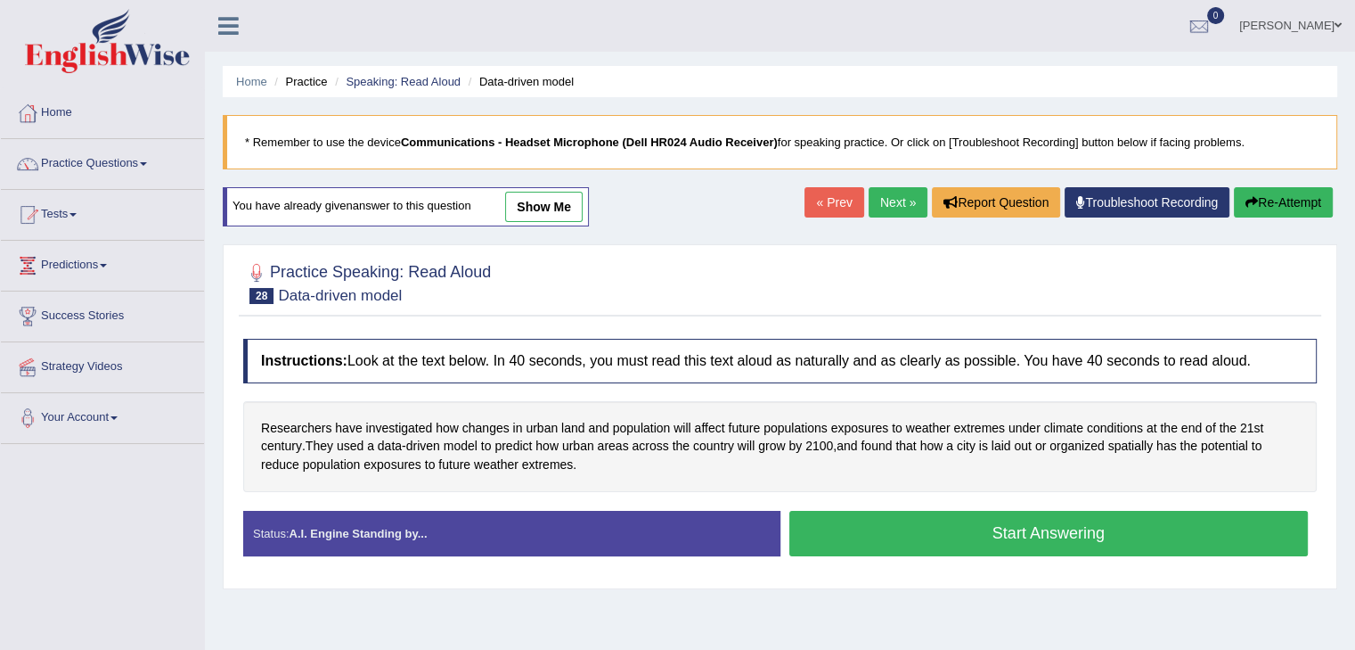
click at [1052, 528] on button "Start Answering" at bounding box center [1050, 533] width 520 height 45
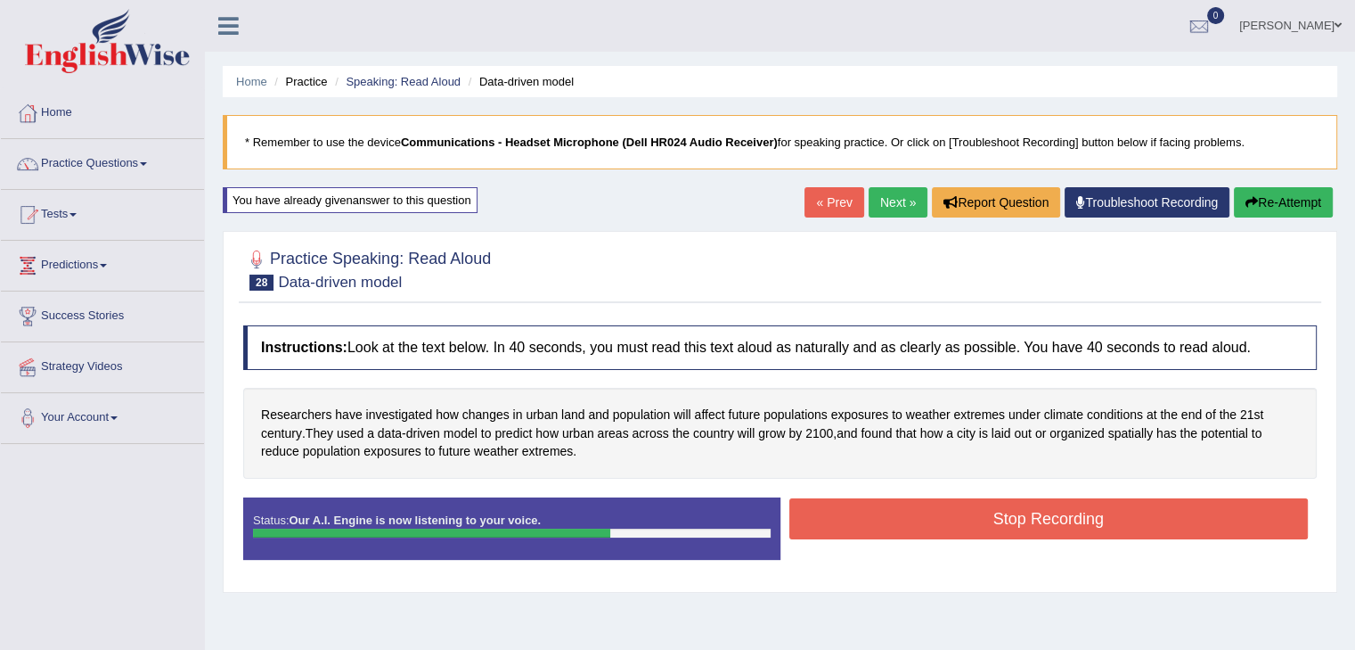
click at [1052, 514] on button "Stop Recording" at bounding box center [1050, 518] width 520 height 41
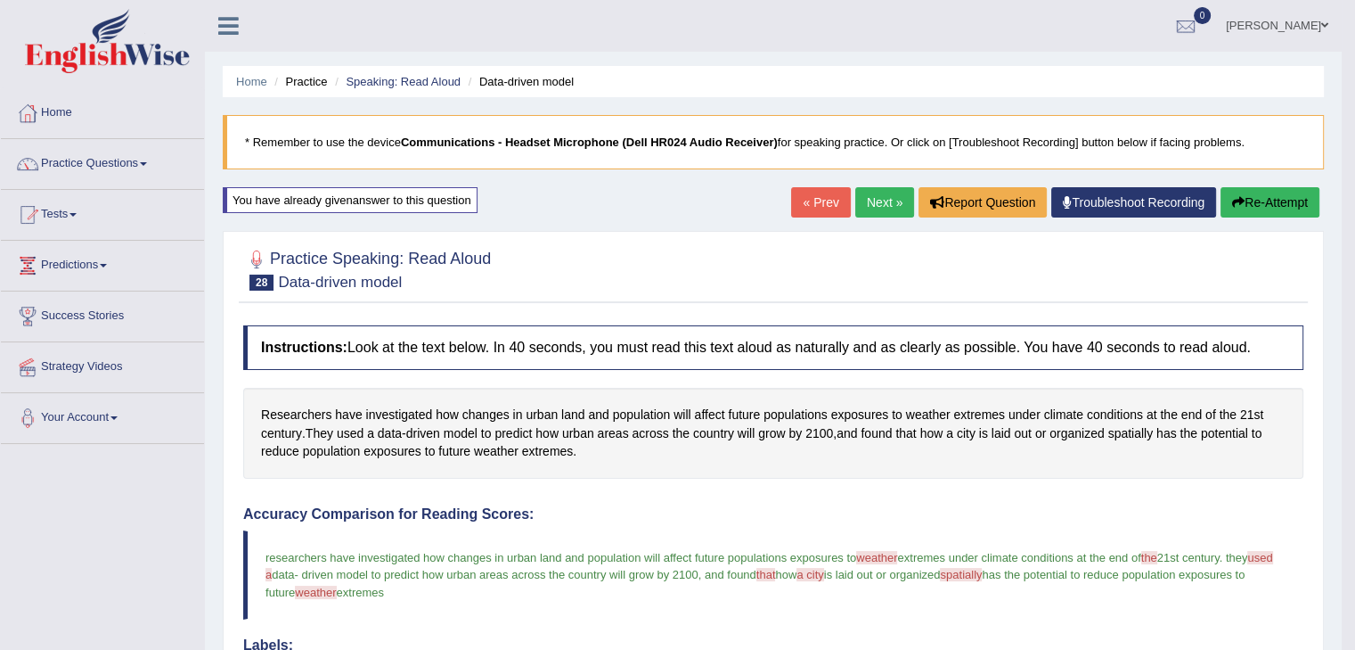
click at [1294, 206] on button "Re-Attempt" at bounding box center [1270, 202] width 99 height 30
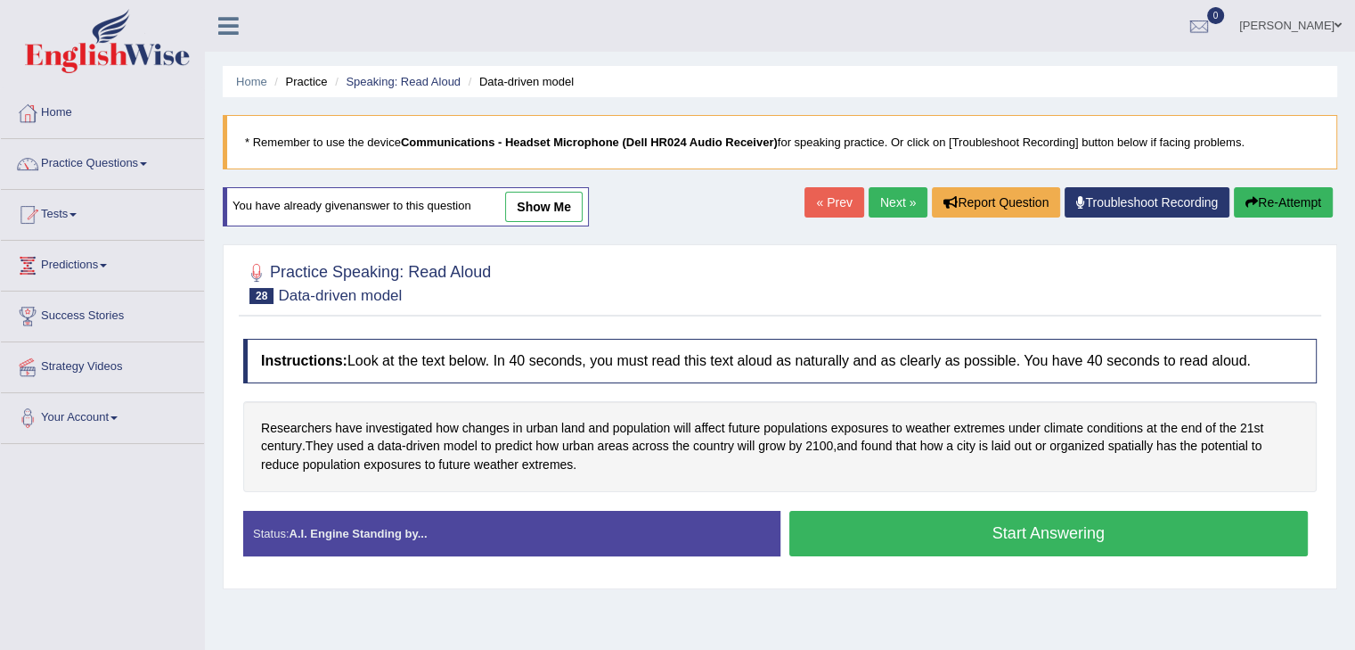
click at [1073, 539] on button "Start Answering" at bounding box center [1050, 533] width 520 height 45
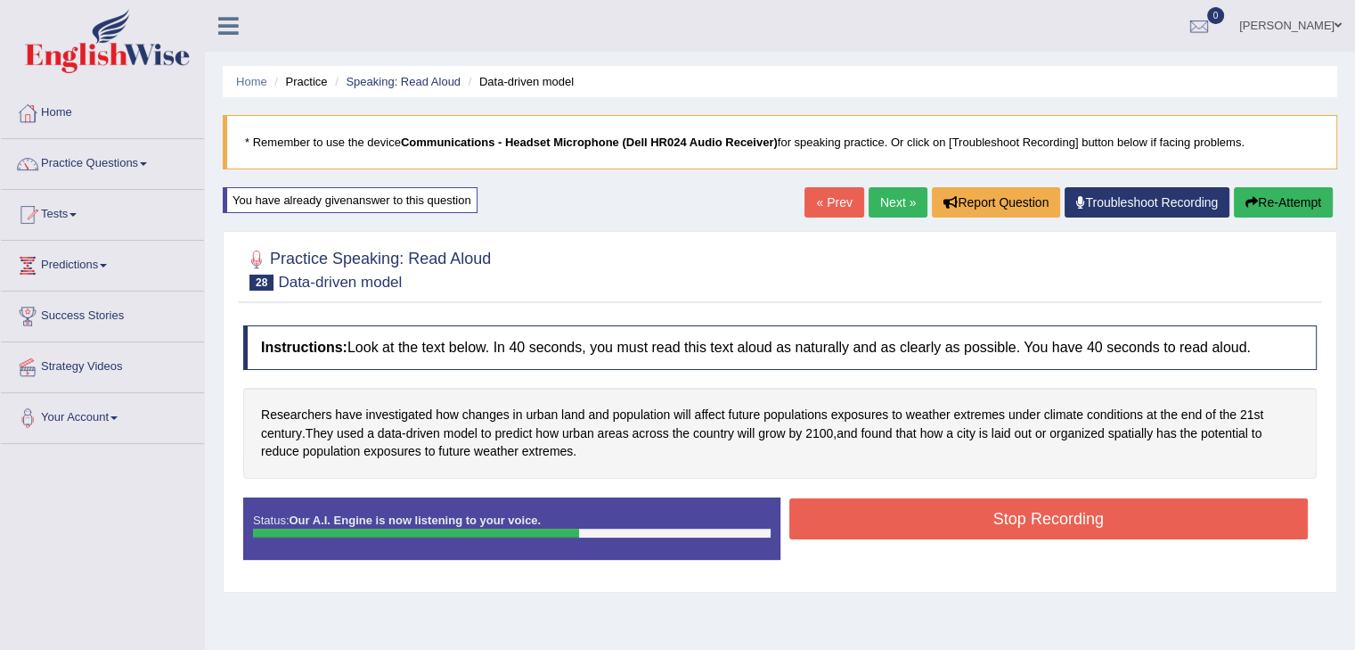
drag, startPoint x: 1006, startPoint y: 529, endPoint x: 990, endPoint y: 548, distance: 24.6
click at [1006, 528] on button "Stop Recording" at bounding box center [1050, 518] width 520 height 41
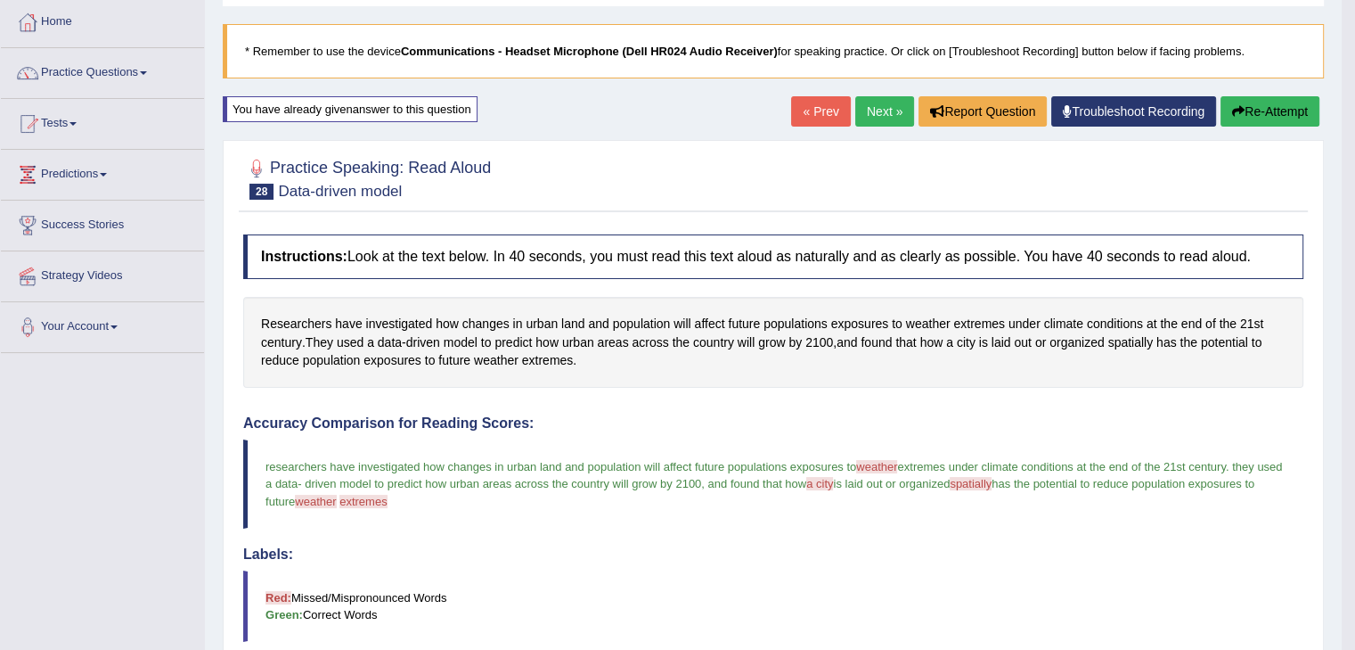
scroll to position [89, 0]
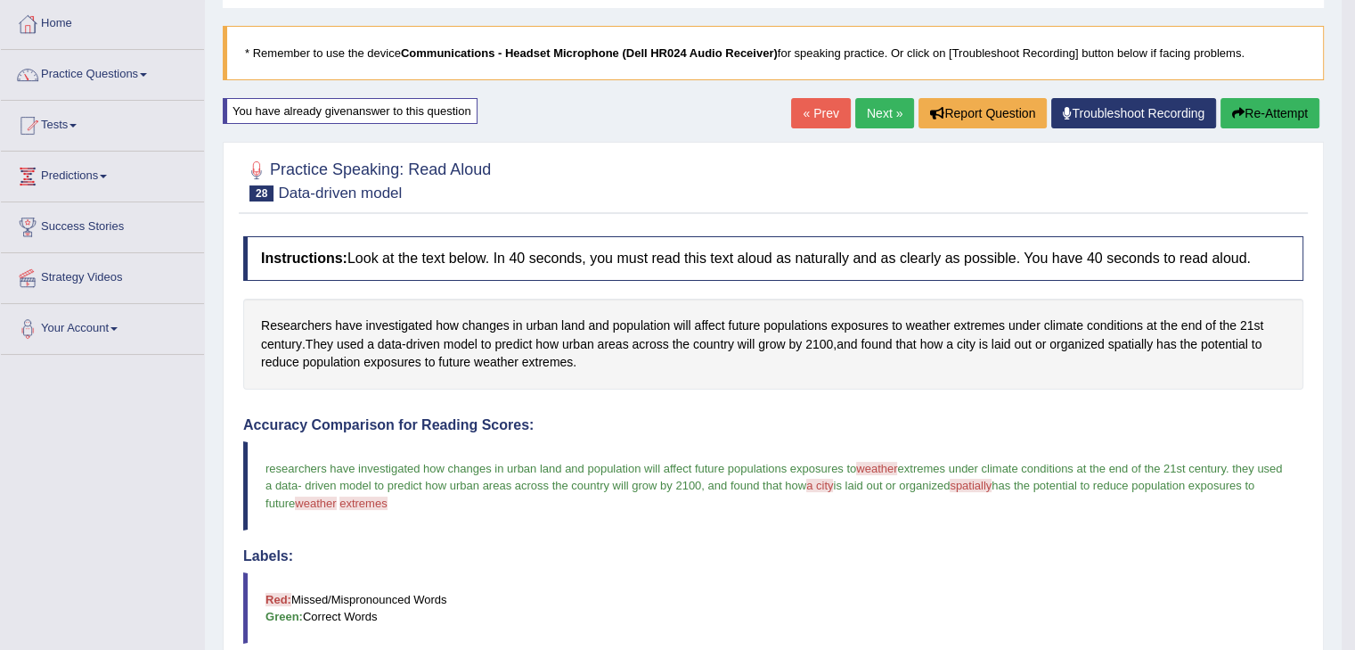
click at [879, 97] on div "Home Practice Speaking: Read Aloud Data-driven model * Remember to use the devi…" at bounding box center [773, 494] width 1137 height 1166
click at [878, 113] on link "Next »" at bounding box center [885, 113] width 59 height 30
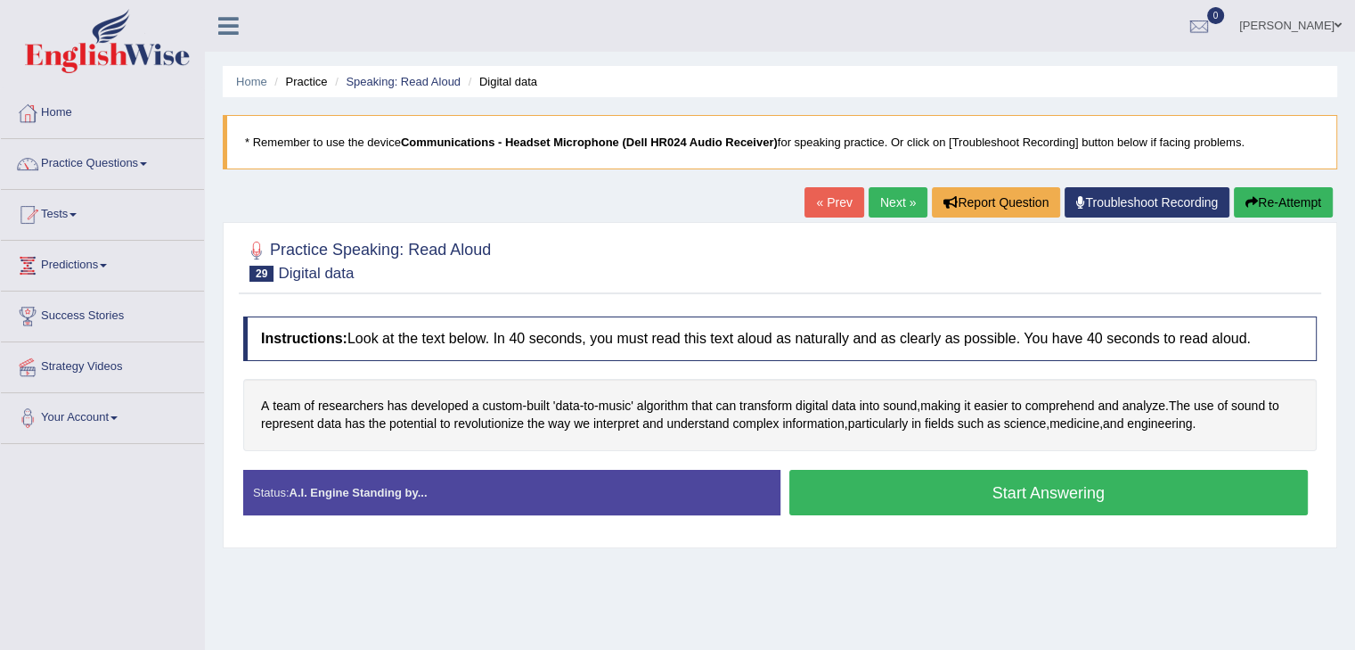
click at [1069, 488] on button "Start Answering" at bounding box center [1050, 492] width 520 height 45
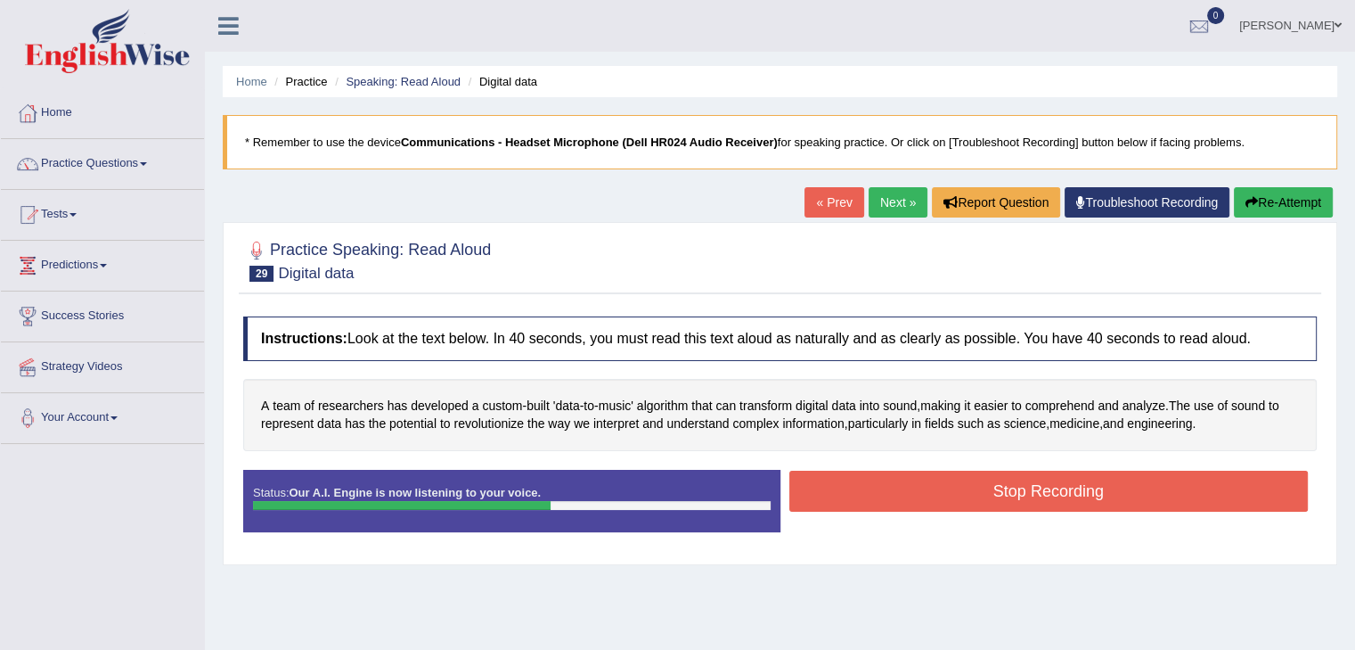
click at [1068, 494] on button "Stop Recording" at bounding box center [1050, 491] width 520 height 41
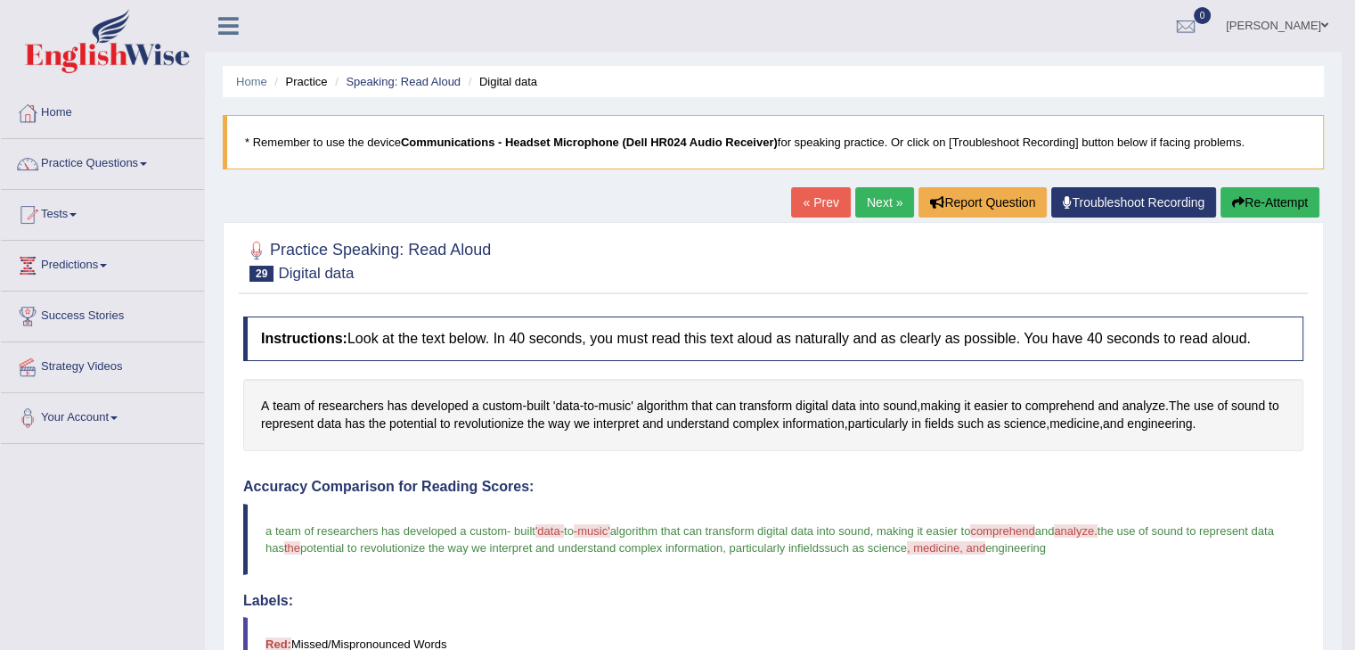
click at [868, 210] on link "Next »" at bounding box center [885, 202] width 59 height 30
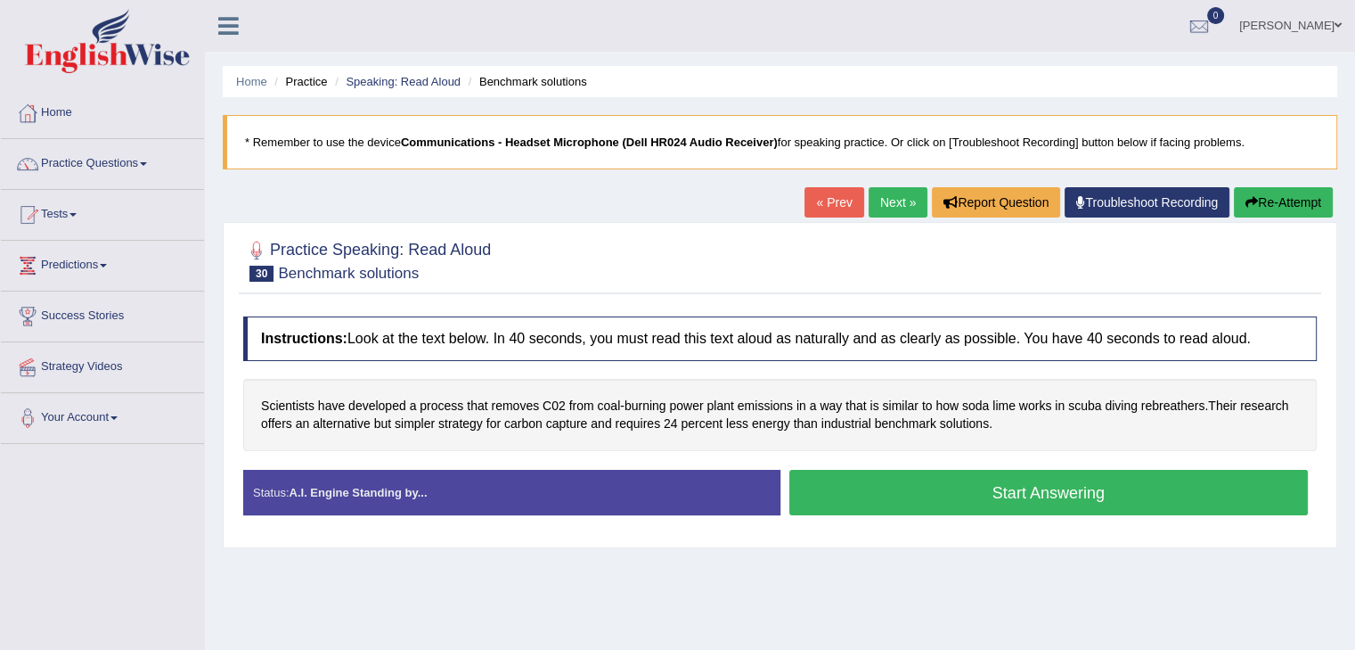
click at [1075, 482] on button "Start Answering" at bounding box center [1050, 492] width 520 height 45
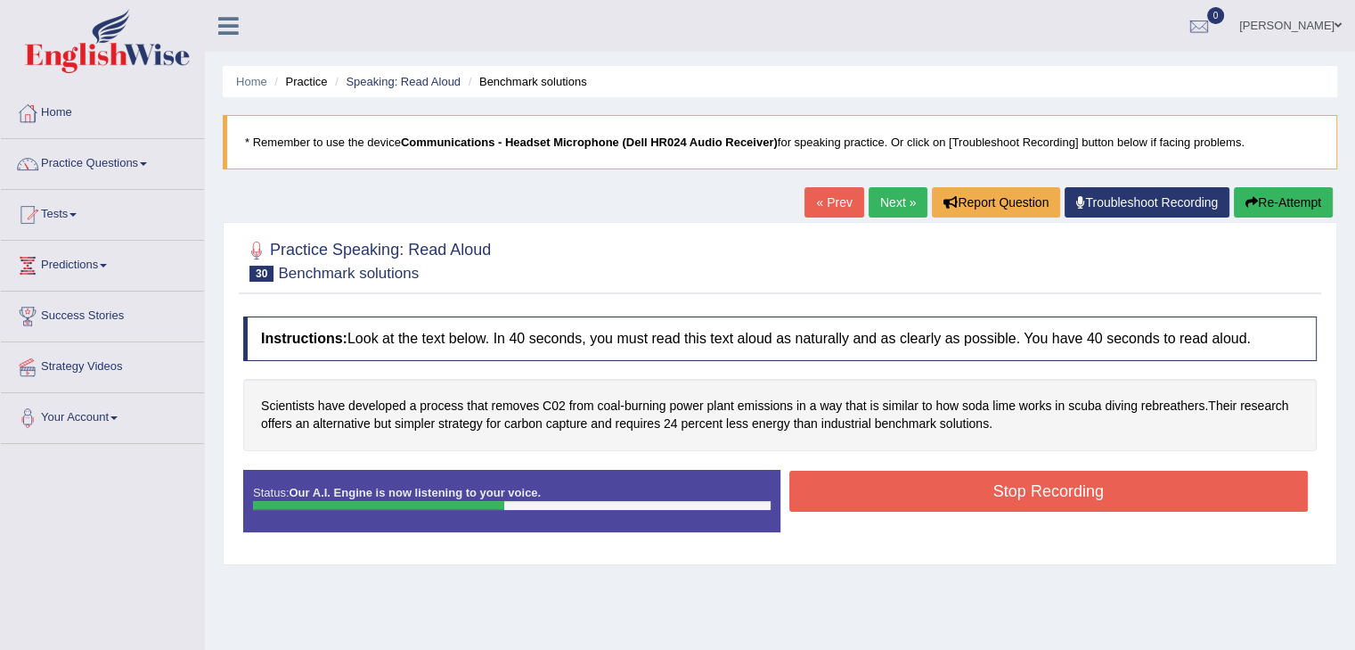
click at [993, 480] on button "Stop Recording" at bounding box center [1050, 491] width 520 height 41
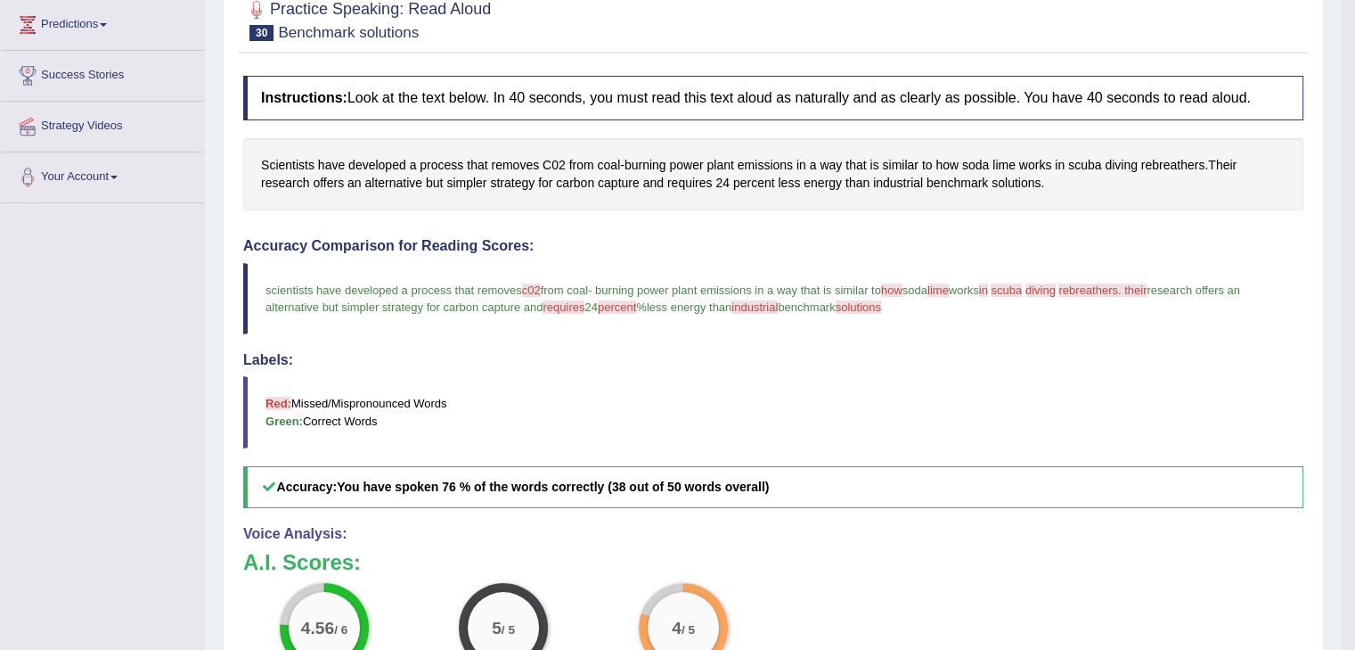
scroll to position [89, 0]
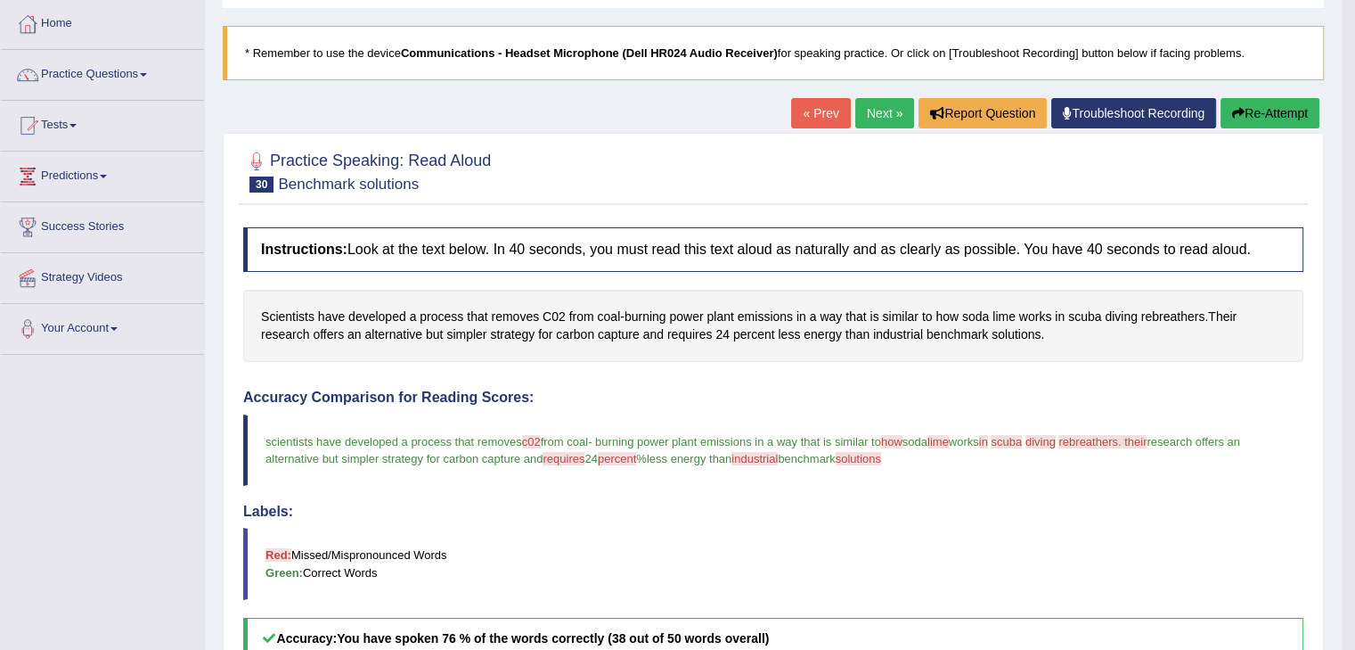
click at [859, 115] on link "Next »" at bounding box center [885, 113] width 59 height 30
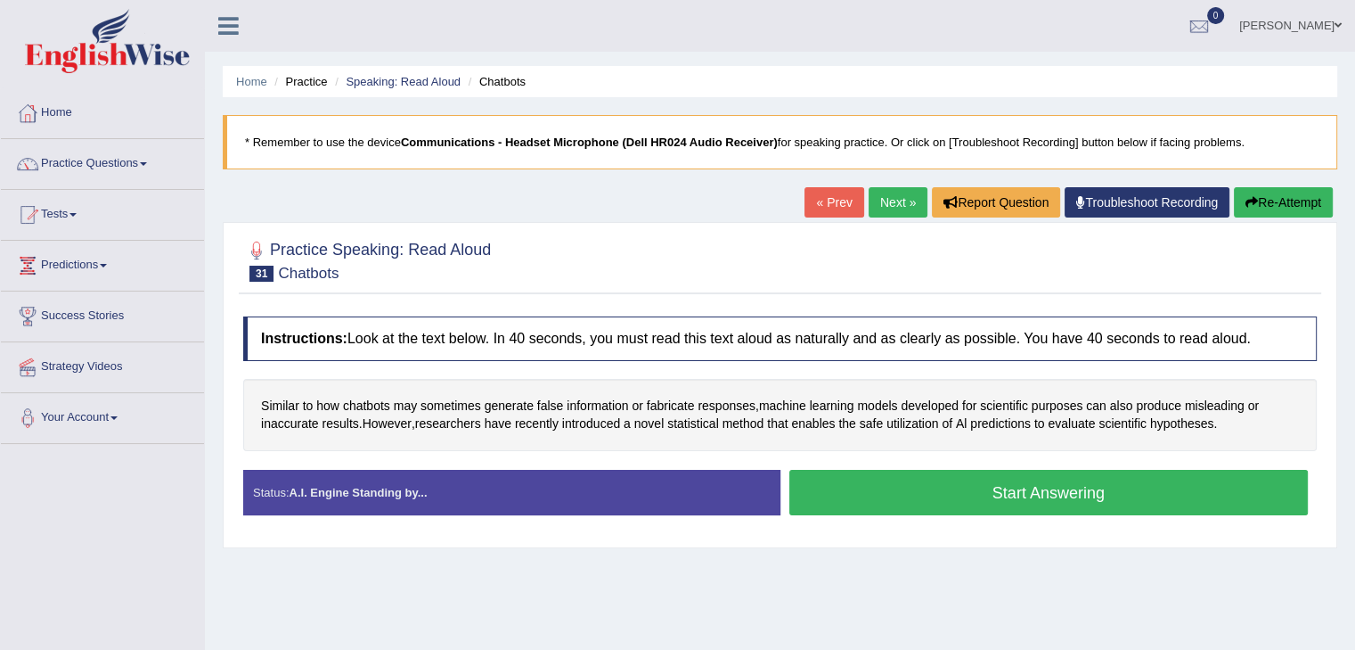
click at [1072, 498] on button "Start Answering" at bounding box center [1050, 492] width 520 height 45
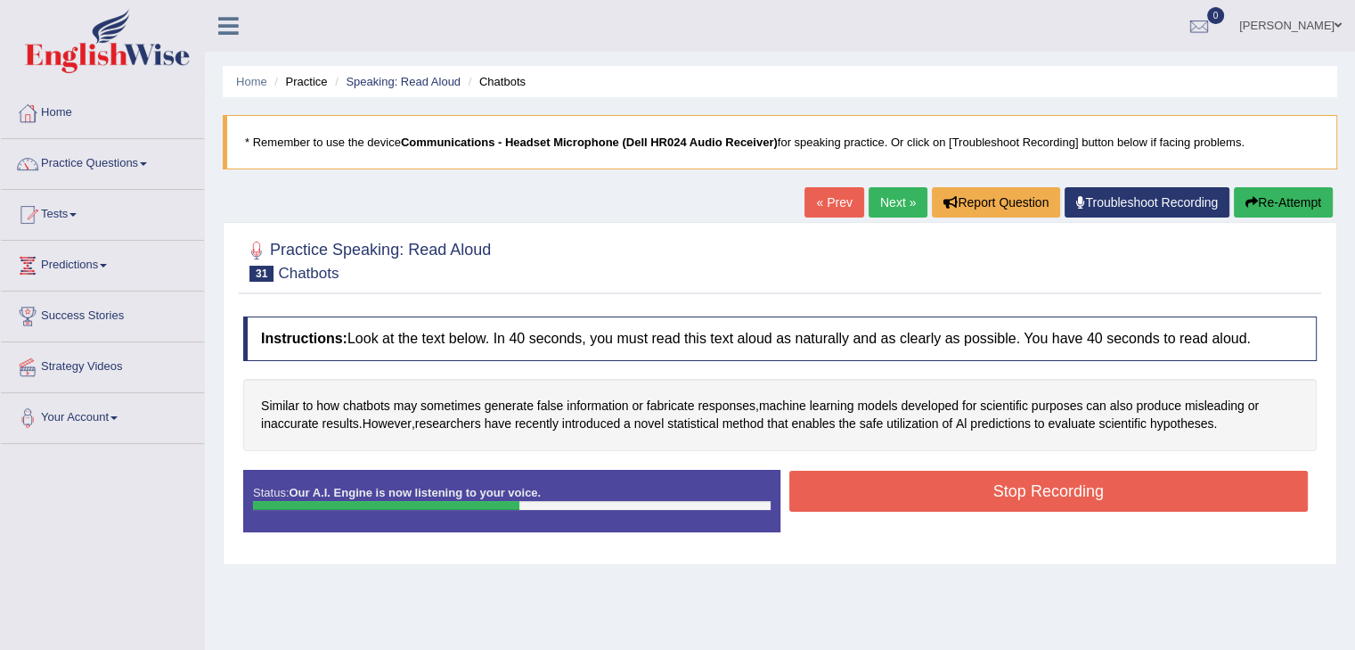
click at [1055, 479] on button "Stop Recording" at bounding box center [1050, 491] width 520 height 41
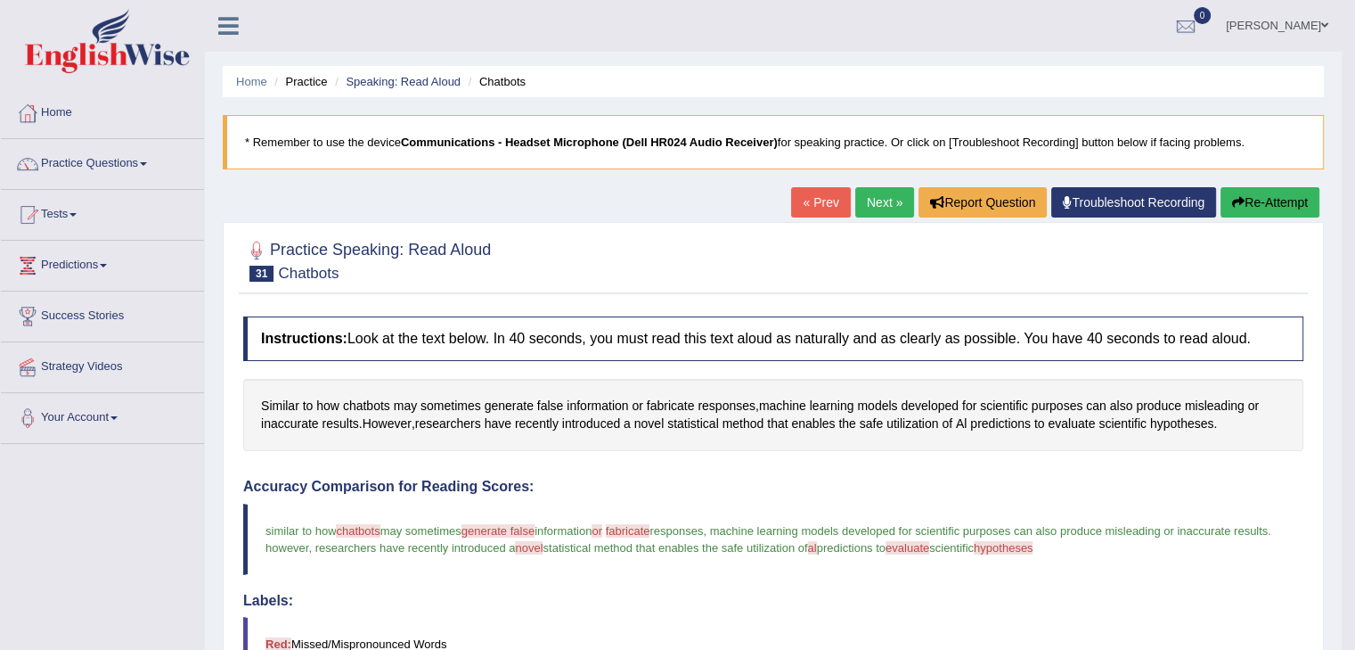
click at [1280, 201] on button "Re-Attempt" at bounding box center [1270, 202] width 99 height 30
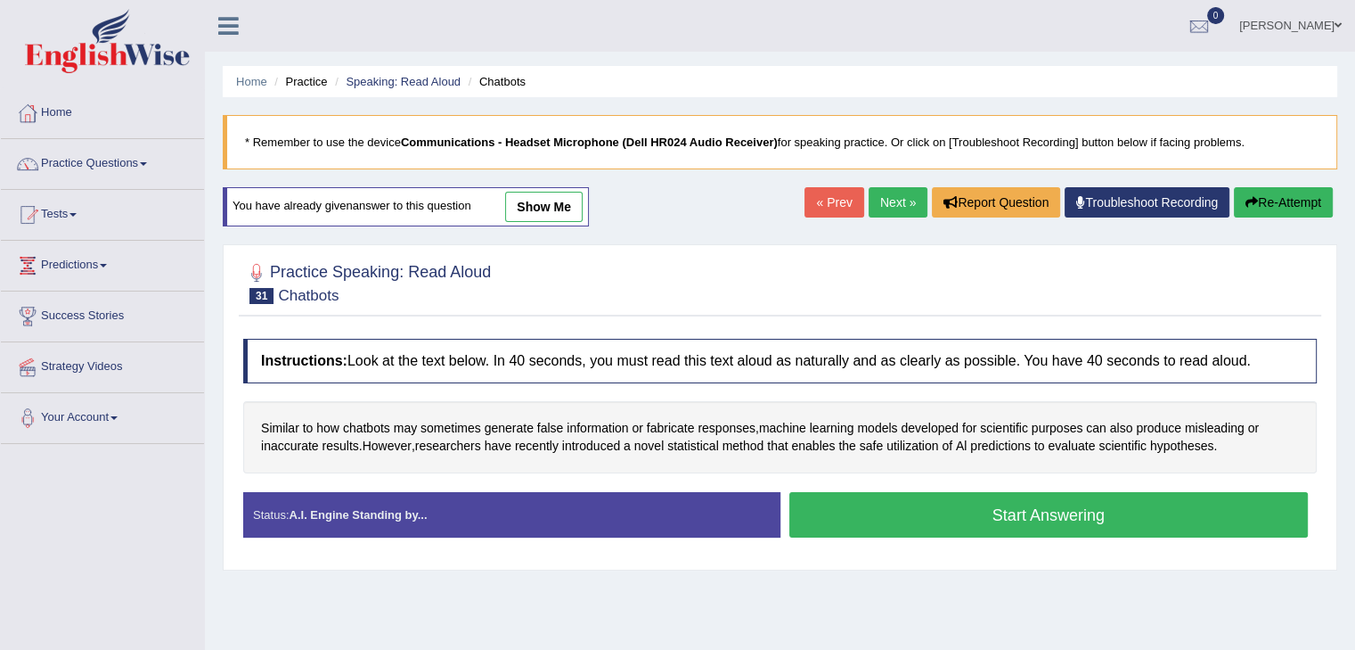
click at [1040, 524] on button "Start Answering" at bounding box center [1050, 514] width 520 height 45
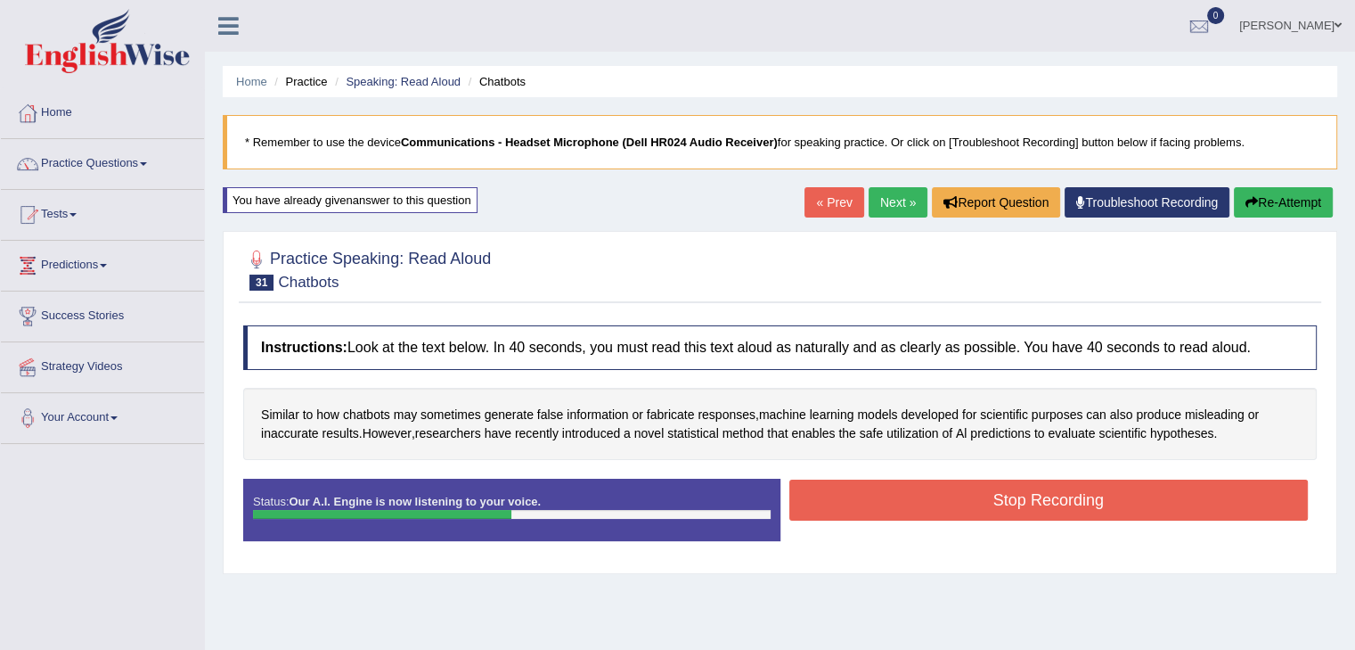
click at [962, 510] on button "Stop Recording" at bounding box center [1050, 499] width 520 height 41
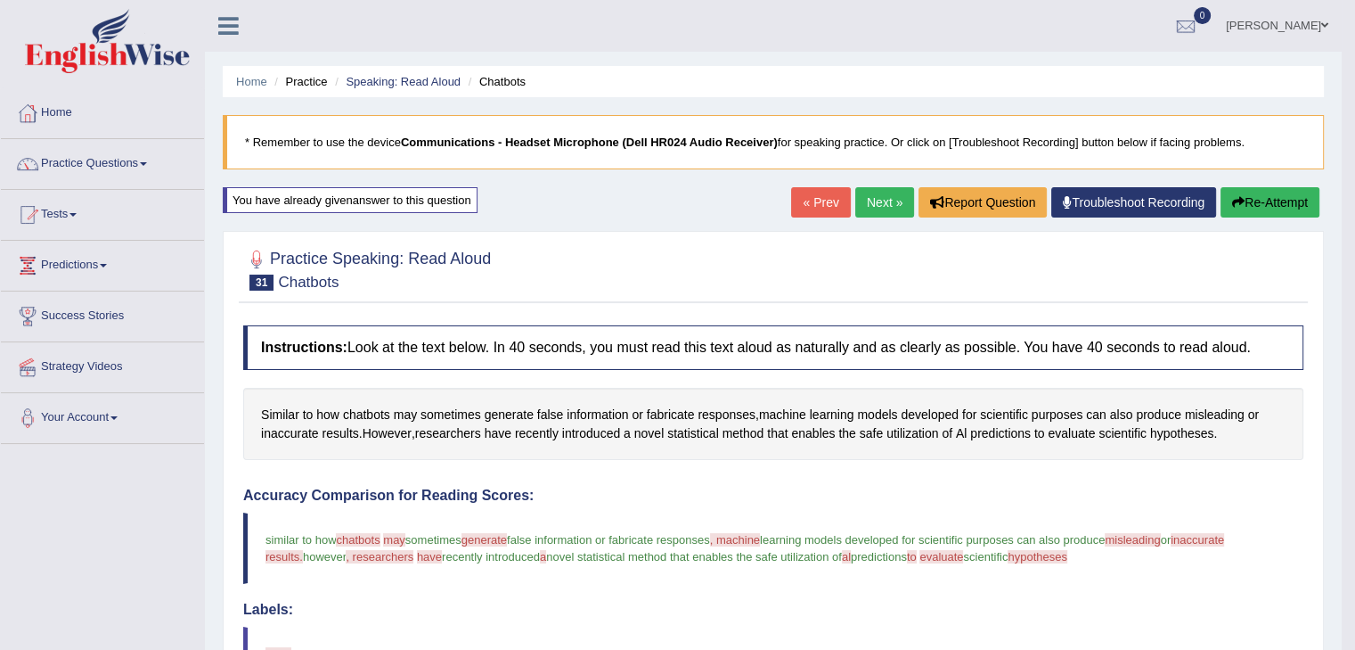
click at [1265, 200] on button "Re-Attempt" at bounding box center [1270, 202] width 99 height 30
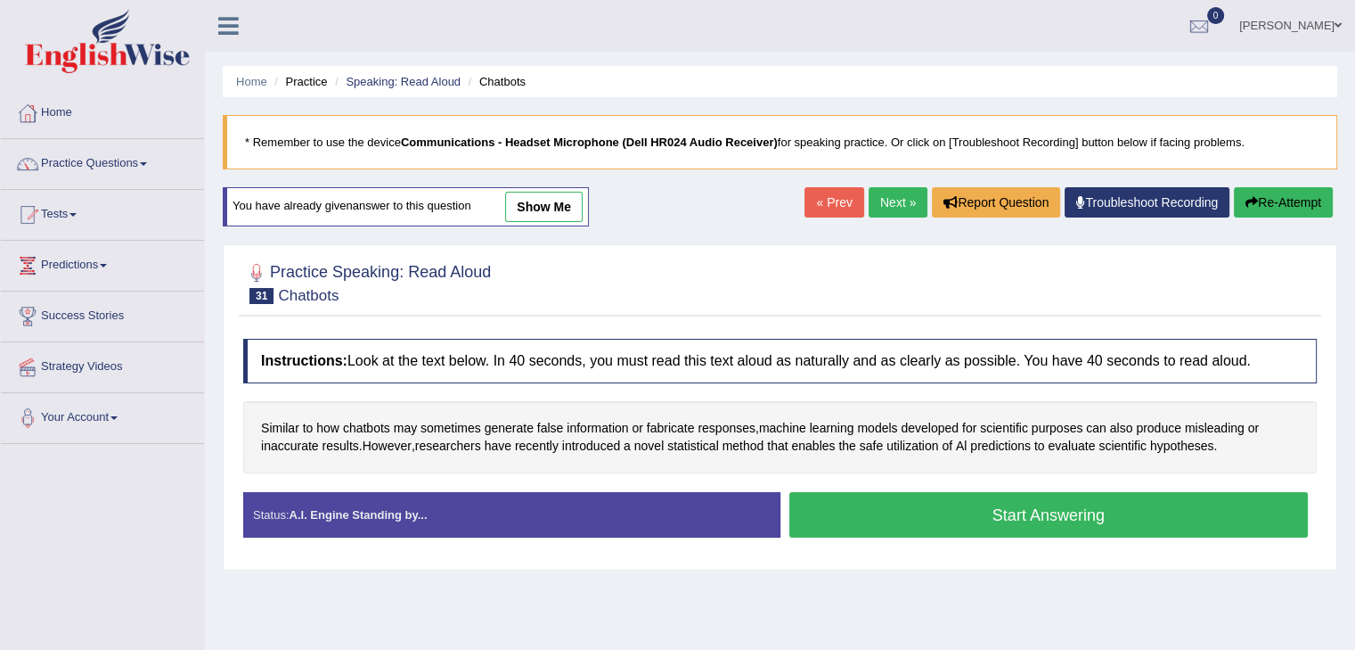
click at [1068, 523] on button "Start Answering" at bounding box center [1050, 514] width 520 height 45
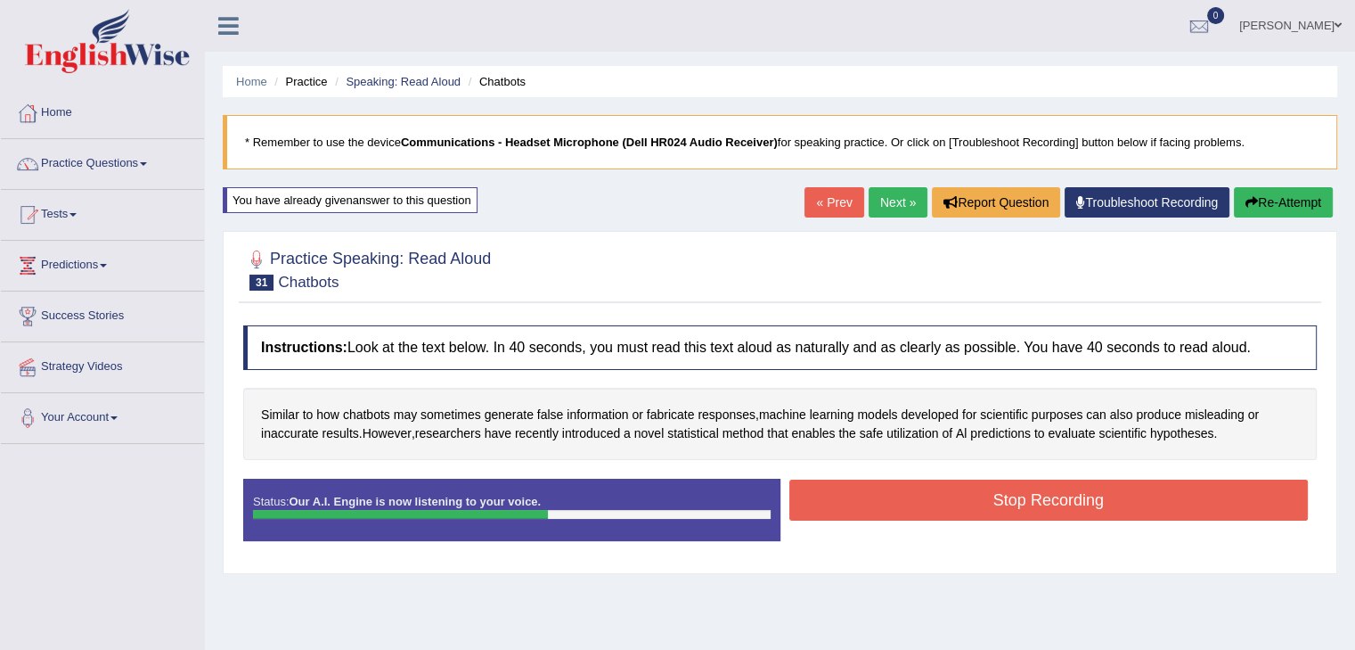
click at [1079, 507] on button "Stop Recording" at bounding box center [1050, 499] width 520 height 41
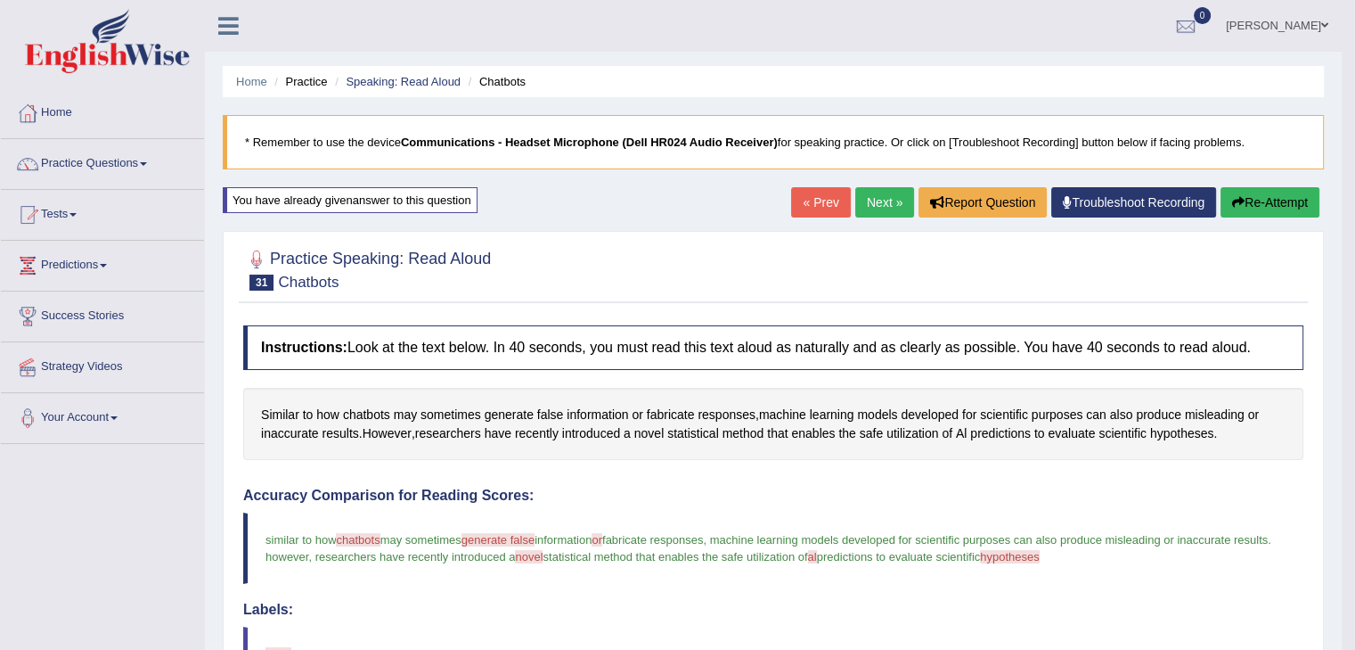
click at [1244, 195] on button "Re-Attempt" at bounding box center [1270, 202] width 99 height 30
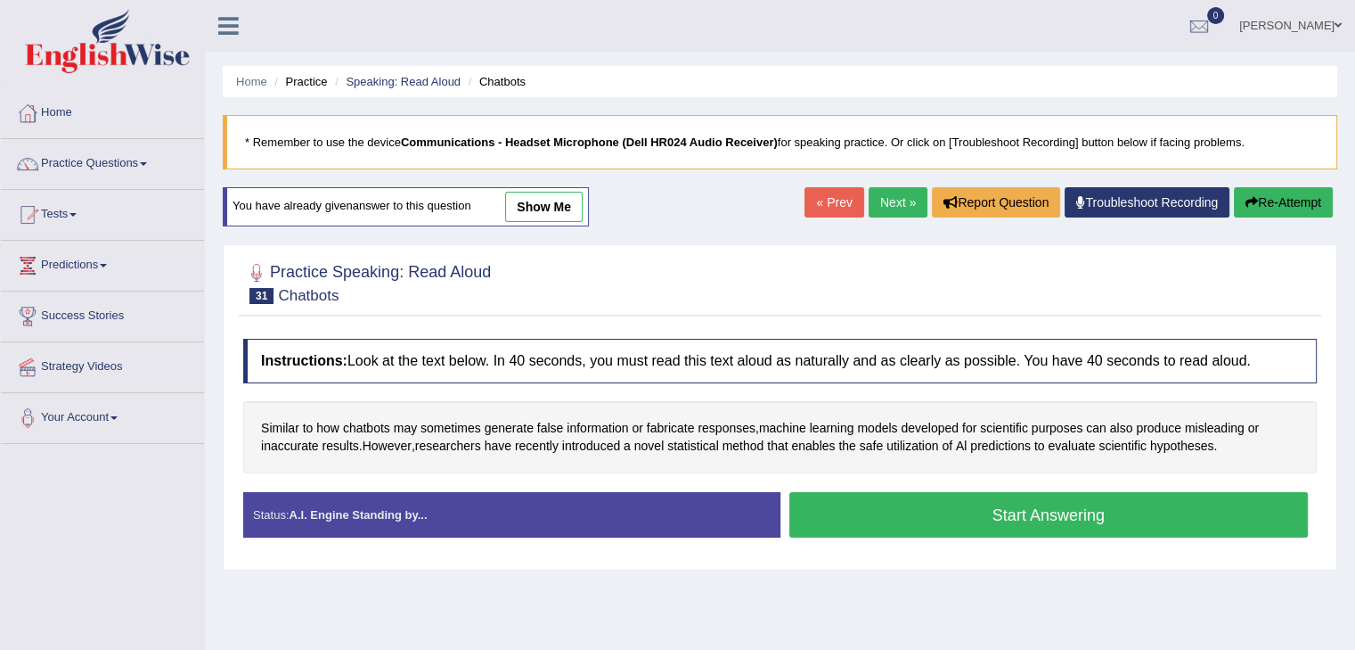
click at [1071, 515] on button "Start Answering" at bounding box center [1050, 514] width 520 height 45
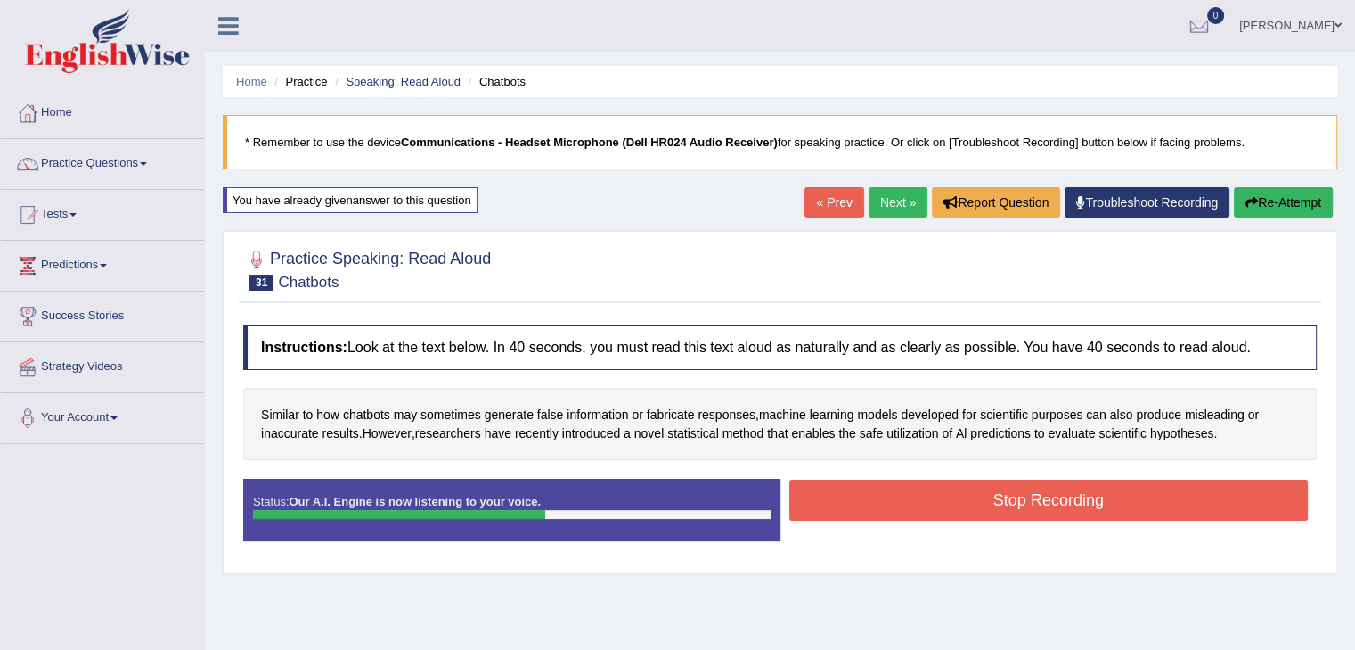
click at [1091, 503] on button "Stop Recording" at bounding box center [1050, 499] width 520 height 41
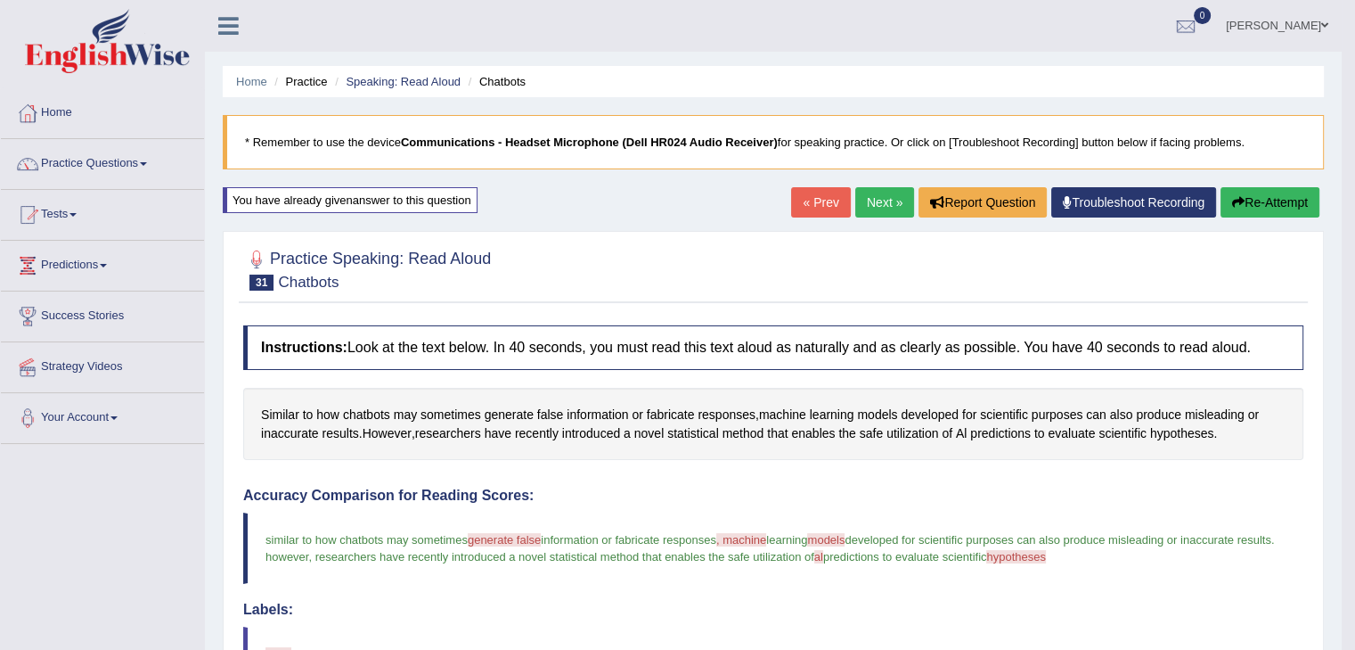
click at [1258, 211] on button "Re-Attempt" at bounding box center [1270, 202] width 99 height 30
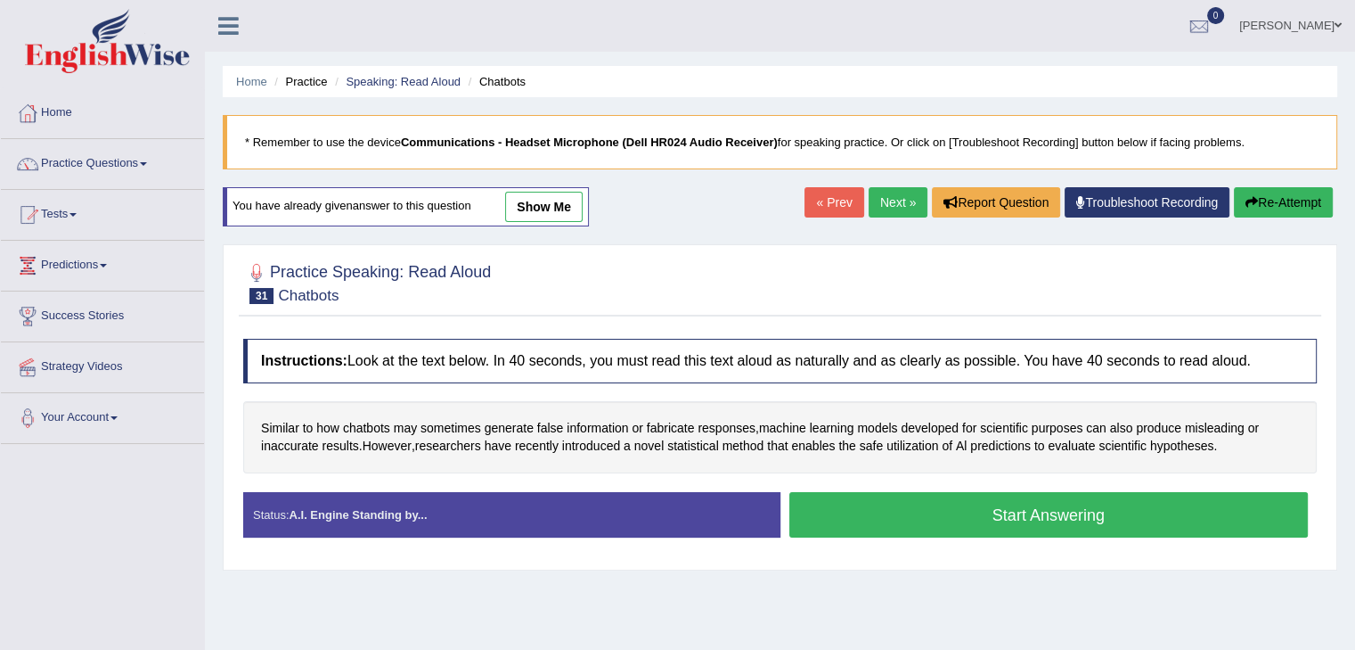
click at [1091, 521] on button "Start Answering" at bounding box center [1050, 514] width 520 height 45
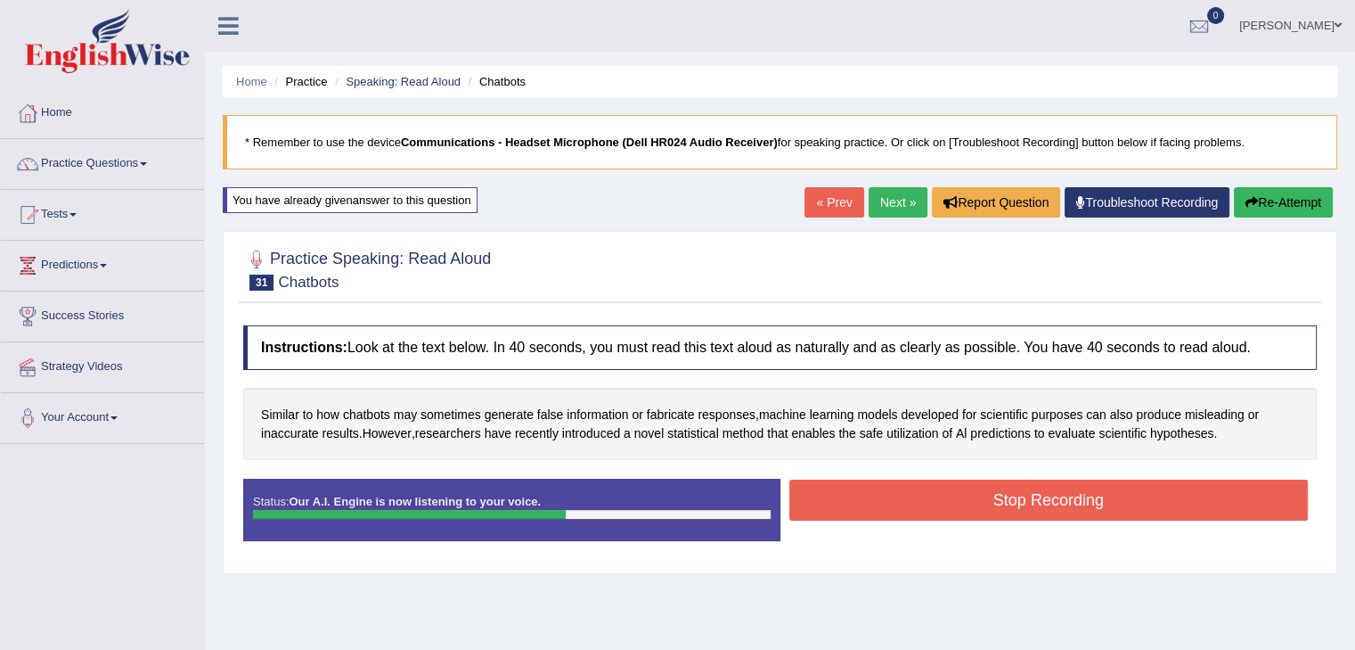
click at [1020, 513] on button "Stop Recording" at bounding box center [1050, 499] width 520 height 41
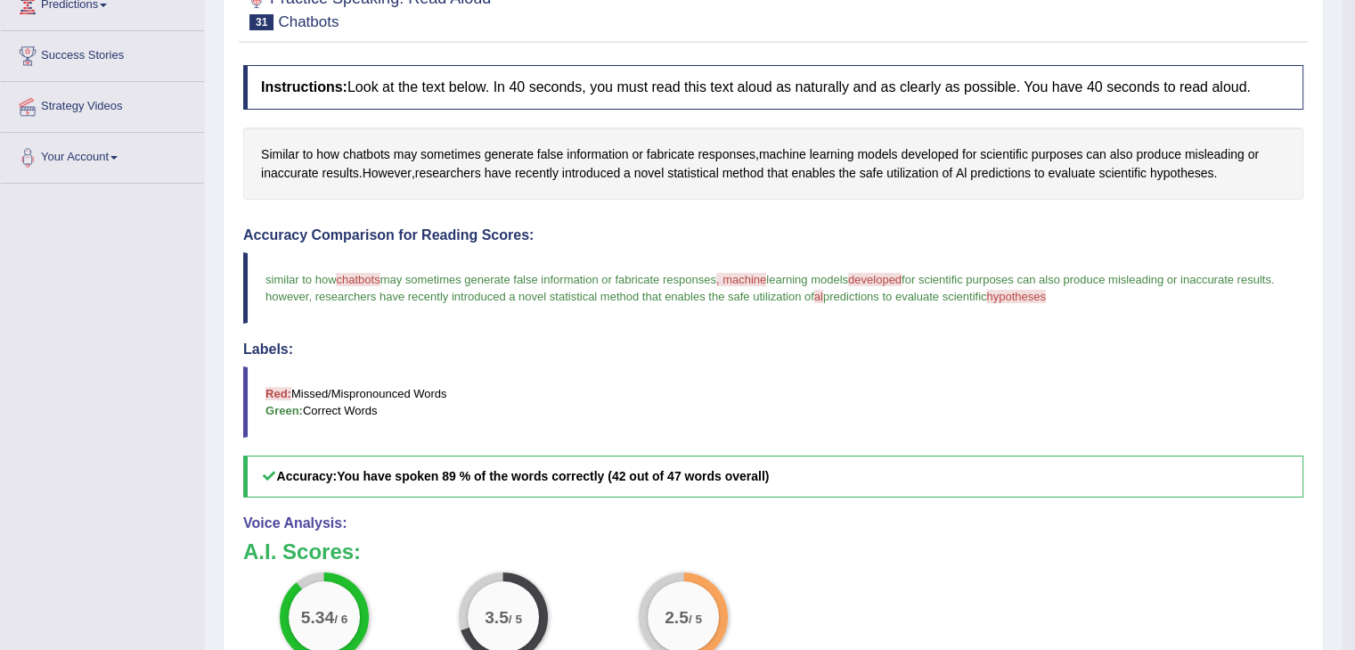
scroll to position [77, 0]
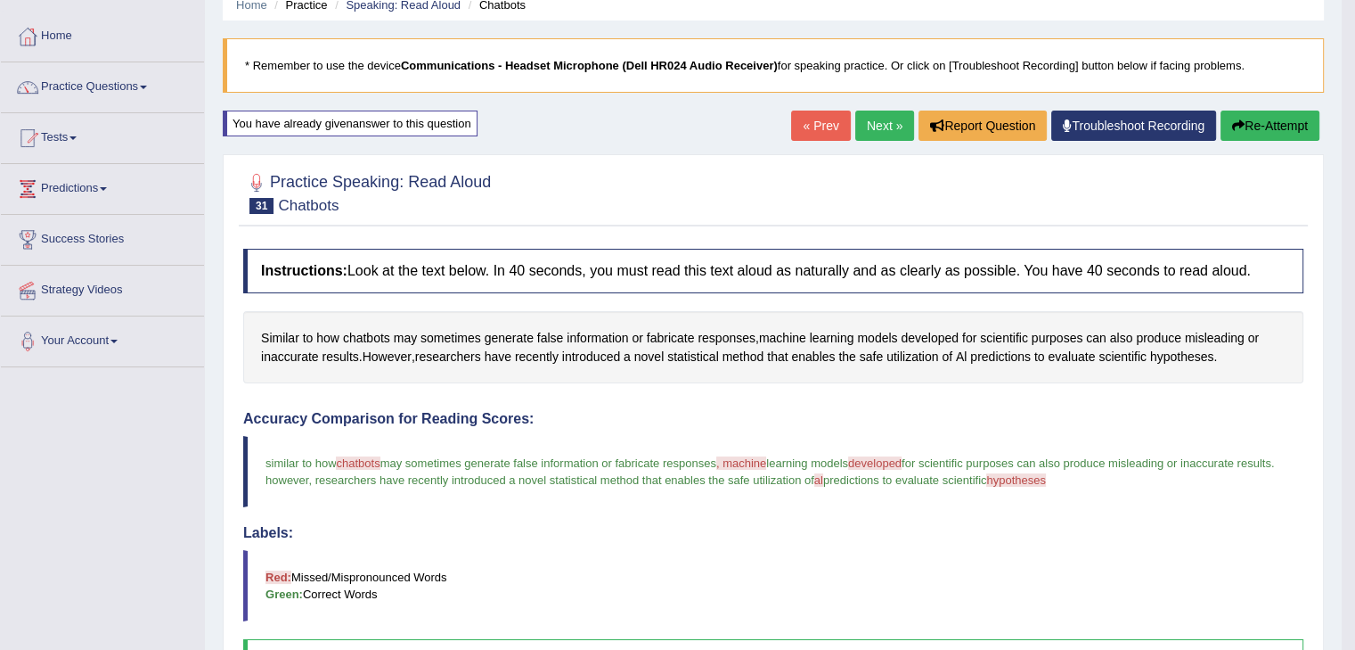
click at [1252, 124] on button "Re-Attempt" at bounding box center [1270, 126] width 99 height 30
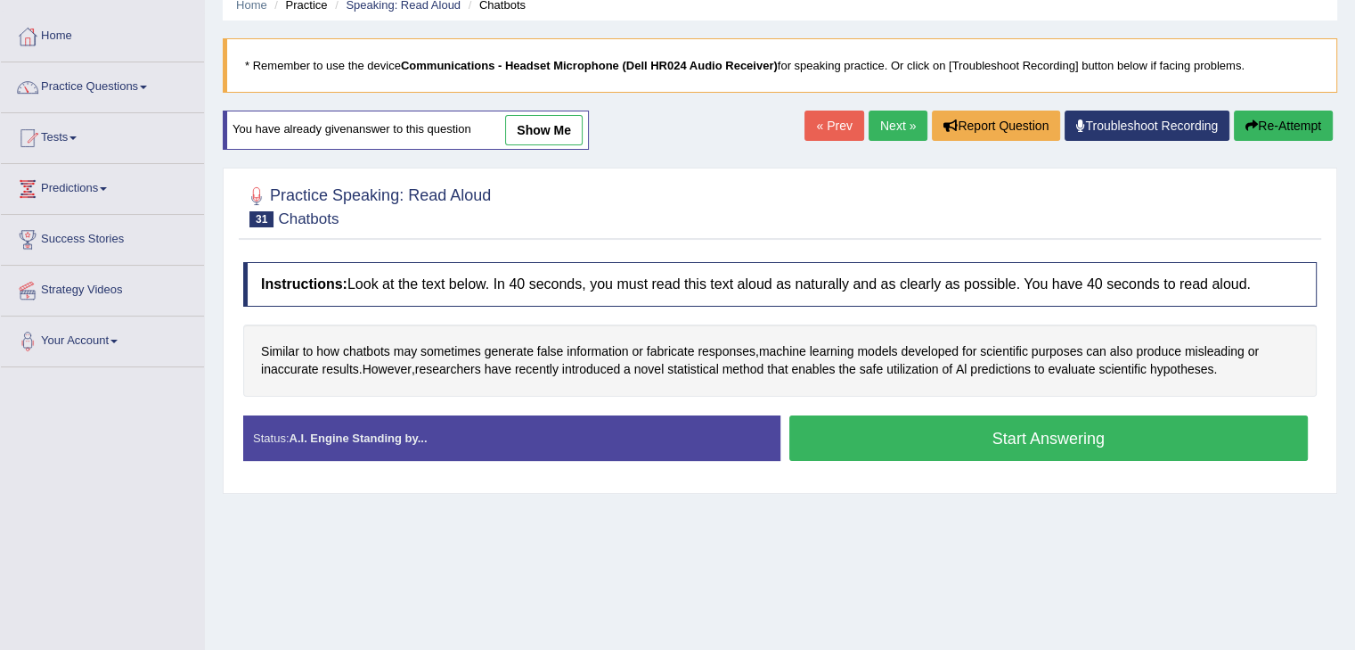
click at [1078, 422] on button "Start Answering" at bounding box center [1050, 437] width 520 height 45
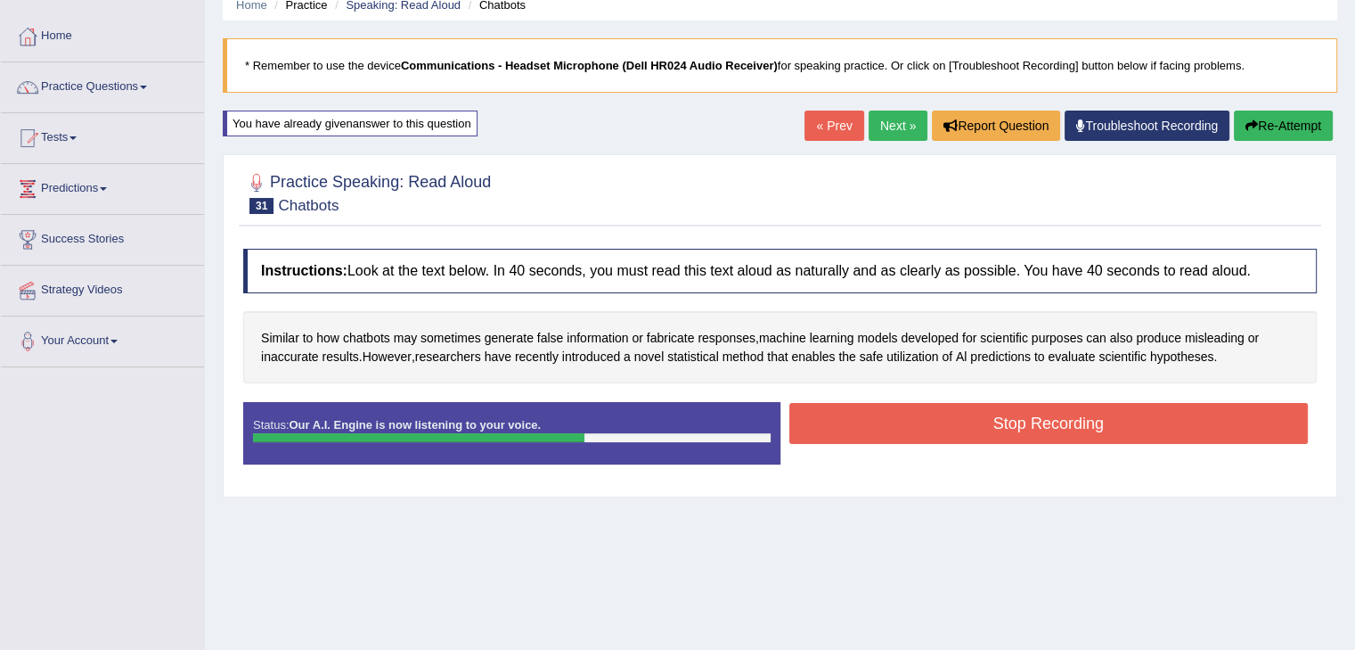
click at [1002, 422] on button "Stop Recording" at bounding box center [1050, 423] width 520 height 41
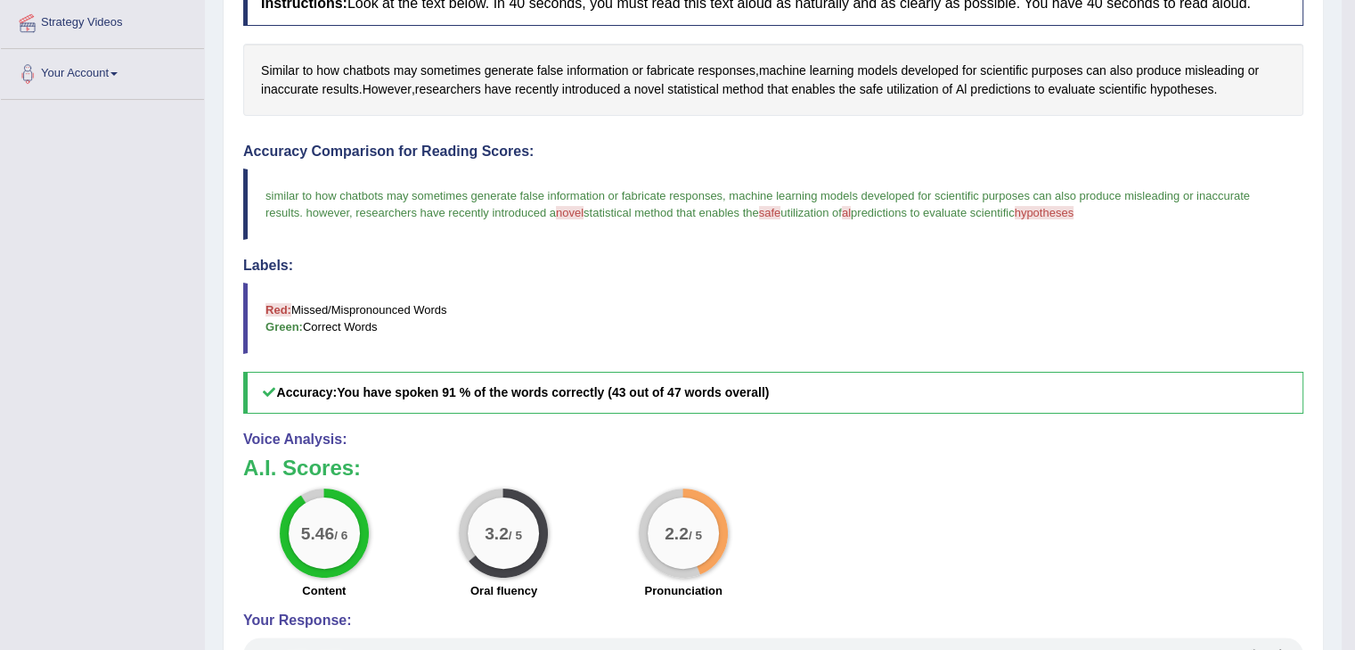
scroll to position [77, 0]
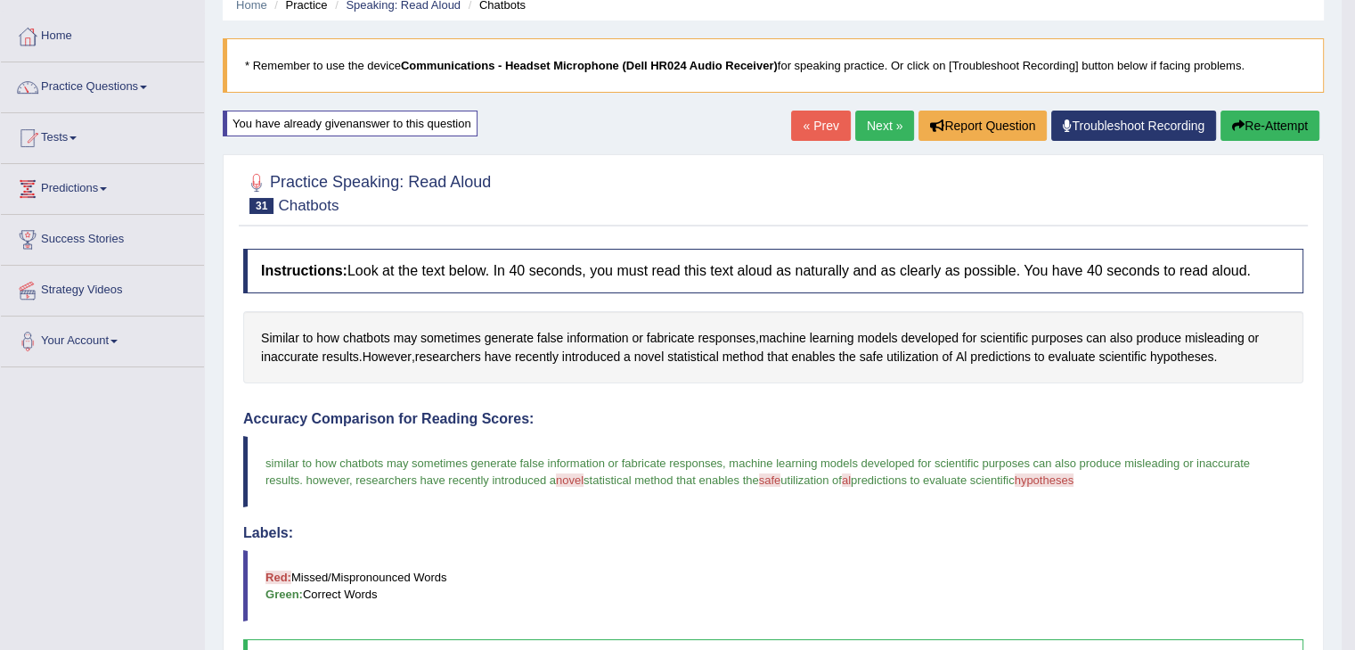
click at [1257, 135] on button "Re-Attempt" at bounding box center [1270, 126] width 99 height 30
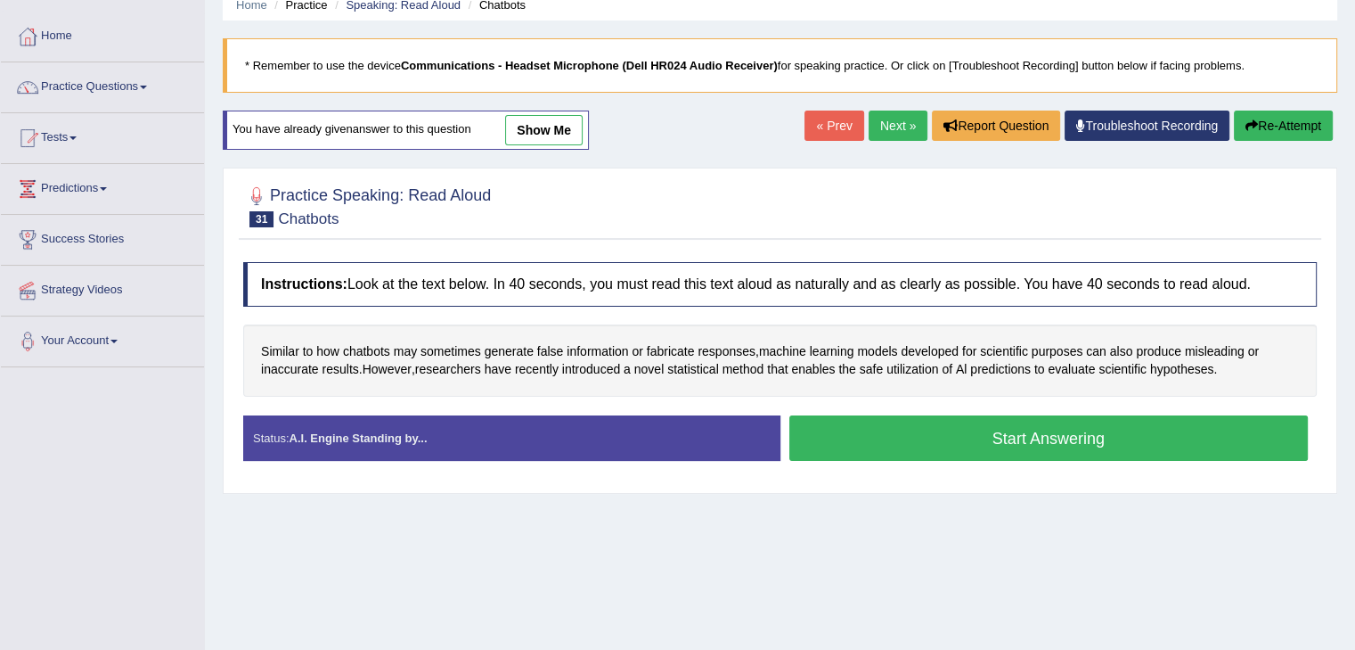
click at [1096, 430] on button "Start Answering" at bounding box center [1050, 437] width 520 height 45
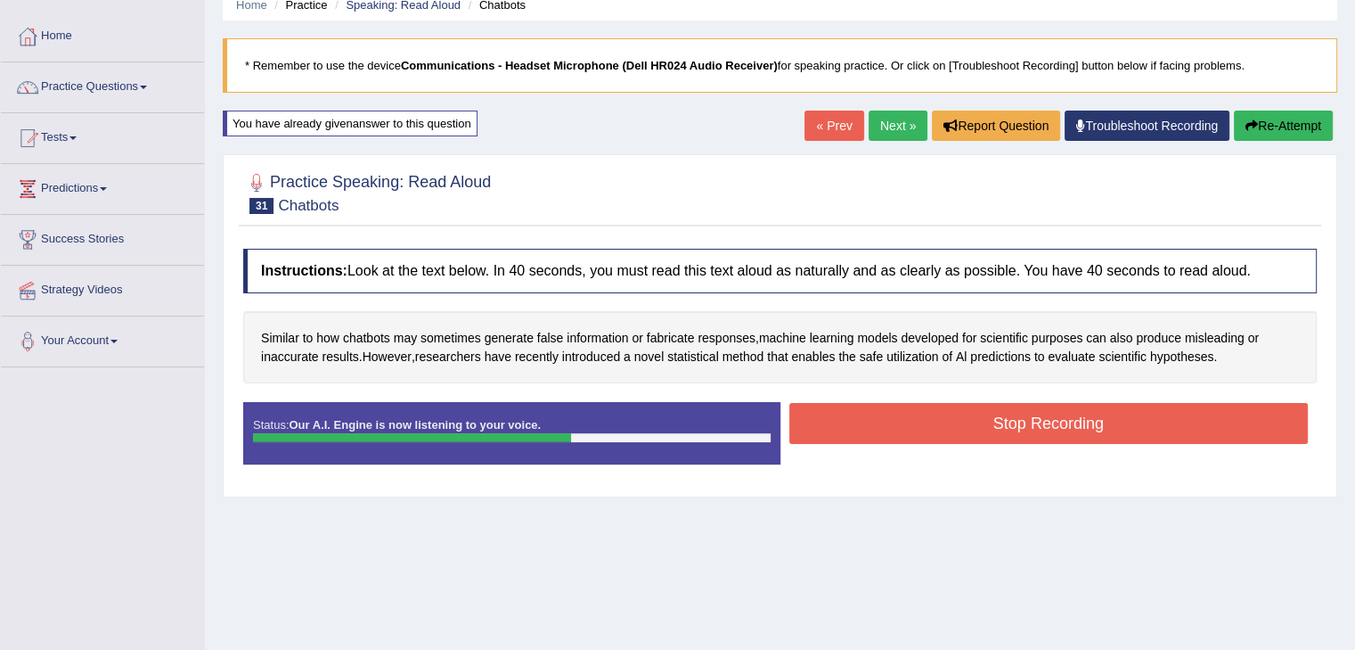
click at [1079, 422] on button "Stop Recording" at bounding box center [1050, 423] width 520 height 41
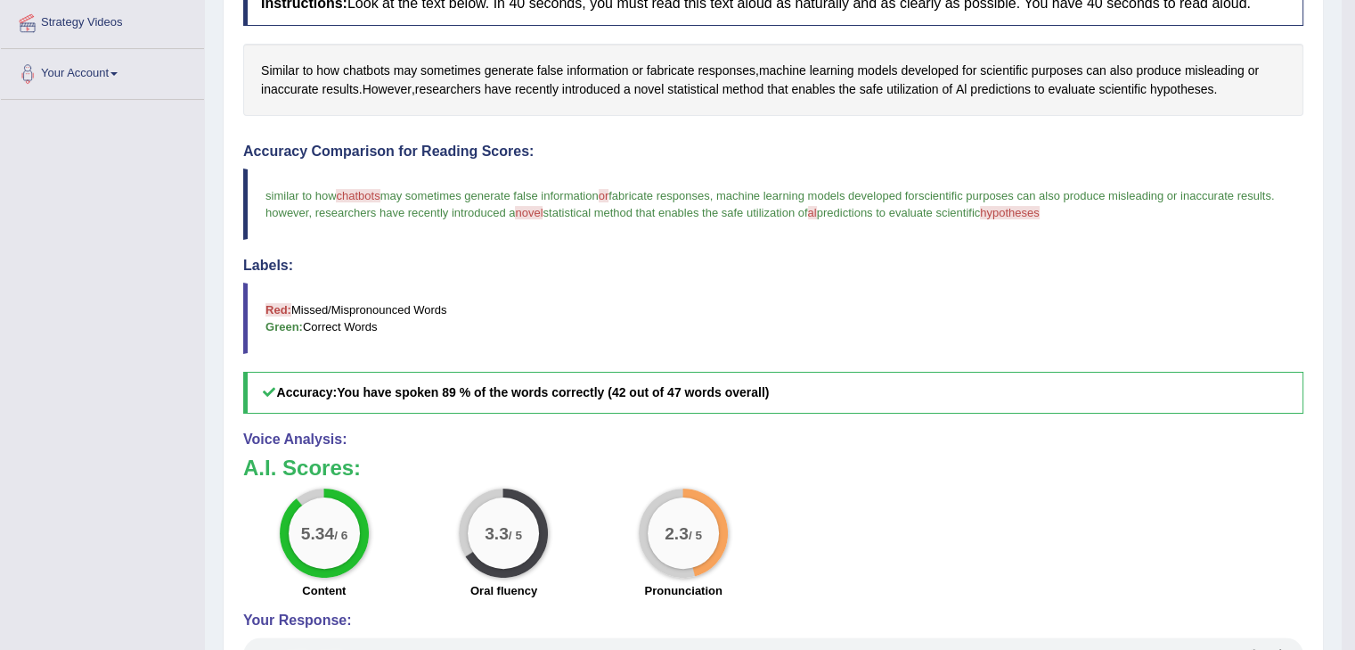
scroll to position [77, 0]
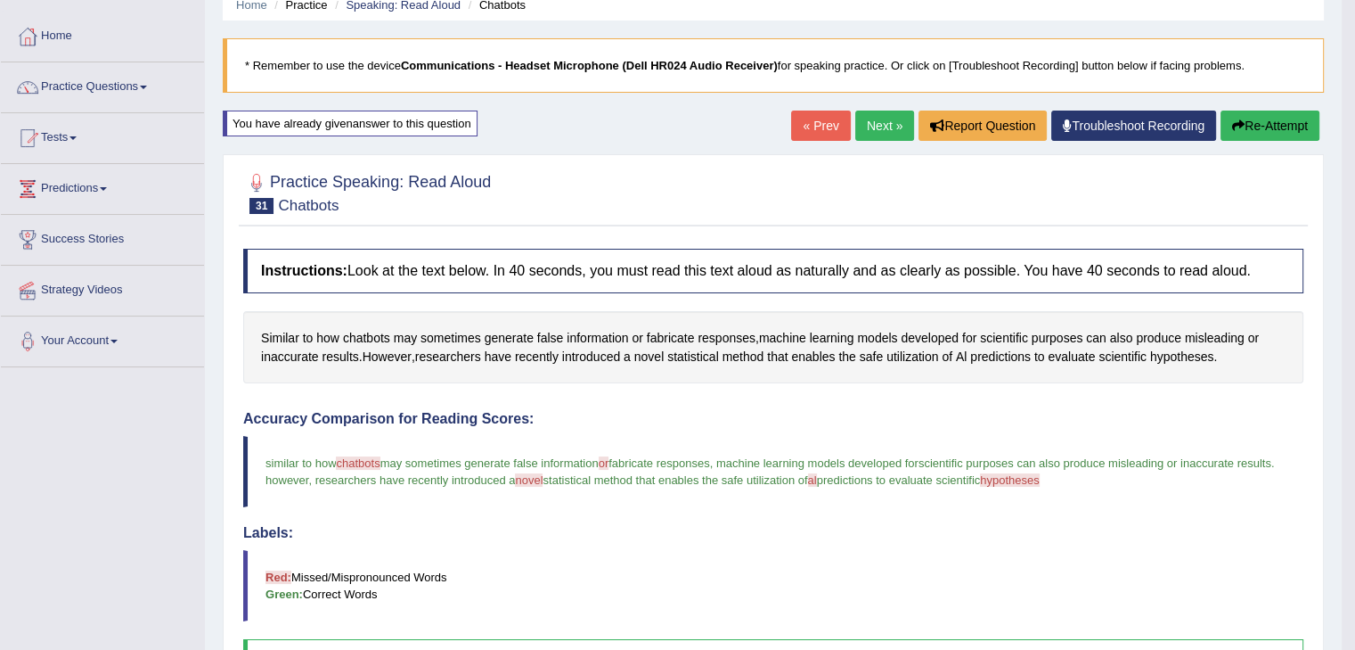
drag, startPoint x: 871, startPoint y: 123, endPoint x: 863, endPoint y: 143, distance: 21.2
click at [871, 123] on link "Next »" at bounding box center [885, 126] width 59 height 30
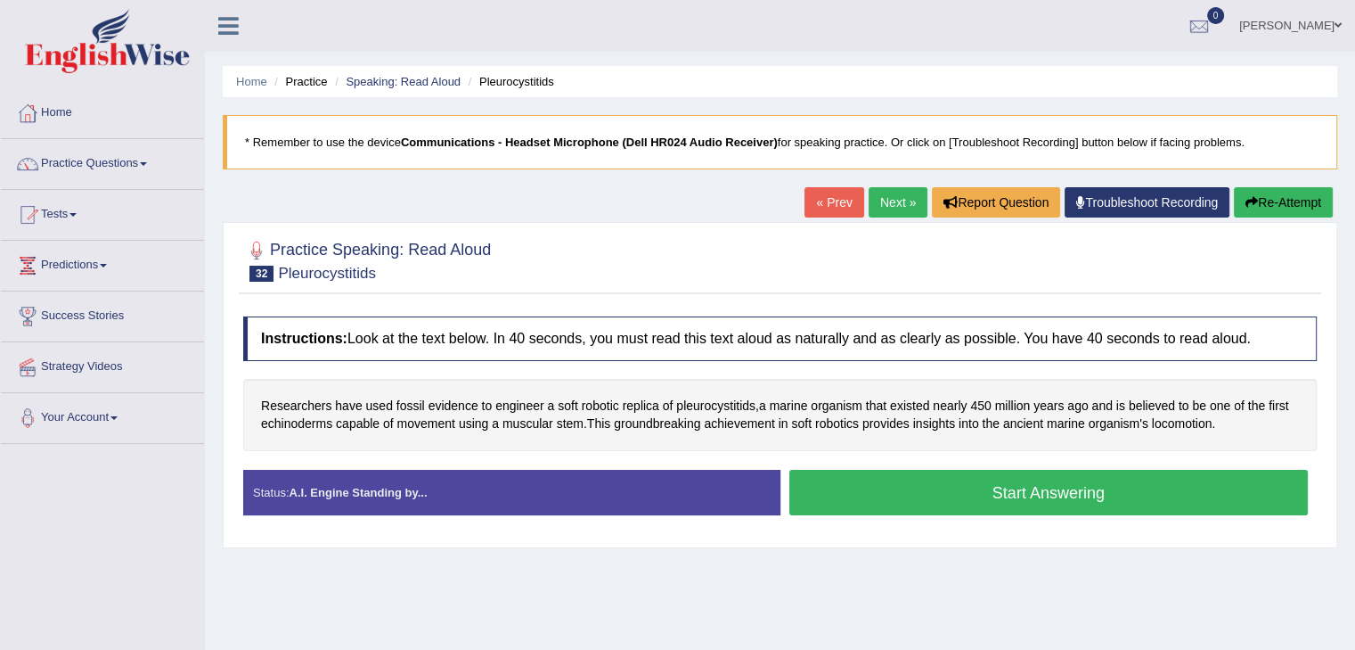
click at [1041, 493] on button "Start Answering" at bounding box center [1050, 492] width 520 height 45
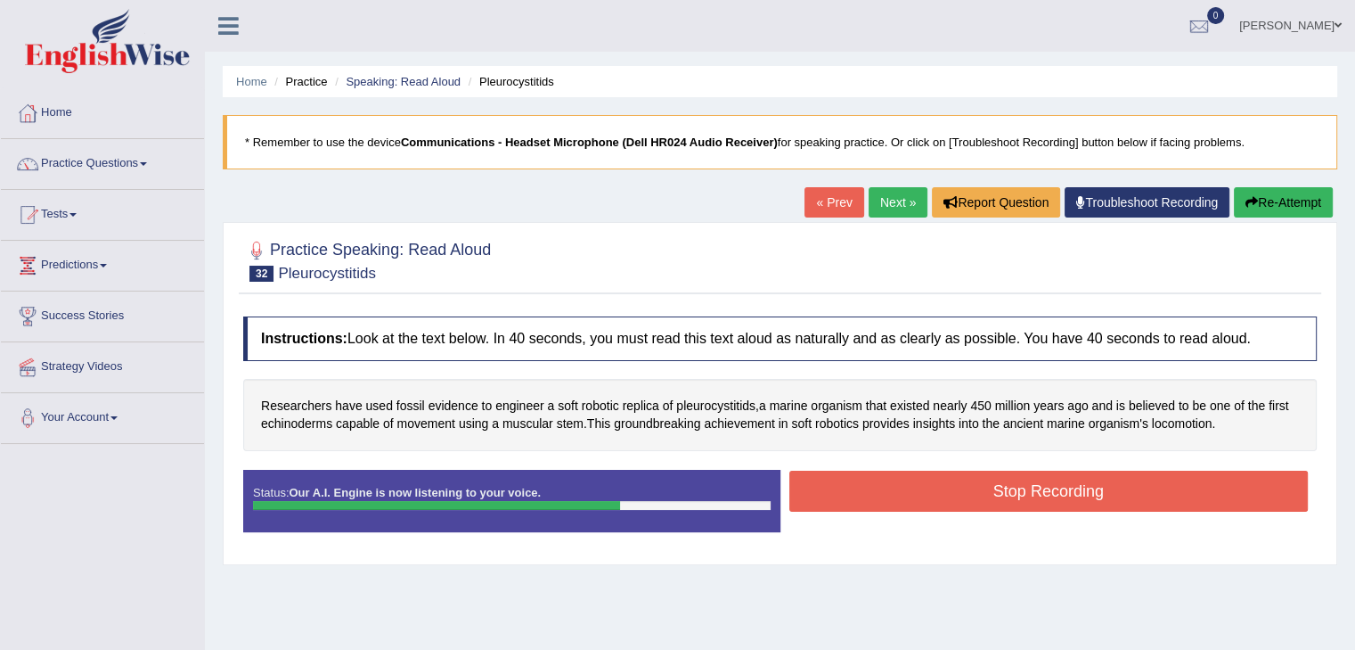
click at [1060, 499] on button "Stop Recording" at bounding box center [1050, 491] width 520 height 41
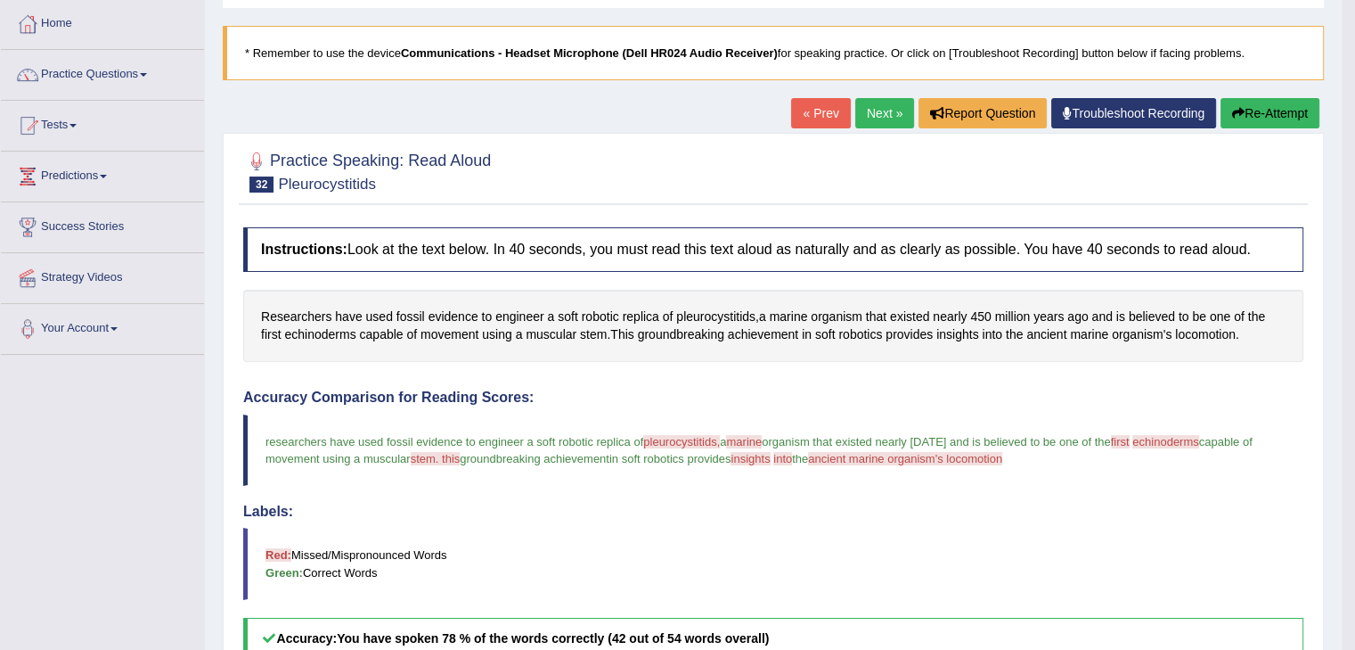
scroll to position [89, 0]
click at [1260, 112] on button "Re-Attempt" at bounding box center [1270, 113] width 99 height 30
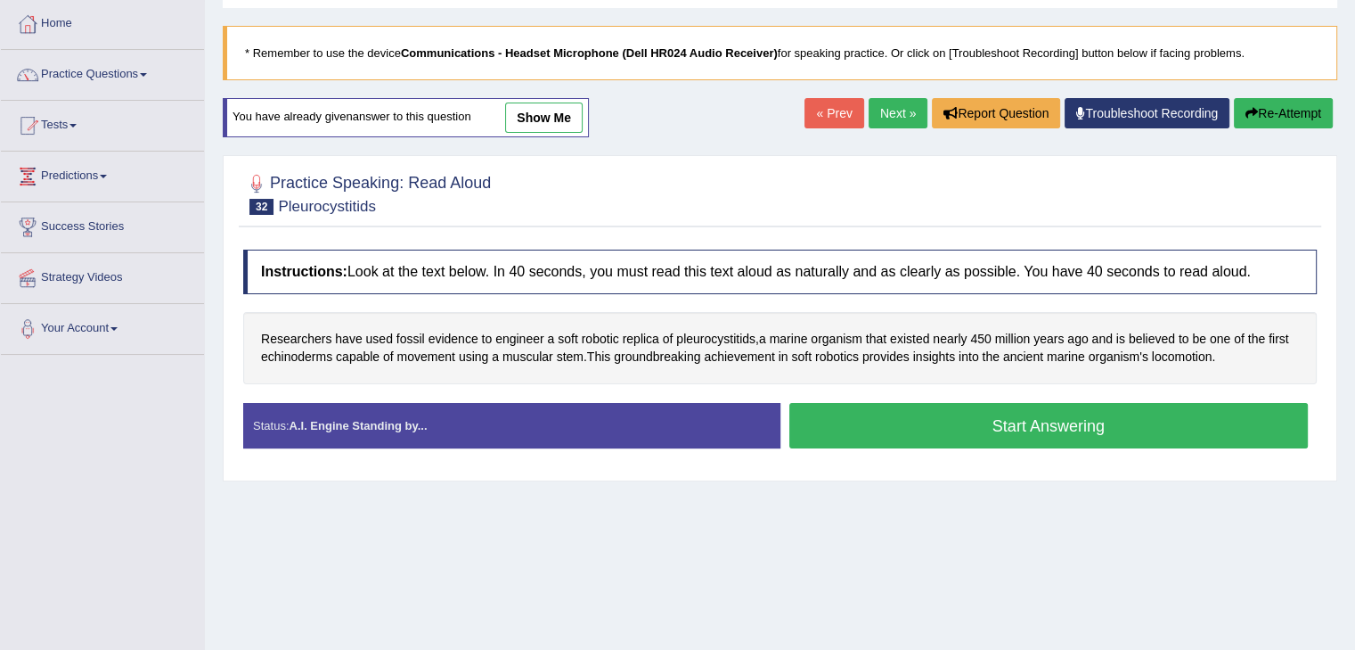
click at [1053, 423] on button "Start Answering" at bounding box center [1050, 425] width 520 height 45
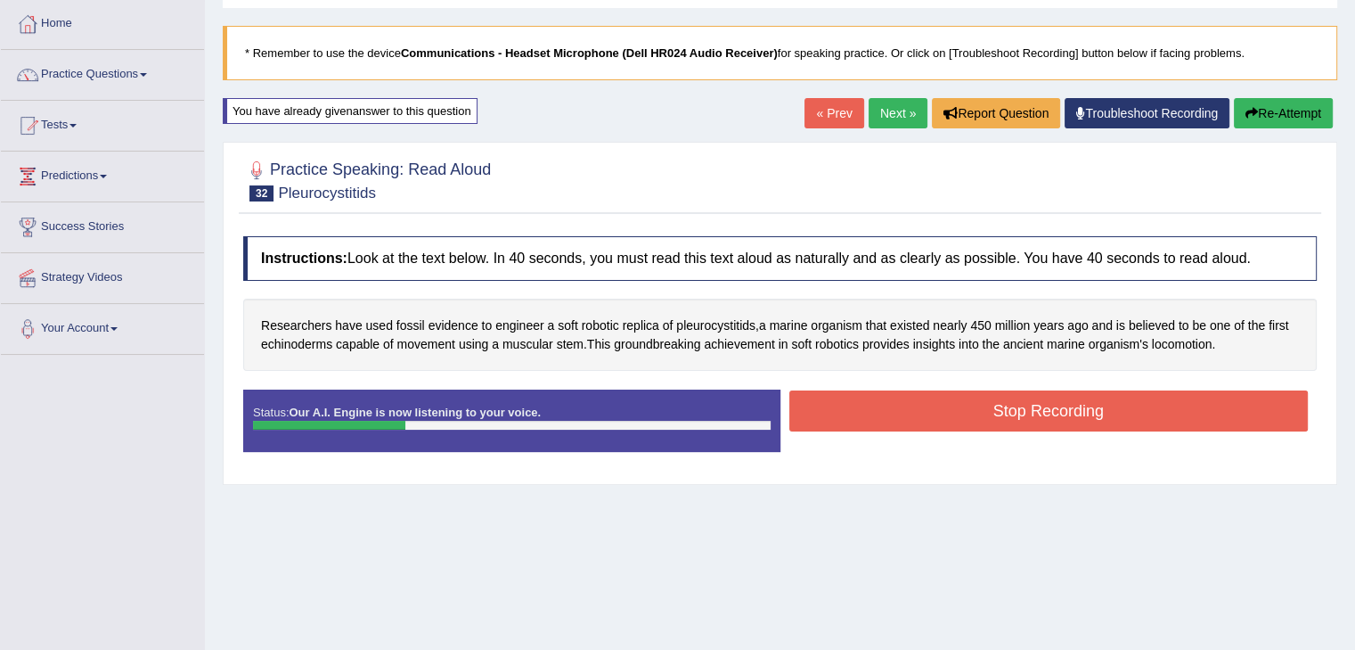
click at [993, 407] on button "Stop Recording" at bounding box center [1050, 410] width 520 height 41
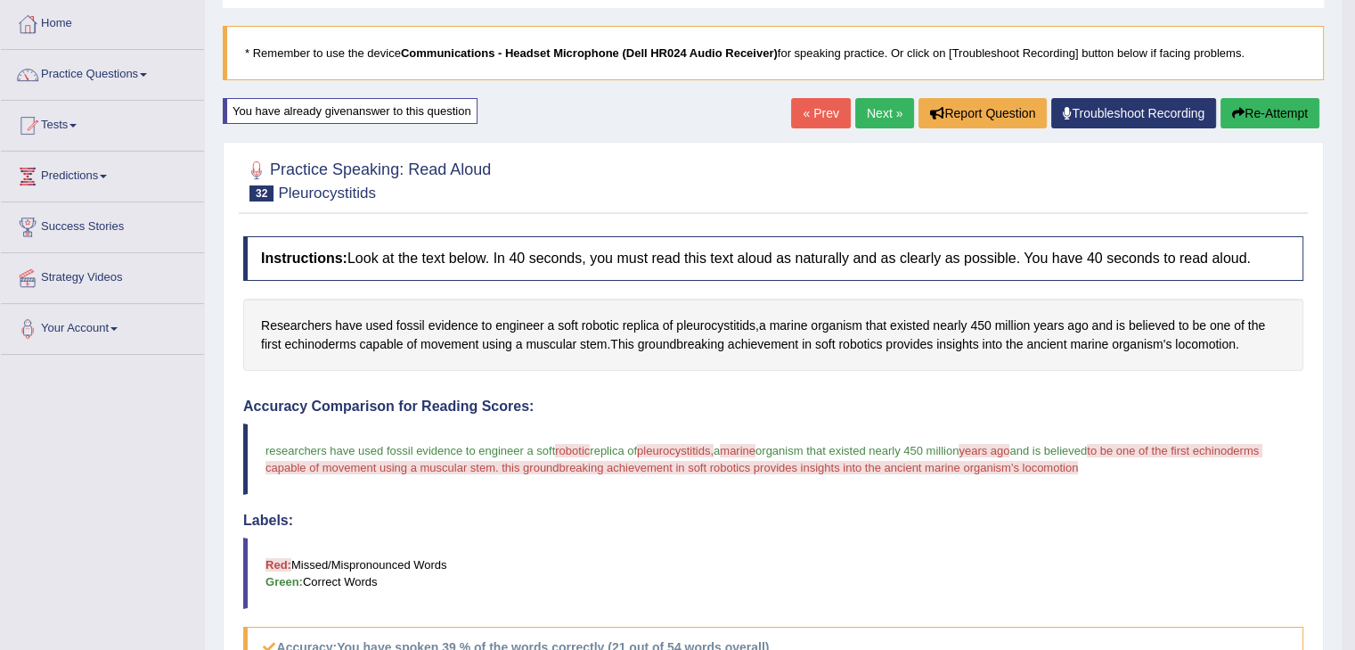
click at [1250, 119] on button "Re-Attempt" at bounding box center [1270, 113] width 99 height 30
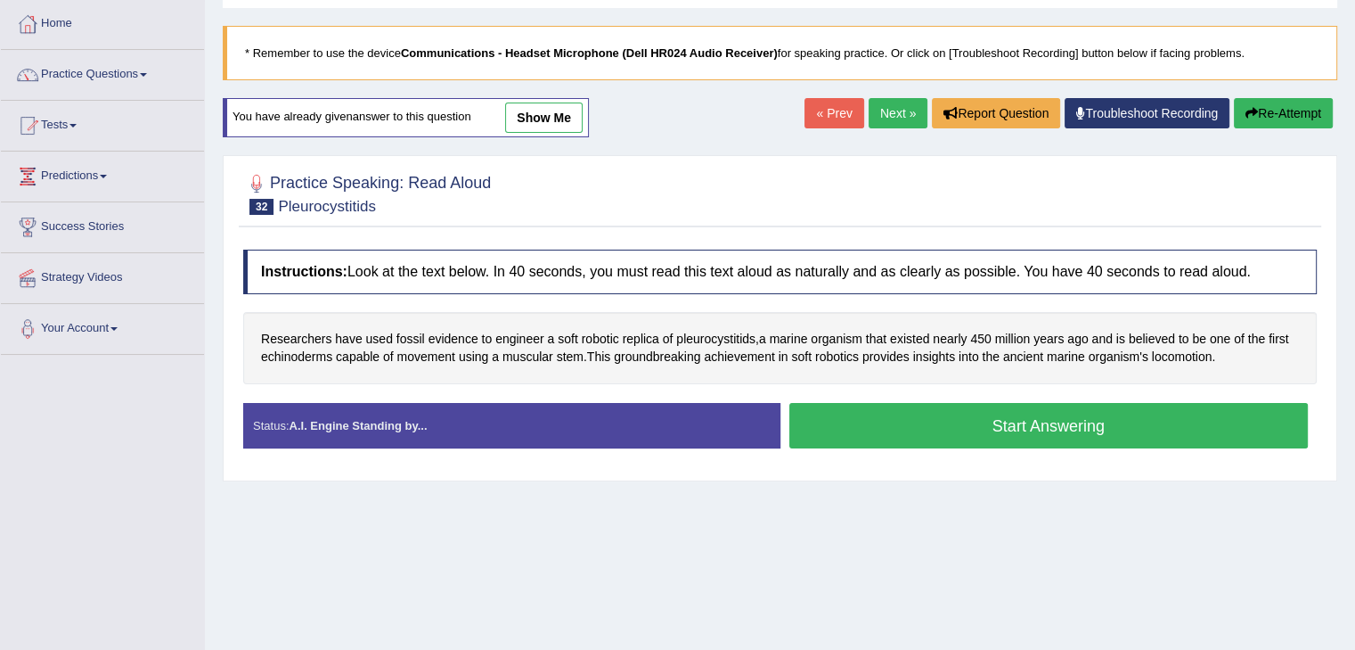
click at [1022, 435] on button "Start Answering" at bounding box center [1050, 425] width 520 height 45
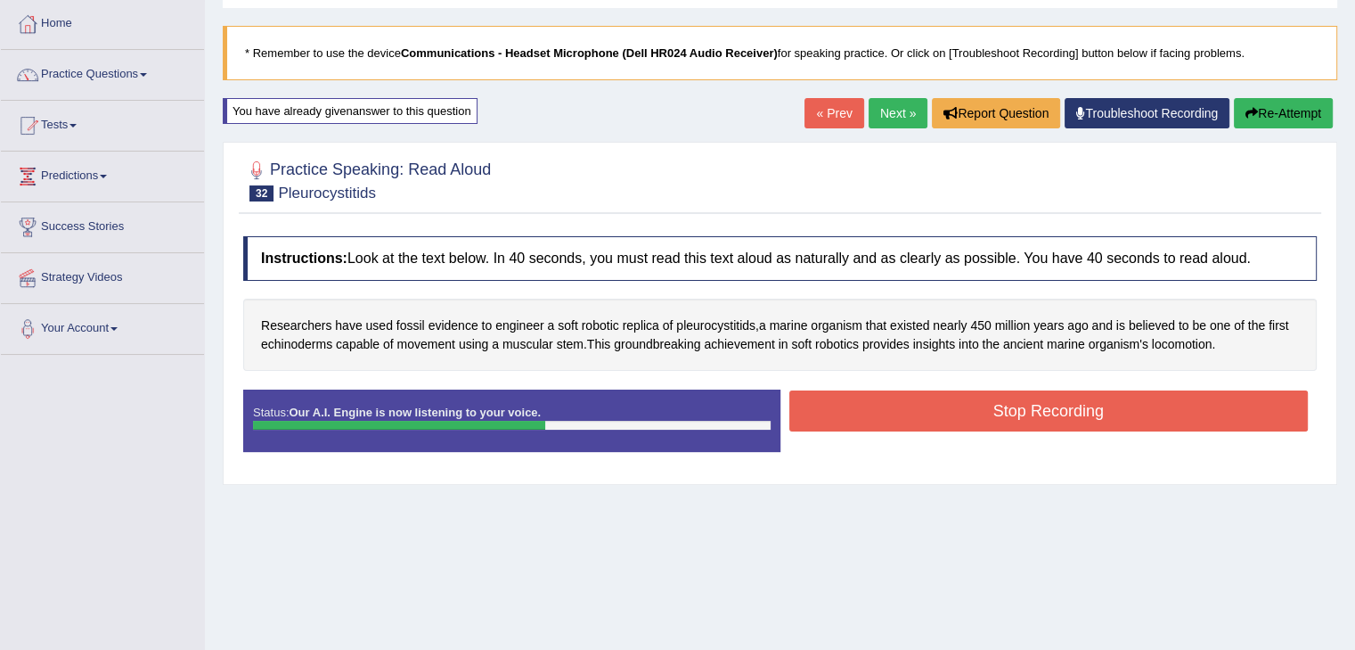
click at [1092, 421] on button "Stop Recording" at bounding box center [1050, 410] width 520 height 41
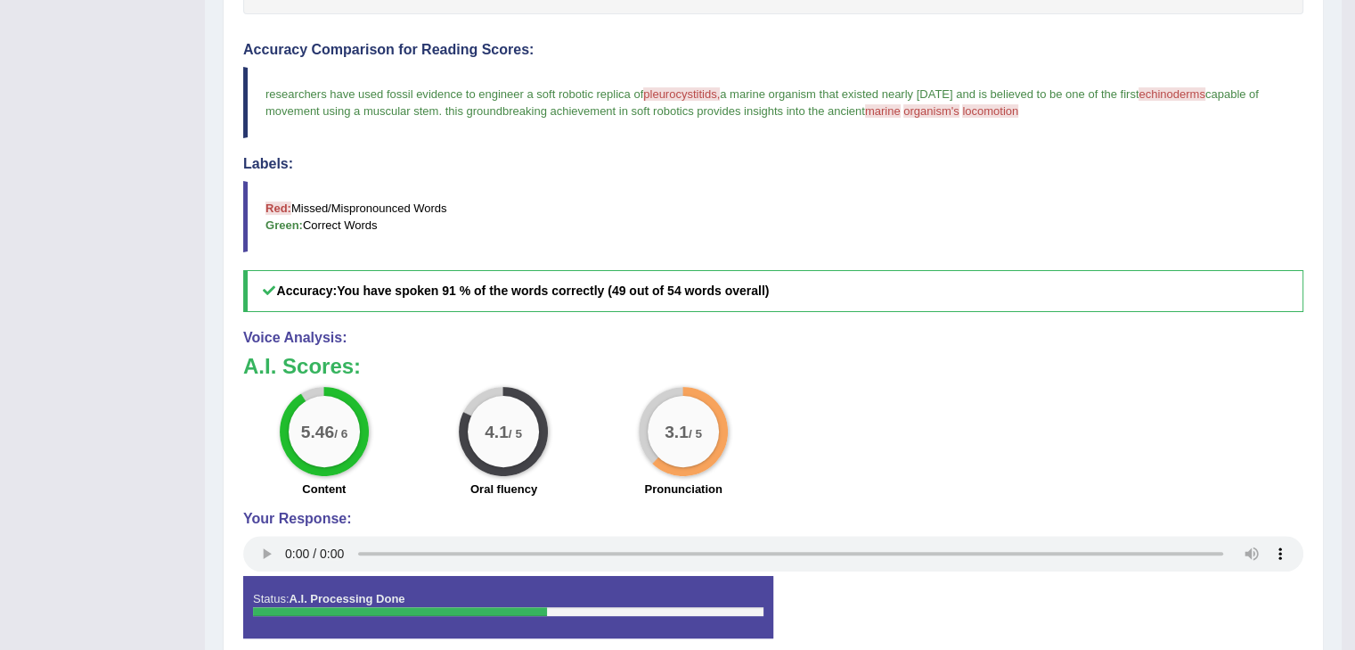
scroll to position [89, 0]
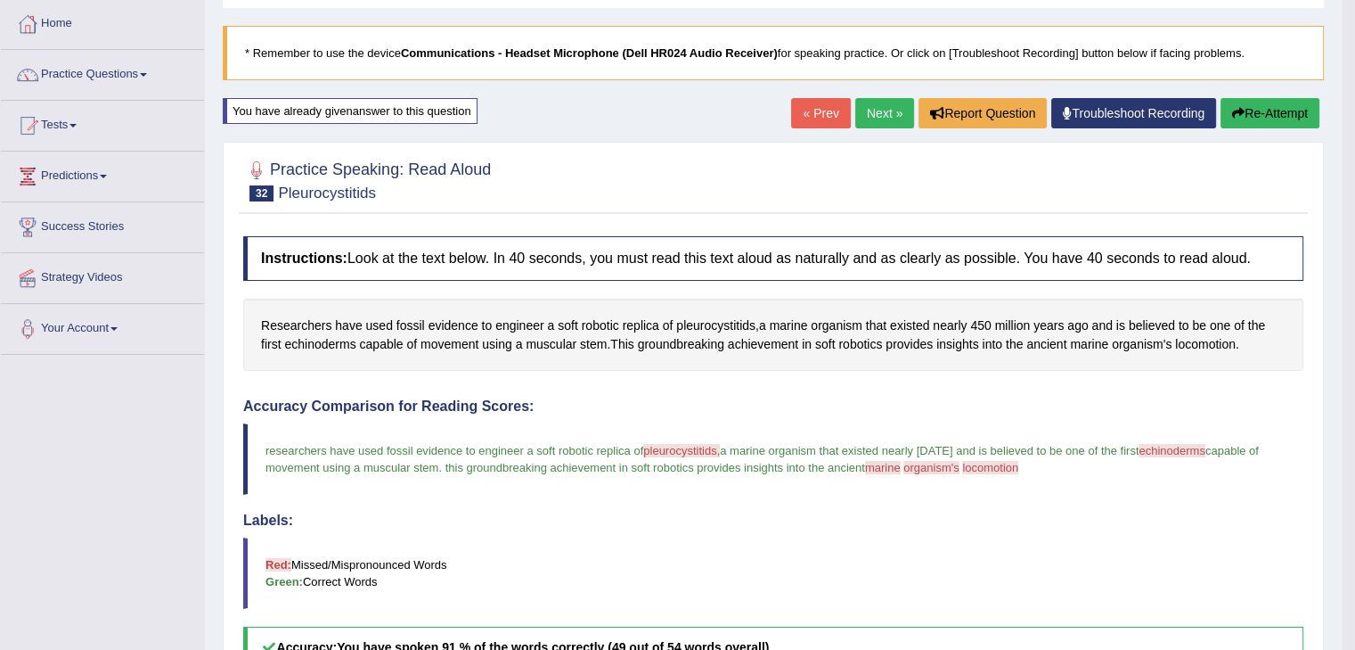
click at [866, 105] on link "Next »" at bounding box center [885, 113] width 59 height 30
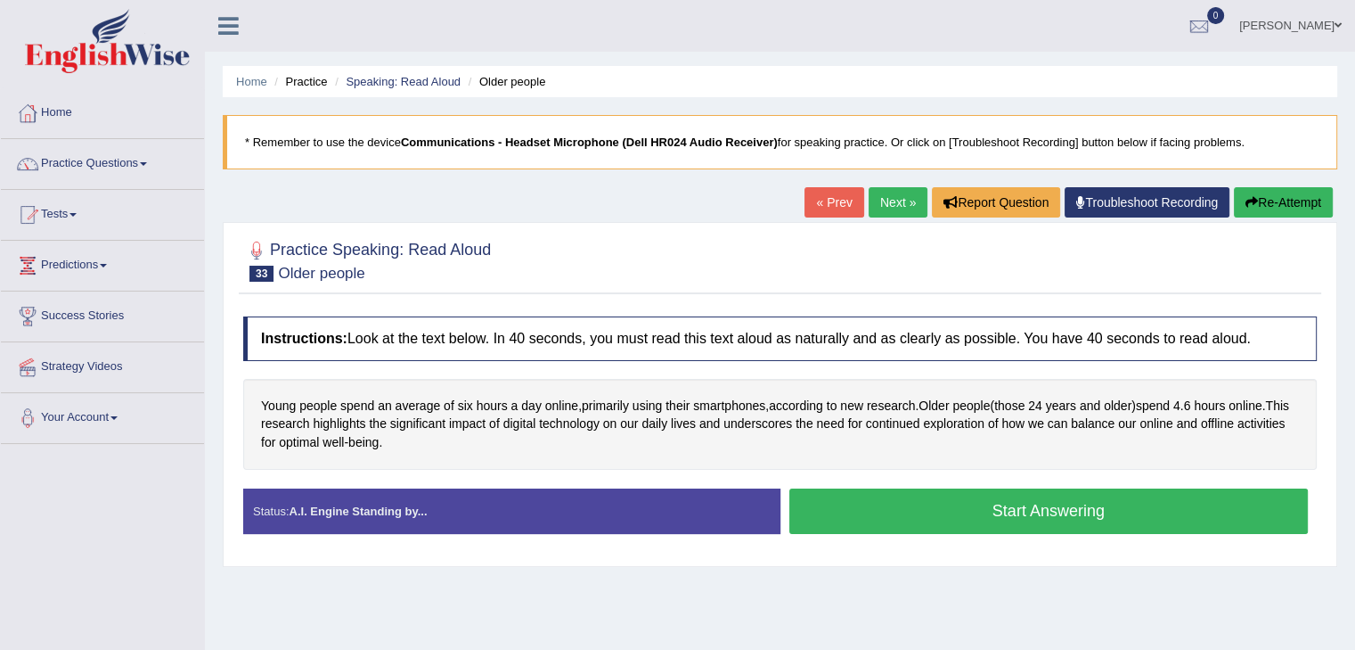
click at [1085, 509] on button "Start Answering" at bounding box center [1050, 510] width 520 height 45
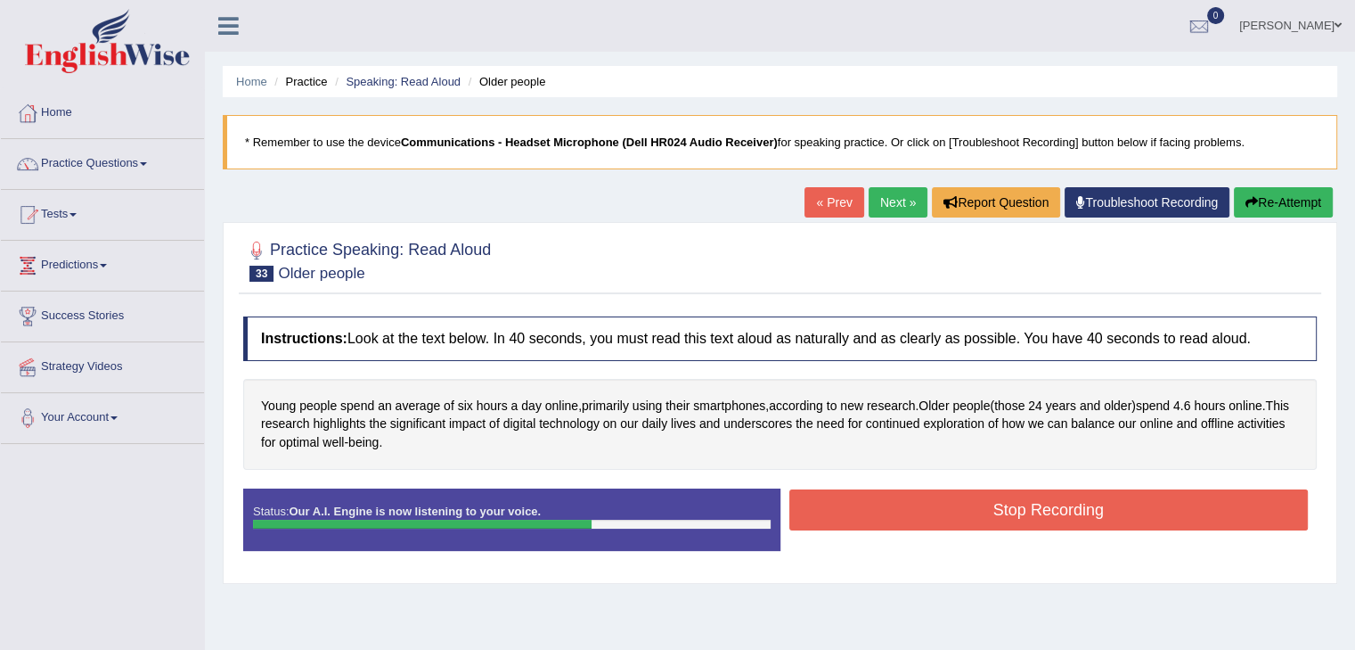
drag, startPoint x: 1028, startPoint y: 496, endPoint x: 1019, endPoint y: 546, distance: 50.9
click at [1028, 498] on button "Stop Recording" at bounding box center [1050, 509] width 520 height 41
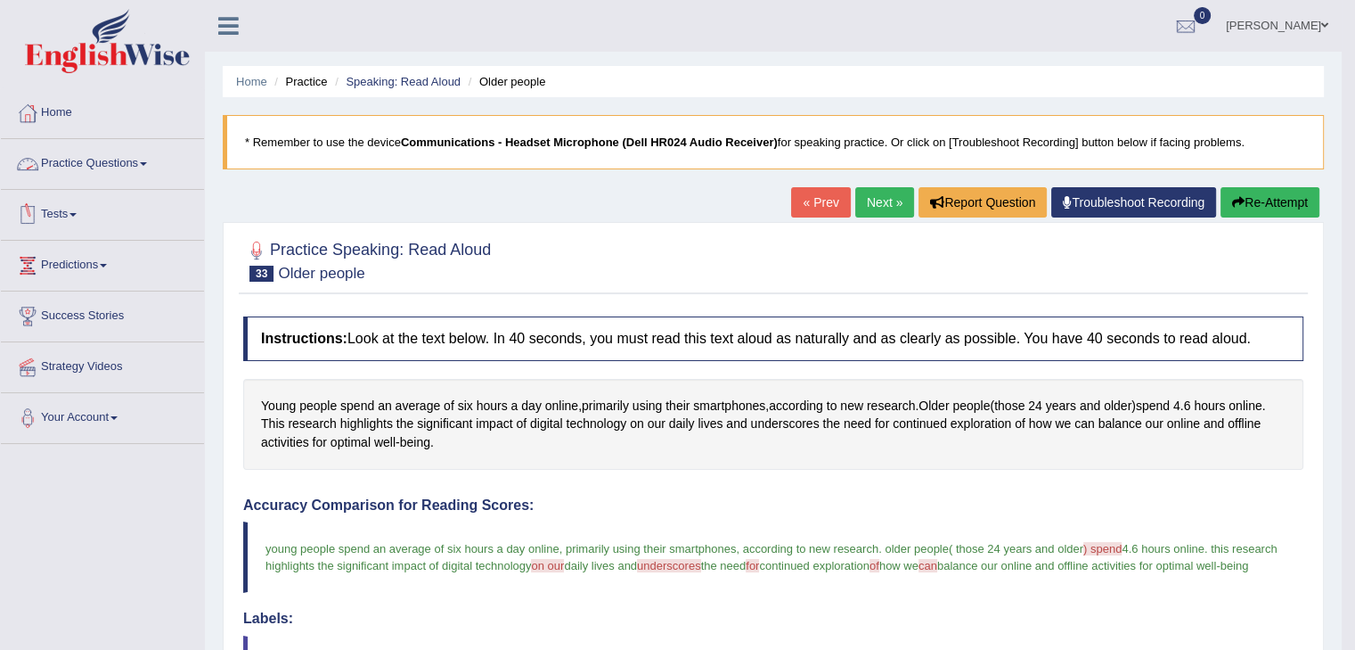
click at [79, 156] on link "Practice Questions" at bounding box center [102, 161] width 203 height 45
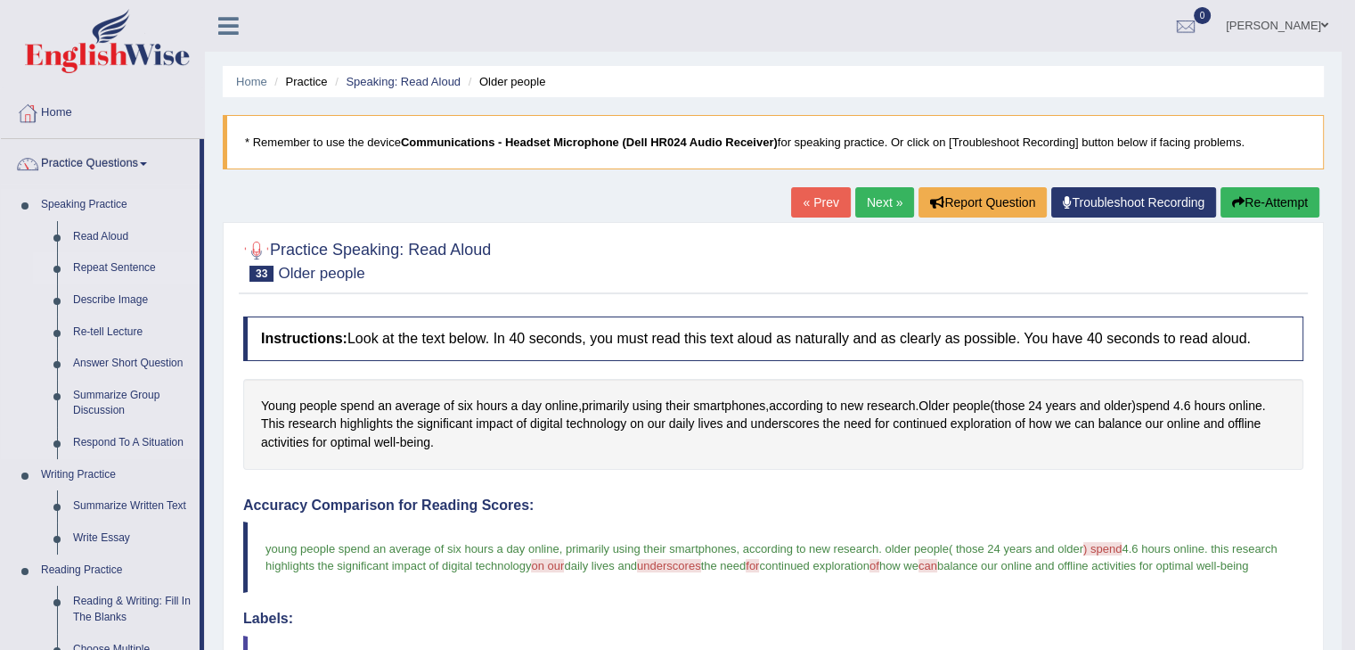
click at [105, 268] on link "Repeat Sentence" at bounding box center [132, 268] width 135 height 32
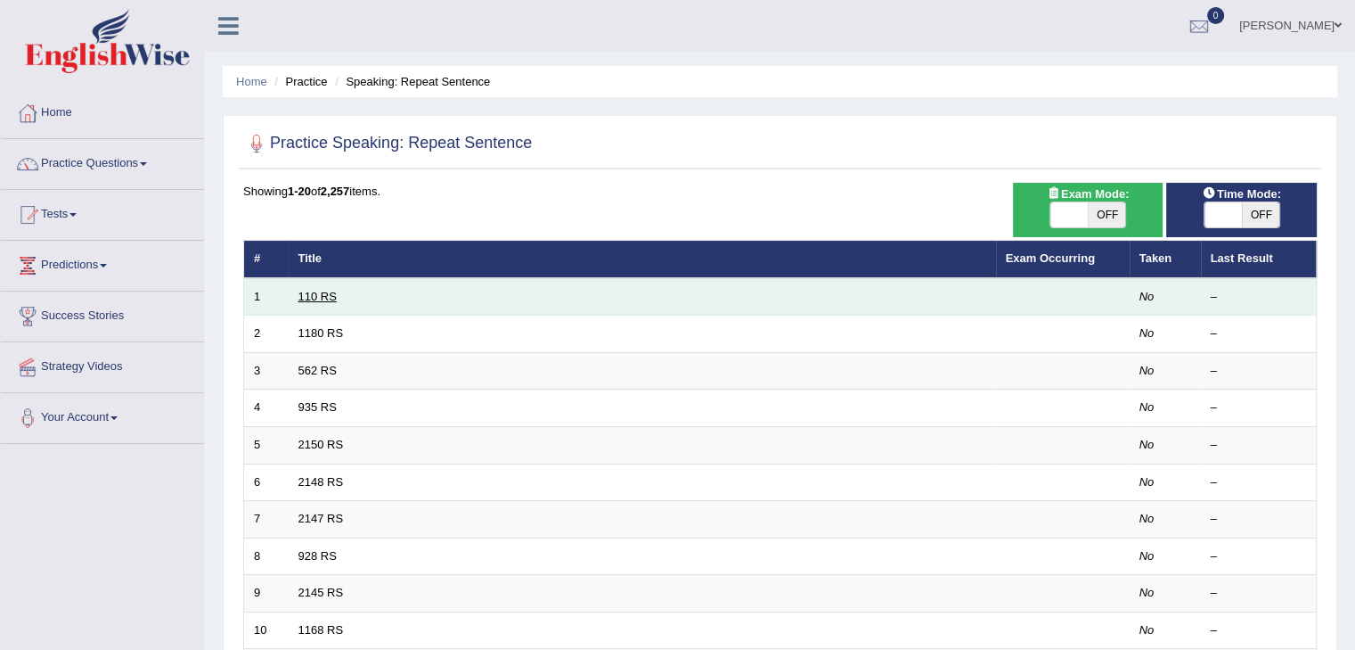
click at [321, 293] on link "110 RS" at bounding box center [318, 296] width 38 height 13
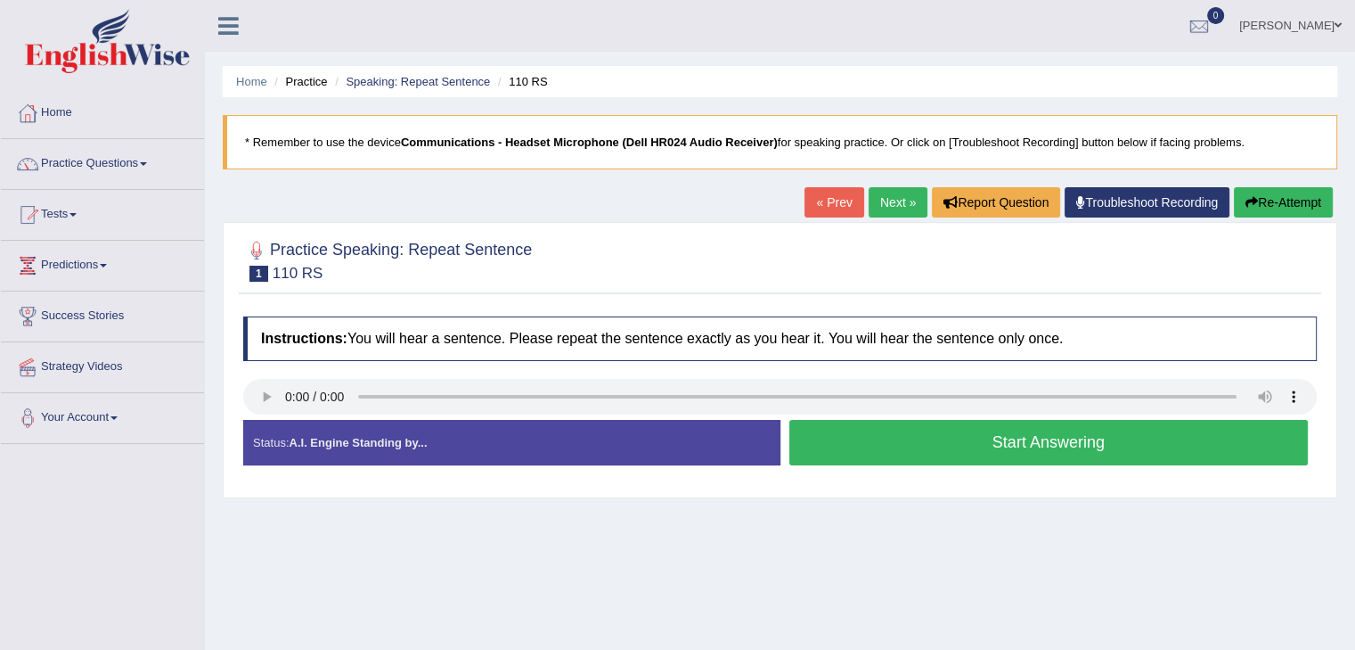
click at [1025, 443] on button "Start Answering" at bounding box center [1050, 442] width 520 height 45
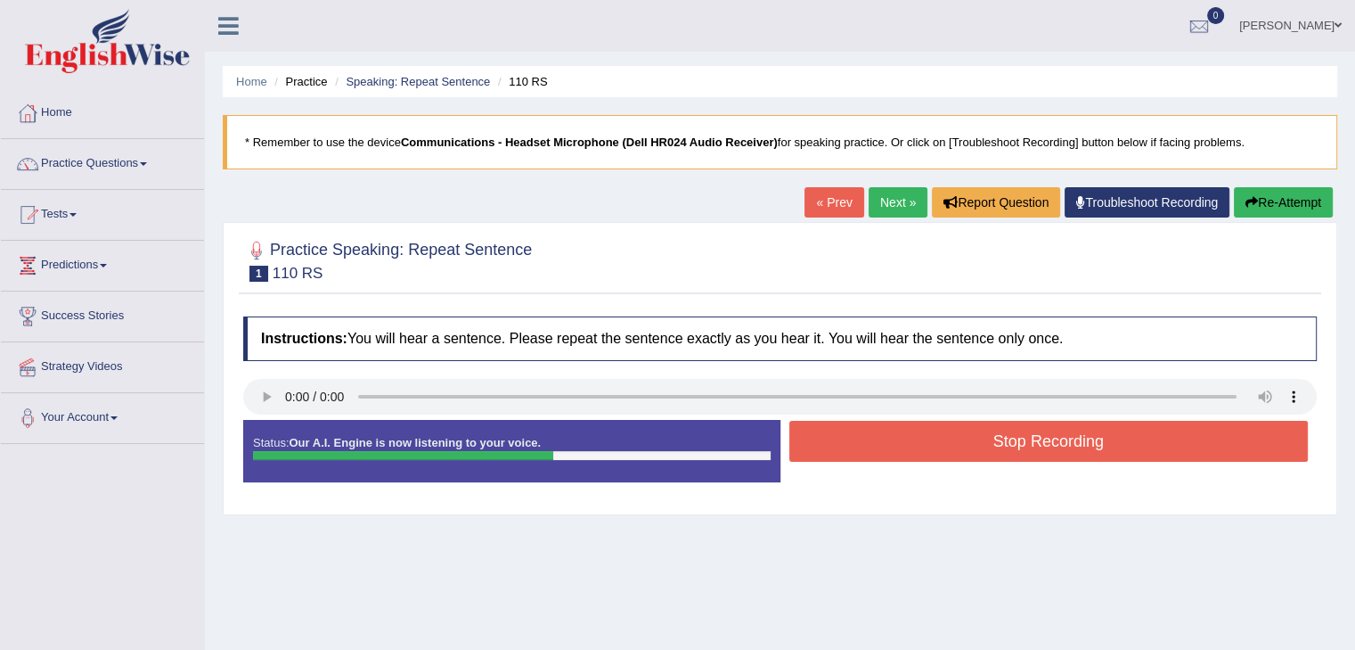
click at [1064, 440] on button "Stop Recording" at bounding box center [1050, 441] width 520 height 41
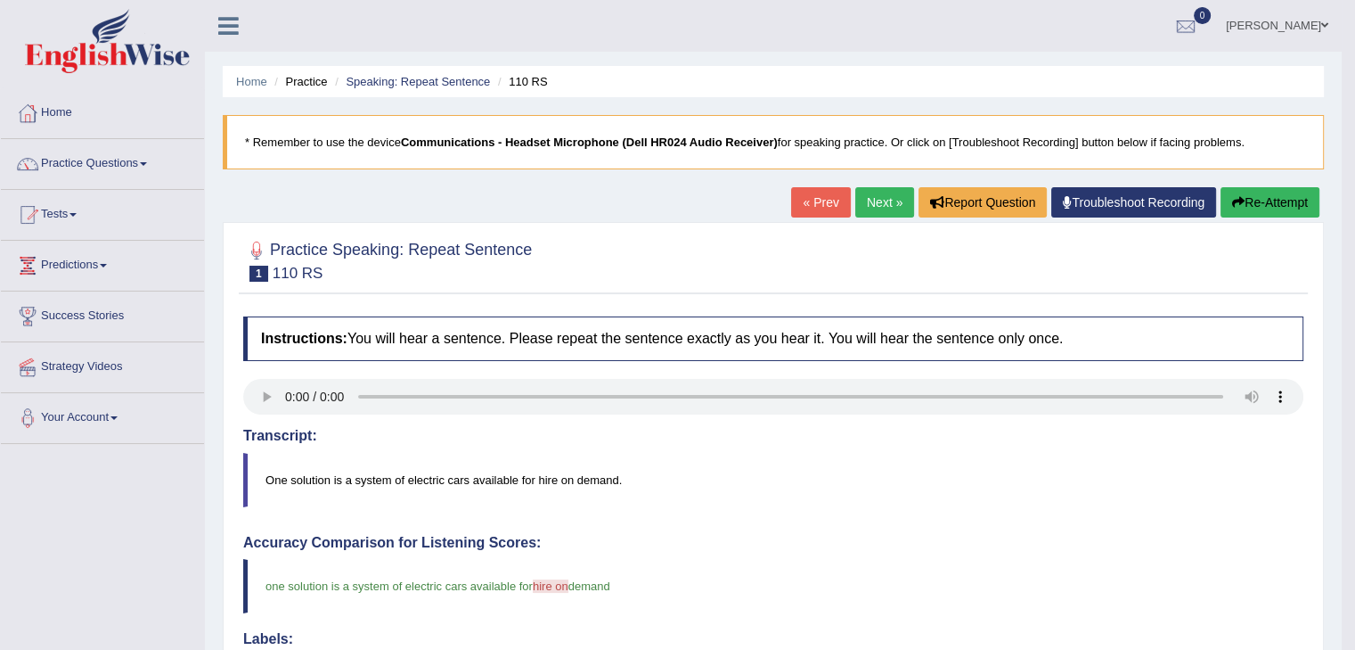
click at [876, 201] on link "Next »" at bounding box center [885, 202] width 59 height 30
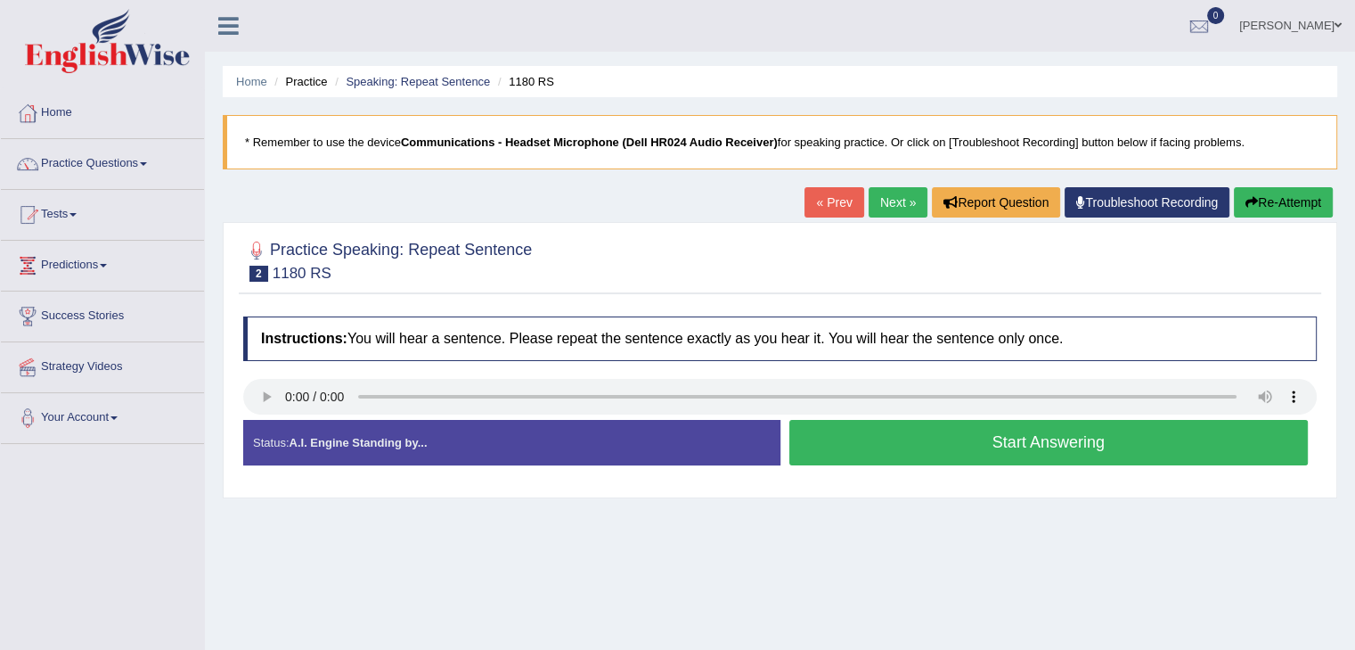
click at [1022, 446] on button "Start Answering" at bounding box center [1050, 442] width 520 height 45
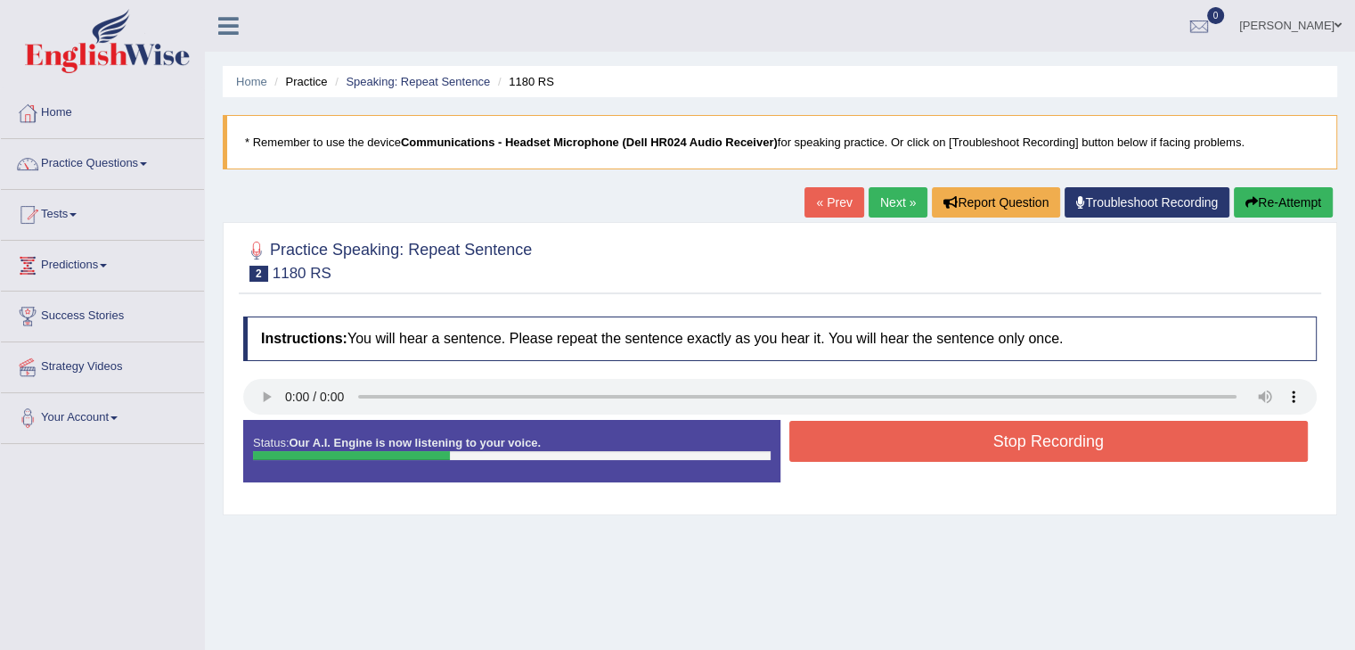
click at [1019, 439] on button "Stop Recording" at bounding box center [1050, 441] width 520 height 41
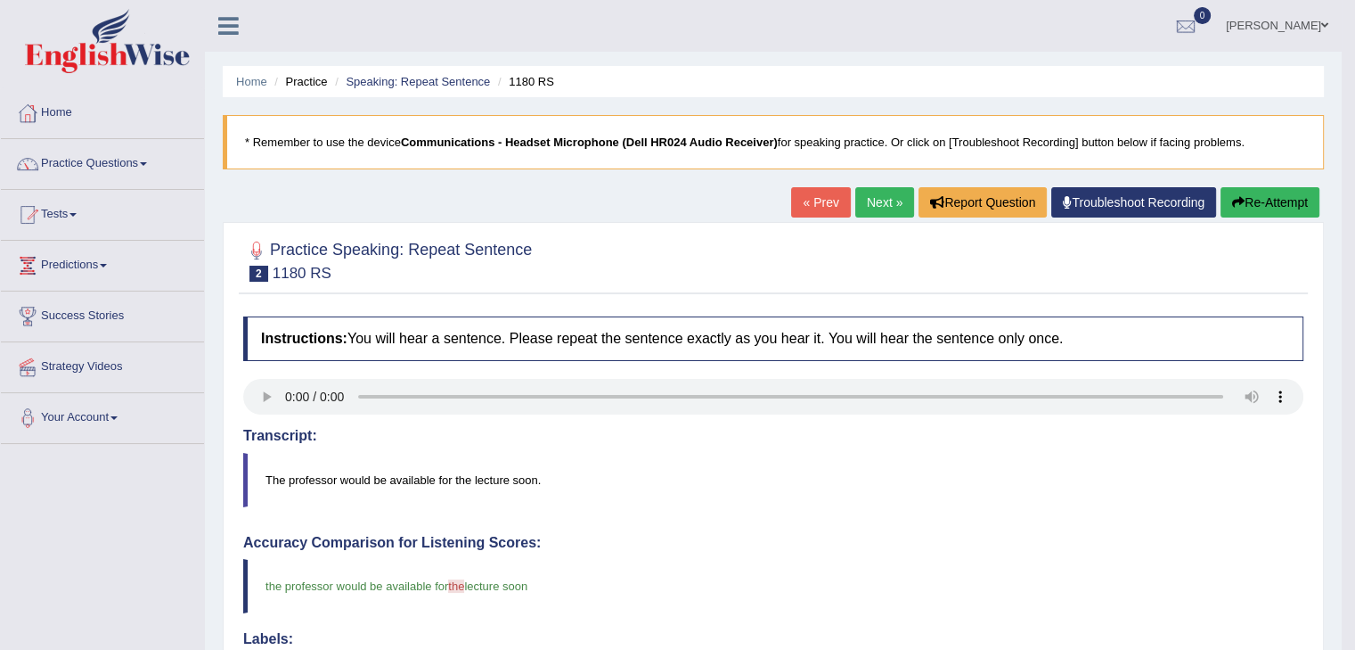
click at [1281, 201] on button "Re-Attempt" at bounding box center [1270, 202] width 99 height 30
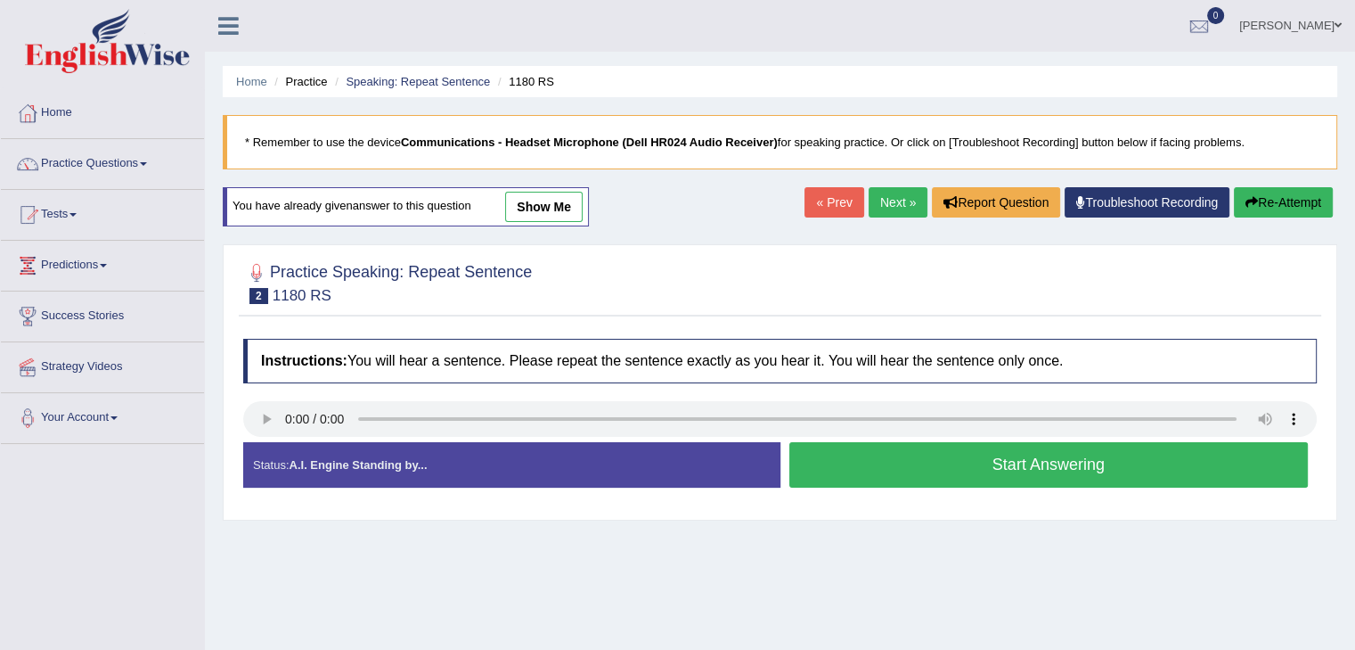
click at [1020, 457] on button "Start Answering" at bounding box center [1050, 464] width 520 height 45
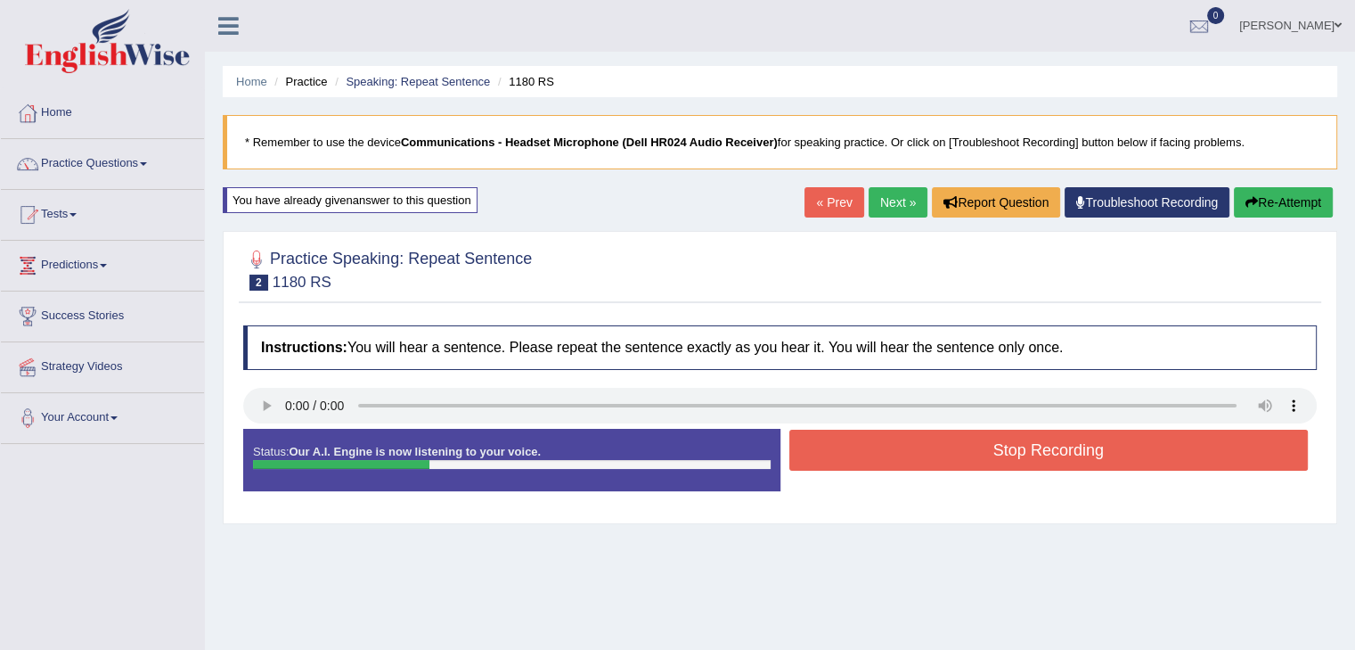
click at [1030, 461] on button "Stop Recording" at bounding box center [1050, 450] width 520 height 41
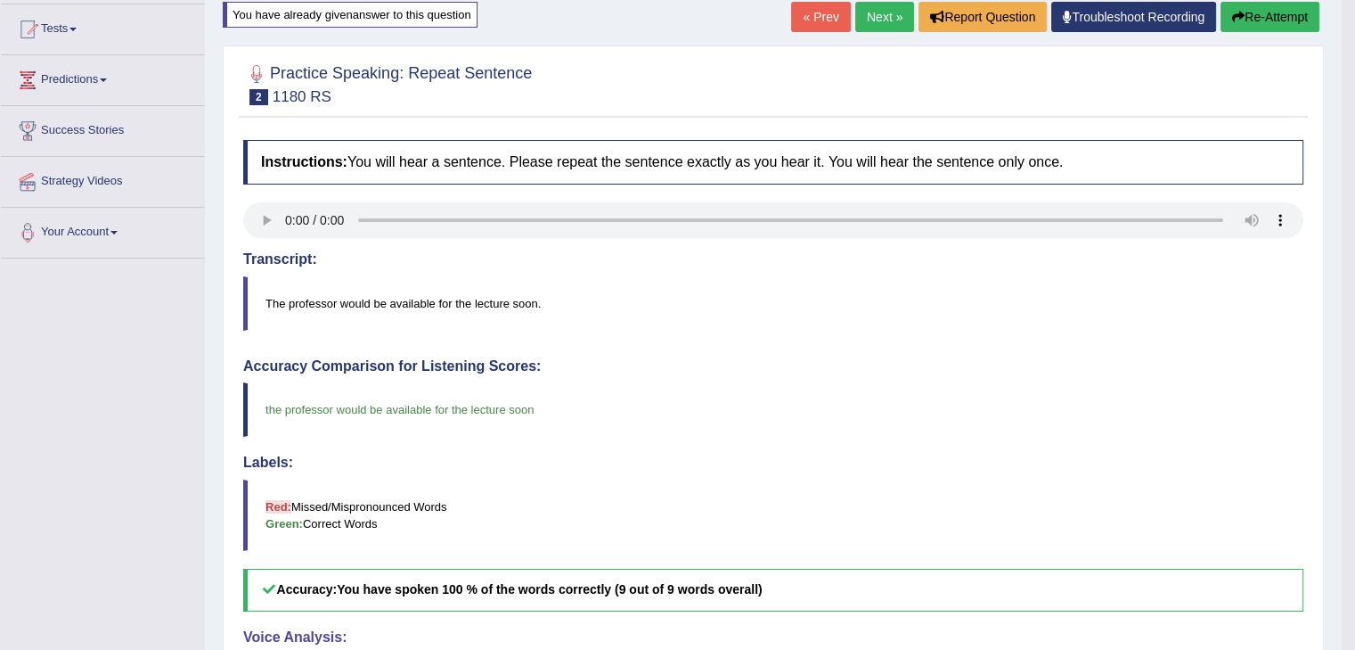
scroll to position [89, 0]
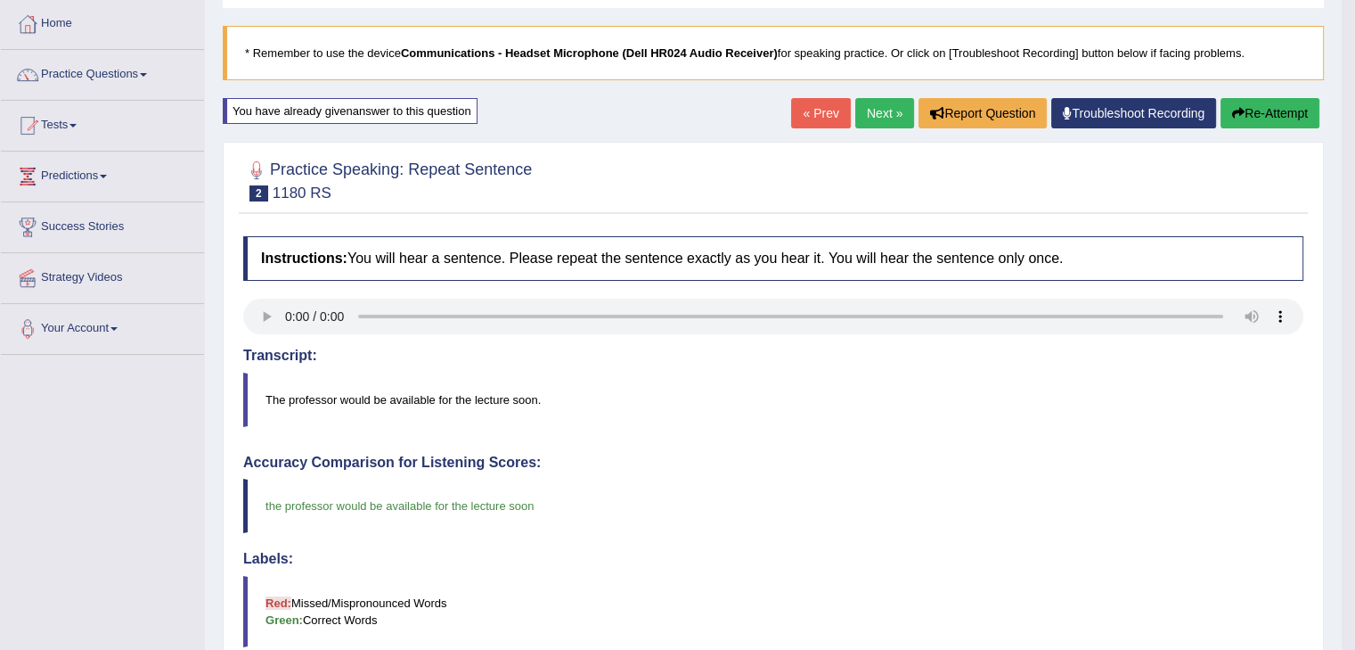
click at [868, 120] on link "Next »" at bounding box center [885, 113] width 59 height 30
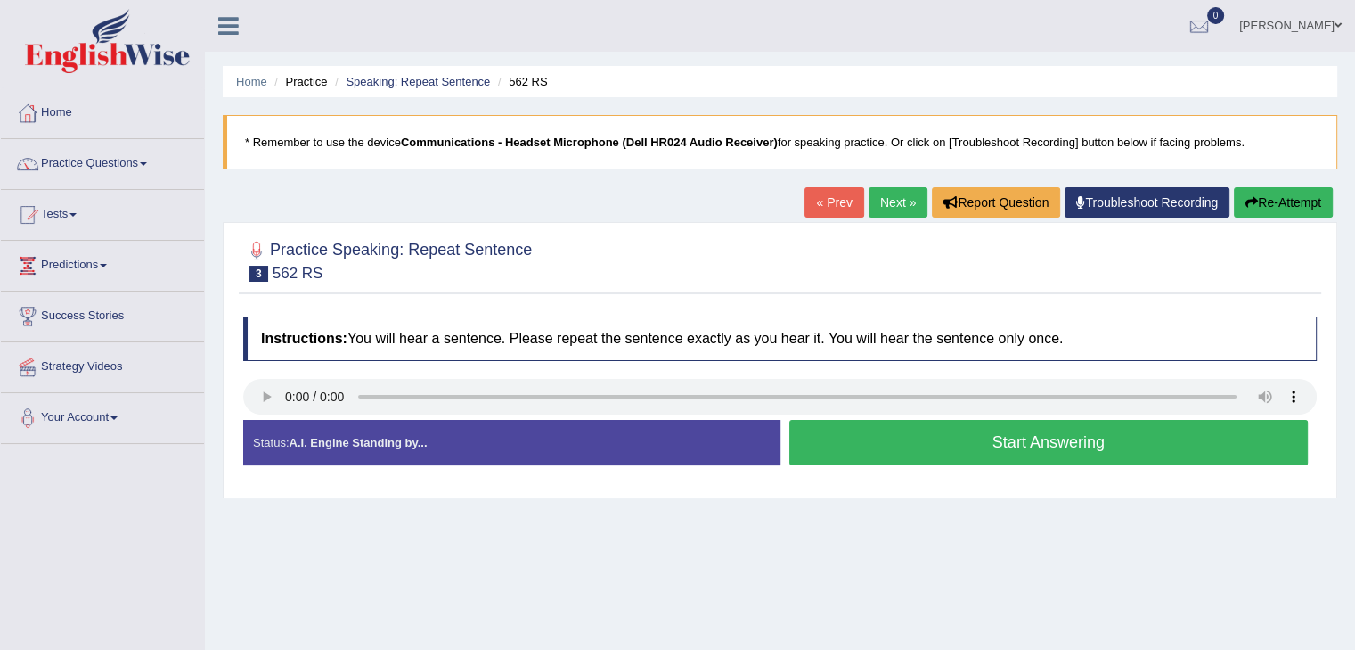
click at [1050, 446] on button "Start Answering" at bounding box center [1050, 442] width 520 height 45
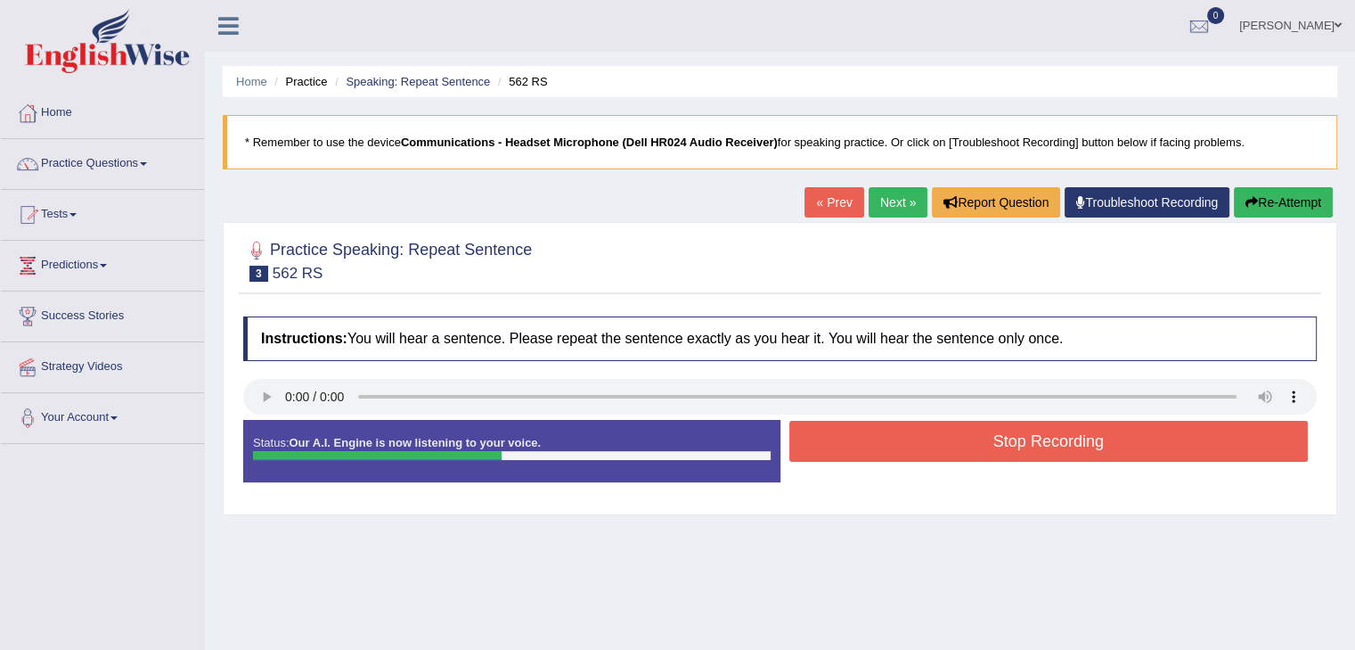
click at [1056, 451] on button "Stop Recording" at bounding box center [1050, 441] width 520 height 41
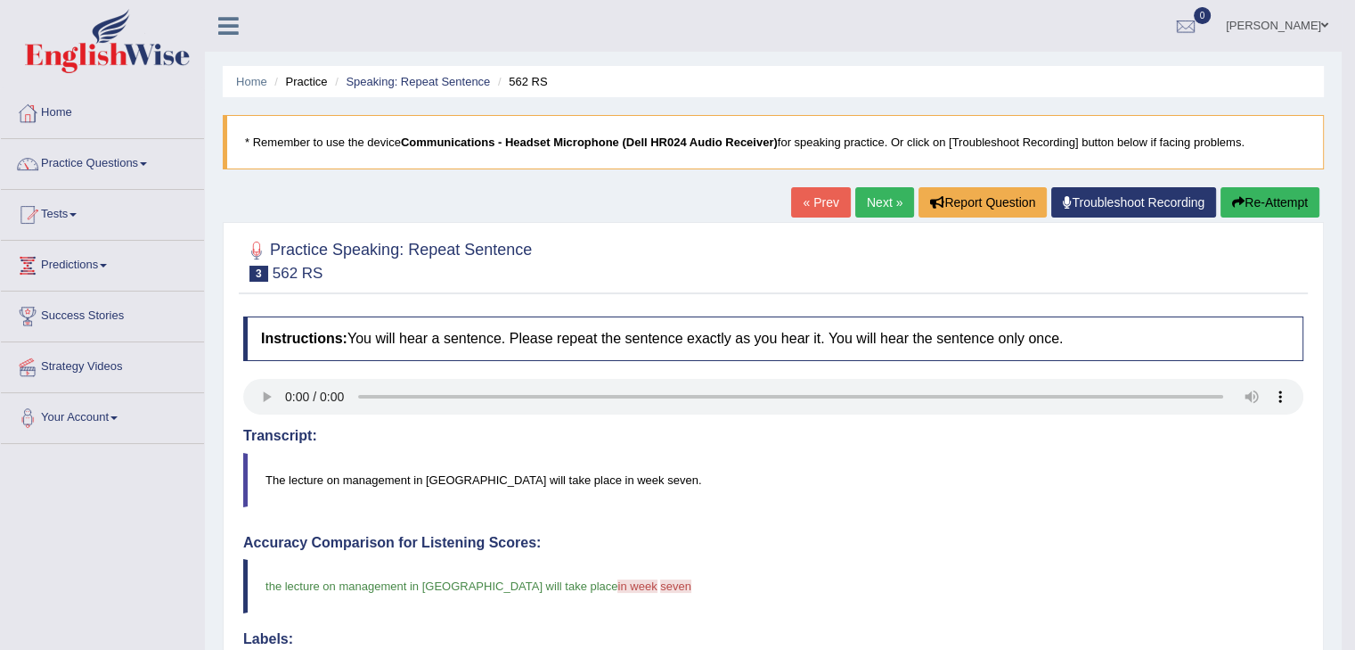
click at [1256, 208] on button "Re-Attempt" at bounding box center [1270, 202] width 99 height 30
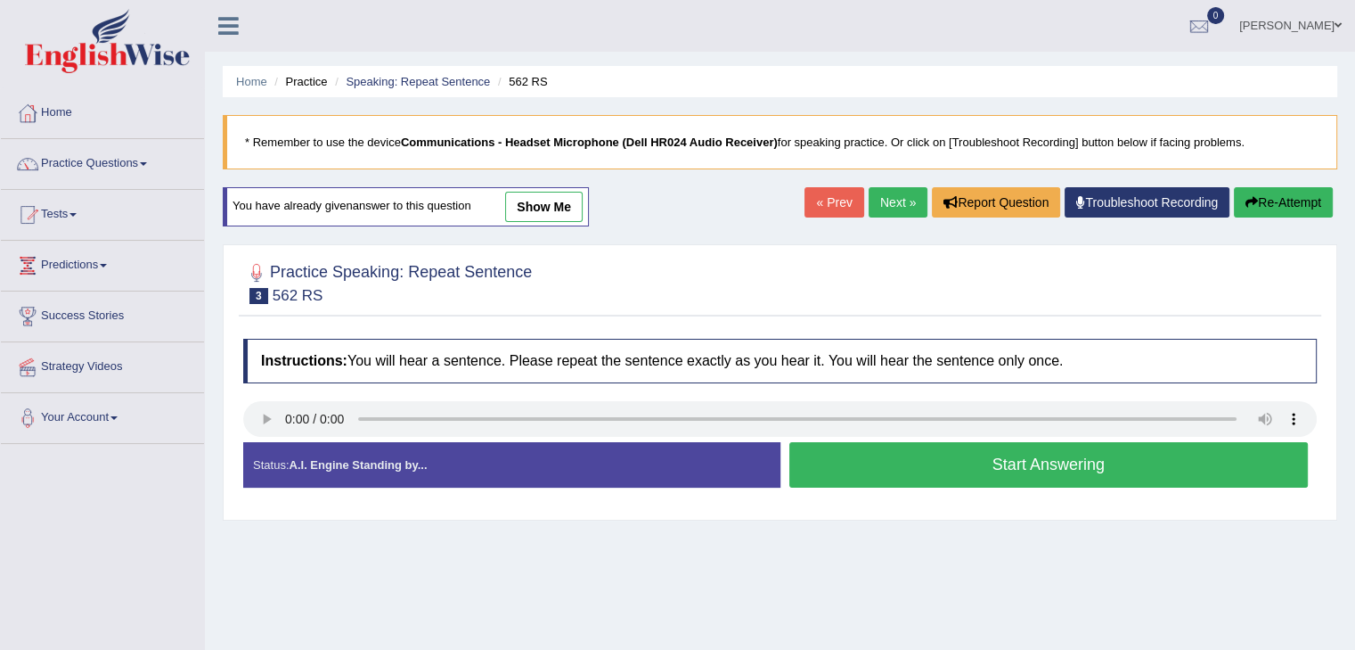
click at [1007, 476] on button "Start Answering" at bounding box center [1050, 464] width 520 height 45
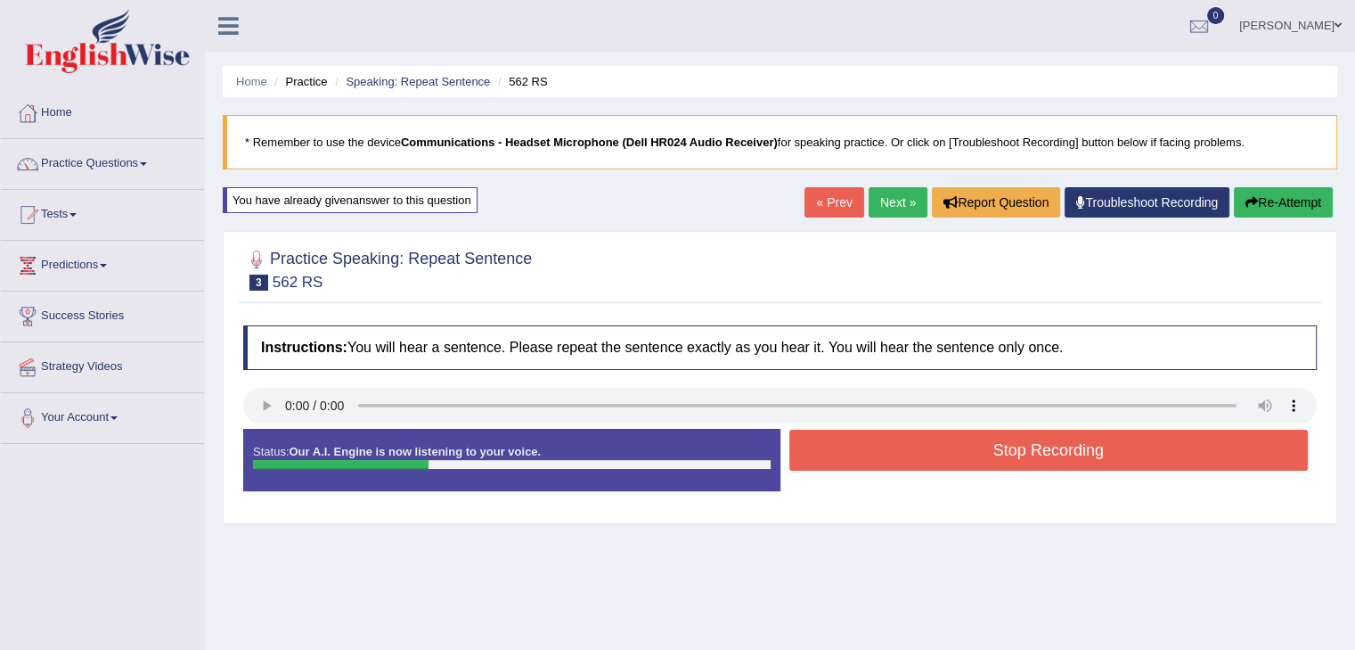
click at [1077, 438] on button "Stop Recording" at bounding box center [1050, 450] width 520 height 41
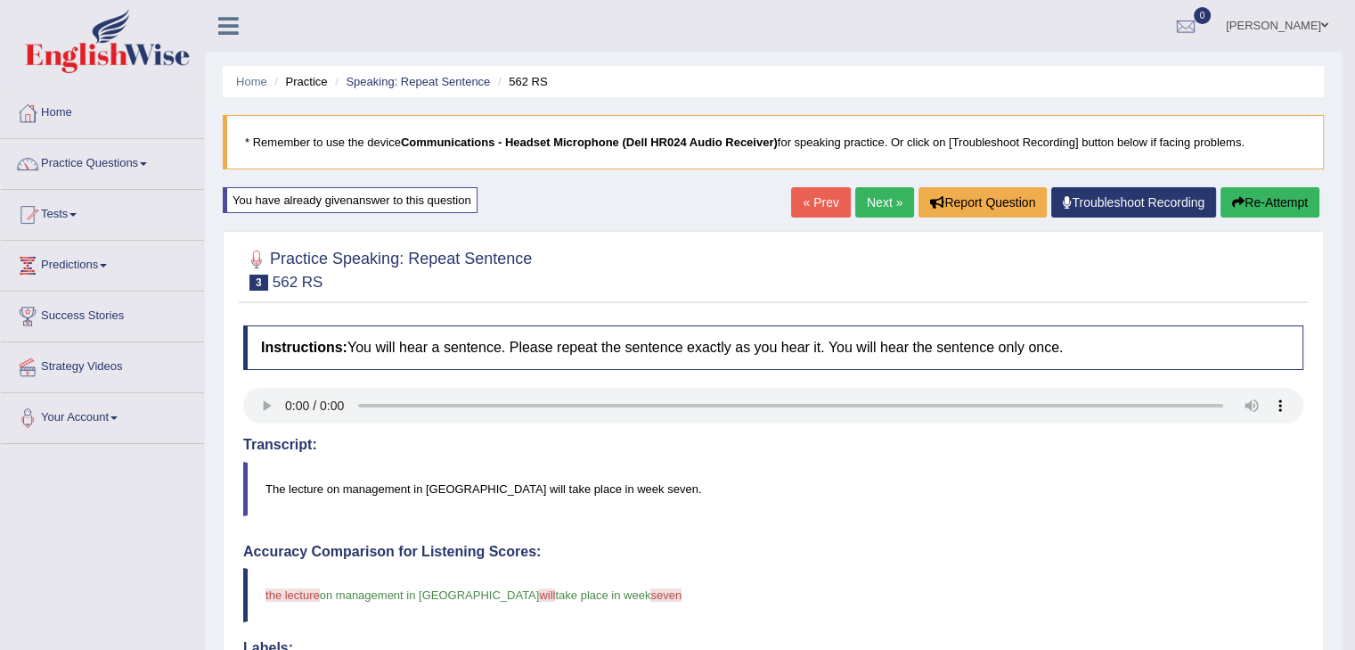
click at [877, 210] on link "Next »" at bounding box center [885, 202] width 59 height 30
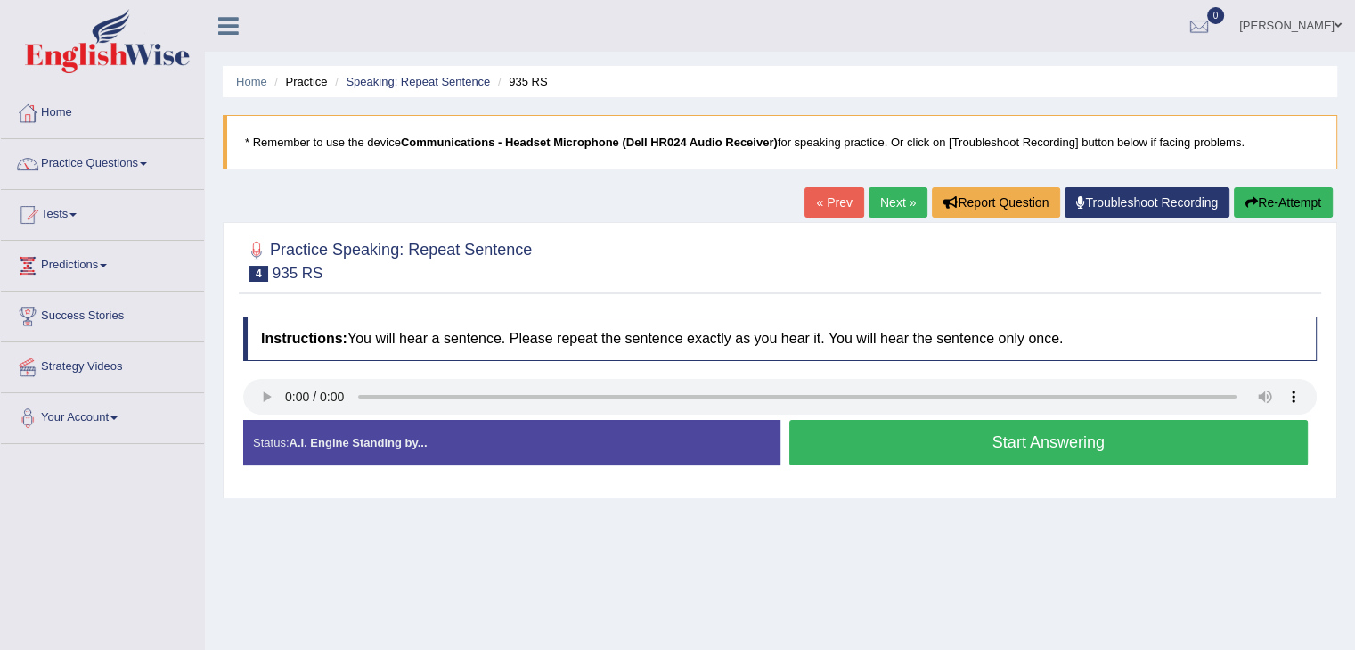
click at [1009, 446] on button "Start Answering" at bounding box center [1050, 442] width 520 height 45
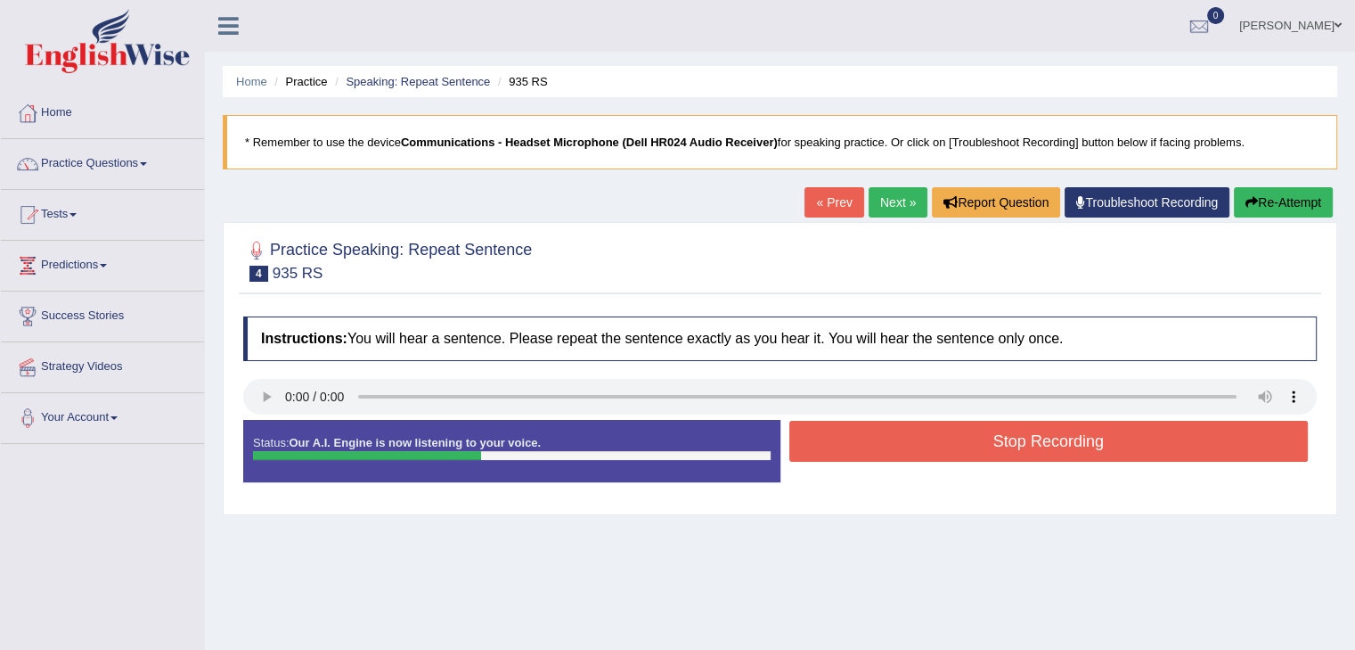
click at [1011, 422] on button "Stop Recording" at bounding box center [1050, 441] width 520 height 41
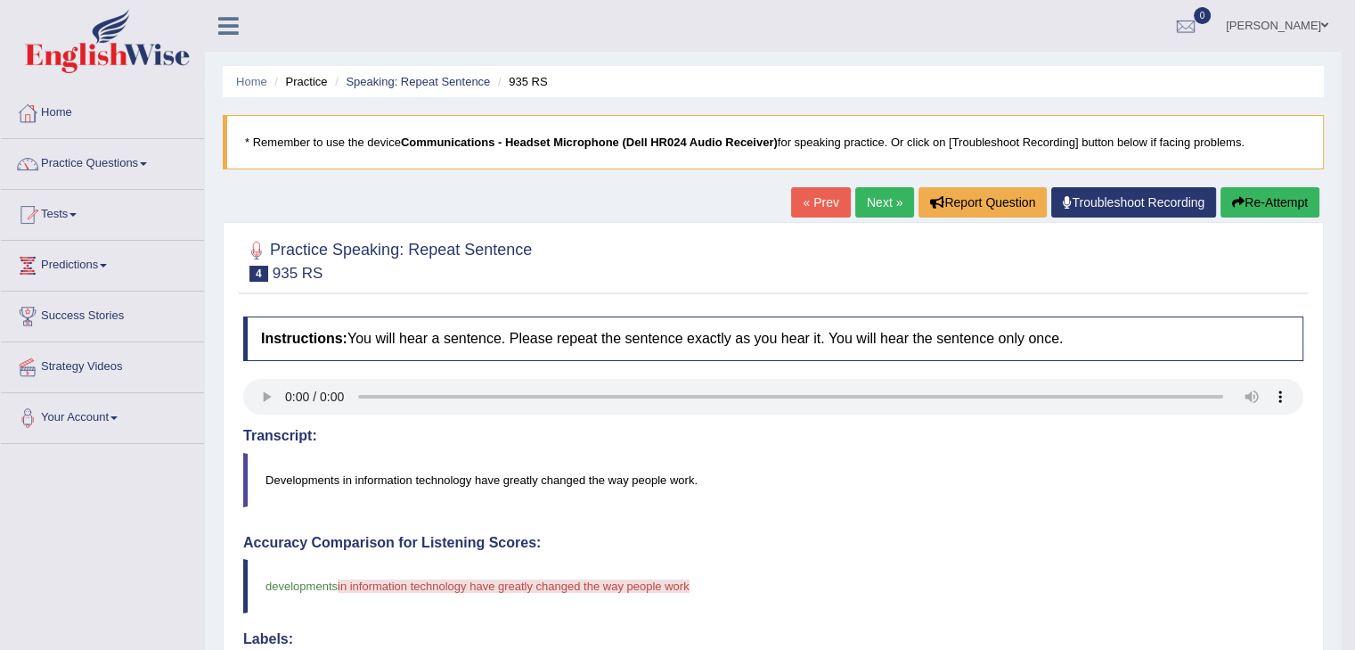
drag, startPoint x: 1253, startPoint y: 197, endPoint x: 1109, endPoint y: 359, distance: 217.1
click at [1252, 198] on button "Re-Attempt" at bounding box center [1270, 202] width 99 height 30
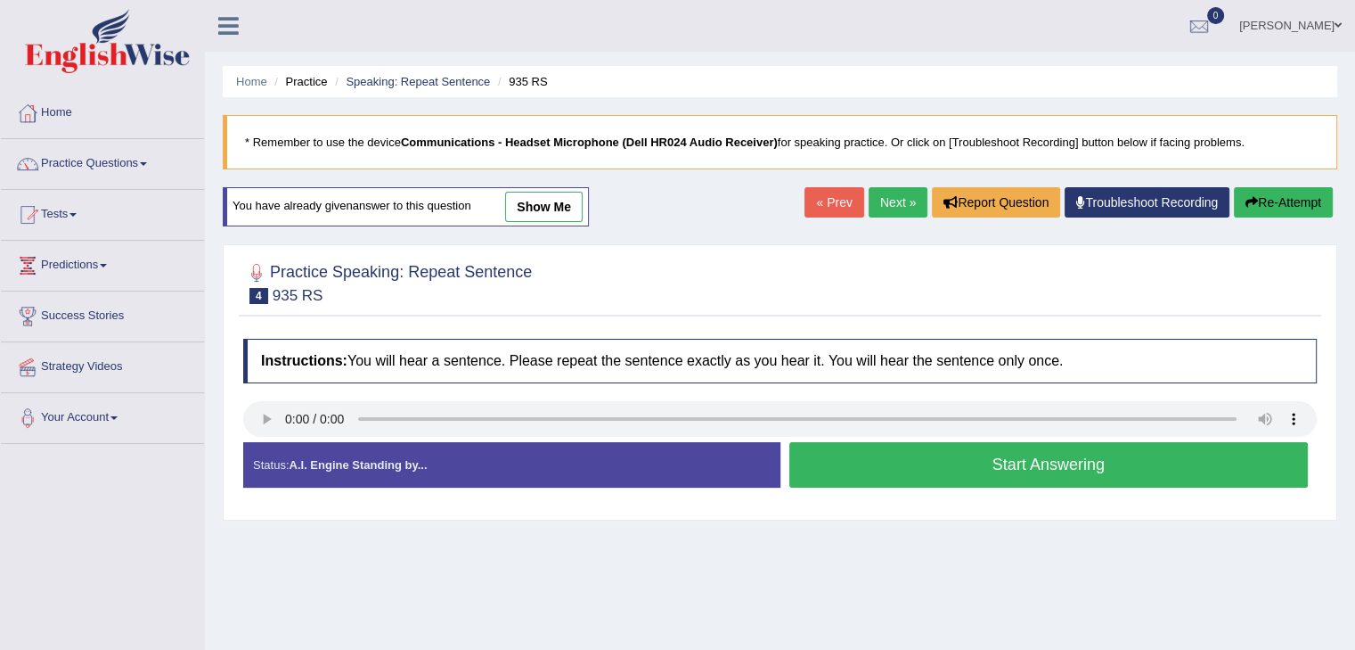
click at [1044, 468] on button "Start Answering" at bounding box center [1050, 464] width 520 height 45
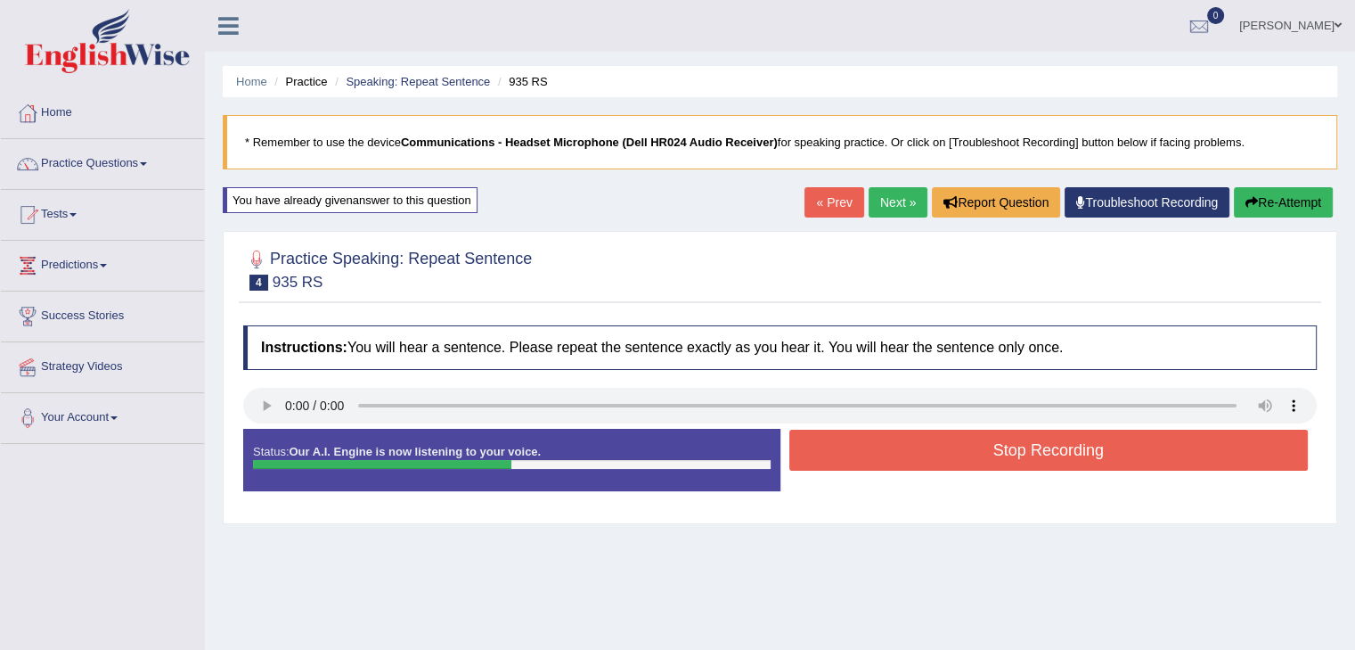
click at [1077, 459] on button "Stop Recording" at bounding box center [1050, 450] width 520 height 41
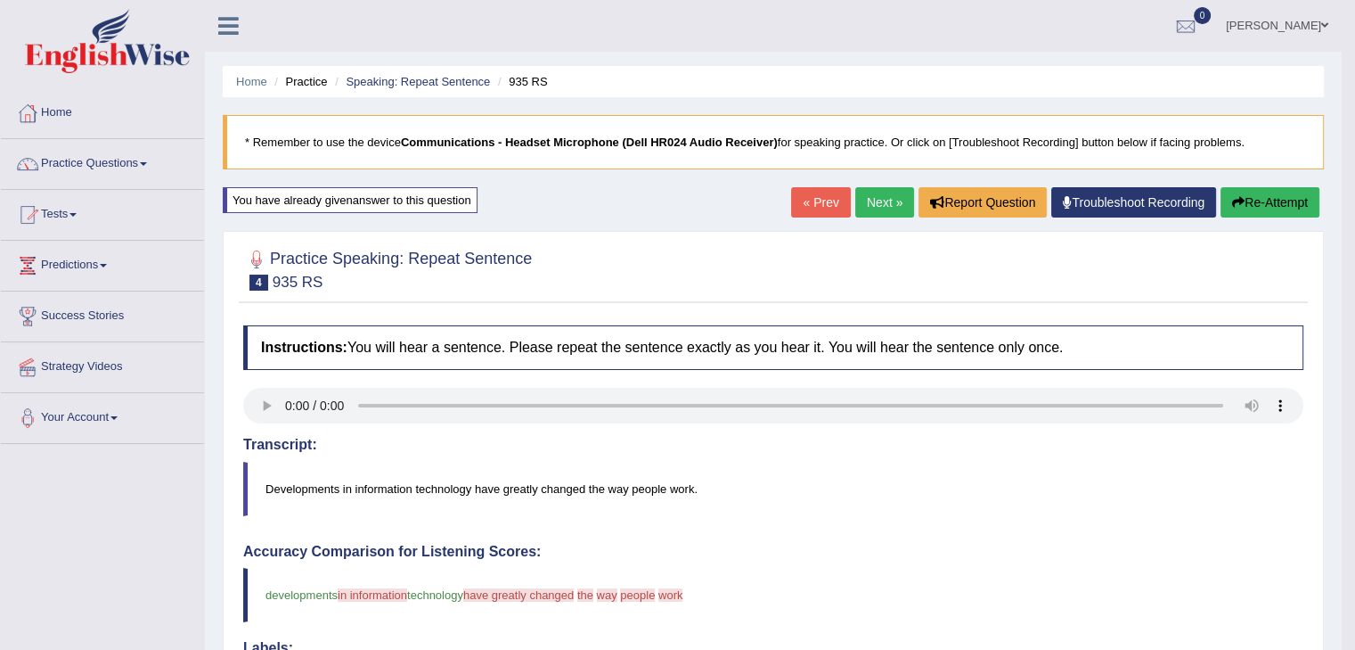
click at [1247, 209] on button "Re-Attempt" at bounding box center [1270, 202] width 99 height 30
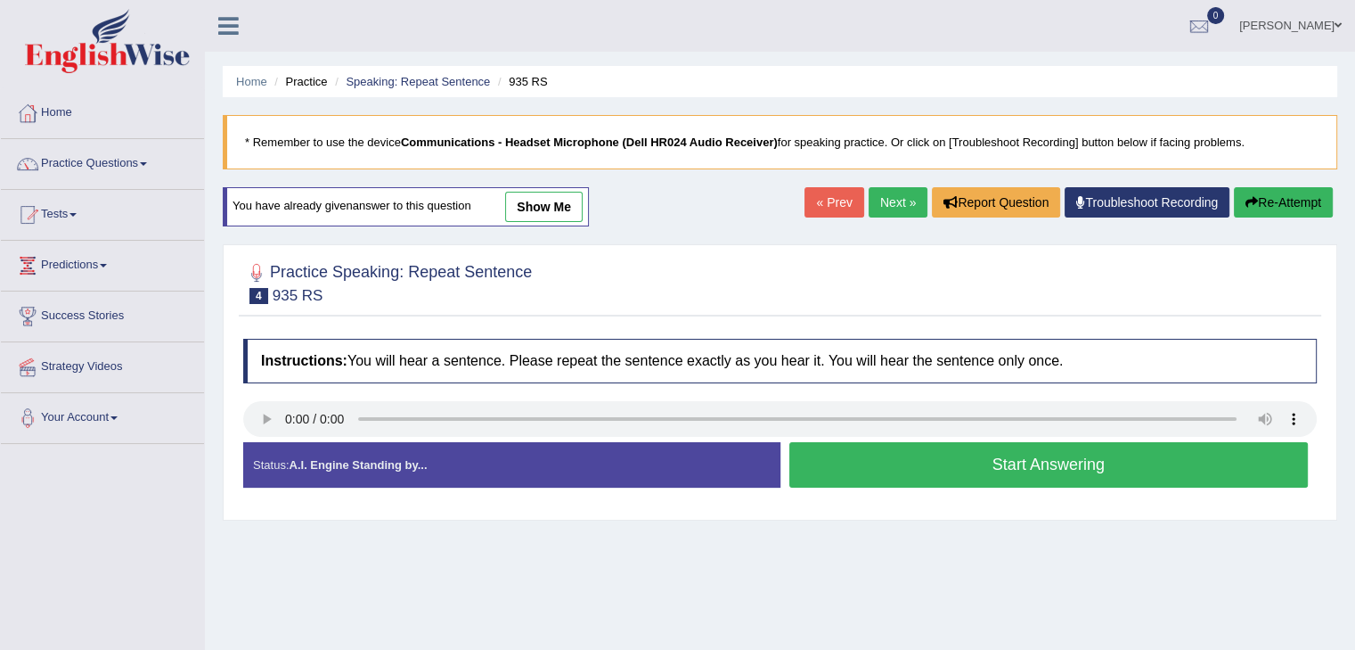
click at [1013, 461] on button "Start Answering" at bounding box center [1050, 464] width 520 height 45
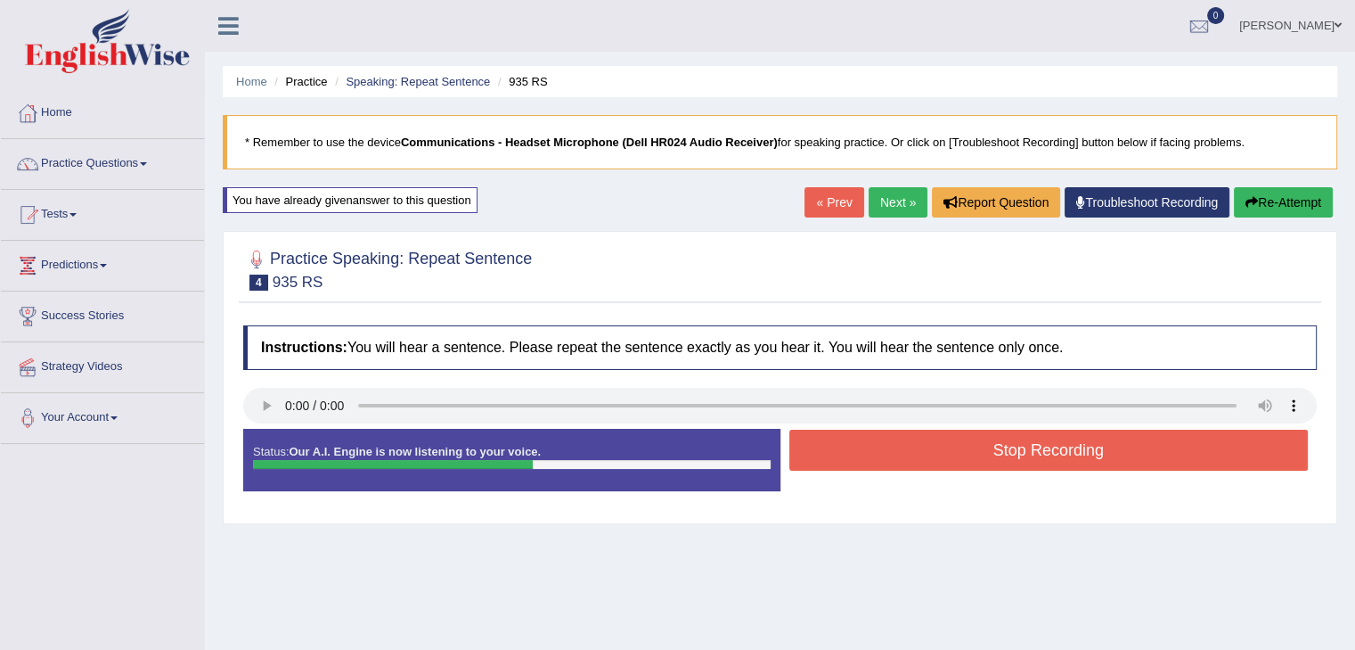
click at [1093, 452] on button "Stop Recording" at bounding box center [1050, 450] width 520 height 41
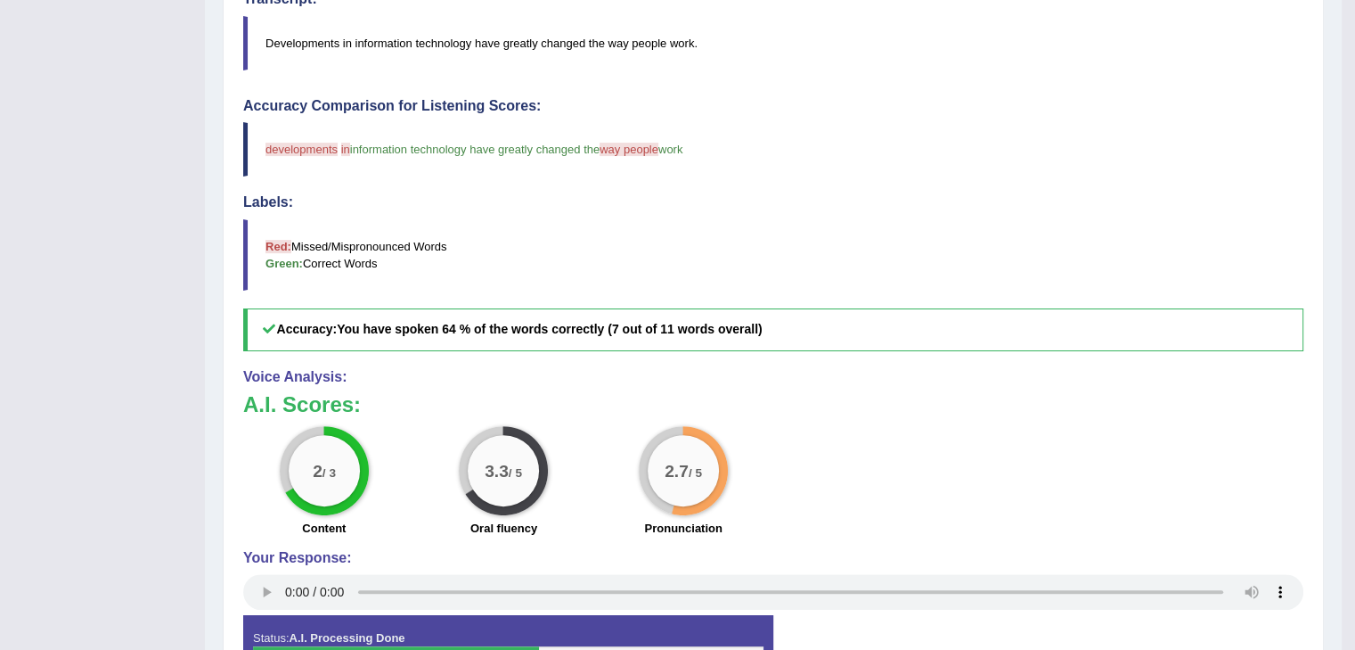
scroll to position [178, 0]
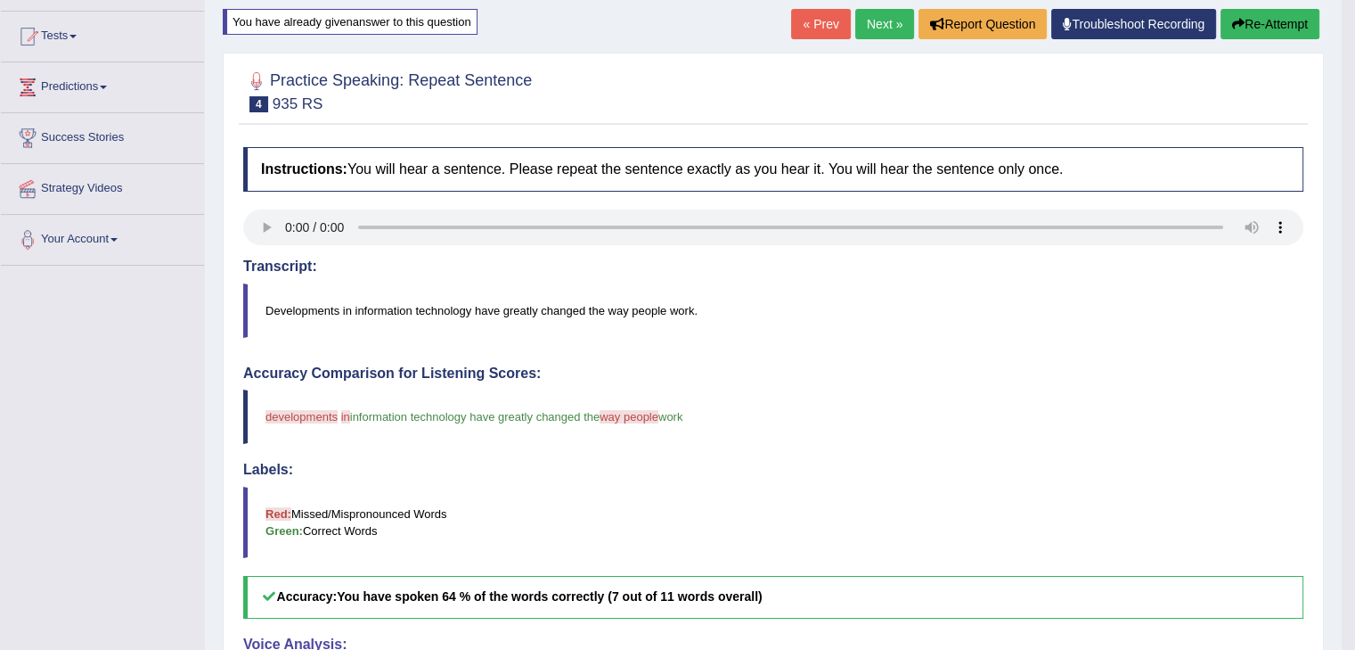
click at [1267, 12] on button "Re-Attempt" at bounding box center [1270, 24] width 99 height 30
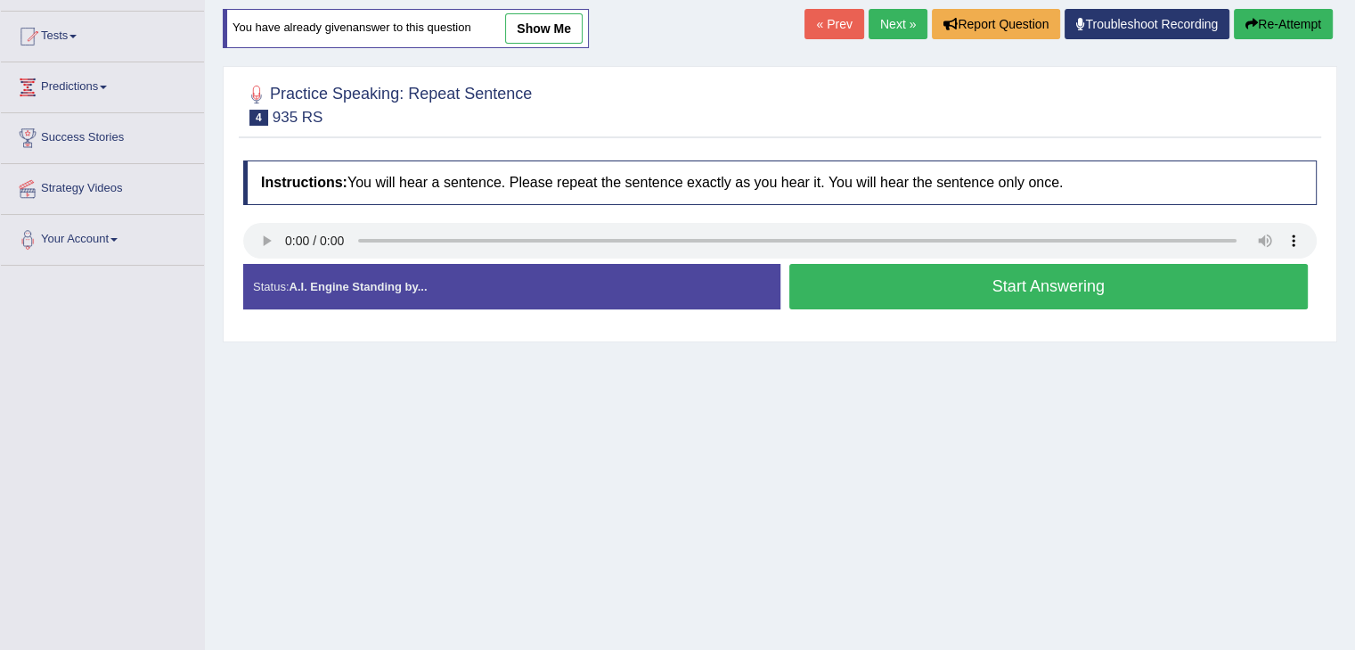
click at [1012, 288] on button "Start Answering" at bounding box center [1050, 286] width 520 height 45
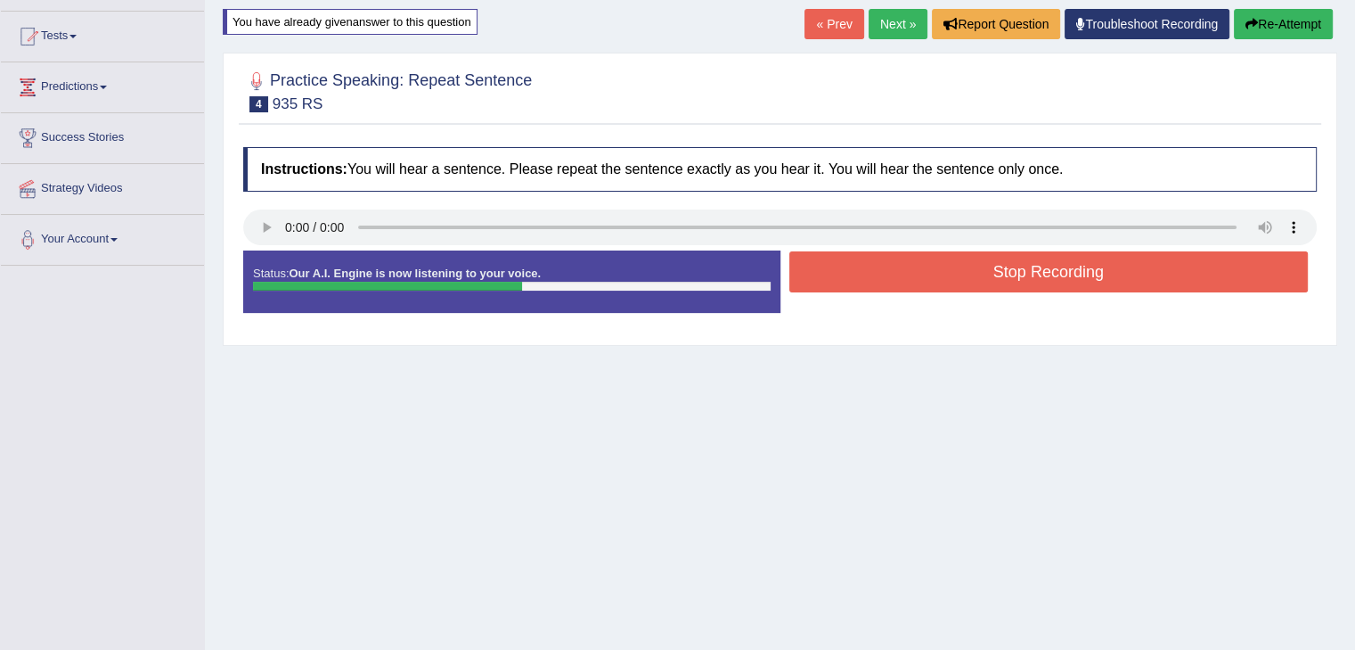
click at [1073, 258] on button "Stop Recording" at bounding box center [1050, 271] width 520 height 41
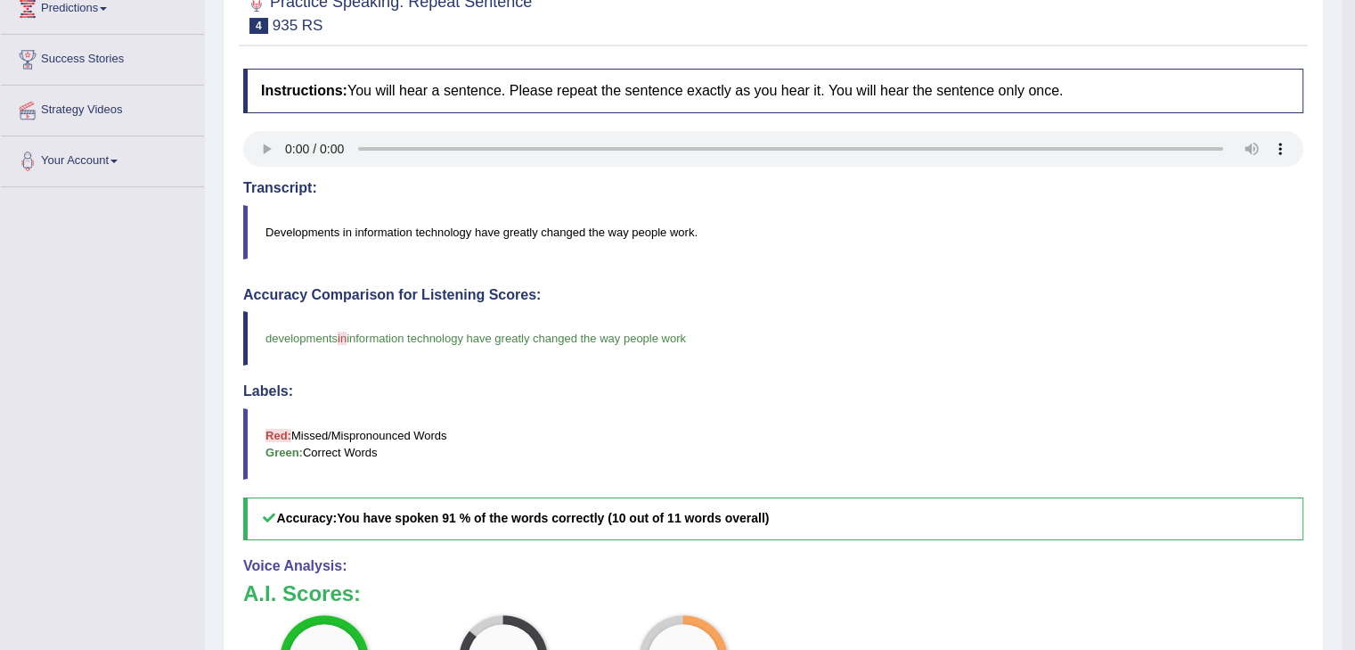
scroll to position [89, 0]
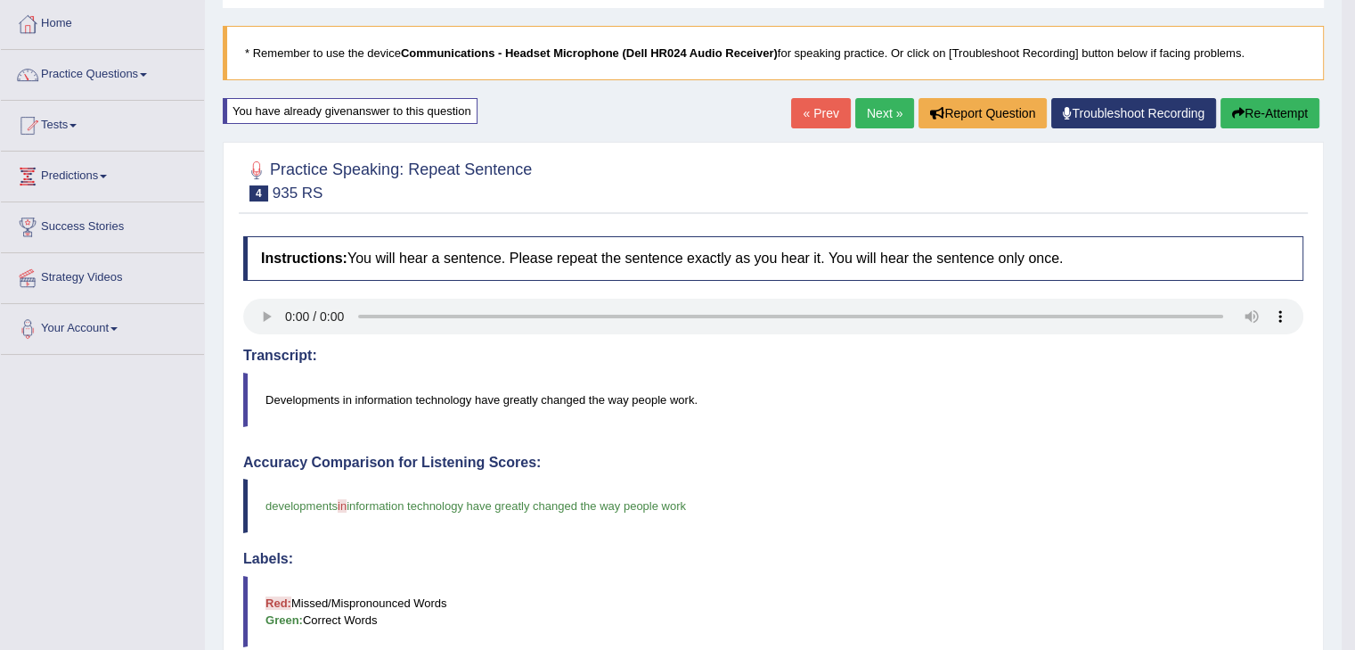
click at [868, 106] on link "Next »" at bounding box center [885, 113] width 59 height 30
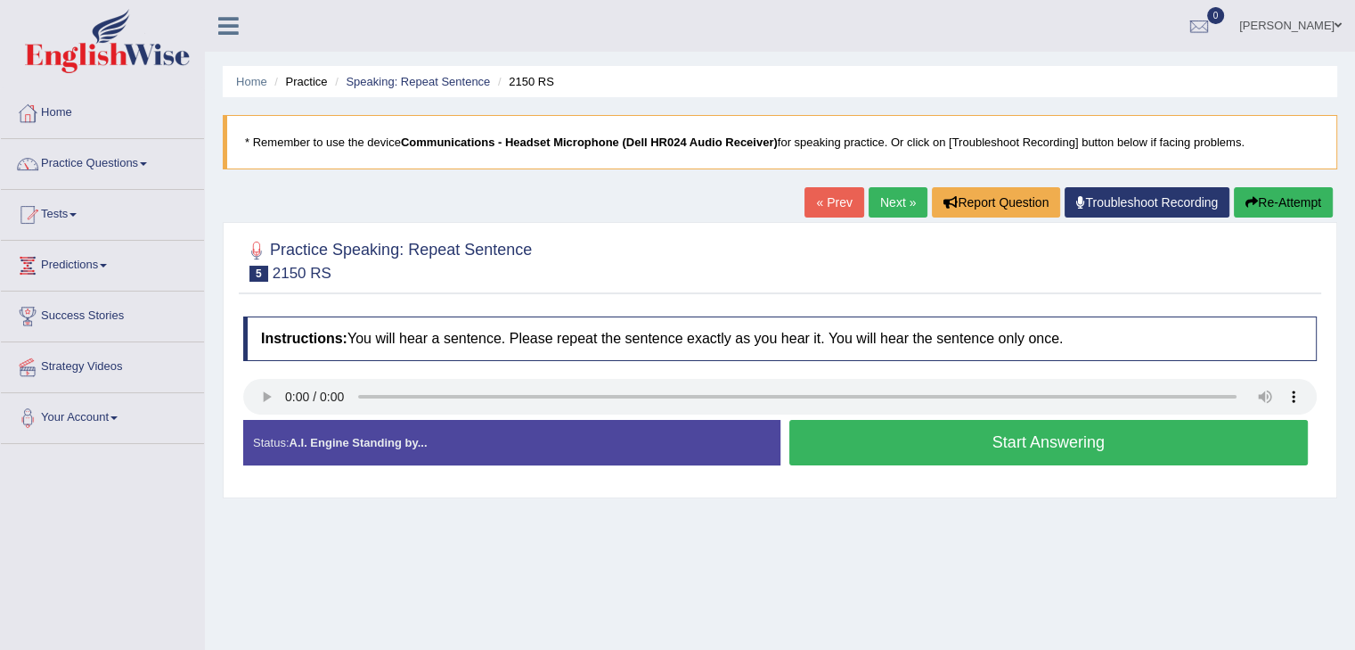
click at [1036, 449] on button "Start Answering" at bounding box center [1050, 442] width 520 height 45
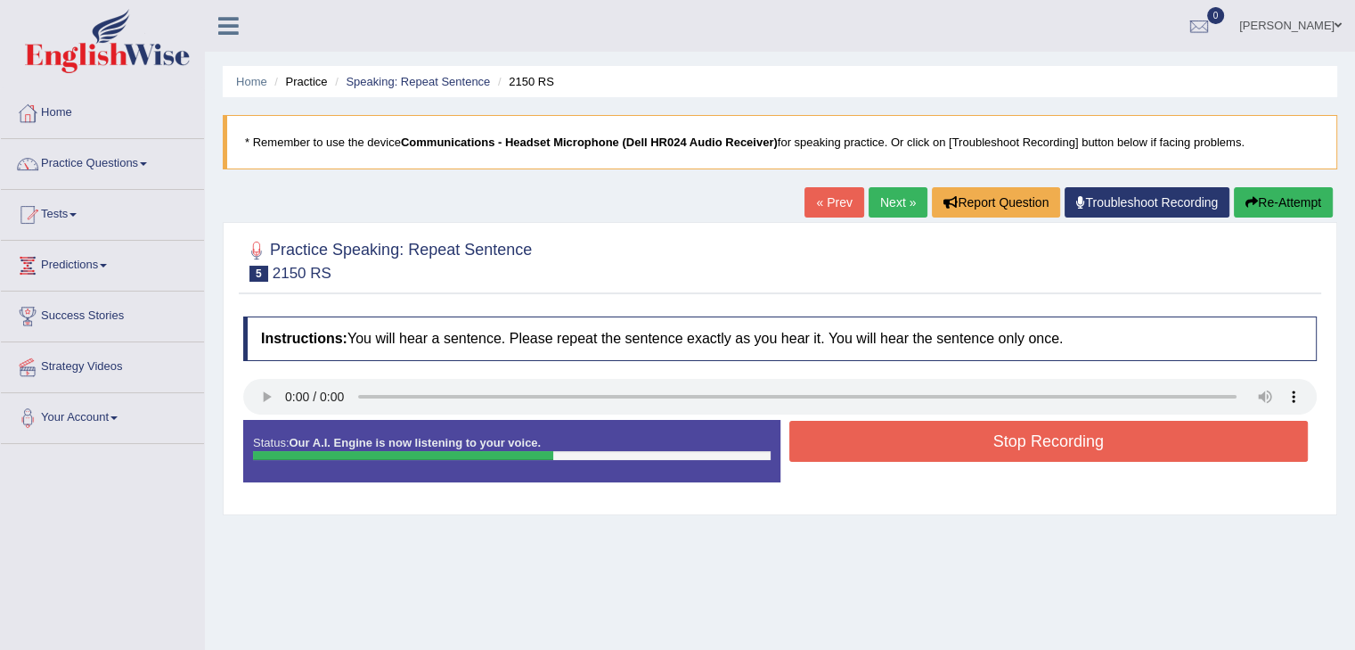
click at [1017, 438] on button "Stop Recording" at bounding box center [1050, 441] width 520 height 41
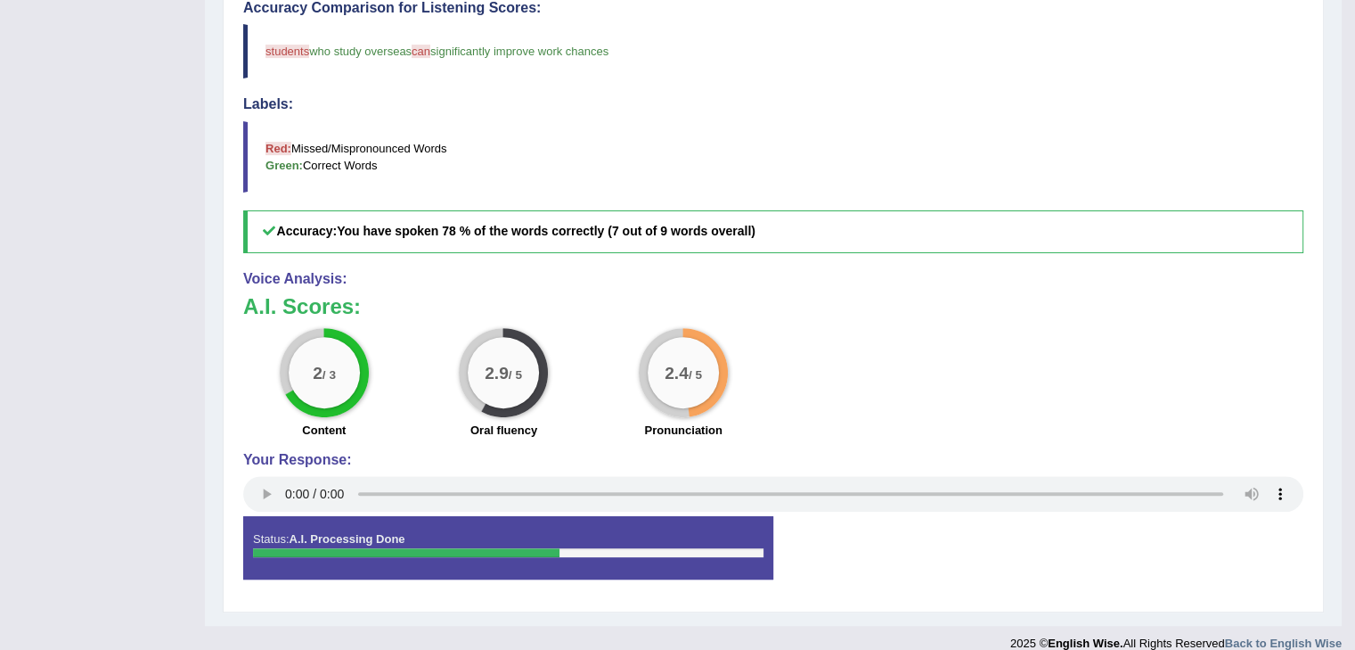
scroll to position [178, 0]
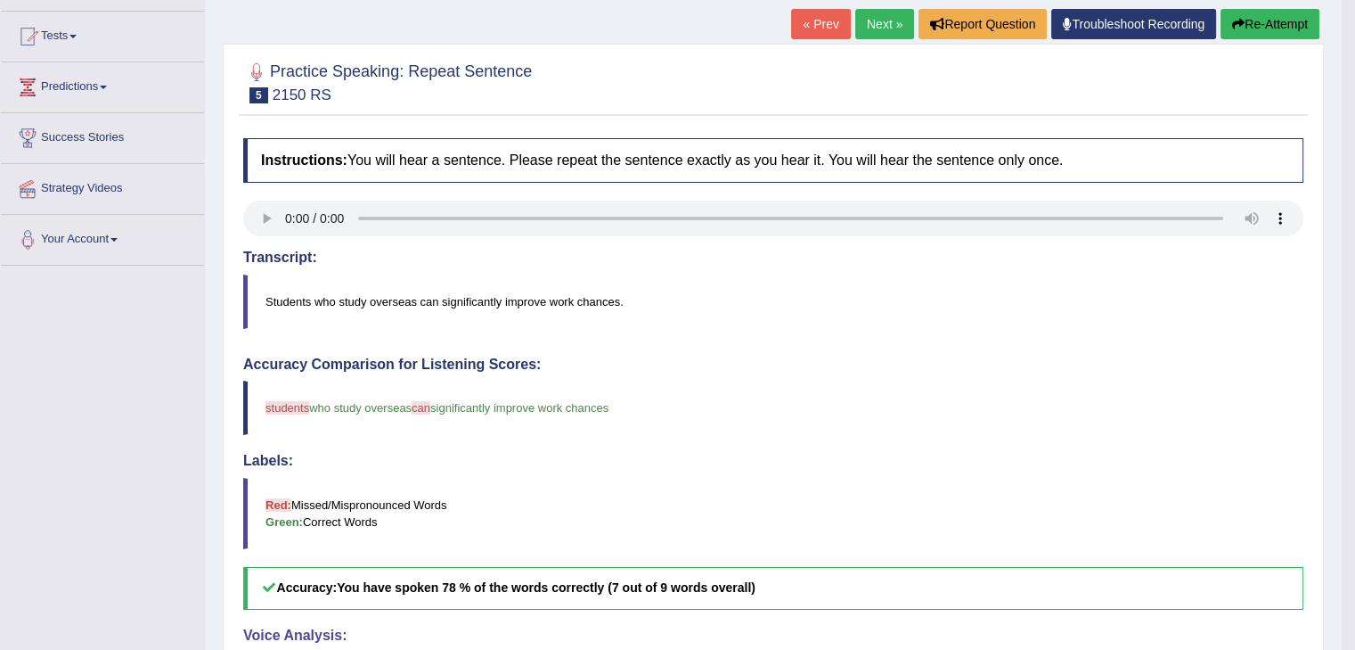
click at [1269, 27] on button "Re-Attempt" at bounding box center [1270, 24] width 99 height 30
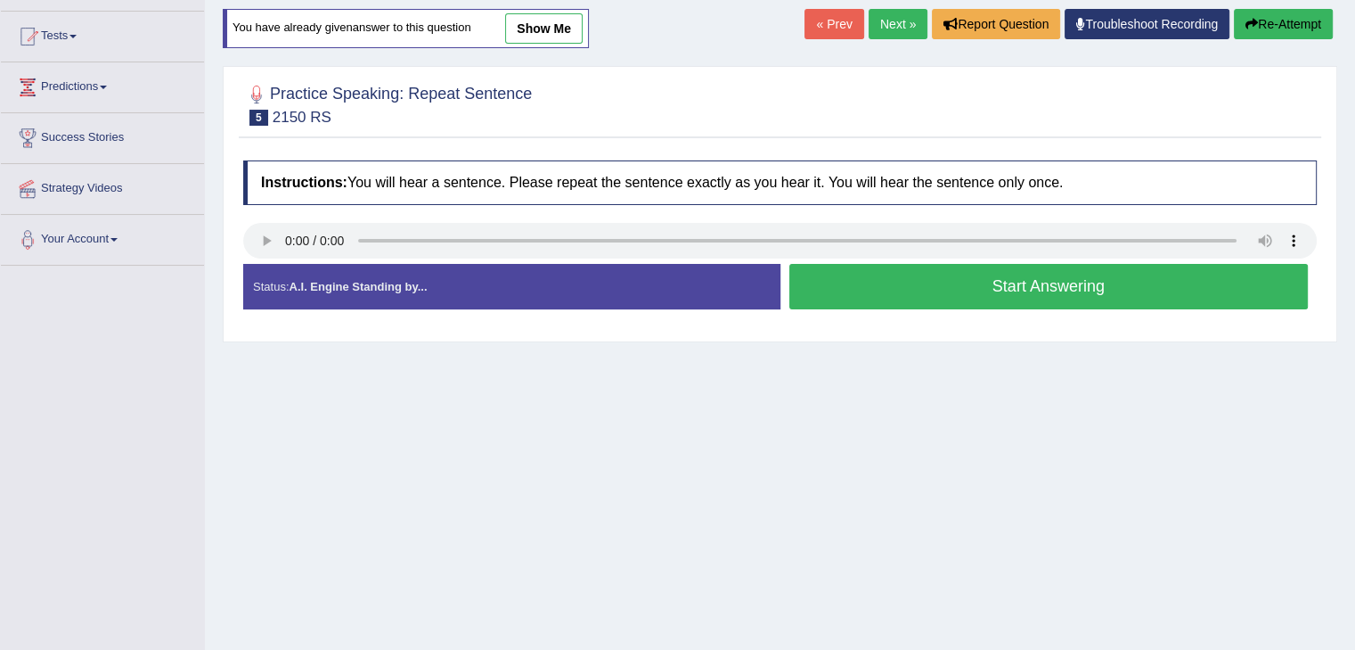
click at [960, 293] on button "Start Answering" at bounding box center [1050, 286] width 520 height 45
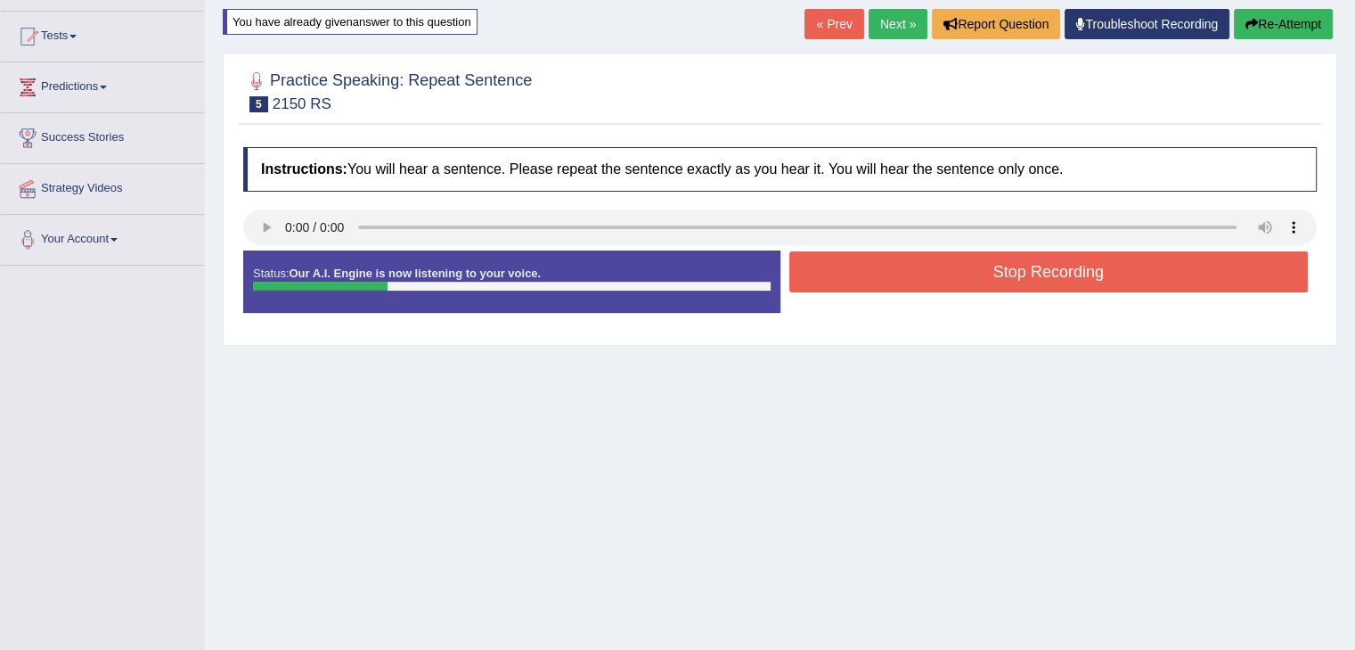
click at [1012, 271] on button "Stop Recording" at bounding box center [1050, 271] width 520 height 41
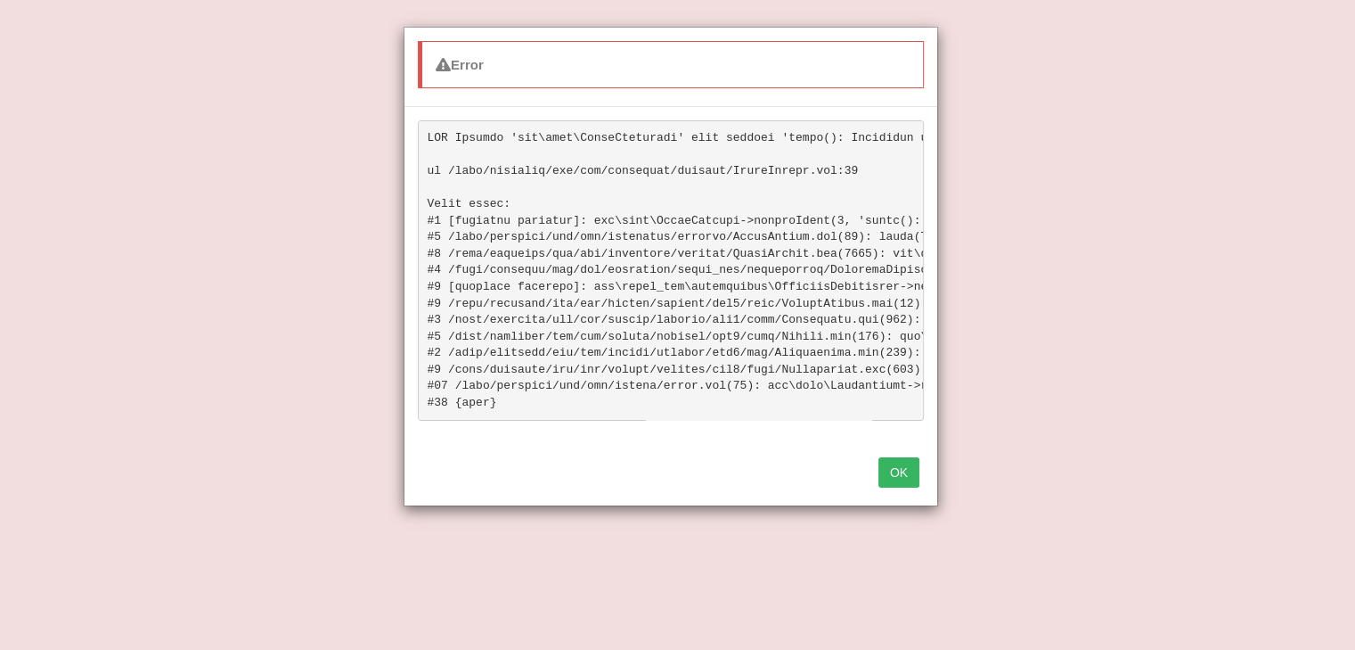
click at [904, 484] on button "OK" at bounding box center [899, 472] width 41 height 30
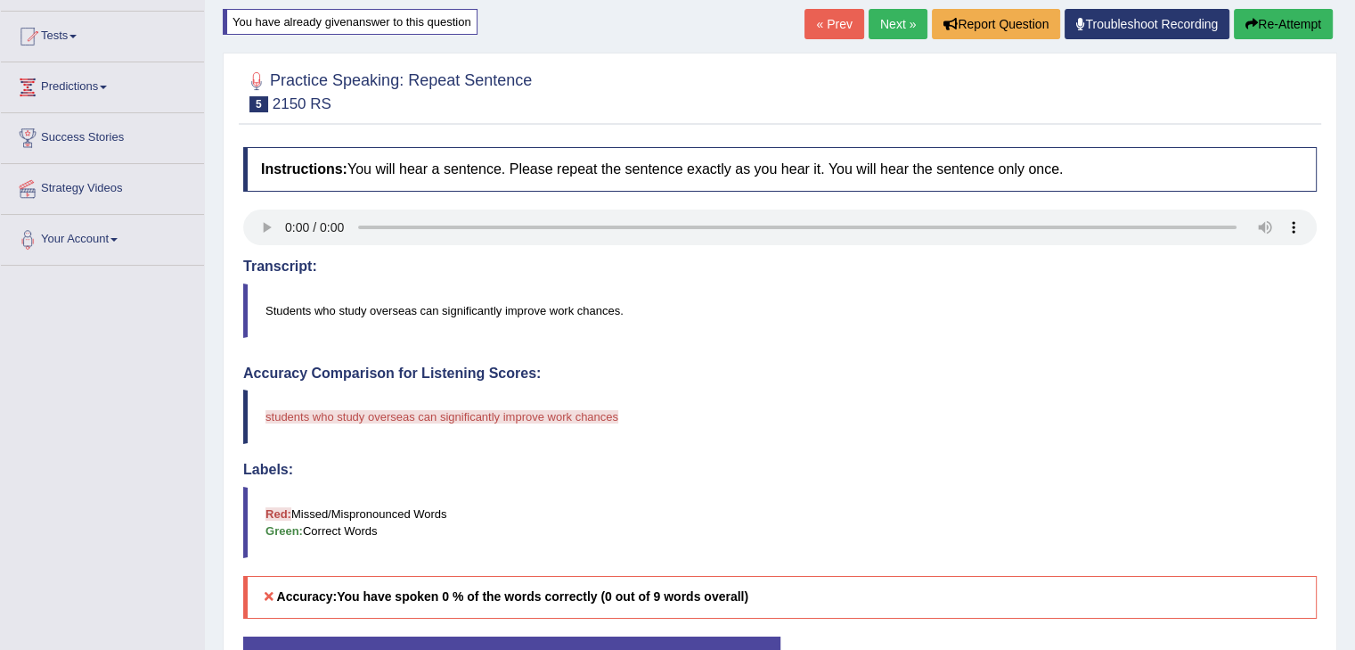
click at [1259, 19] on button "Re-Attempt" at bounding box center [1283, 24] width 99 height 30
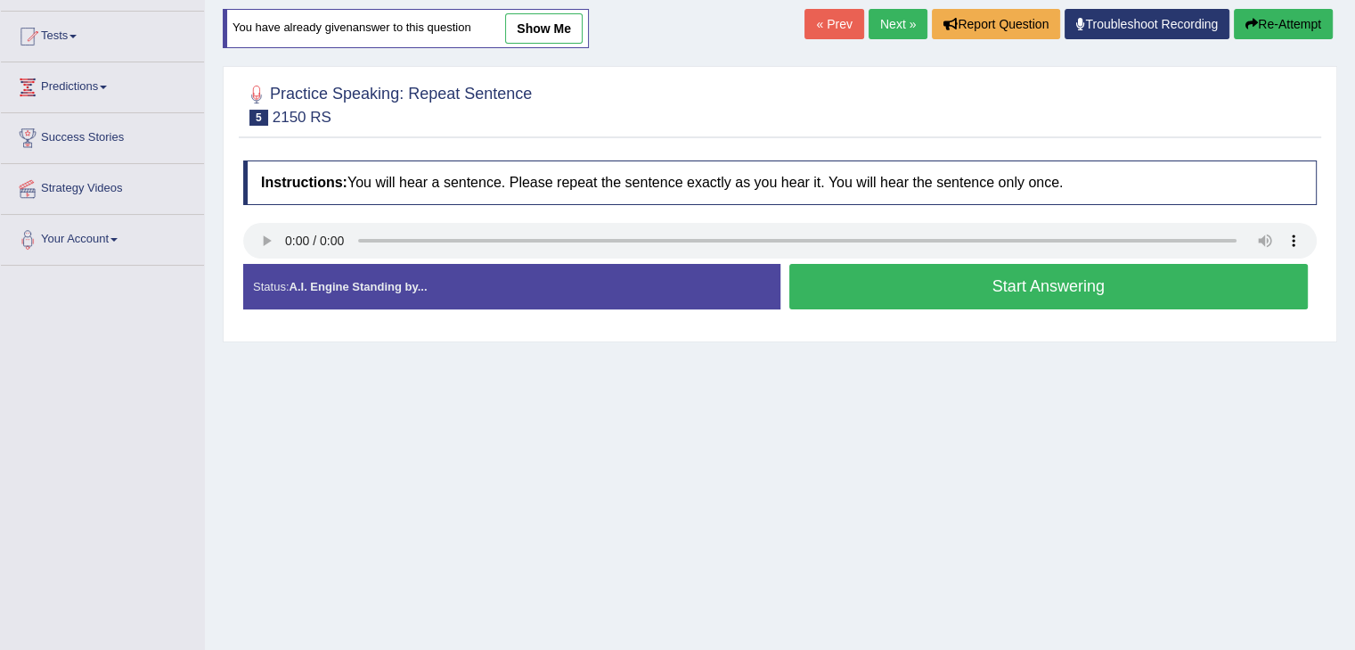
click at [1059, 288] on button "Start Answering" at bounding box center [1050, 286] width 520 height 45
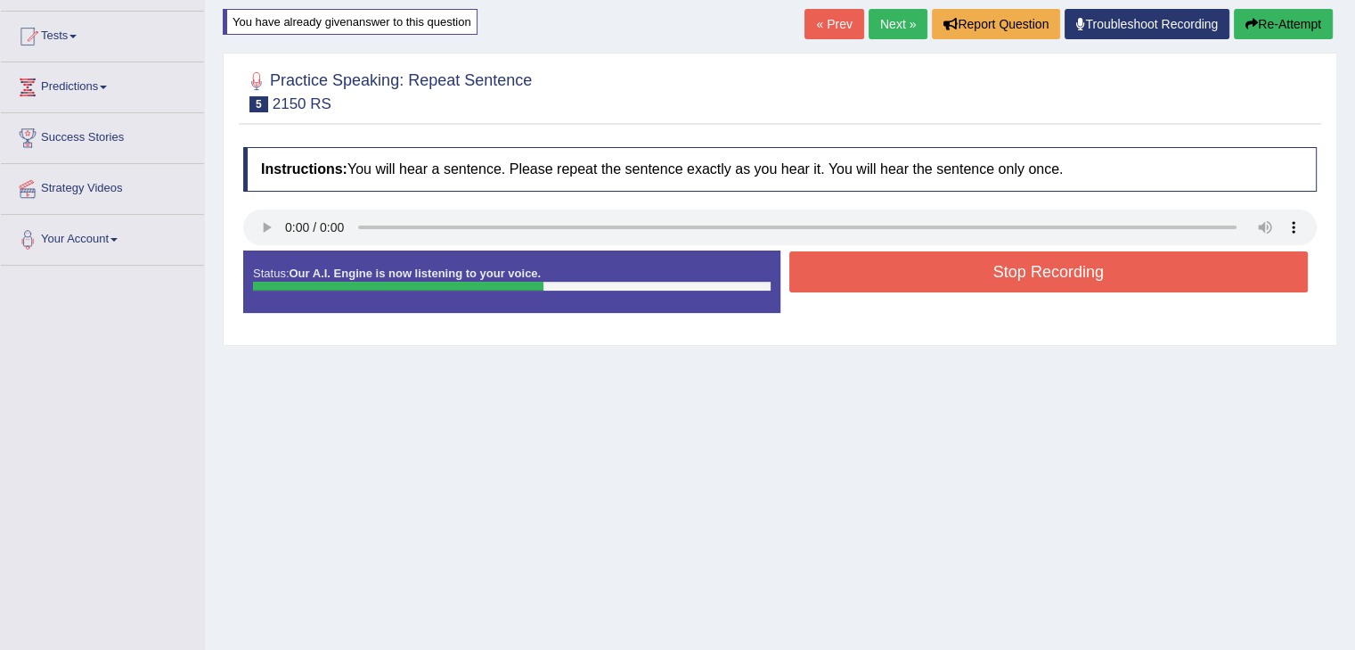
click at [1005, 277] on button "Stop Recording" at bounding box center [1050, 271] width 520 height 41
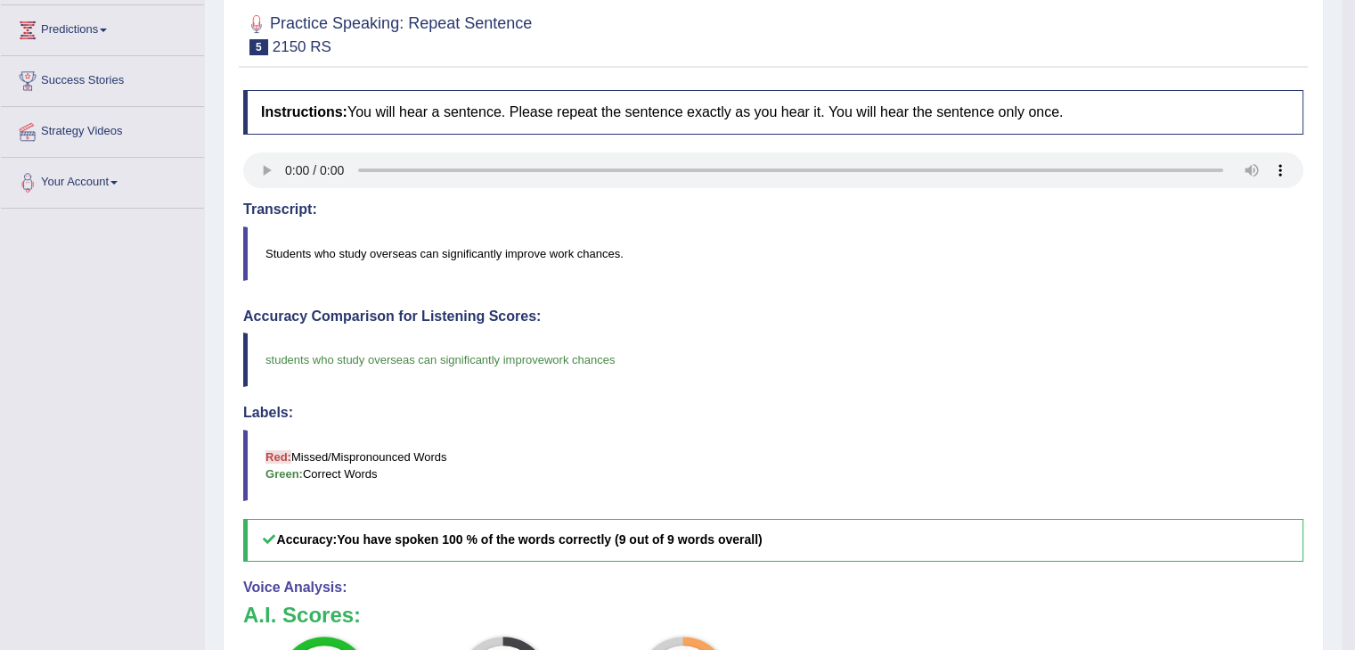
scroll to position [178, 0]
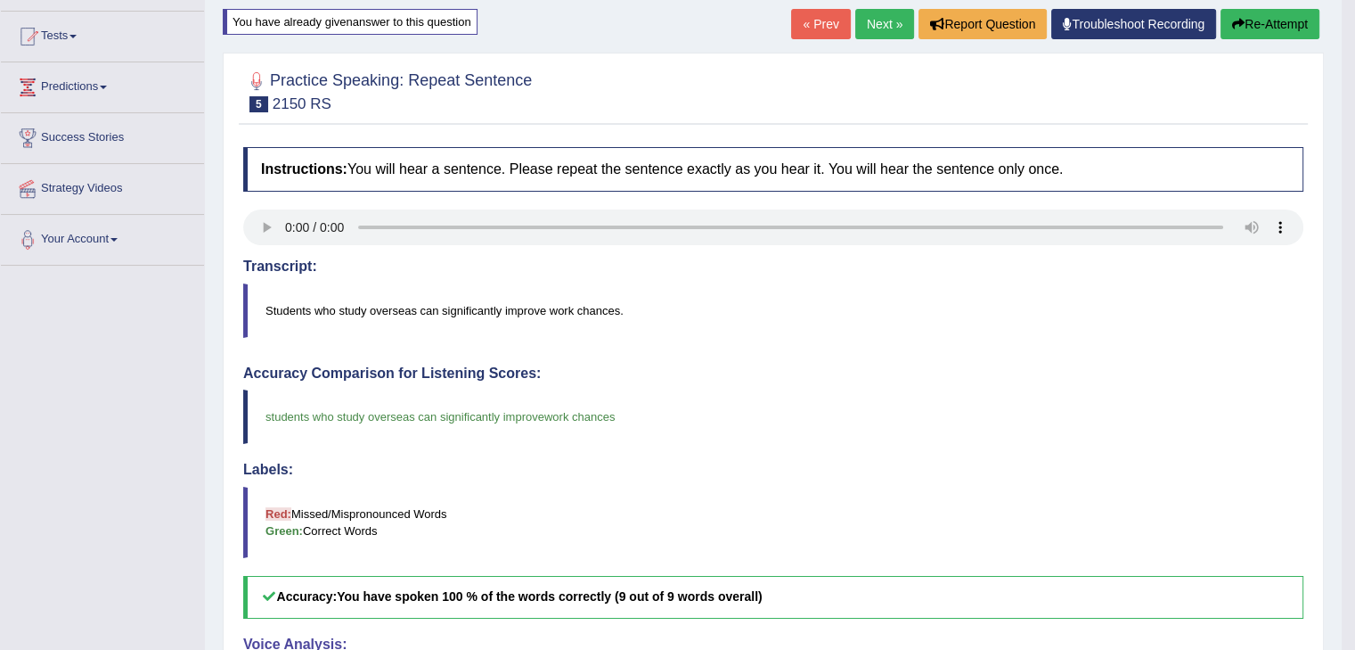
click at [1246, 30] on button "Re-Attempt" at bounding box center [1270, 24] width 99 height 30
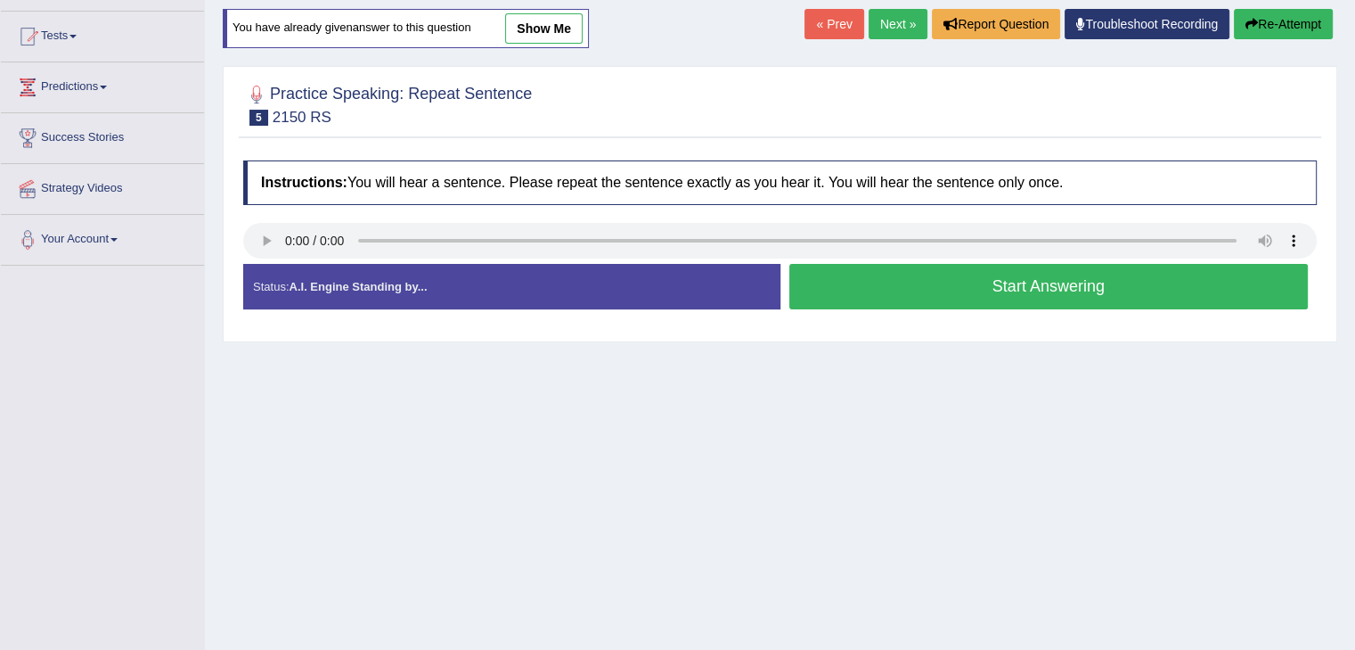
click at [1054, 283] on button "Start Answering" at bounding box center [1050, 286] width 520 height 45
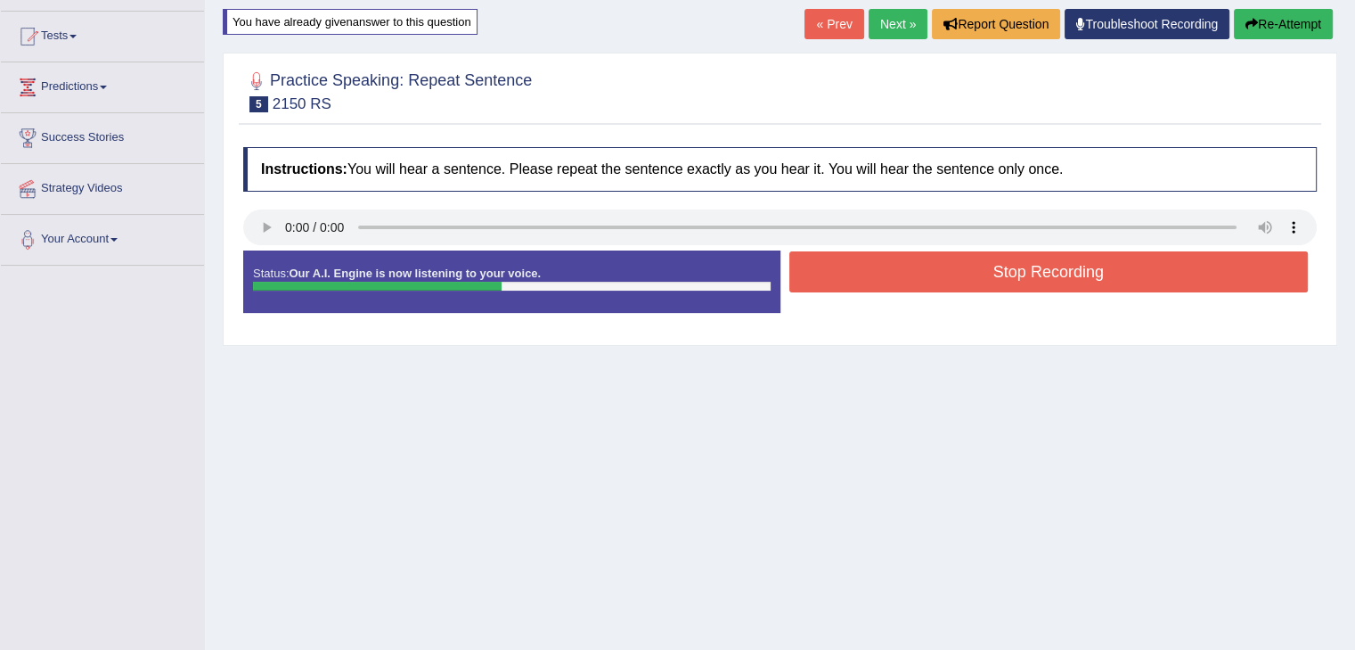
click at [990, 254] on button "Stop Recording" at bounding box center [1050, 271] width 520 height 41
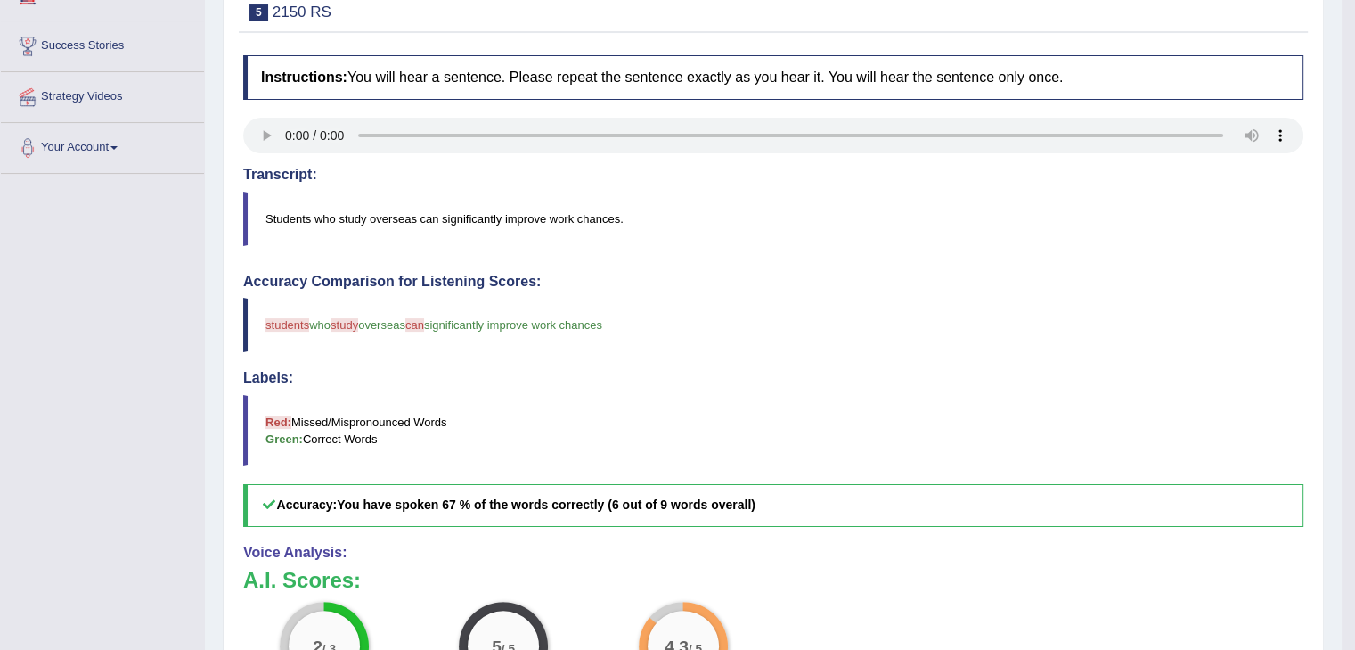
scroll to position [178, 0]
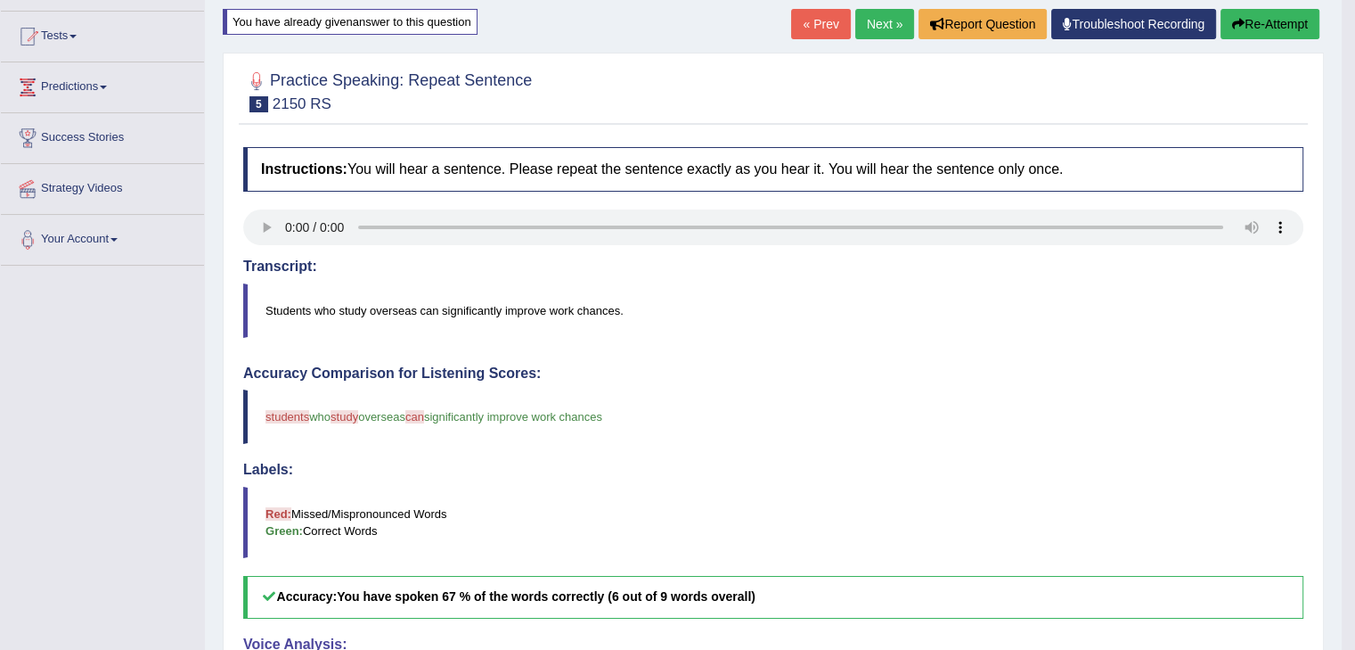
click at [869, 20] on link "Next »" at bounding box center [885, 24] width 59 height 30
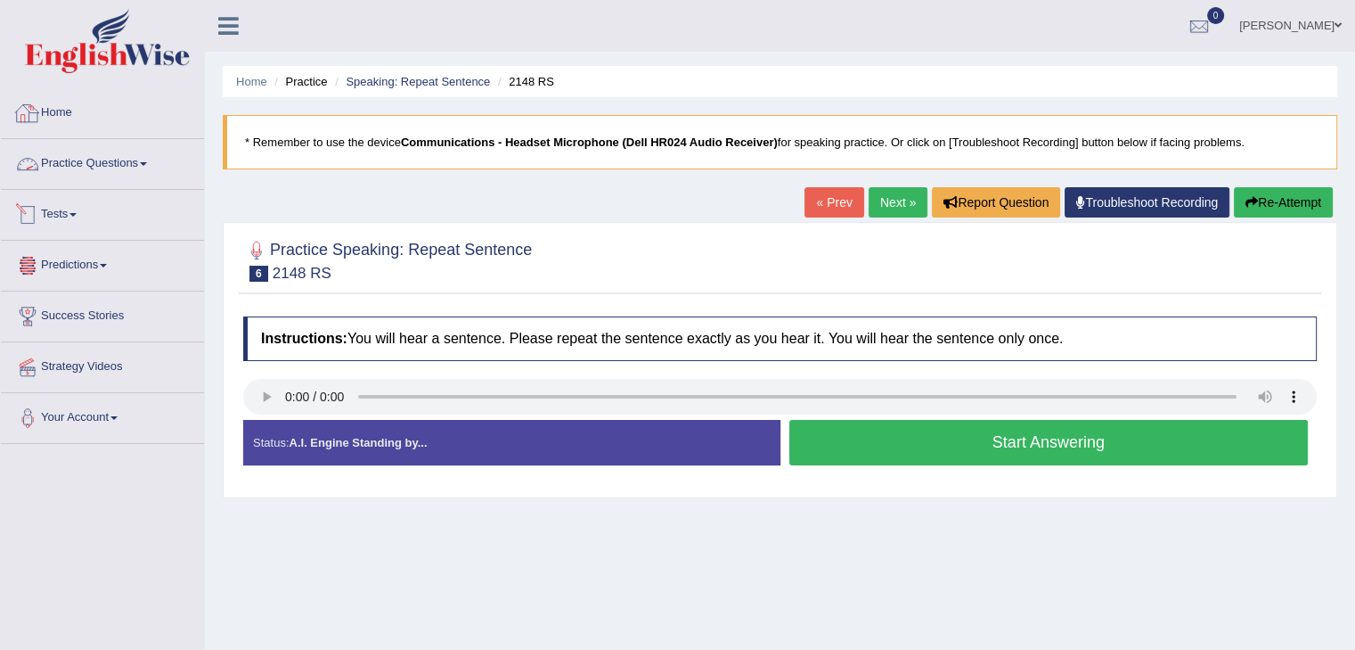
click at [86, 170] on link "Practice Questions" at bounding box center [102, 161] width 203 height 45
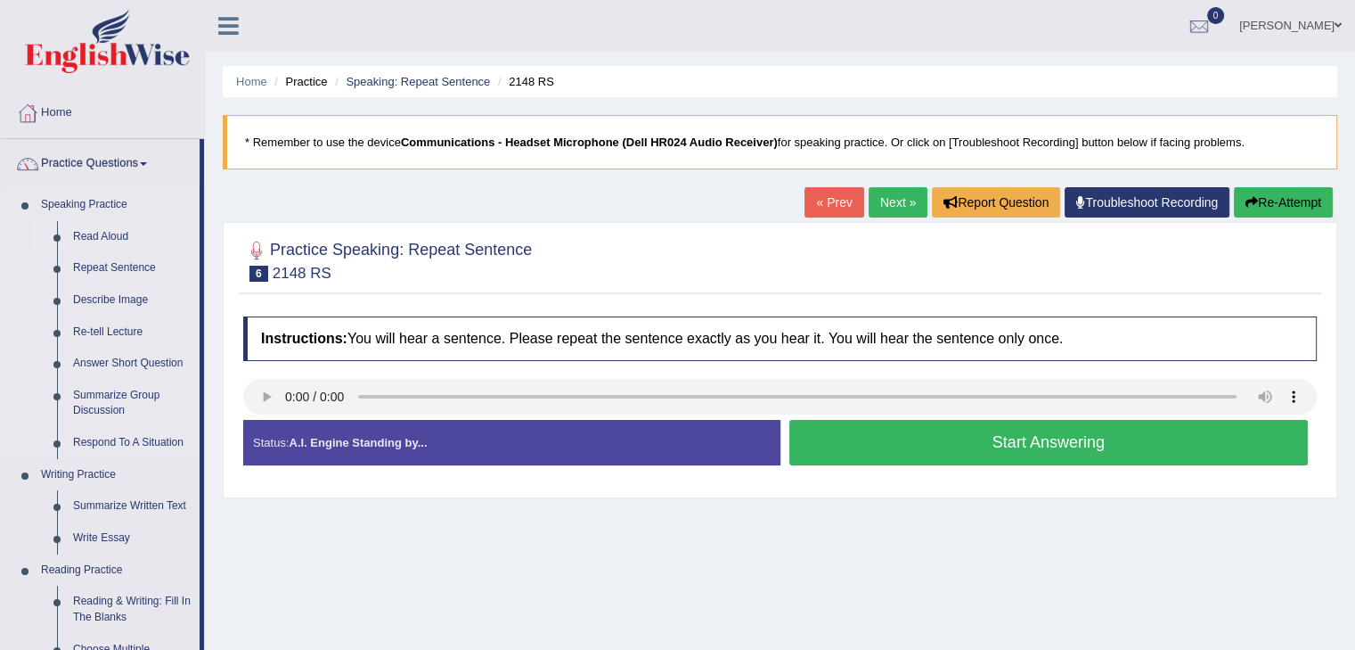
click at [111, 241] on link "Read Aloud" at bounding box center [132, 237] width 135 height 32
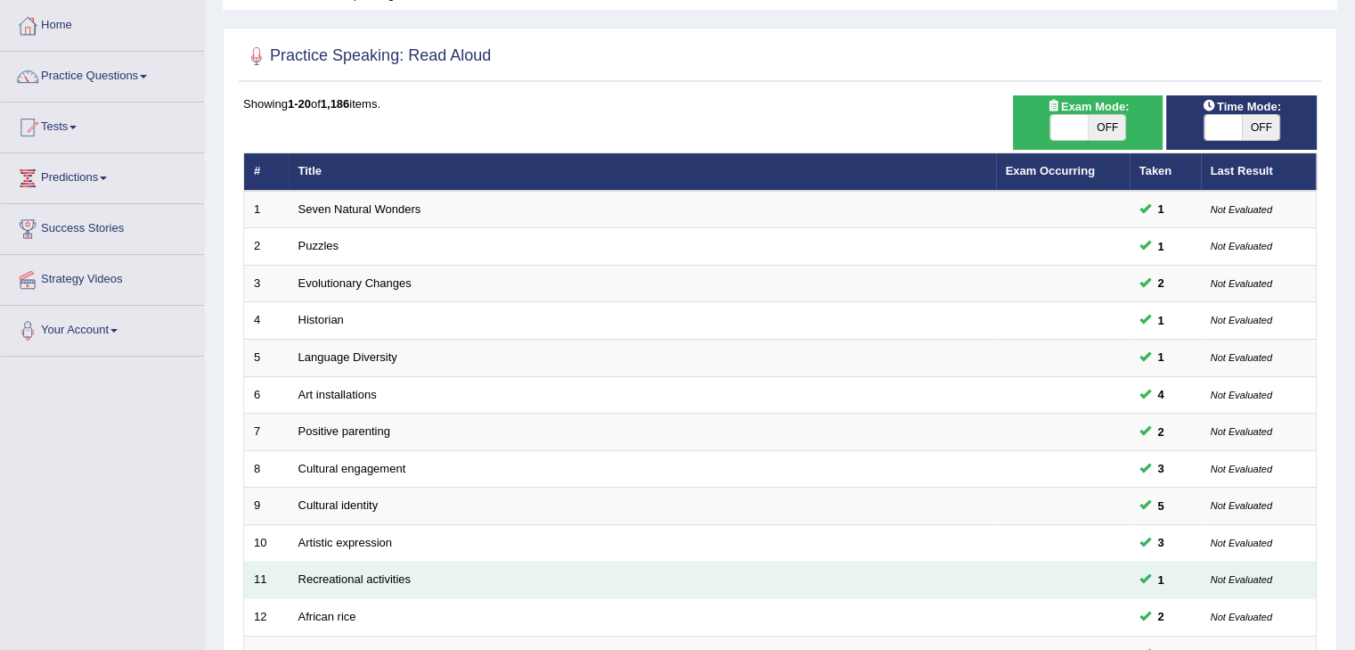
scroll to position [78, 0]
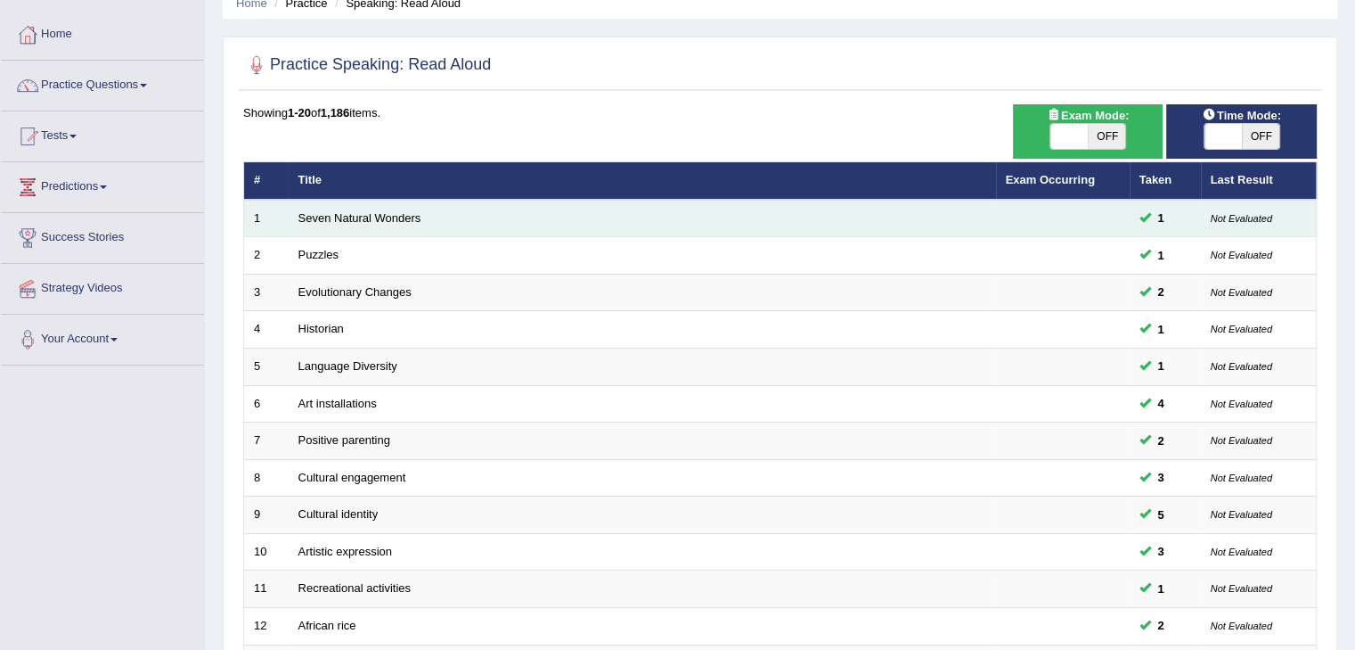
click at [1142, 216] on span at bounding box center [1146, 217] width 12 height 12
click at [400, 213] on link "Seven Natural Wonders" at bounding box center [360, 217] width 123 height 13
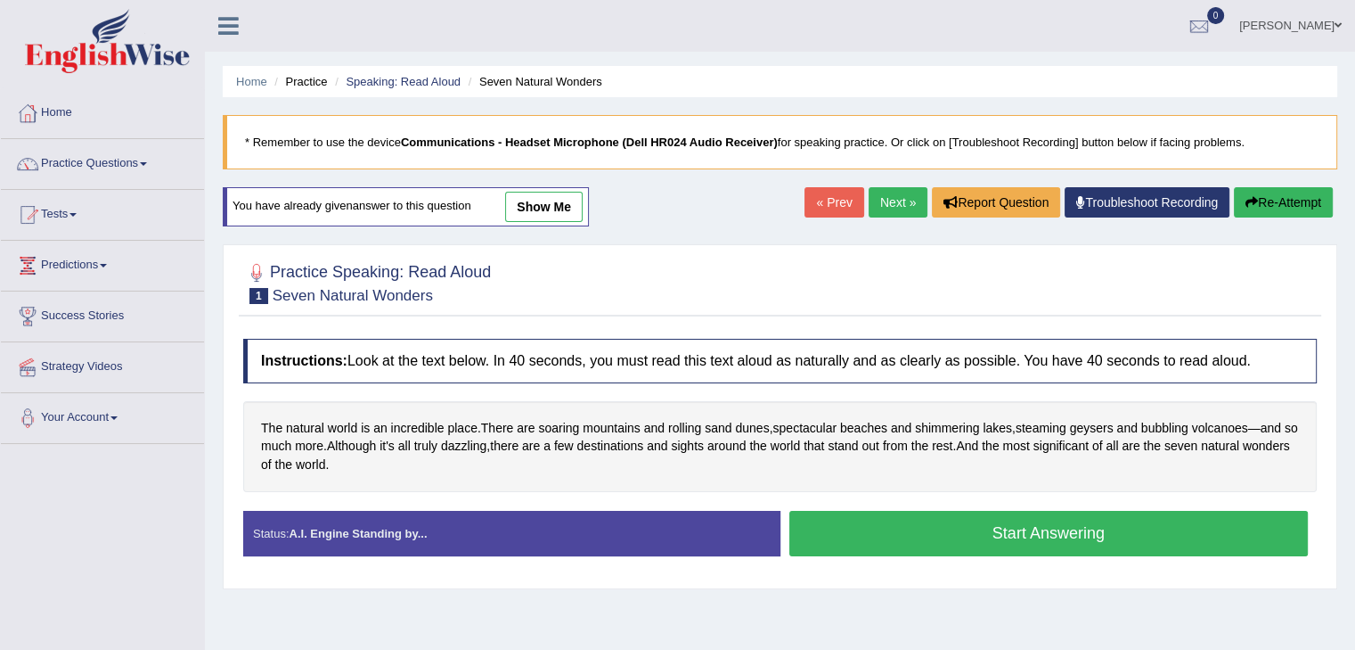
click at [542, 204] on link "show me" at bounding box center [544, 207] width 78 height 30
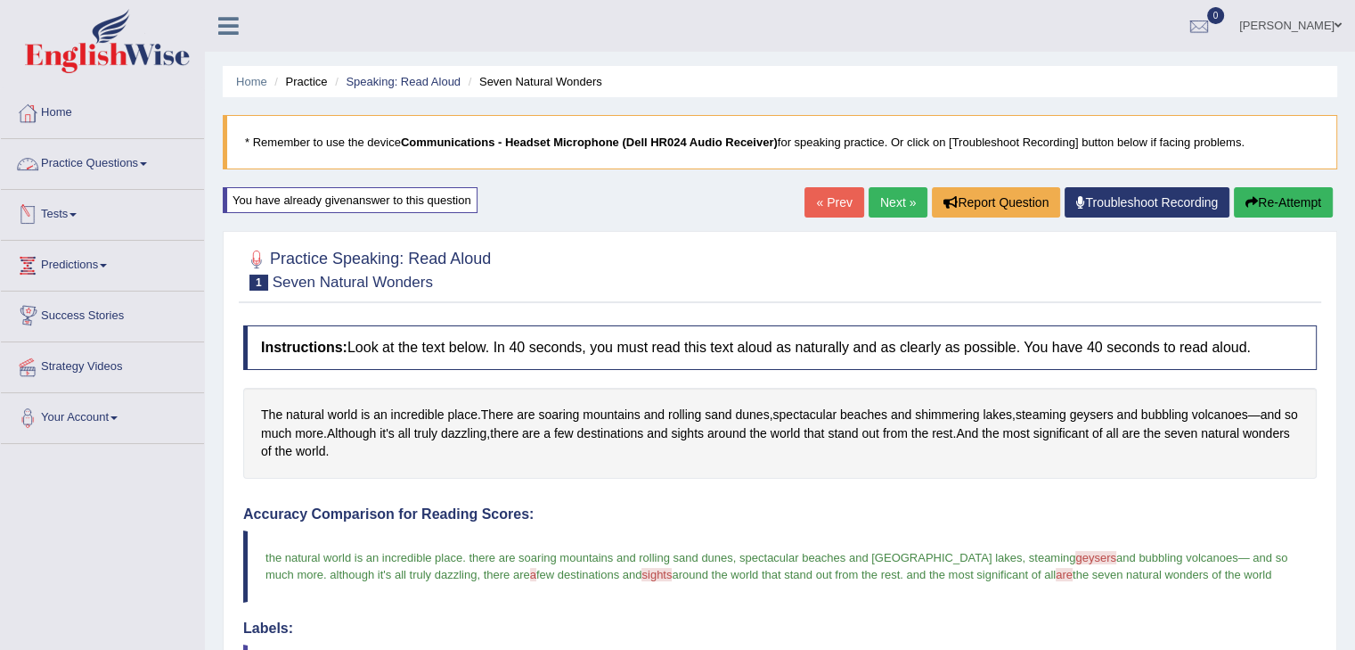
click at [84, 161] on link "Practice Questions" at bounding box center [102, 161] width 203 height 45
